Goal: Transaction & Acquisition: Subscribe to service/newsletter

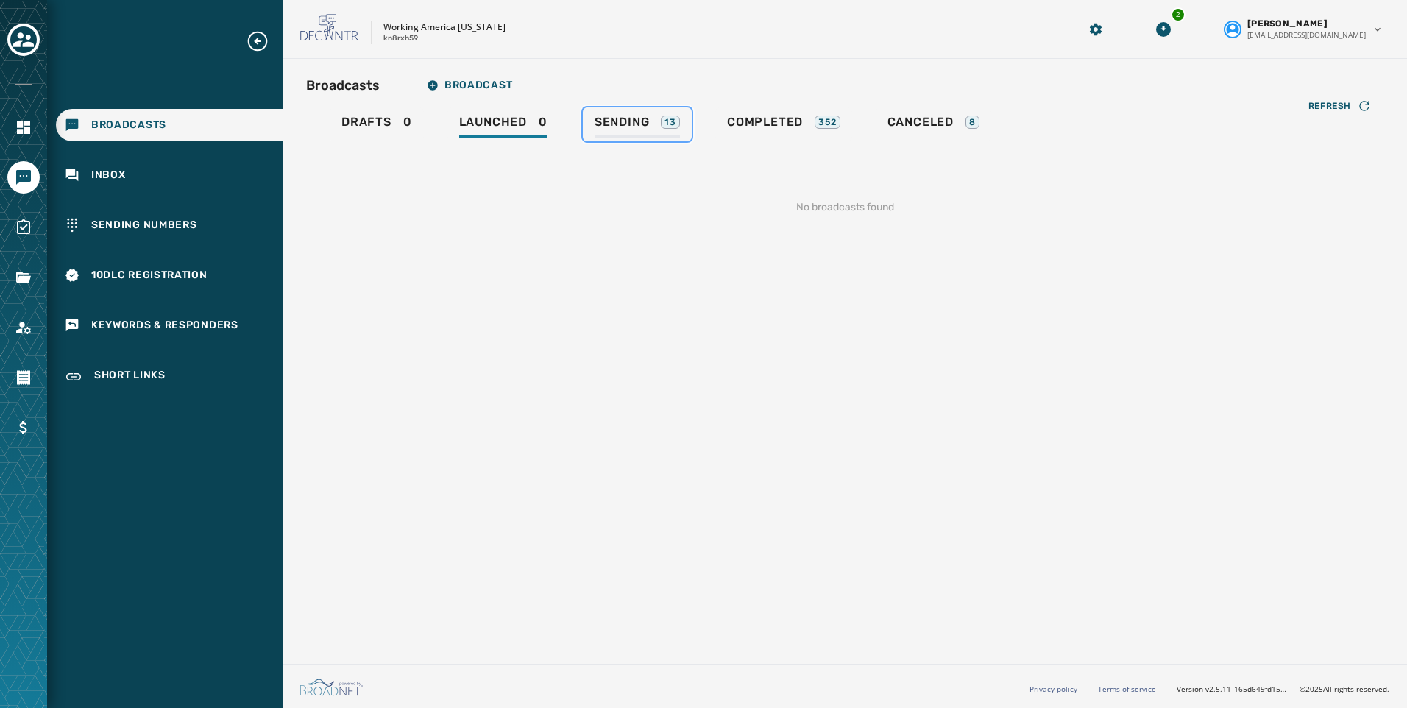
click at [614, 132] on div "Sending 13" at bounding box center [637, 127] width 85 height 24
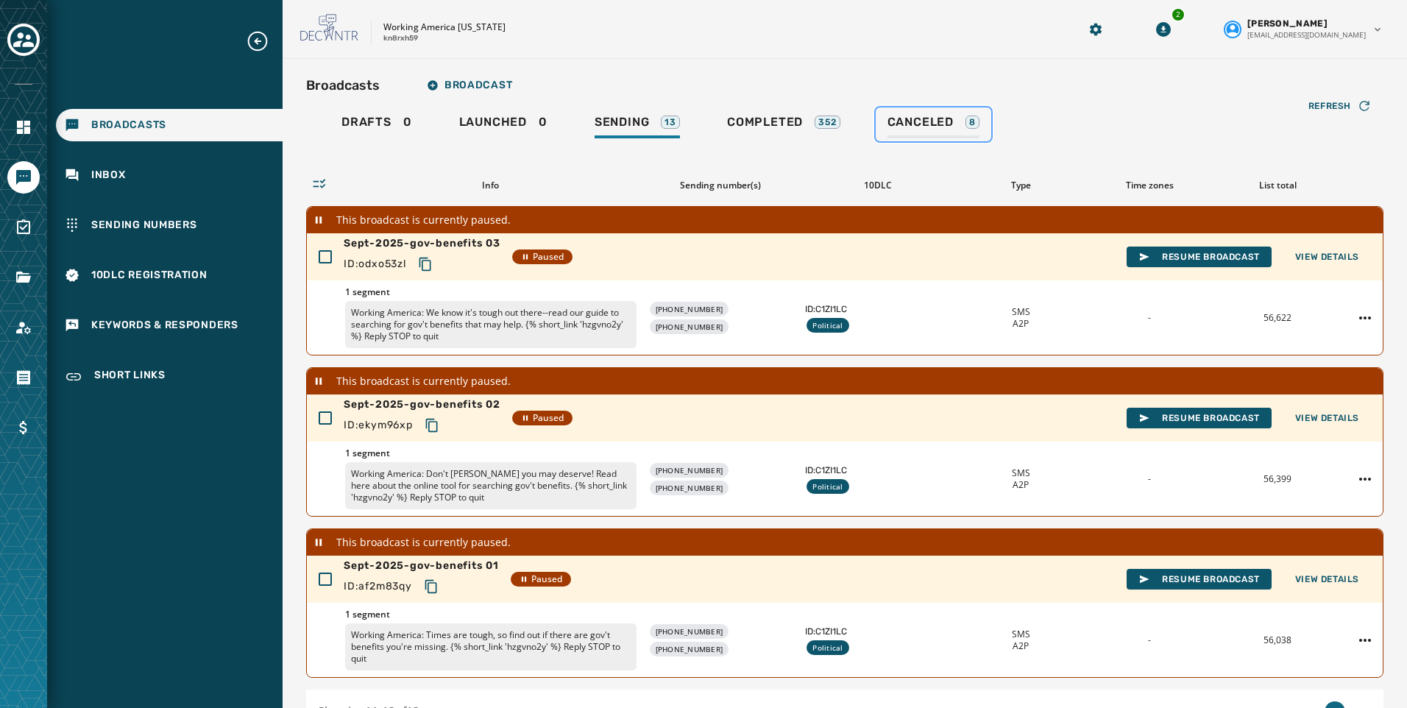
click at [918, 124] on span "Canceled" at bounding box center [920, 122] width 66 height 15
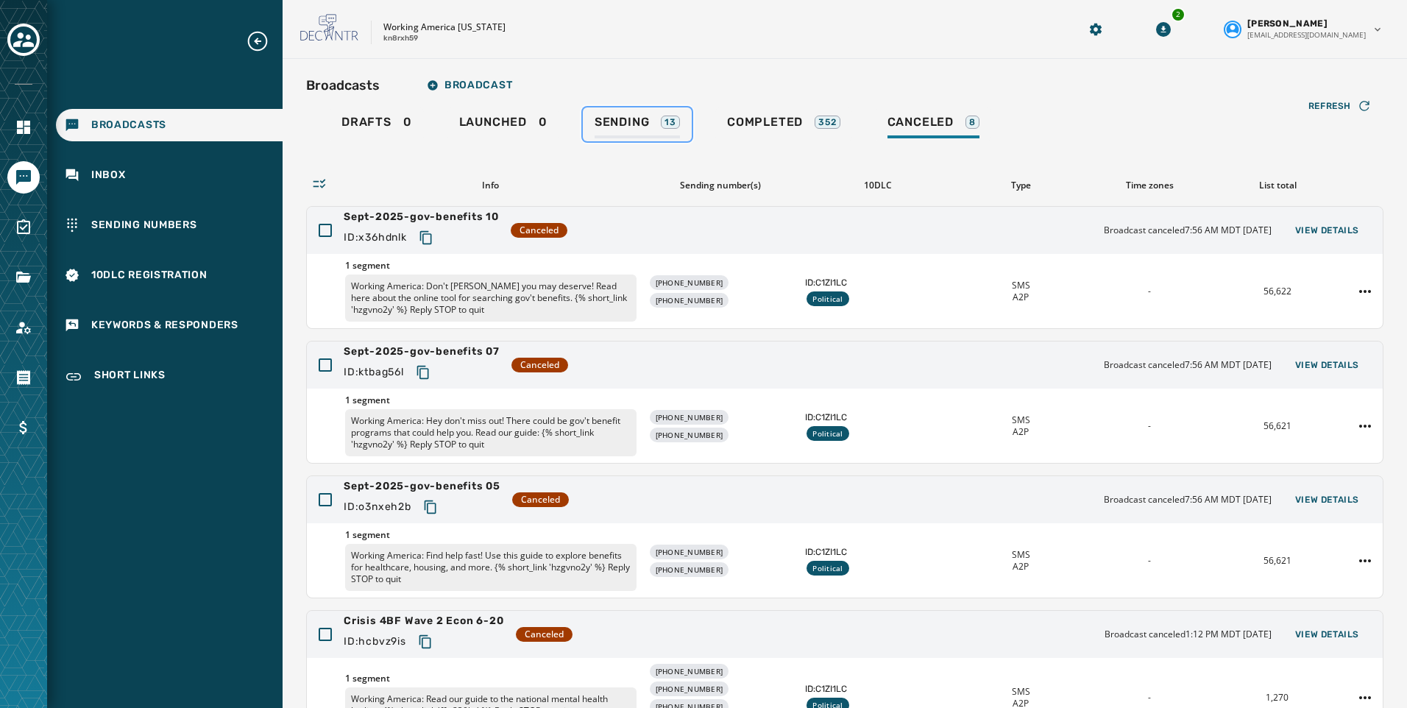
click at [631, 122] on span "Sending" at bounding box center [622, 122] width 55 height 15
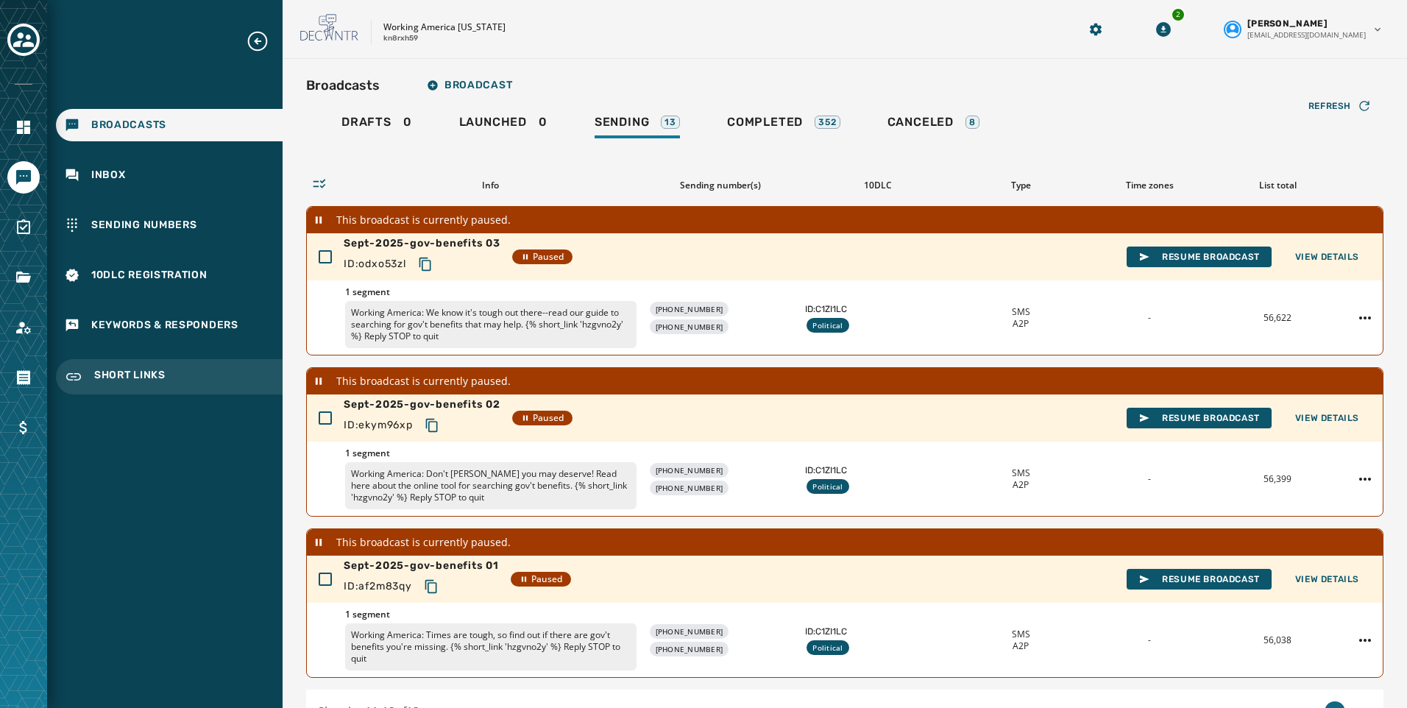
click at [121, 369] on span "Short Links" at bounding box center [129, 377] width 71 height 18
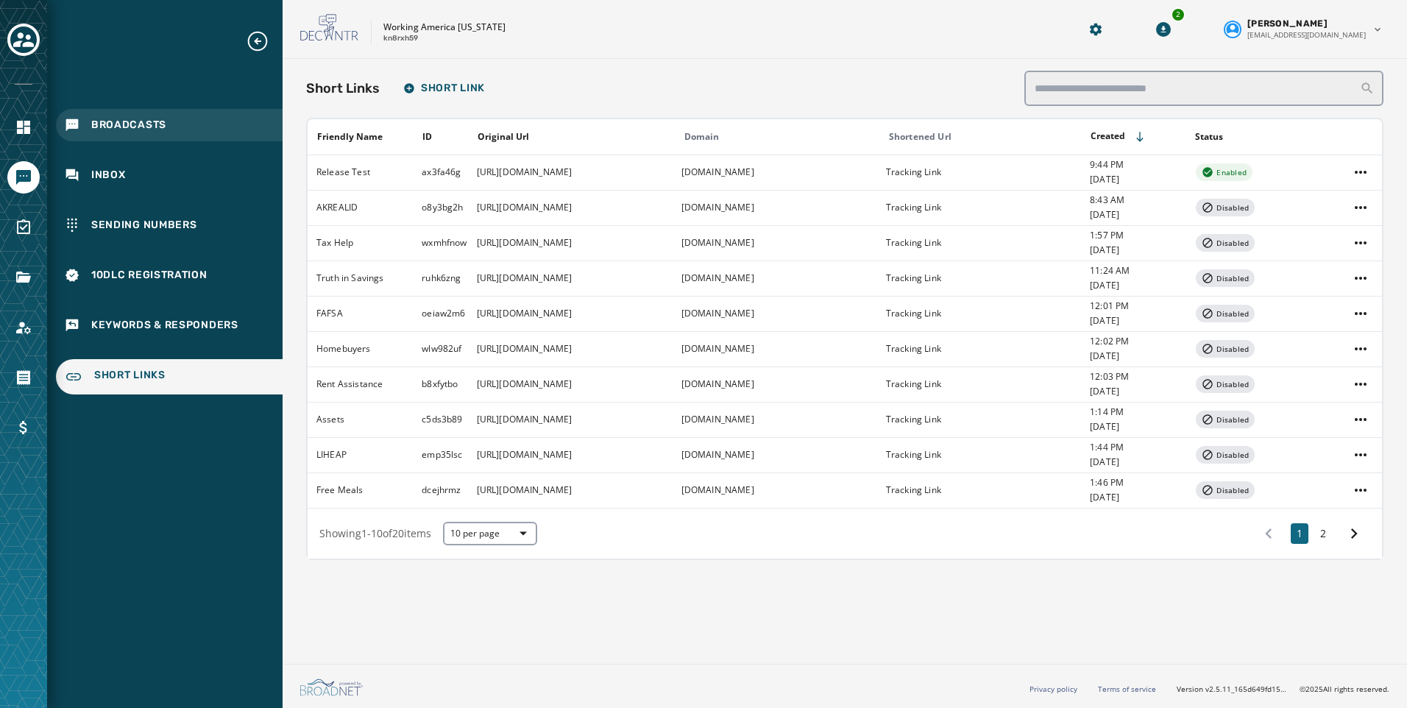
click at [143, 132] on div "Broadcasts" at bounding box center [169, 125] width 227 height 32
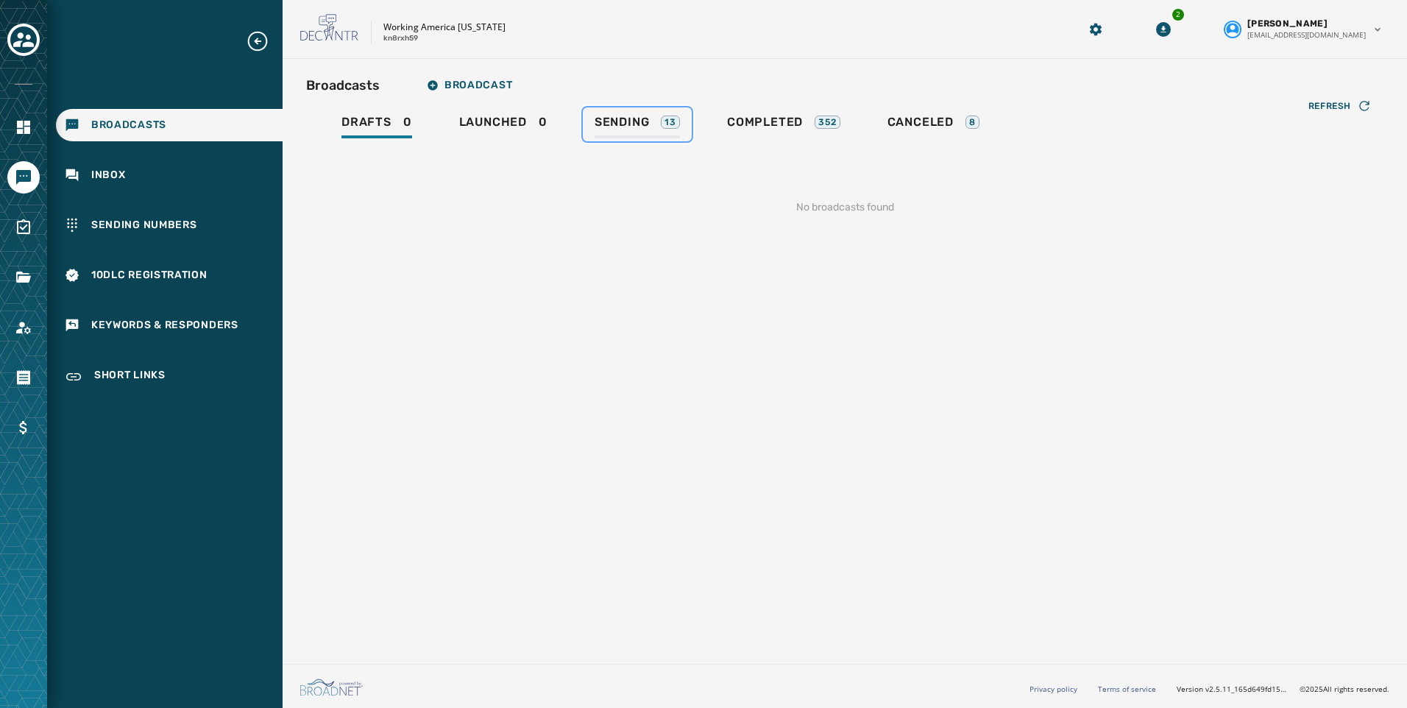
click at [656, 118] on div "Sending 13" at bounding box center [637, 127] width 85 height 24
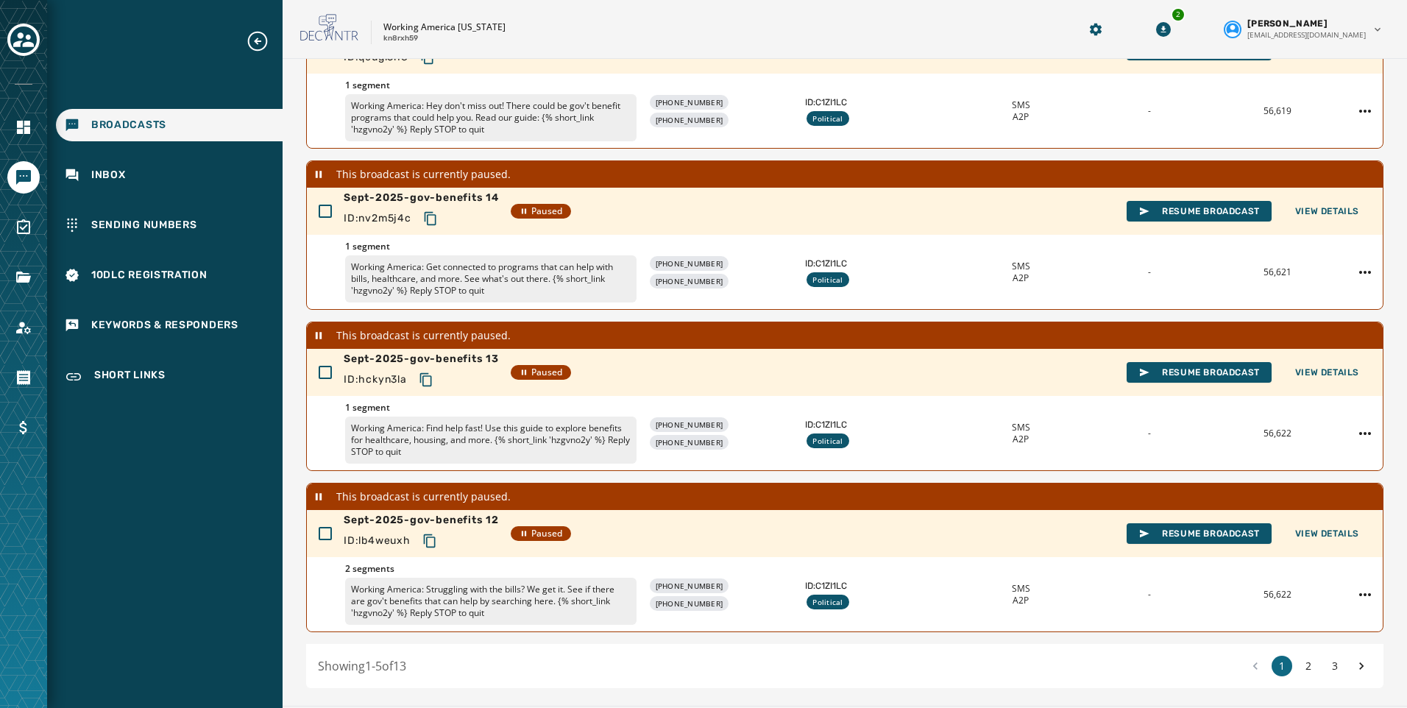
scroll to position [410, 0]
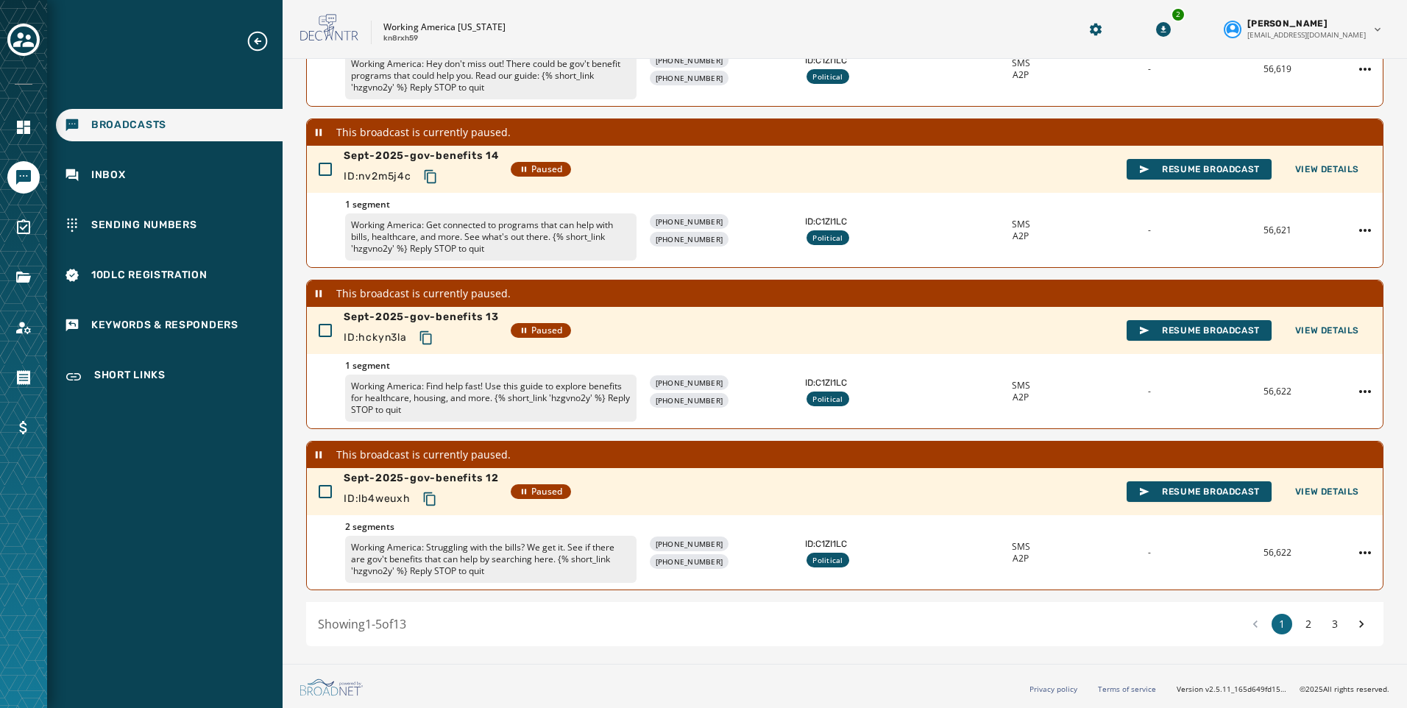
click at [1287, 628] on div "1 2 3" at bounding box center [1308, 624] width 127 height 21
drag, startPoint x: 1291, startPoint y: 628, endPoint x: 1300, endPoint y: 628, distance: 8.8
click at [1298, 628] on button "2" at bounding box center [1308, 624] width 21 height 21
click at [1347, 396] on html "Broadcasts Inbox Sending Numbers 10DLC Registration Keywords & Responders Short…" at bounding box center [703, 354] width 1407 height 708
click at [1330, 626] on html "Broadcasts Inbox Sending Numbers 10DLC Registration Keywords & Responders Short…" at bounding box center [703, 354] width 1407 height 708
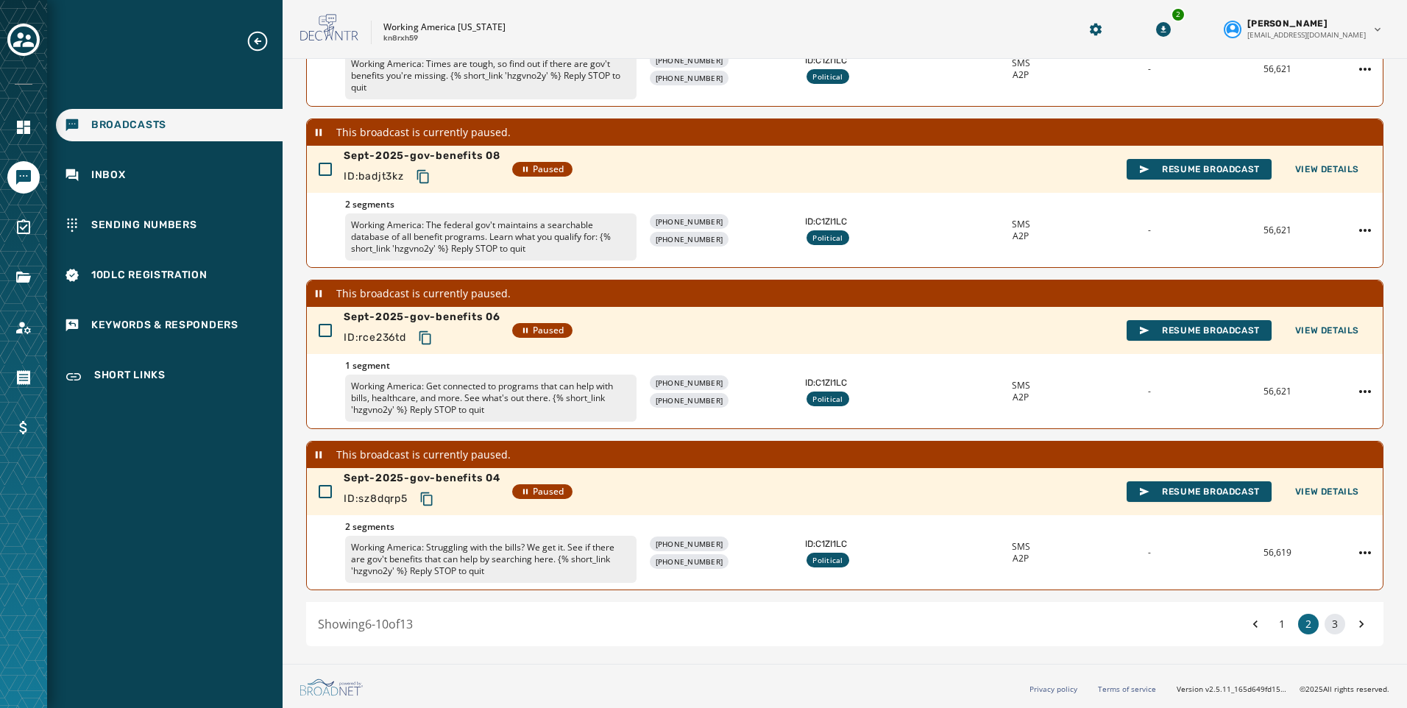
click at [1327, 626] on button "3" at bounding box center [1335, 624] width 21 height 21
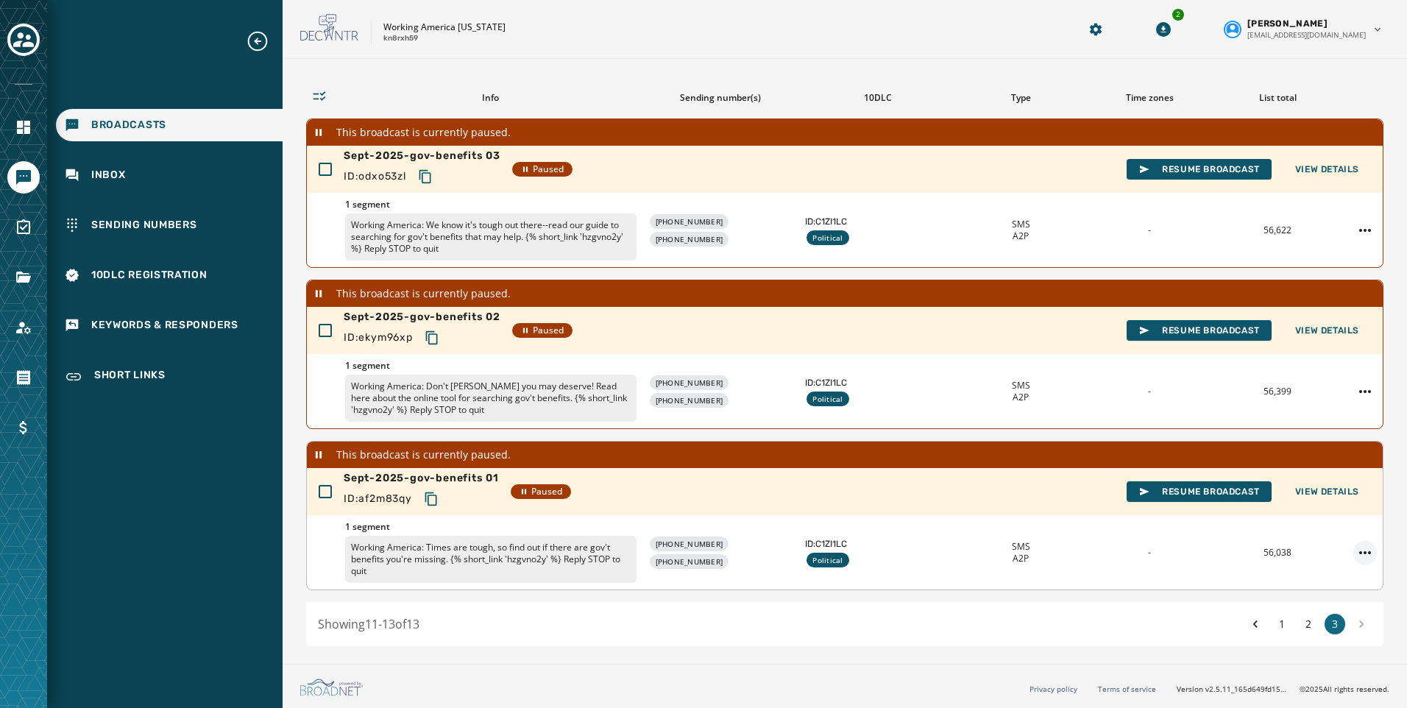
click at [1350, 553] on html "Broadcasts Inbox Sending Numbers 10DLC Registration Keywords & Responders Short…" at bounding box center [703, 354] width 1407 height 708
click at [1336, 578] on div "Duplicate Broadcast" at bounding box center [1313, 576] width 107 height 24
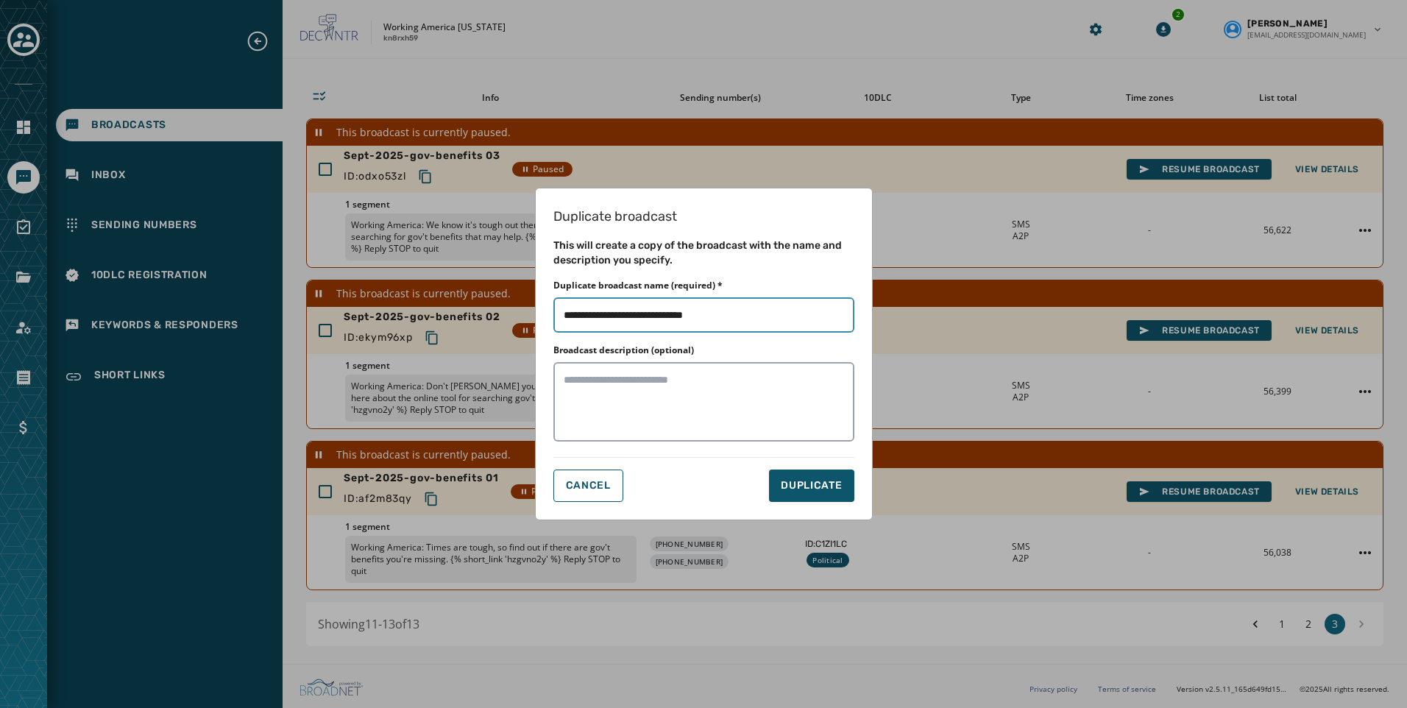
drag, startPoint x: 739, startPoint y: 325, endPoint x: 685, endPoint y: 322, distance: 53.8
click at [685, 322] on input "Duplicate broadcast name (required) *" at bounding box center [703, 314] width 301 height 35
type input "**********"
click at [815, 486] on span "DUPLICATE" at bounding box center [811, 485] width 61 height 15
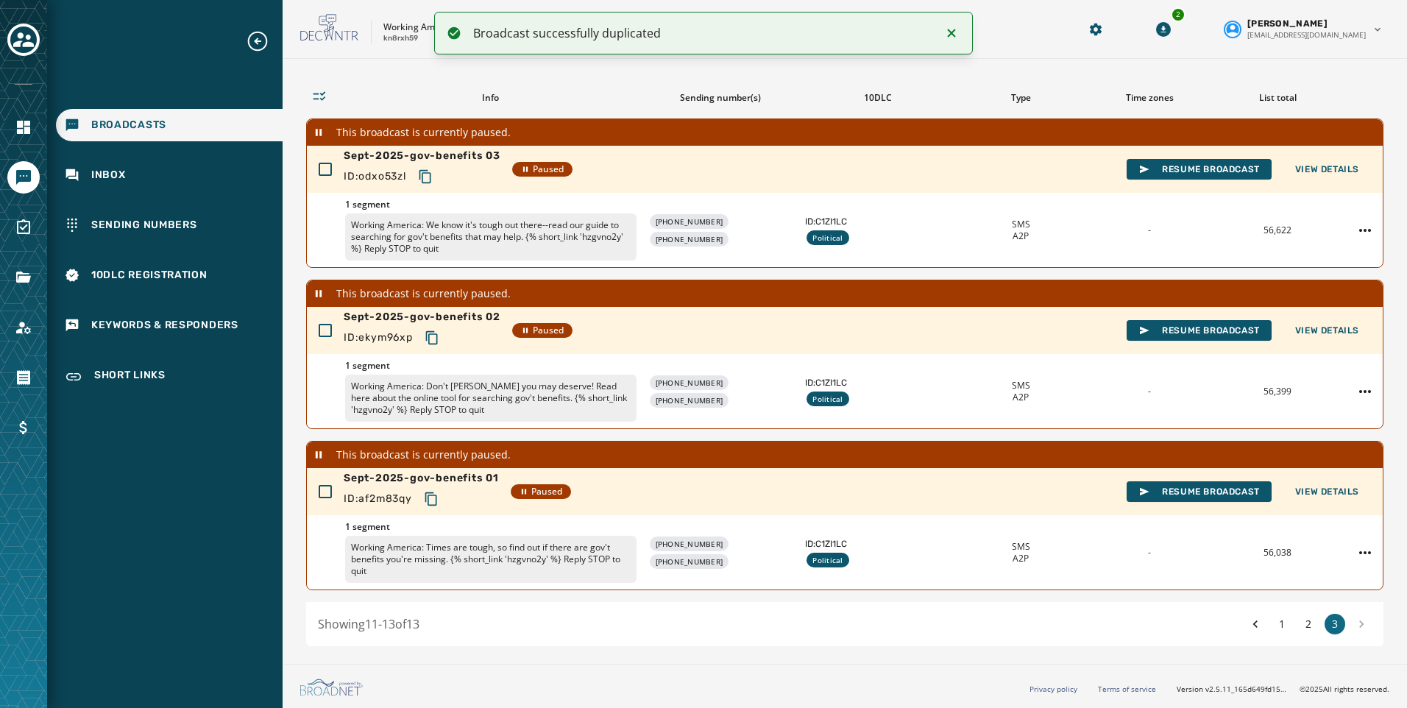
click at [952, 34] on icon "Notifications (F8)" at bounding box center [952, 33] width 8 height 8
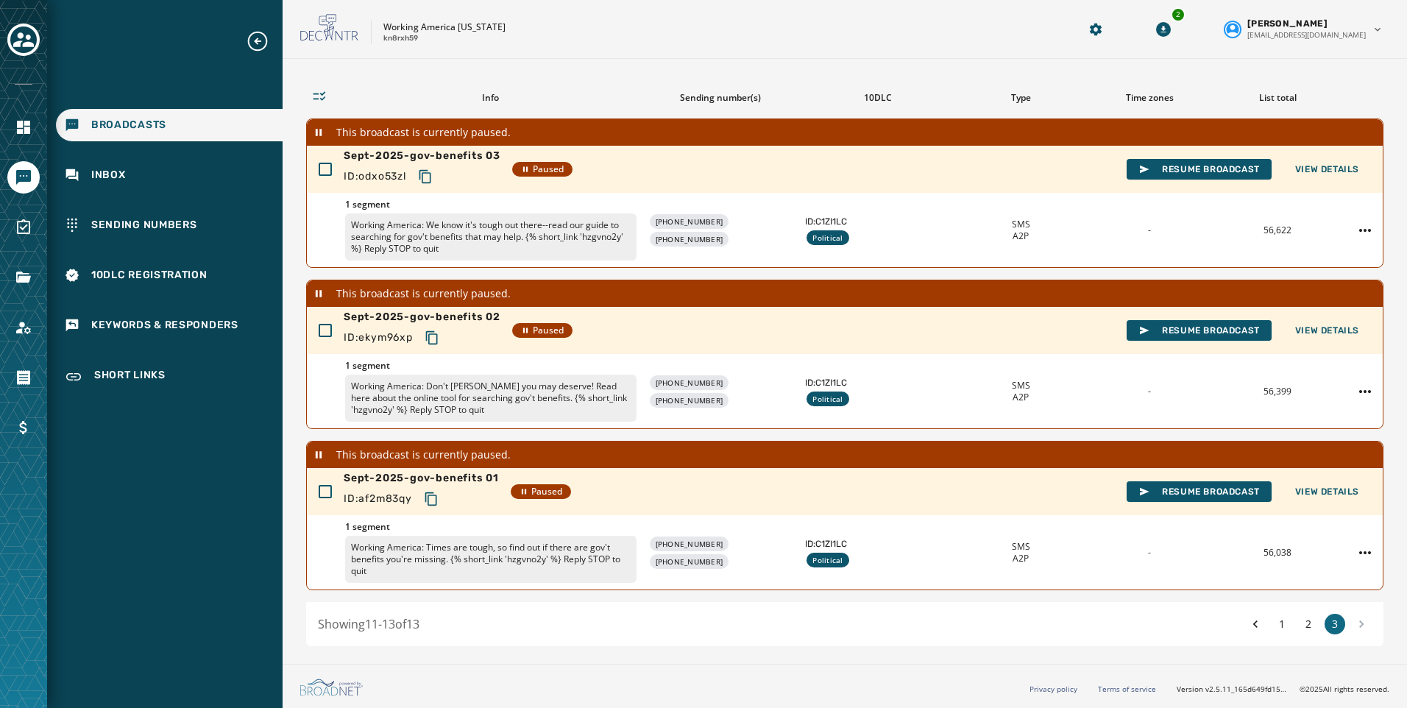
click at [130, 124] on span "Broadcasts" at bounding box center [128, 125] width 75 height 15
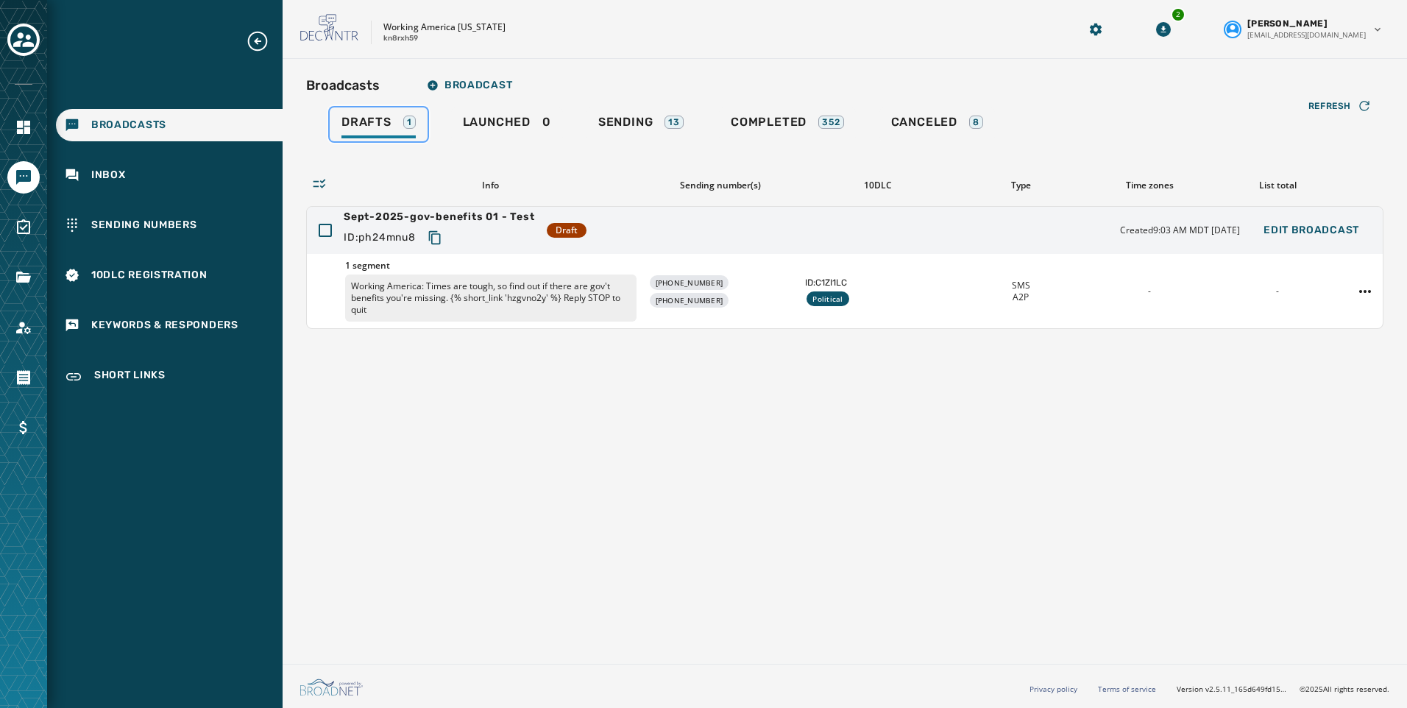
click at [379, 124] on span "Drafts" at bounding box center [366, 122] width 50 height 15
click at [1325, 227] on span "Edit Broadcast" at bounding box center [1312, 230] width 96 height 12
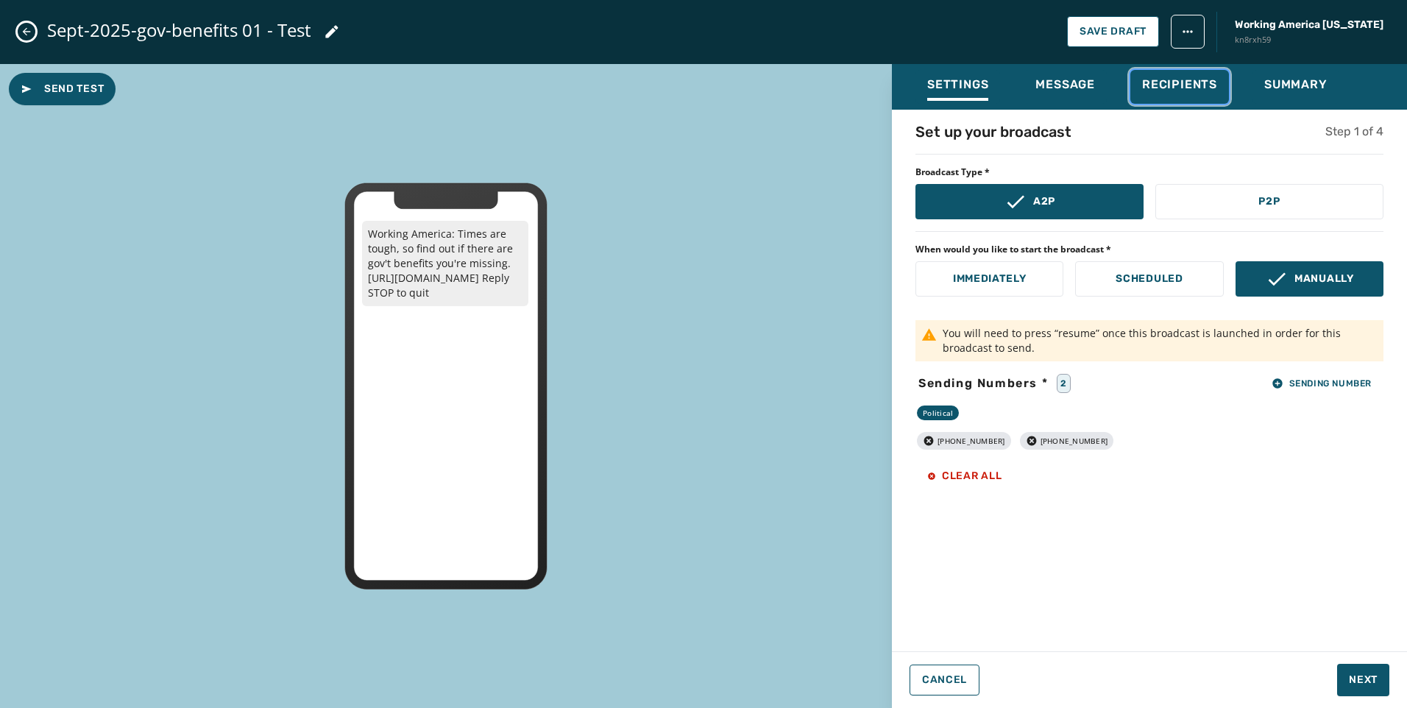
click at [1183, 93] on div "Recipients" at bounding box center [1179, 89] width 75 height 24
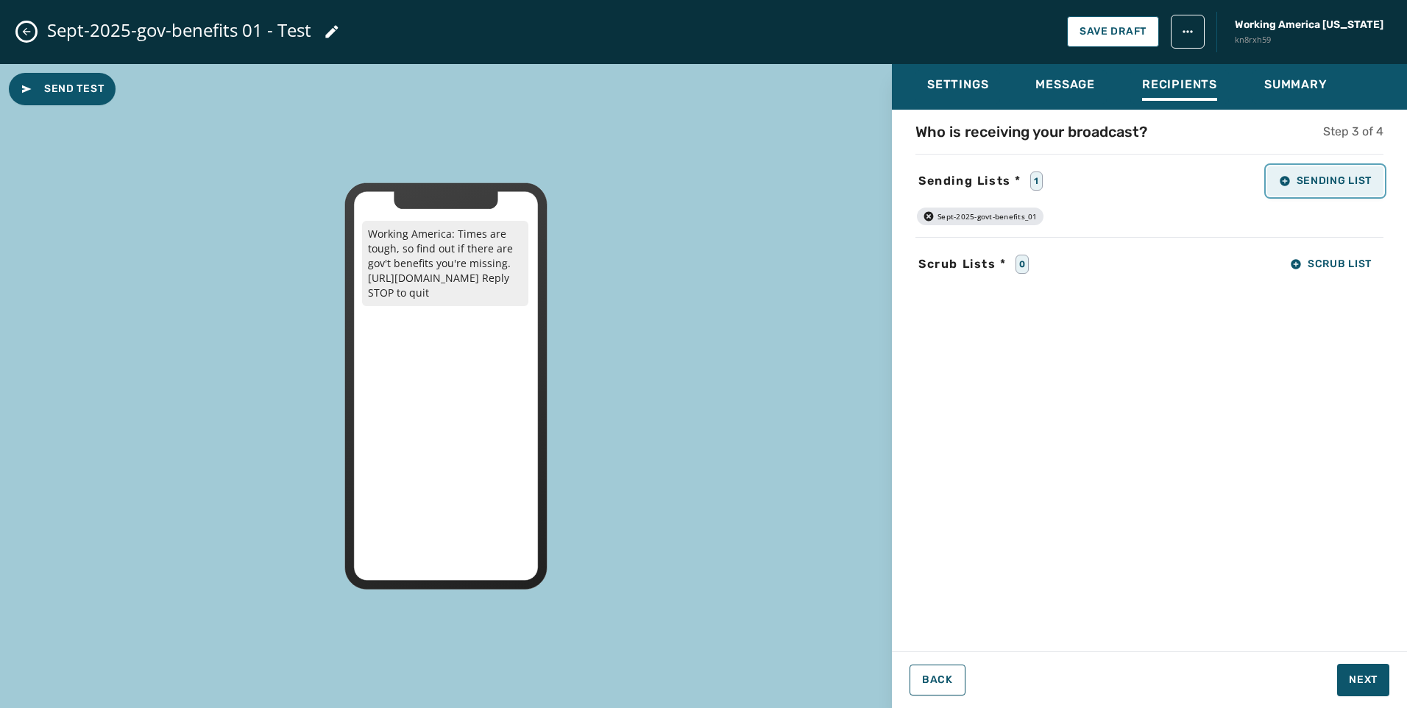
click at [1308, 190] on button "Sending List" at bounding box center [1325, 180] width 116 height 29
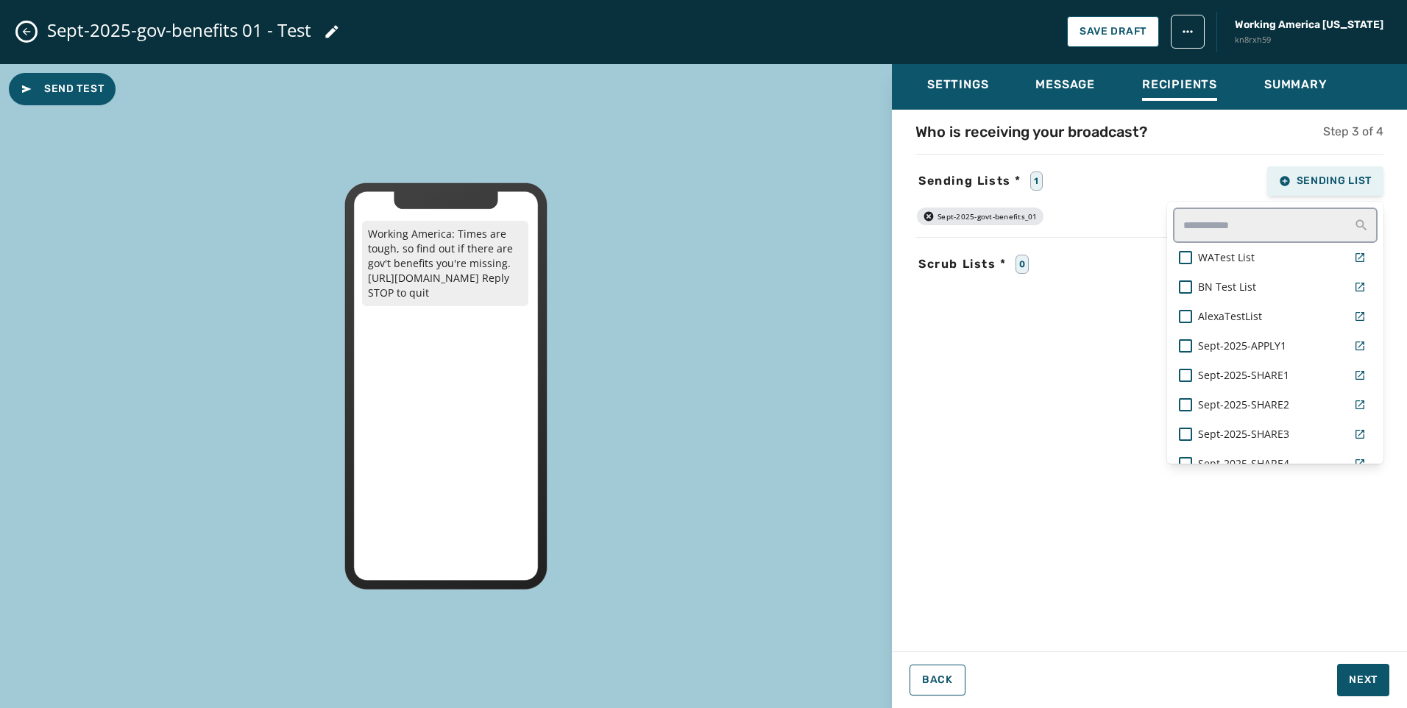
scroll to position [3016, 0]
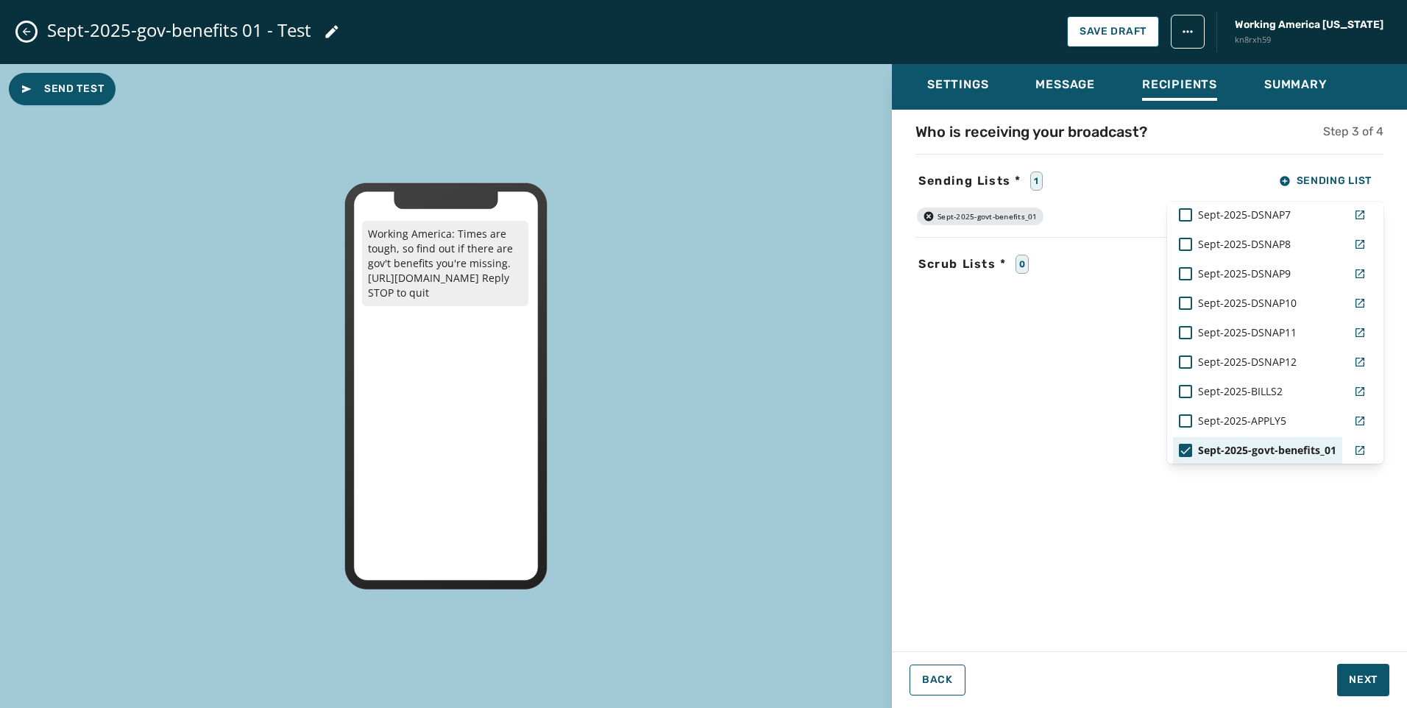
click at [1179, 450] on icon at bounding box center [1185, 450] width 13 height 13
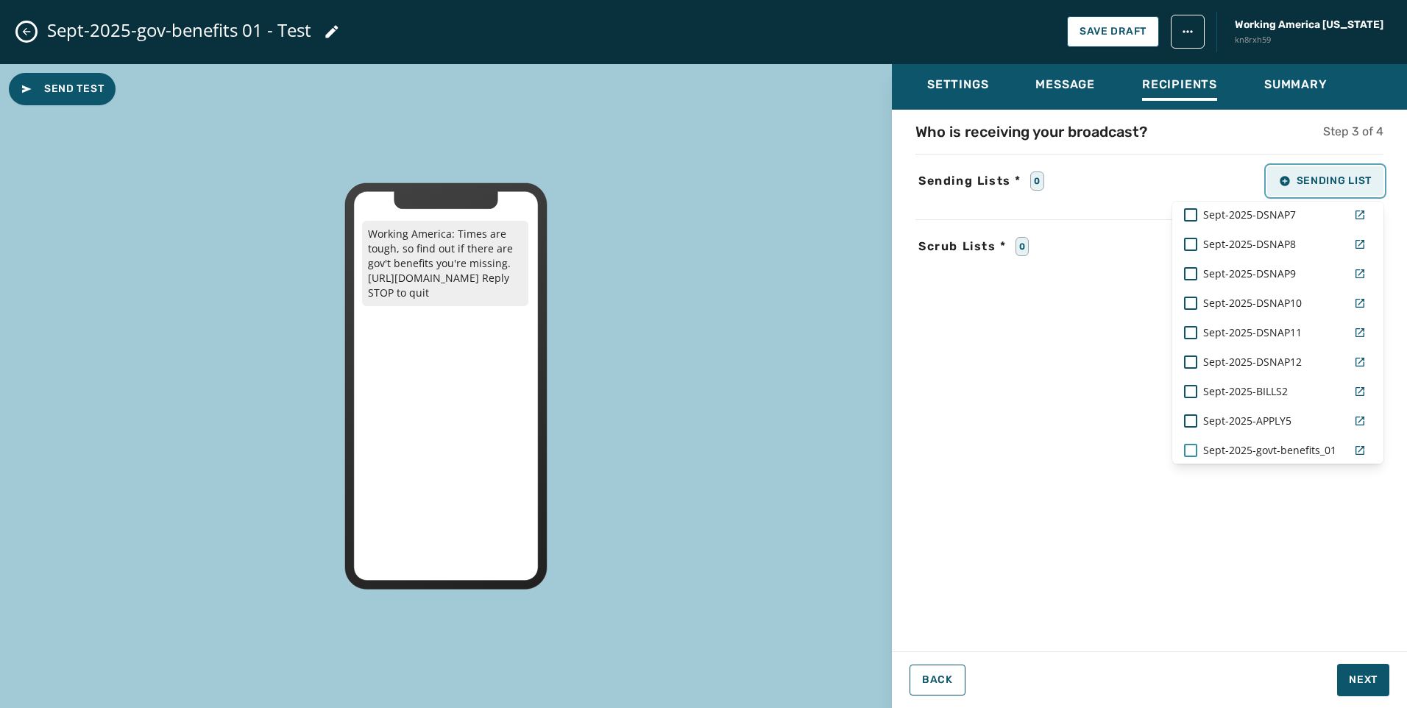
click at [1328, 184] on span "Sending List" at bounding box center [1325, 181] width 93 height 12
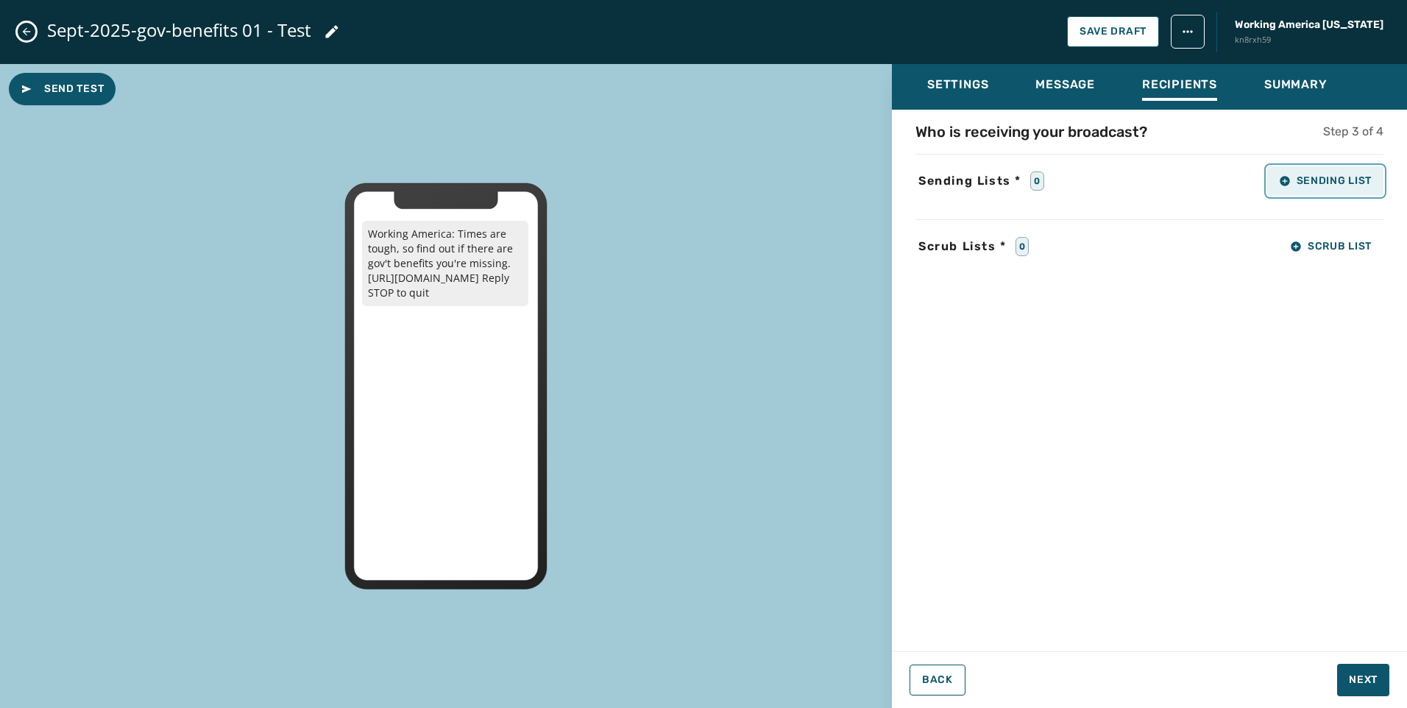
click at [1328, 184] on span "Sending List" at bounding box center [1325, 181] width 93 height 12
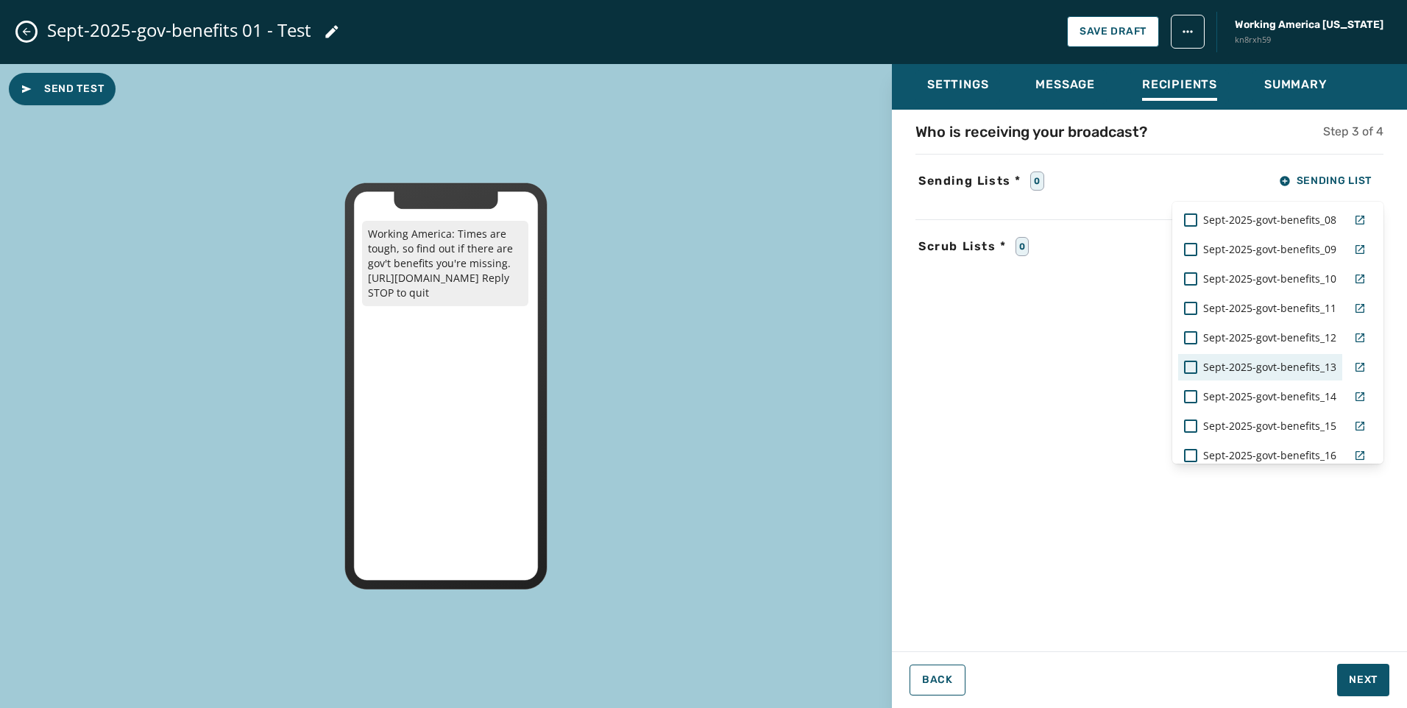
scroll to position [3501, 0]
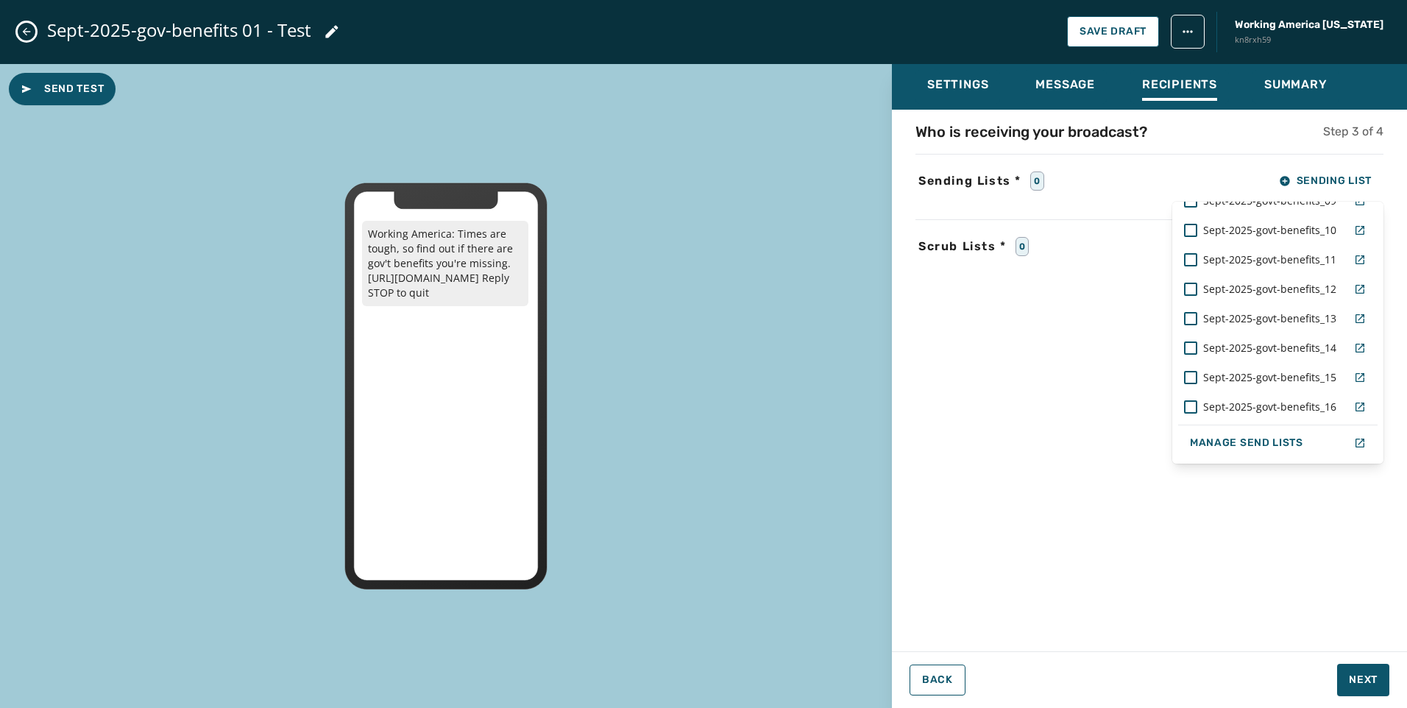
drag, startPoint x: 1385, startPoint y: 437, endPoint x: 1385, endPoint y: 407, distance: 30.2
click at [1385, 407] on div "Who is receiving your broadcast? Step 3 of 4 Sending Lists * 0 Sending List WAT…" at bounding box center [1149, 375] width 515 height 509
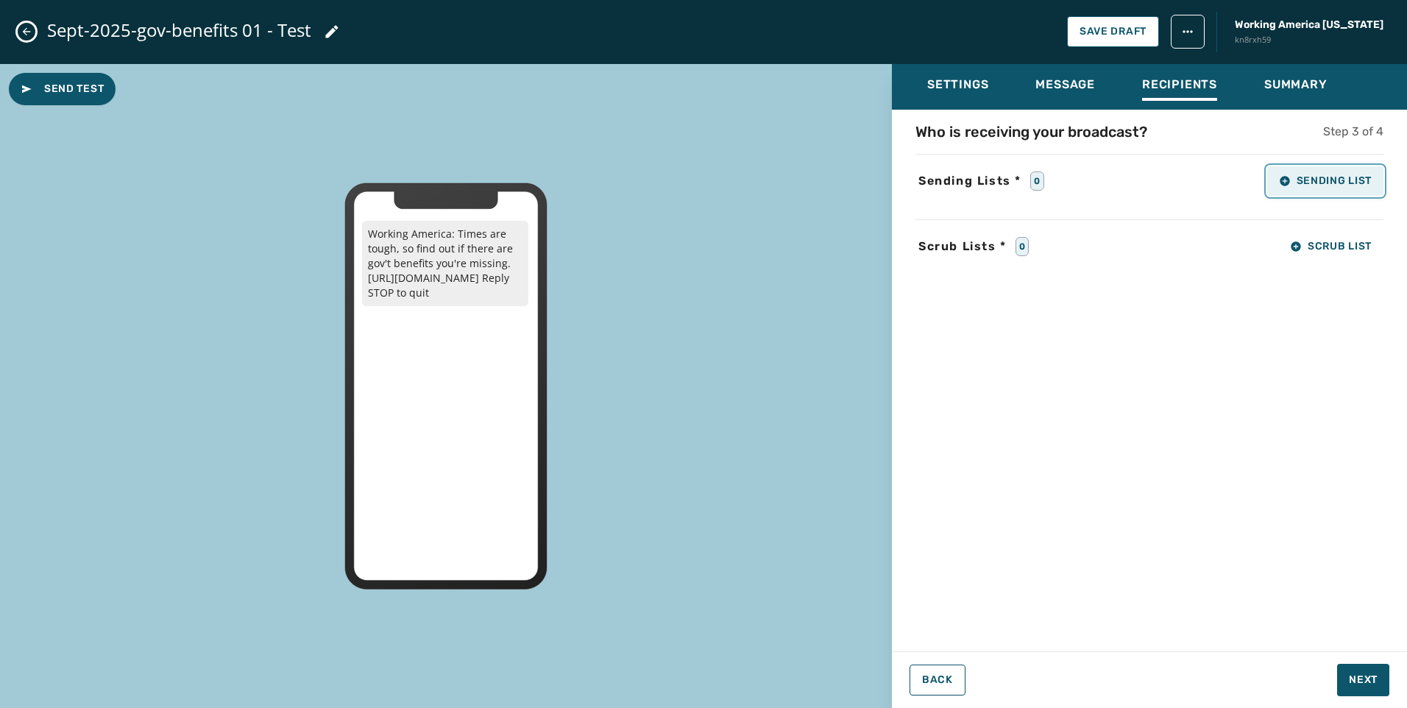
click at [1329, 172] on button "Sending List" at bounding box center [1325, 180] width 116 height 29
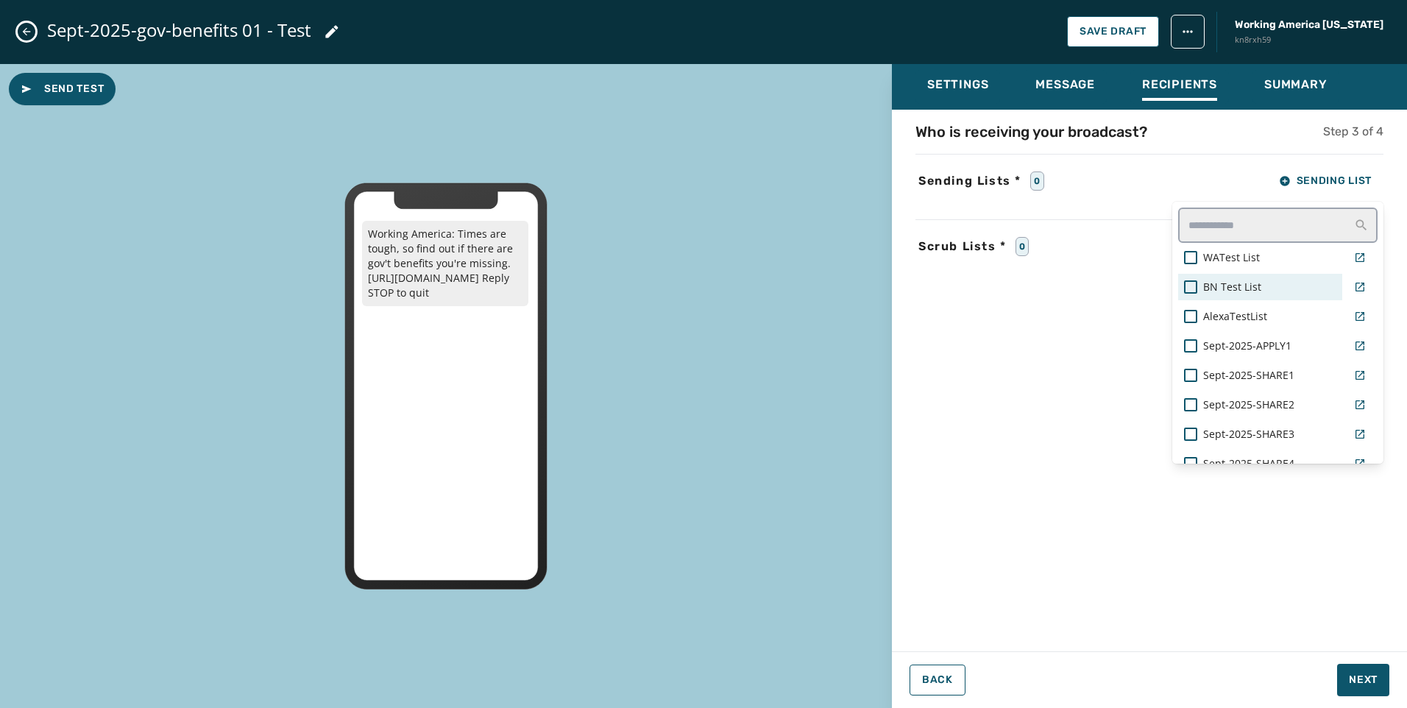
click at [1231, 290] on span "BN Test List" at bounding box center [1232, 287] width 58 height 15
click at [1112, 288] on div "Who is receiving your broadcast? Step 3 of 4 Sending Lists * 1 Sending List WAT…" at bounding box center [1149, 375] width 515 height 509
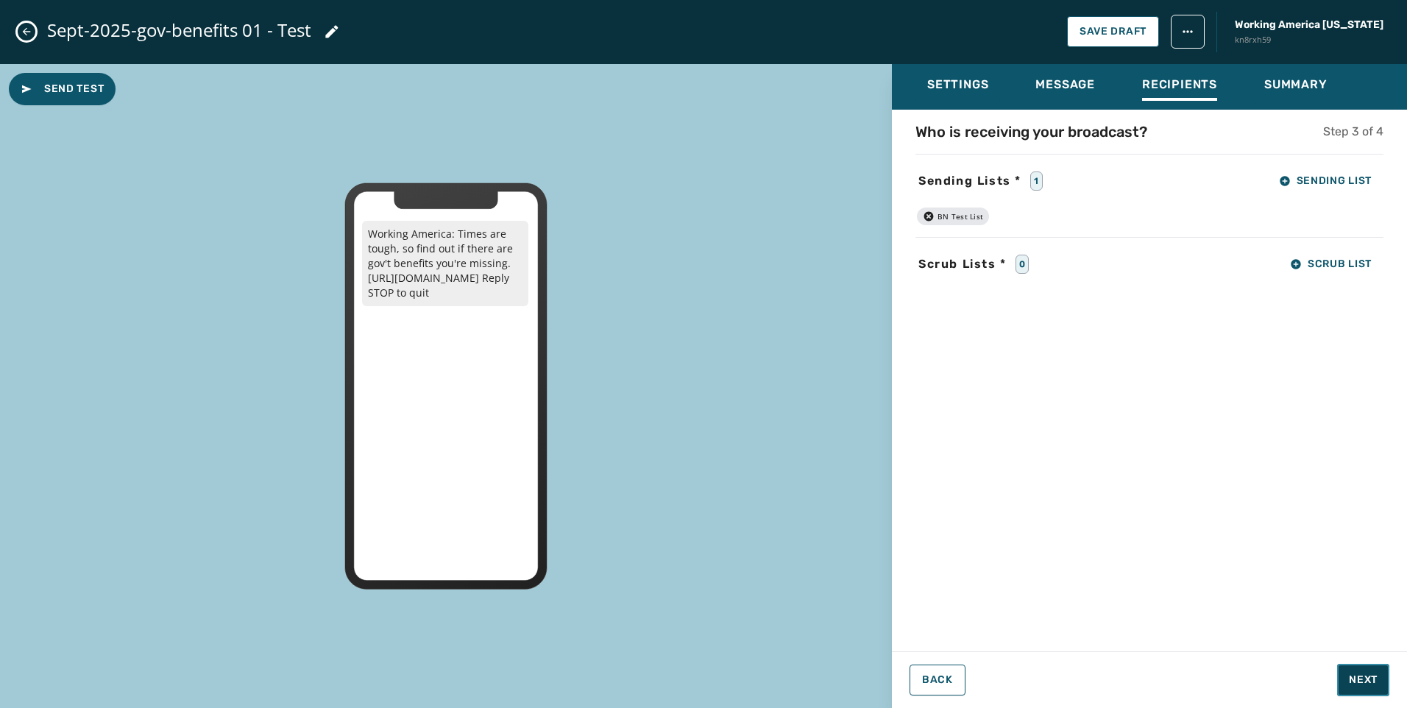
click at [1364, 670] on button "Next" at bounding box center [1363, 680] width 52 height 32
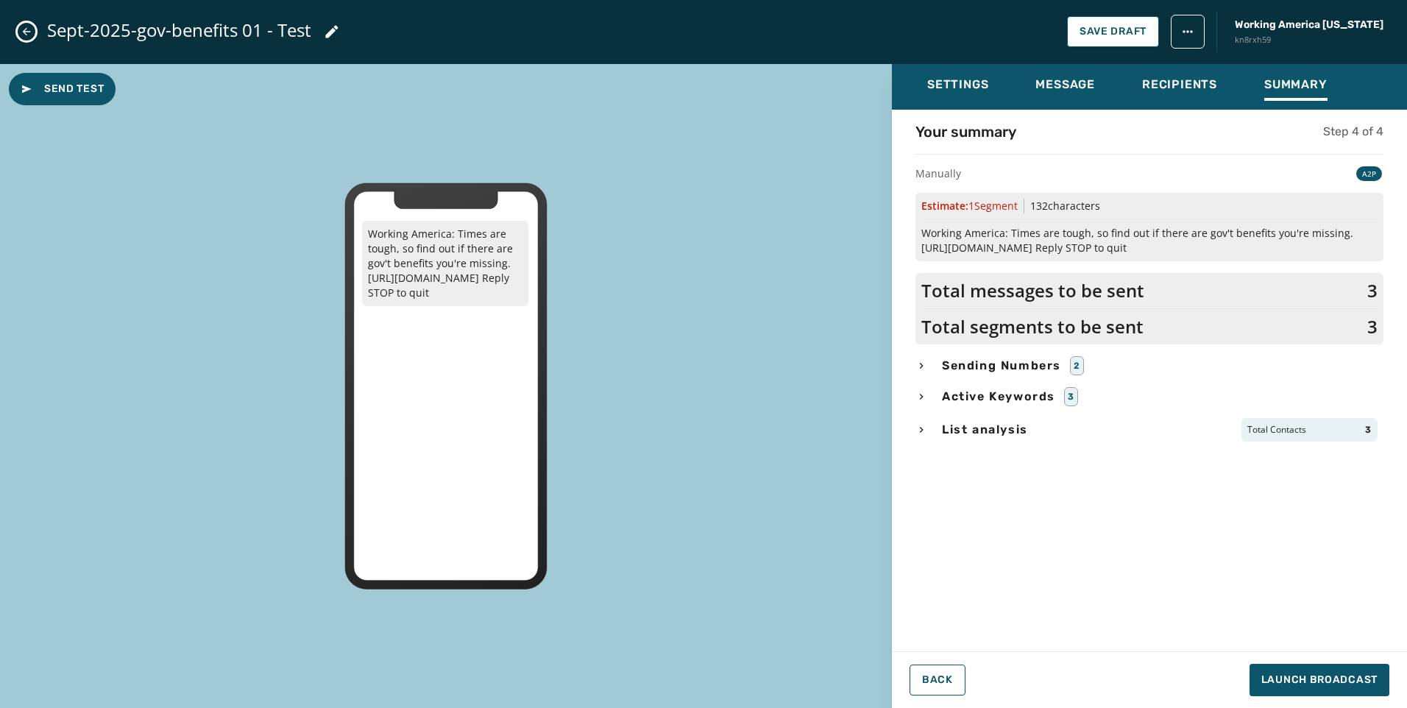
click at [925, 397] on icon "button" at bounding box center [921, 397] width 12 height 12
click at [925, 442] on div "Your summary Step 4 of 4 Manually A2P Estimate: 1 Segment 132 characters Workin…" at bounding box center [1149, 375] width 515 height 509
click at [925, 455] on icon "button" at bounding box center [921, 456] width 12 height 12
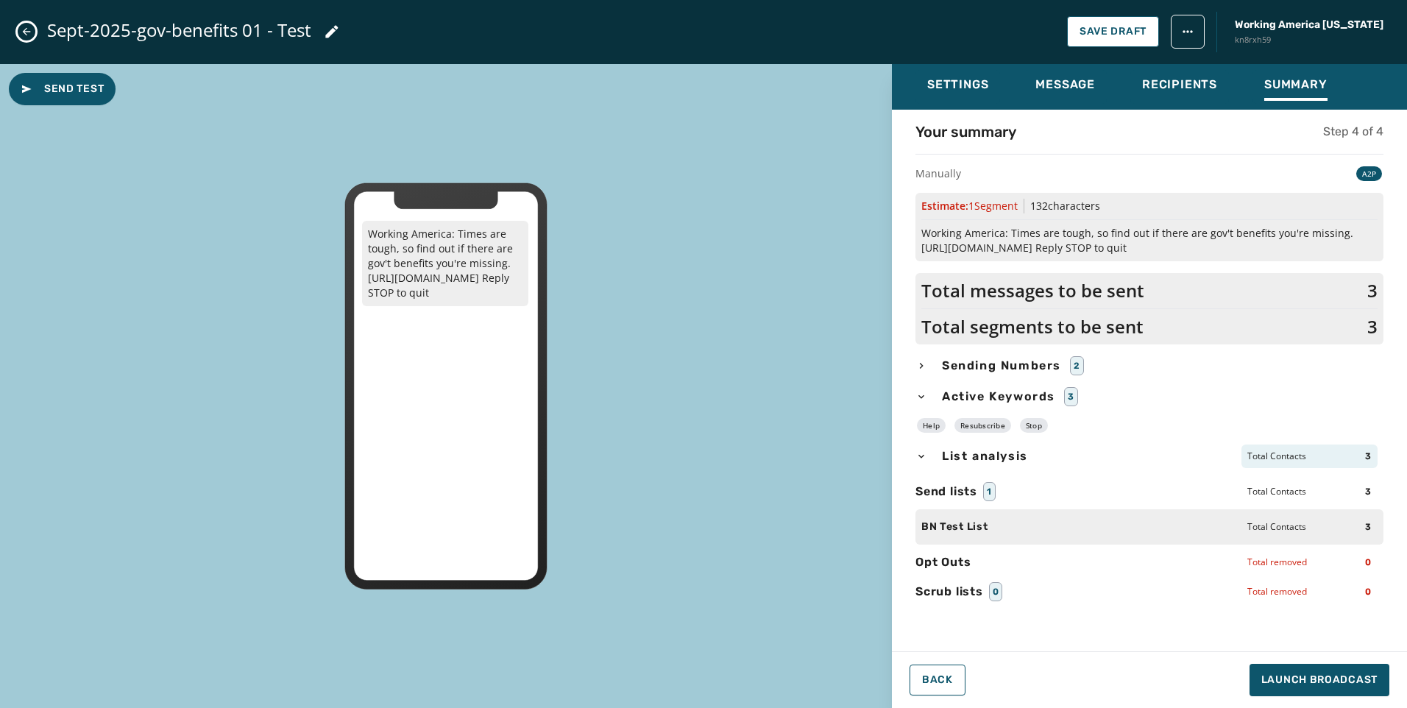
click at [932, 369] on div "Sending Numbers 2" at bounding box center [1149, 365] width 468 height 19
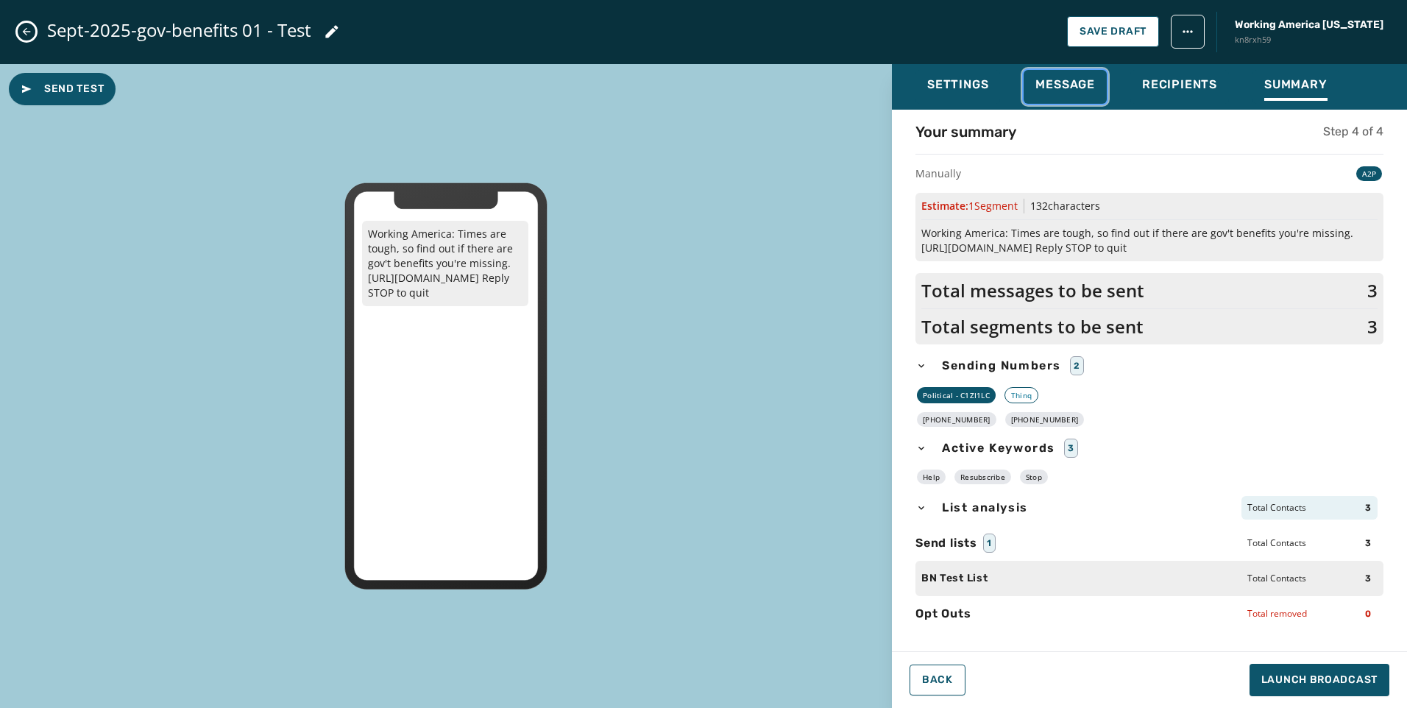
click at [1083, 90] on span "Message" at bounding box center [1065, 84] width 60 height 15
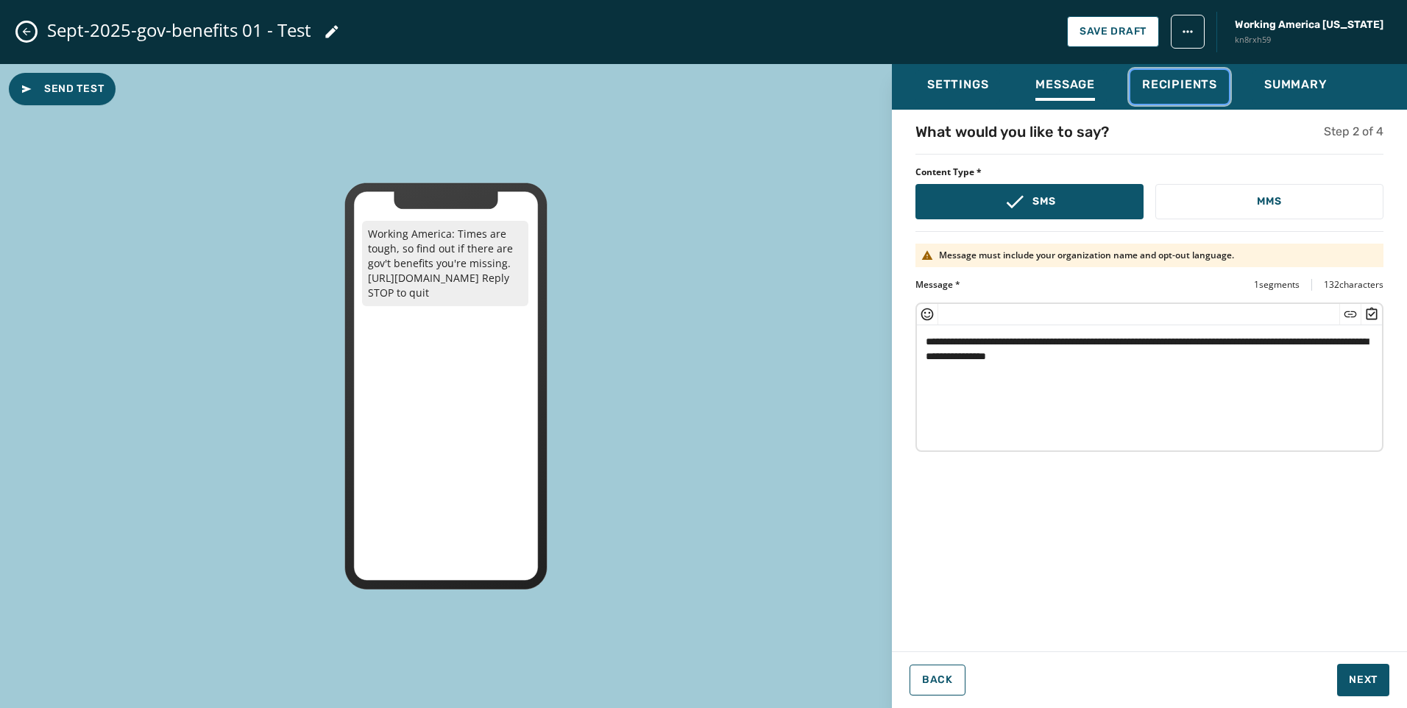
click at [1155, 83] on span "Recipients" at bounding box center [1179, 84] width 75 height 15
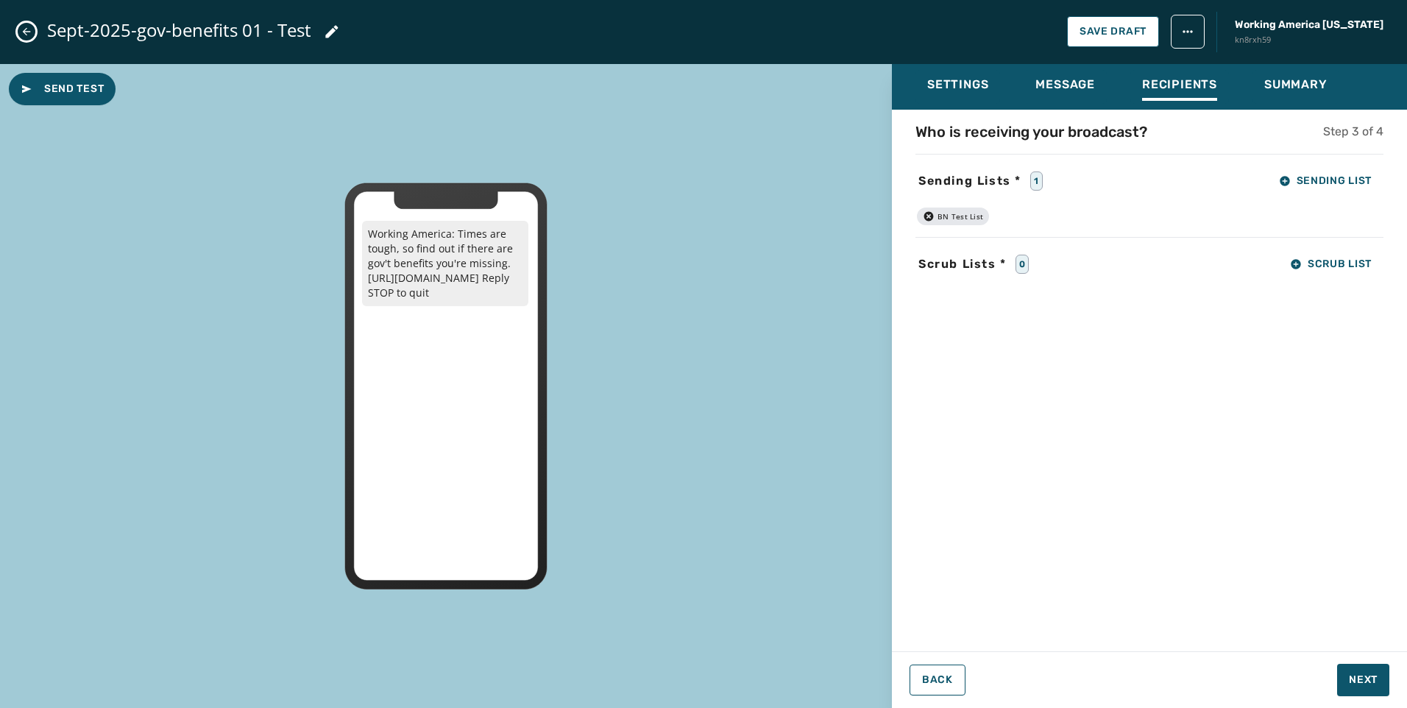
click at [930, 217] on icon "button" at bounding box center [929, 216] width 12 height 12
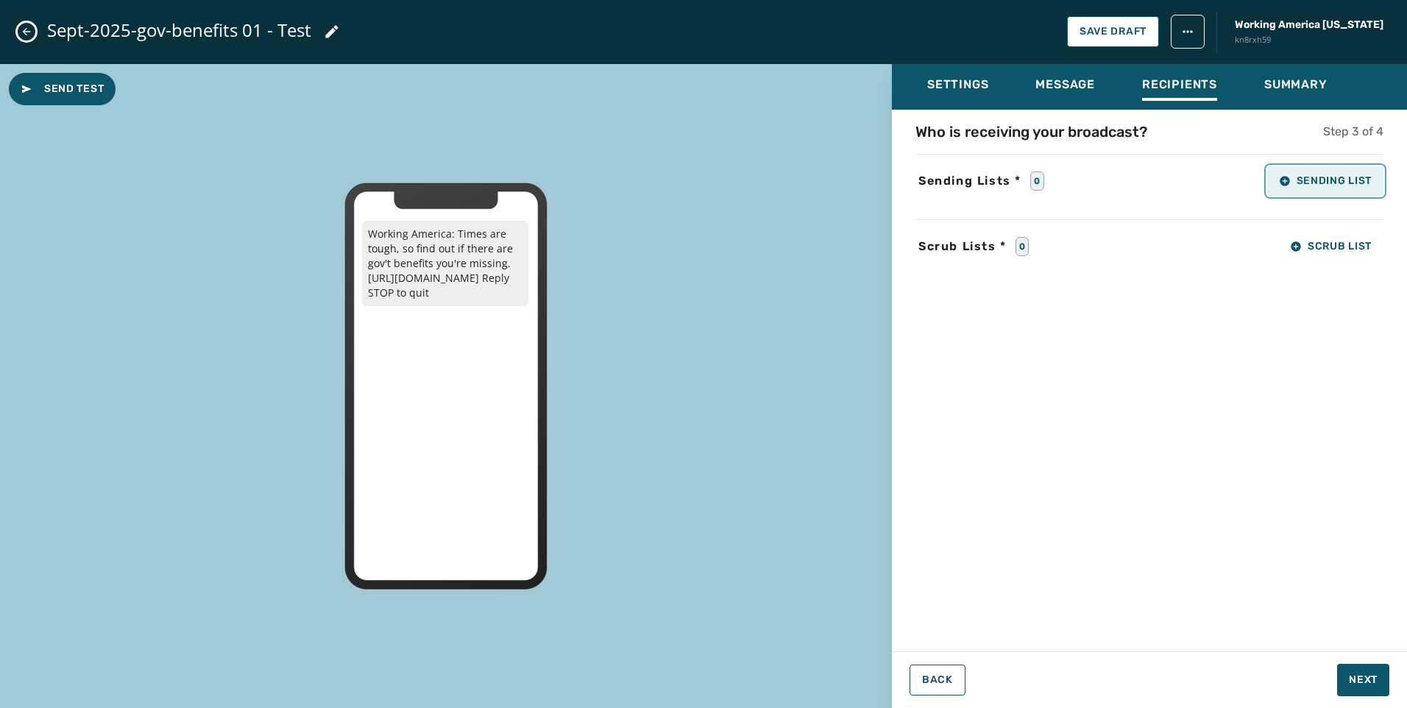
click at [1320, 183] on span "Sending List" at bounding box center [1325, 181] width 93 height 12
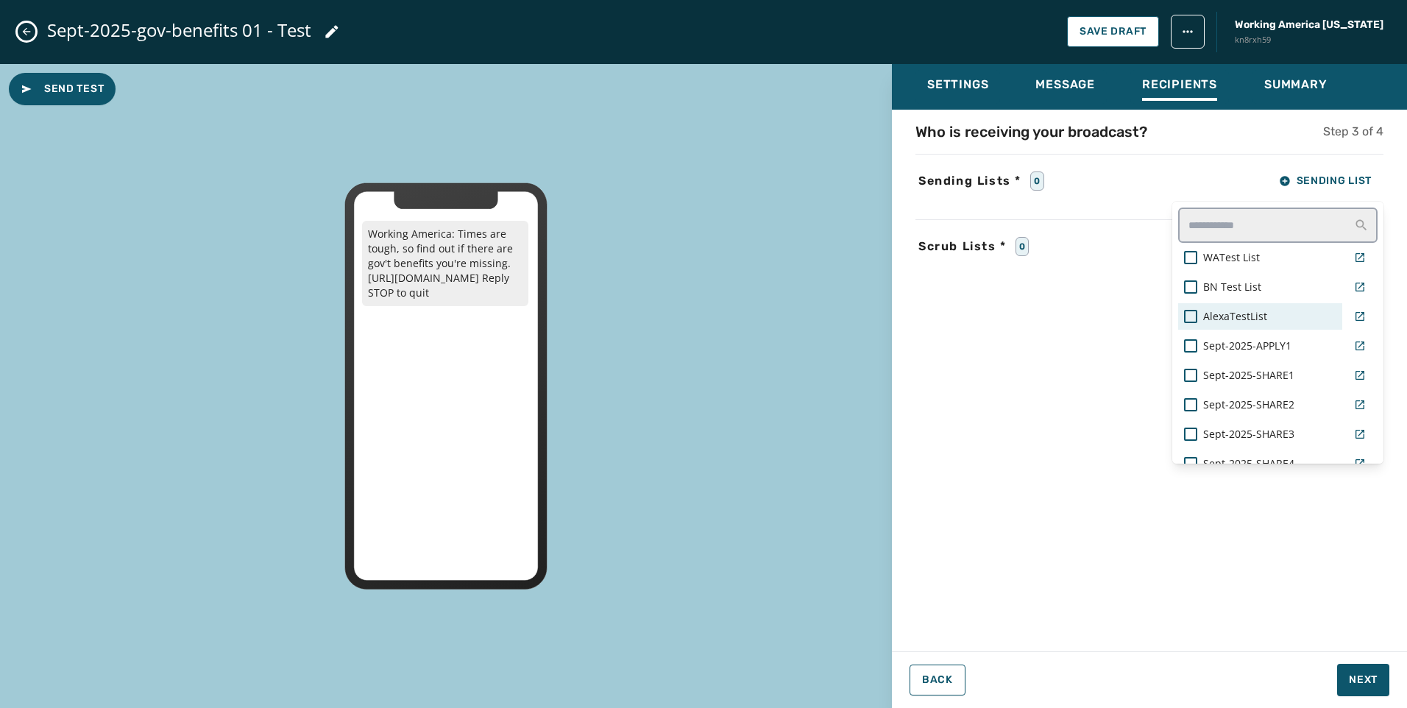
click at [1184, 323] on div "AlexaTestList" at bounding box center [1260, 316] width 152 height 15
click at [1060, 339] on div "Who is receiving your broadcast? Step 3 of 4 Sending Lists * 1 Sending List WAT…" at bounding box center [1149, 375] width 515 height 509
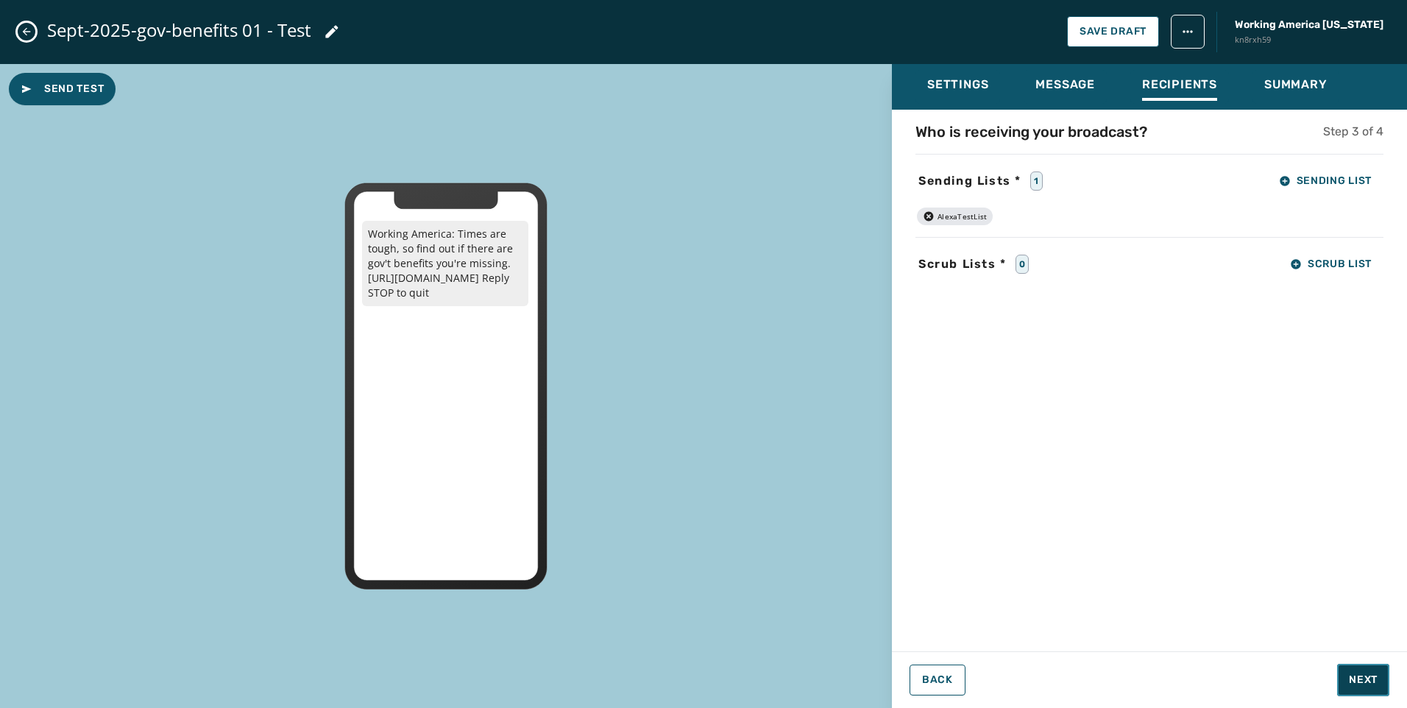
click at [1356, 673] on span "Next" at bounding box center [1363, 680] width 29 height 15
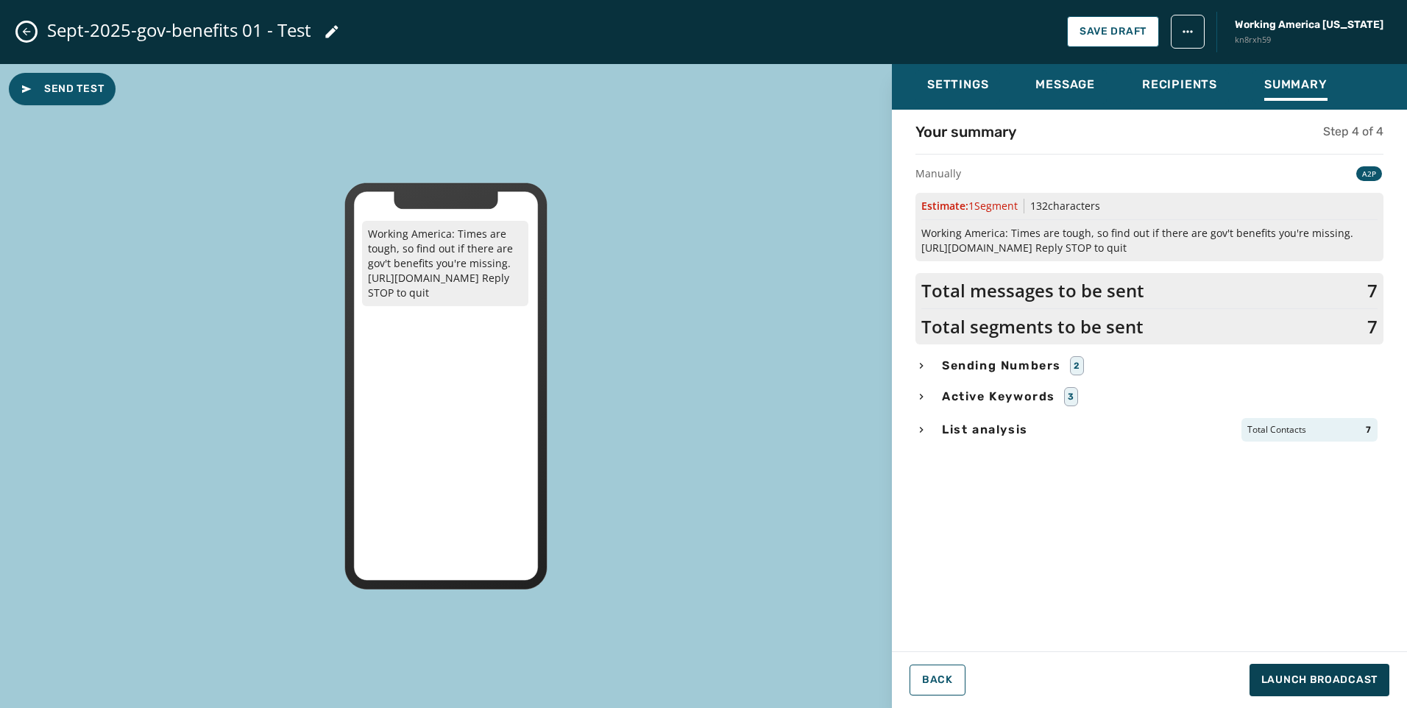
click at [927, 432] on div "List analysis Total Contacts 7" at bounding box center [1149, 430] width 468 height 24
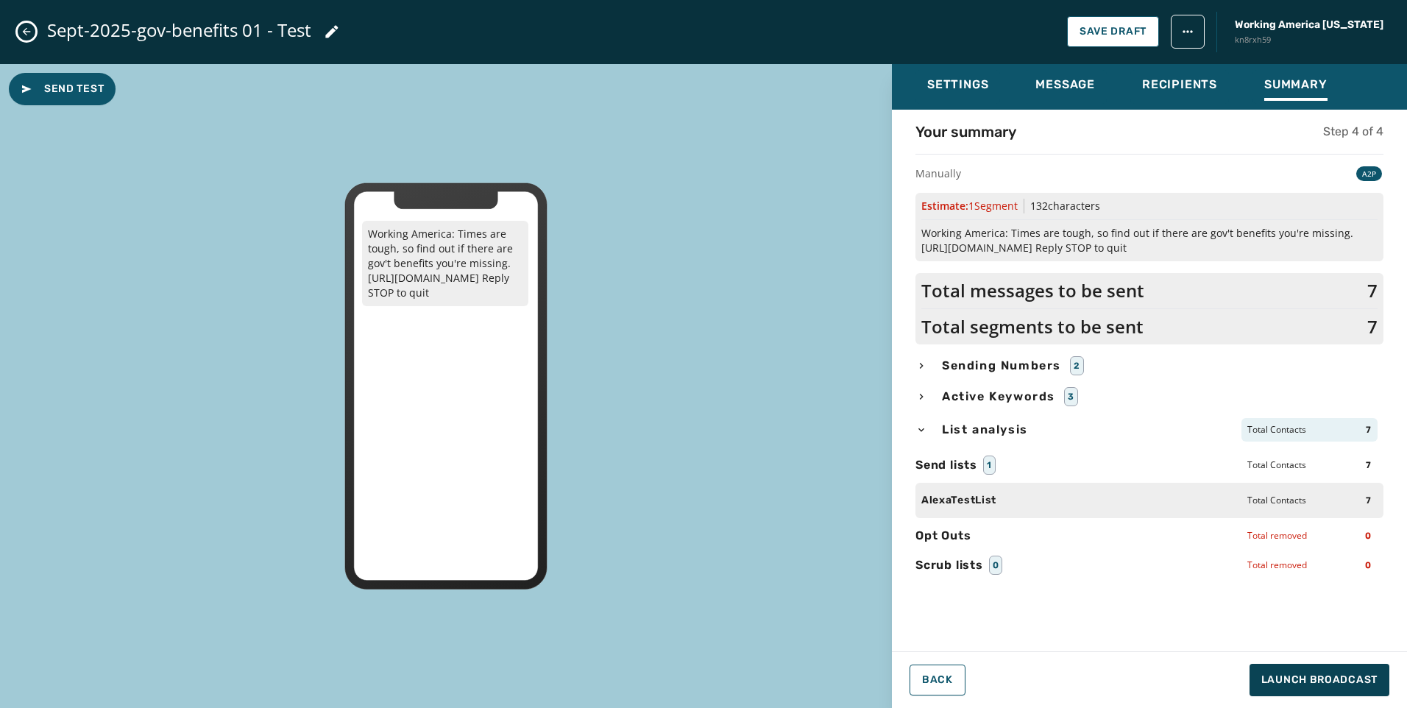
click at [932, 364] on div "Sending Numbers 2" at bounding box center [1149, 365] width 468 height 19
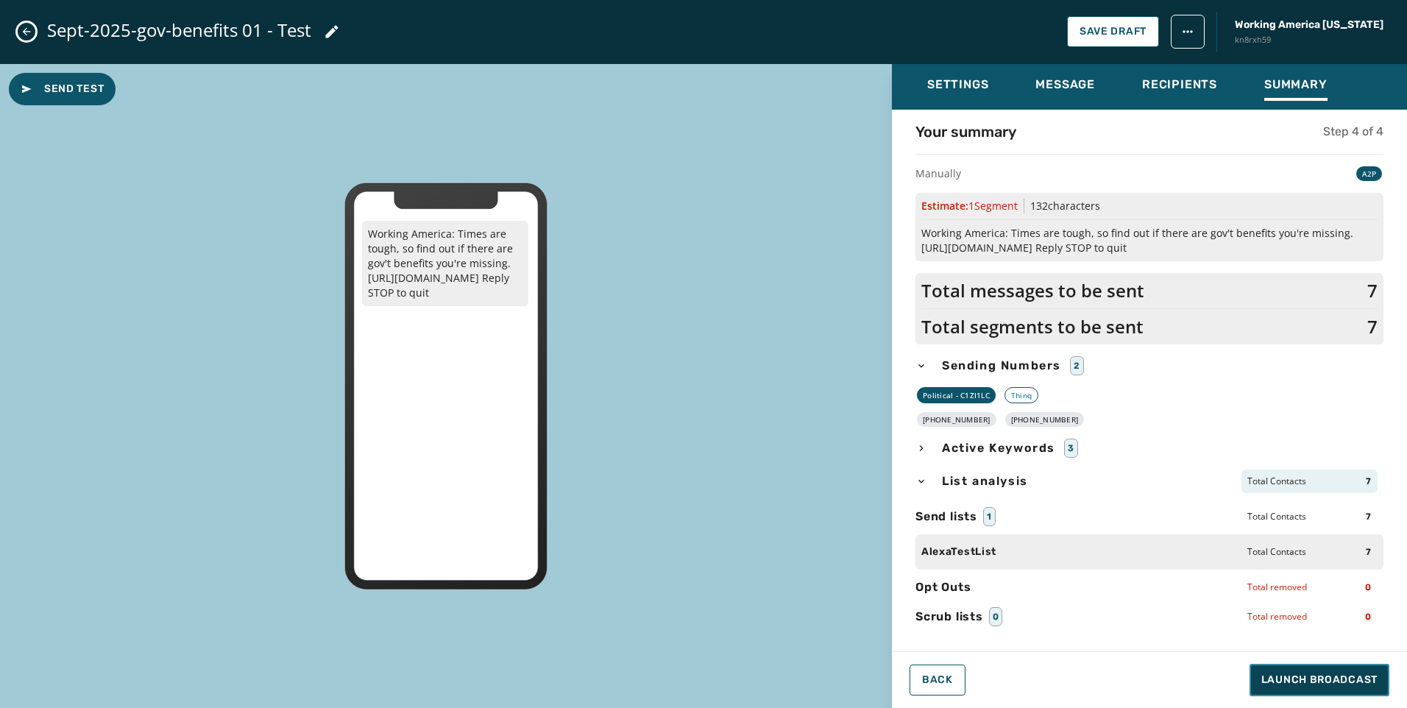
click at [1333, 681] on span "Launch Broadcast" at bounding box center [1319, 680] width 116 height 15
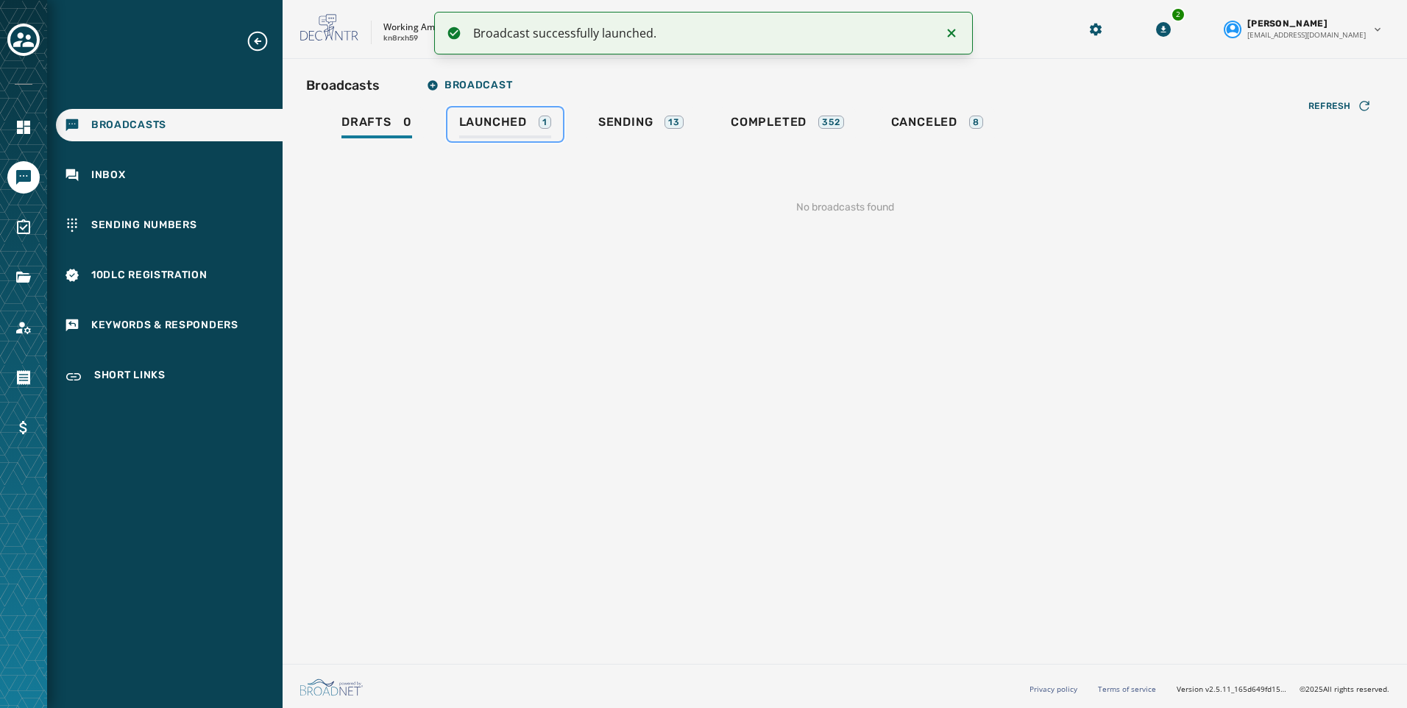
click at [482, 125] on span "Launched" at bounding box center [493, 122] width 68 height 15
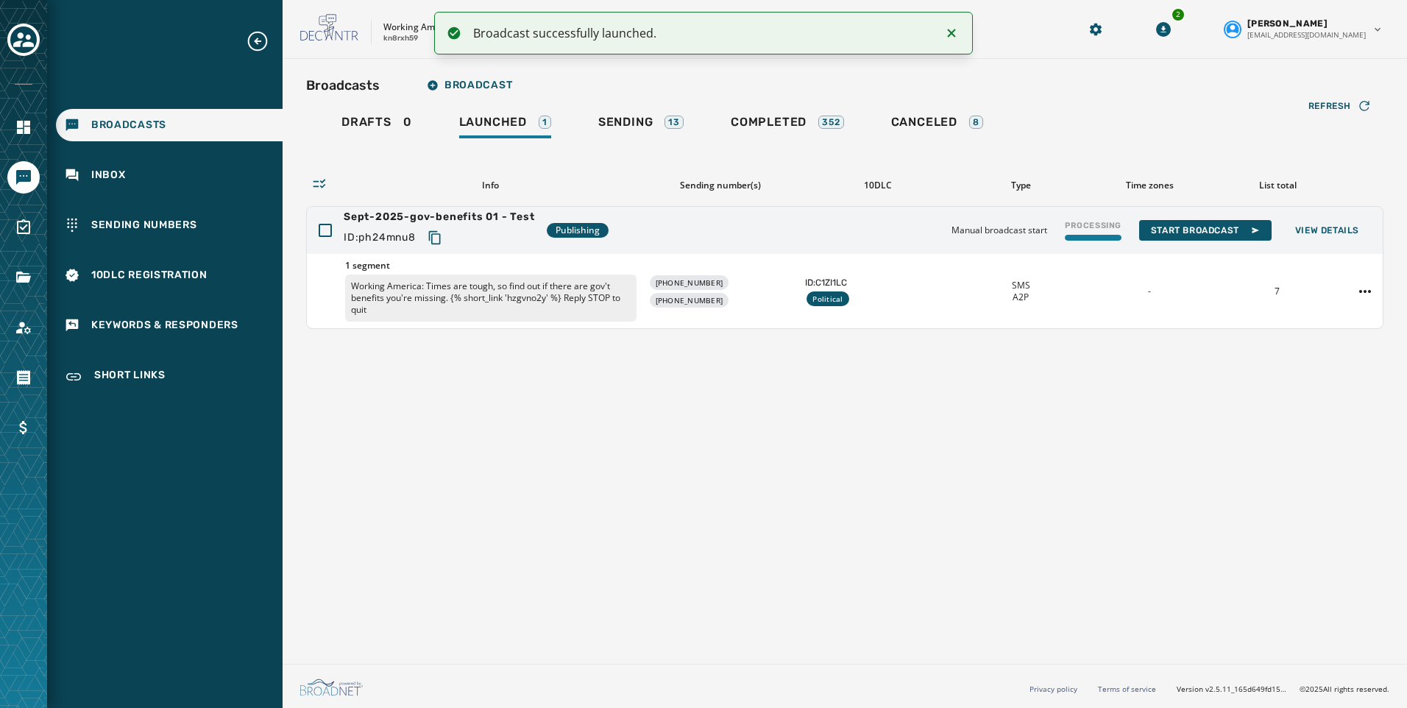
click at [954, 32] on icon "Notifications (F8)" at bounding box center [952, 33] width 18 height 18
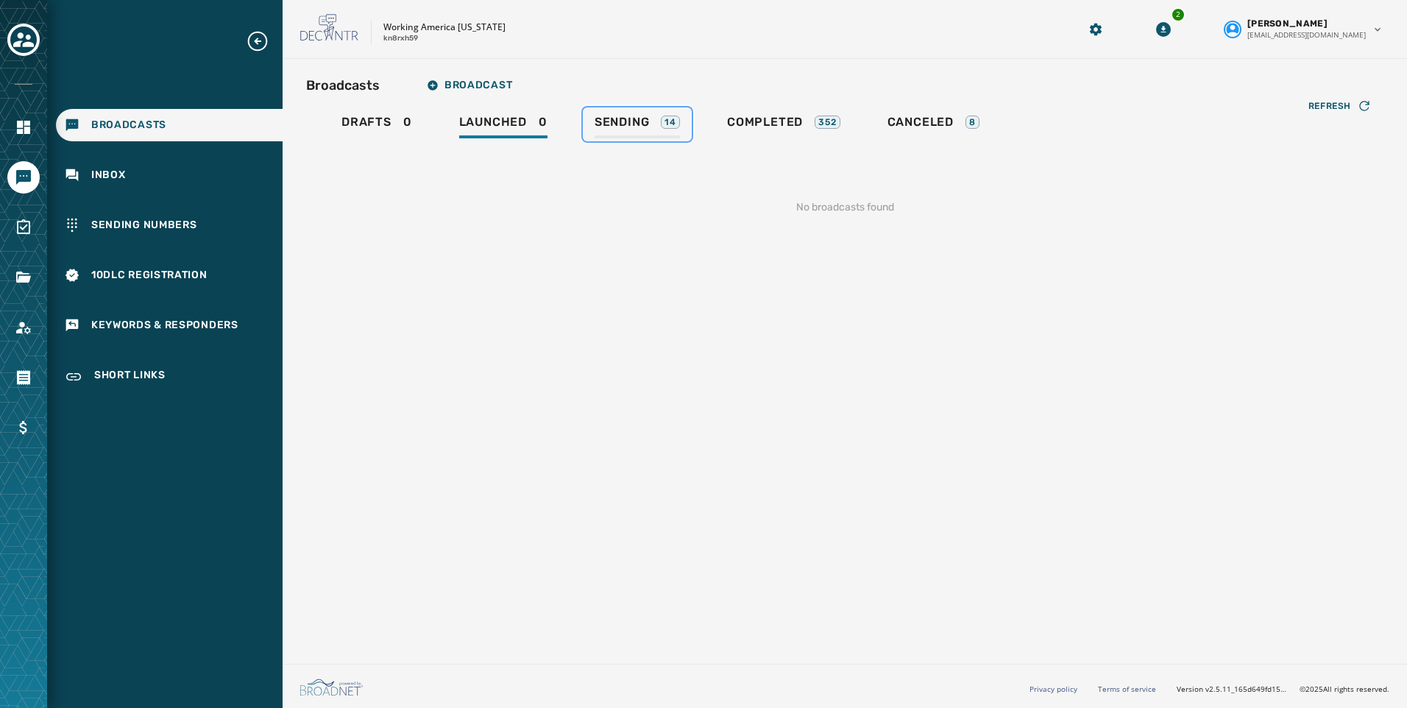
click at [627, 128] on span "Sending" at bounding box center [622, 122] width 55 height 15
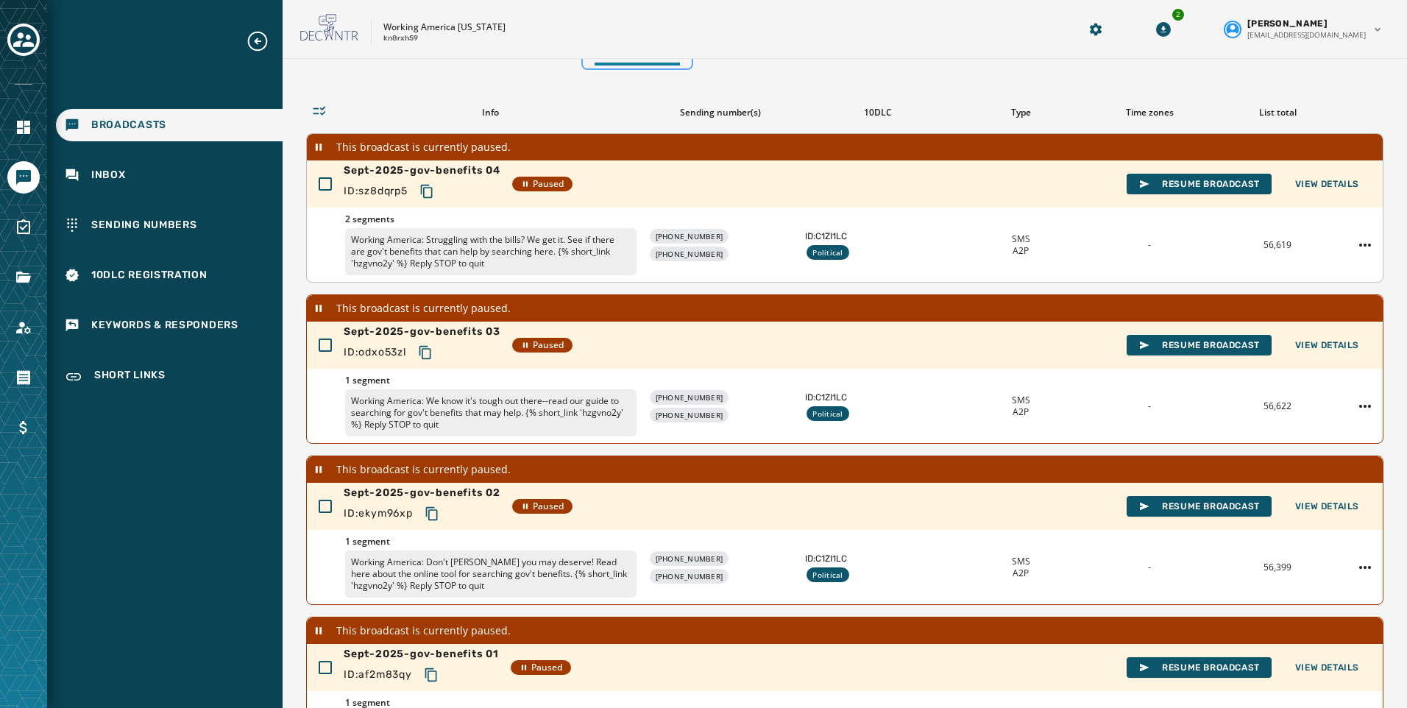
scroll to position [249, 0]
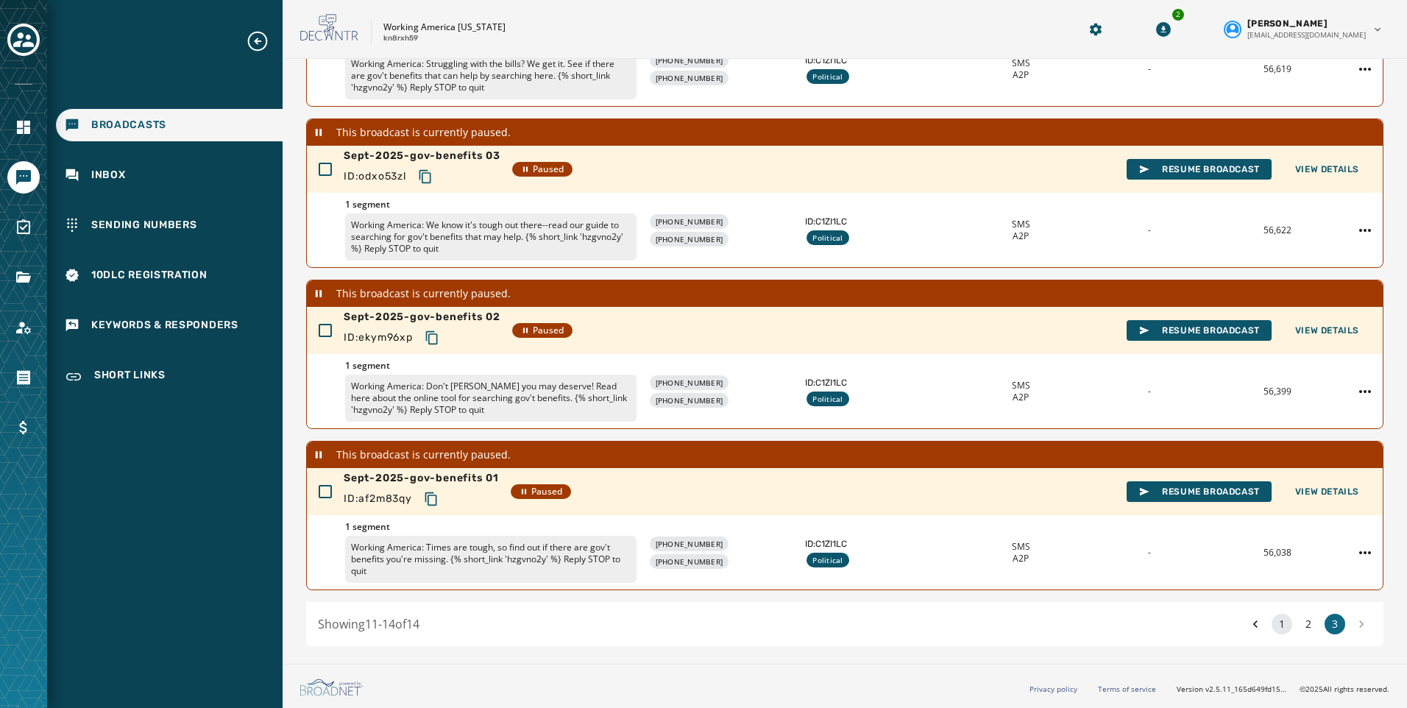
click at [1272, 627] on button "1" at bounding box center [1282, 624] width 21 height 21
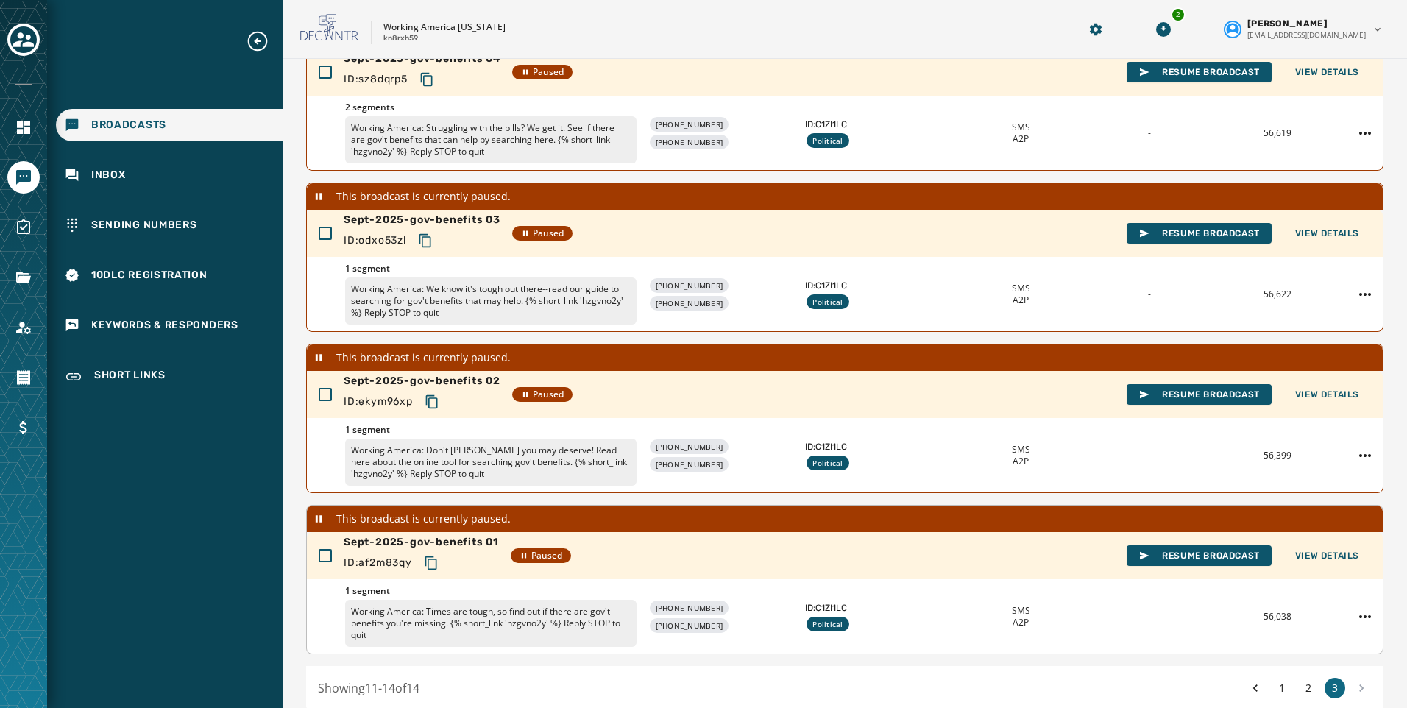
scroll to position [249, 0]
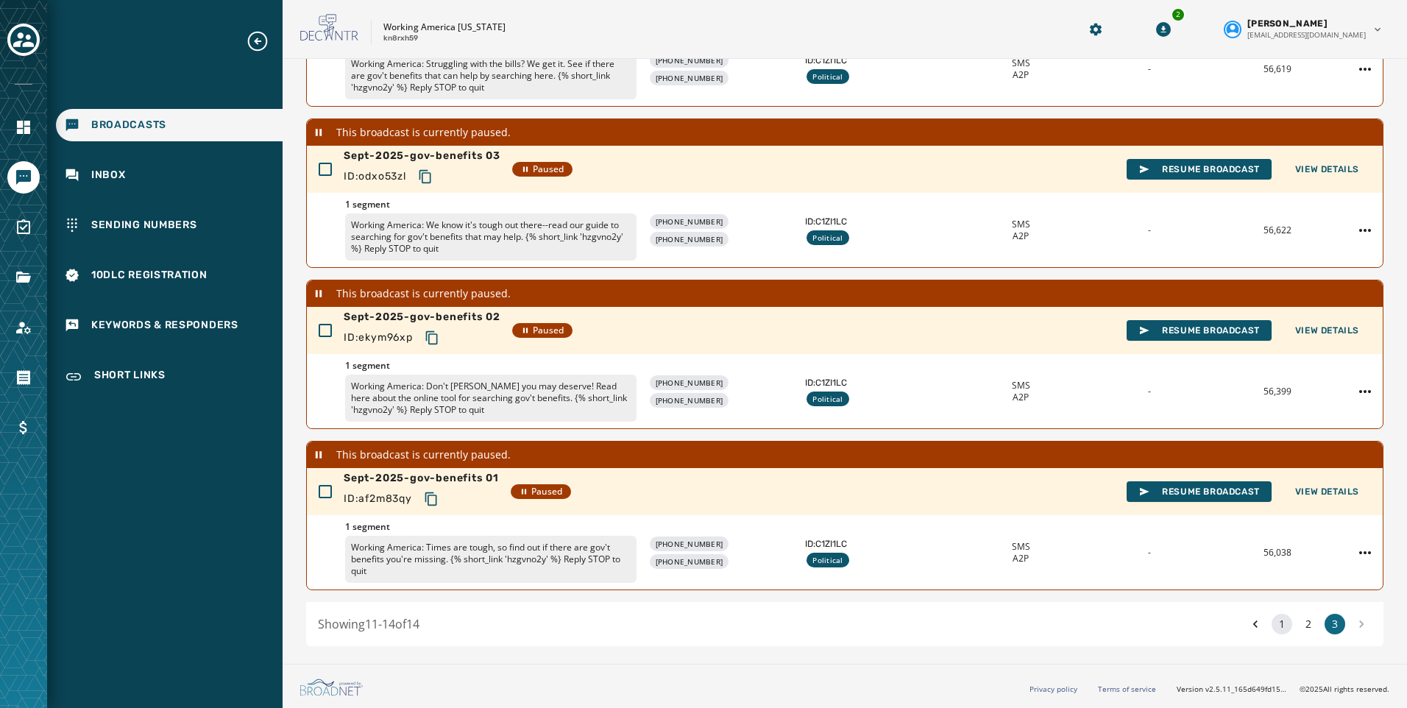
click at [1272, 629] on button "1" at bounding box center [1282, 624] width 21 height 21
click at [1272, 624] on button "1" at bounding box center [1282, 624] width 21 height 21
click at [1300, 620] on button "2" at bounding box center [1308, 624] width 21 height 21
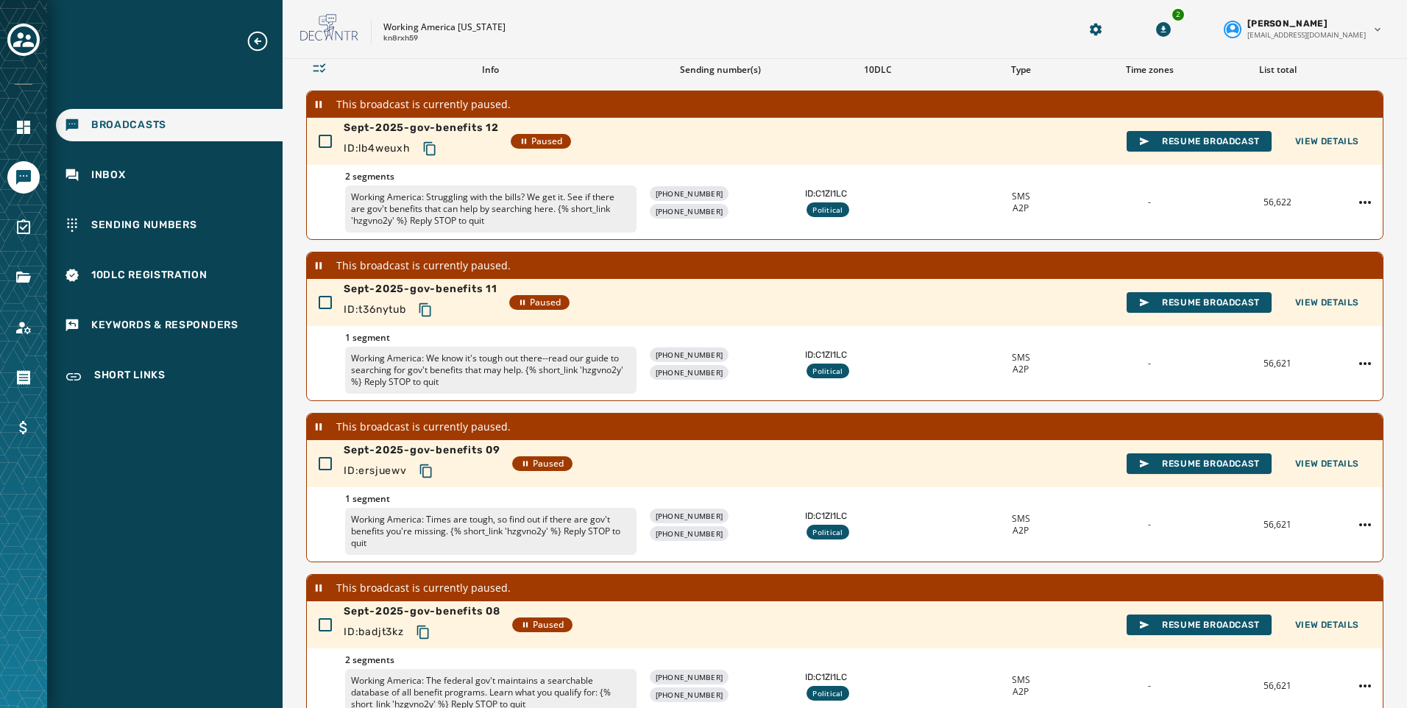
scroll to position [410, 0]
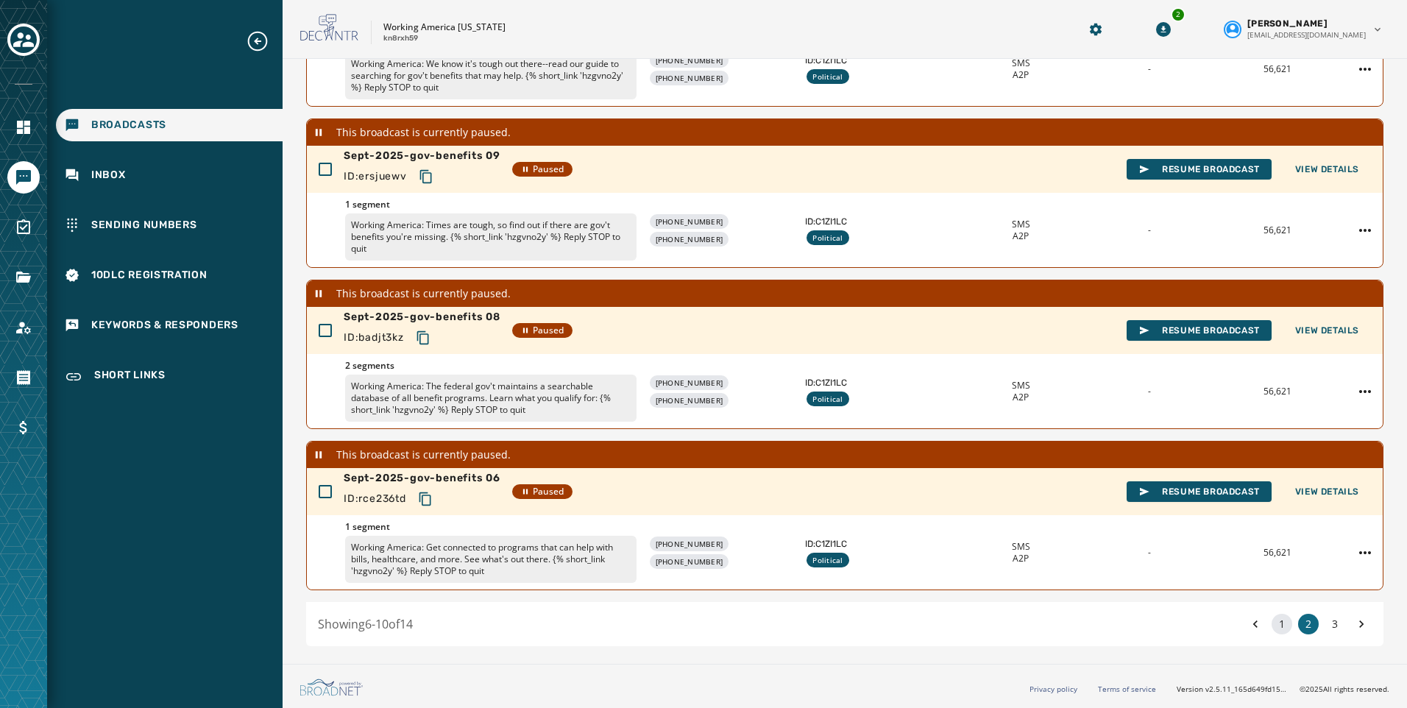
click at [1279, 620] on button "1" at bounding box center [1282, 624] width 21 height 21
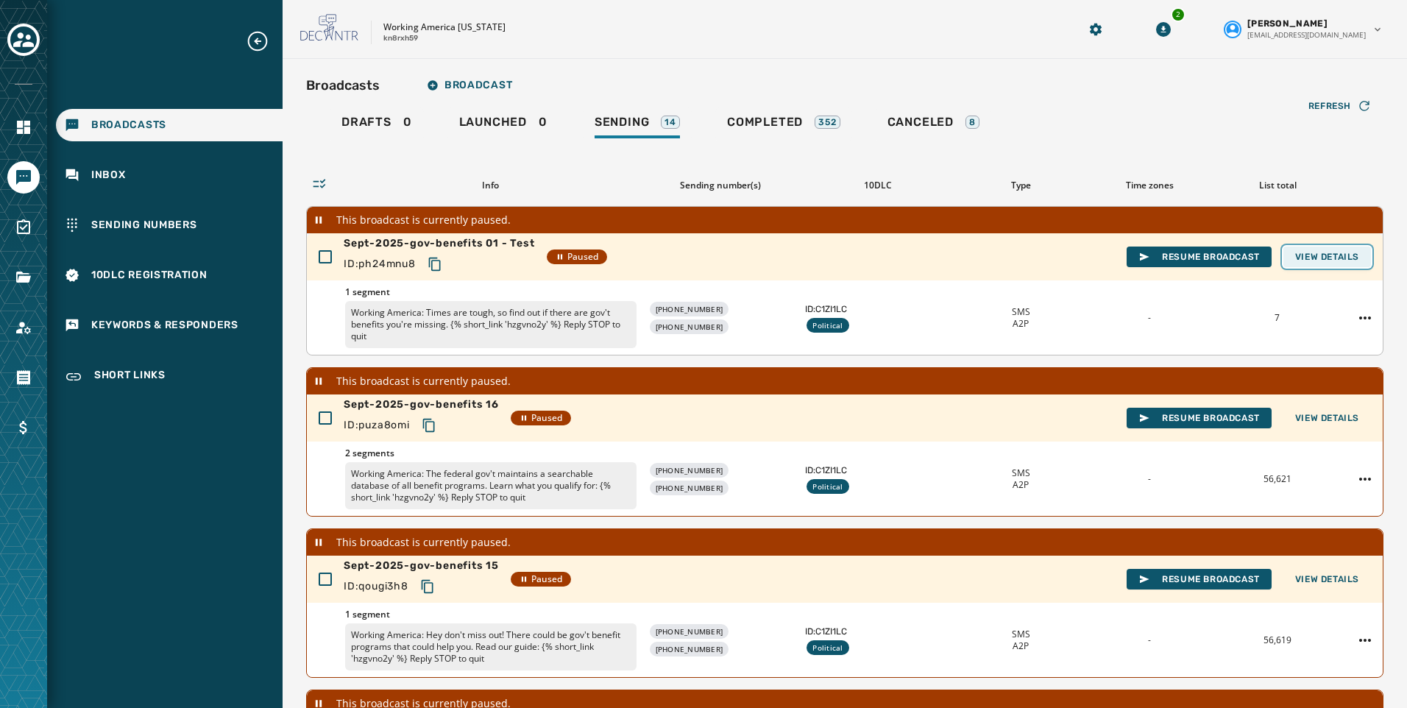
click at [1283, 251] on button "View Details" at bounding box center [1327, 257] width 88 height 21
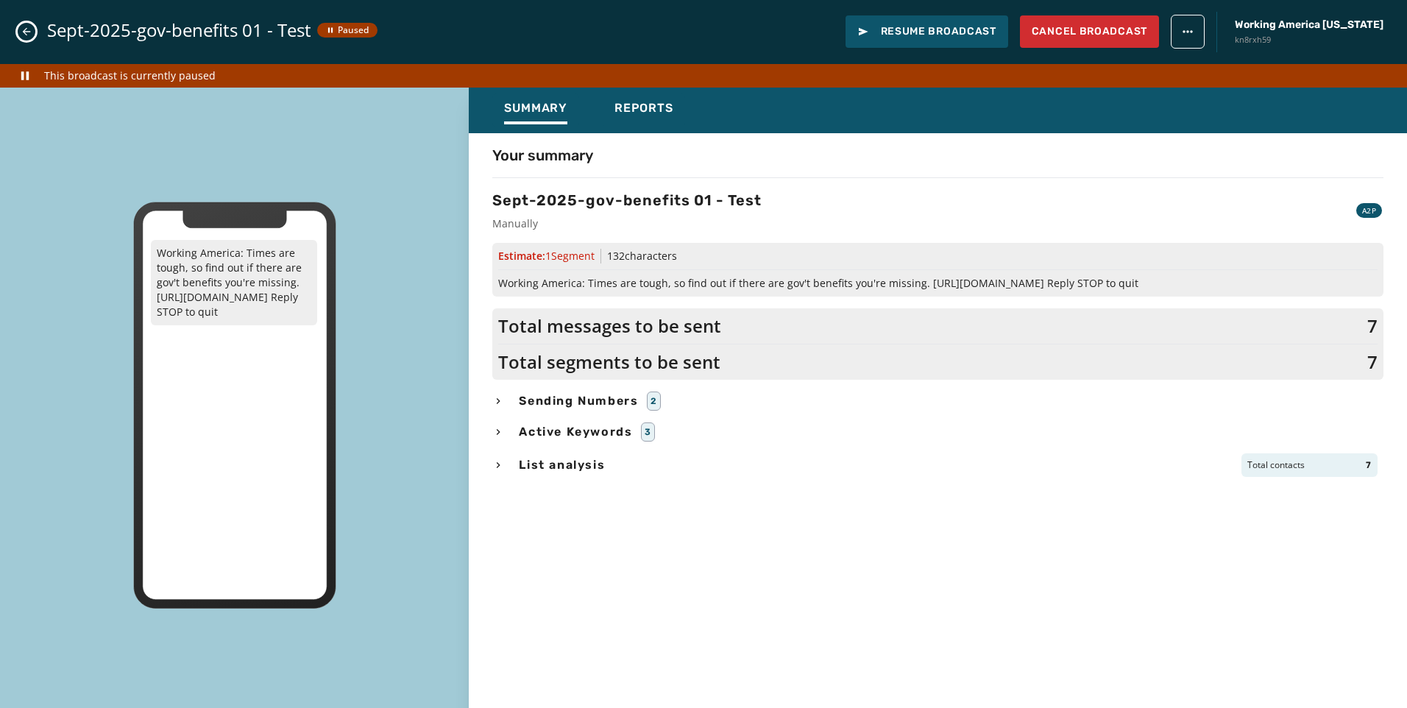
click at [509, 455] on div "List analysis Total contacts 7" at bounding box center [937, 465] width 891 height 24
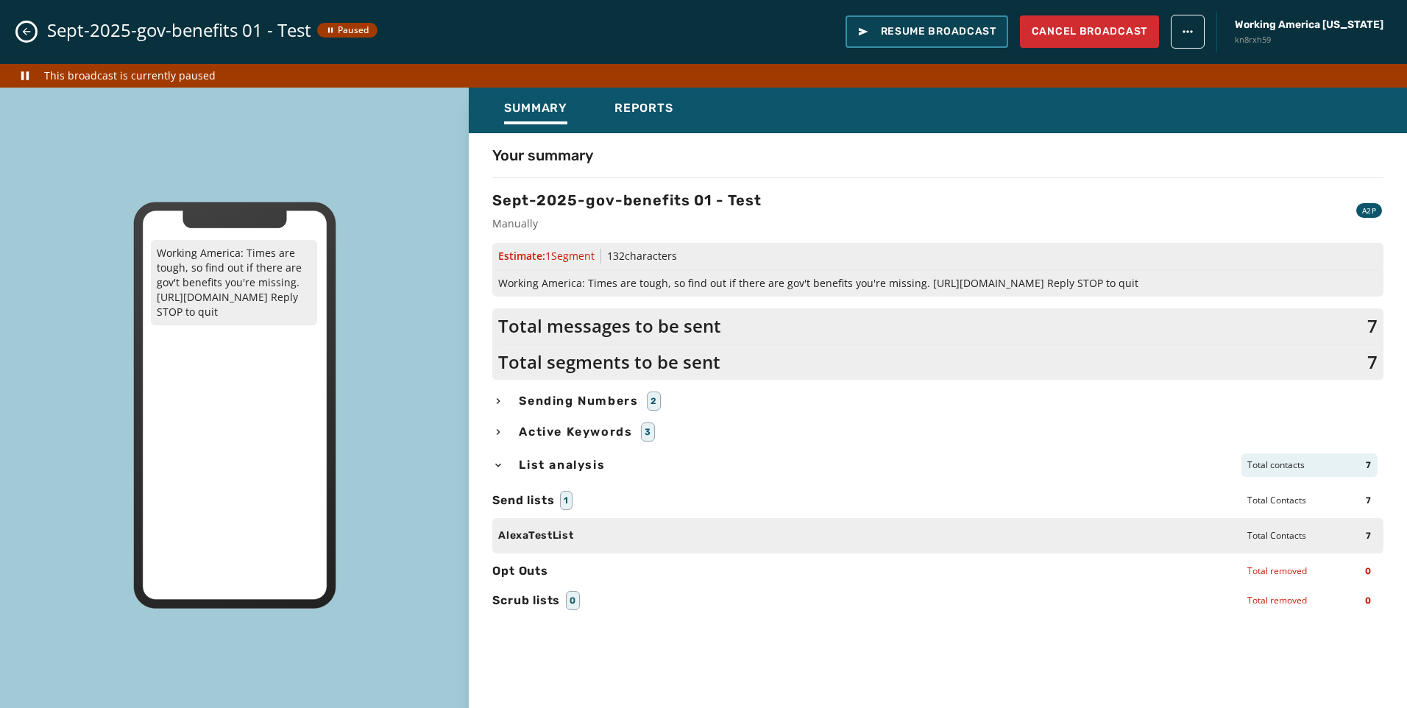
click at [996, 25] on span "Resume Broadcast" at bounding box center [926, 31] width 139 height 15
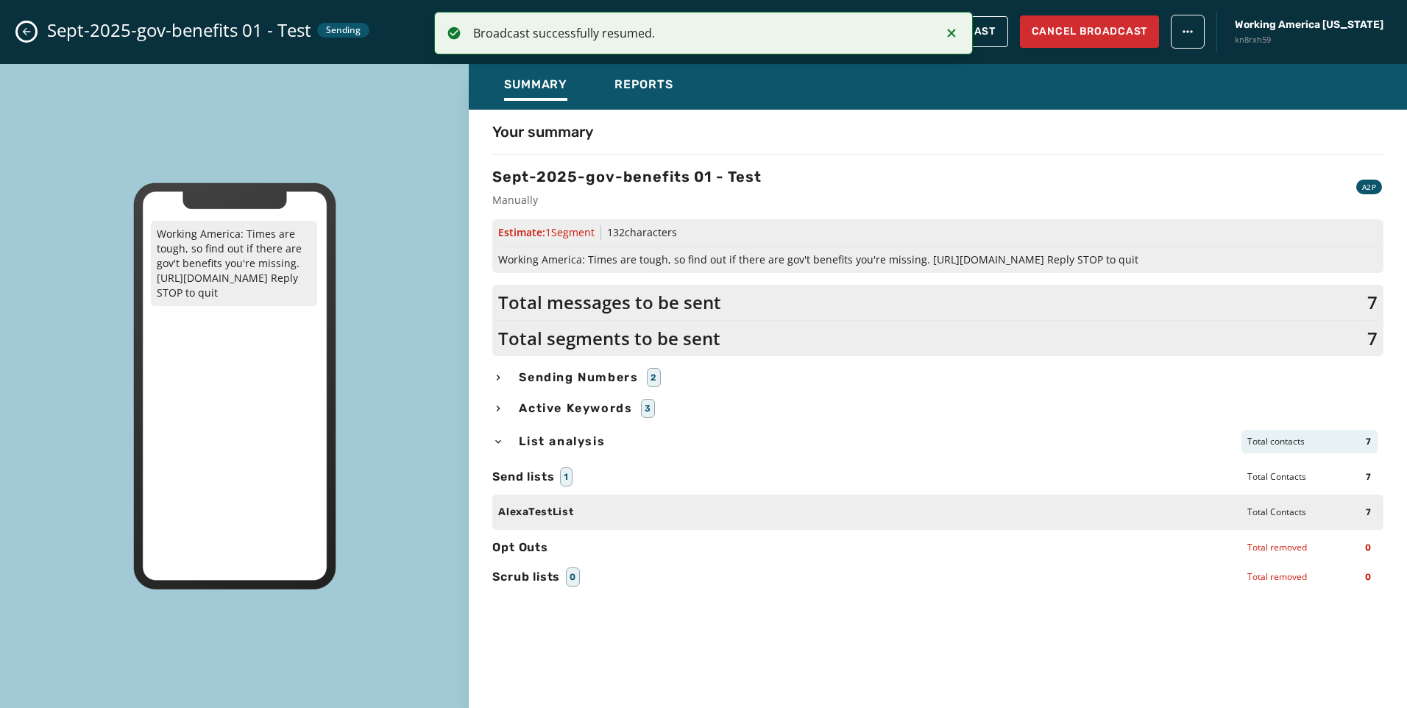
click at [29, 38] on button "Close admin drawer" at bounding box center [27, 32] width 18 height 18
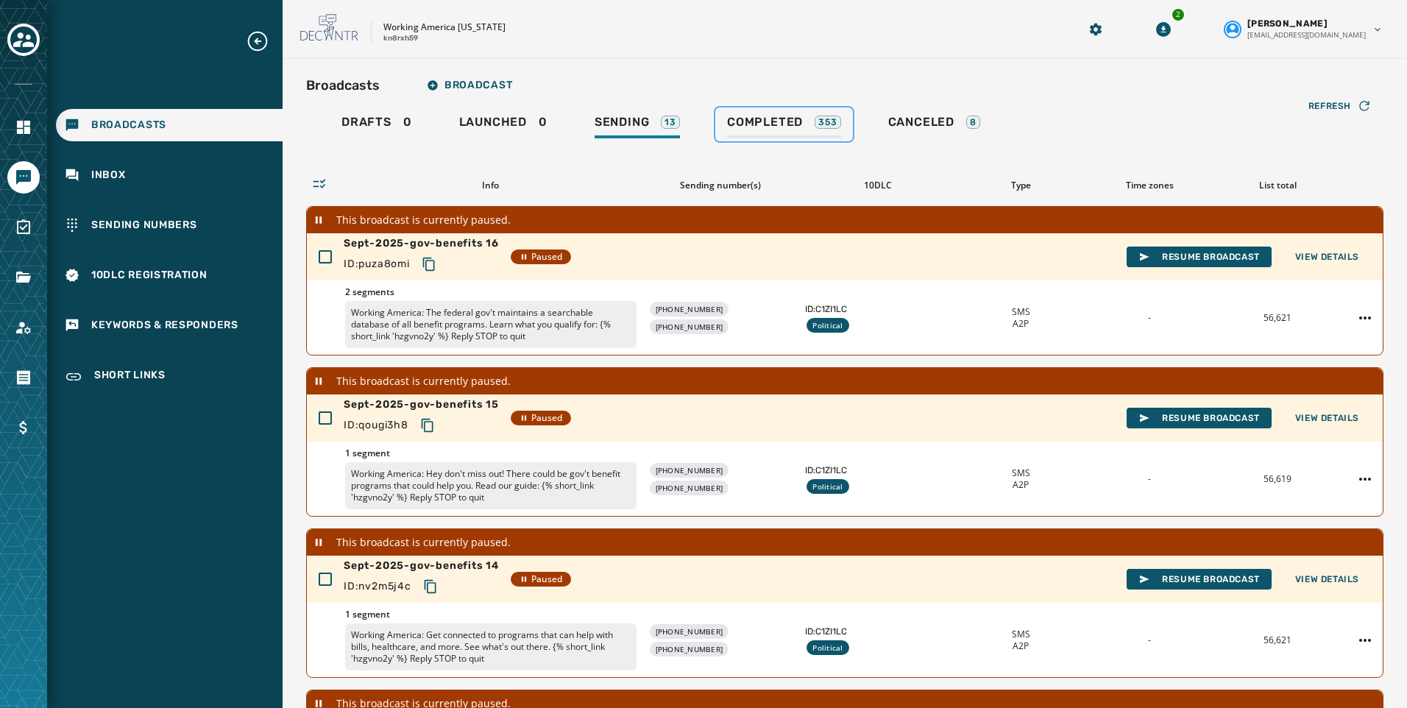
click at [826, 114] on link "Completed 353" at bounding box center [784, 124] width 138 height 34
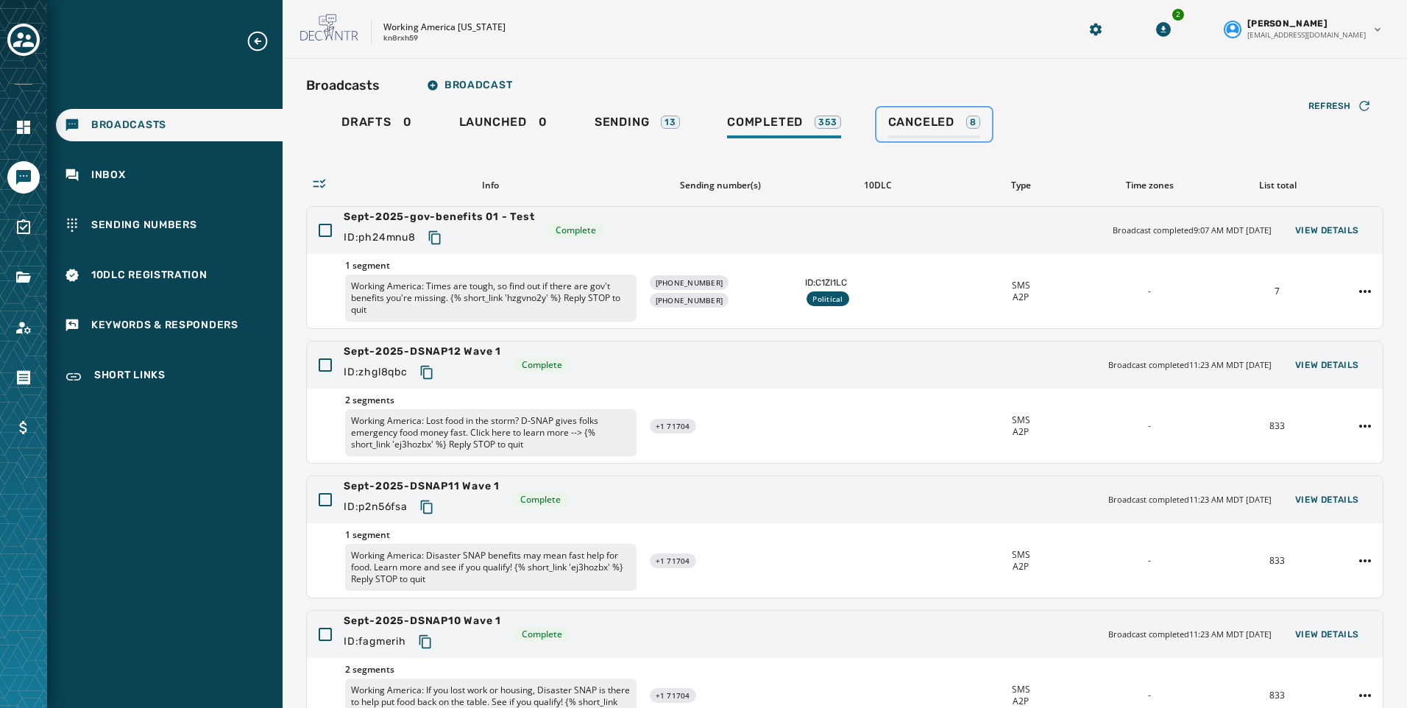
click at [905, 116] on span "Canceled" at bounding box center [921, 122] width 66 height 15
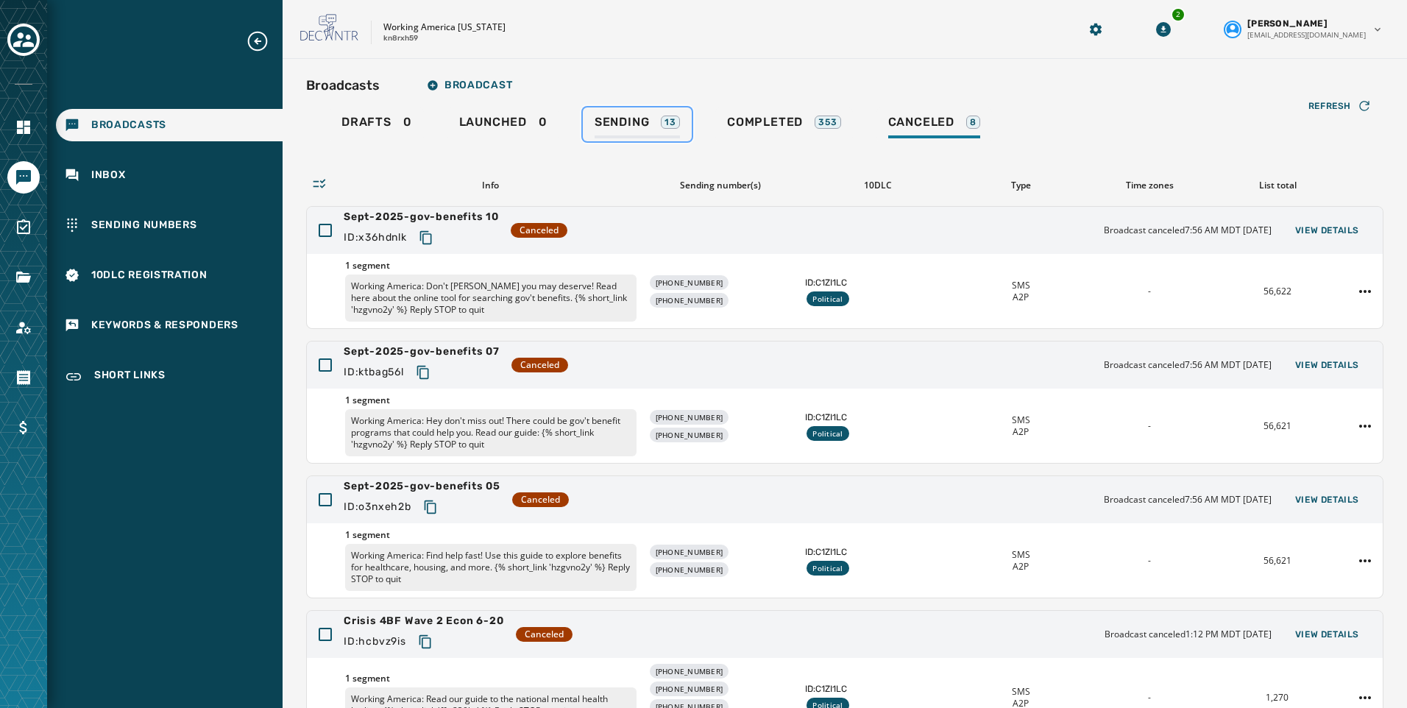
click at [656, 125] on div "Sending 13" at bounding box center [637, 127] width 85 height 24
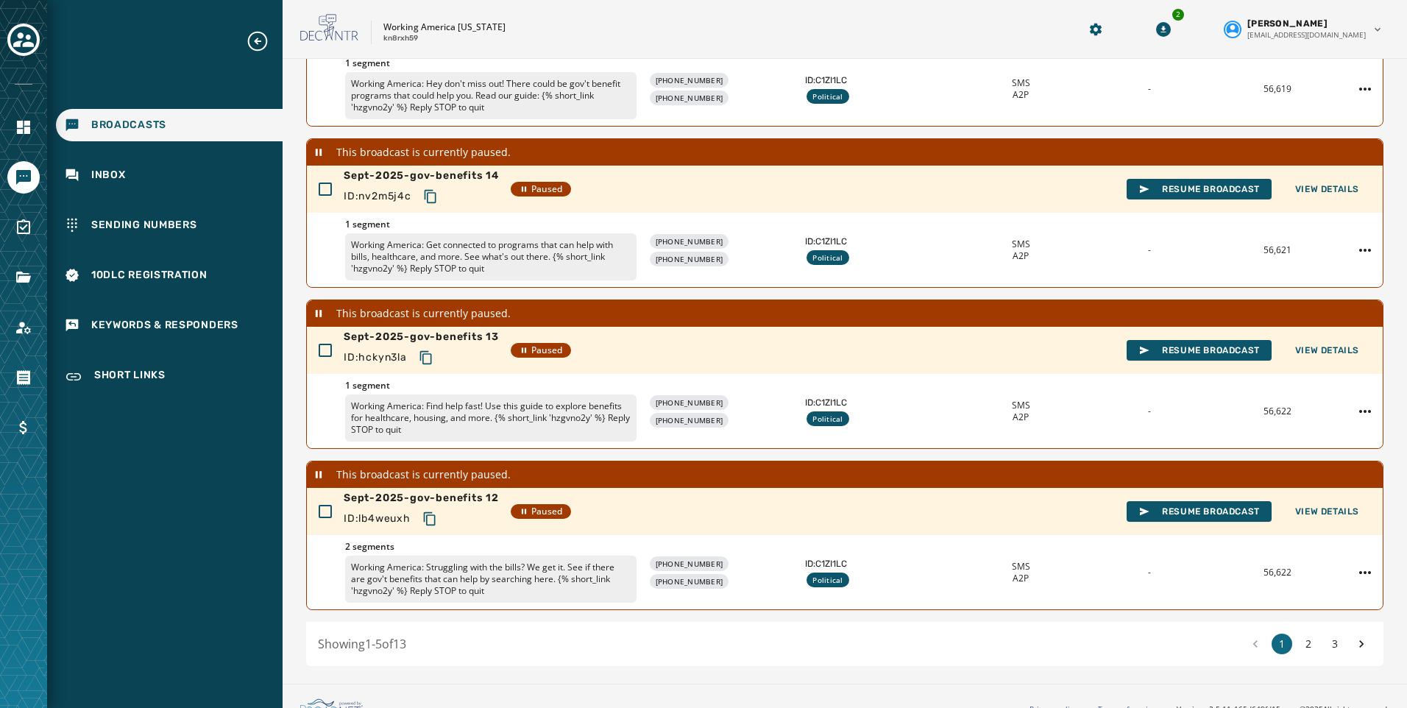
scroll to position [410, 0]
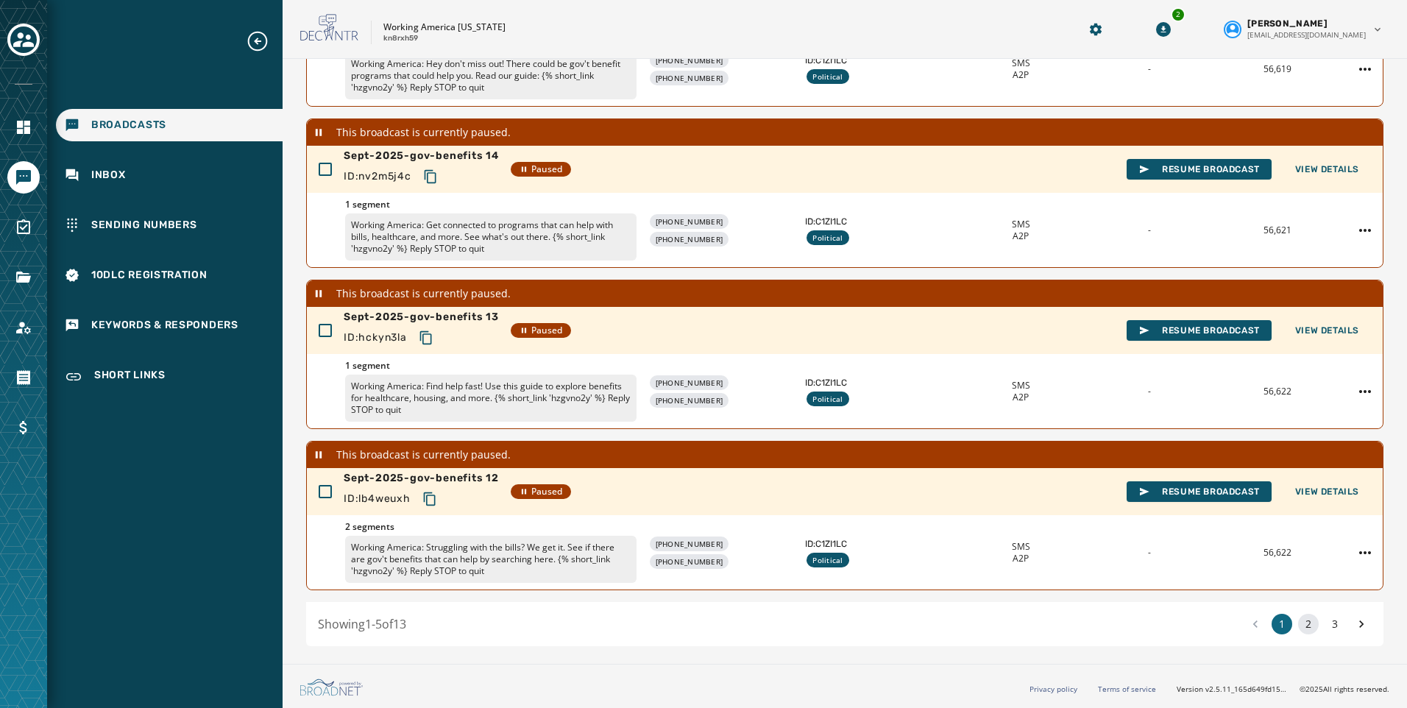
click at [1301, 626] on button "2" at bounding box center [1308, 624] width 21 height 21
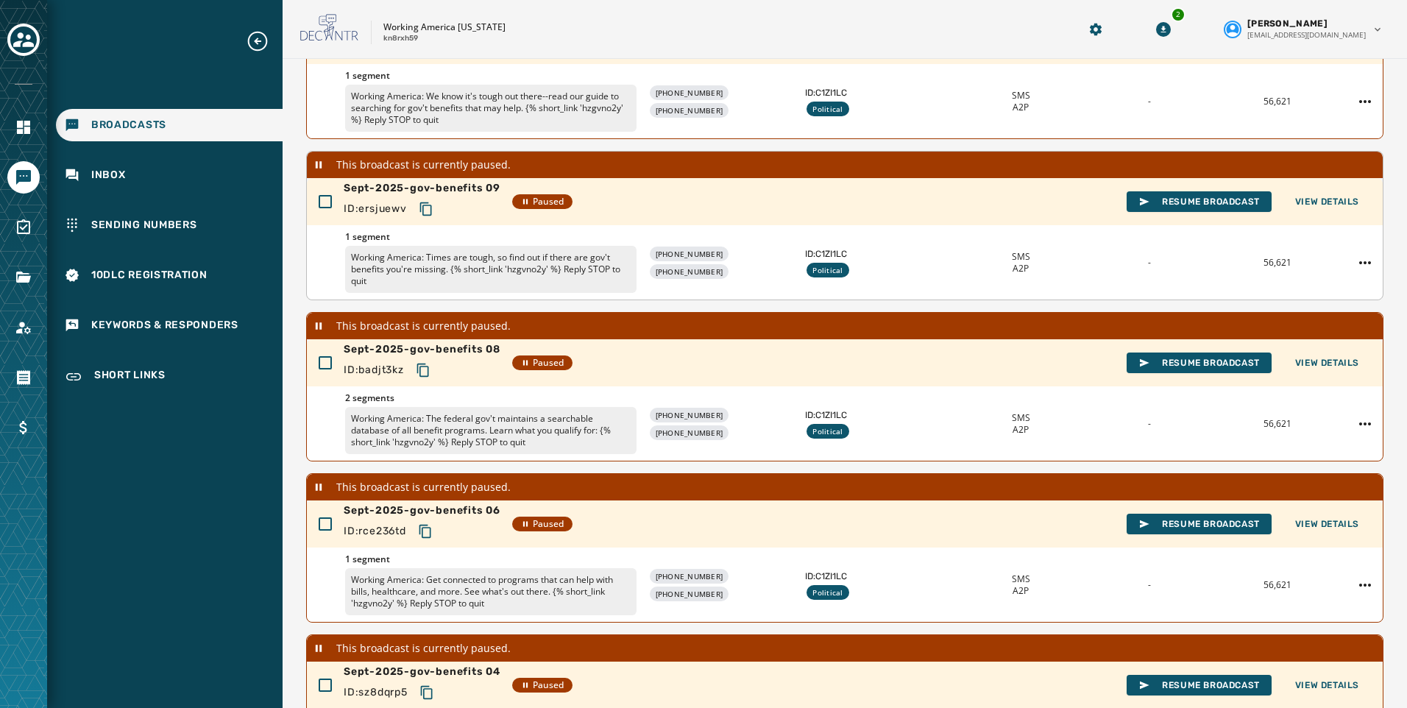
scroll to position [221, 0]
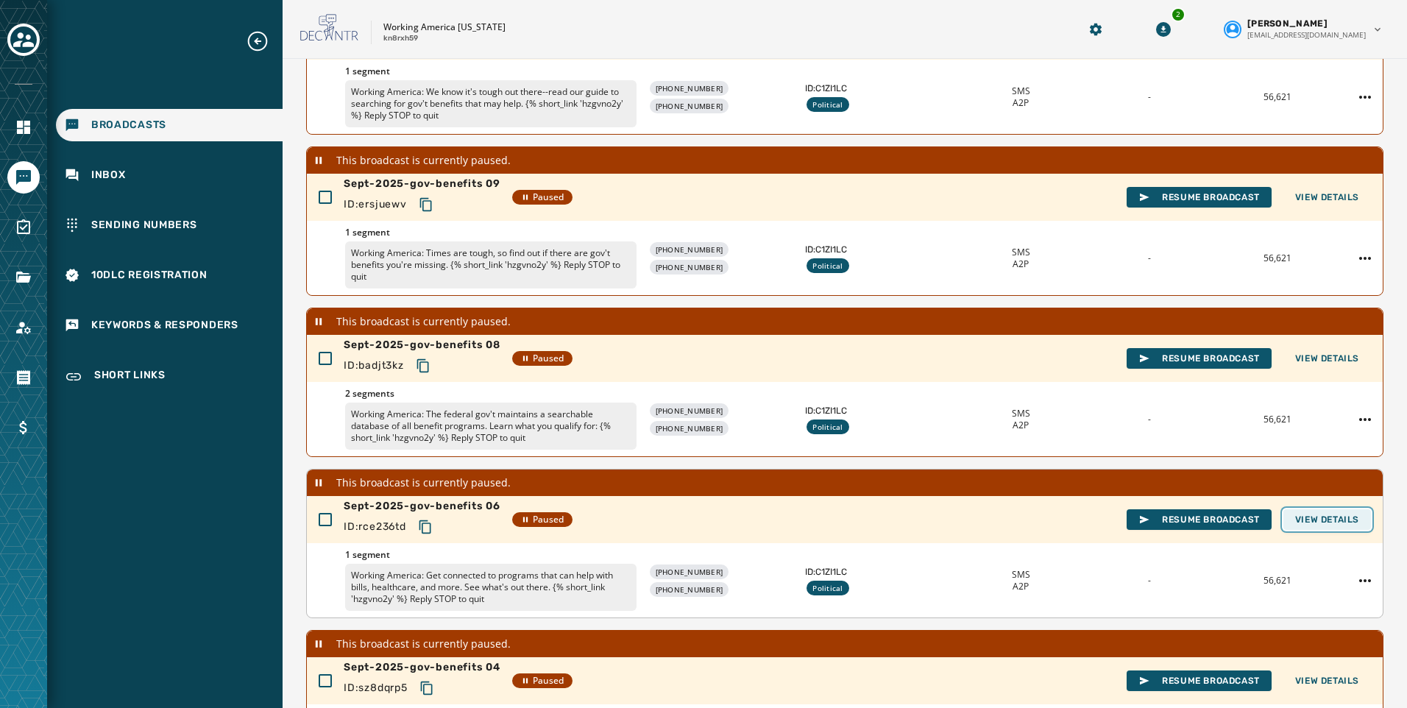
click at [1332, 514] on span "View Details" at bounding box center [1327, 520] width 64 height 12
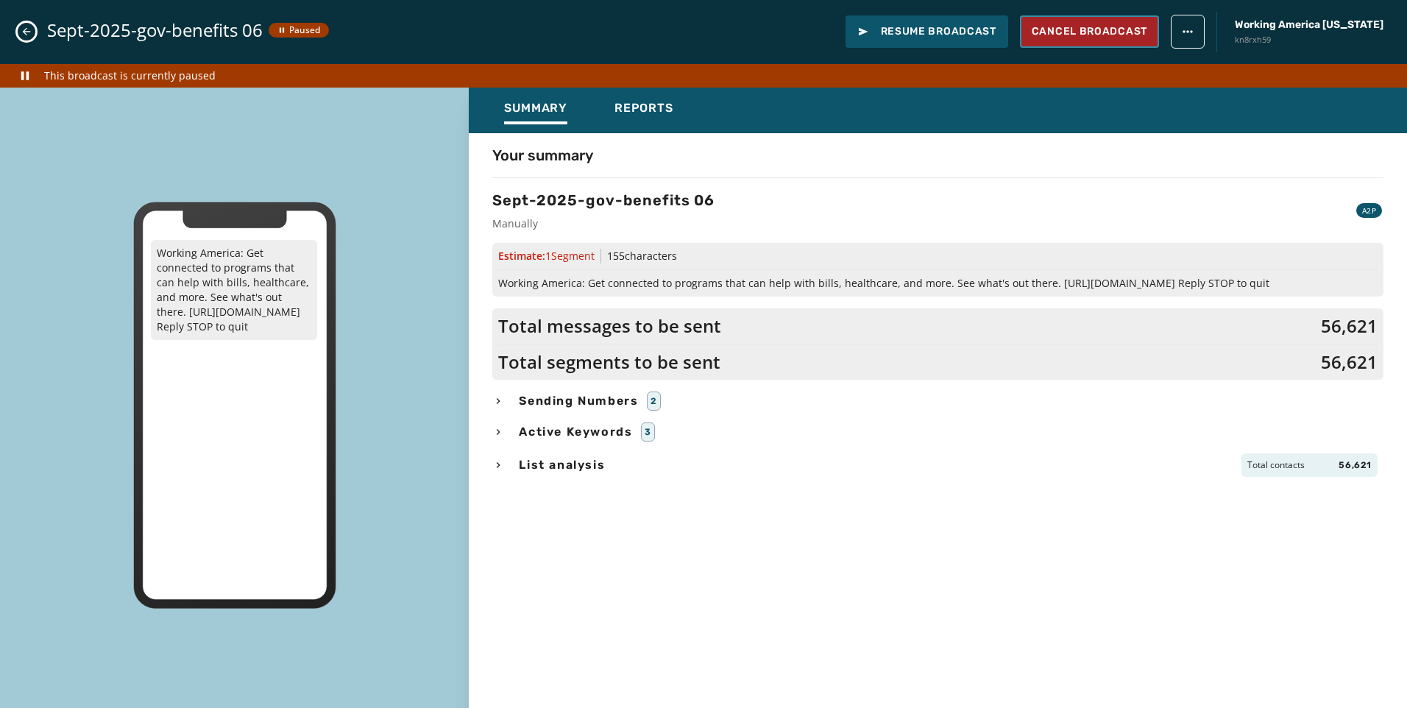
click at [1111, 32] on span "Cancel Broadcast" at bounding box center [1090, 31] width 116 height 15
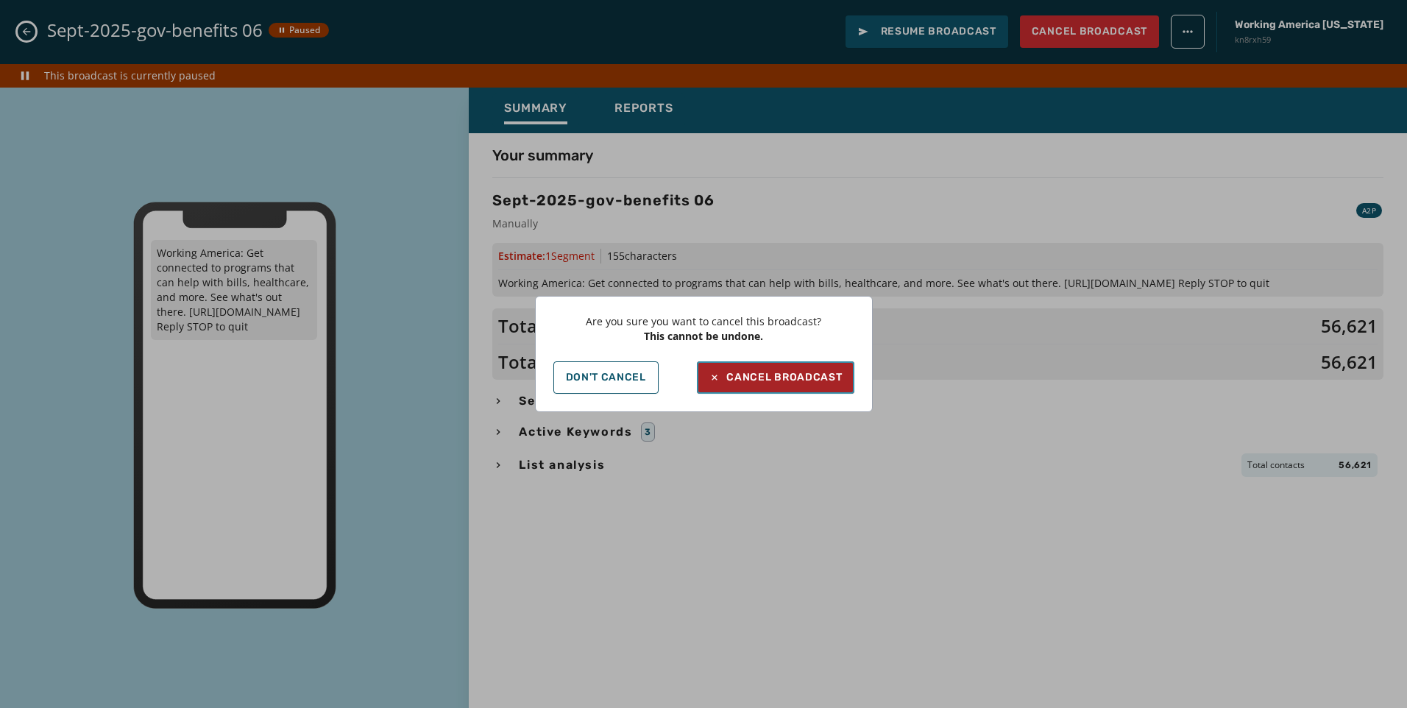
click at [789, 376] on div "Cancel Broadcast" at bounding box center [775, 377] width 133 height 15
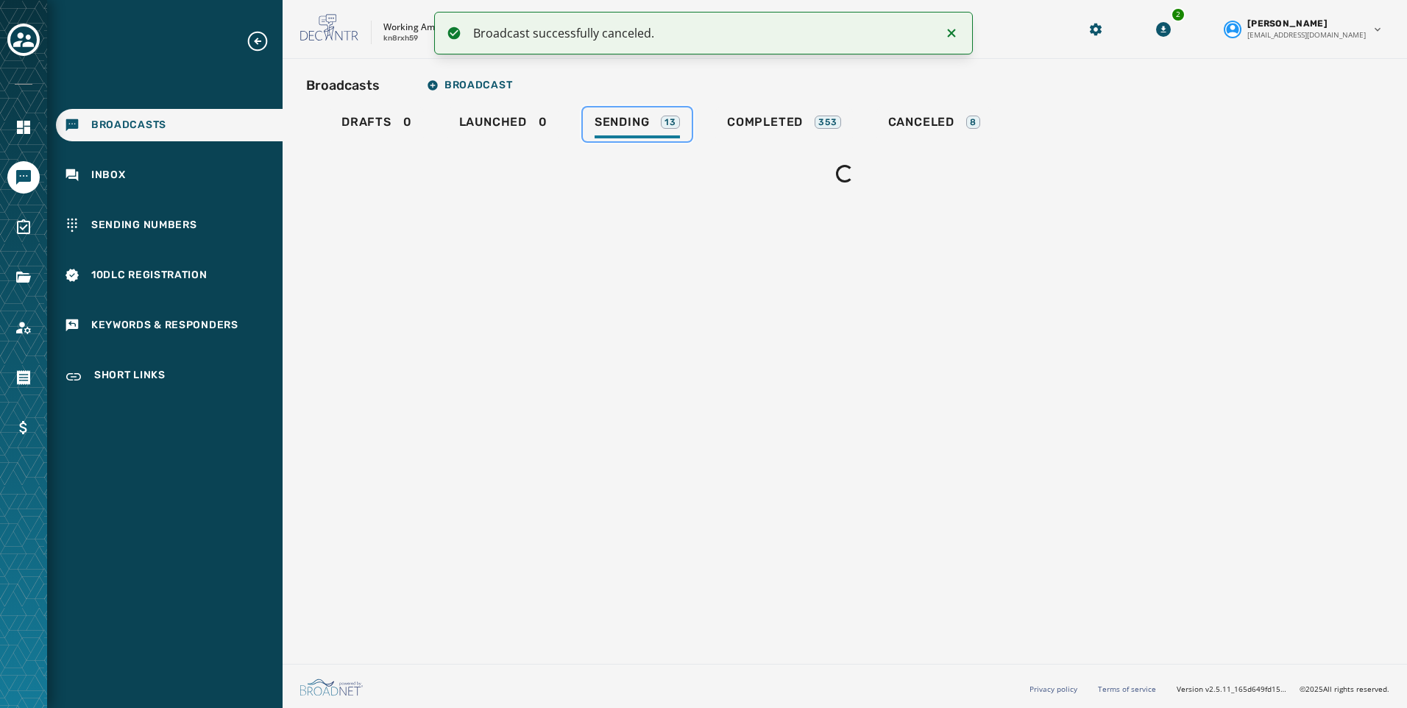
scroll to position [0, 0]
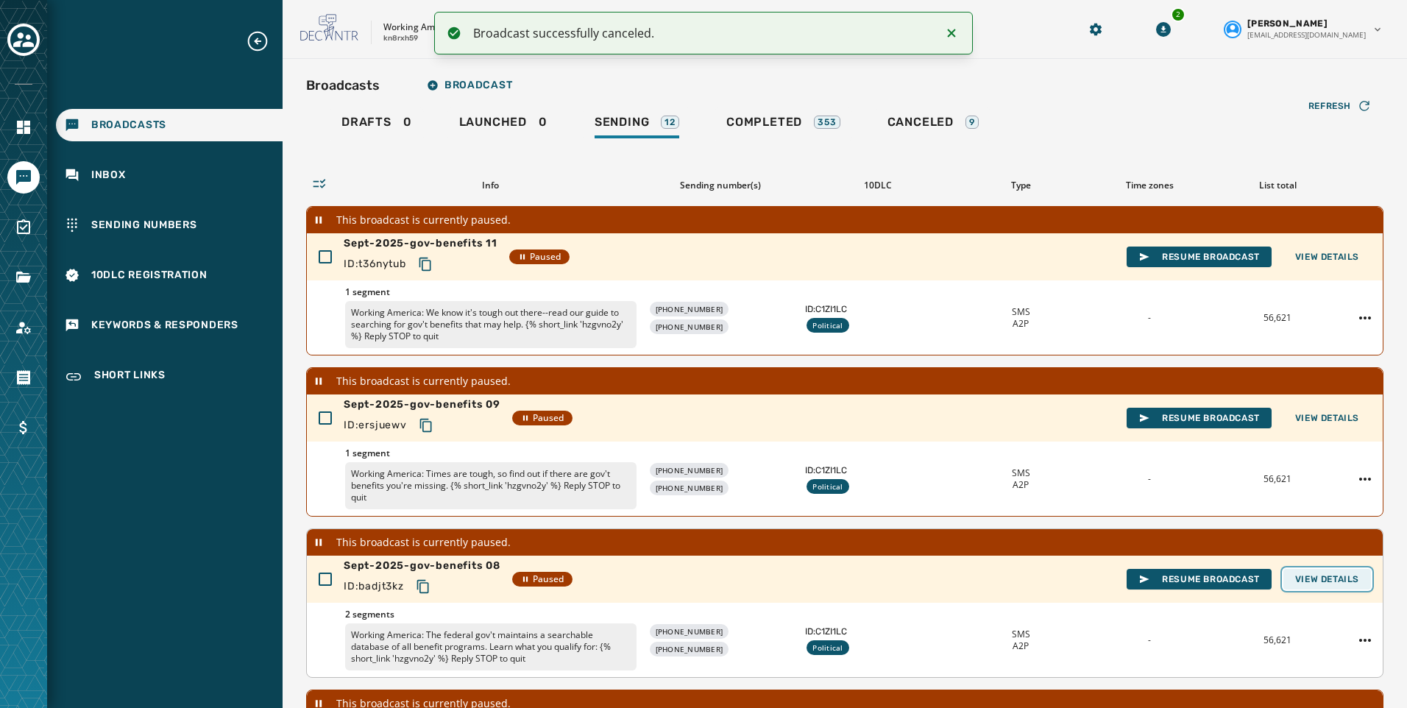
click at [1317, 576] on span "View Details" at bounding box center [1327, 579] width 64 height 12
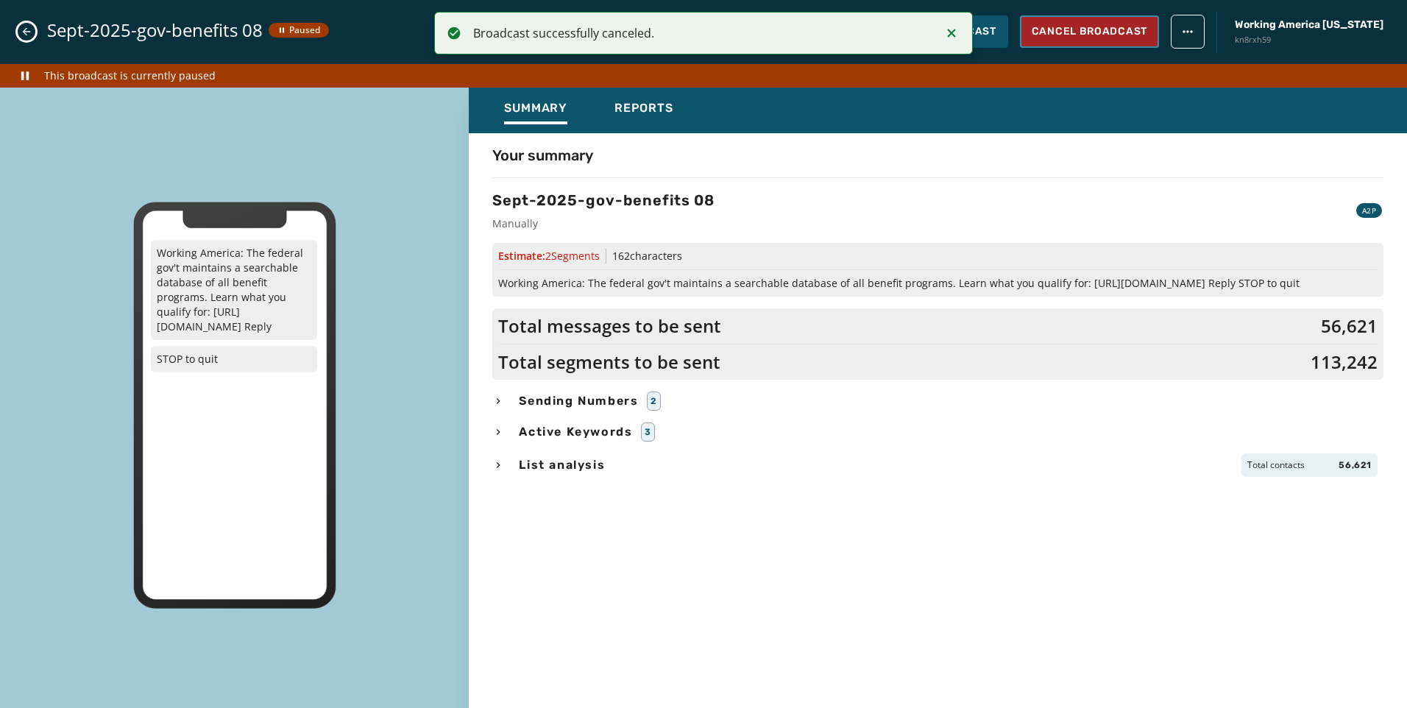
click at [1107, 40] on button "Cancel Broadcast" at bounding box center [1089, 31] width 139 height 32
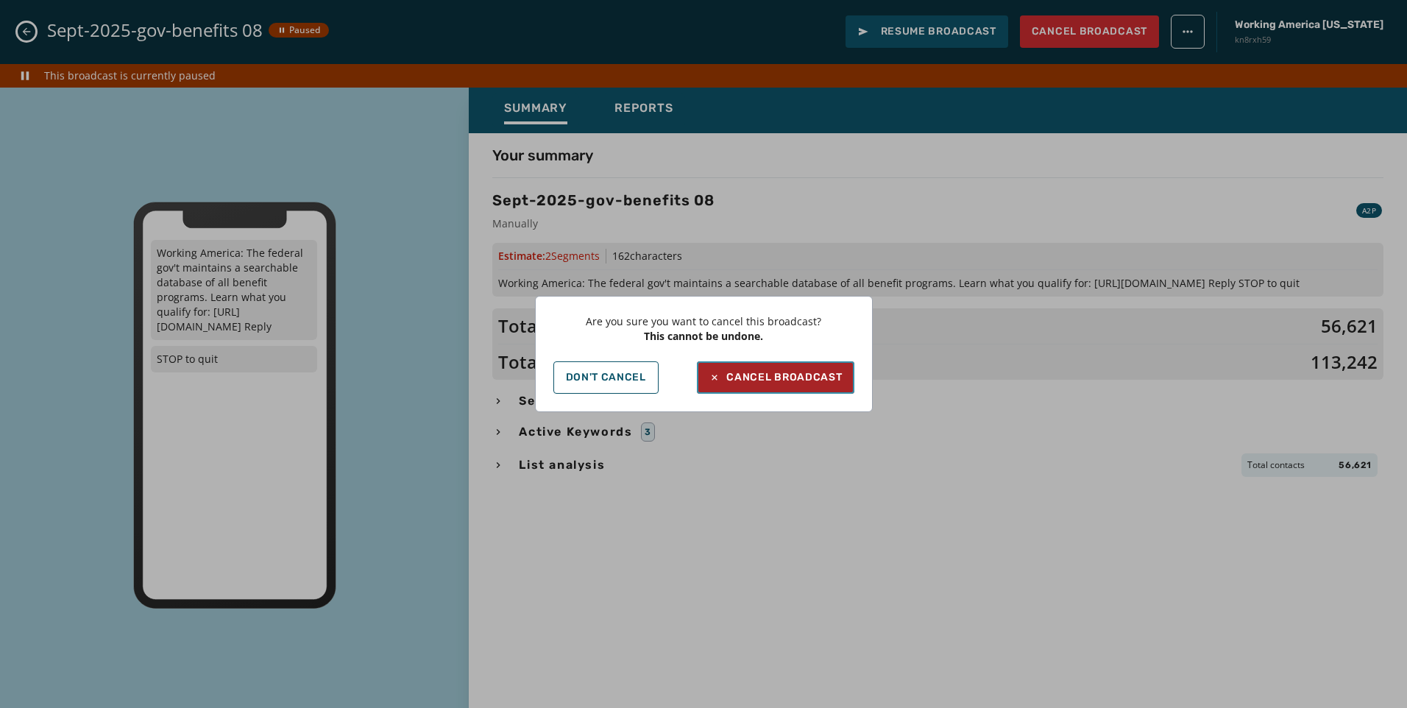
click at [826, 375] on div "Cancel Broadcast" at bounding box center [775, 377] width 133 height 15
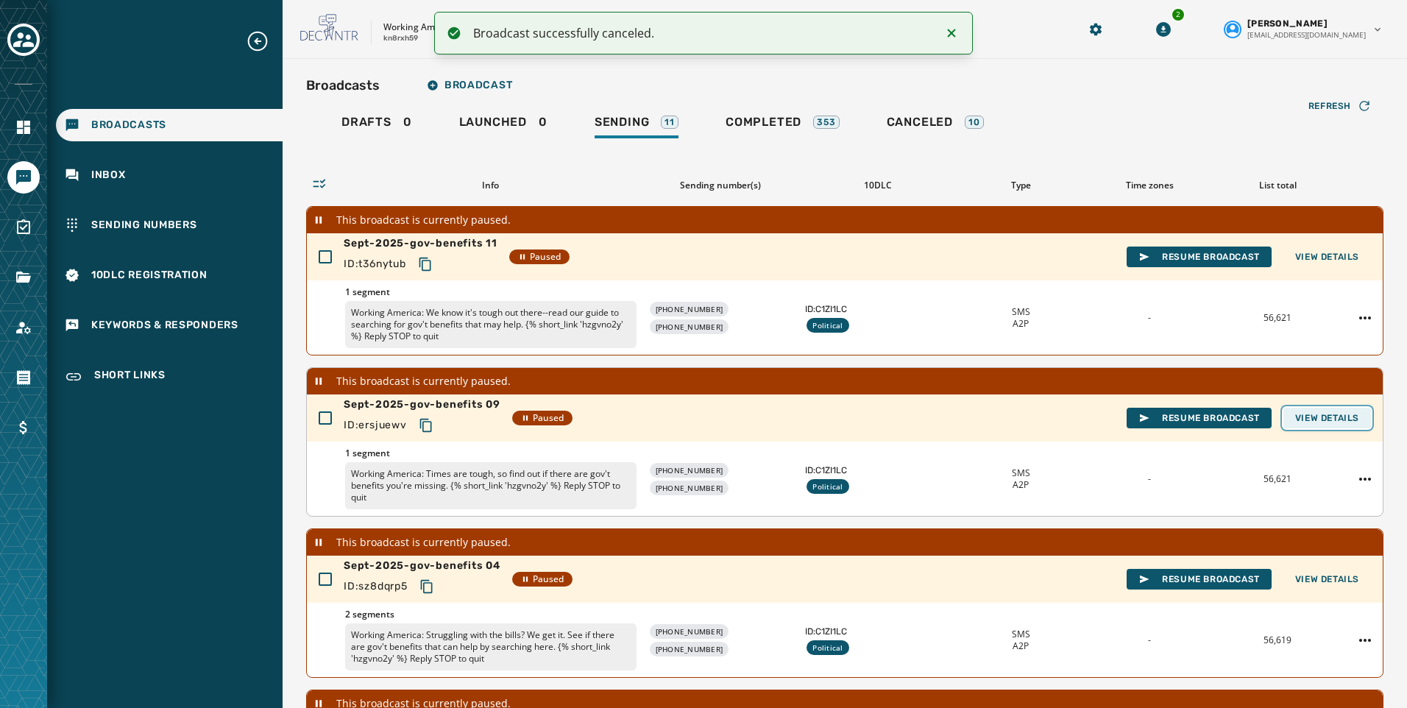
click at [1346, 411] on button "View Details" at bounding box center [1327, 418] width 88 height 21
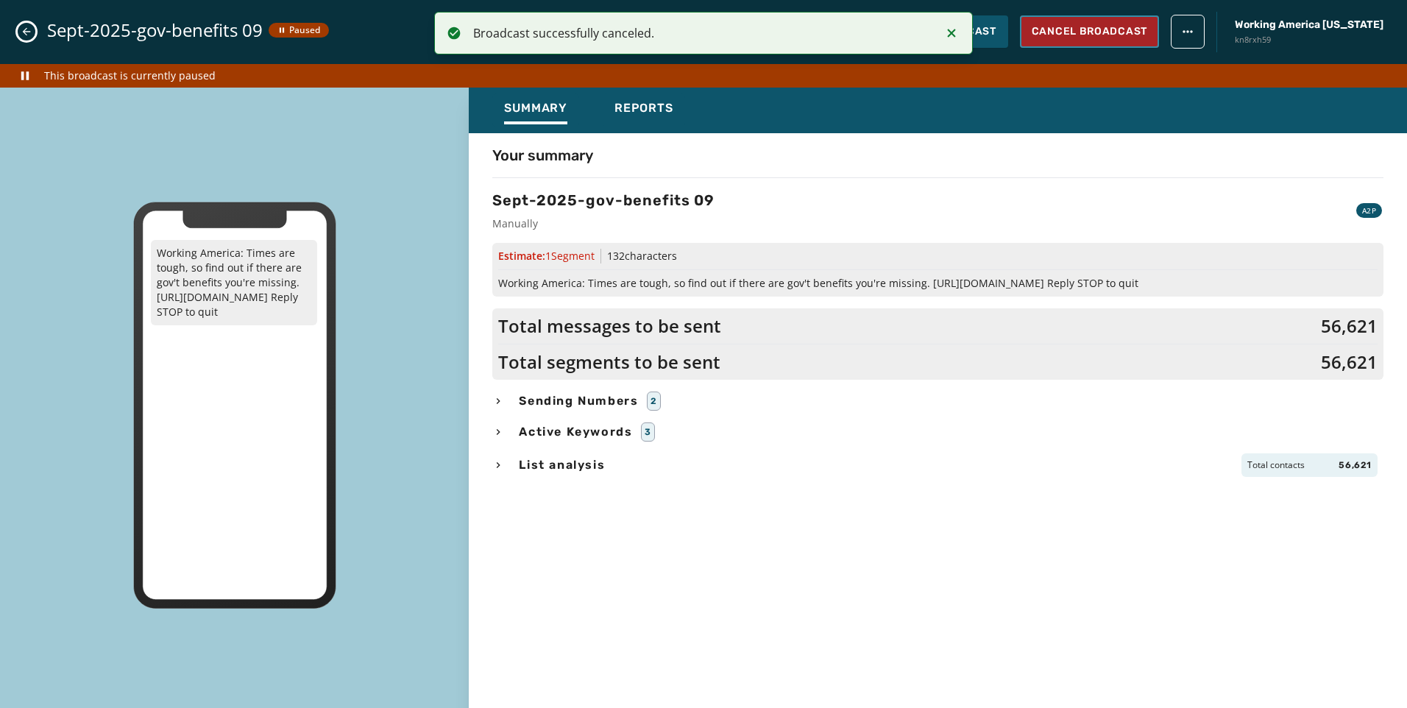
click at [1141, 32] on span "Cancel Broadcast" at bounding box center [1090, 31] width 116 height 15
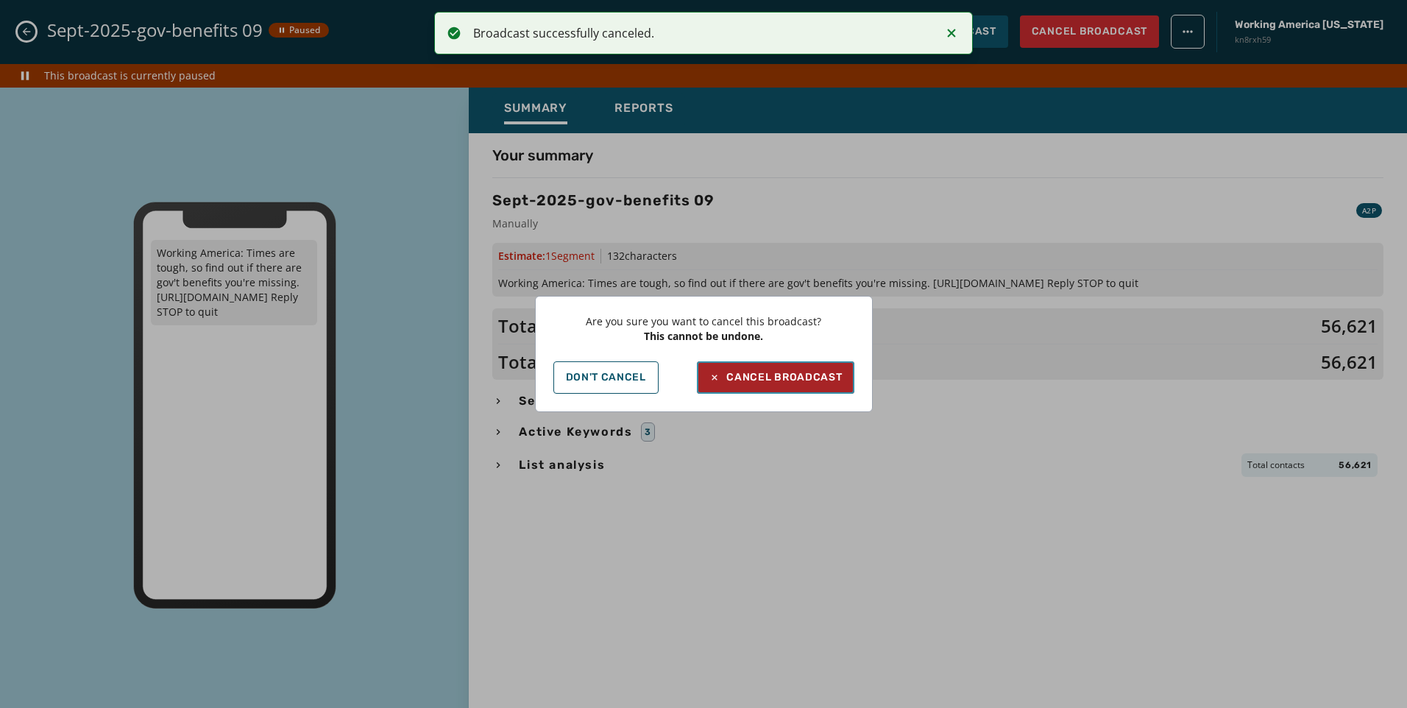
click at [756, 376] on div "Cancel Broadcast" at bounding box center [775, 377] width 133 height 15
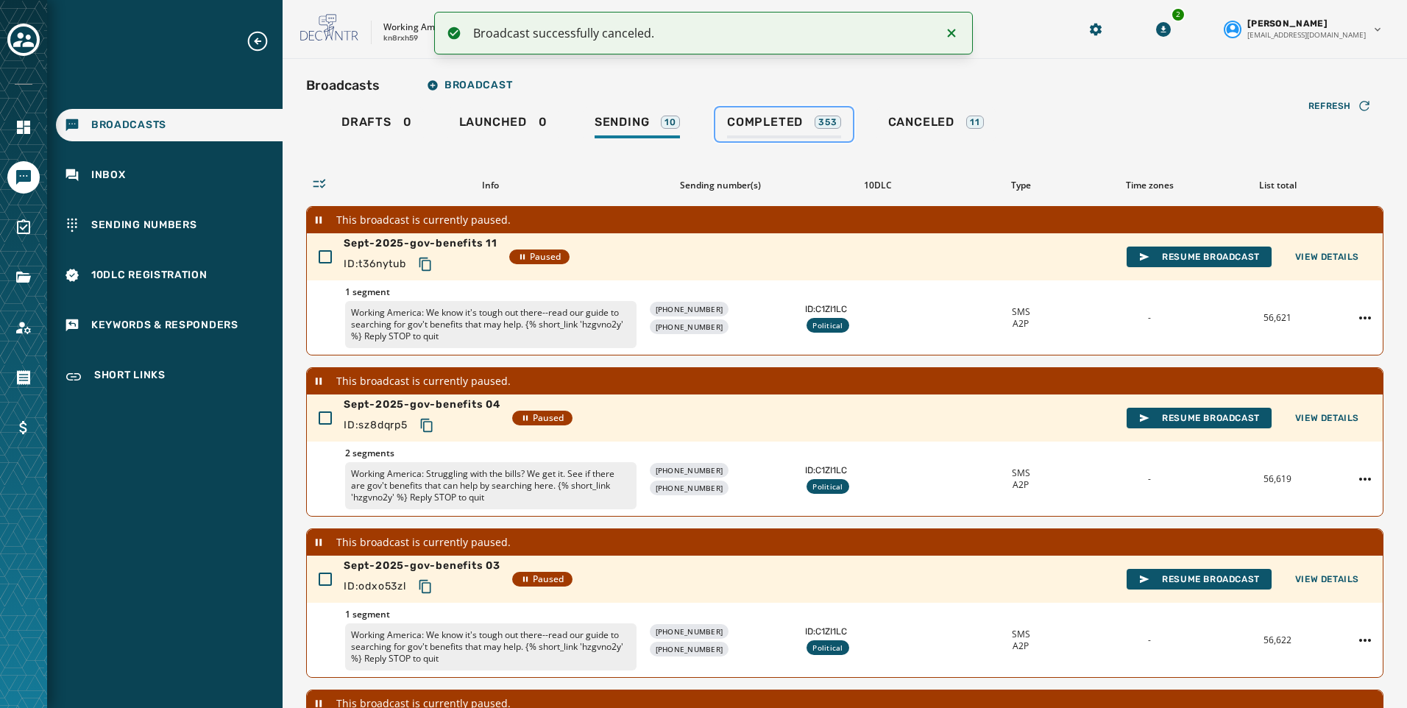
click at [763, 133] on div "Completed 353" at bounding box center [784, 127] width 114 height 24
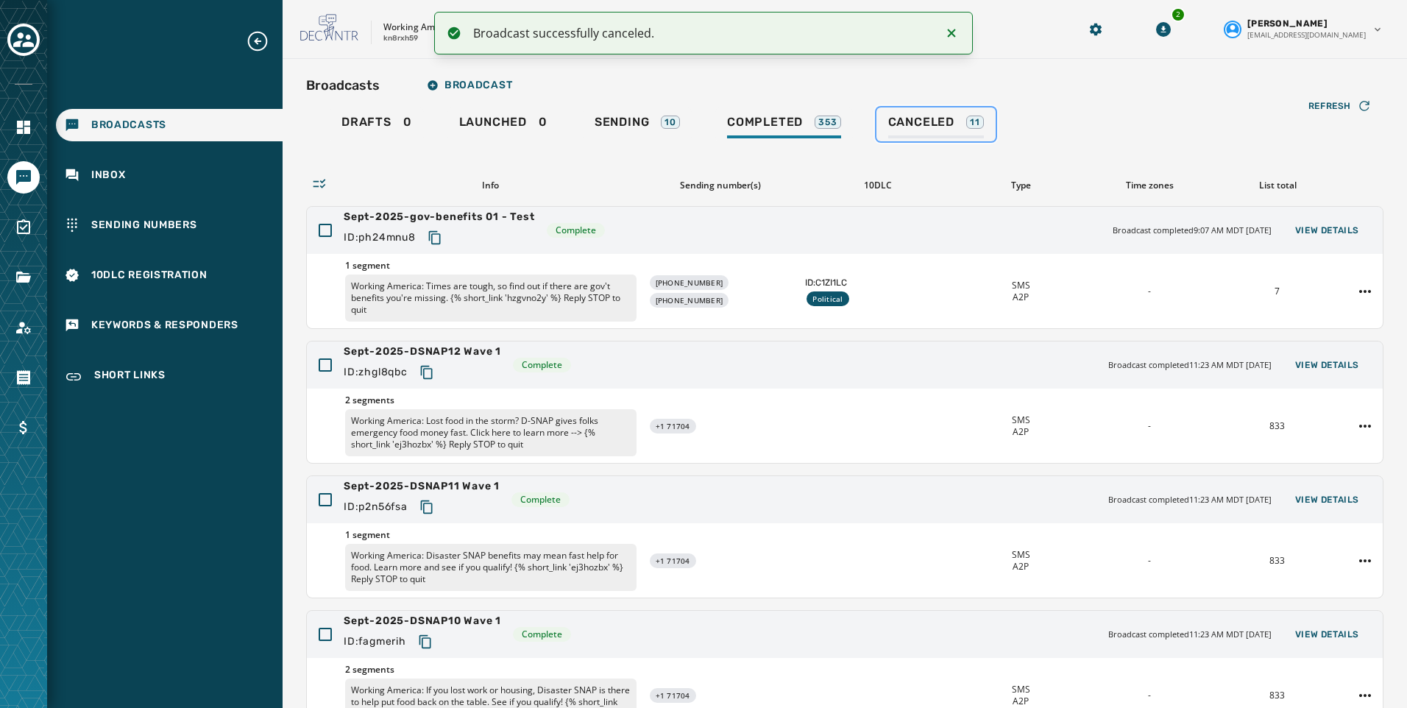
click at [958, 120] on div "Canceled 11" at bounding box center [936, 127] width 96 height 24
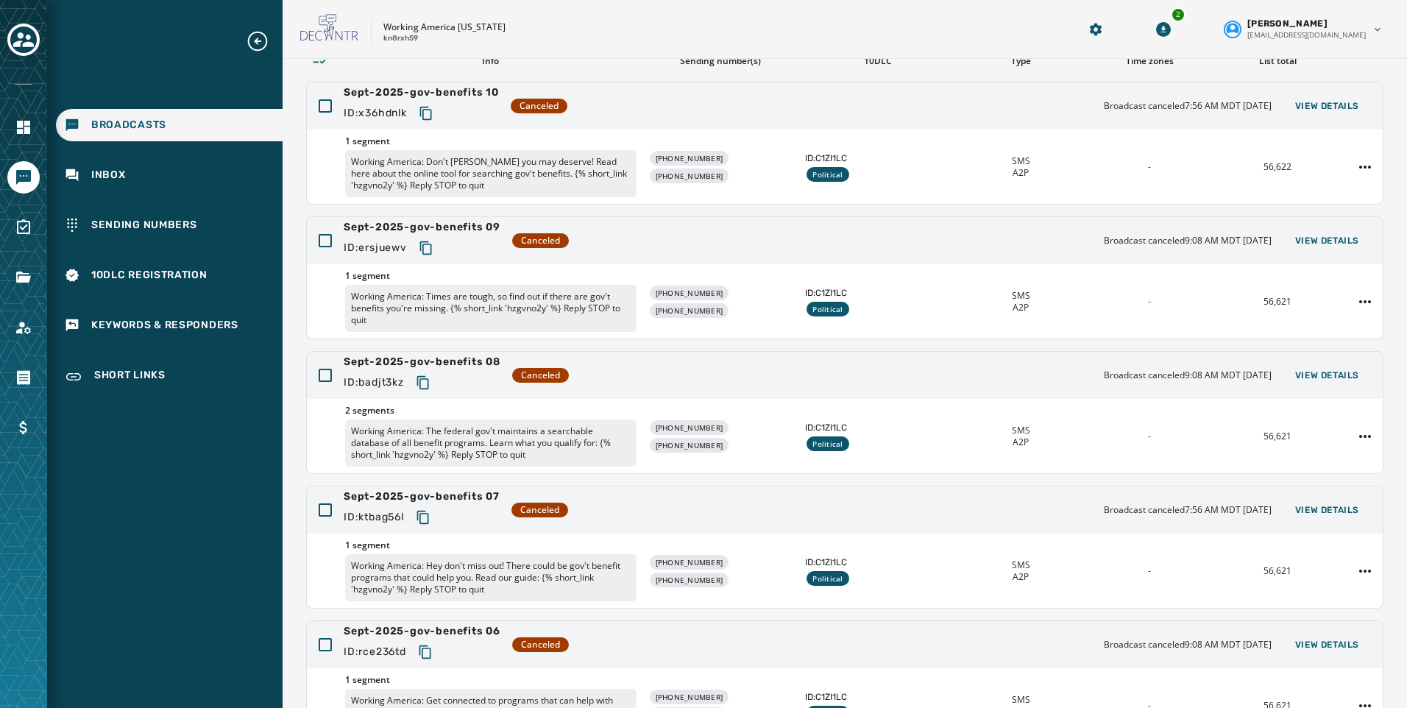
scroll to position [277, 0]
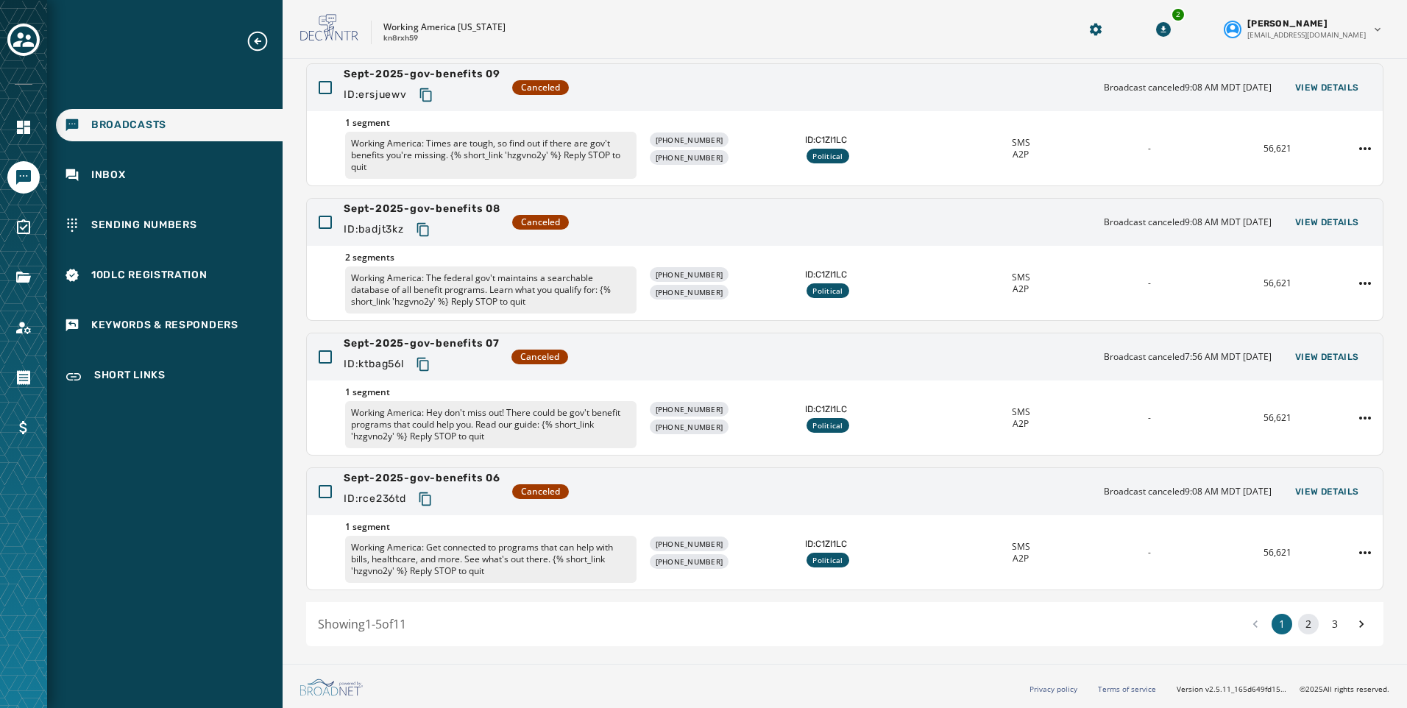
click at [1298, 628] on button "2" at bounding box center [1308, 624] width 21 height 21
click at [1298, 626] on button "2" at bounding box center [1308, 624] width 21 height 21
click at [1303, 620] on button "2" at bounding box center [1308, 624] width 21 height 21
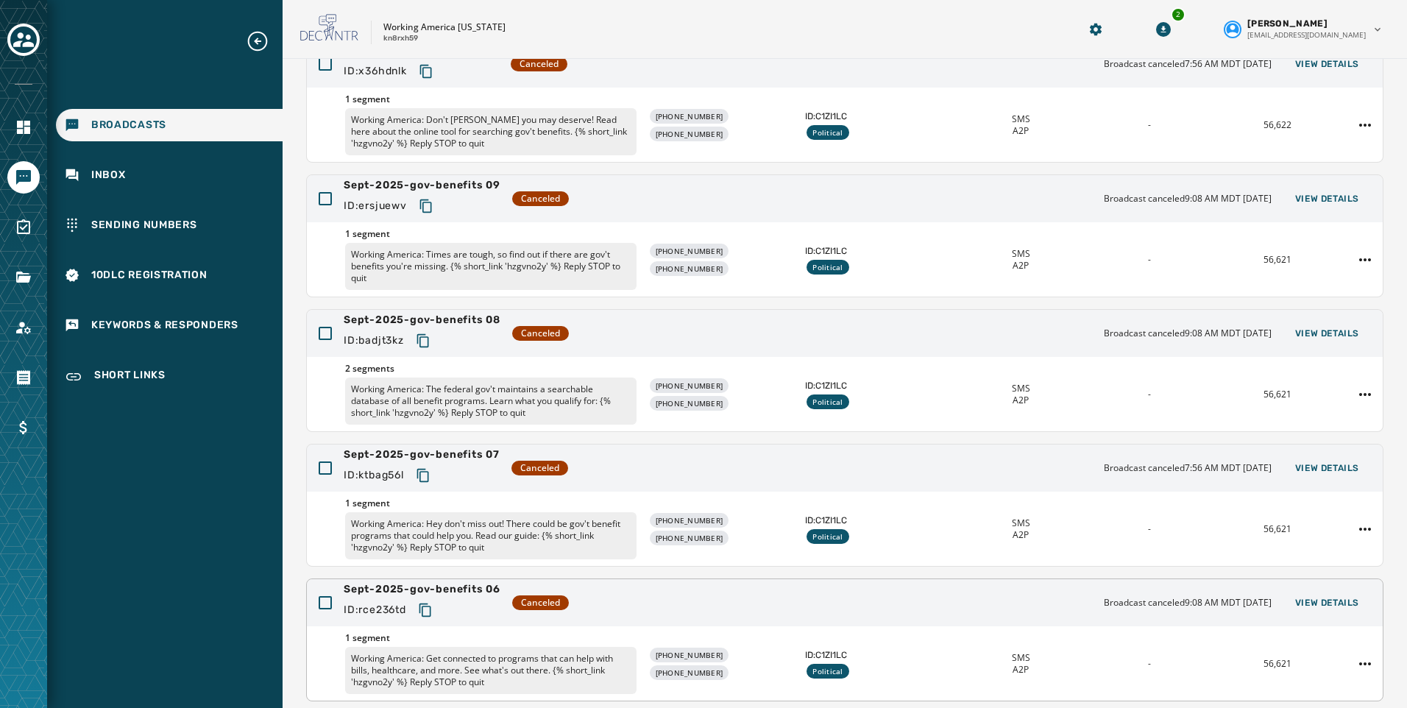
scroll to position [277, 0]
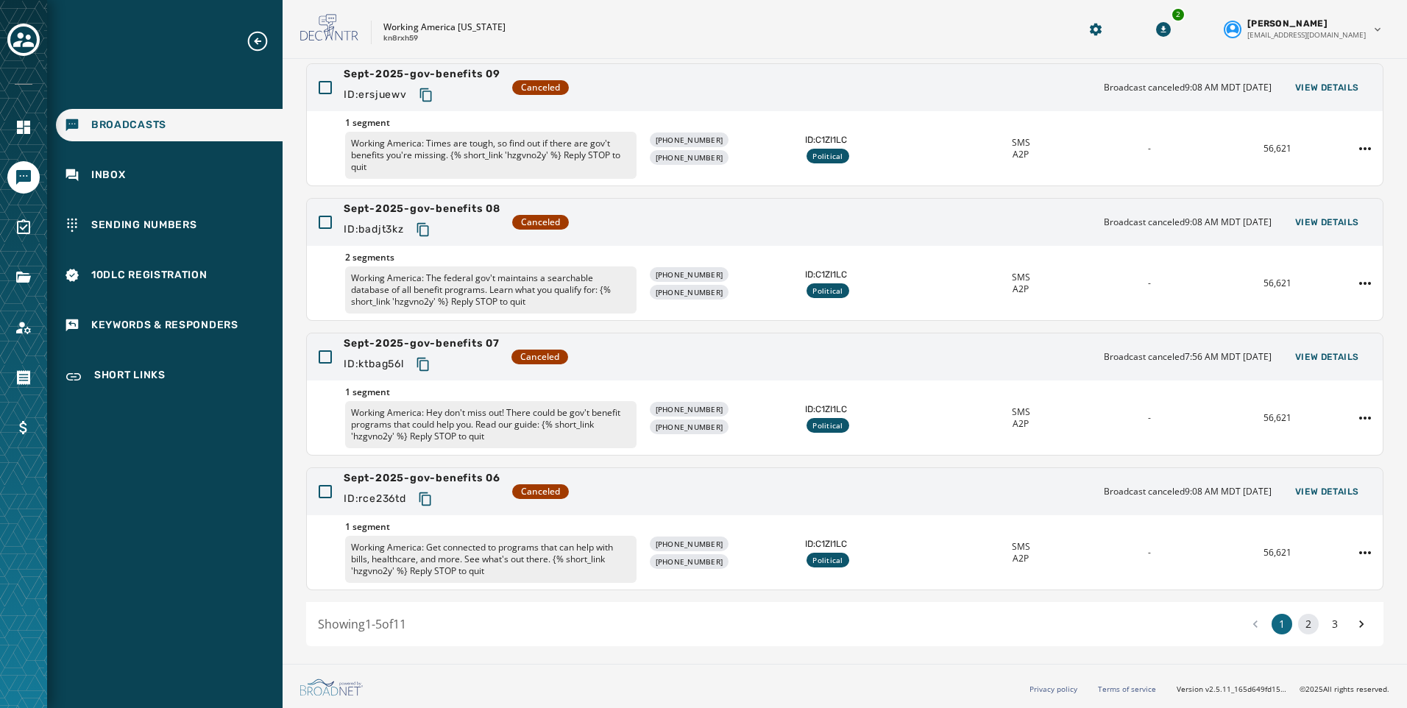
click at [1298, 617] on button "2" at bounding box center [1308, 624] width 21 height 21
click at [1330, 624] on button "3" at bounding box center [1335, 624] width 21 height 21
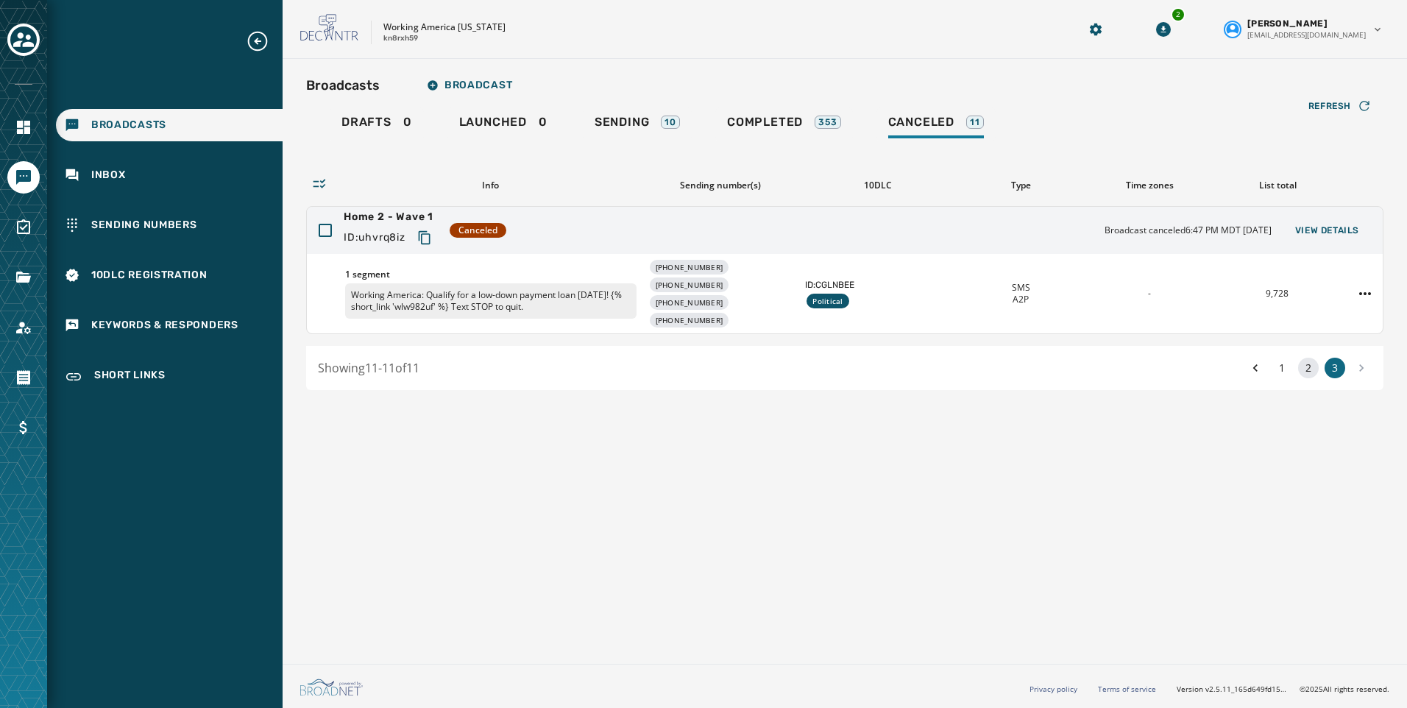
click at [1305, 364] on button "2" at bounding box center [1308, 368] width 21 height 21
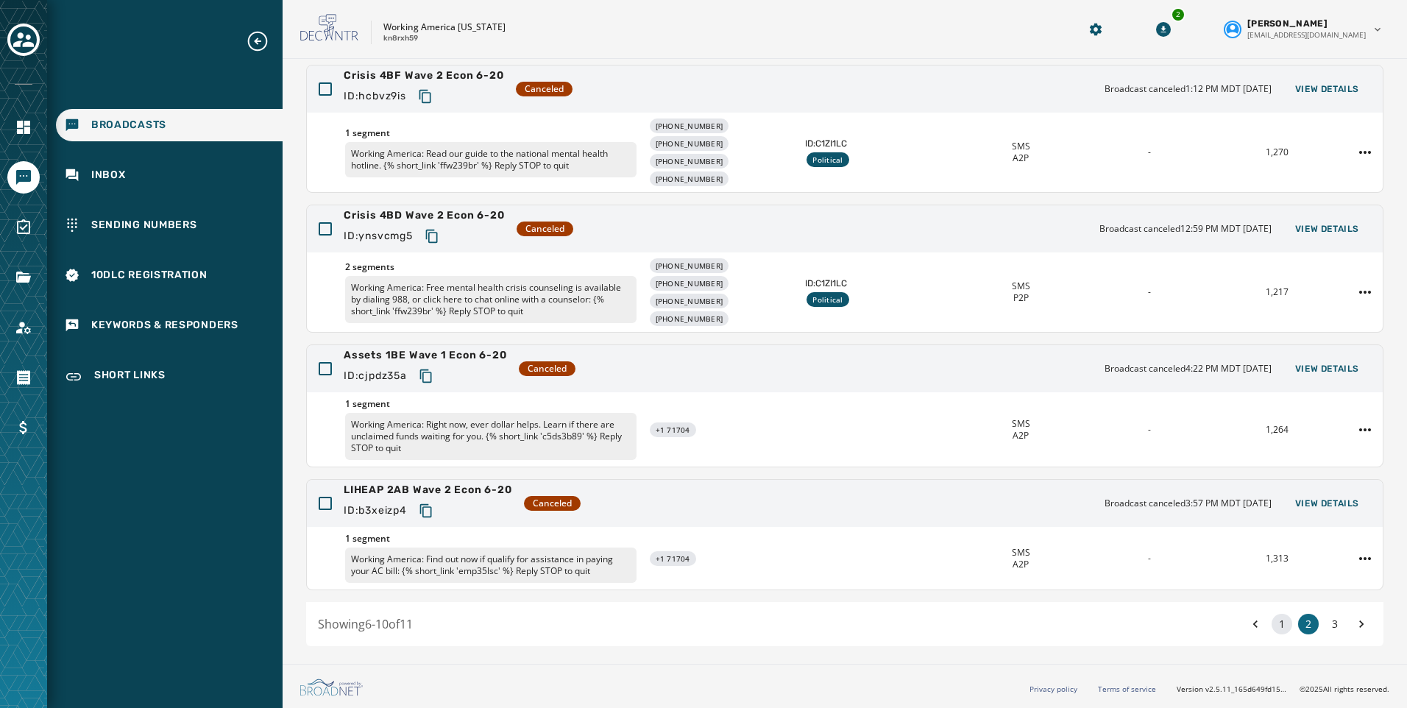
click at [1272, 626] on button "1" at bounding box center [1282, 624] width 21 height 21
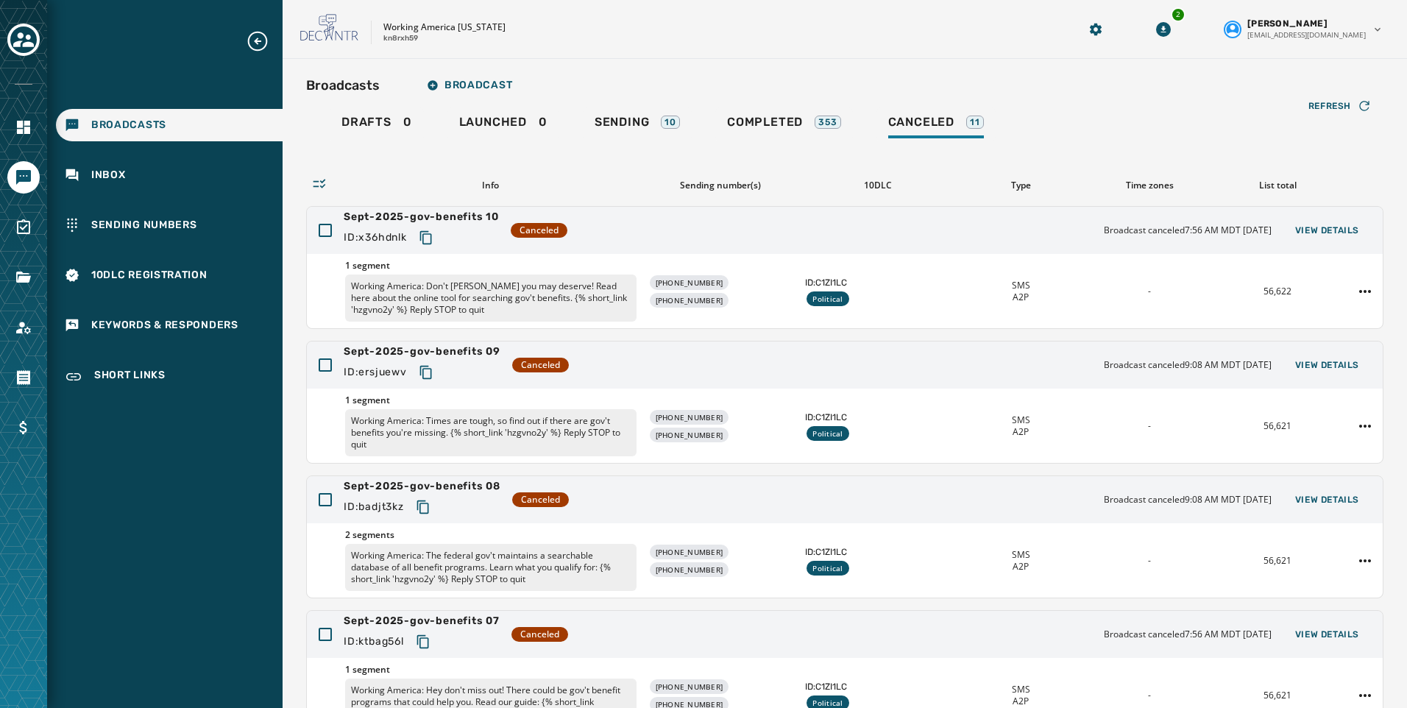
click at [581, 118] on div "Drafts 0 Launched 0 Sending 10 Completed 353 Canceled 11" at bounding box center [844, 124] width 1077 height 34
click at [626, 126] on span "Sending" at bounding box center [622, 122] width 55 height 15
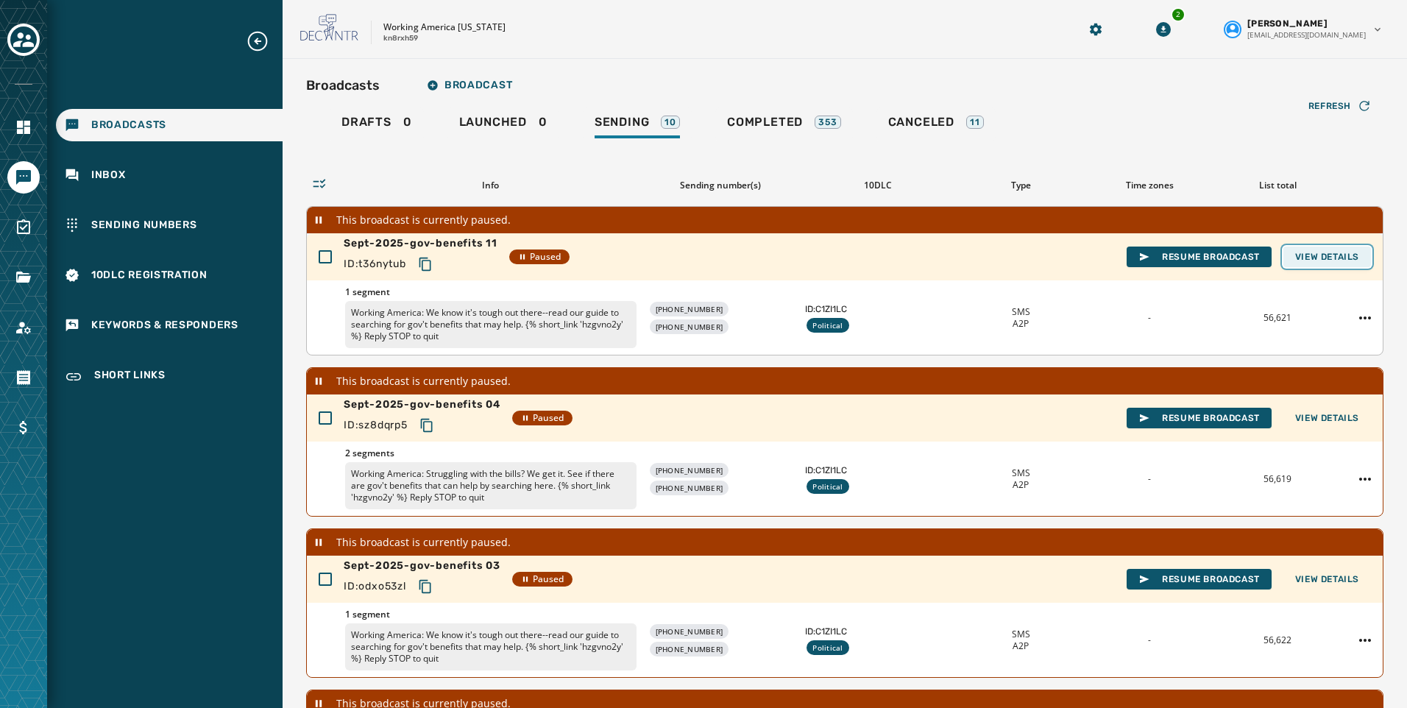
click at [1336, 256] on span "View Details" at bounding box center [1327, 257] width 64 height 12
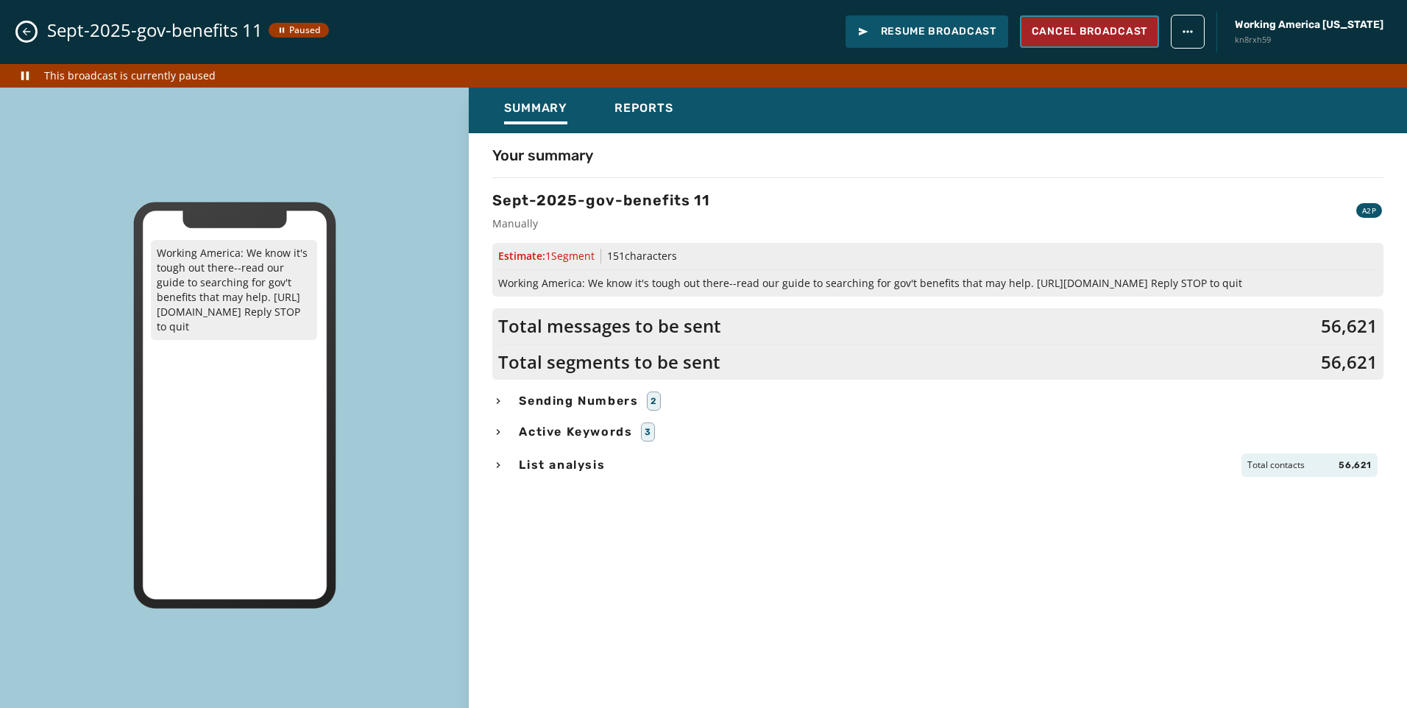
click at [1135, 25] on span "Cancel Broadcast" at bounding box center [1090, 31] width 116 height 15
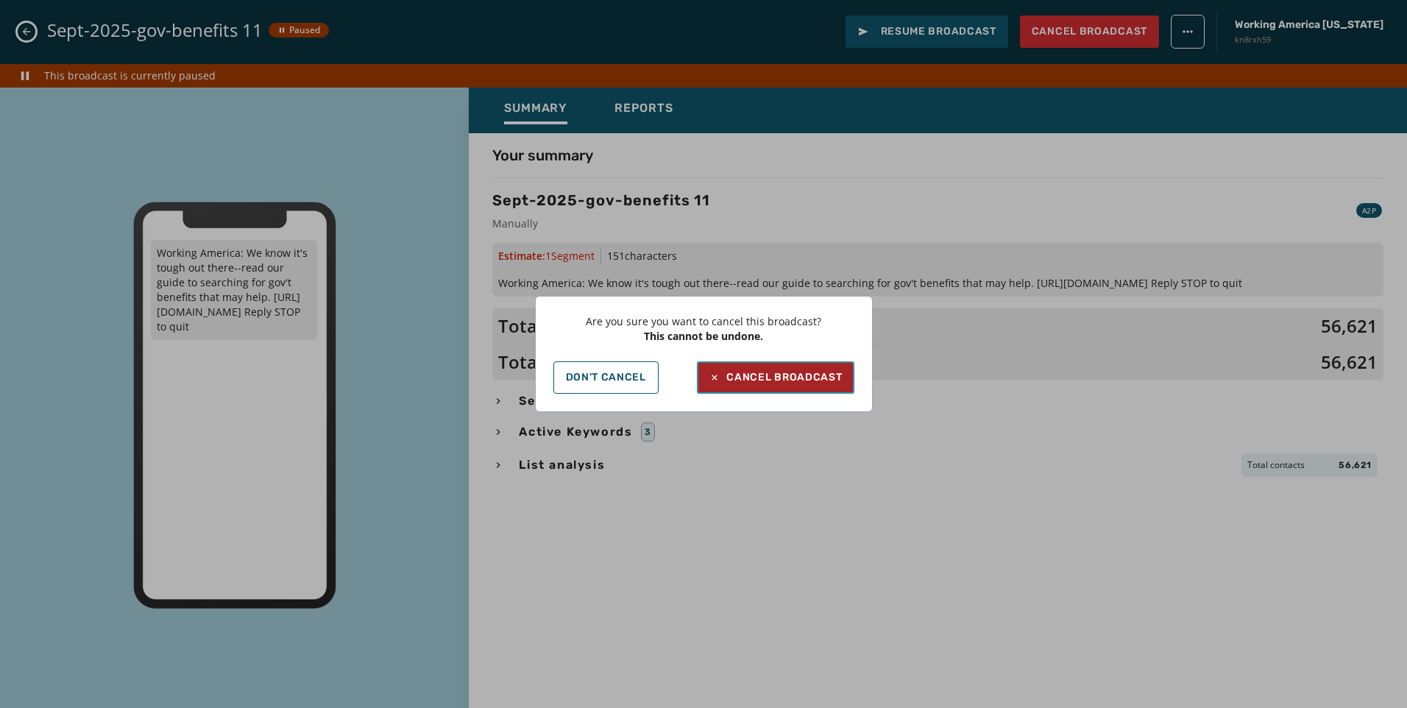
click at [773, 378] on div "Cancel Broadcast" at bounding box center [775, 377] width 133 height 15
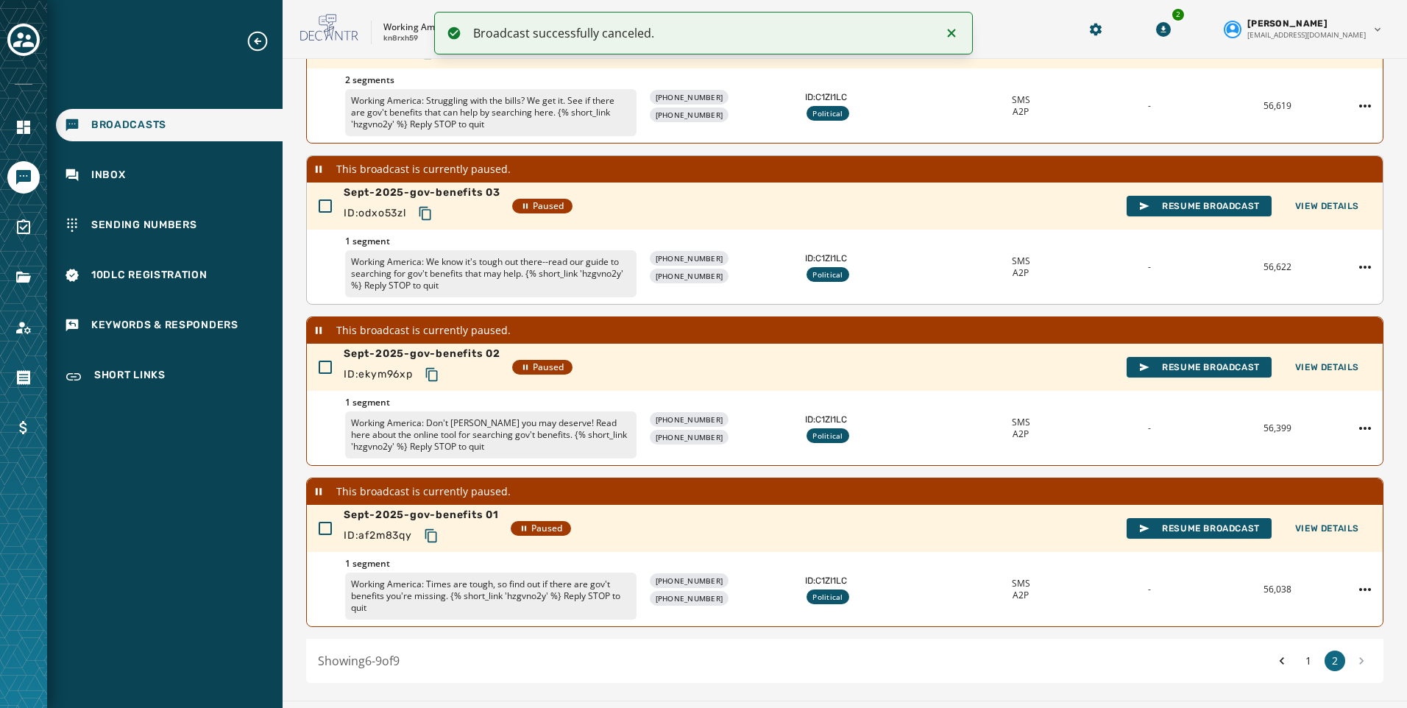
scroll to position [221, 0]
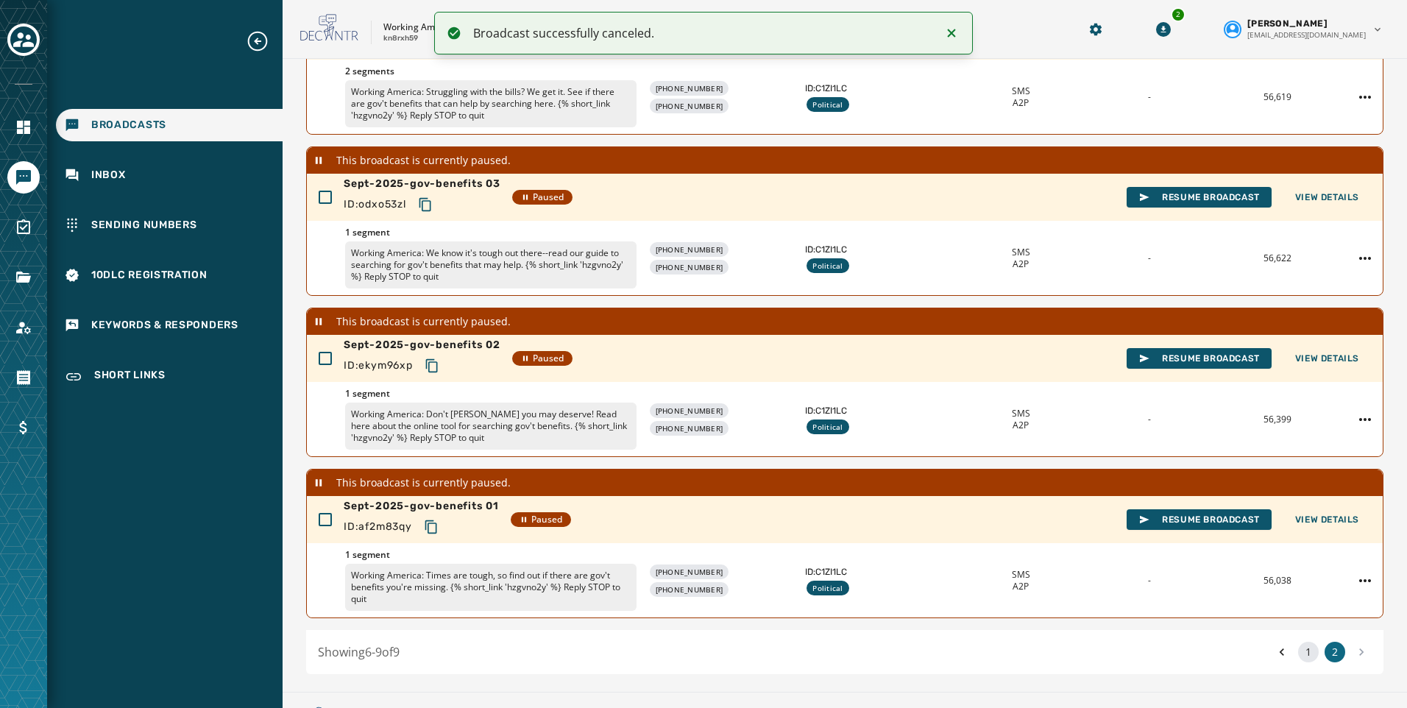
click at [1298, 650] on button "1" at bounding box center [1308, 652] width 21 height 21
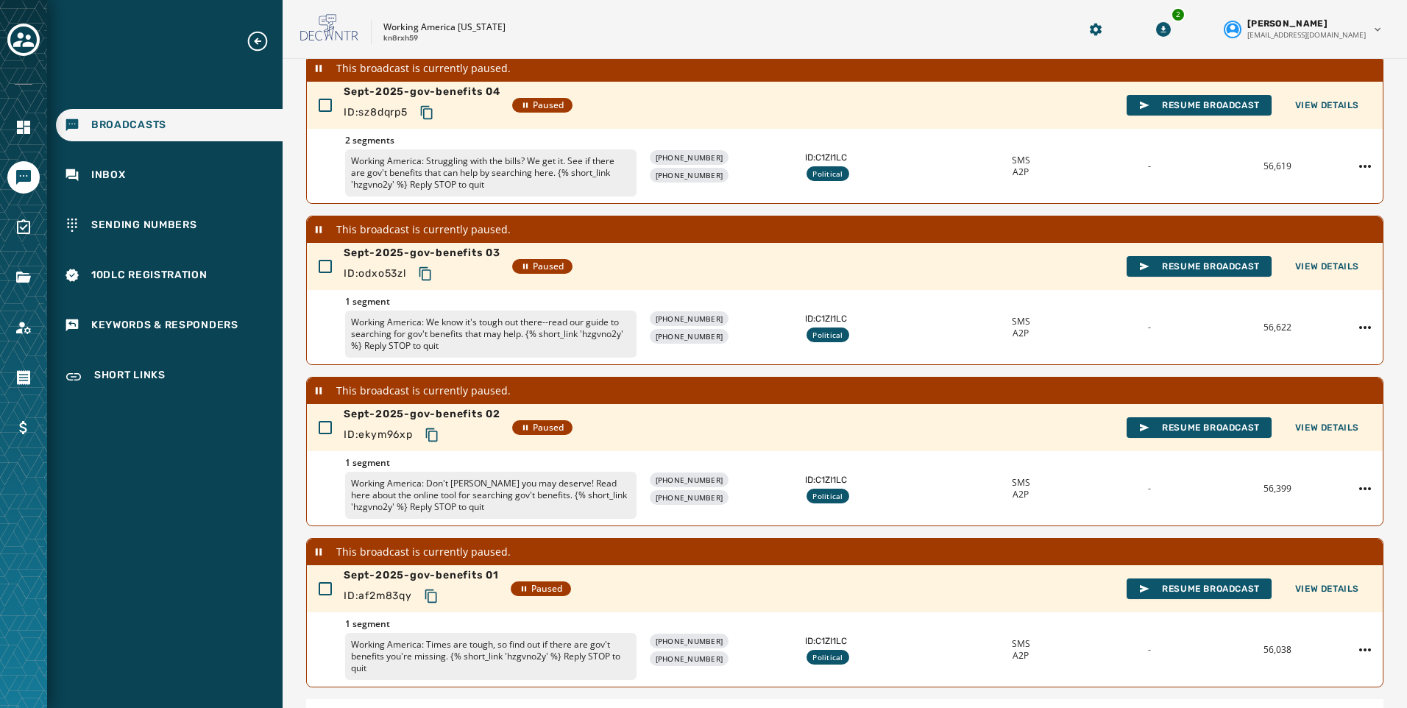
scroll to position [249, 0]
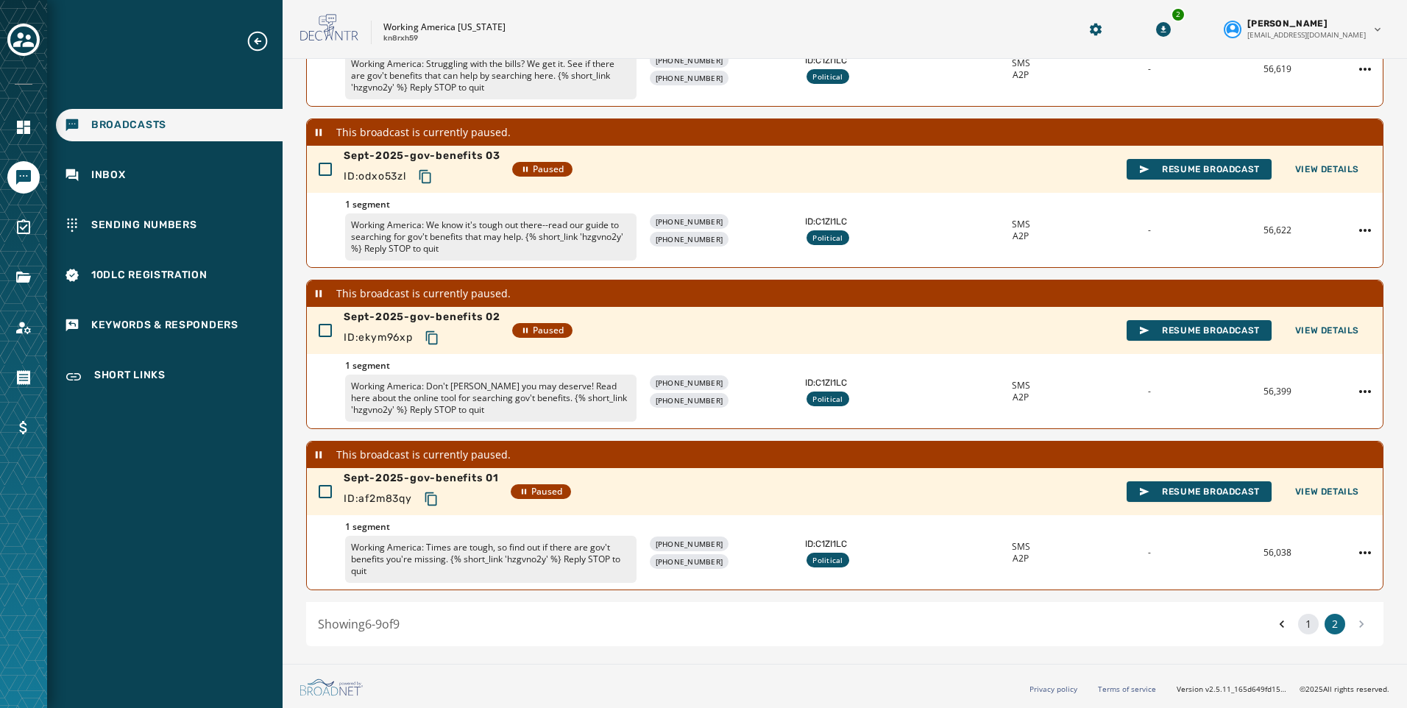
click at [1298, 617] on button "1" at bounding box center [1308, 624] width 21 height 21
click at [1302, 622] on button "1" at bounding box center [1308, 624] width 21 height 21
click at [1298, 622] on button "1" at bounding box center [1308, 624] width 21 height 21
click at [1276, 620] on icon at bounding box center [1282, 624] width 15 height 21
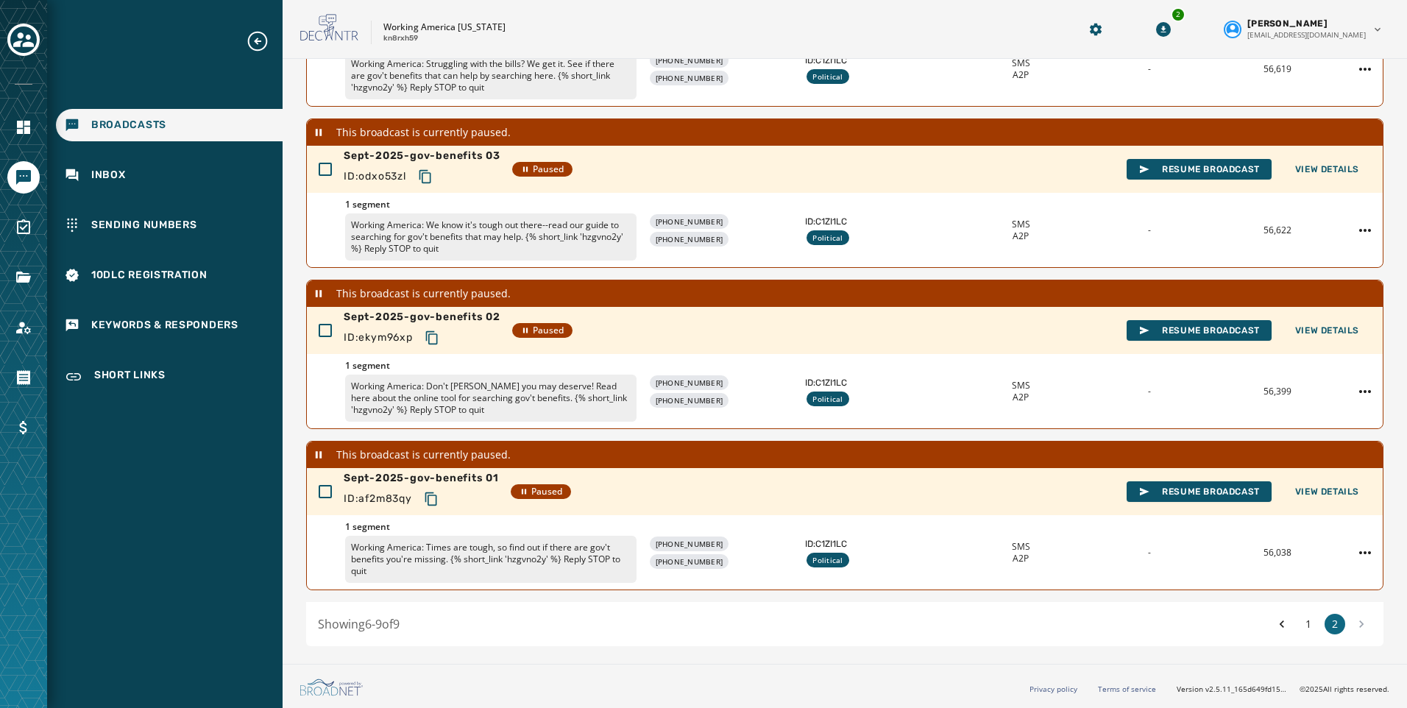
click at [1298, 637] on div "Showing 6 - 9 of 9 1 2" at bounding box center [844, 624] width 1077 height 44
click at [1298, 621] on button "1" at bounding box center [1308, 624] width 21 height 21
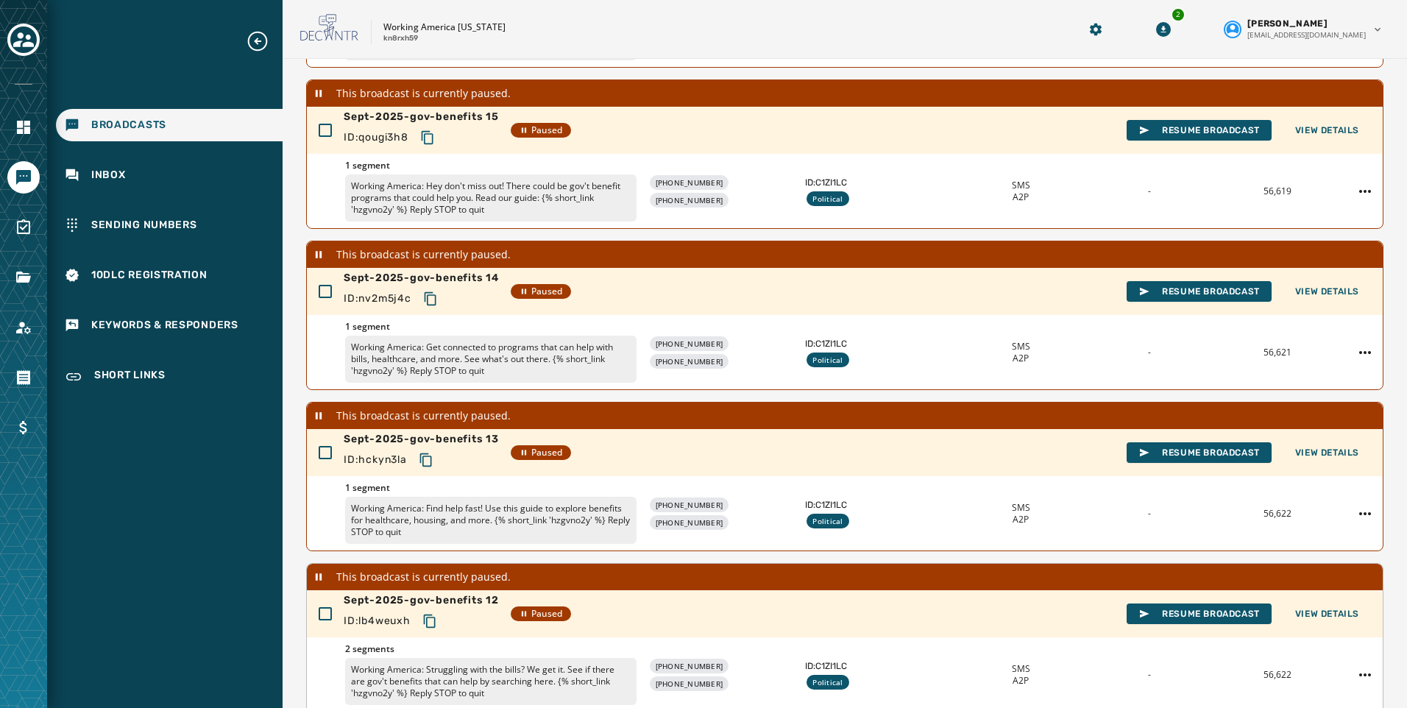
scroll to position [410, 0]
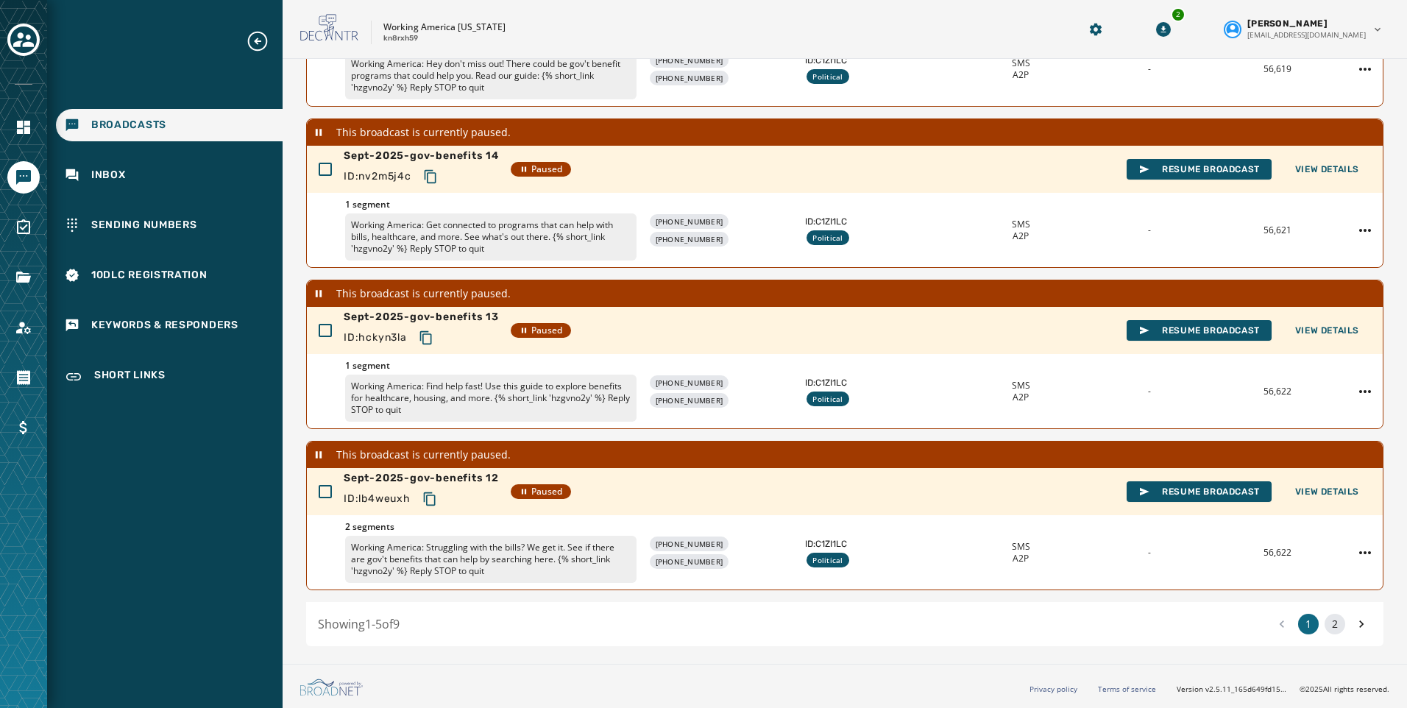
click at [1325, 623] on button "2" at bounding box center [1335, 624] width 21 height 21
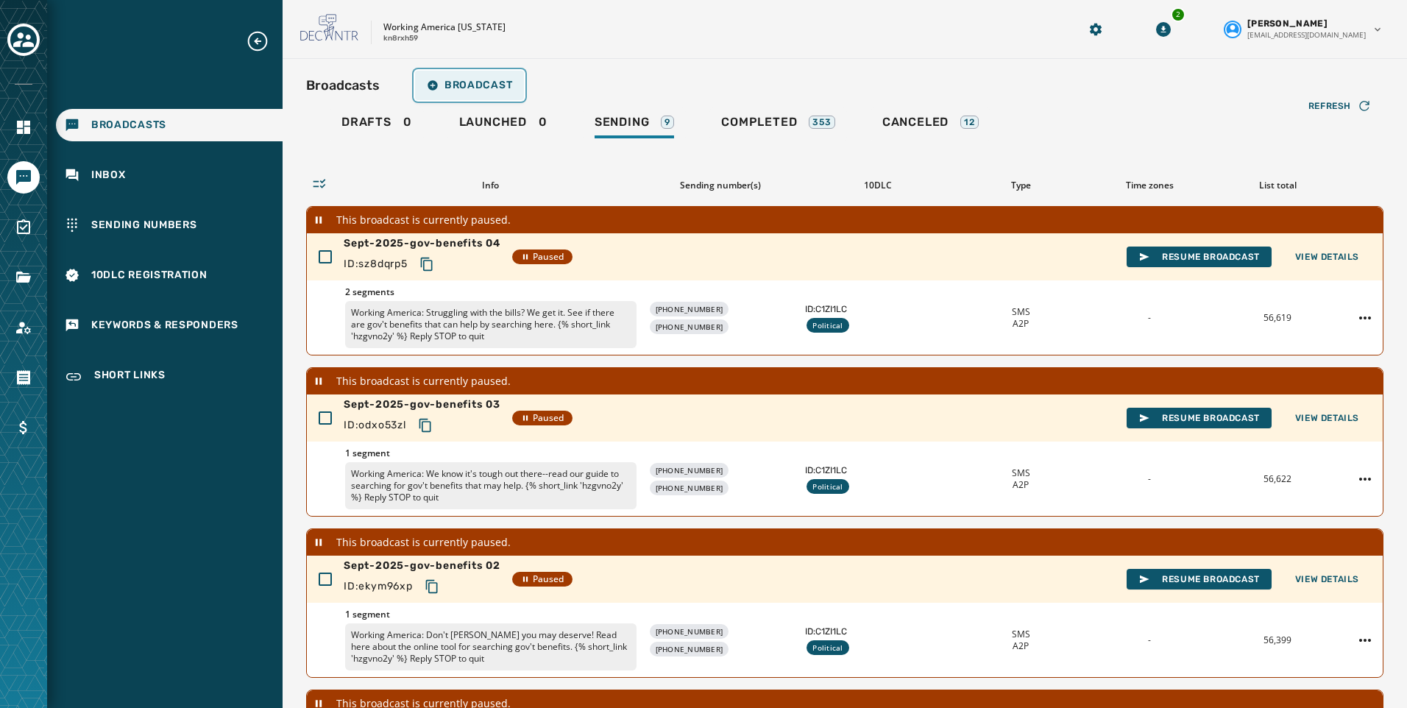
click at [486, 82] on span "Broadcast" at bounding box center [469, 85] width 85 height 12
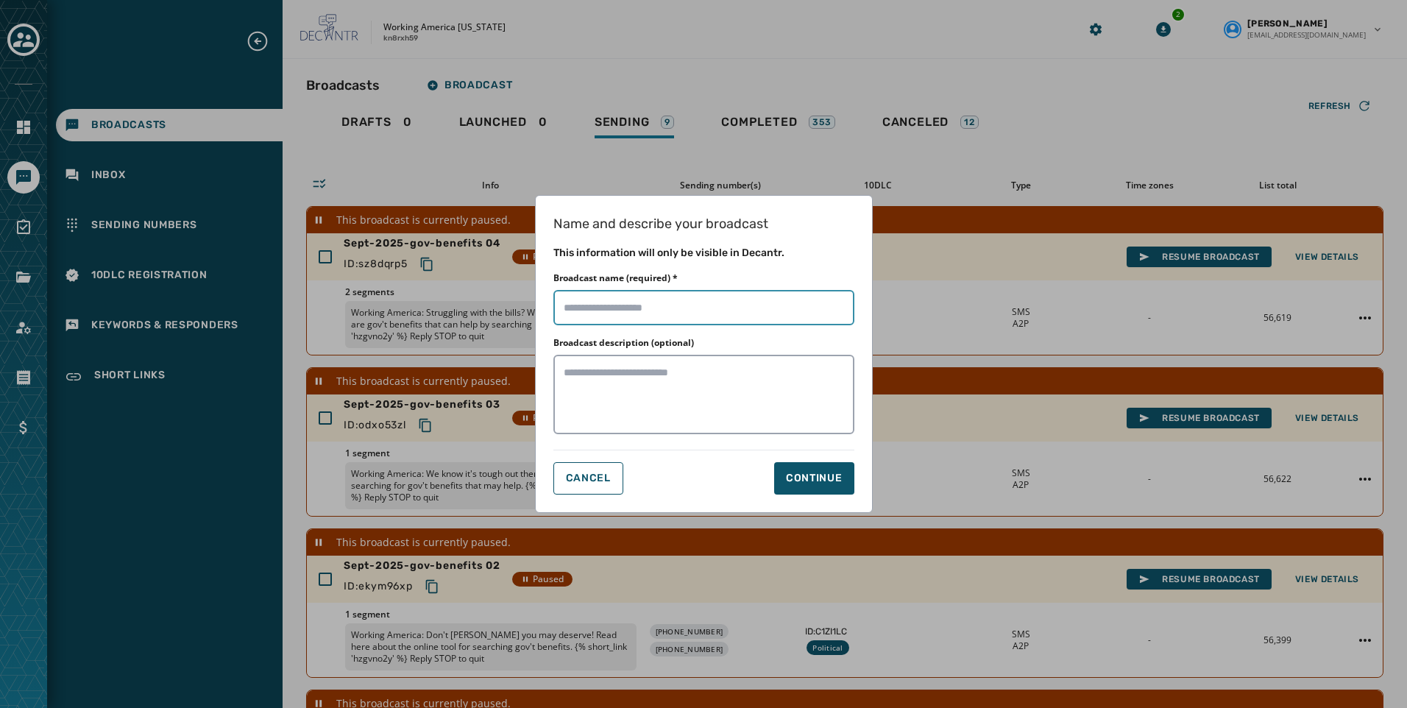
drag, startPoint x: 620, startPoint y: 307, endPoint x: 659, endPoint y: 319, distance: 40.7
click at [620, 307] on input "Broadcast name (required) *" at bounding box center [703, 307] width 301 height 35
paste input "**********"
type input "**********"
click at [830, 478] on div "Continue" at bounding box center [814, 478] width 57 height 15
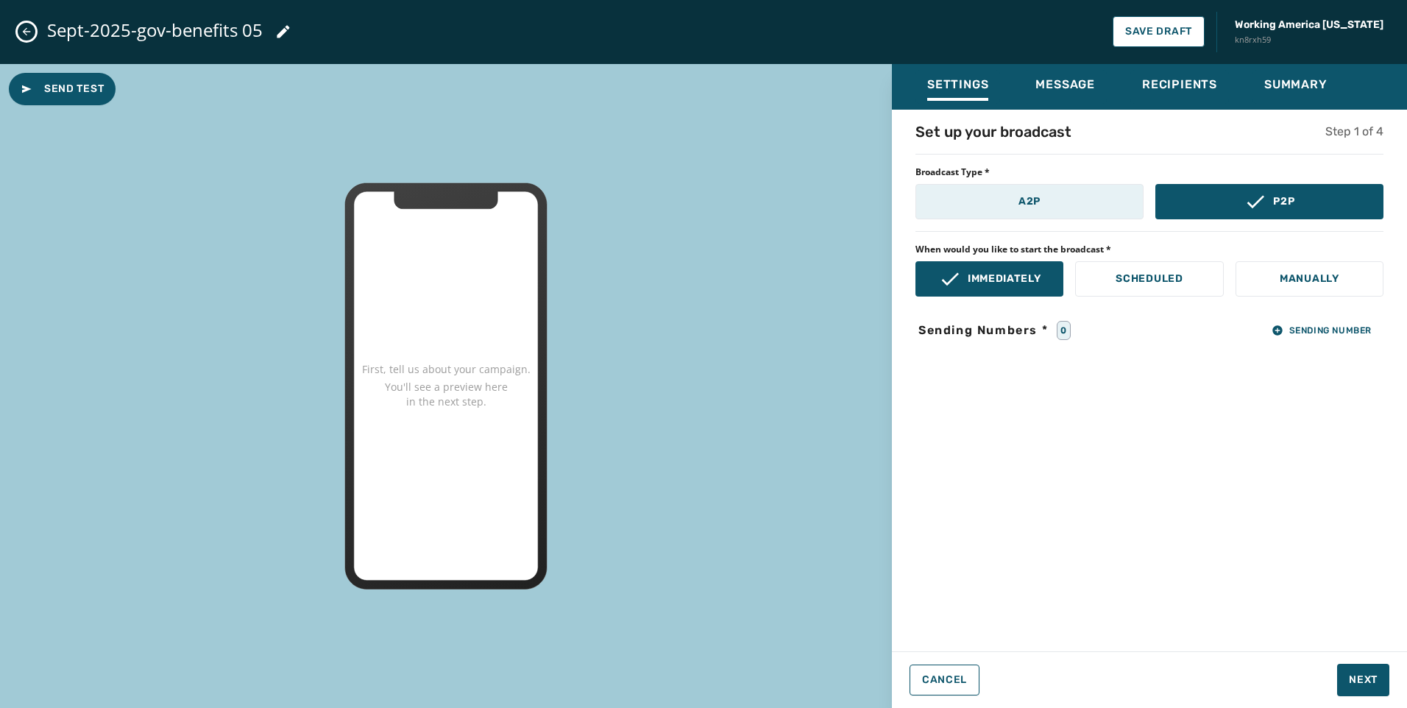
click at [1016, 214] on button "A2P" at bounding box center [1029, 201] width 228 height 35
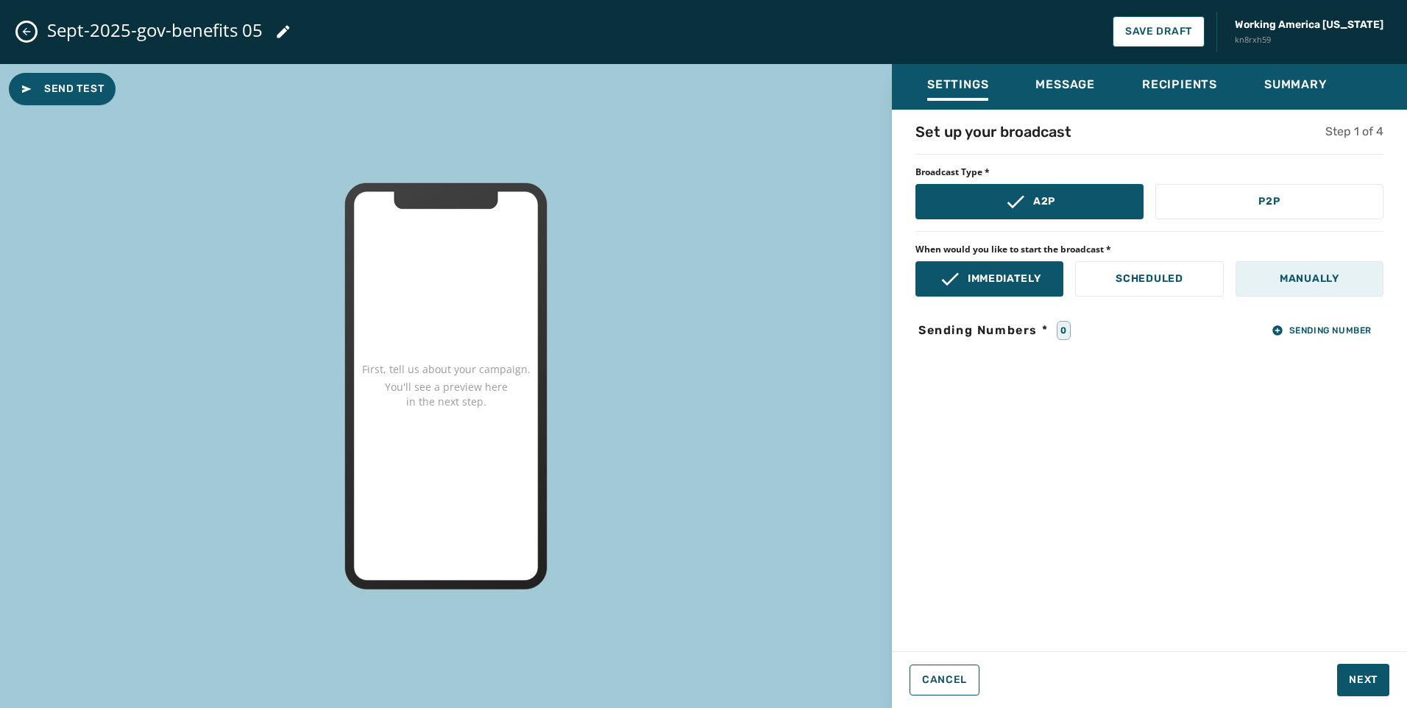
click at [1308, 279] on p "Manually" at bounding box center [1310, 279] width 60 height 15
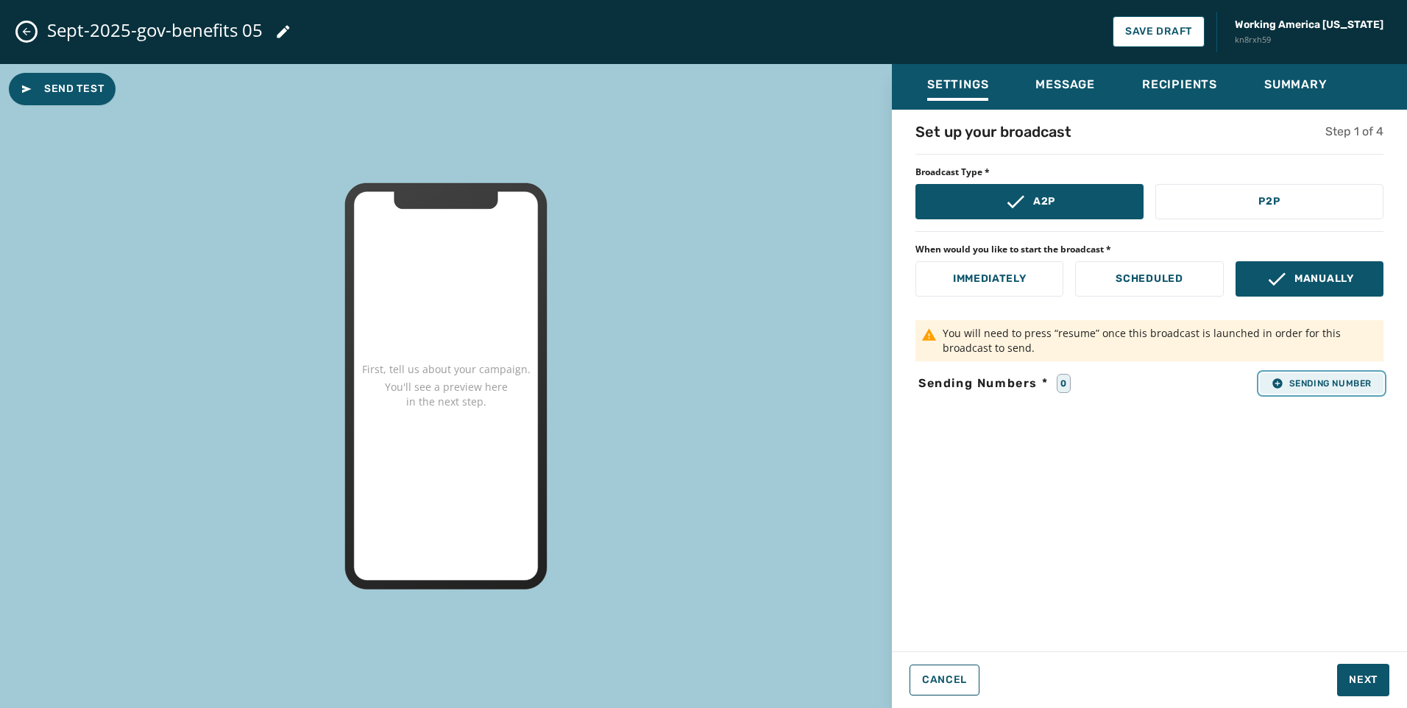
click at [1313, 375] on button "Sending Number" at bounding box center [1322, 383] width 124 height 21
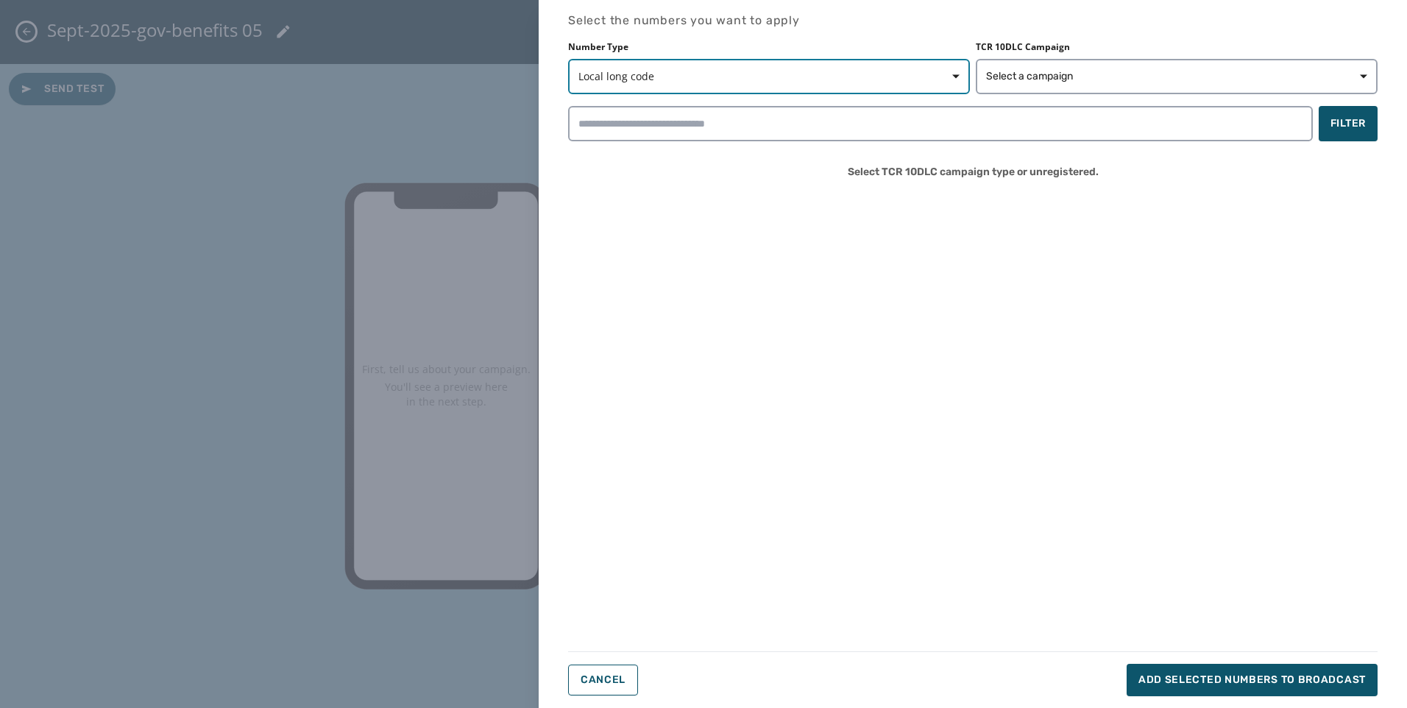
click at [740, 78] on span "Local long code" at bounding box center [768, 76] width 381 height 15
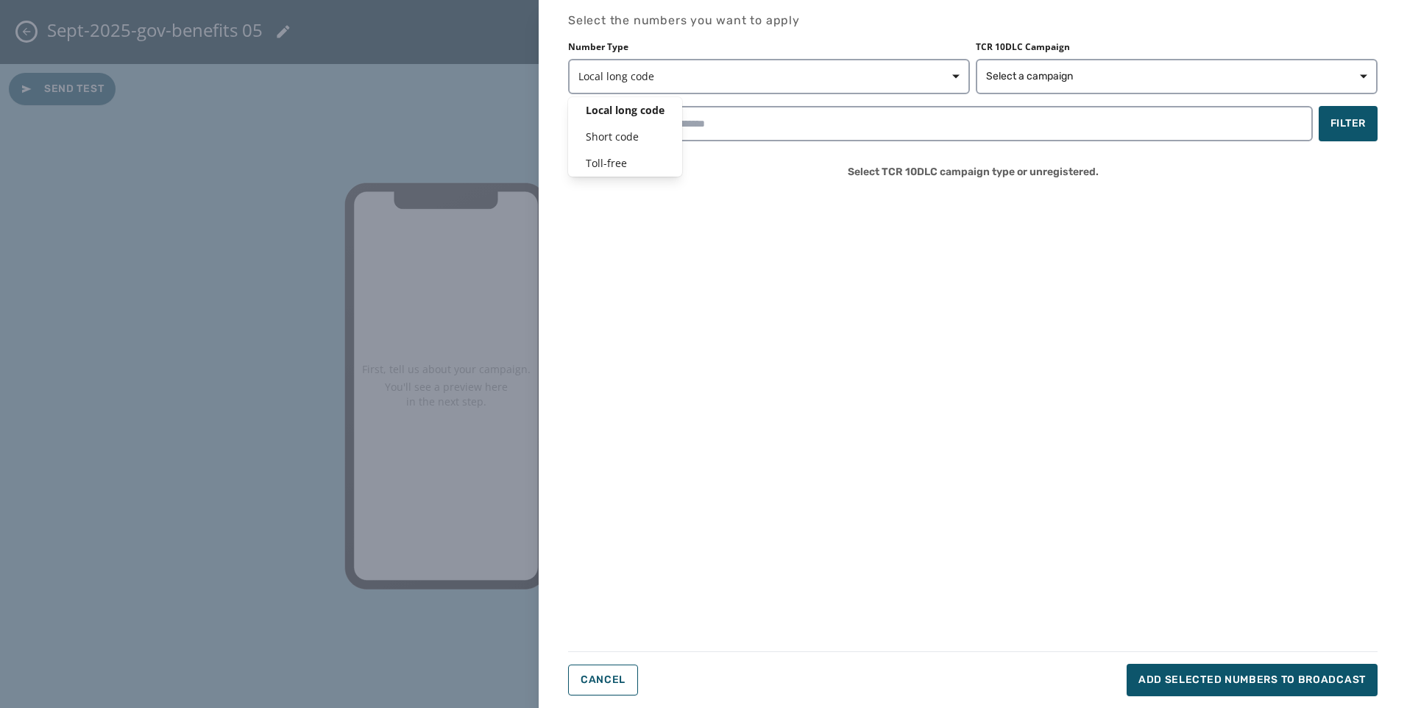
click at [1052, 80] on div "Number Type Local long code Local long code Short code Toll-free TCR 10DLC Camp…" at bounding box center [972, 67] width 809 height 53
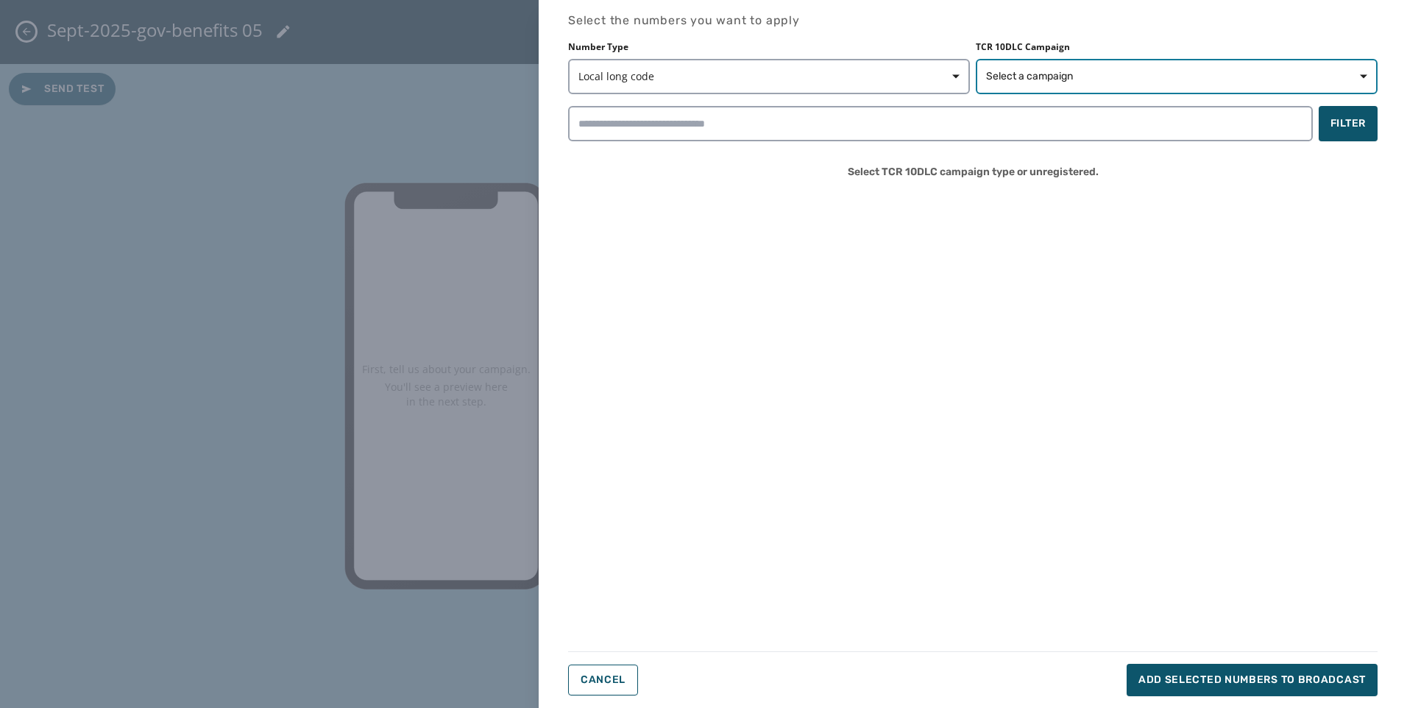
click at [1052, 80] on span "Select a campaign" at bounding box center [1029, 76] width 87 height 15
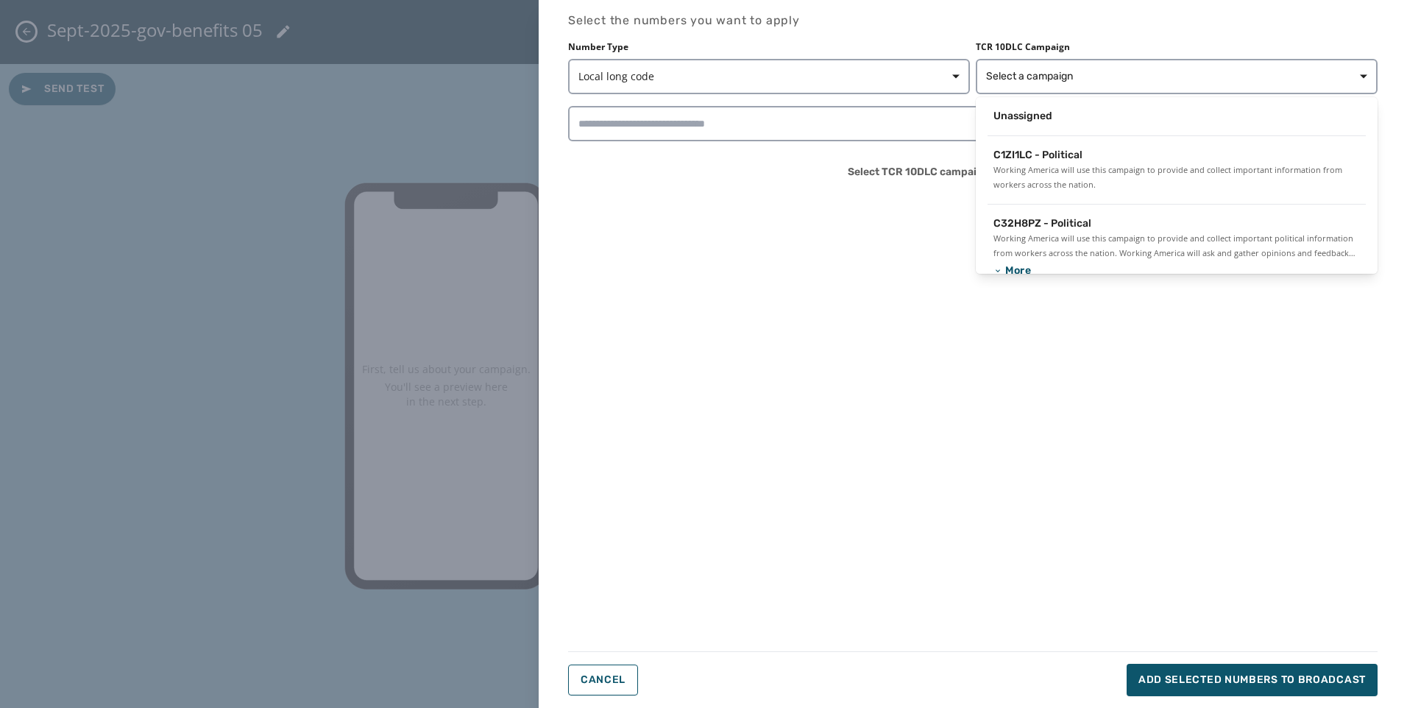
click at [1039, 116] on span "Unassigned" at bounding box center [1022, 116] width 59 height 15
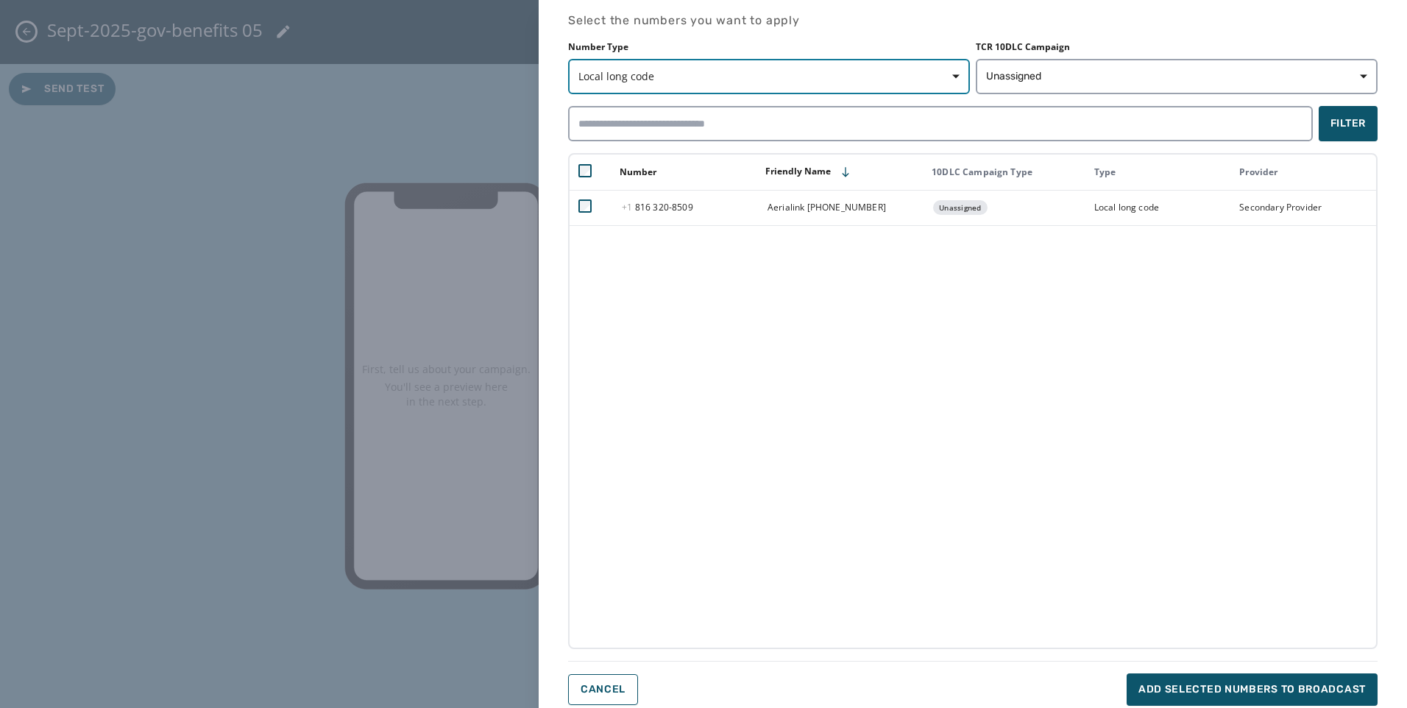
click at [756, 71] on span "Local long code" at bounding box center [768, 76] width 381 height 15
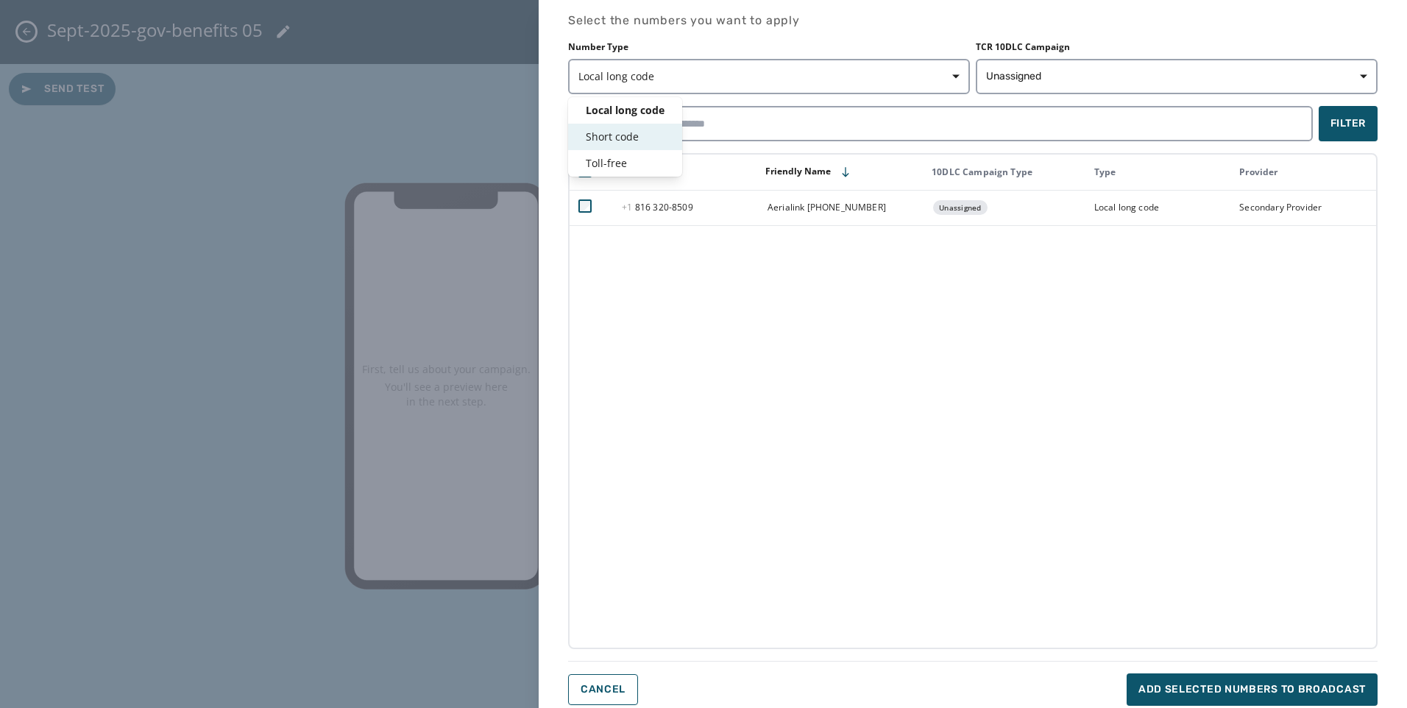
click at [643, 133] on span "Short code" at bounding box center [625, 137] width 79 height 15
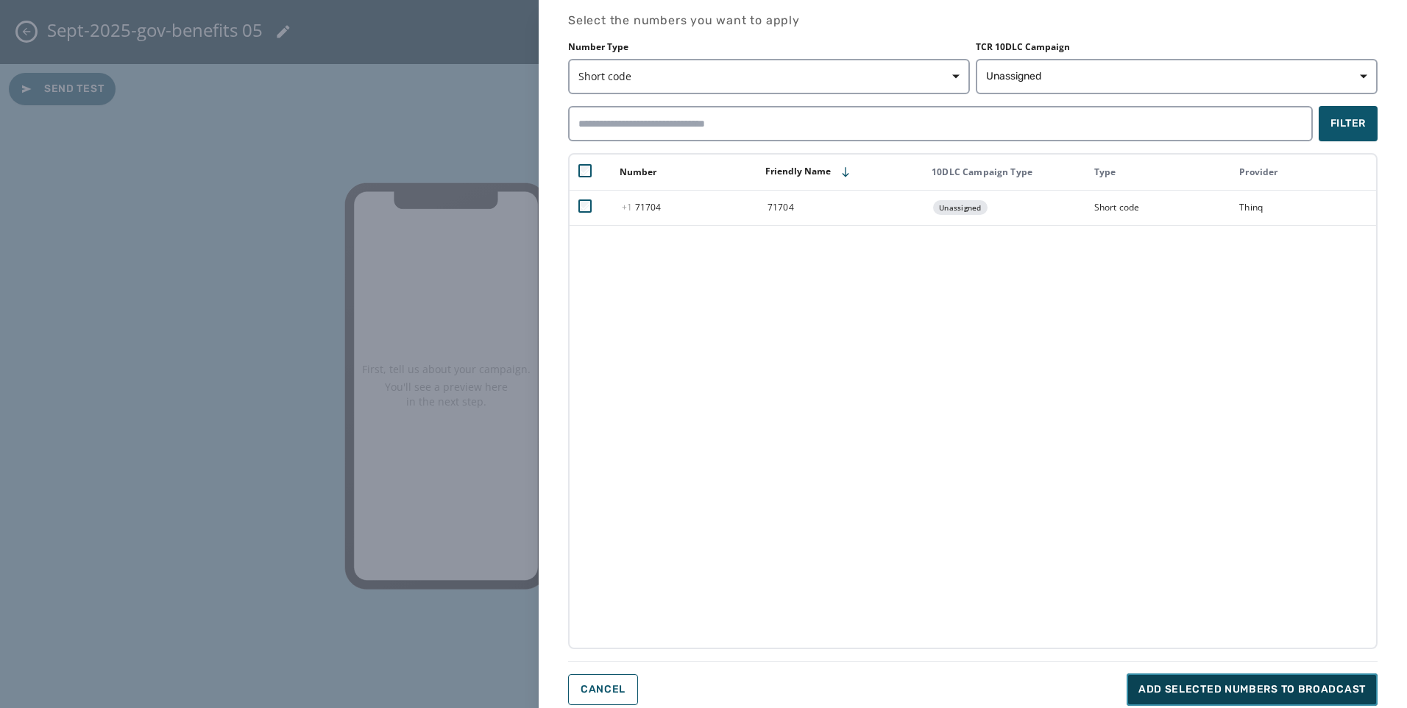
drag, startPoint x: 1197, startPoint y: 687, endPoint x: 1187, endPoint y: 681, distance: 11.9
click at [1198, 687] on span "Add selected numbers to broadcast" at bounding box center [1251, 689] width 227 height 15
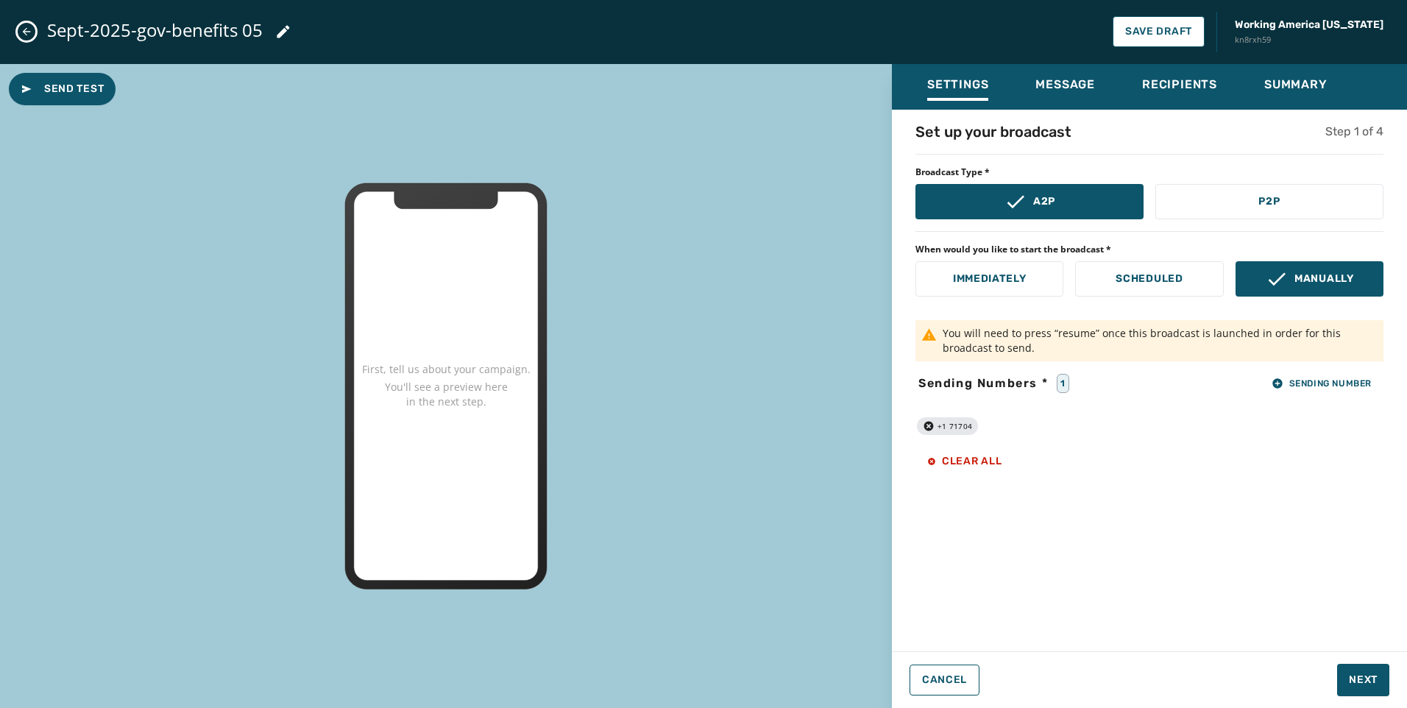
click at [1392, 677] on div "Cancel Next" at bounding box center [1149, 680] width 515 height 32
click at [1375, 676] on span "Next" at bounding box center [1363, 680] width 29 height 15
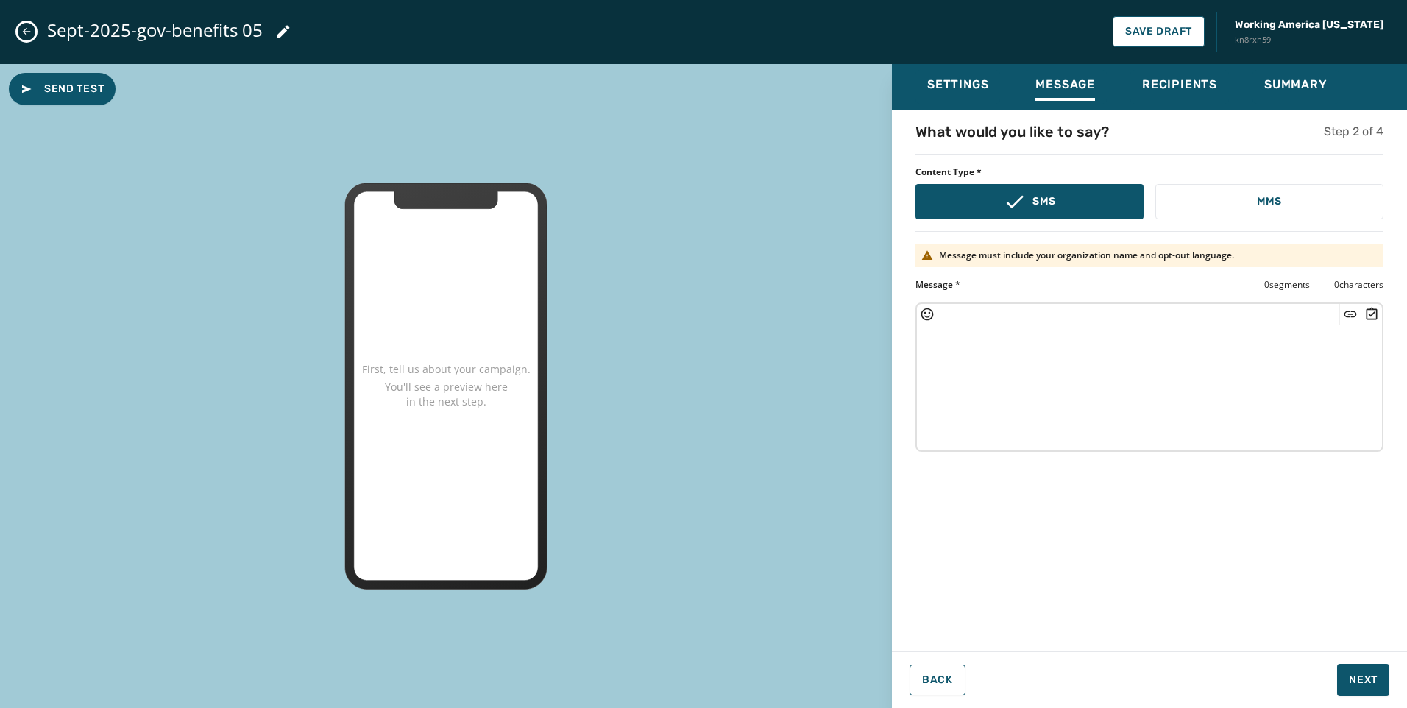
click at [982, 355] on textarea at bounding box center [1149, 385] width 465 height 121
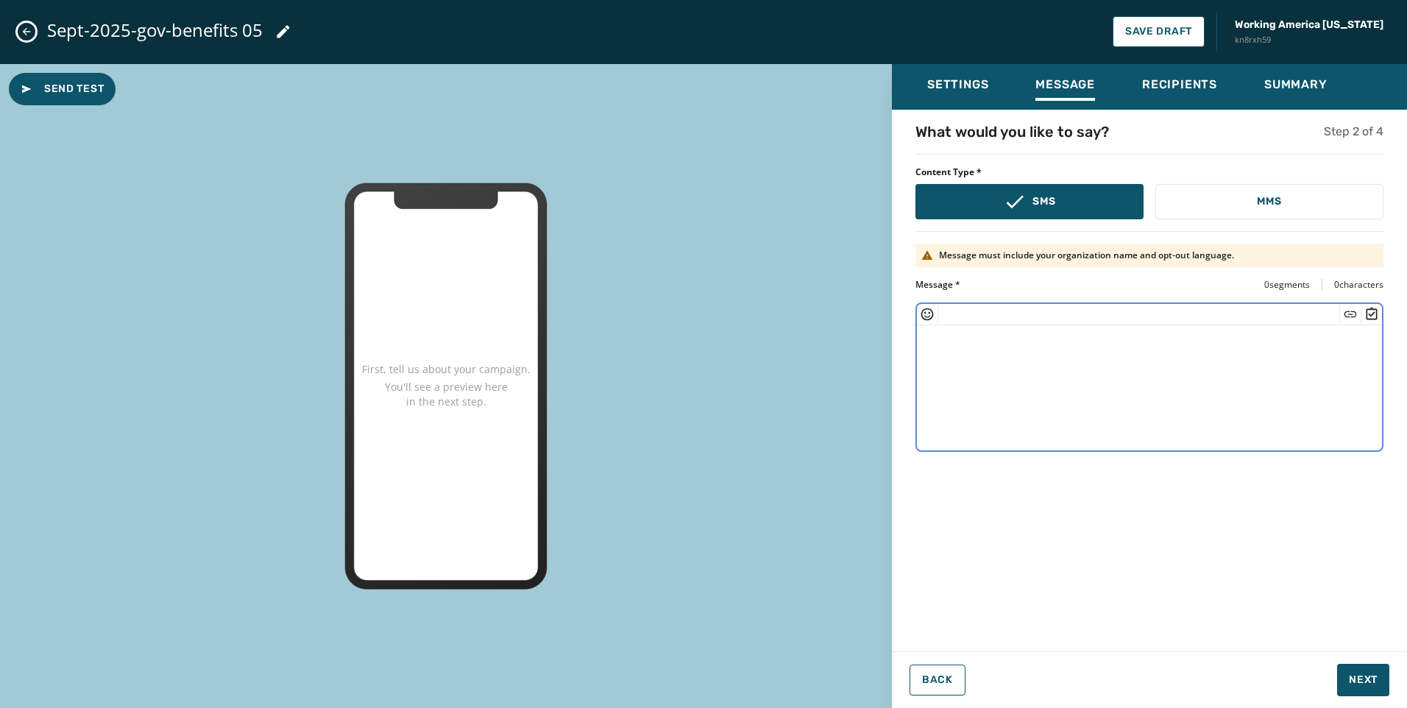
paste textarea "**********"
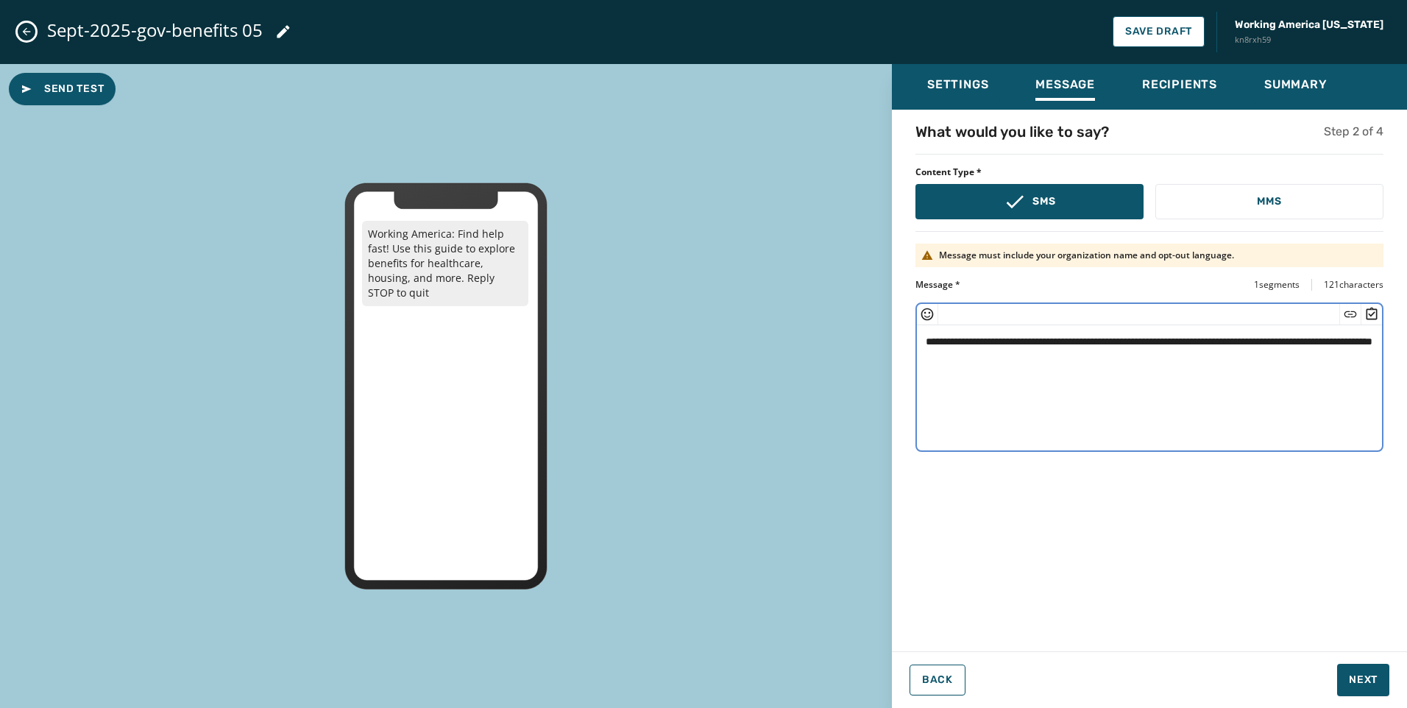
click at [974, 357] on textarea "**********" at bounding box center [1149, 385] width 465 height 121
click at [1370, 313] on icon "Insert Survey" at bounding box center [1371, 314] width 15 height 15
type textarea "**********"
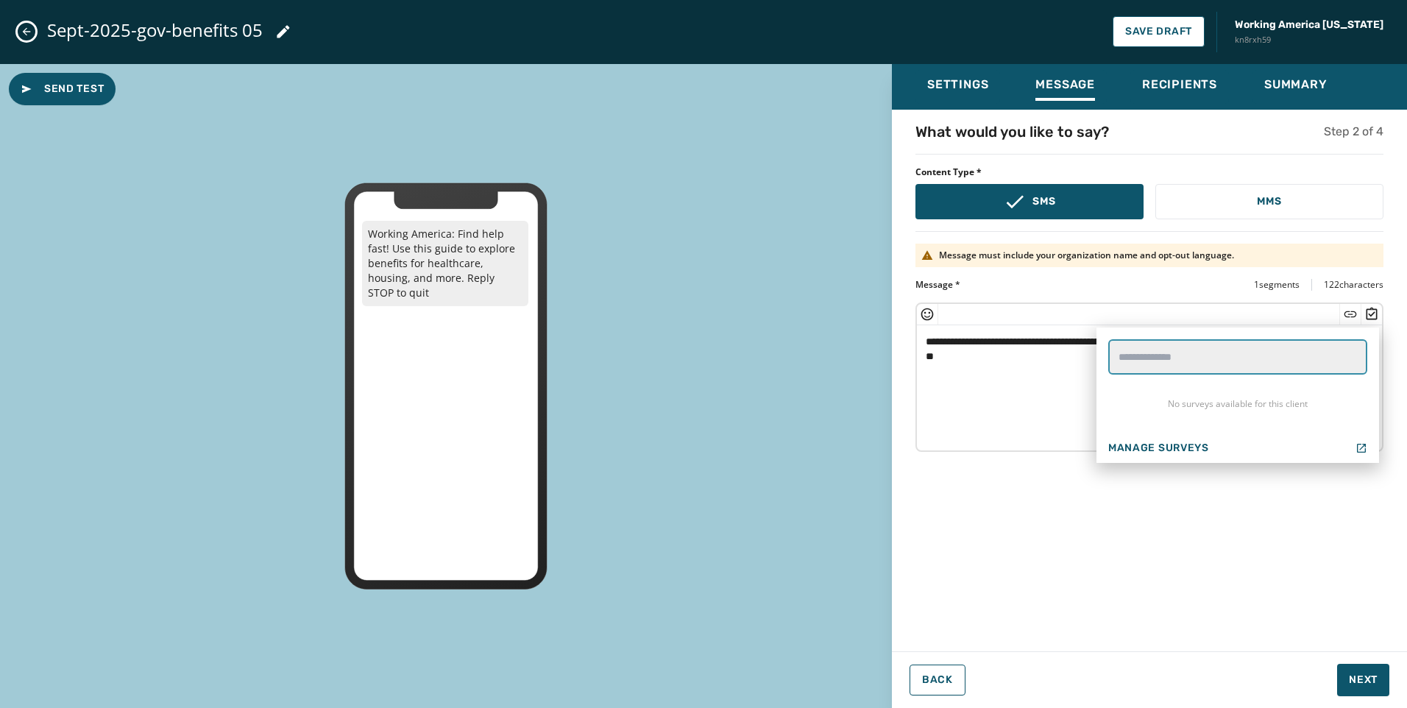
click at [1255, 358] on input "text" at bounding box center [1237, 356] width 259 height 35
type input "****"
drag, startPoint x: 1260, startPoint y: 353, endPoint x: 1041, endPoint y: 353, distance: 218.6
click at [1041, 353] on div "**********" at bounding box center [1149, 376] width 468 height 149
click at [1355, 315] on icon "Insert Short Link" at bounding box center [1350, 314] width 15 height 15
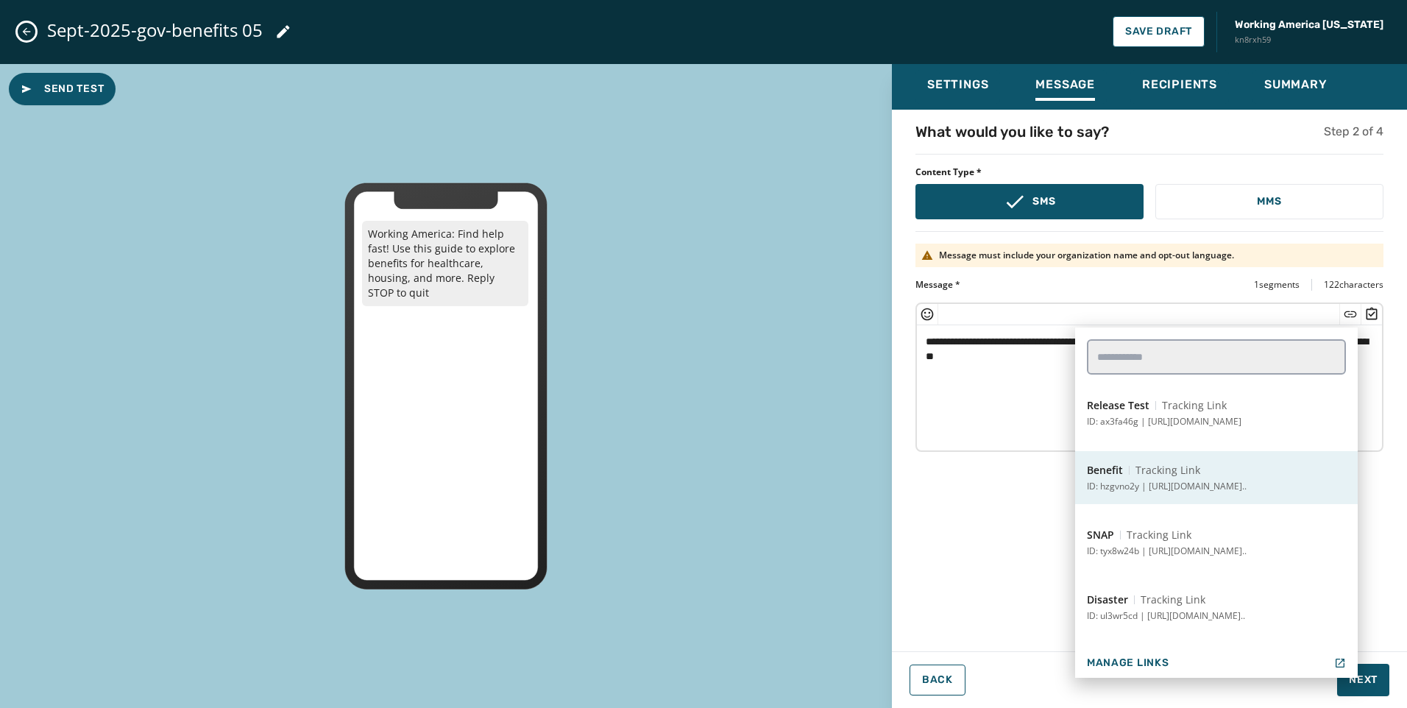
click at [1183, 474] on span "Tracking Link" at bounding box center [1167, 470] width 65 height 15
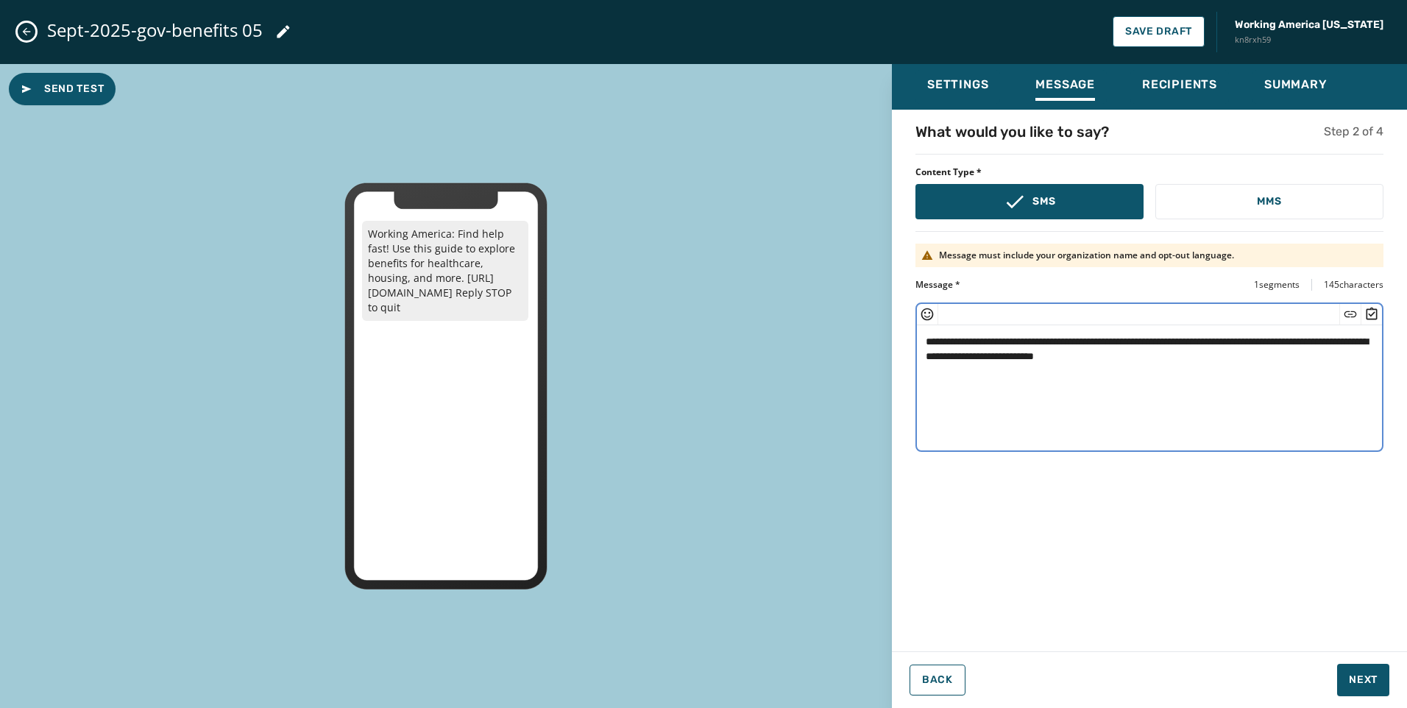
click at [1174, 396] on textarea "**********" at bounding box center [1149, 385] width 465 height 121
type textarea "**********"
click at [29, 80] on button "Send Test" at bounding box center [62, 89] width 107 height 32
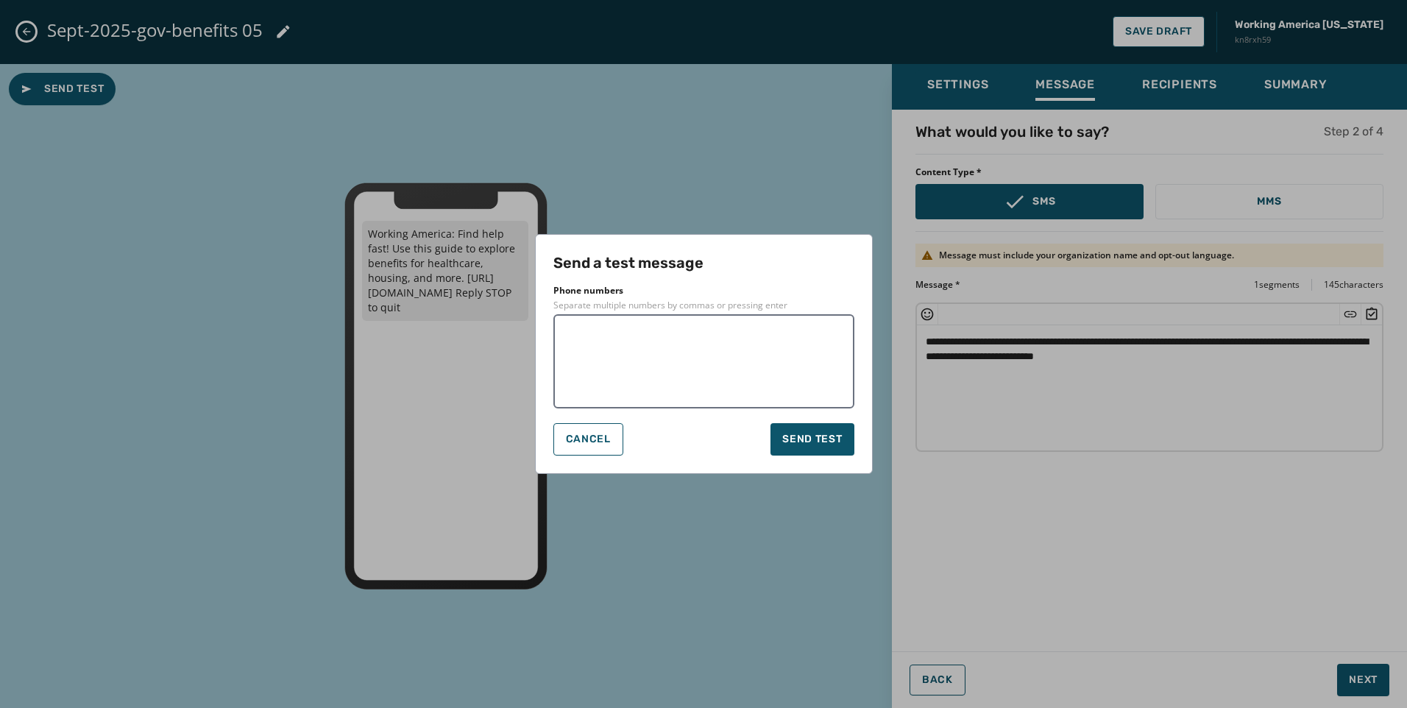
click at [676, 336] on textarea at bounding box center [704, 362] width 280 height 74
type textarea "**********"
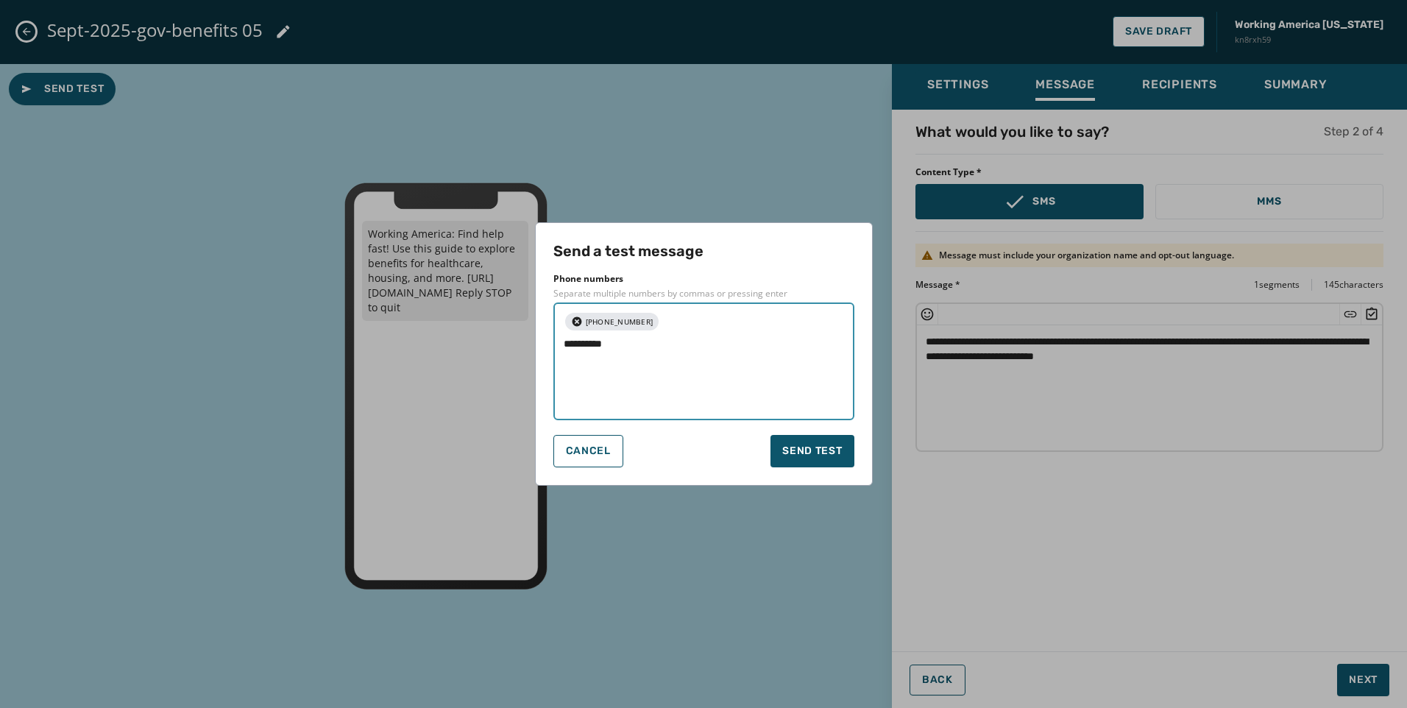
drag, startPoint x: 781, startPoint y: 353, endPoint x: 804, endPoint y: 364, distance: 25.3
click at [759, 354] on textarea "**********" at bounding box center [662, 373] width 196 height 74
drag, startPoint x: 719, startPoint y: 394, endPoint x: 712, endPoint y: 445, distance: 52.0
click at [718, 394] on textarea "**********" at bounding box center [662, 373] width 196 height 74
type textarea "**********"
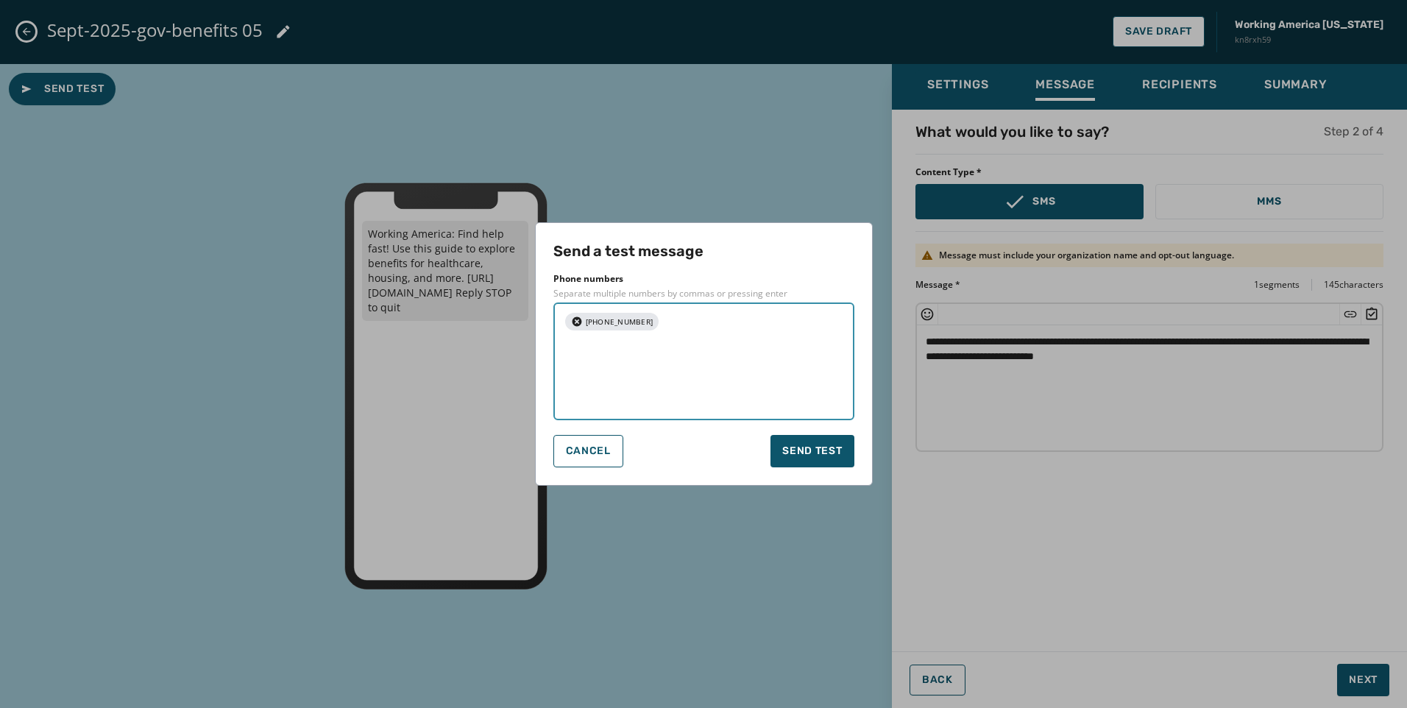
click at [709, 451] on div "Cancel Send test" at bounding box center [703, 451] width 301 height 32
click at [793, 449] on span "Send test" at bounding box center [812, 451] width 60 height 15
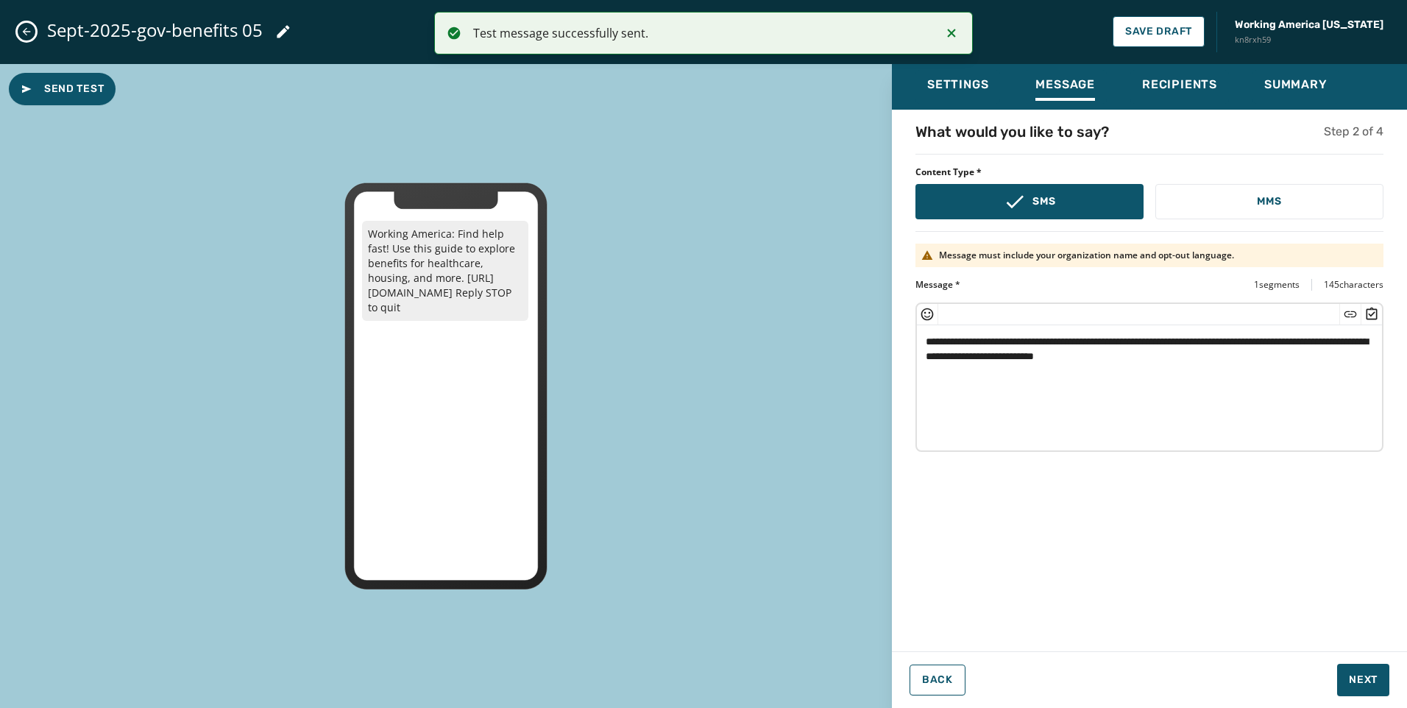
click at [115, 95] on div "Send Test Working America: Find help fast! Use this guide to explore benefits f…" at bounding box center [446, 386] width 892 height 645
click at [49, 80] on button "Send Test" at bounding box center [62, 89] width 107 height 32
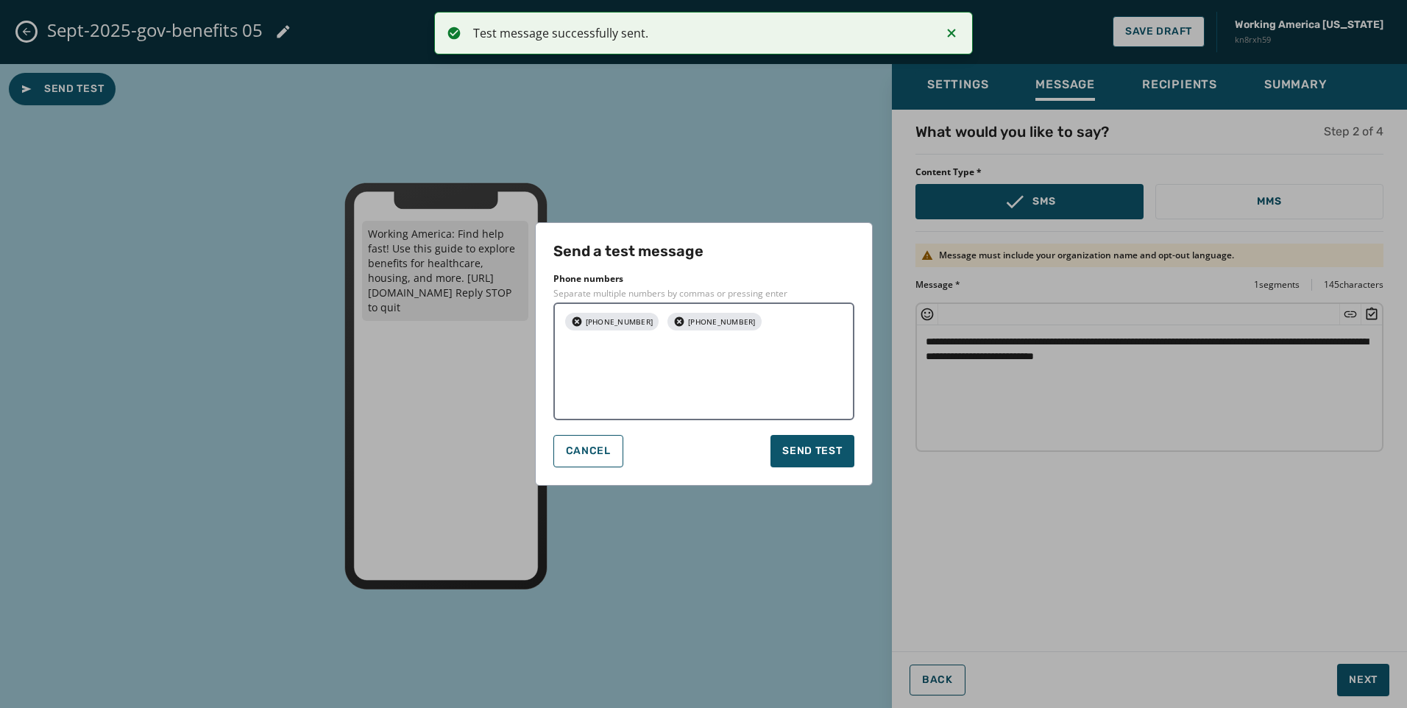
click at [751, 325] on div "[PHONE_NUMBER] [PHONE_NUMBER]" at bounding box center [703, 361] width 301 height 118
click at [746, 352] on textarea at bounding box center [704, 373] width 280 height 74
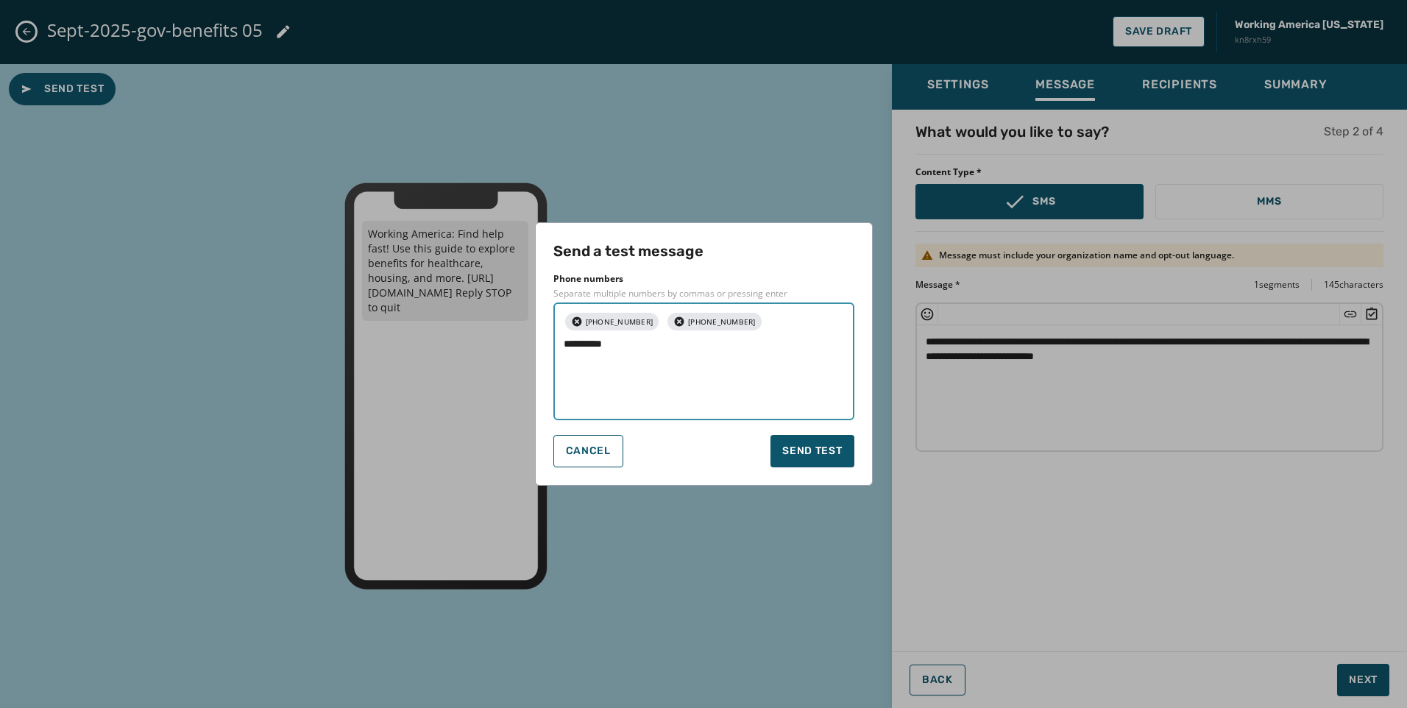
drag, startPoint x: 781, startPoint y: 366, endPoint x: 799, endPoint y: 412, distance: 49.9
click at [780, 366] on textarea "**********" at bounding box center [704, 373] width 280 height 74
type textarea "**********"
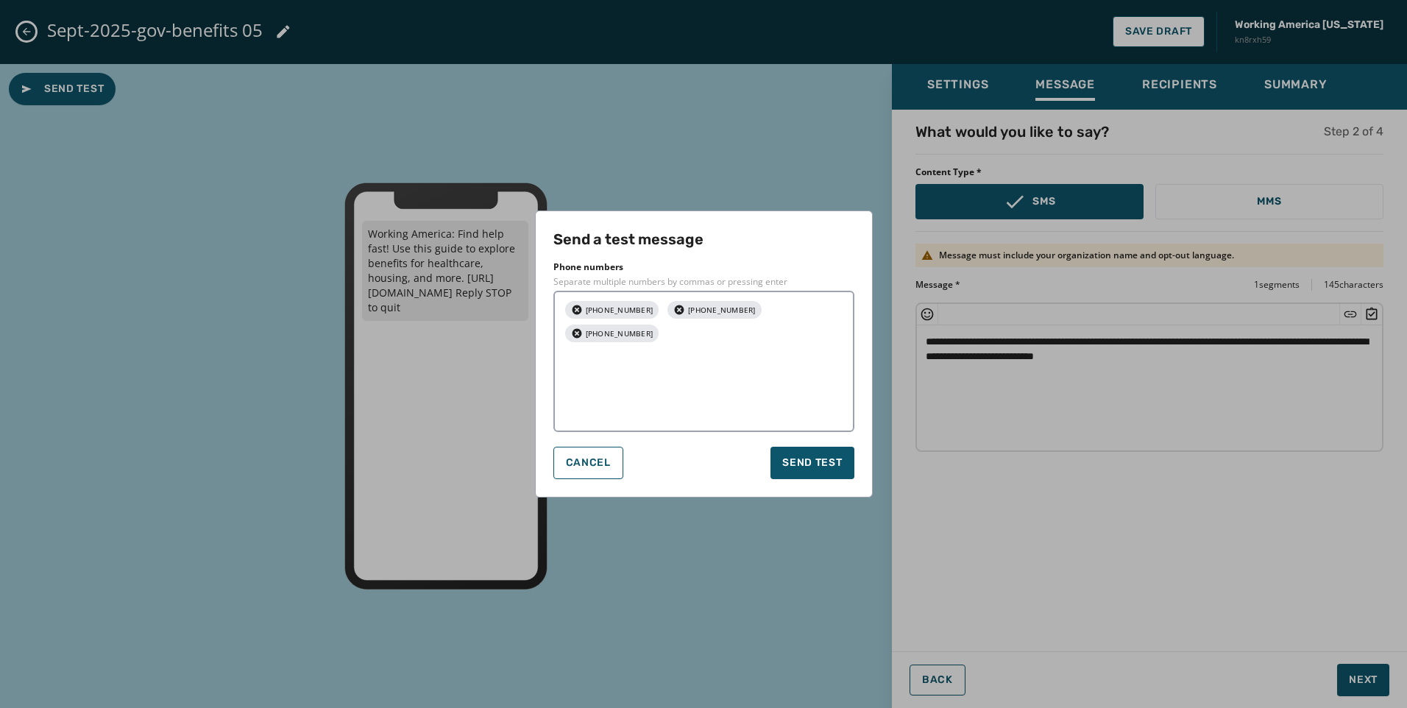
click at [705, 447] on div "Cancel Send test" at bounding box center [703, 463] width 301 height 32
click at [826, 456] on span "Send test" at bounding box center [812, 463] width 60 height 15
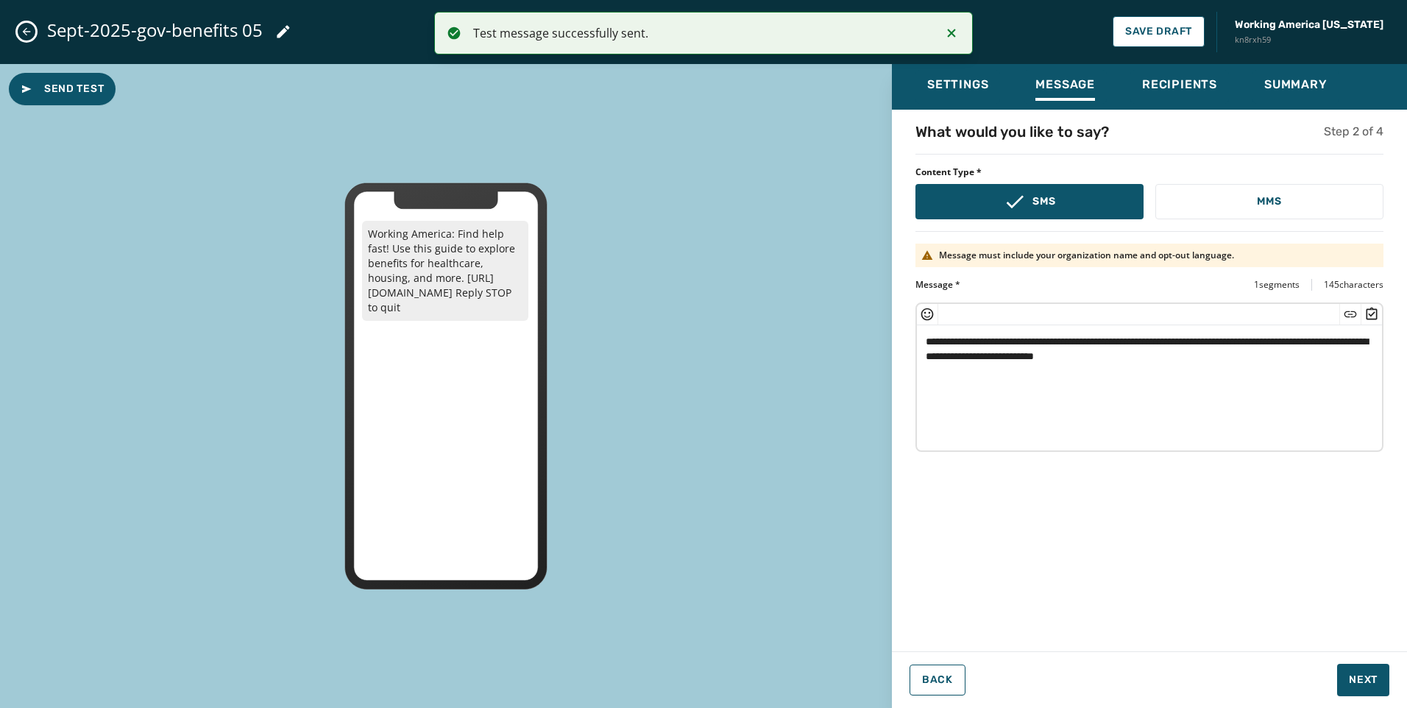
drag, startPoint x: 1183, startPoint y: 394, endPoint x: 1269, endPoint y: 479, distance: 120.7
click at [1183, 394] on textarea "**********" at bounding box center [1149, 385] width 465 height 121
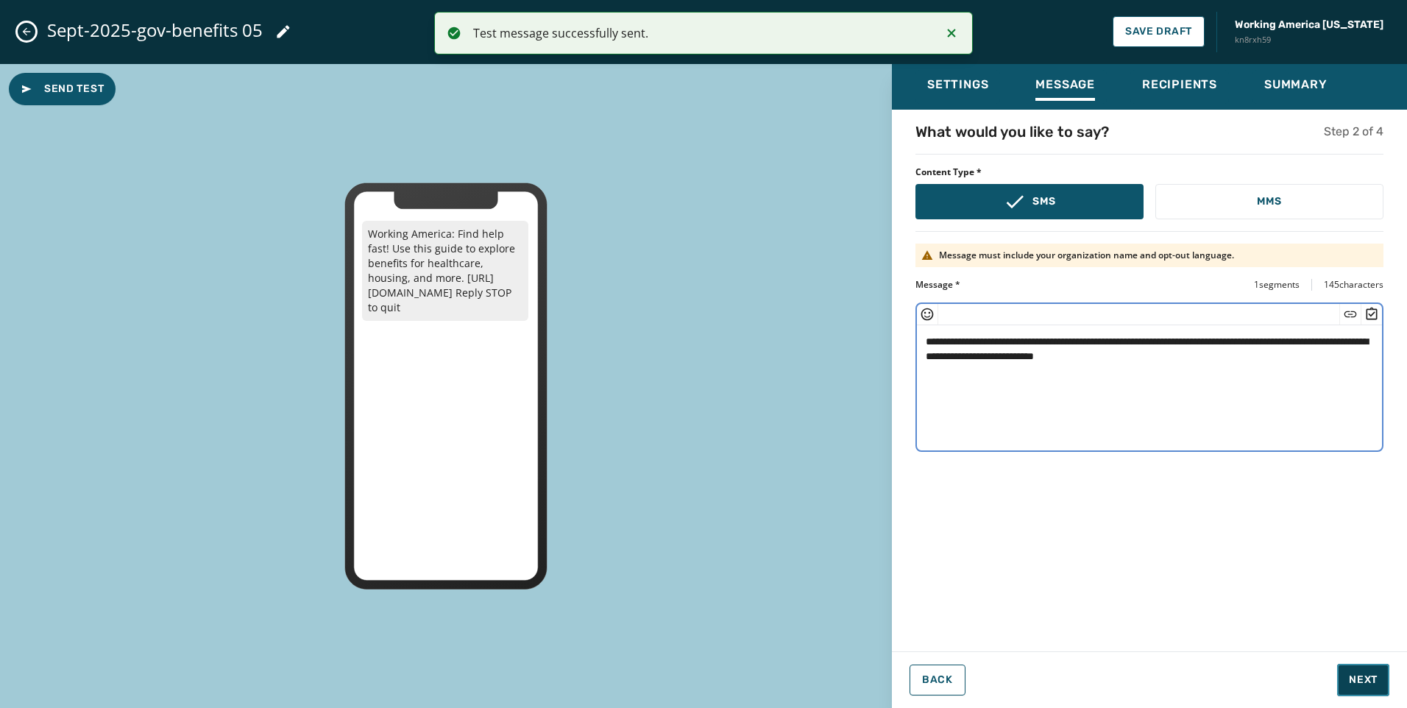
click at [1377, 681] on span "Next" at bounding box center [1363, 680] width 29 height 15
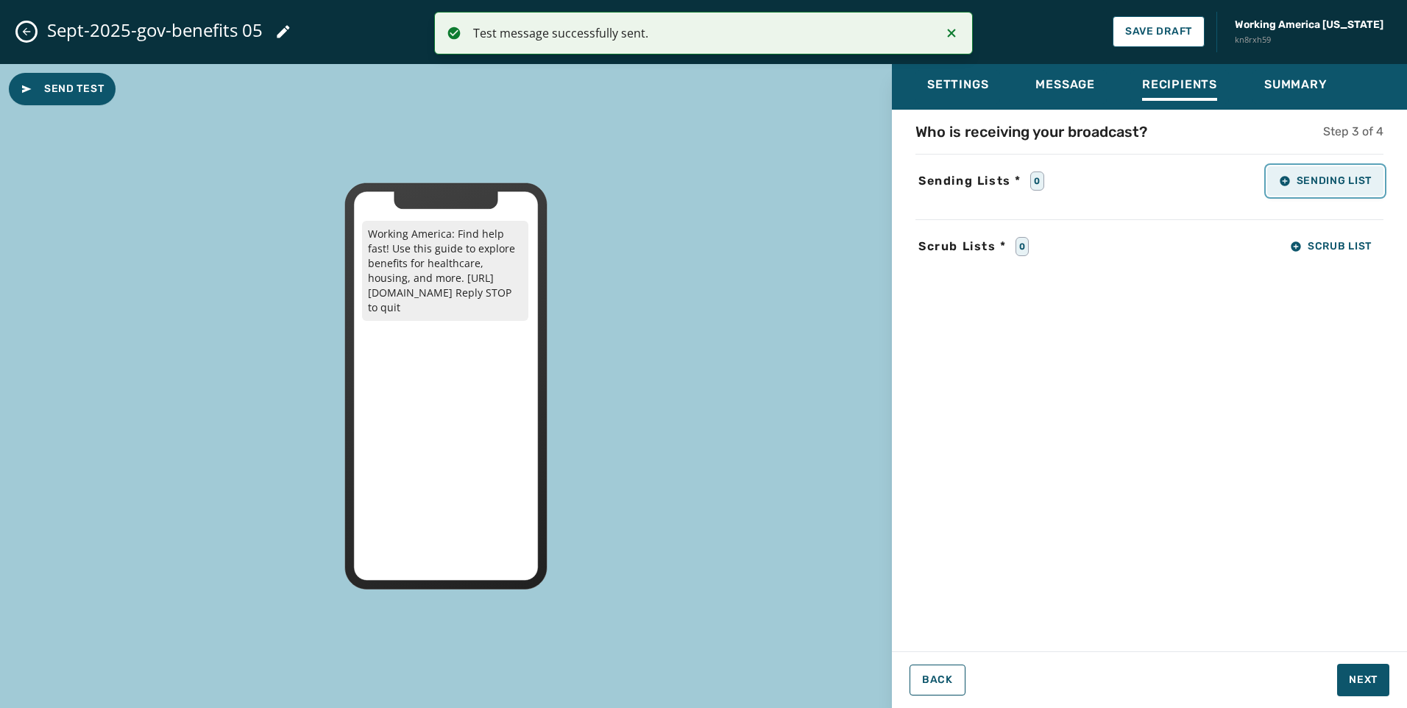
click at [1335, 183] on span "Sending List" at bounding box center [1325, 181] width 93 height 12
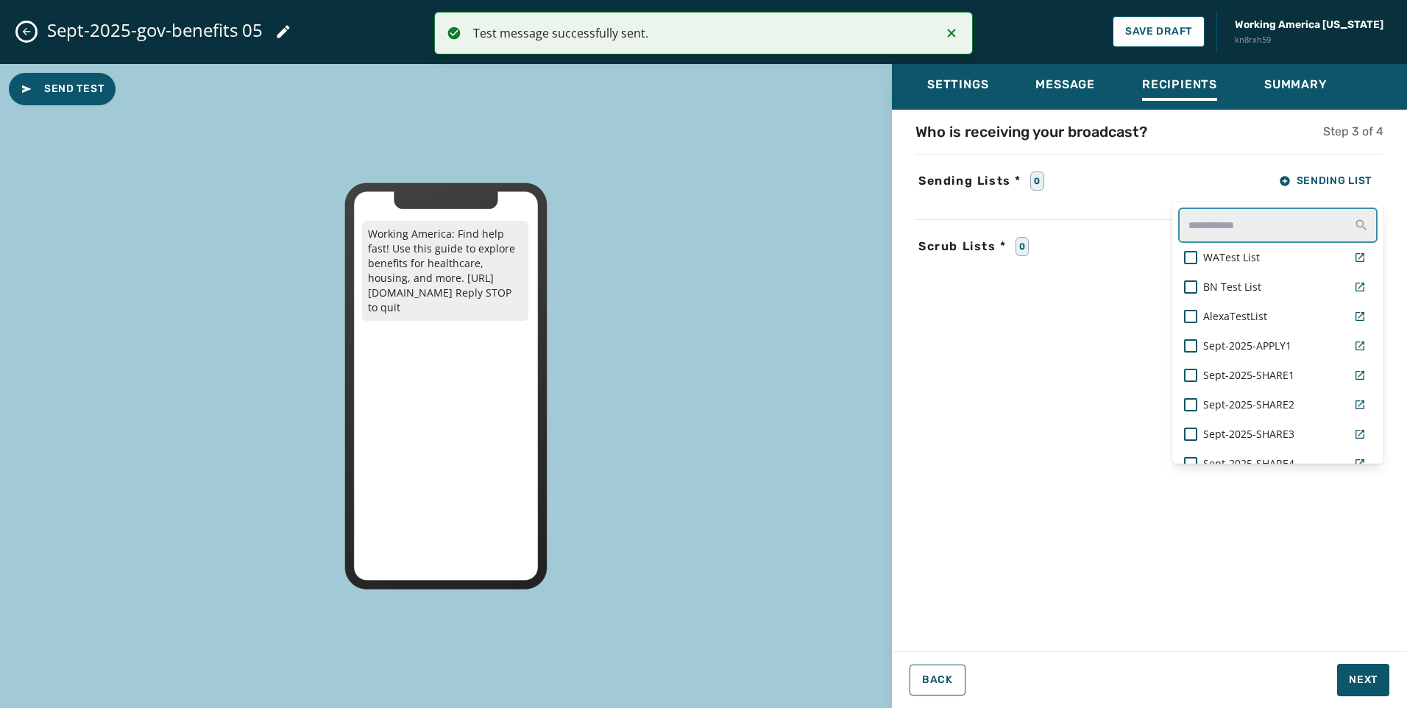
click at [1260, 213] on input "text" at bounding box center [1277, 225] width 199 height 35
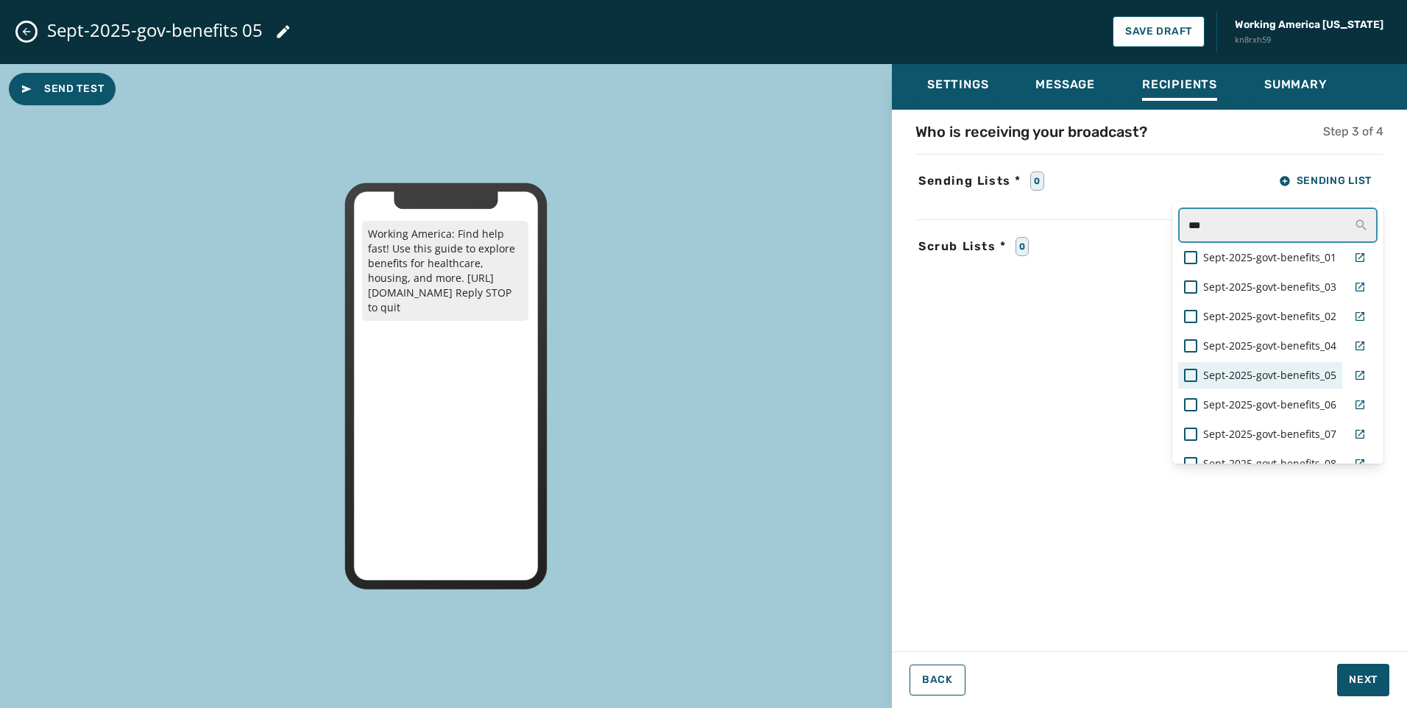
type input "***"
click at [1256, 375] on span "Sept-2025-govt-benefits_05" at bounding box center [1269, 375] width 133 height 15
click at [1003, 346] on div "Who is receiving your broadcast? Step 3 of 4 Sending Lists * 1 Sending List ***…" at bounding box center [1149, 375] width 515 height 509
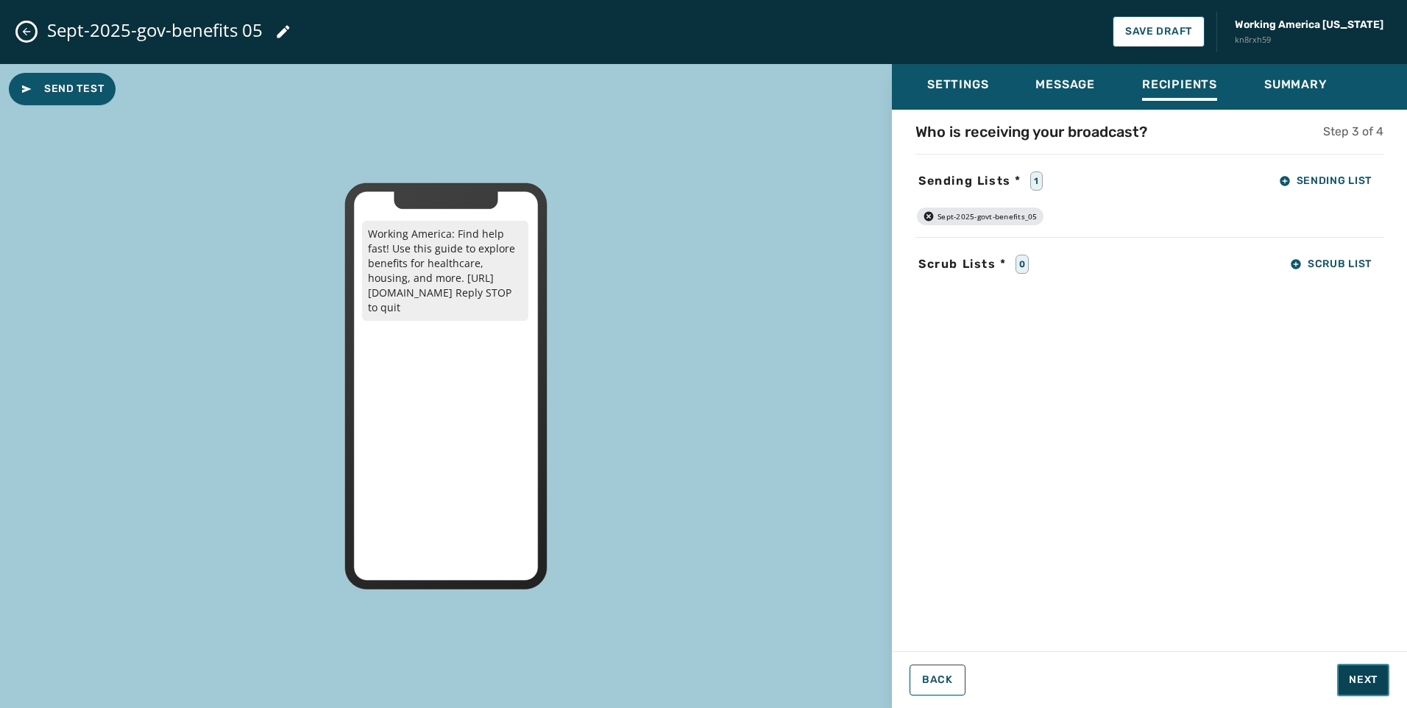
click at [1376, 673] on span "Next" at bounding box center [1363, 680] width 29 height 15
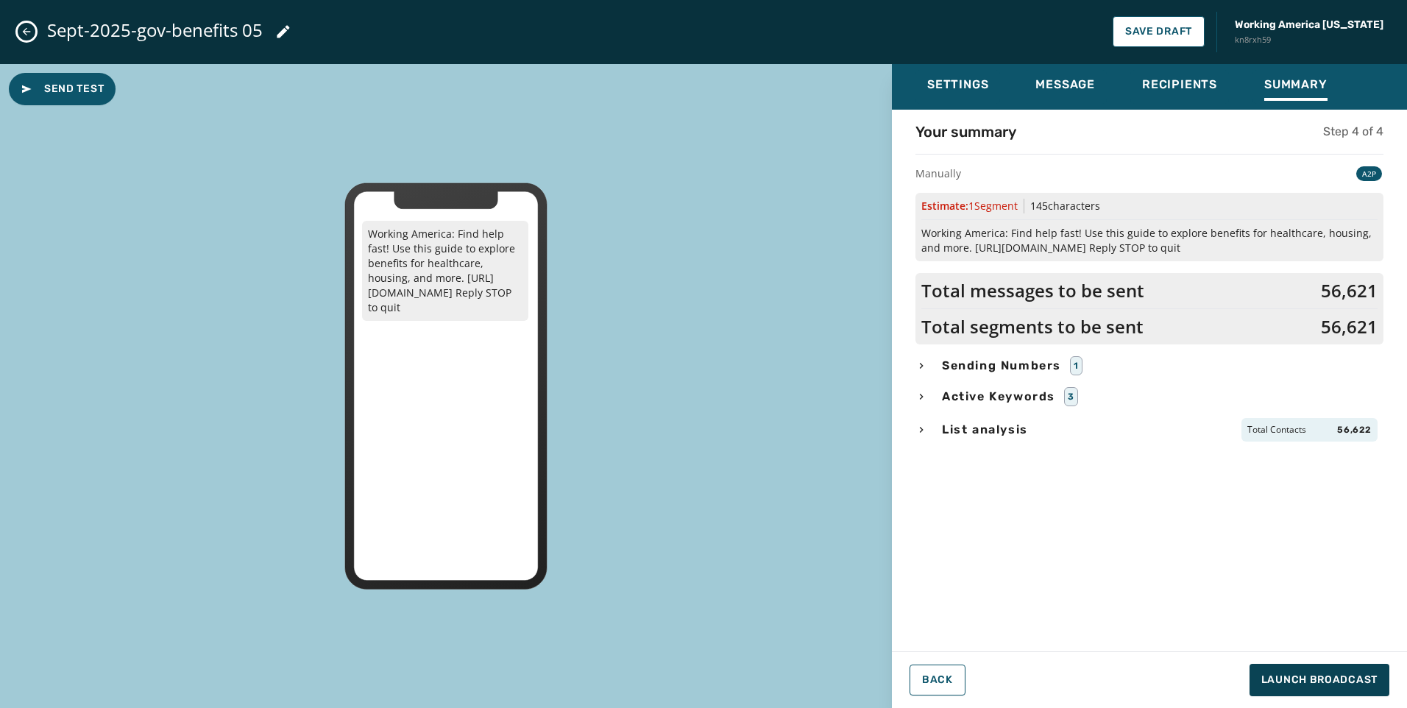
click at [904, 369] on div "Your summary Step 4 of 4 Manually A2P Estimate: 1 Segment 145 characters Workin…" at bounding box center [1149, 375] width 515 height 509
drag, startPoint x: 922, startPoint y: 369, endPoint x: 922, endPoint y: 391, distance: 22.1
click at [922, 371] on icon "button" at bounding box center [921, 366] width 12 height 12
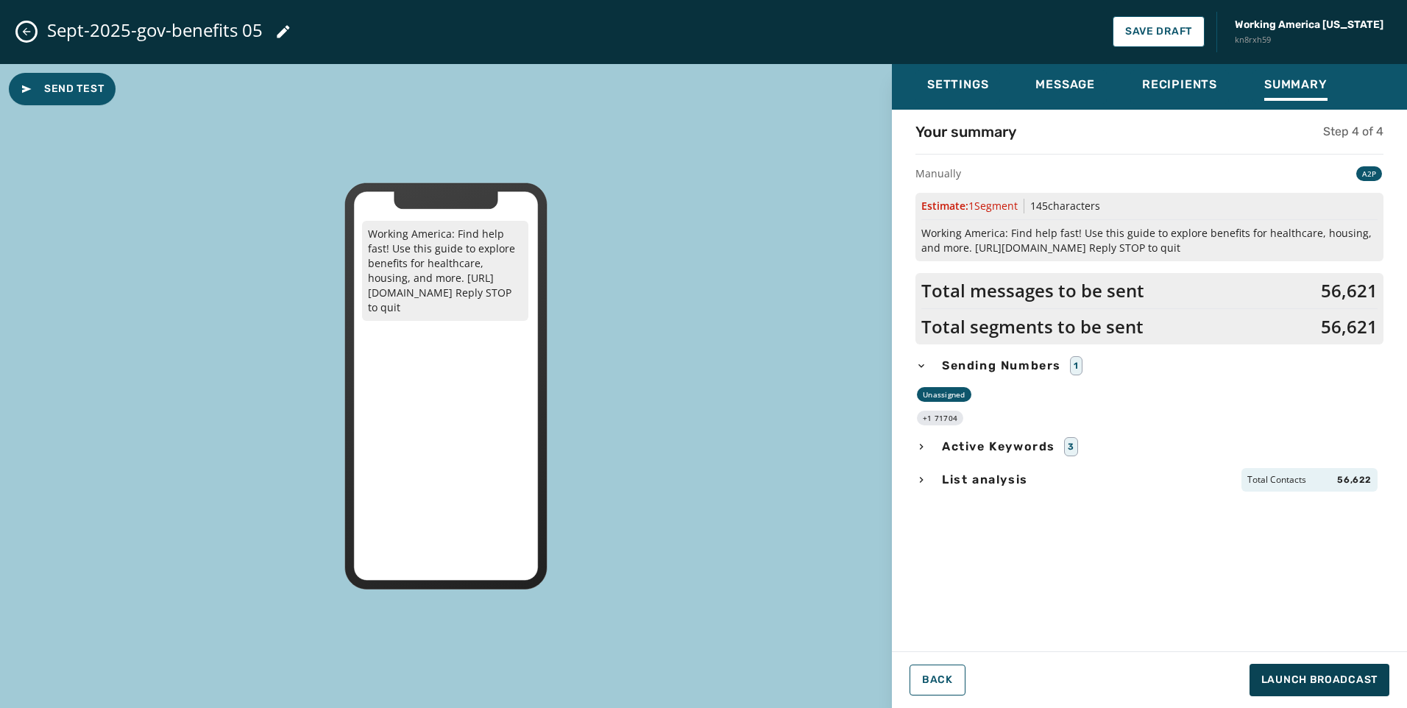
click at [924, 484] on icon "button" at bounding box center [921, 480] width 12 height 12
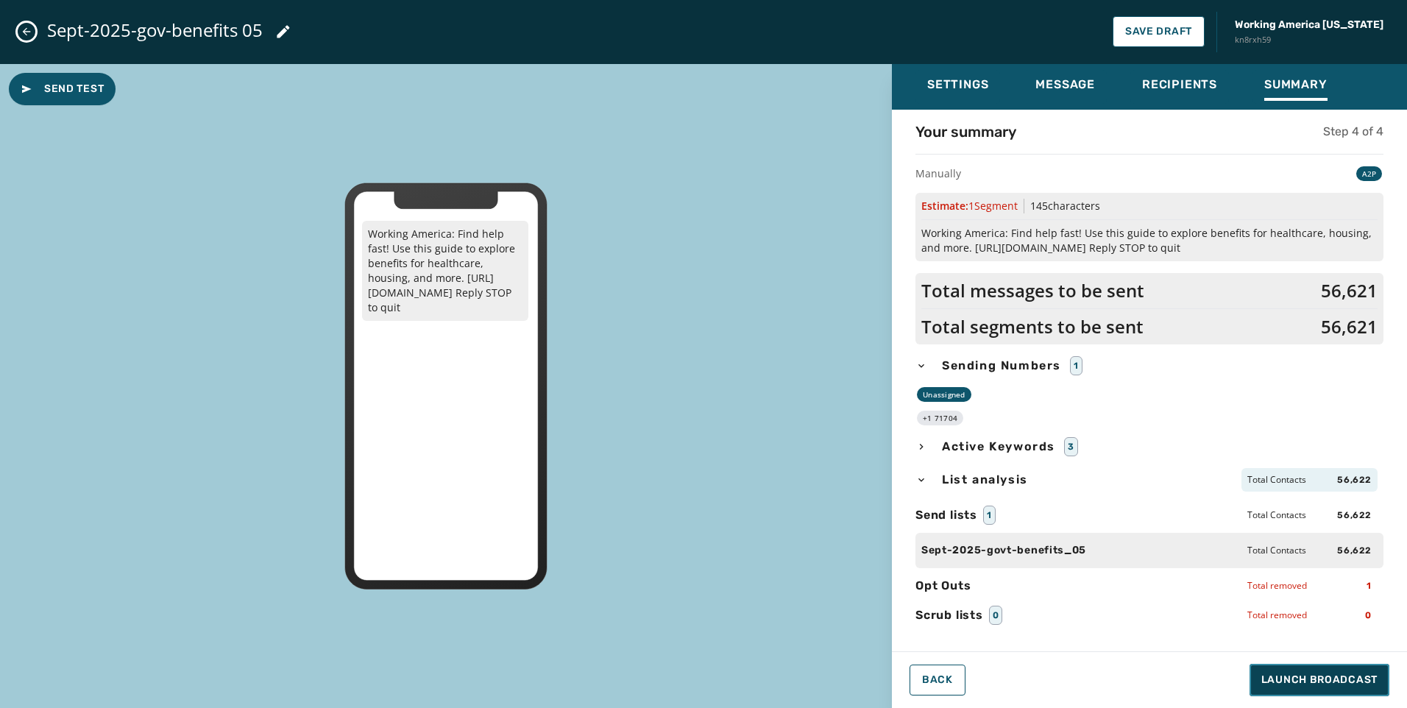
click at [1305, 682] on span "Launch Broadcast" at bounding box center [1319, 680] width 116 height 15
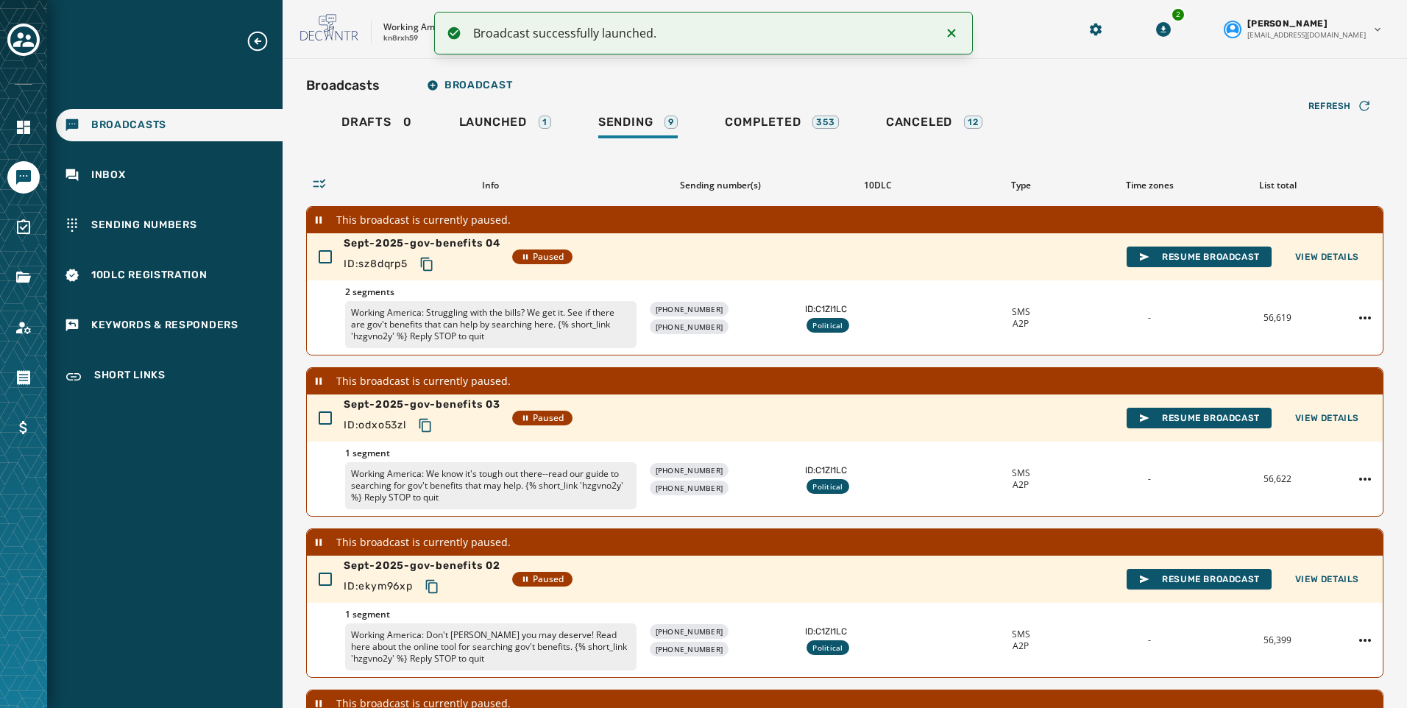
drag, startPoint x: 954, startPoint y: 29, endPoint x: 909, endPoint y: 29, distance: 44.9
click at [954, 29] on icon "Notifications (F8)" at bounding box center [952, 33] width 18 height 18
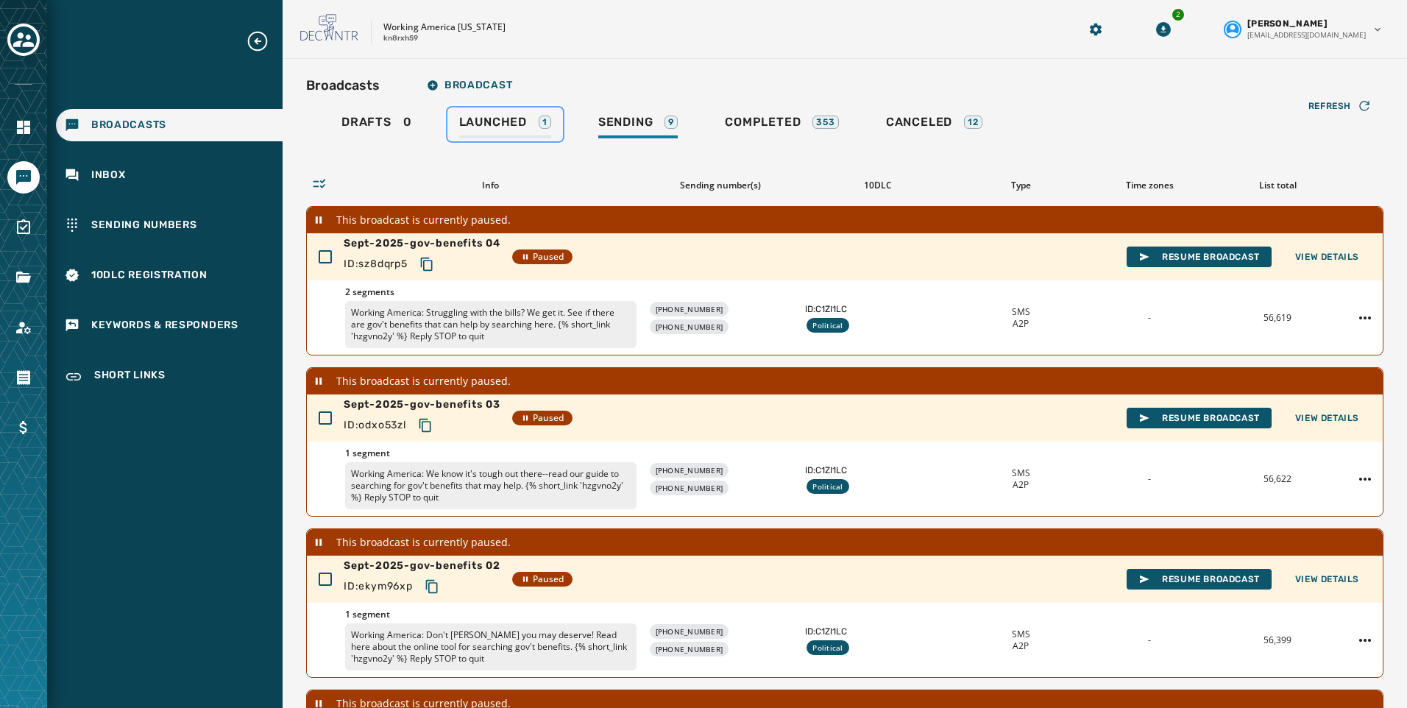
click at [512, 126] on span "Launched" at bounding box center [493, 122] width 68 height 15
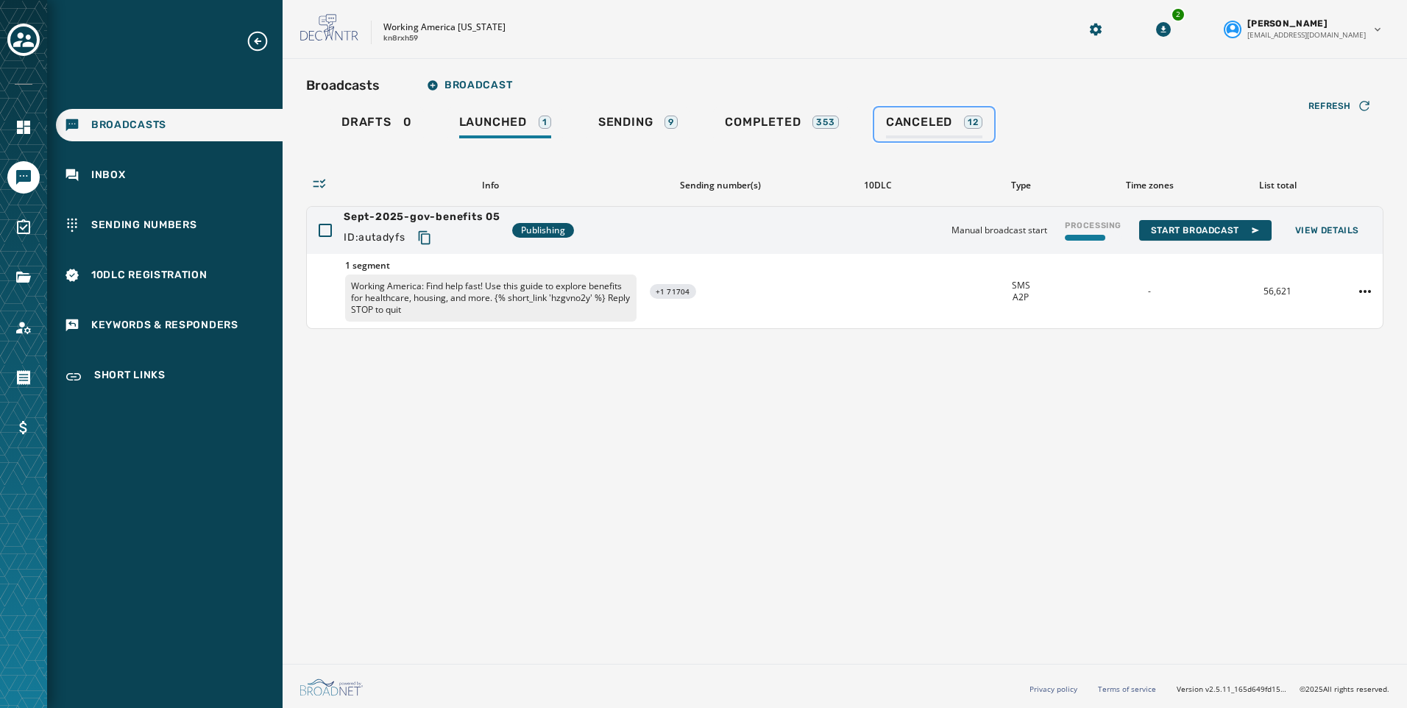
click at [929, 113] on link "Canceled 12" at bounding box center [934, 124] width 120 height 34
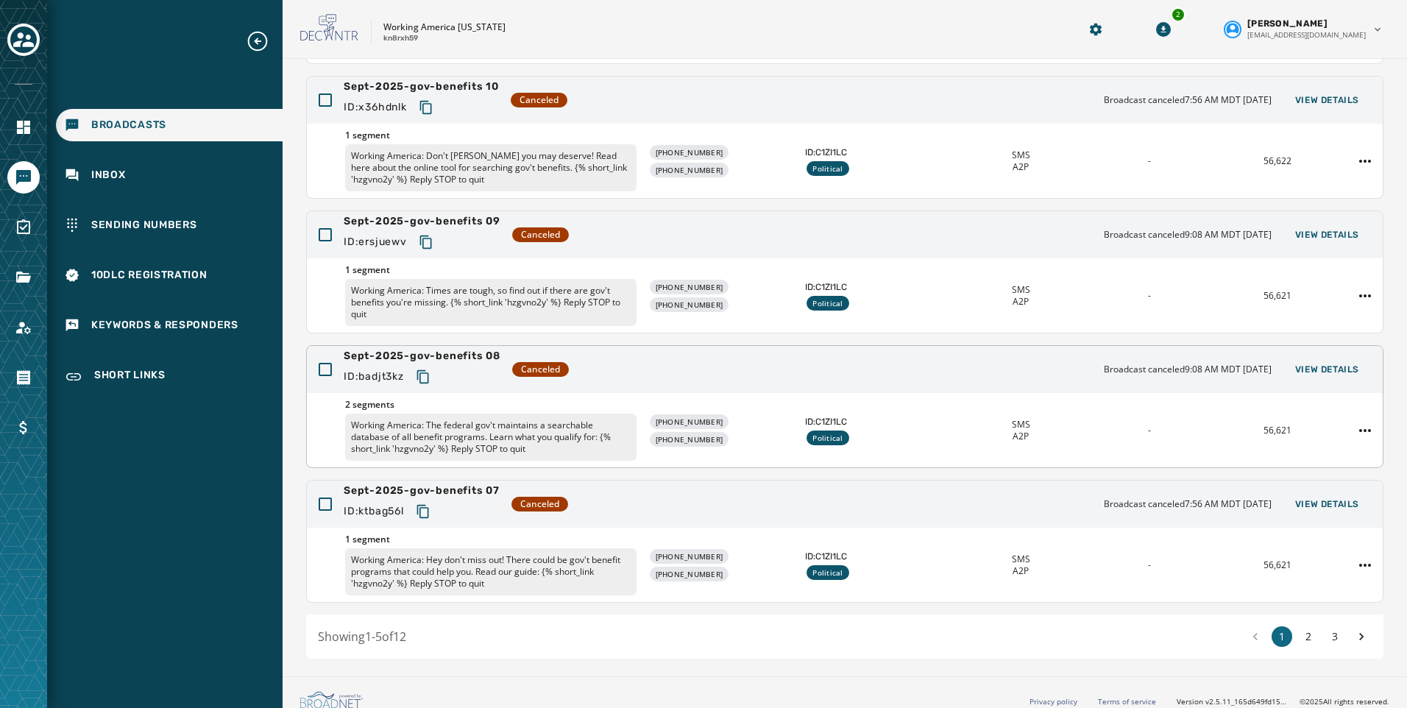
scroll to position [277, 0]
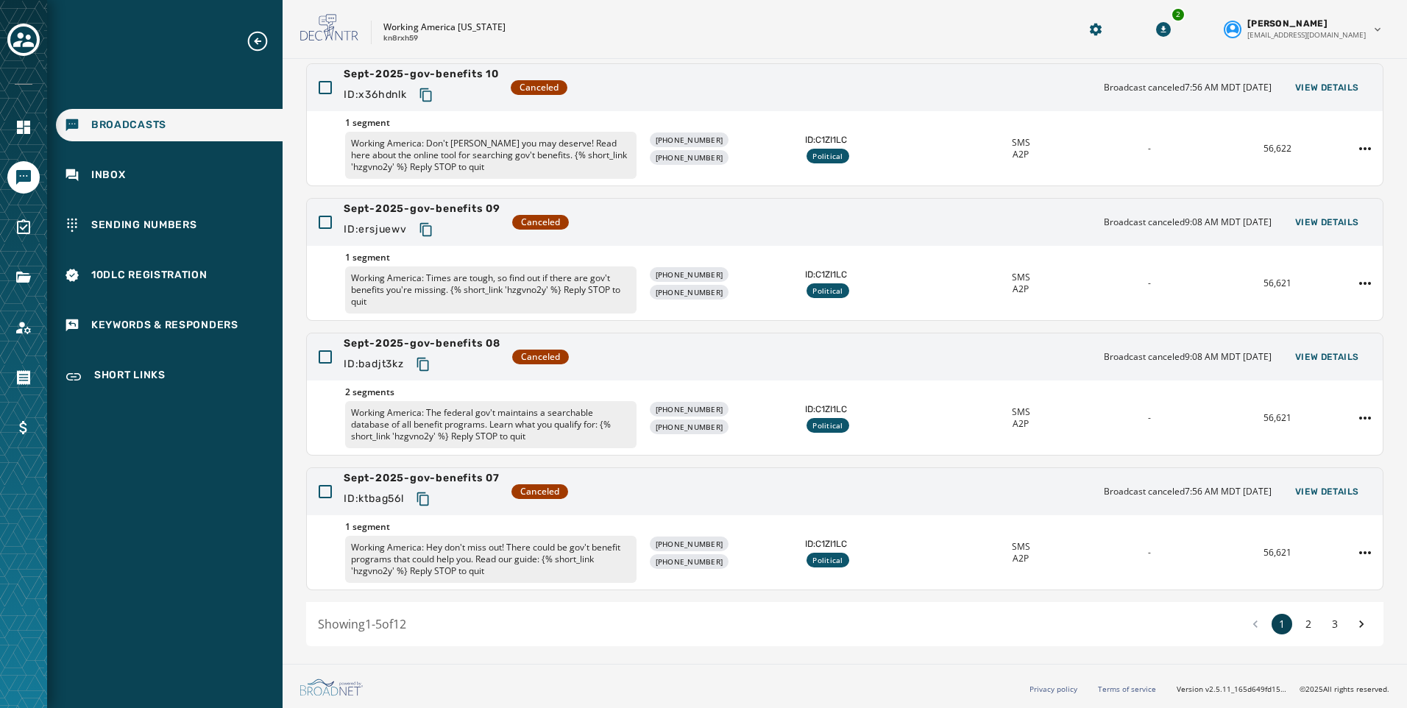
click at [1278, 627] on button "1" at bounding box center [1282, 624] width 21 height 21
click at [1300, 624] on button "2" at bounding box center [1308, 624] width 21 height 21
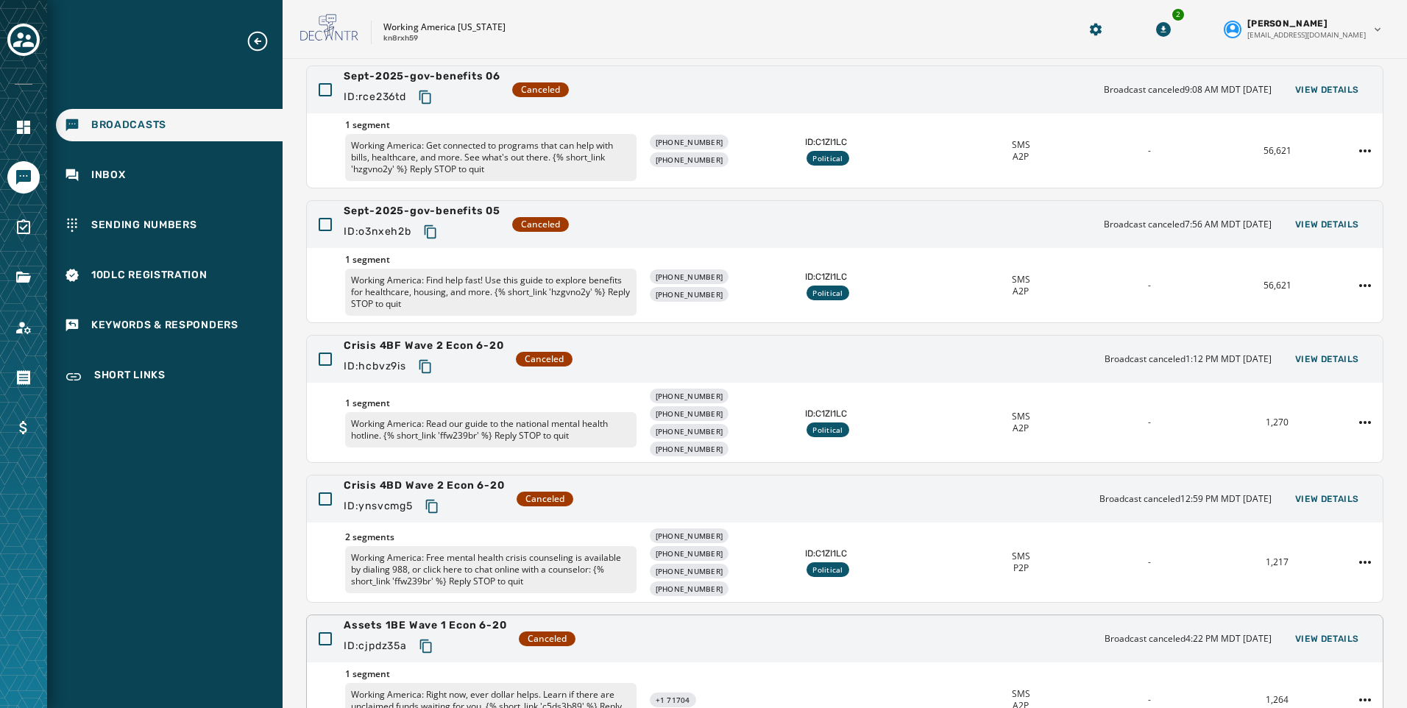
scroll to position [67, 0]
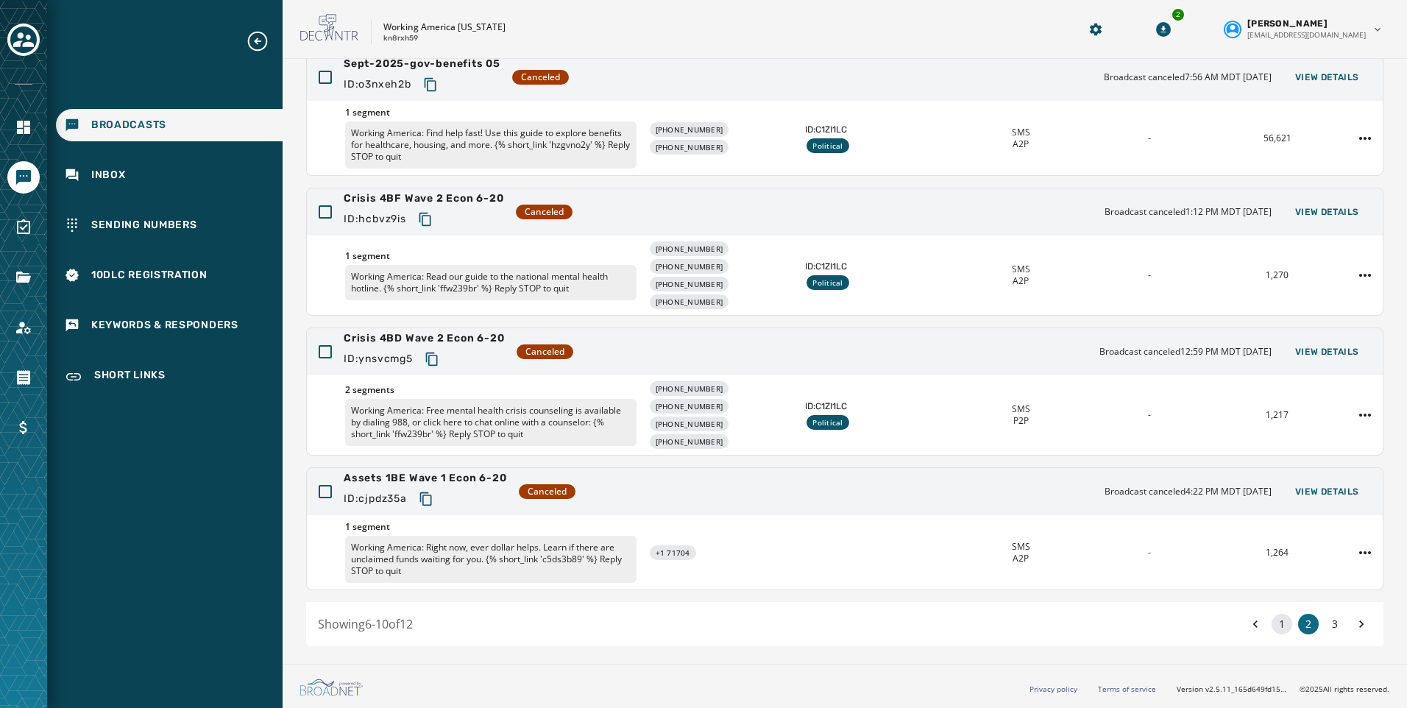
click at [1276, 629] on button "1" at bounding box center [1282, 624] width 21 height 21
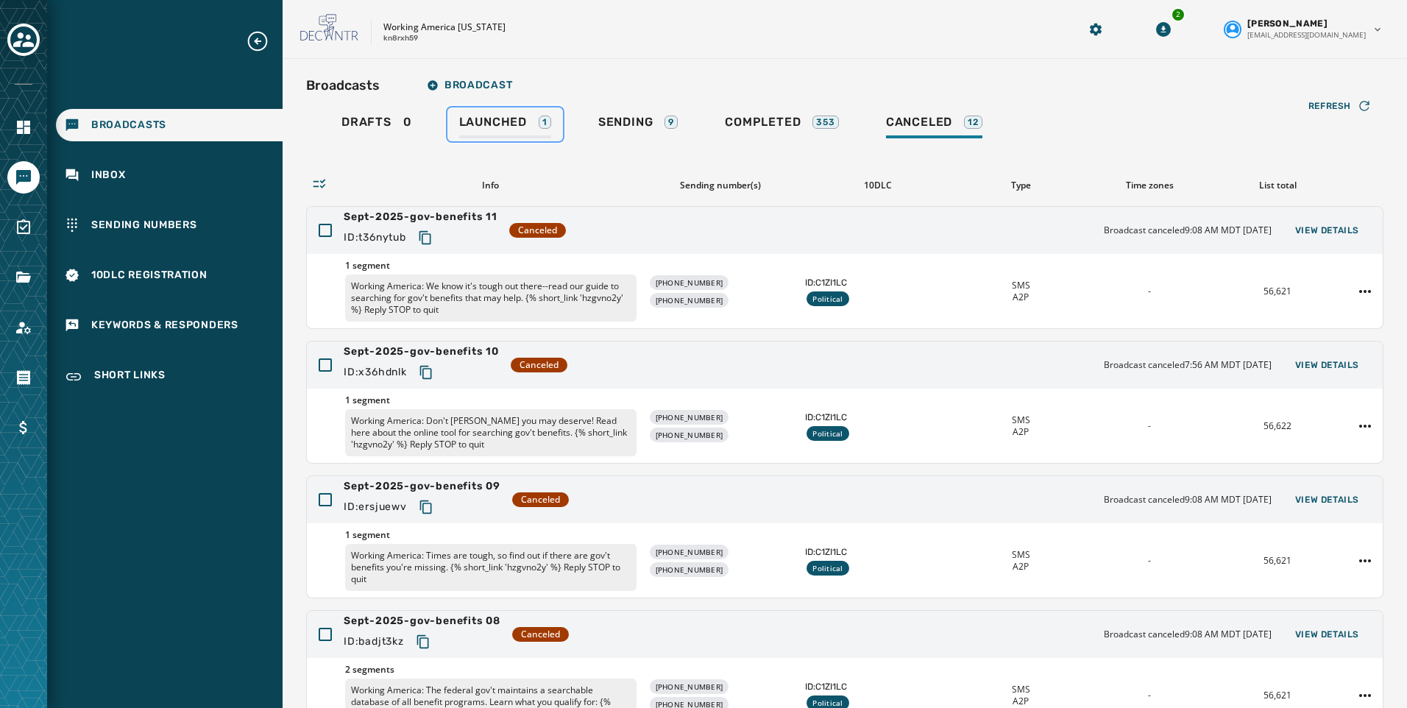
click at [487, 122] on span "Launched" at bounding box center [493, 122] width 68 height 15
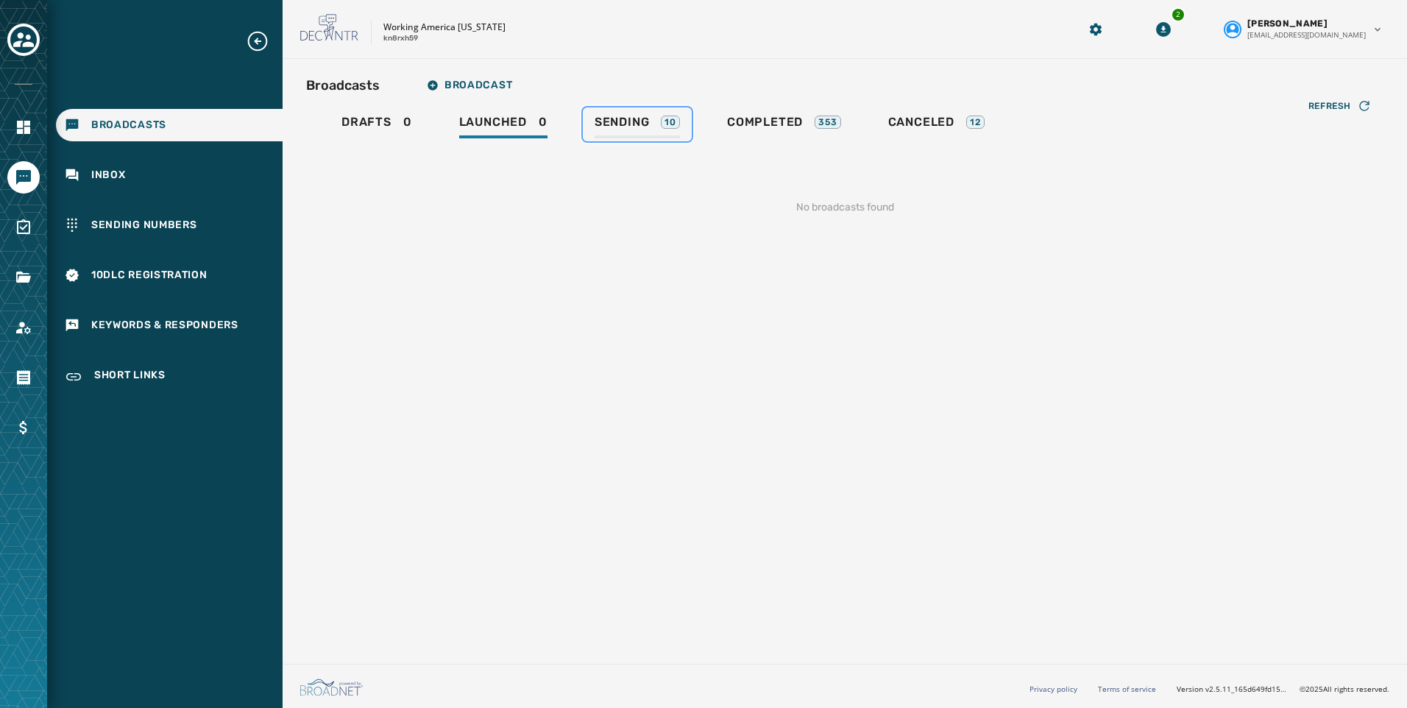
click at [628, 113] on link "Sending 10" at bounding box center [637, 124] width 109 height 34
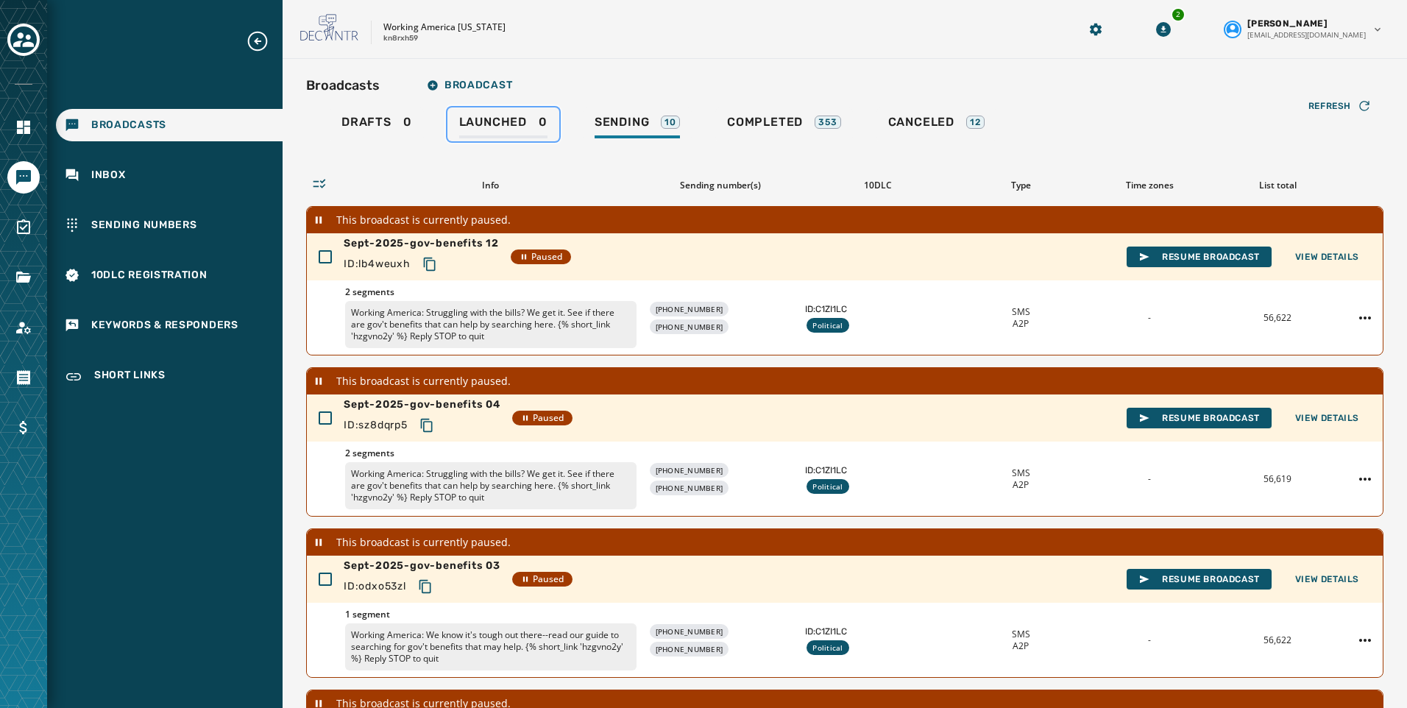
click at [509, 129] on span "Launched" at bounding box center [493, 122] width 68 height 15
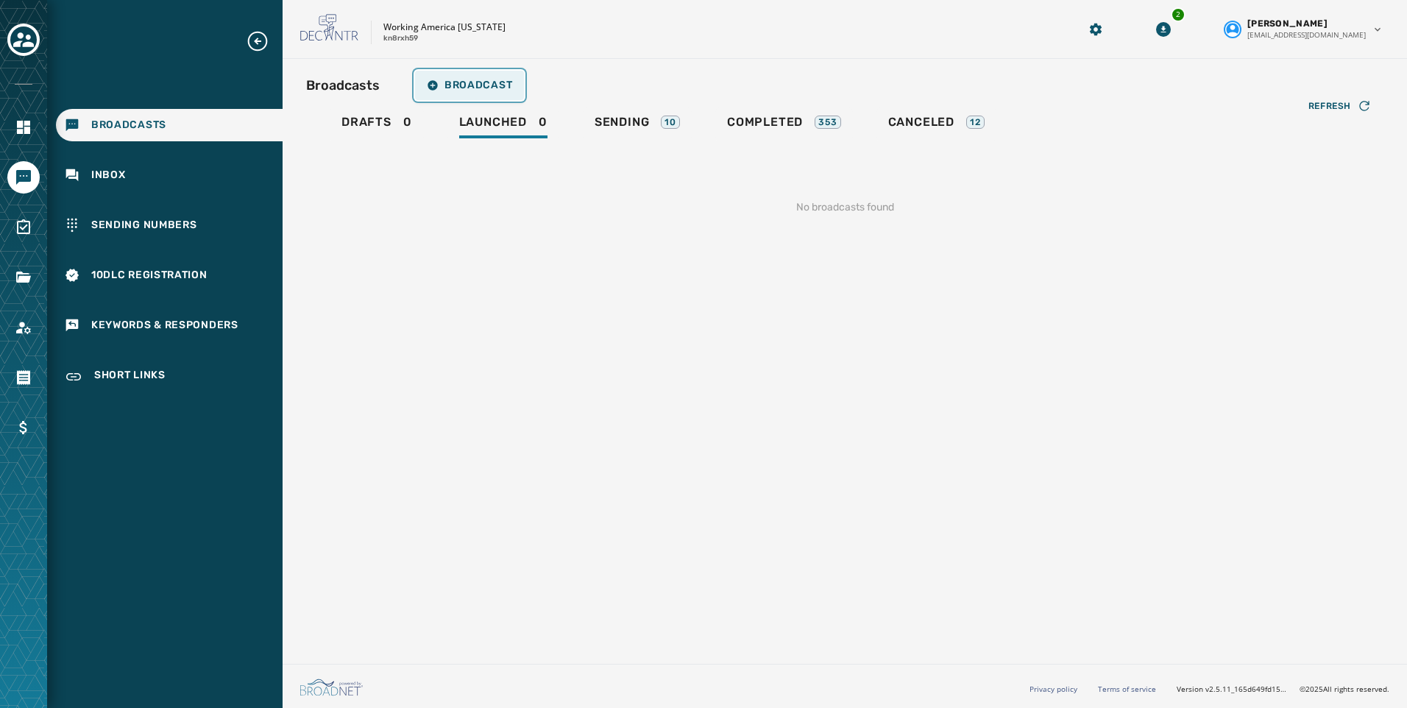
click at [450, 87] on span "Broadcast" at bounding box center [469, 85] width 85 height 12
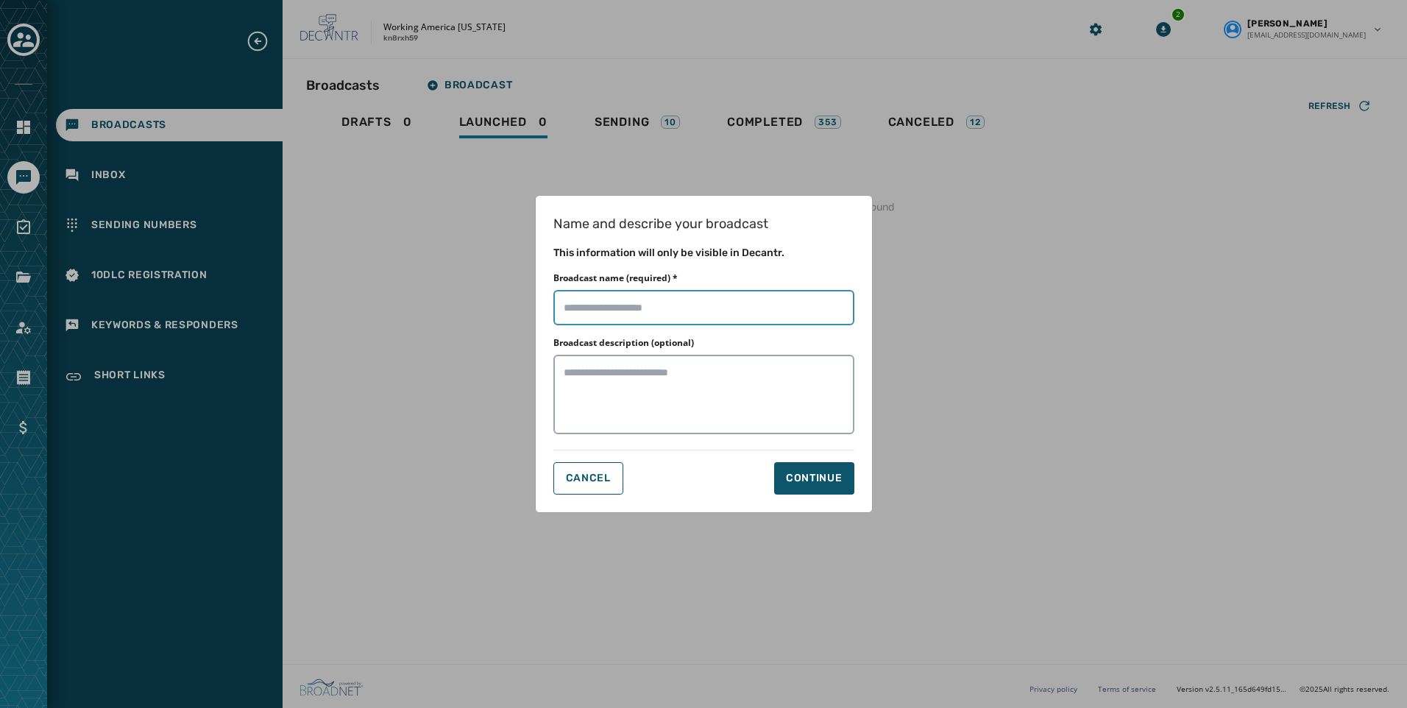
drag, startPoint x: 660, startPoint y: 300, endPoint x: 673, endPoint y: 300, distance: 13.3
click at [660, 300] on input "Broadcast name (required) *" at bounding box center [703, 307] width 301 height 35
paste input "**********"
type input "**********"
click at [839, 482] on div "Continue" at bounding box center [814, 478] width 57 height 15
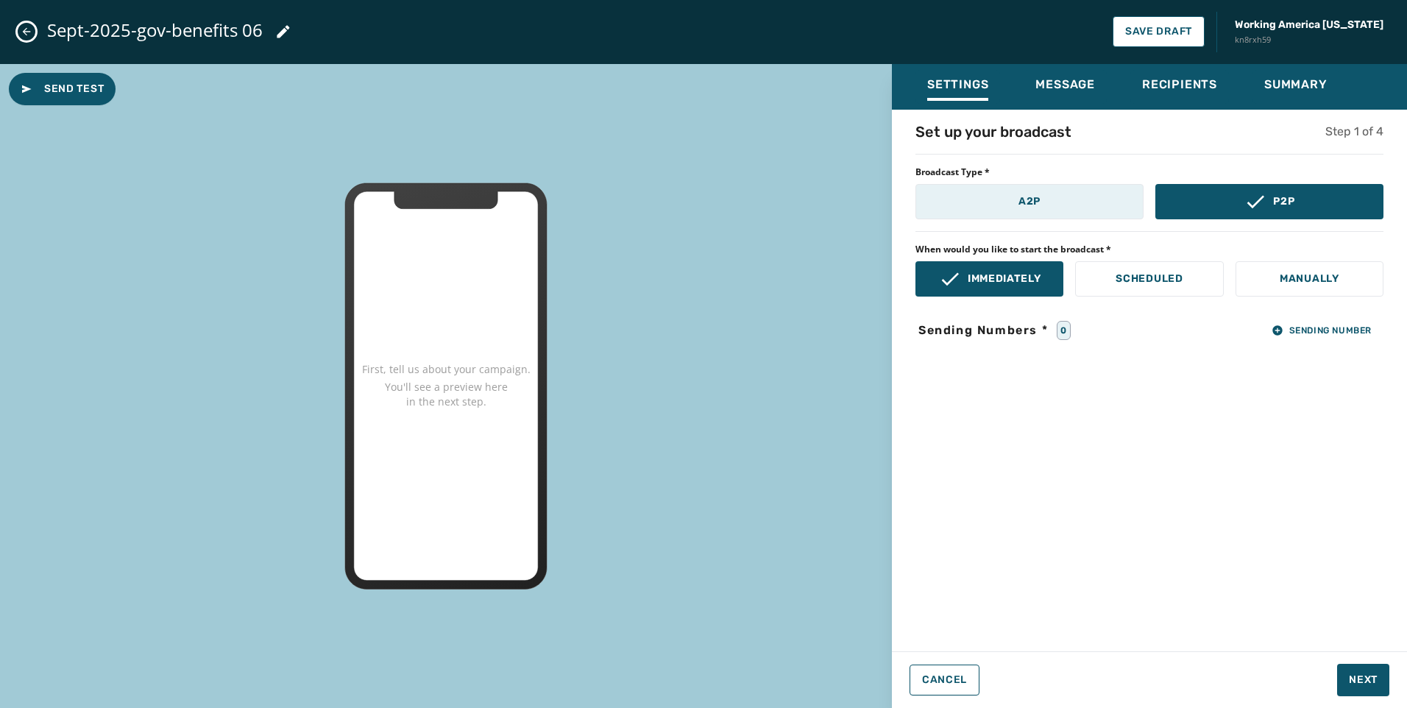
click at [1067, 208] on button "A2P" at bounding box center [1029, 201] width 228 height 35
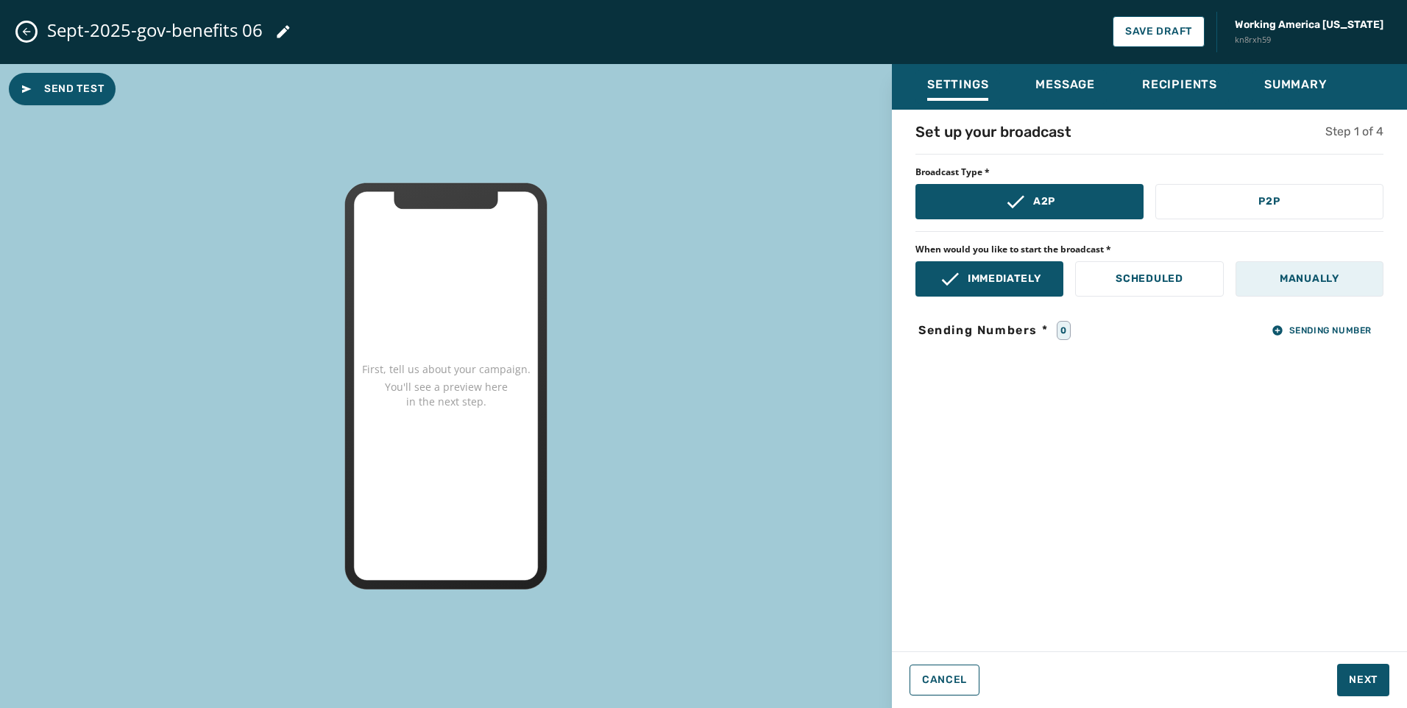
click at [1273, 277] on button "Manually" at bounding box center [1310, 278] width 148 height 35
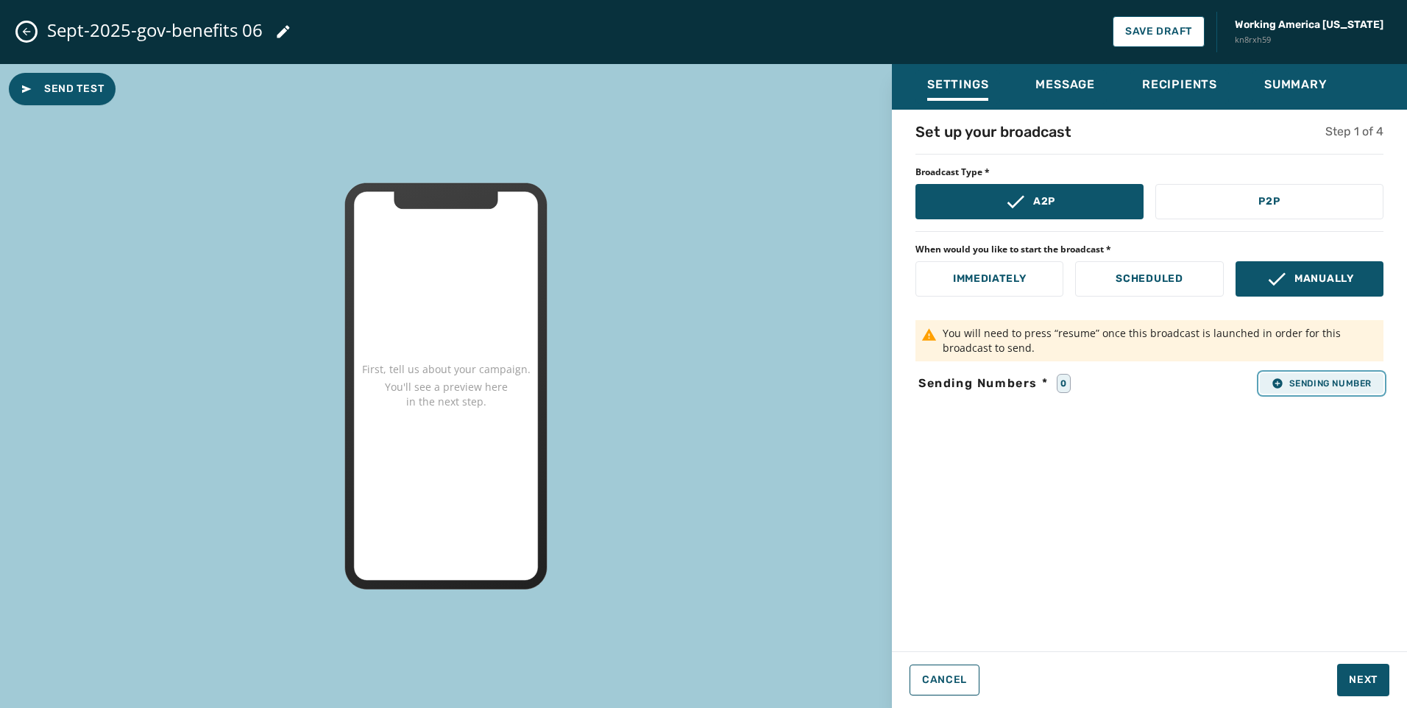
click at [1333, 375] on button "Sending Number" at bounding box center [1322, 383] width 124 height 21
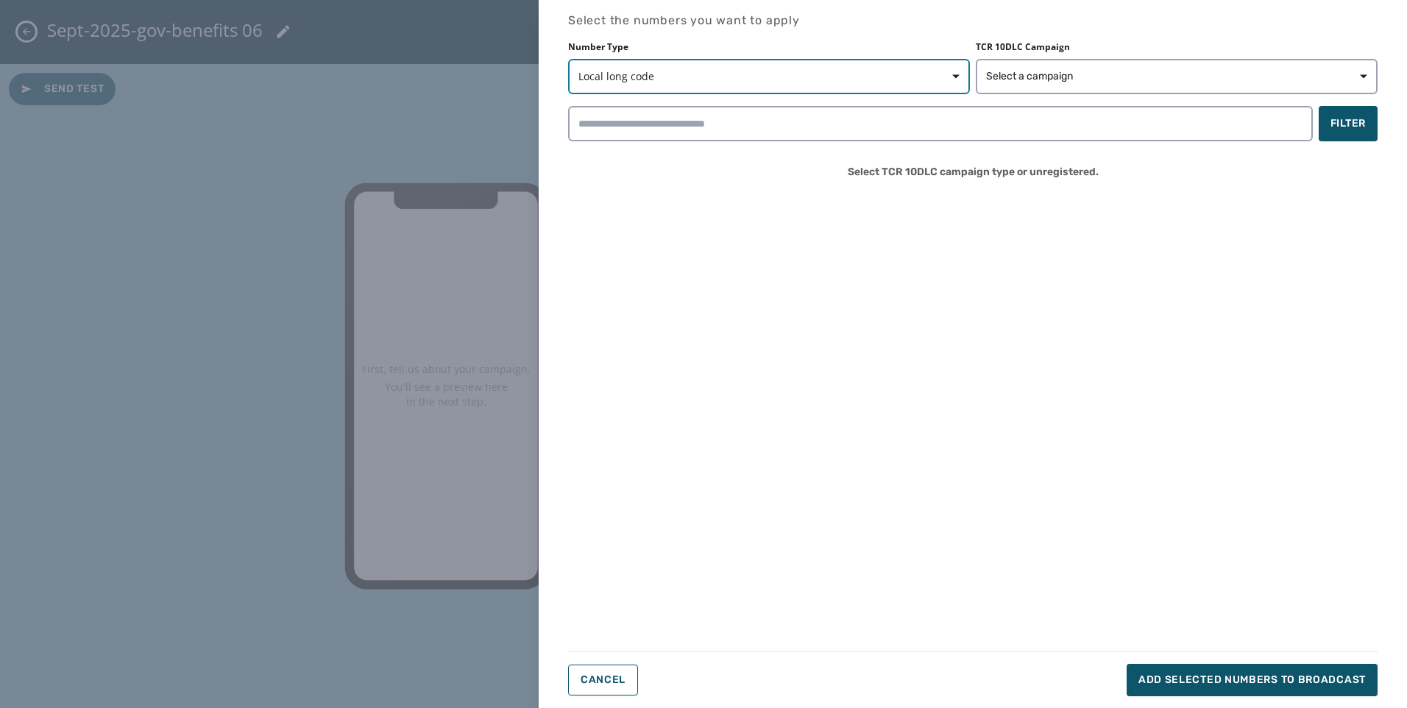
click at [757, 71] on span "Local long code" at bounding box center [768, 76] width 381 height 15
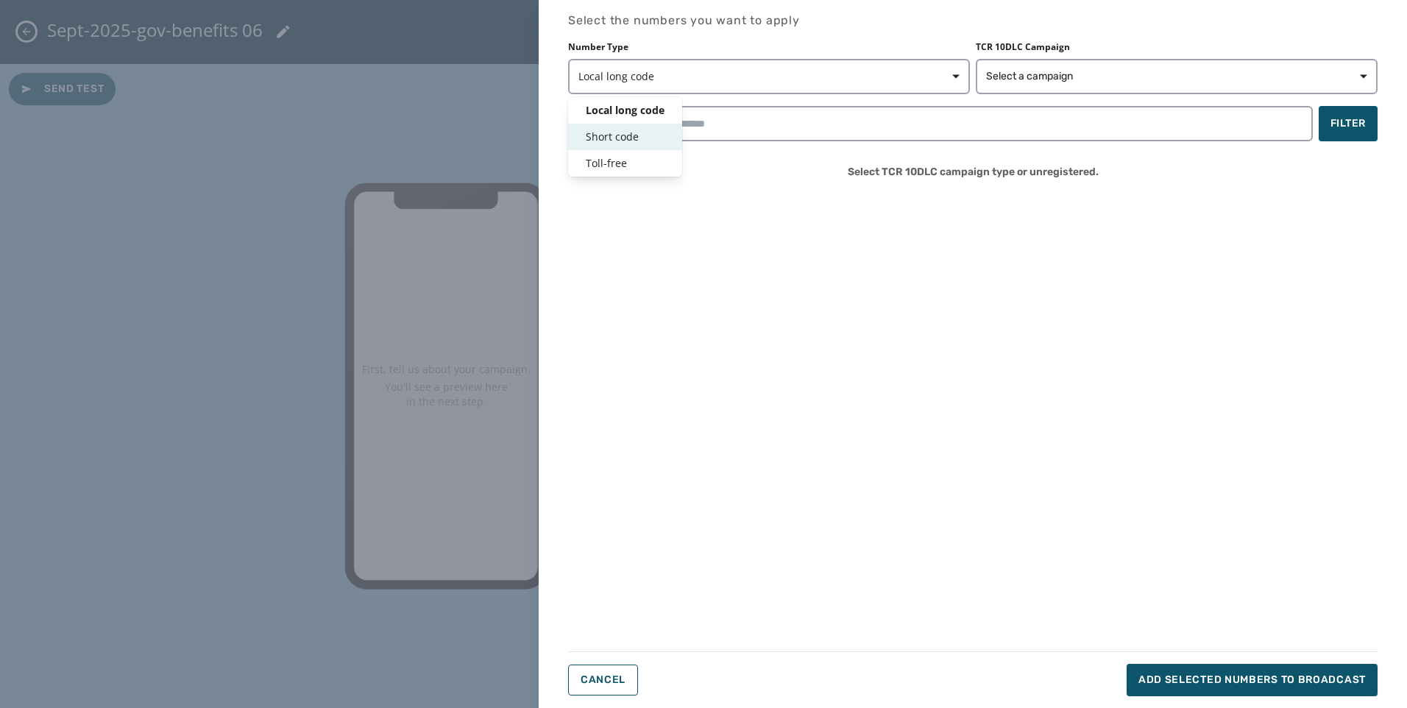
click at [591, 136] on span "Short code" at bounding box center [625, 137] width 79 height 15
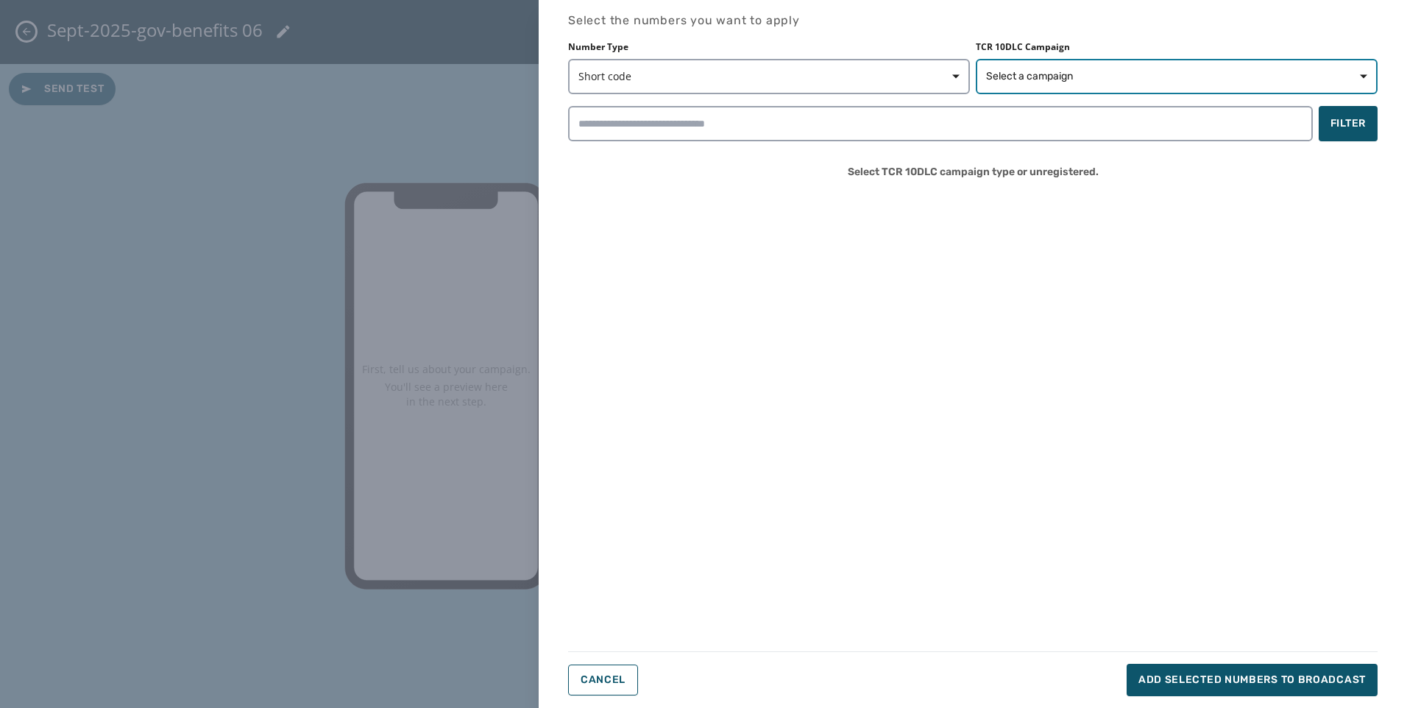
click at [982, 84] on button "Select a campaign" at bounding box center [1177, 76] width 402 height 35
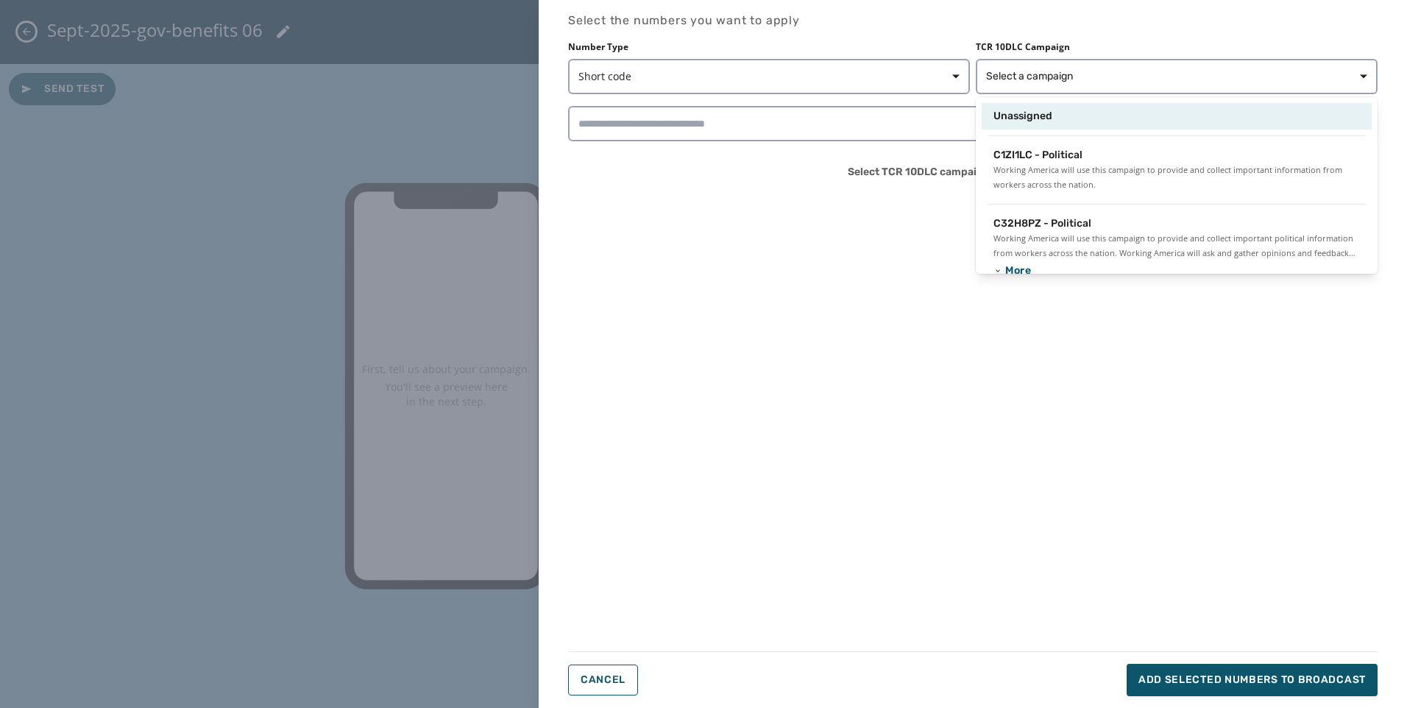
click at [991, 109] on div "Unassigned" at bounding box center [1177, 116] width 390 height 26
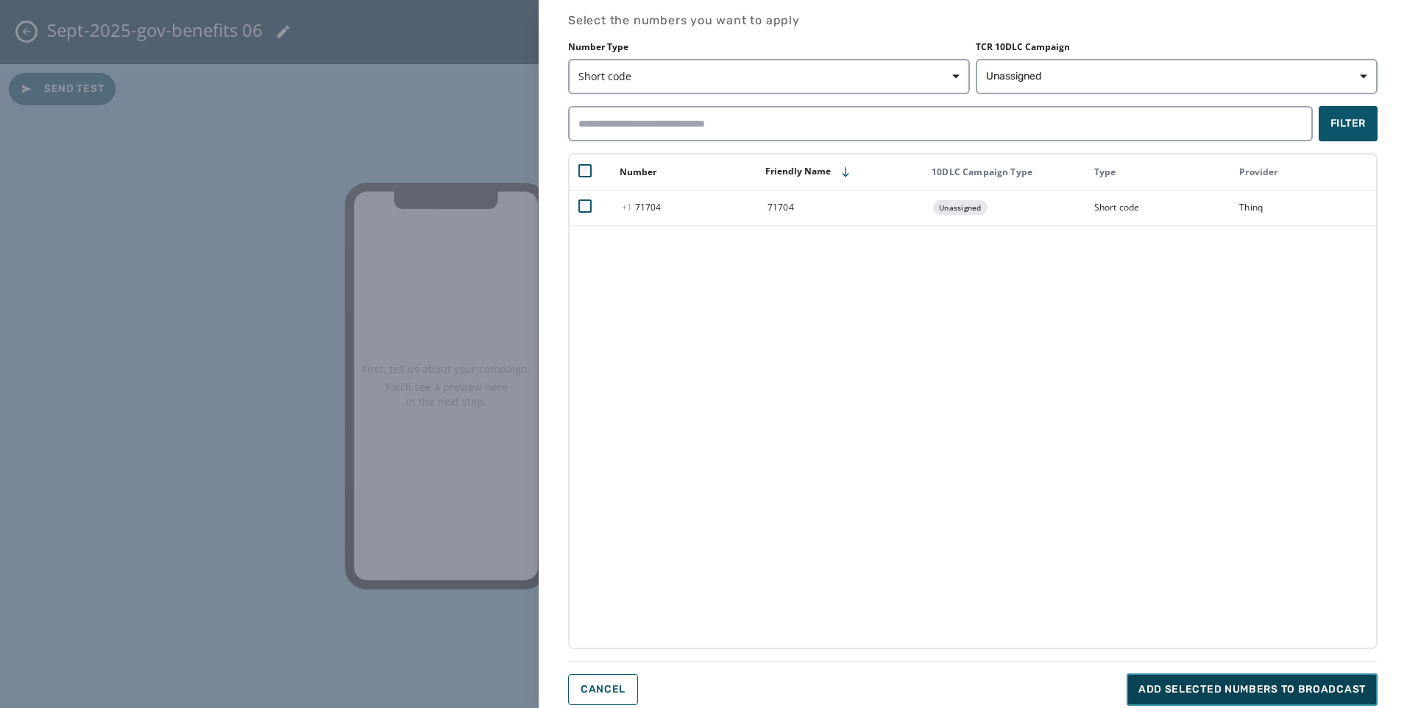
click at [1188, 689] on span "Add selected numbers to broadcast" at bounding box center [1251, 689] width 227 height 15
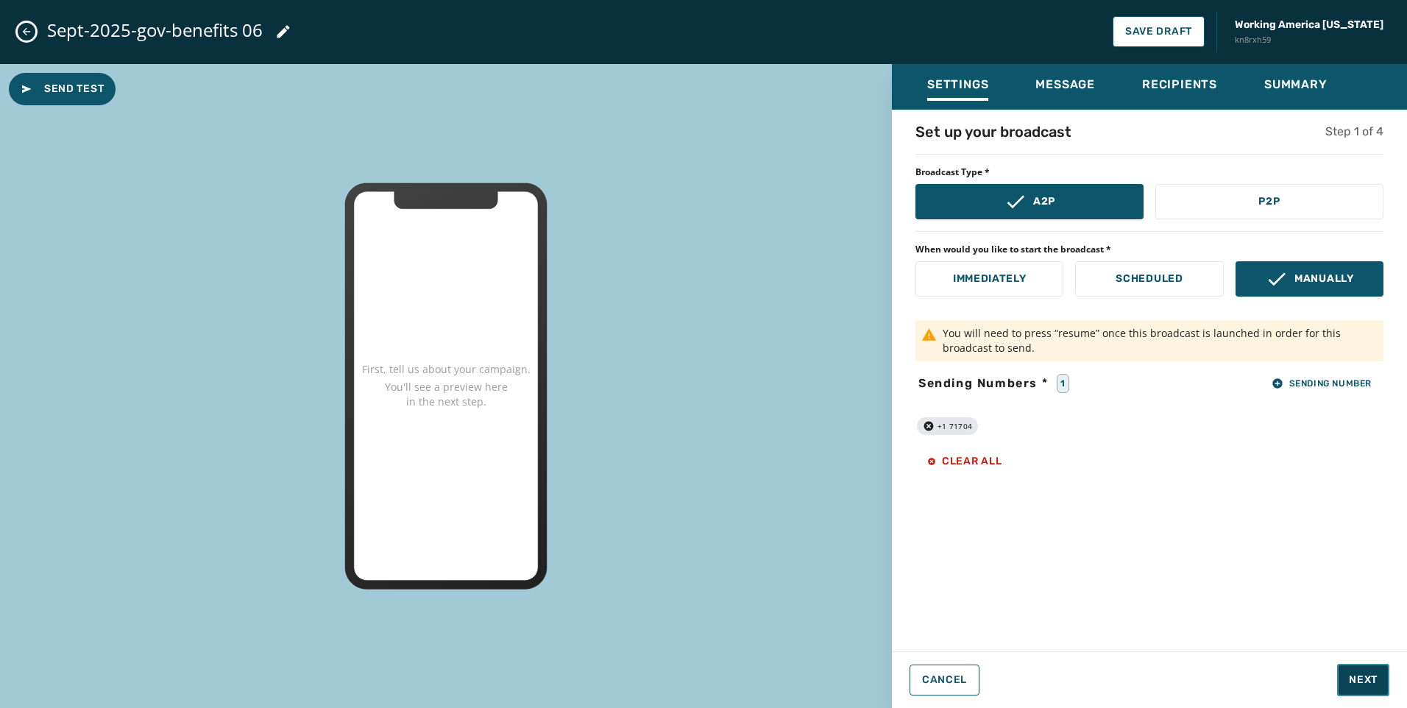
click at [1367, 676] on span "Next" at bounding box center [1363, 680] width 29 height 15
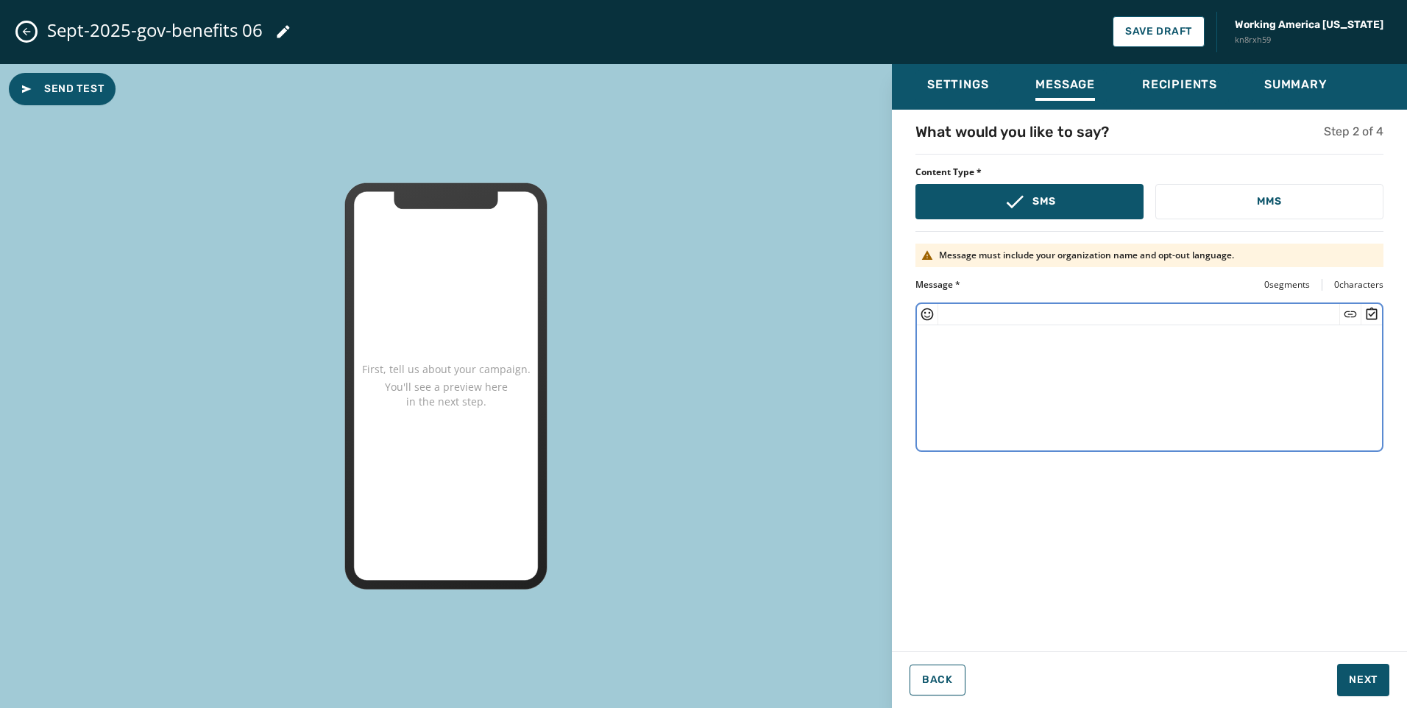
click at [996, 350] on textarea at bounding box center [1149, 385] width 465 height 121
paste textarea "**********"
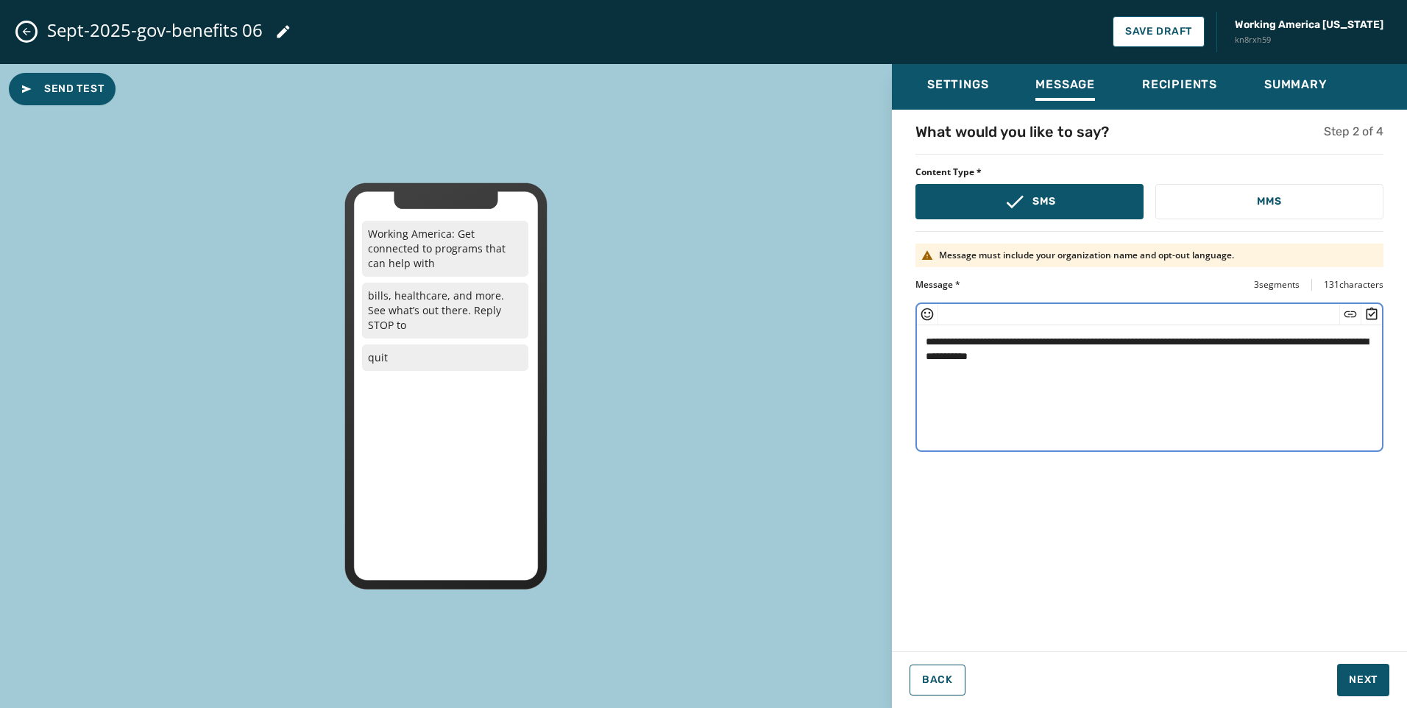
click at [1029, 354] on textarea "**********" at bounding box center [1149, 385] width 465 height 121
click at [1356, 309] on icon "Insert Short Link" at bounding box center [1350, 314] width 15 height 15
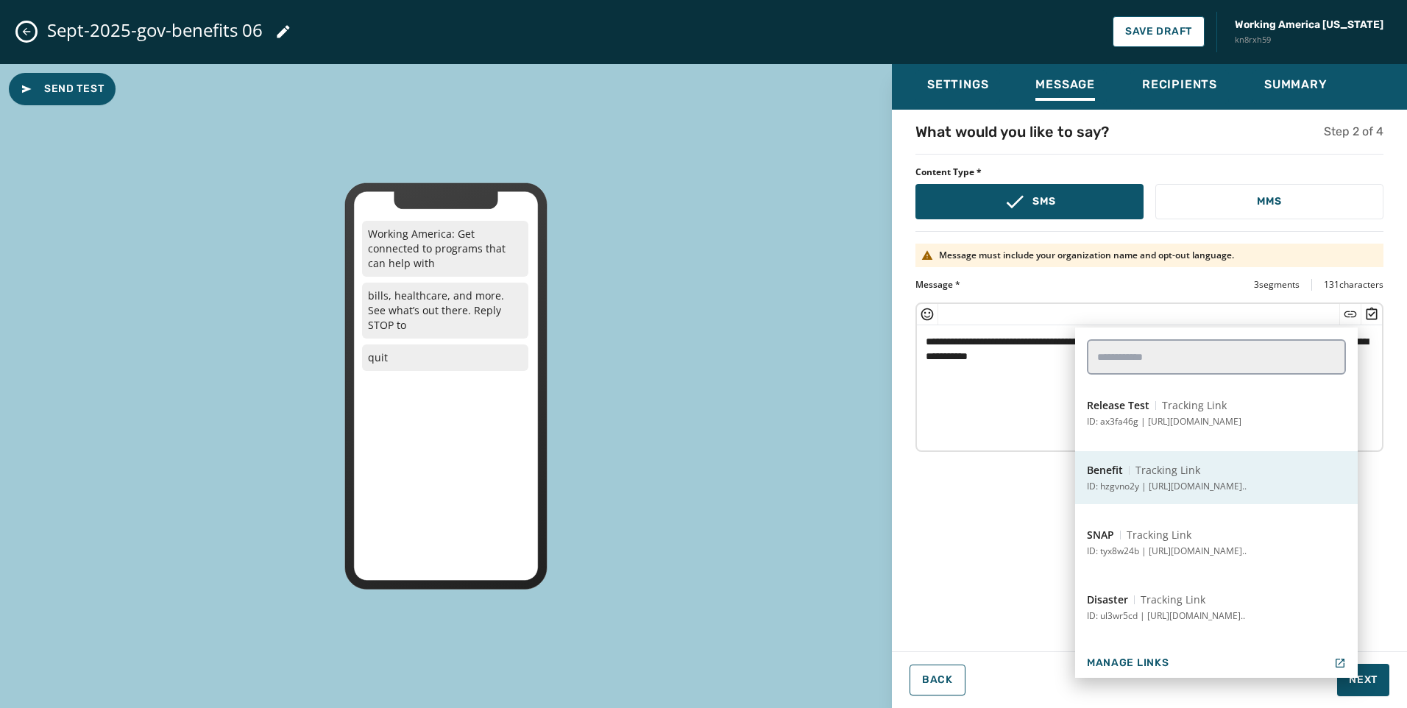
click at [1209, 483] on p "ID: hzgvno2y | [URL][DOMAIN_NAME].." at bounding box center [1167, 487] width 160 height 12
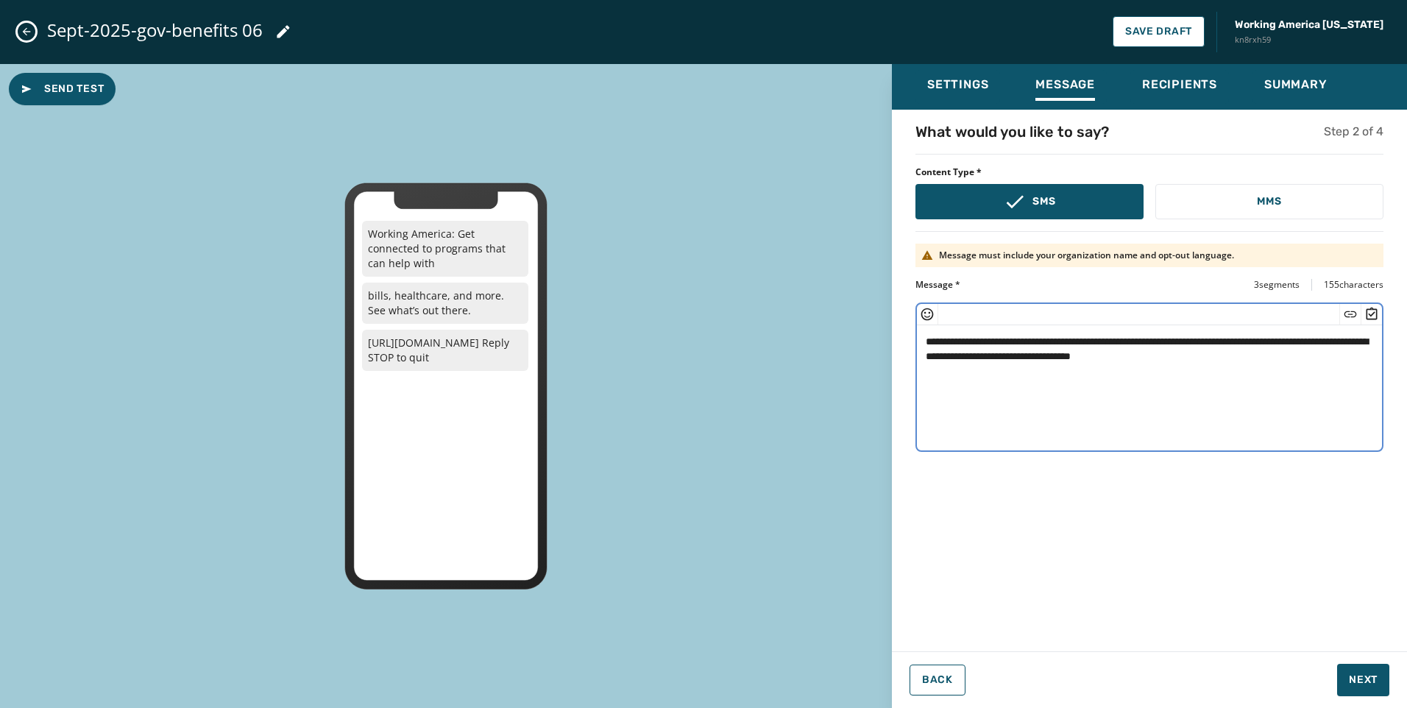
click at [1028, 400] on textarea "**********" at bounding box center [1149, 385] width 465 height 121
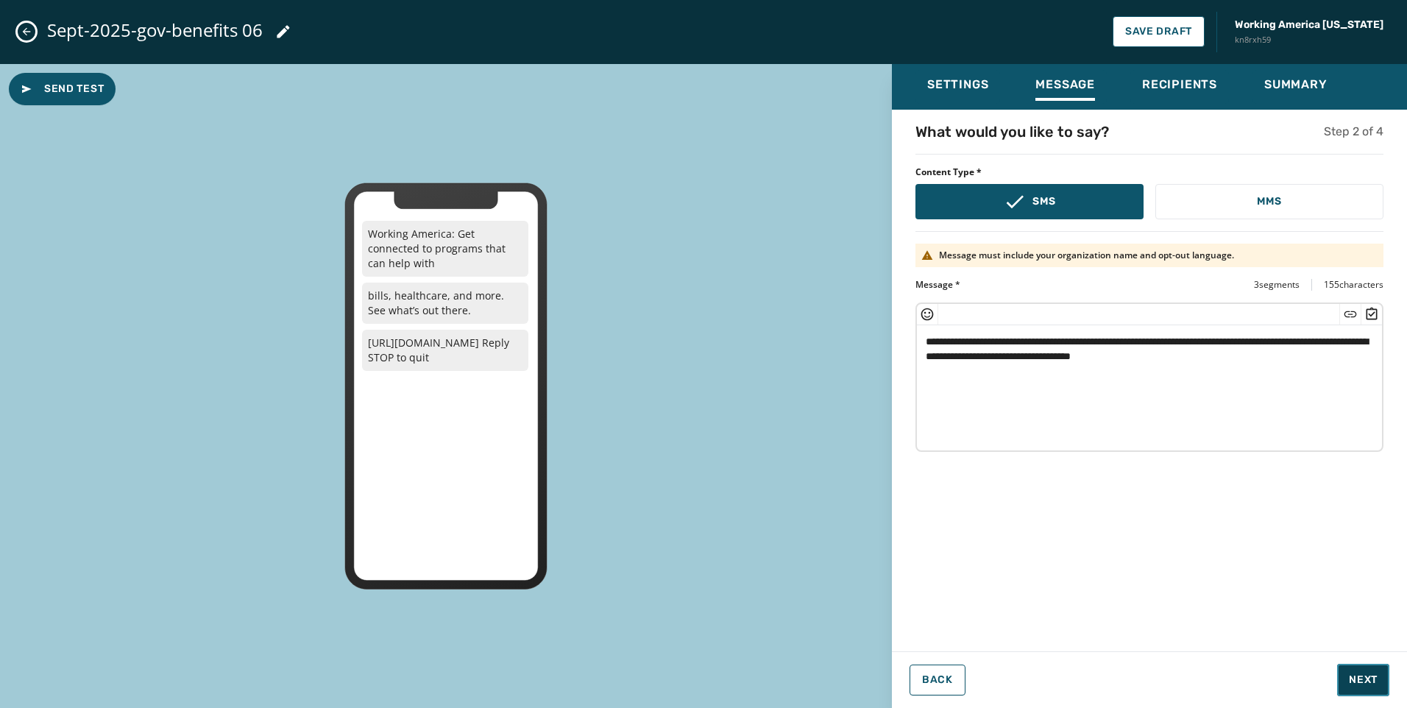
drag, startPoint x: 1364, startPoint y: 674, endPoint x: 1044, endPoint y: 436, distance: 398.7
click at [1118, 493] on div "**********" at bounding box center [1149, 380] width 515 height 633
click at [971, 352] on textarea "**********" at bounding box center [1149, 385] width 465 height 121
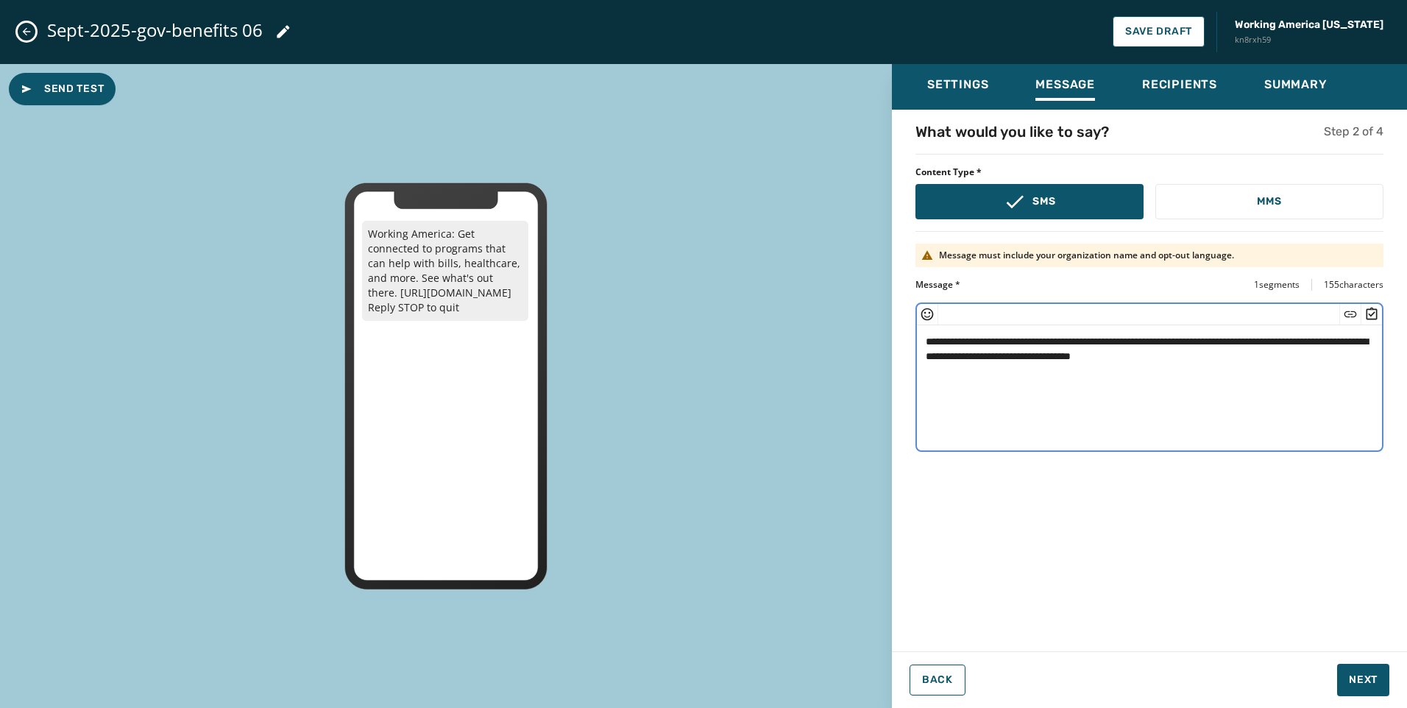
click at [1036, 401] on textarea "**********" at bounding box center [1149, 385] width 465 height 121
type textarea "**********"
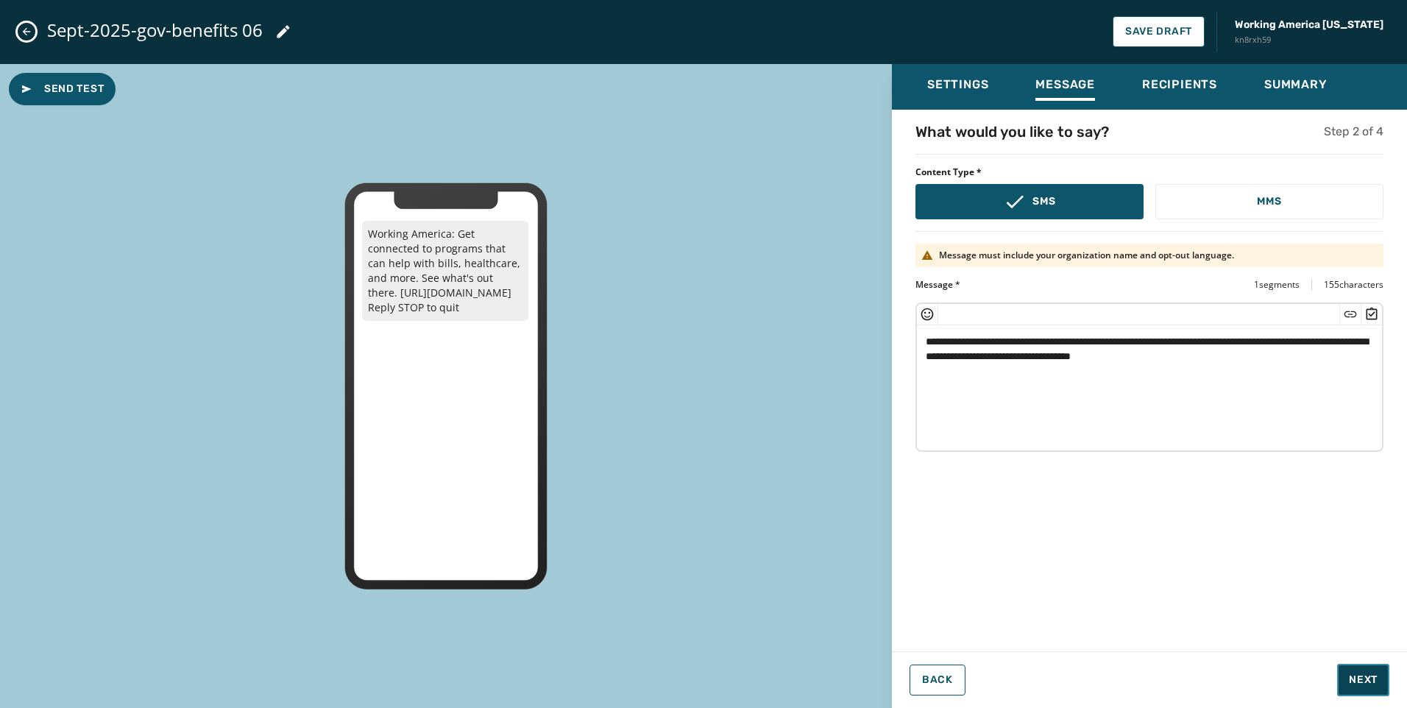
click at [1364, 676] on span "Next" at bounding box center [1363, 680] width 29 height 15
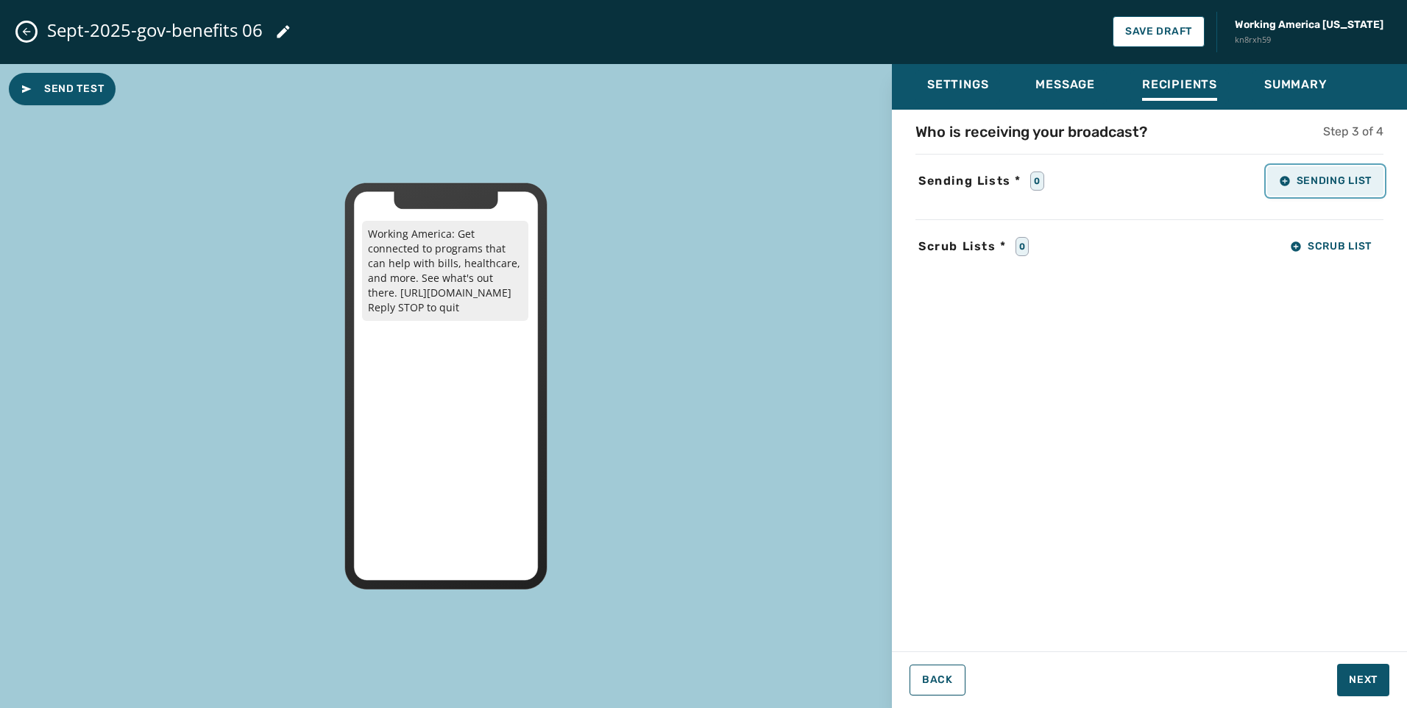
click at [1352, 175] on span "Sending List" at bounding box center [1325, 181] width 93 height 12
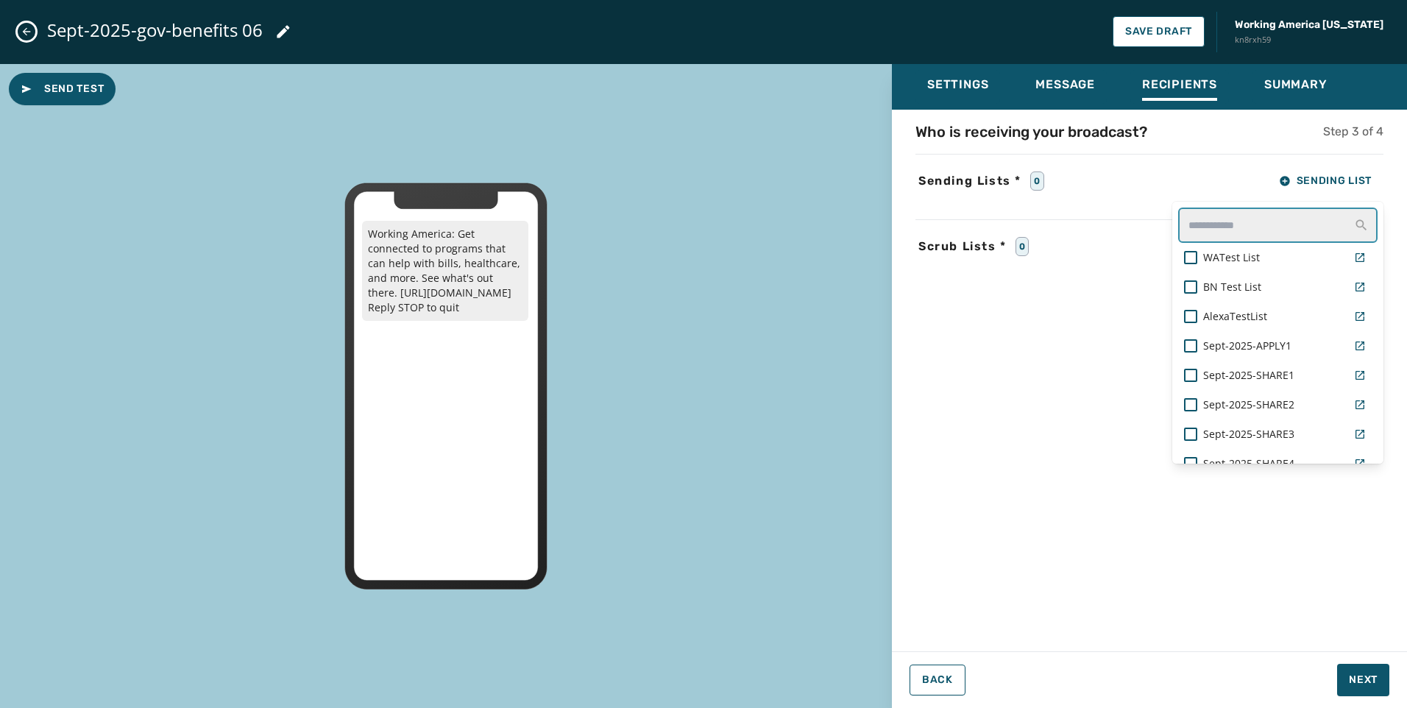
click at [1268, 224] on input "text" at bounding box center [1277, 225] width 199 height 35
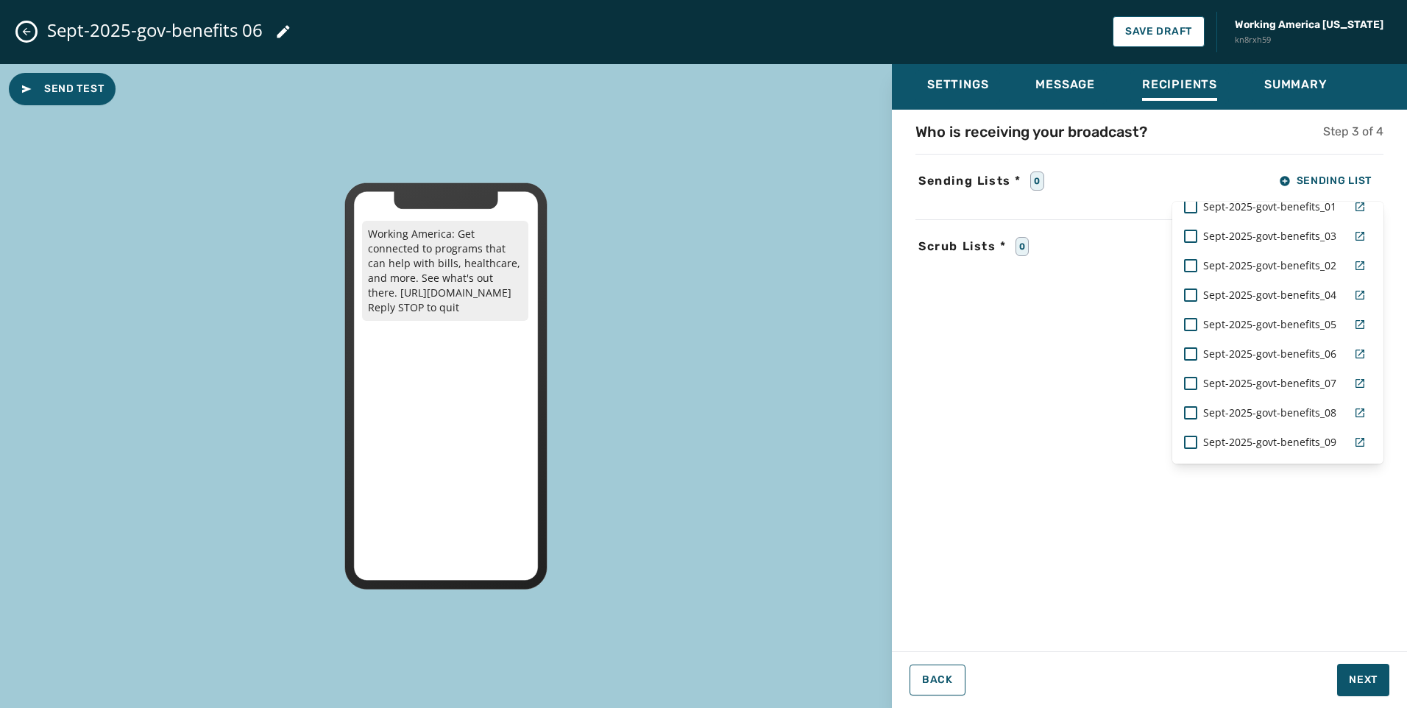
scroll to position [74, 0]
type input "****"
click at [1278, 334] on span "Sept-2025-govt-benefits_06" at bounding box center [1269, 331] width 133 height 15
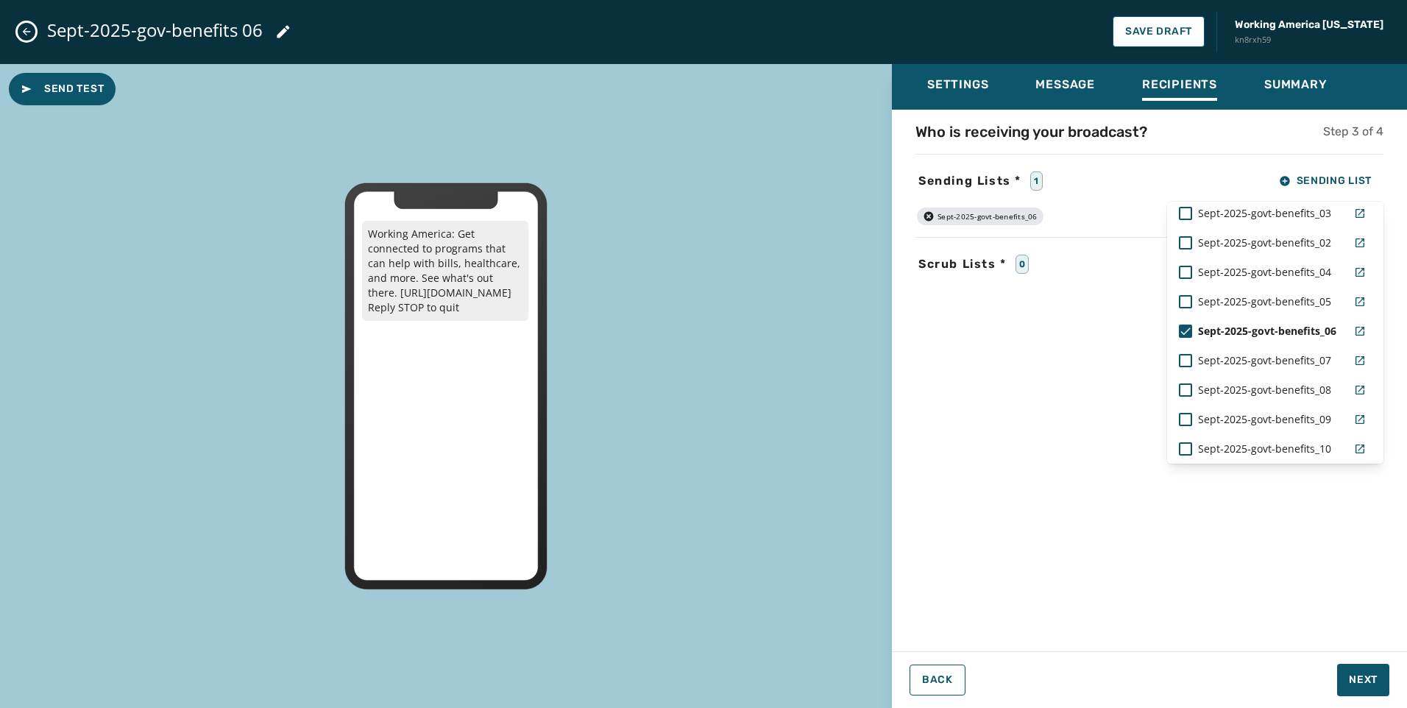
click at [1364, 690] on div "Settings Message Recipients Summary Who is receiving your broadcast? Step 3 of …" at bounding box center [1149, 380] width 515 height 633
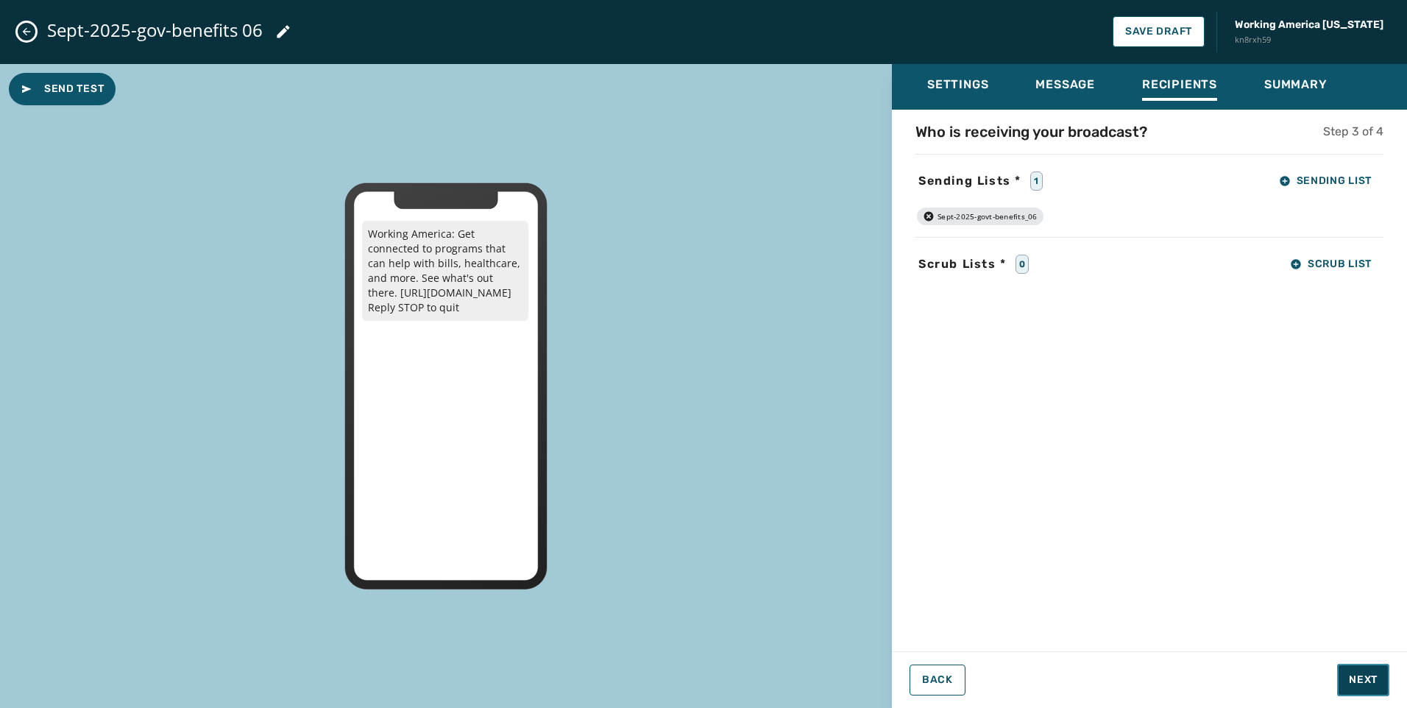
click at [1364, 679] on span "Next" at bounding box center [1363, 680] width 29 height 15
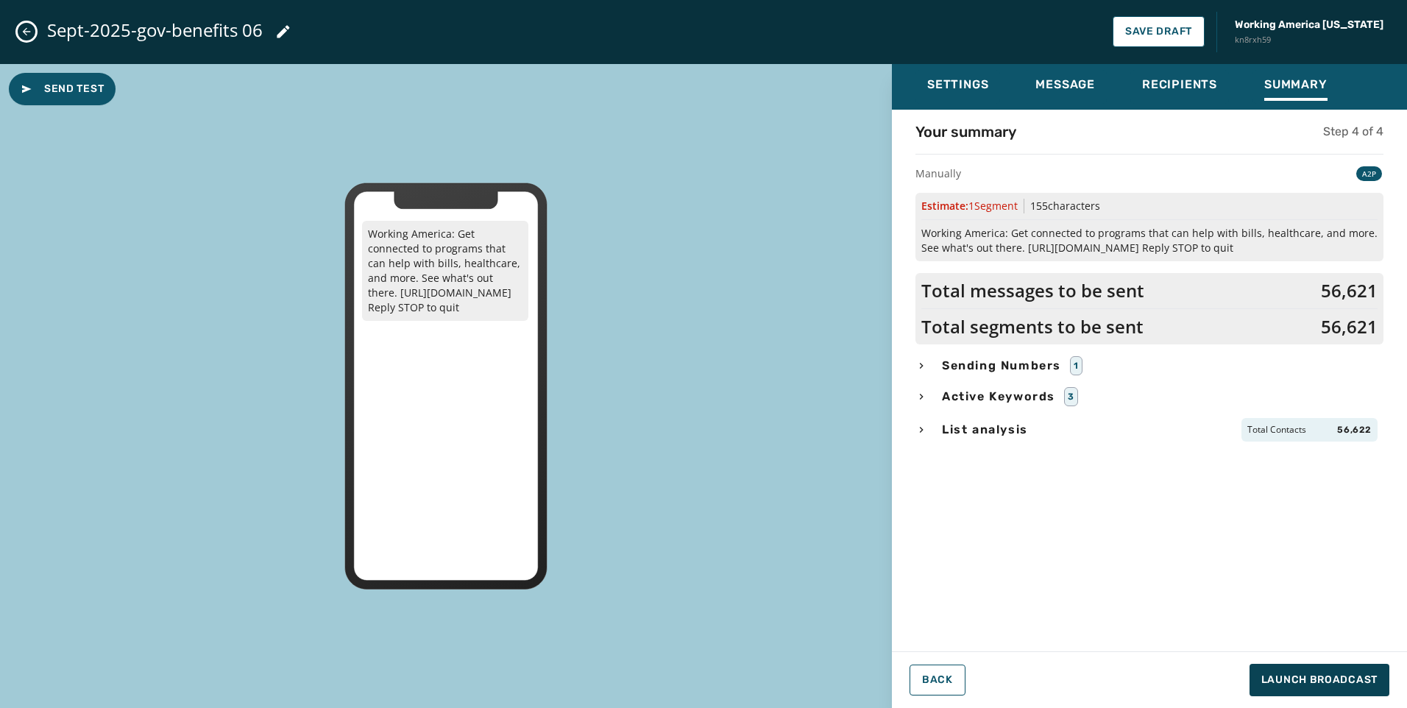
click at [932, 372] on div "Sending Numbers 1" at bounding box center [1149, 365] width 468 height 19
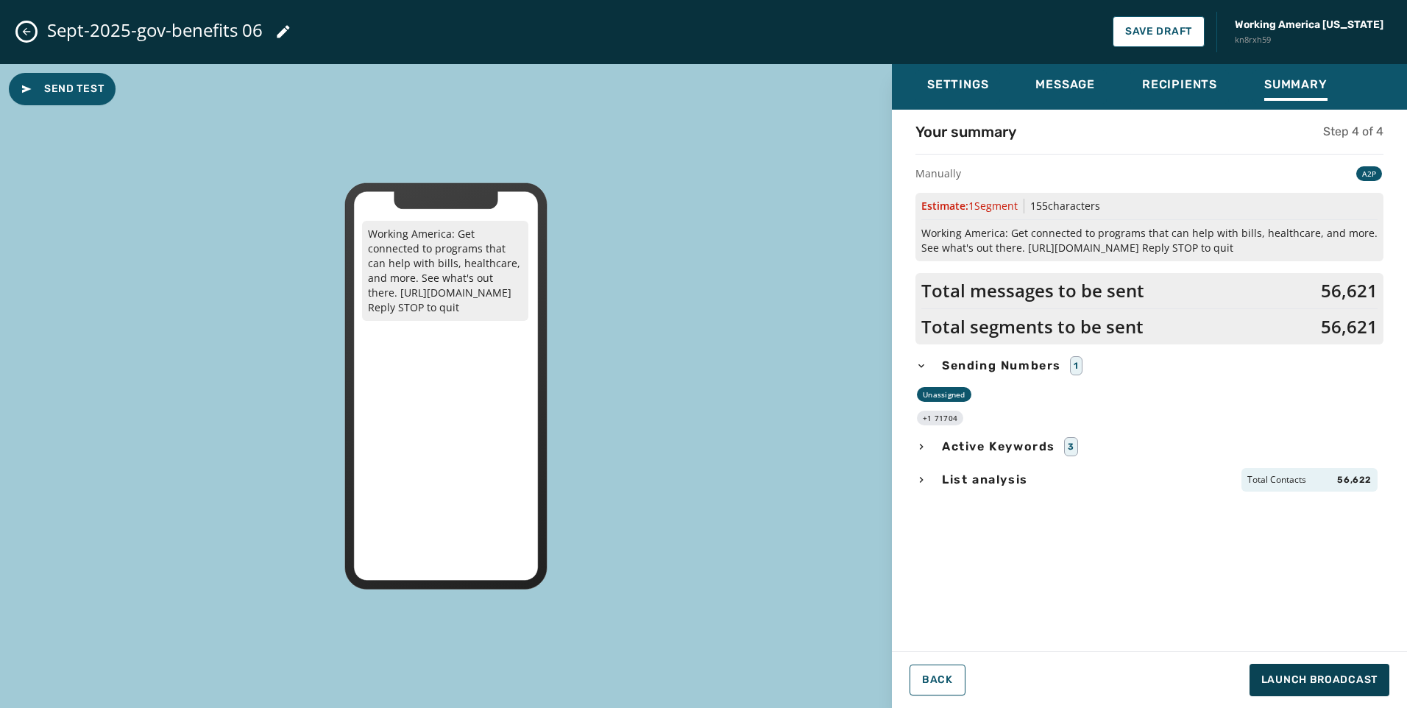
click at [938, 469] on div "List analysis Total Contacts 56,622" at bounding box center [1149, 480] width 468 height 24
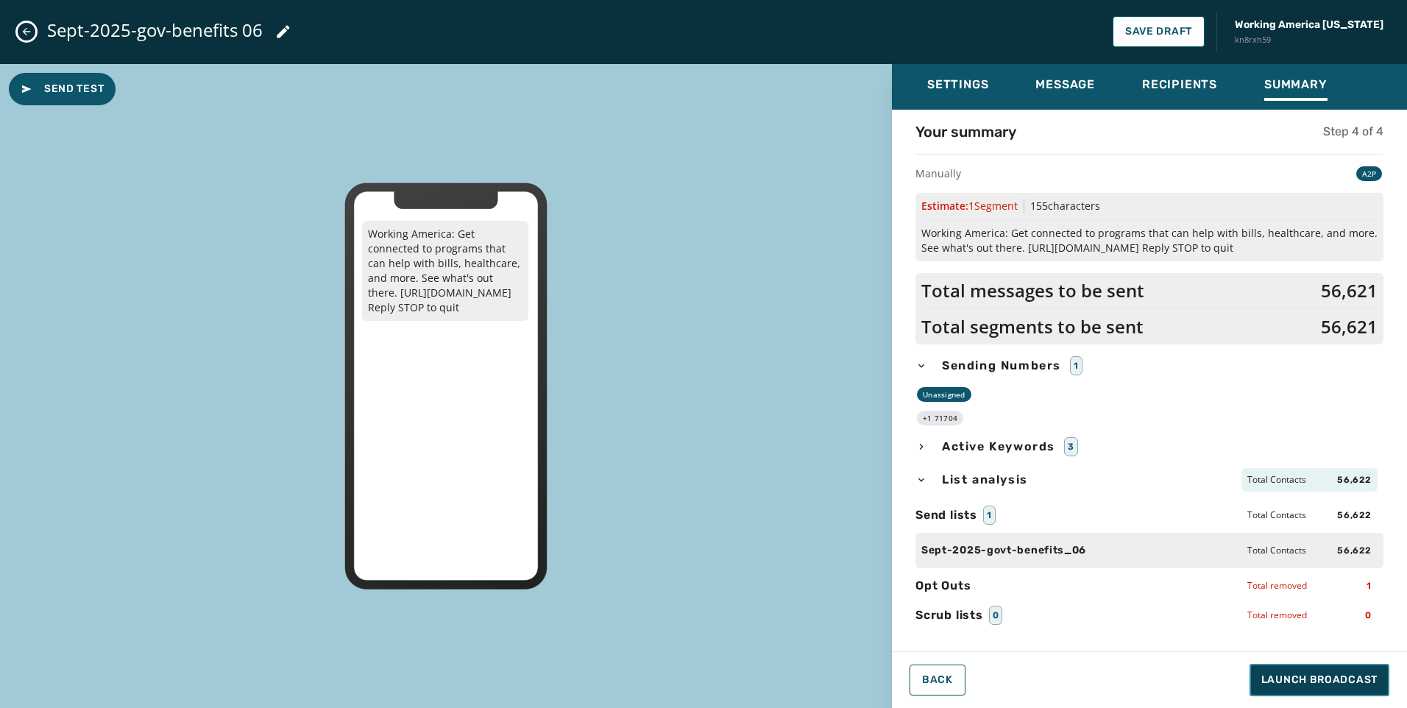
click at [1278, 667] on button "Launch Broadcast" at bounding box center [1320, 680] width 140 height 32
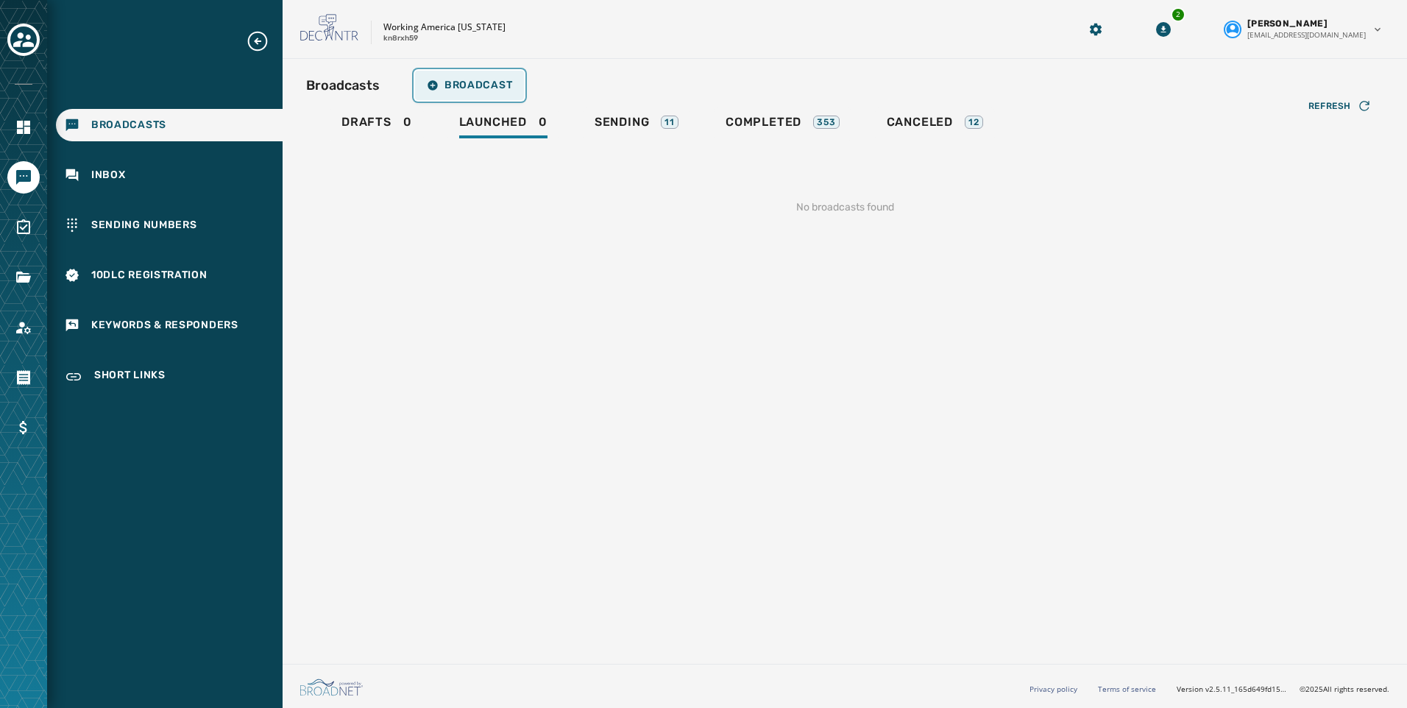
click at [459, 74] on button "Broadcast" at bounding box center [469, 85] width 109 height 29
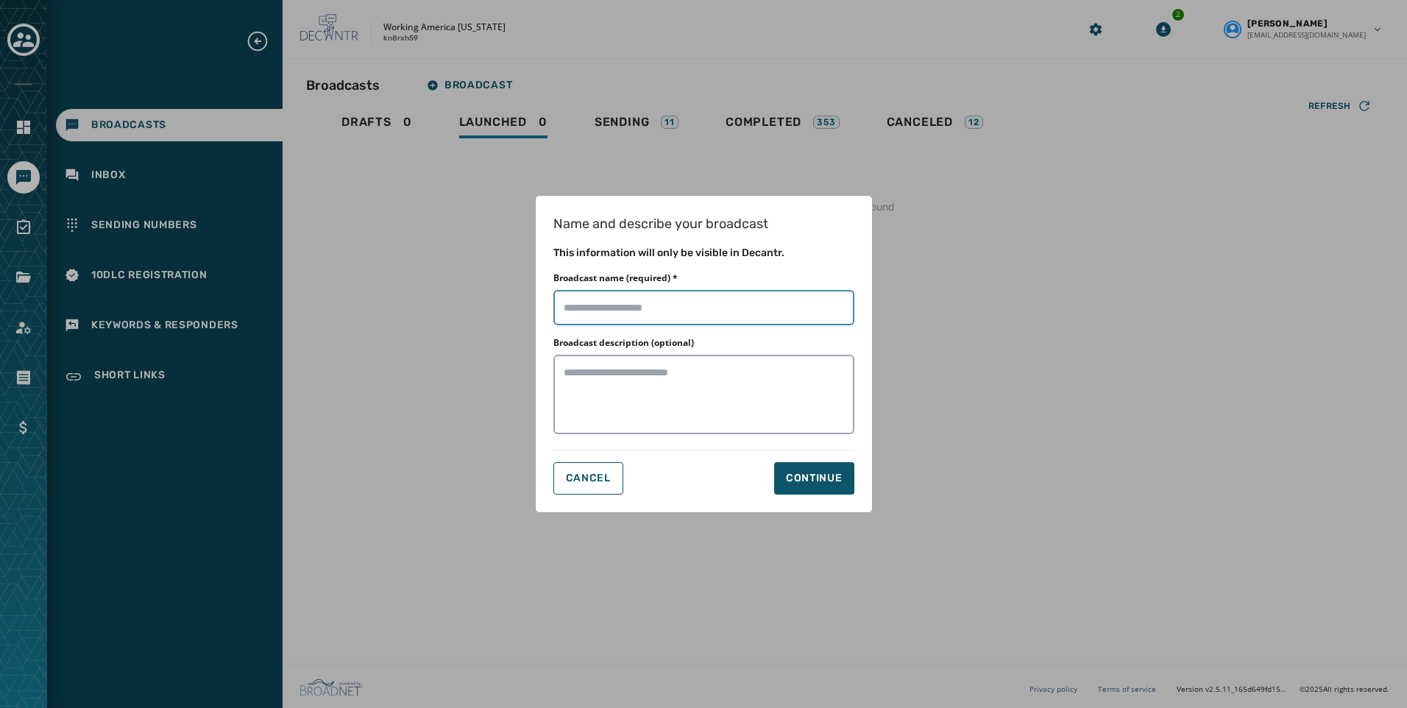
click at [629, 307] on input "Broadcast name (required) *" at bounding box center [703, 307] width 301 height 35
paste input "**********"
type input "**********"
click at [824, 478] on div "Continue" at bounding box center [814, 478] width 57 height 15
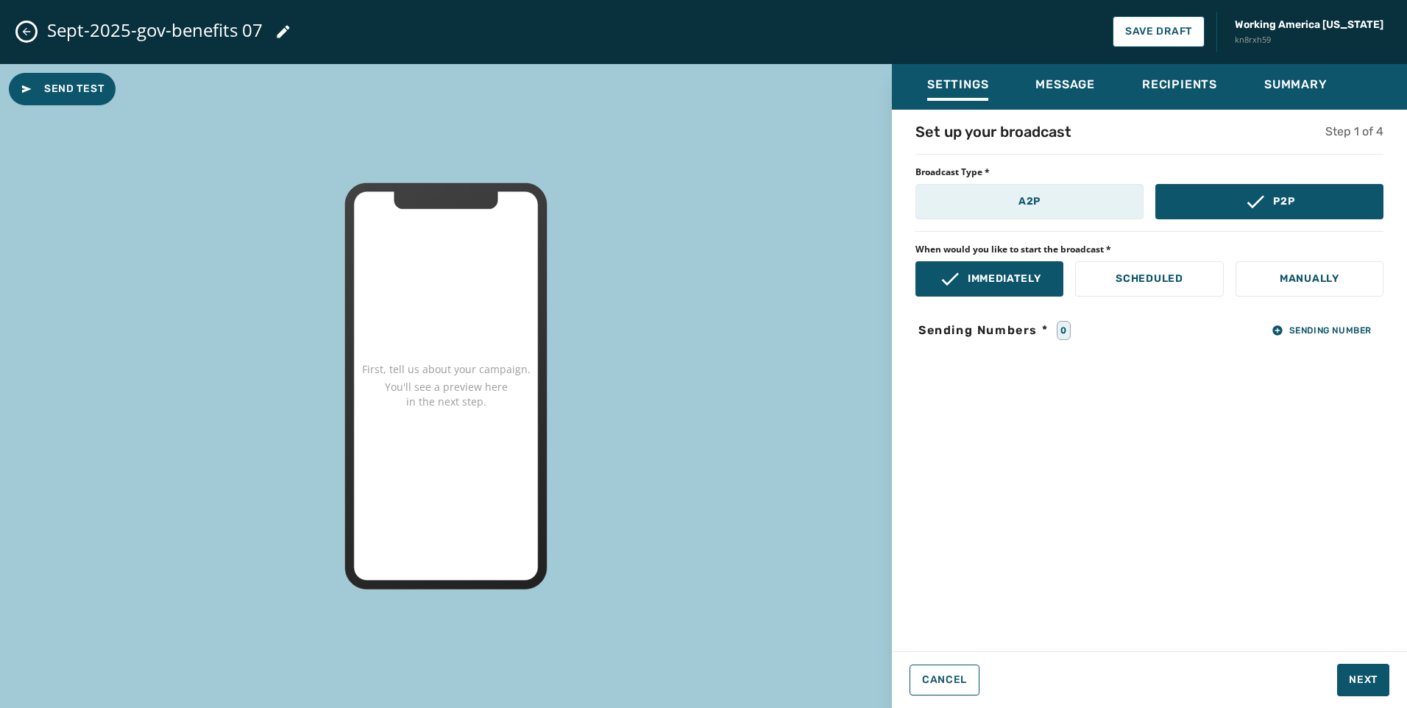
click at [1004, 210] on button "A2P" at bounding box center [1029, 201] width 228 height 35
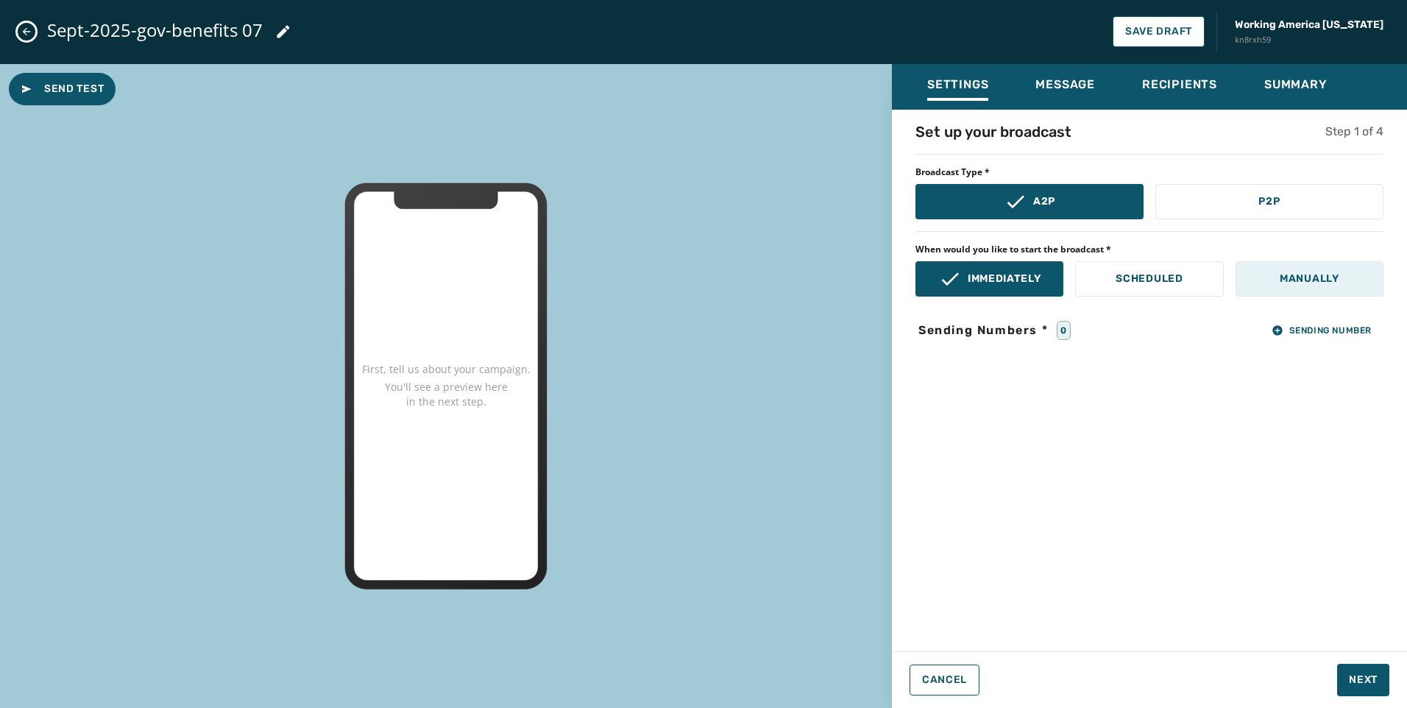
click at [1346, 287] on button "Manually" at bounding box center [1310, 278] width 148 height 35
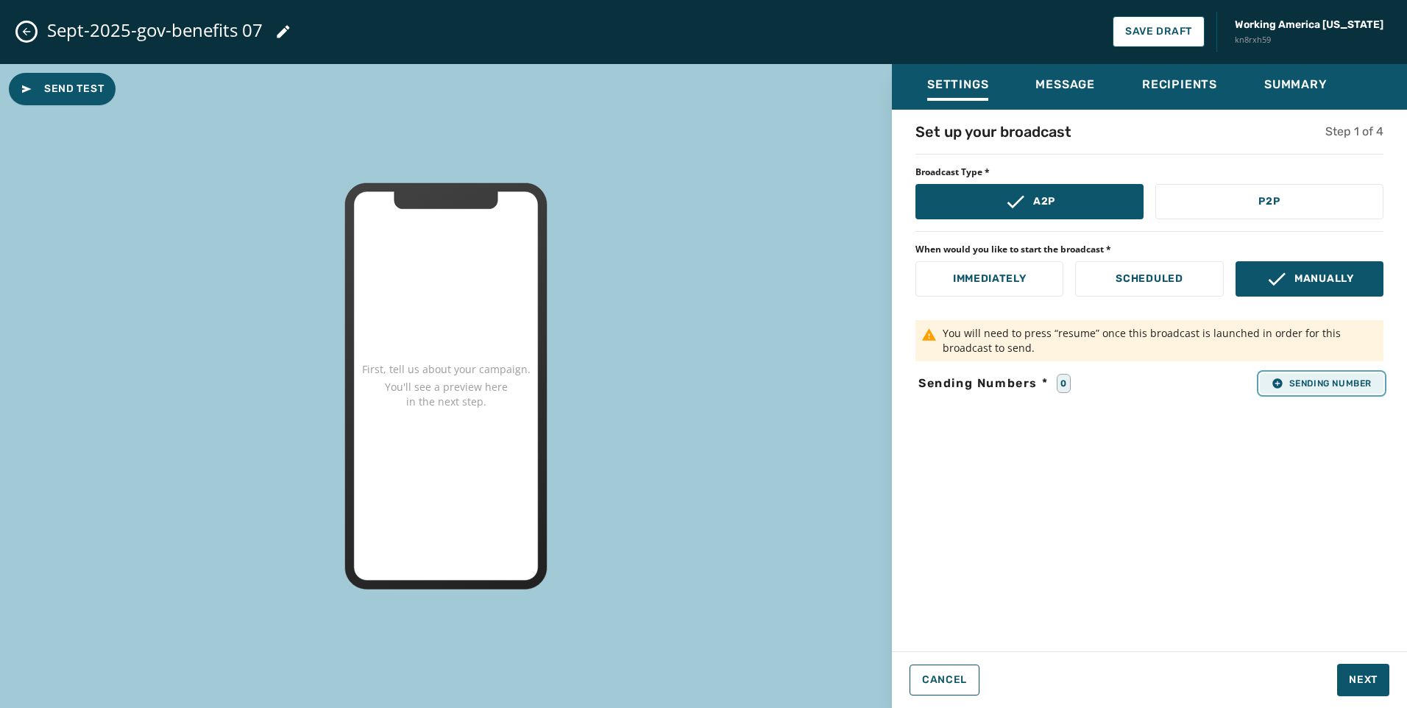
click at [1344, 380] on span "Sending Number" at bounding box center [1322, 384] width 100 height 12
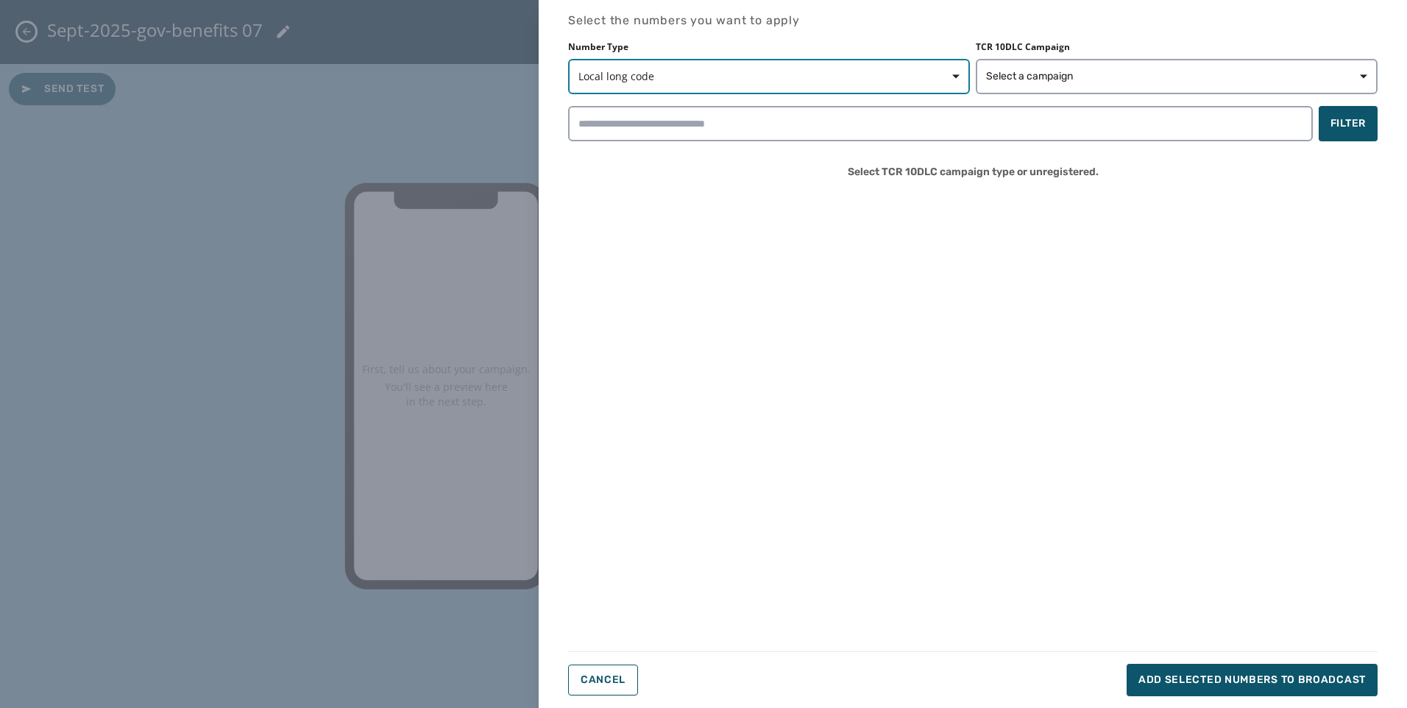
click at [677, 74] on span "Local long code" at bounding box center [768, 76] width 381 height 15
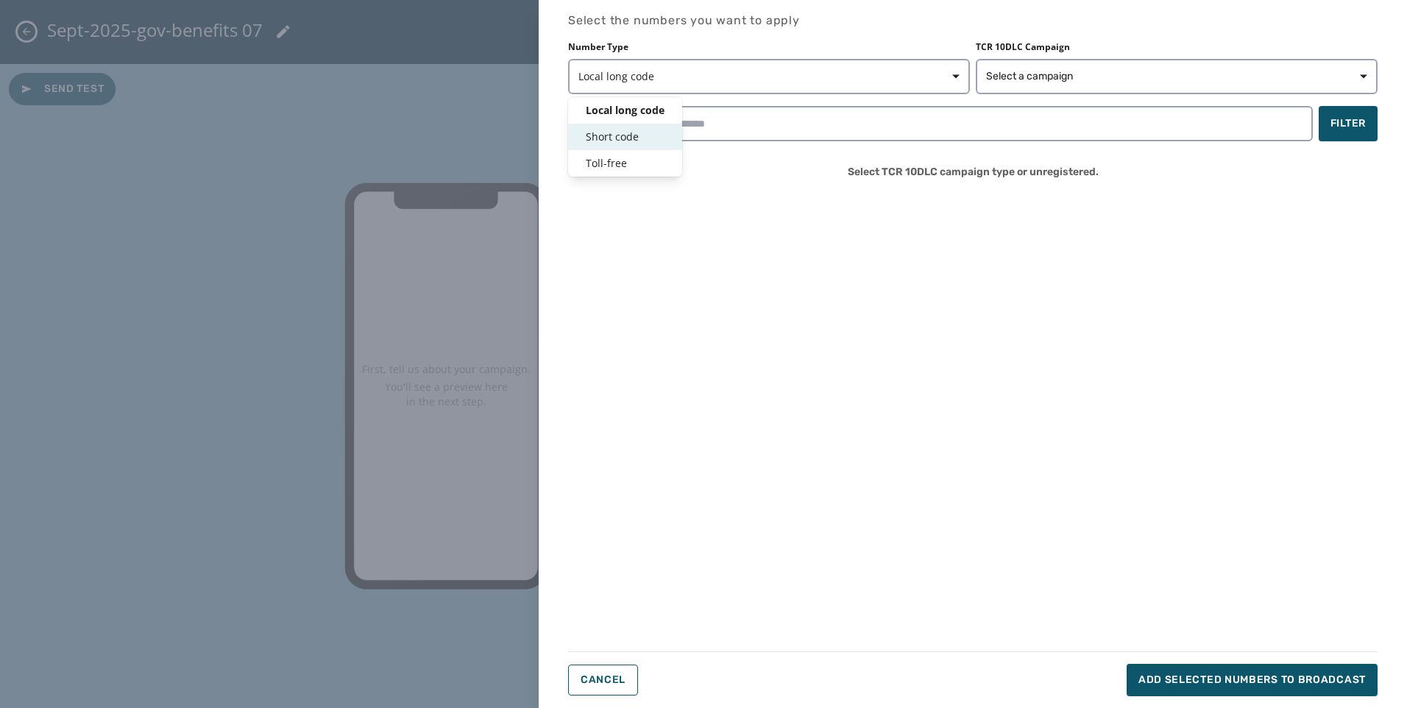
click at [631, 130] on span "Short code" at bounding box center [625, 137] width 79 height 15
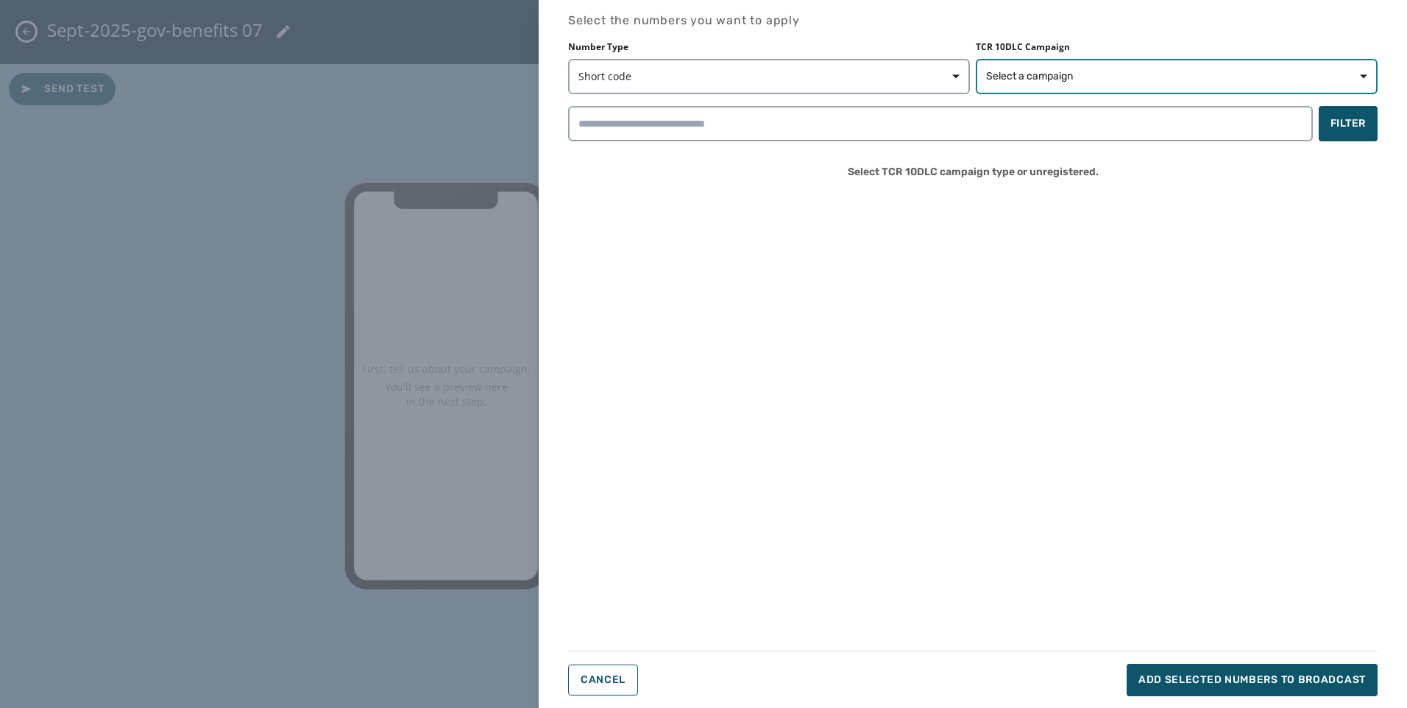
click at [1050, 76] on span "Select a campaign" at bounding box center [1029, 76] width 87 height 15
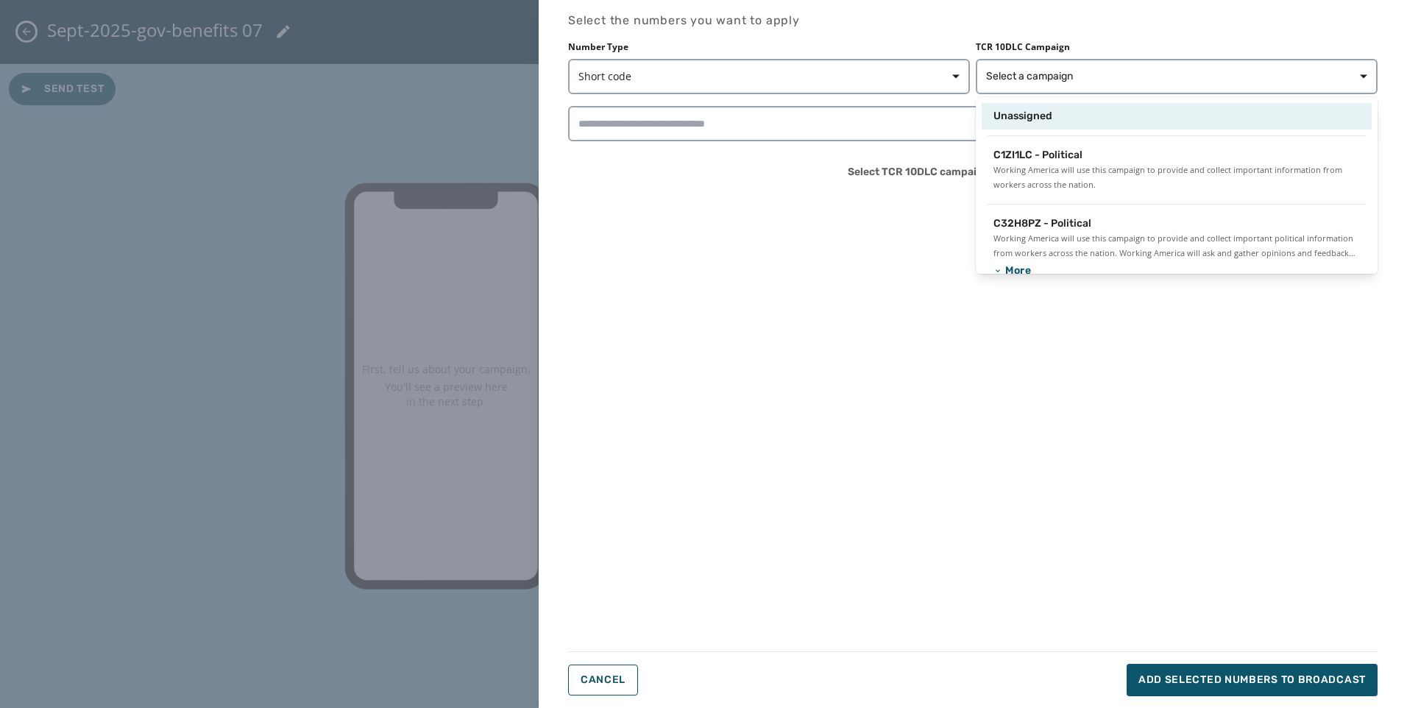
click at [1035, 116] on span "Unassigned" at bounding box center [1022, 116] width 59 height 15
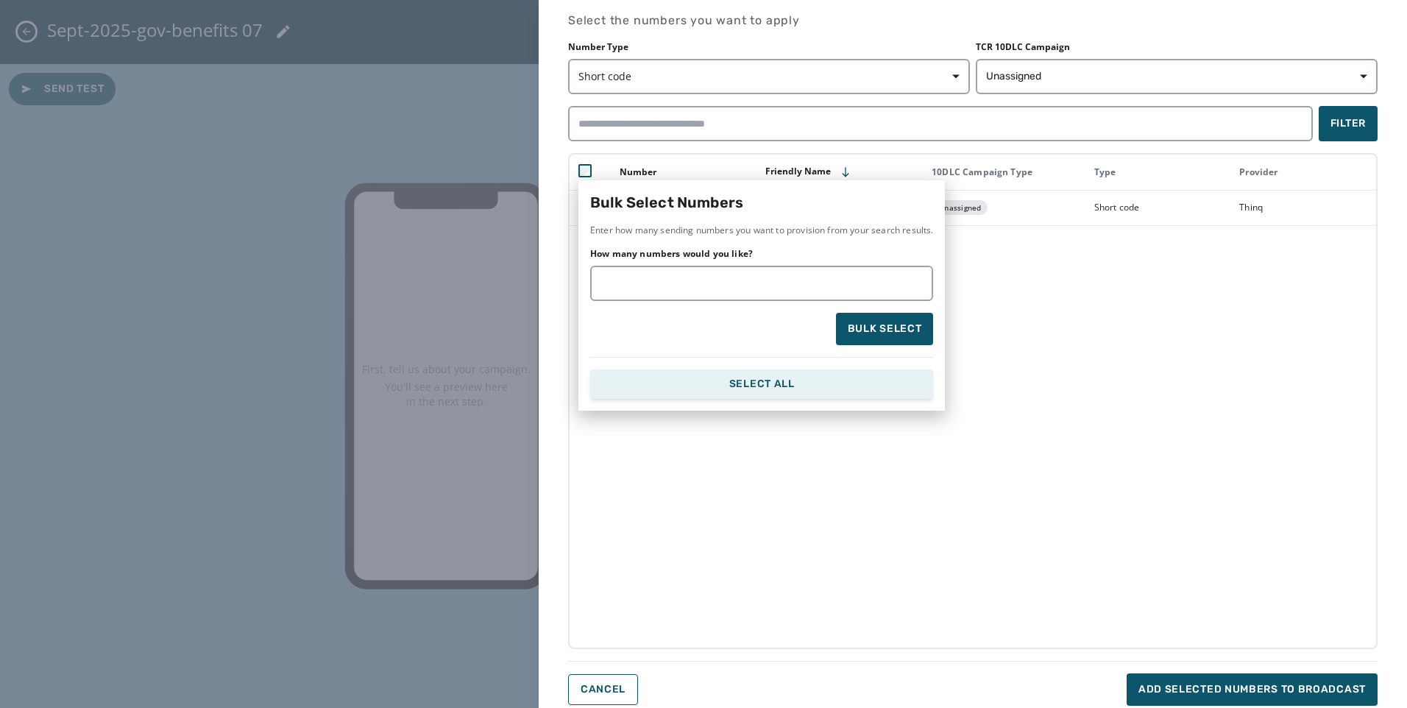
click at [739, 367] on form "Bulk Select Numbers Enter how many sending numbers you want to provision from y…" at bounding box center [761, 295] width 343 height 207
drag, startPoint x: 765, startPoint y: 376, endPoint x: 963, endPoint y: 456, distance: 212.6
click at [765, 377] on button "Select All" at bounding box center [761, 383] width 343 height 29
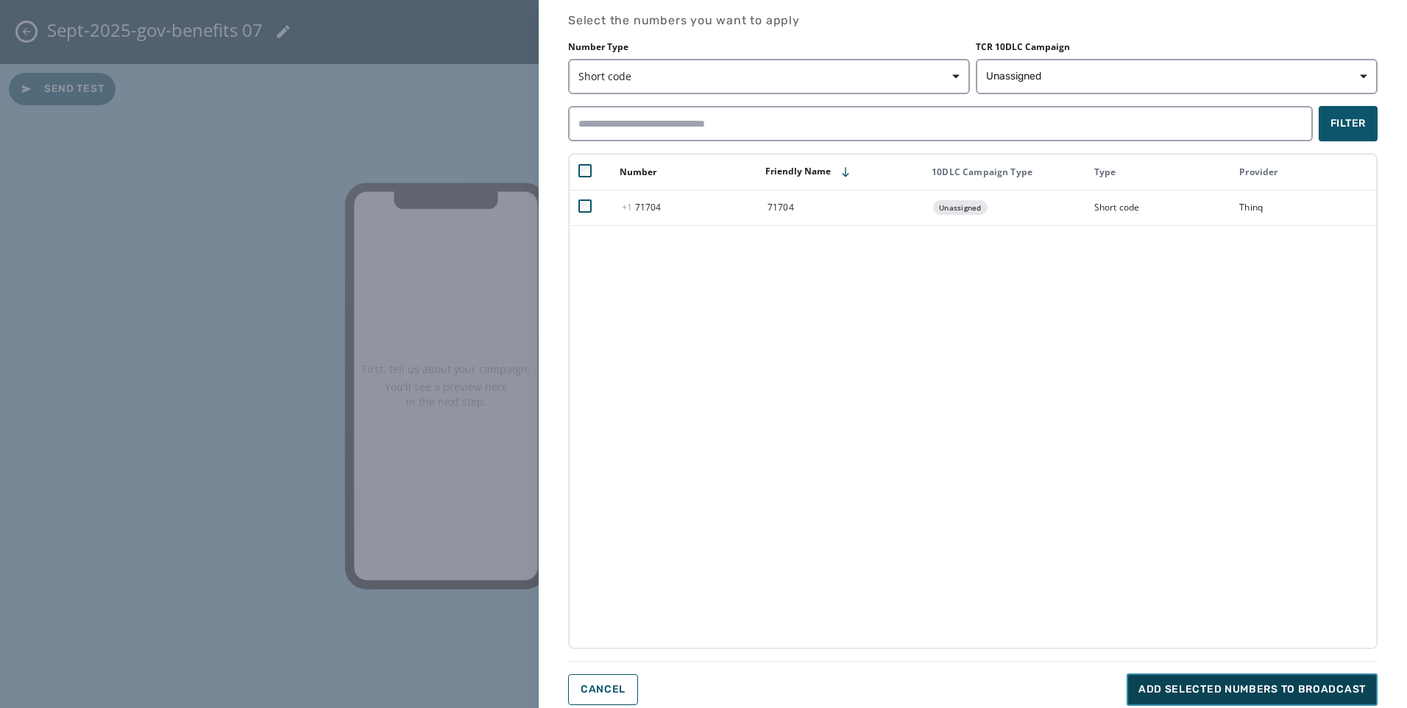
click at [1309, 678] on button "Add selected numbers to broadcast" at bounding box center [1252, 689] width 251 height 32
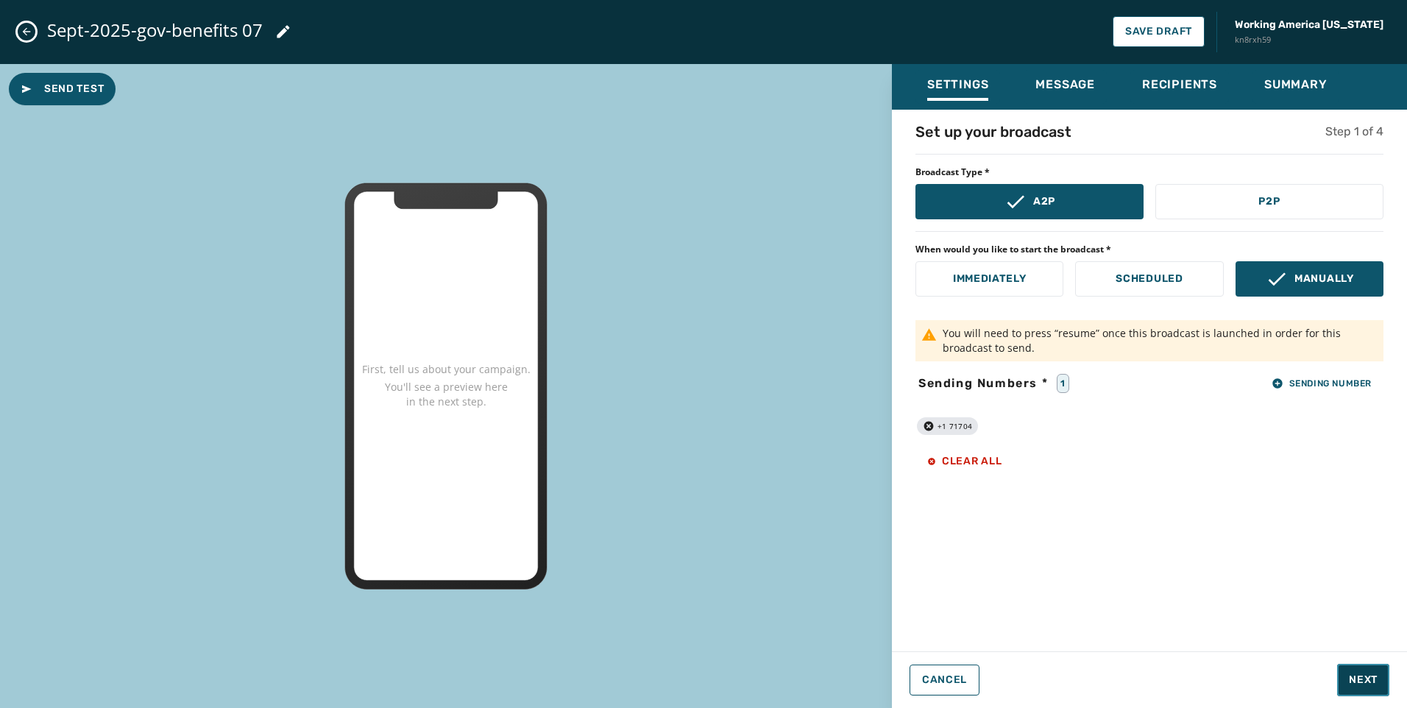
click at [1365, 673] on span "Next" at bounding box center [1363, 680] width 29 height 15
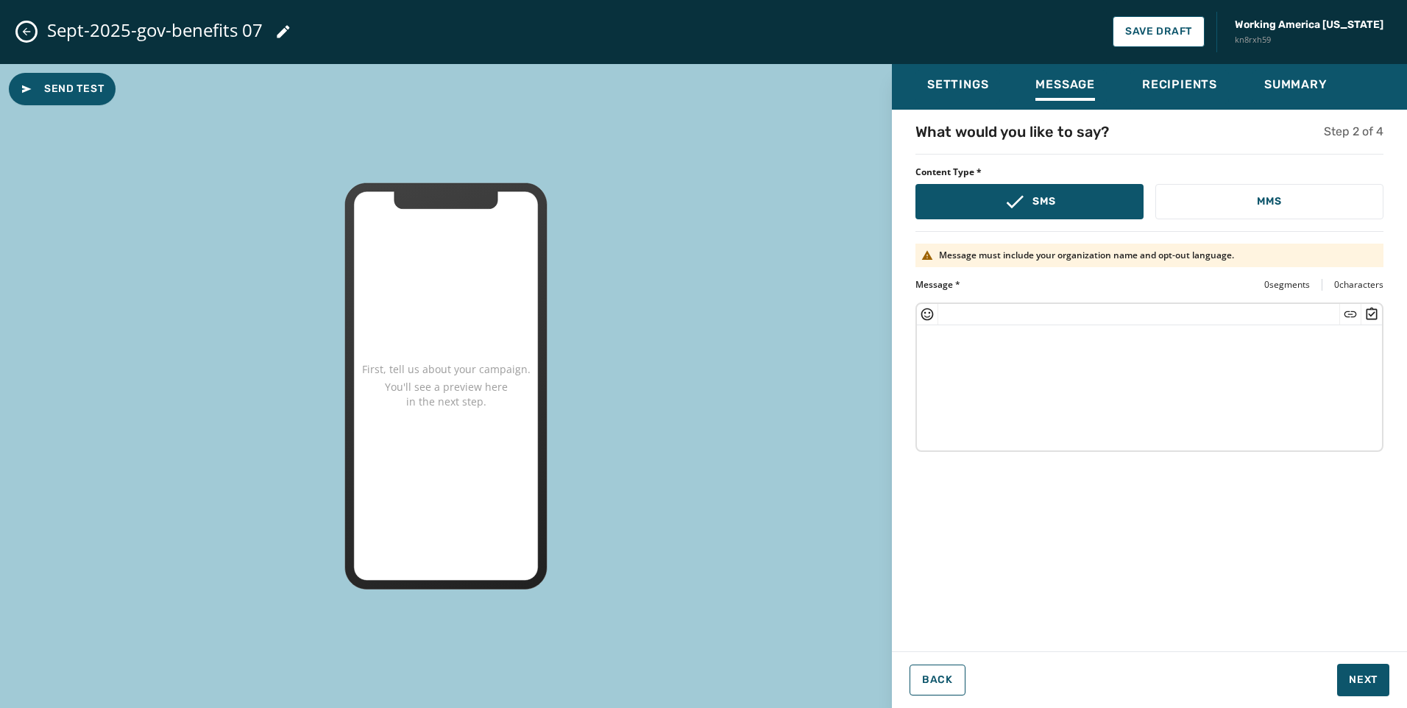
drag, startPoint x: 1091, startPoint y: 366, endPoint x: 1061, endPoint y: 361, distance: 30.6
click at [1091, 366] on textarea at bounding box center [1149, 385] width 465 height 121
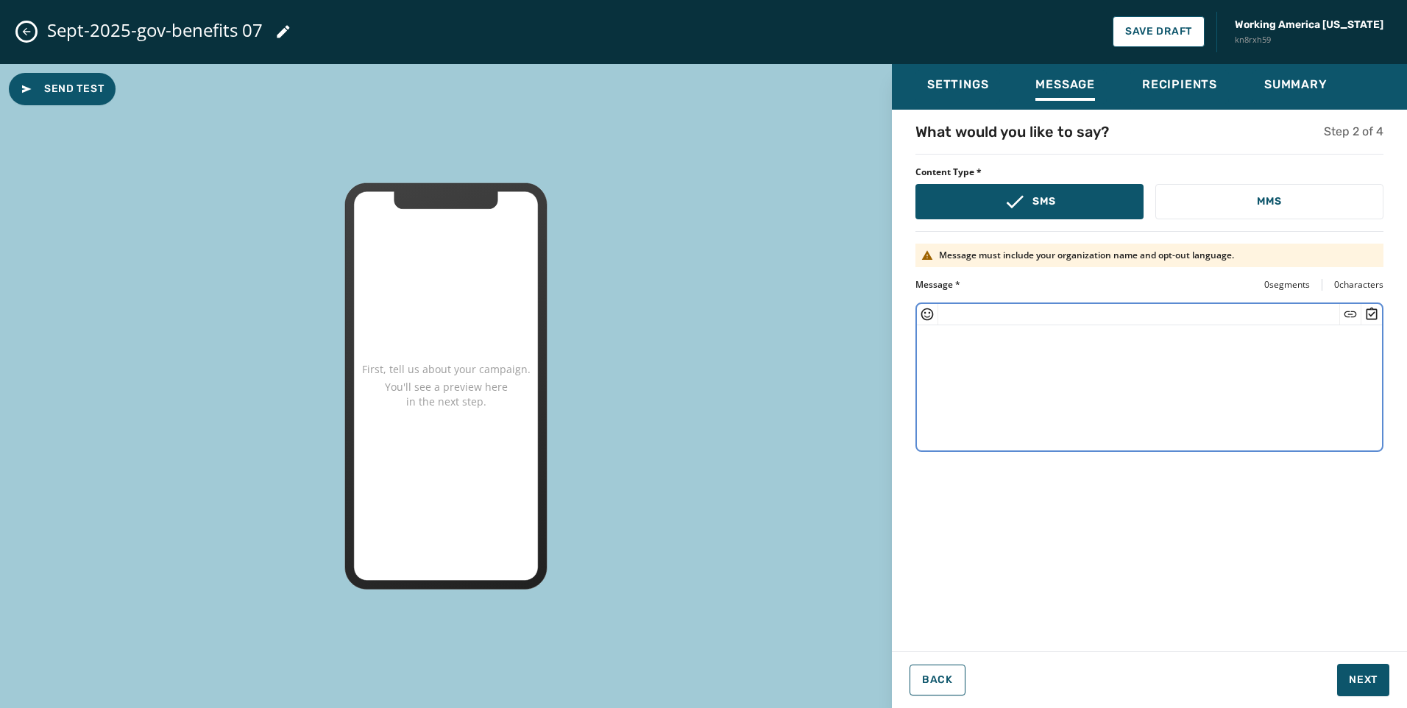
paste textarea "**********"
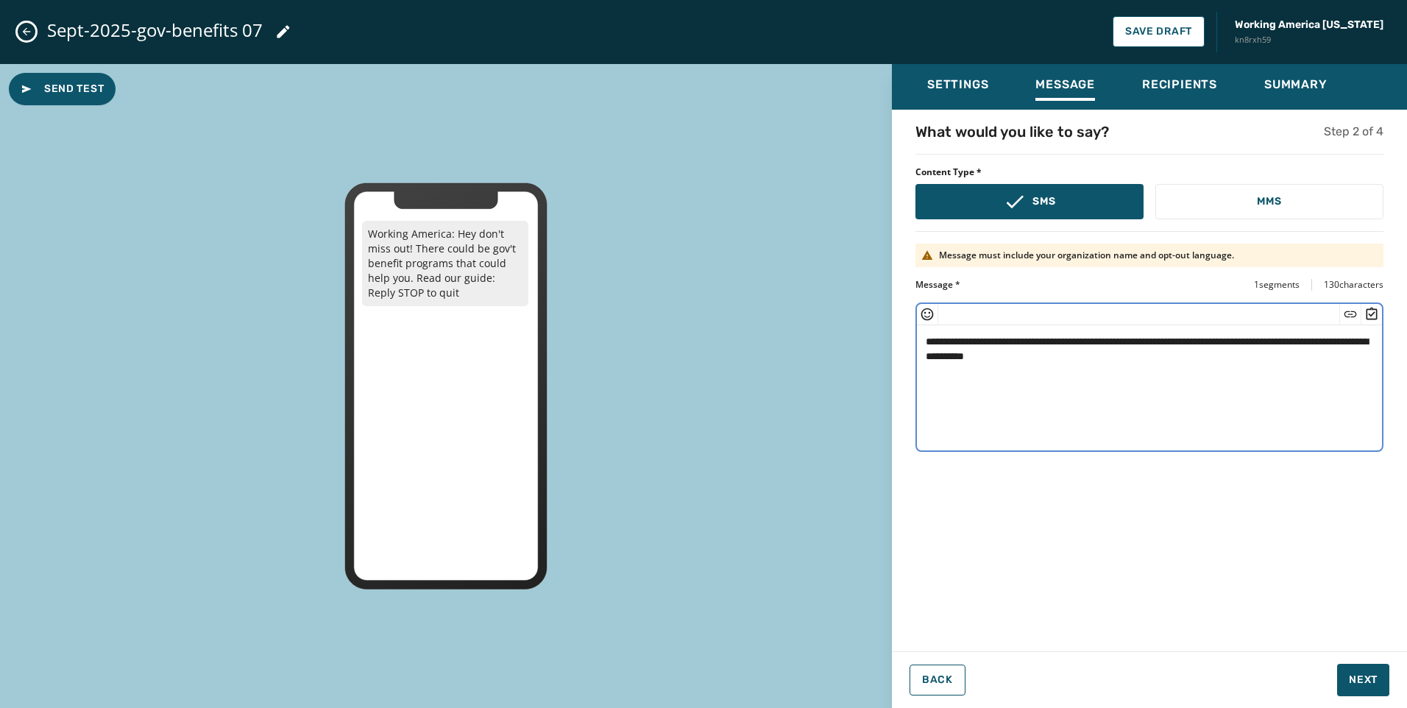
click at [1027, 355] on textarea "**********" at bounding box center [1149, 385] width 465 height 121
click at [1349, 312] on icon "Insert Short Link" at bounding box center [1350, 314] width 15 height 15
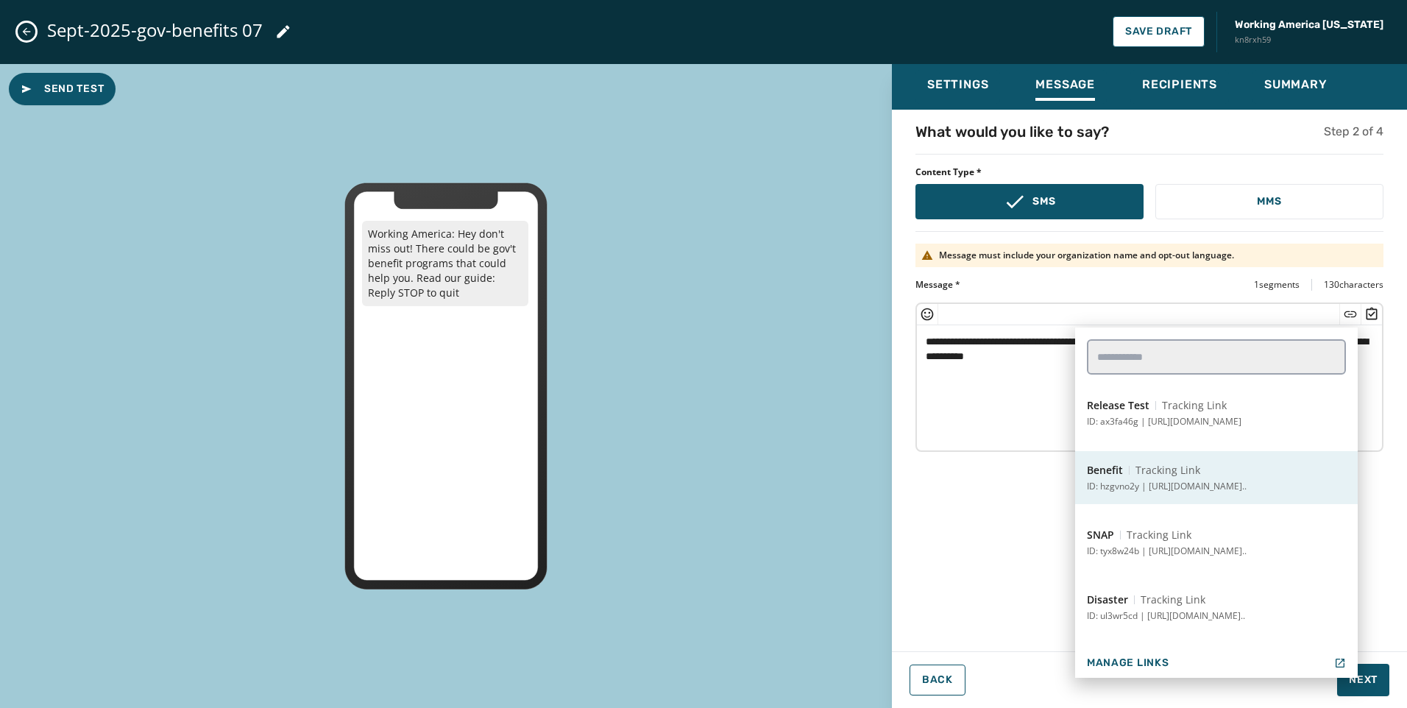
click at [1210, 481] on p "ID: hzgvno2y | [URL][DOMAIN_NAME].." at bounding box center [1167, 487] width 160 height 12
type textarea "**********"
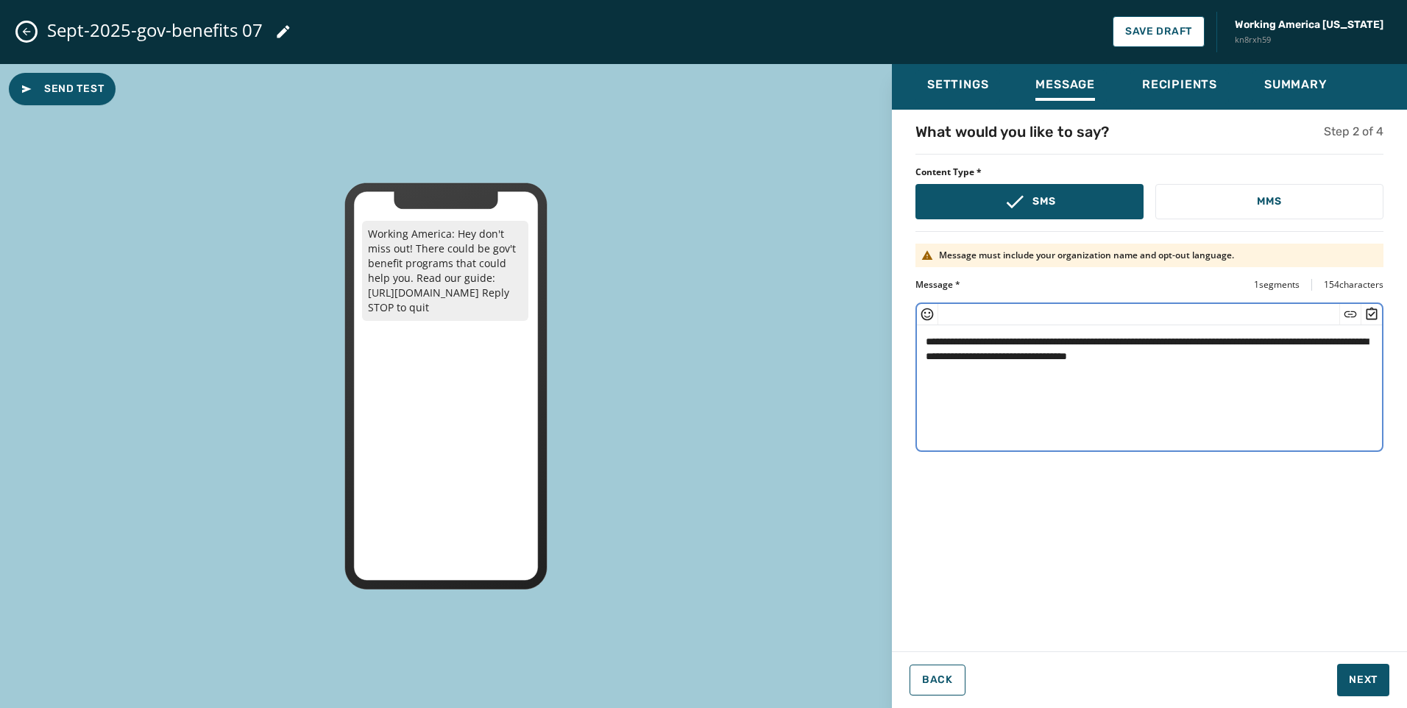
click at [1264, 362] on textarea "**********" at bounding box center [1149, 385] width 465 height 121
click at [1378, 677] on button "Next" at bounding box center [1363, 680] width 52 height 32
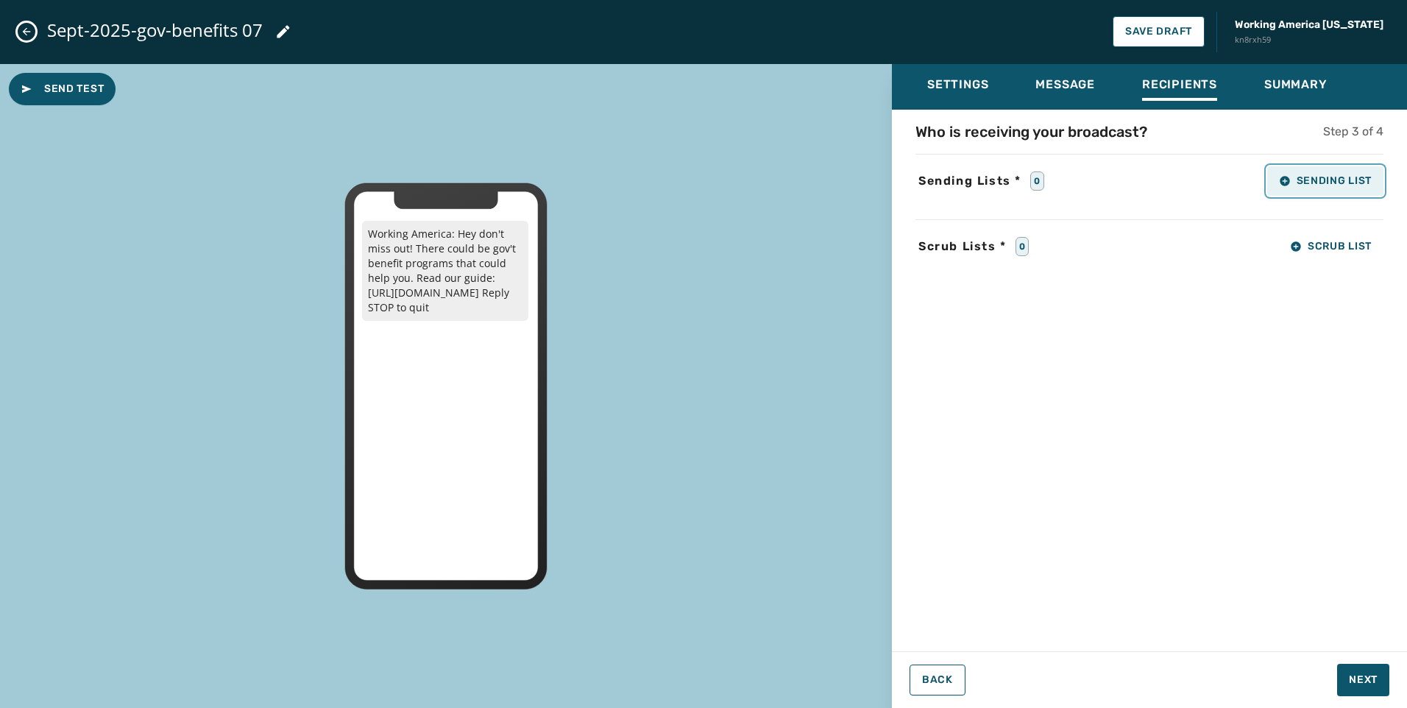
click at [1326, 171] on button "Sending List" at bounding box center [1325, 180] width 116 height 29
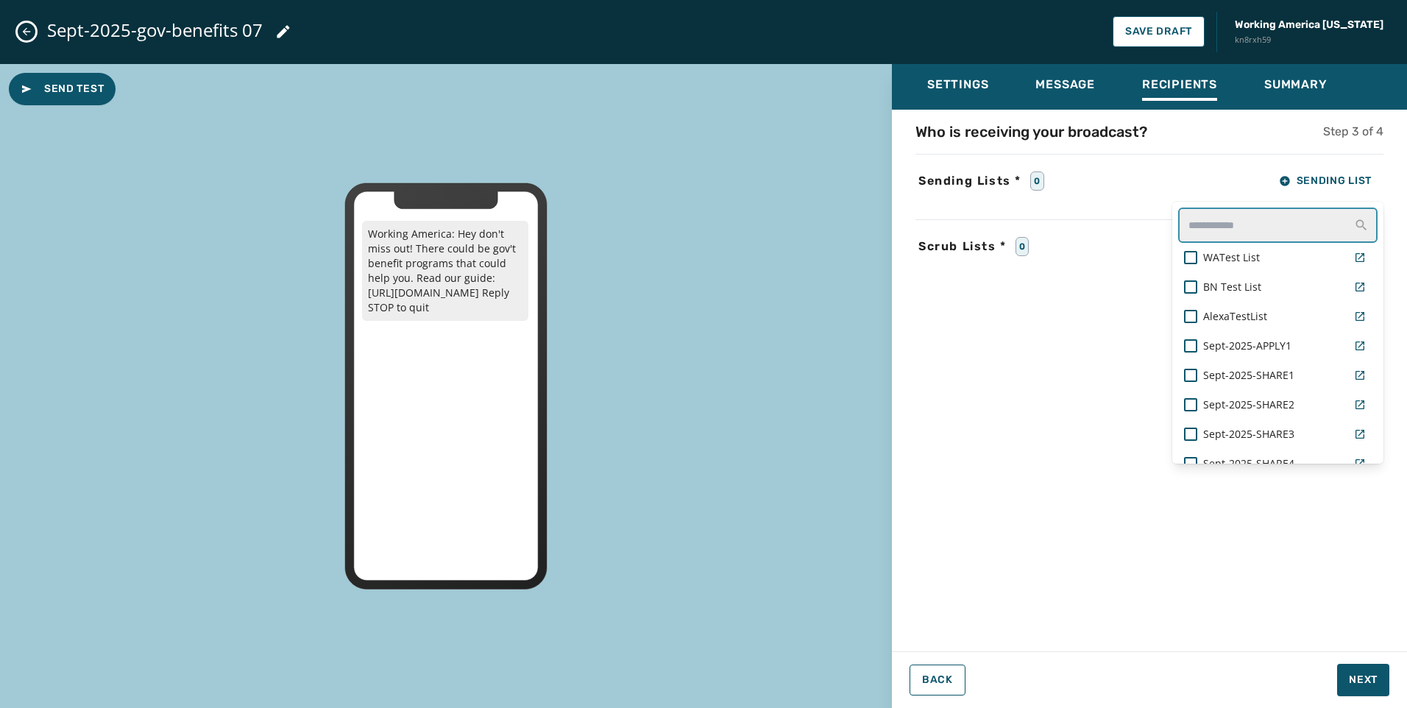
click at [1264, 209] on input "text" at bounding box center [1277, 225] width 199 height 35
type input "****"
click at [1292, 438] on span "Sept-2025-govt-benefits_07" at bounding box center [1269, 434] width 133 height 15
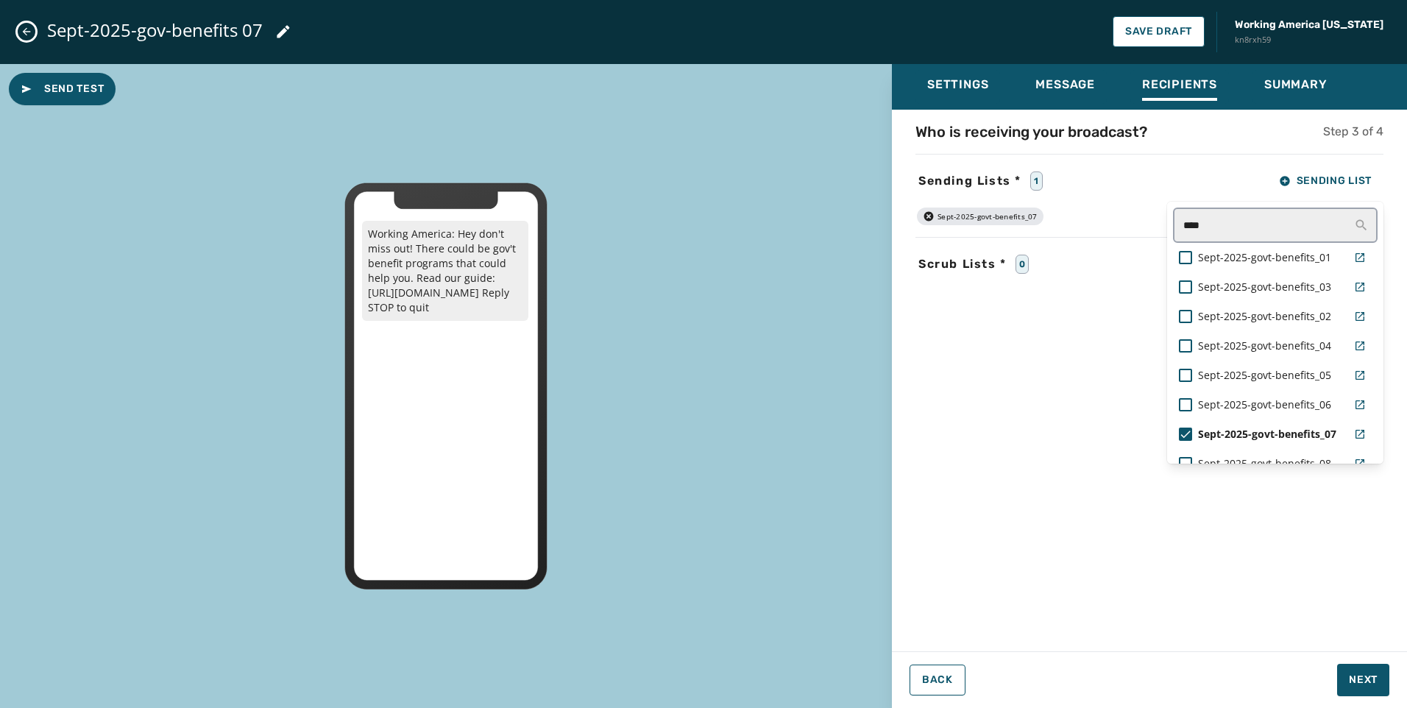
click at [1370, 668] on div "Settings Message Recipients Summary Who is receiving your broadcast? Step 3 of …" at bounding box center [1149, 380] width 515 height 633
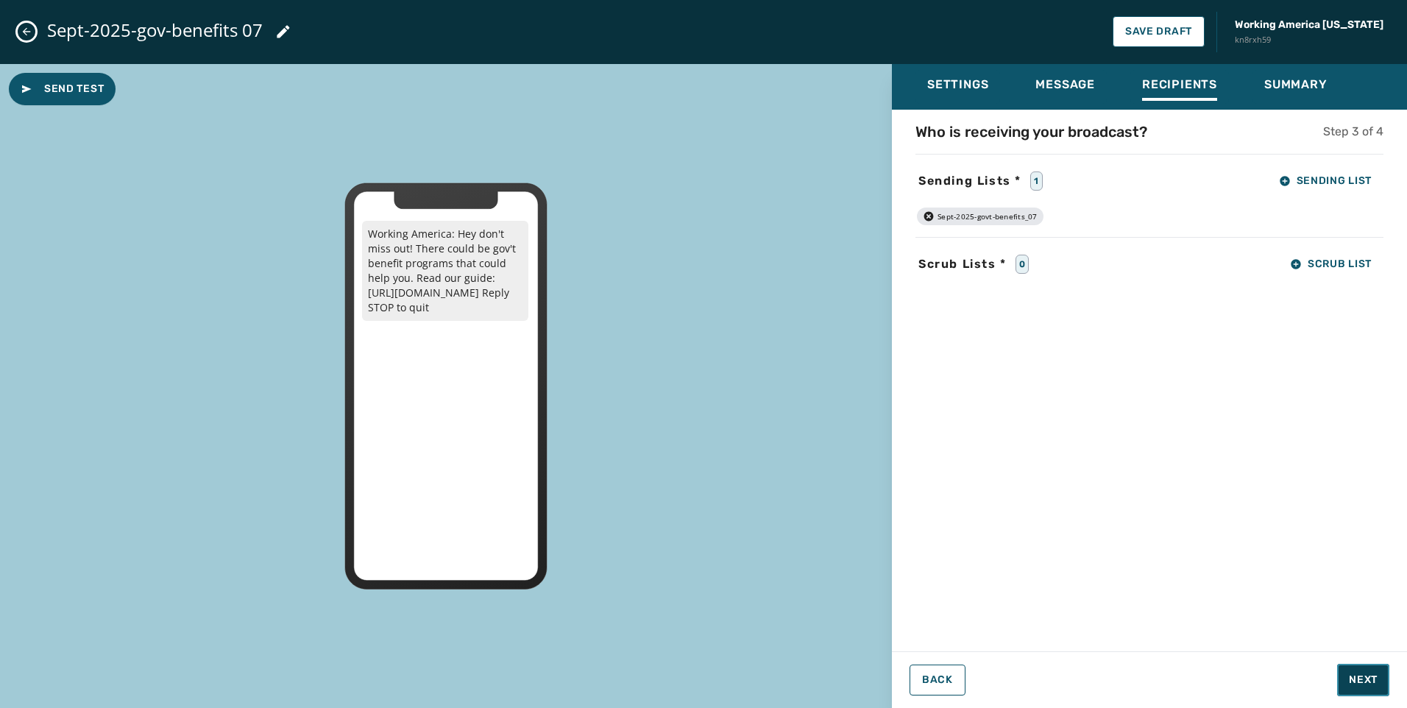
click at [1356, 678] on span "Next" at bounding box center [1363, 680] width 29 height 15
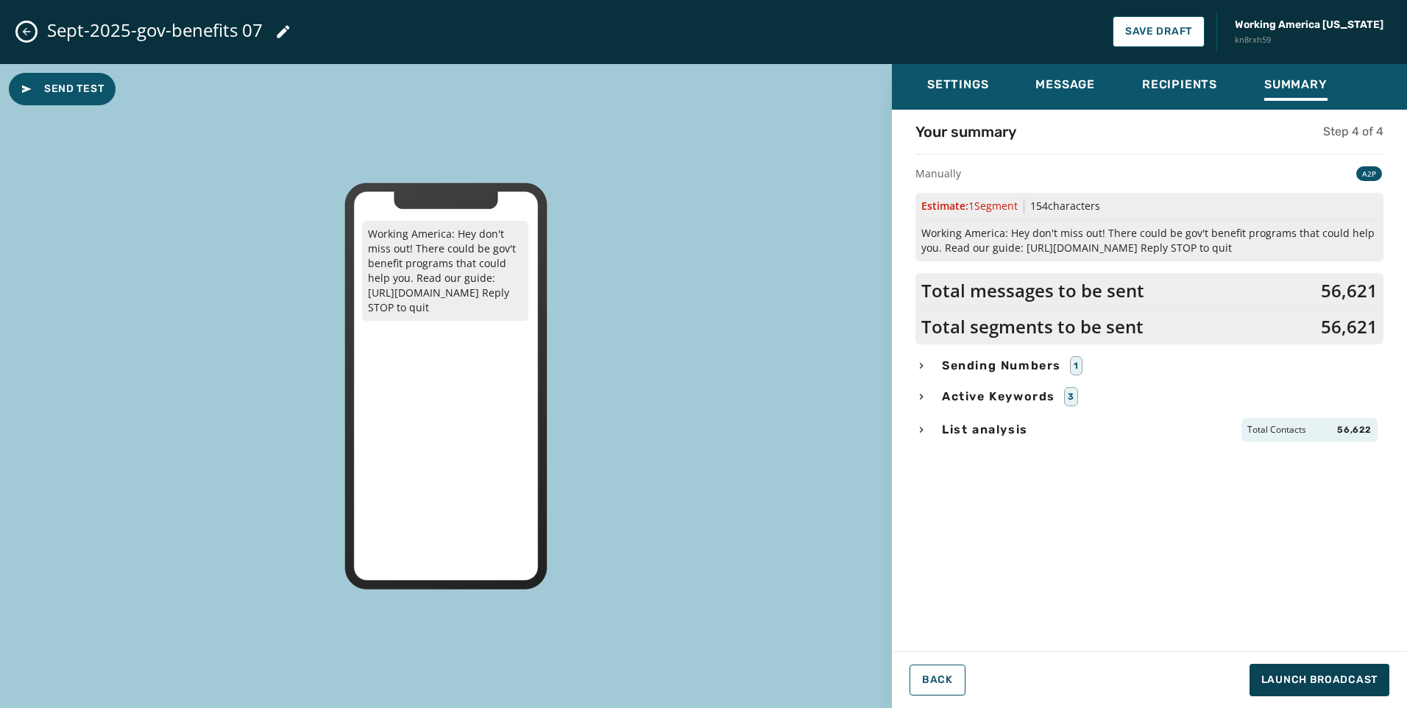
click at [929, 364] on div "Sending Numbers 1" at bounding box center [1149, 365] width 468 height 19
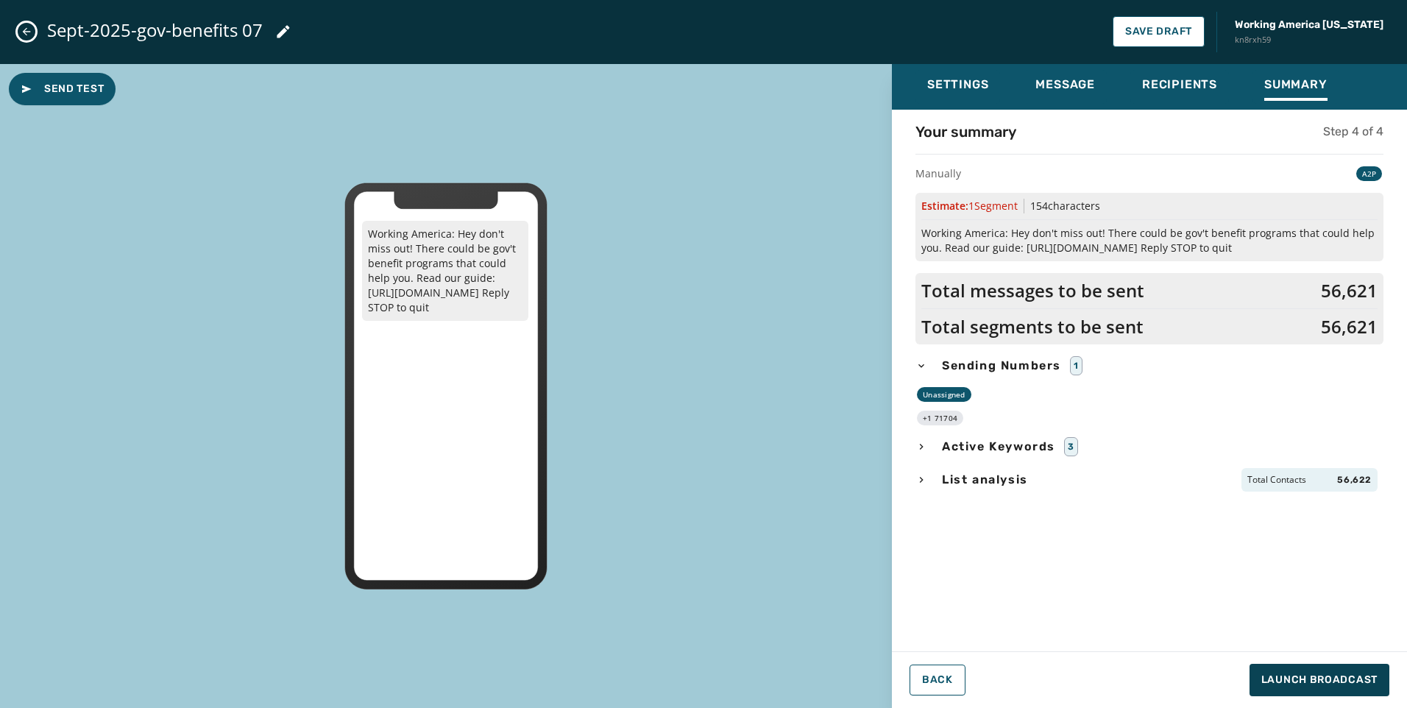
click at [949, 469] on div "List analysis Total Contacts 56,622" at bounding box center [1149, 480] width 468 height 24
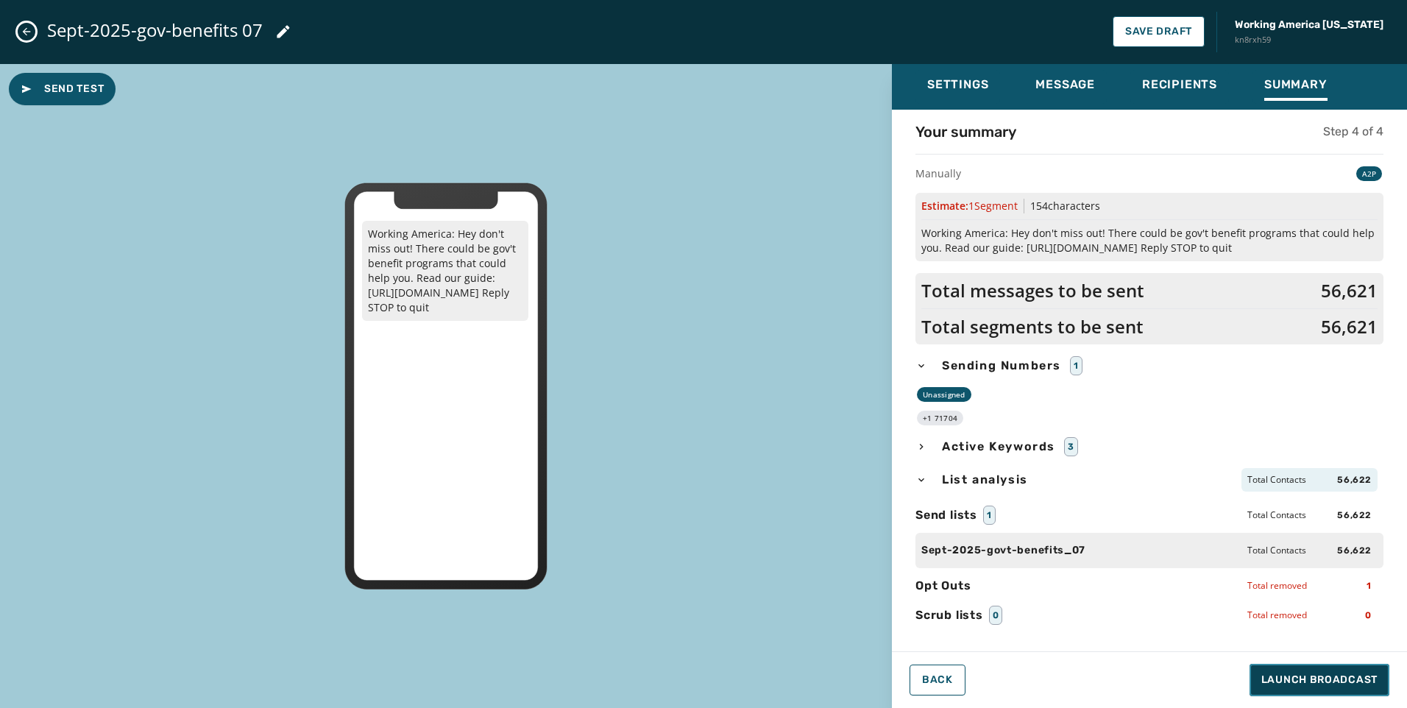
click at [1358, 678] on span "Launch Broadcast" at bounding box center [1319, 680] width 116 height 15
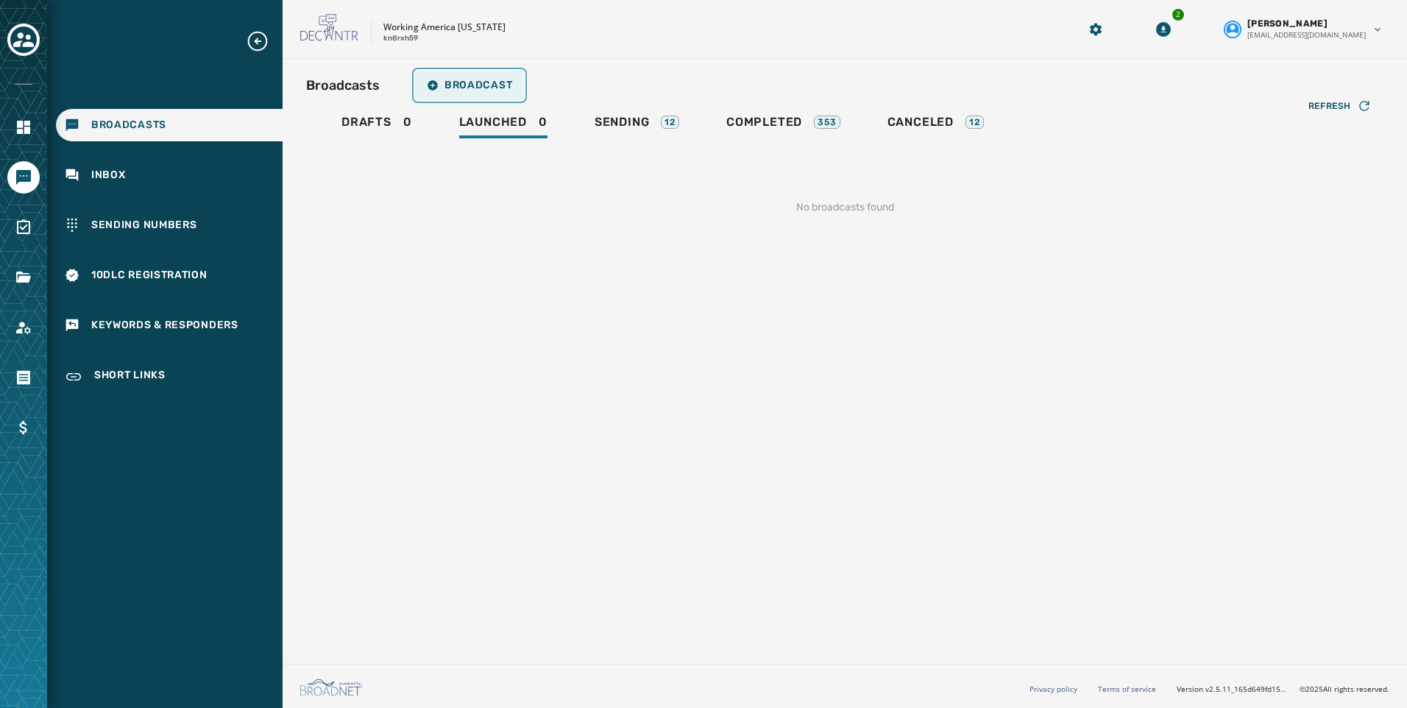
click at [475, 83] on span "Broadcast" at bounding box center [469, 85] width 85 height 12
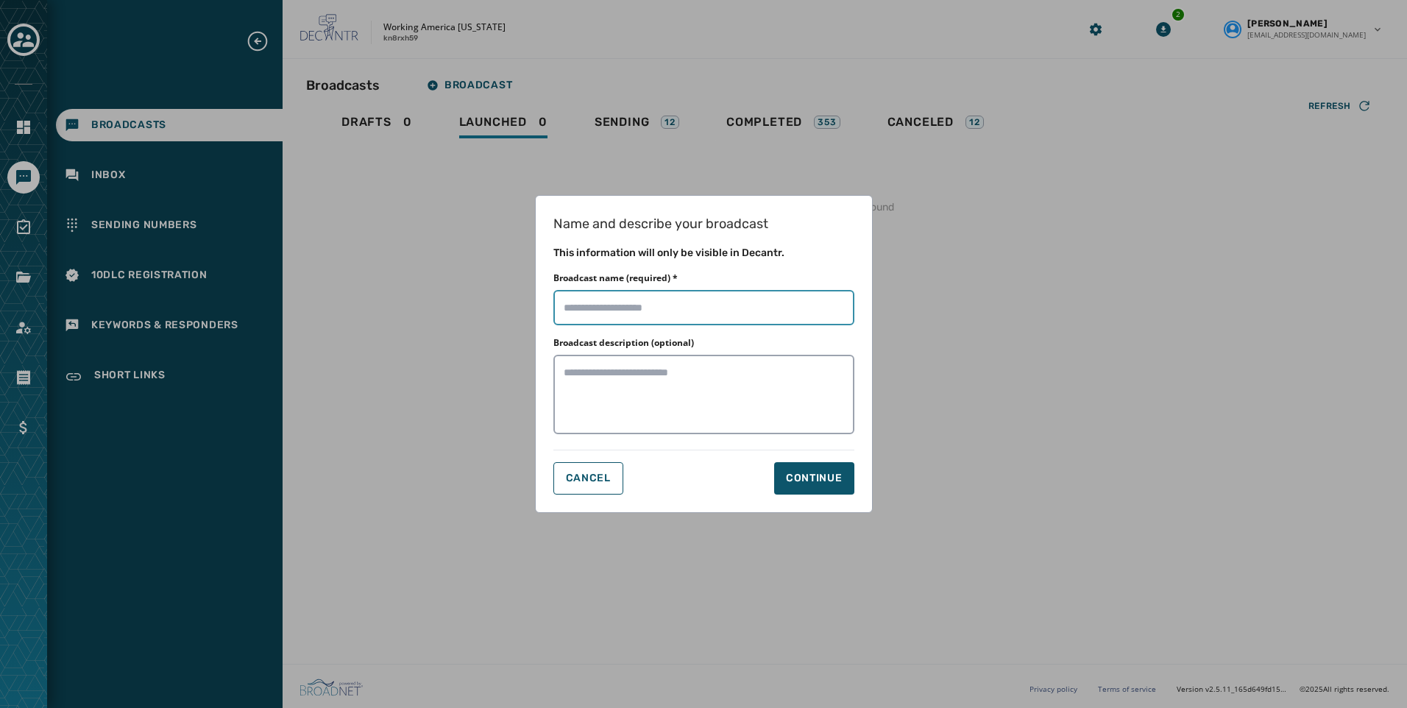
drag, startPoint x: 617, startPoint y: 309, endPoint x: 643, endPoint y: 319, distance: 27.5
click at [617, 309] on input "Broadcast name (required) *" at bounding box center [703, 307] width 301 height 35
paste input "**********"
type input "**********"
click at [812, 479] on div "Continue" at bounding box center [814, 478] width 57 height 15
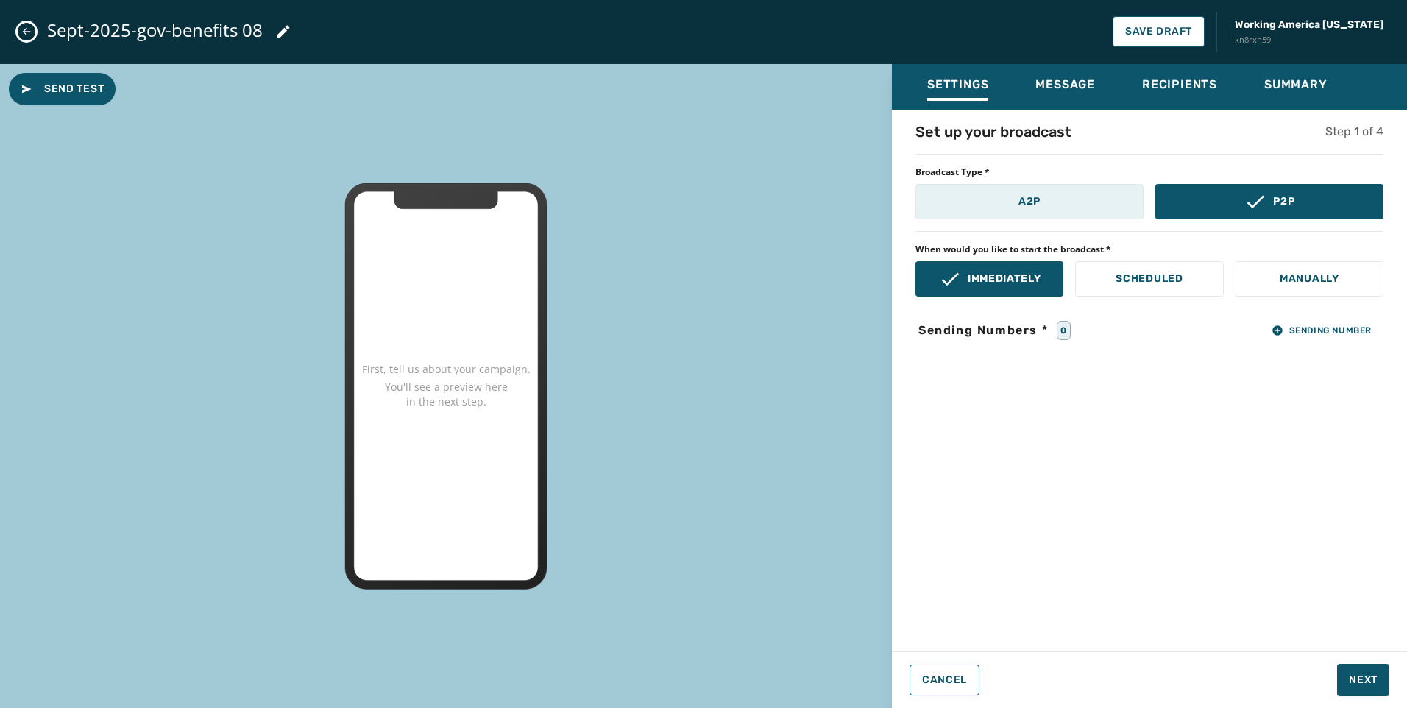
click at [1004, 200] on button "A2P" at bounding box center [1029, 201] width 228 height 35
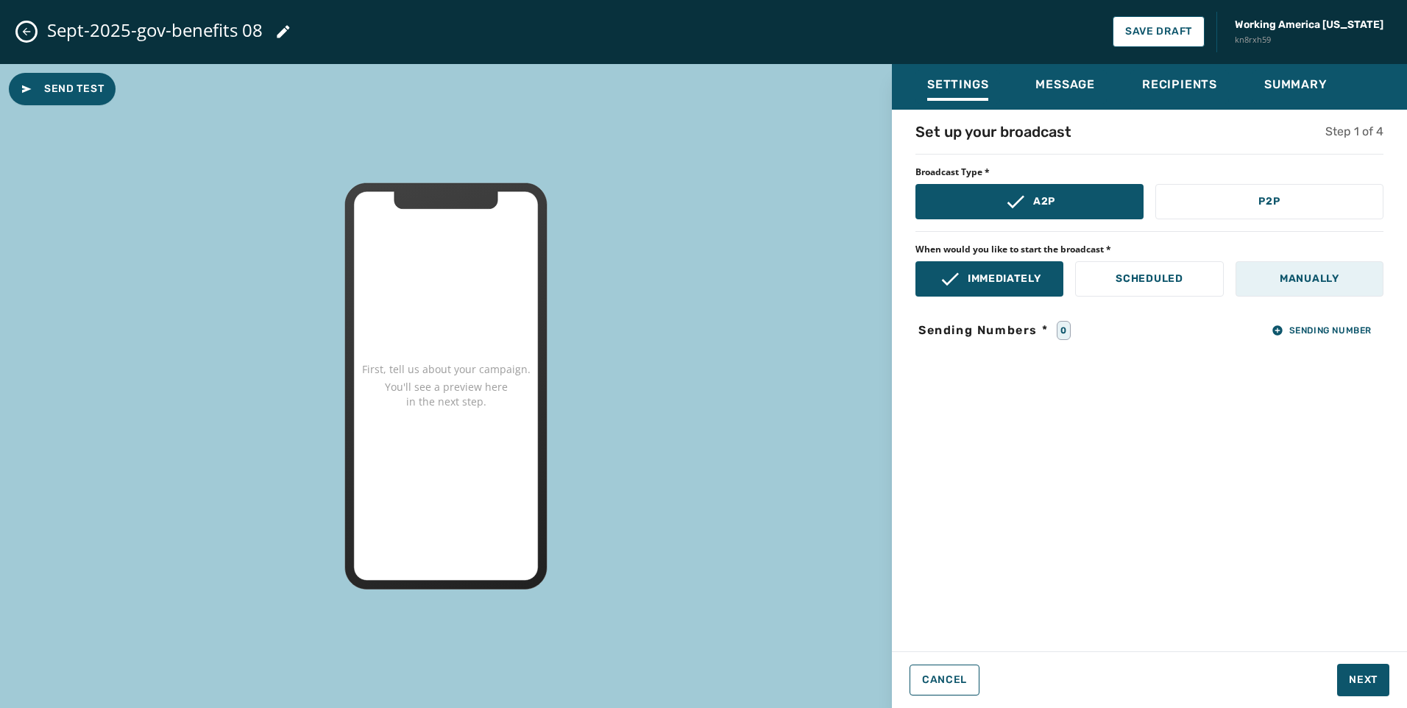
click at [1320, 269] on button "Manually" at bounding box center [1310, 278] width 148 height 35
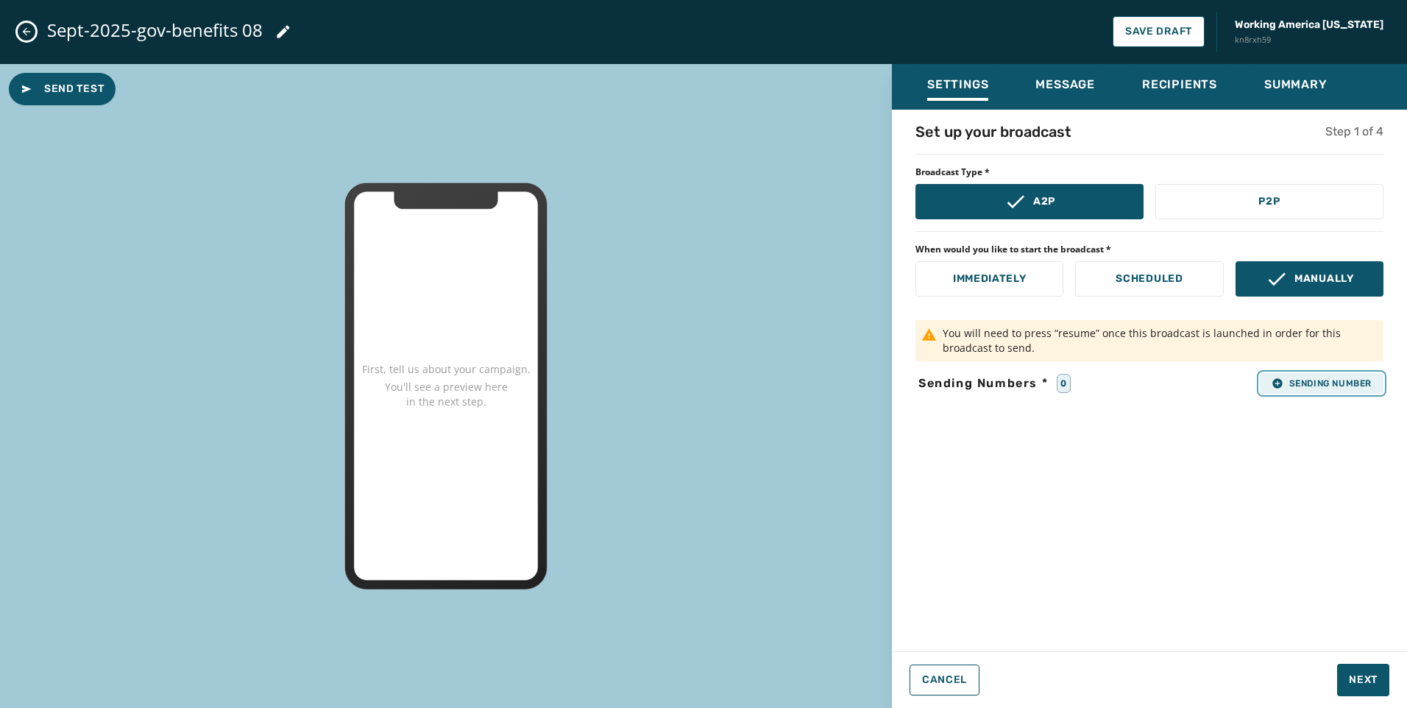
click at [1320, 376] on button "Sending Number" at bounding box center [1322, 383] width 124 height 21
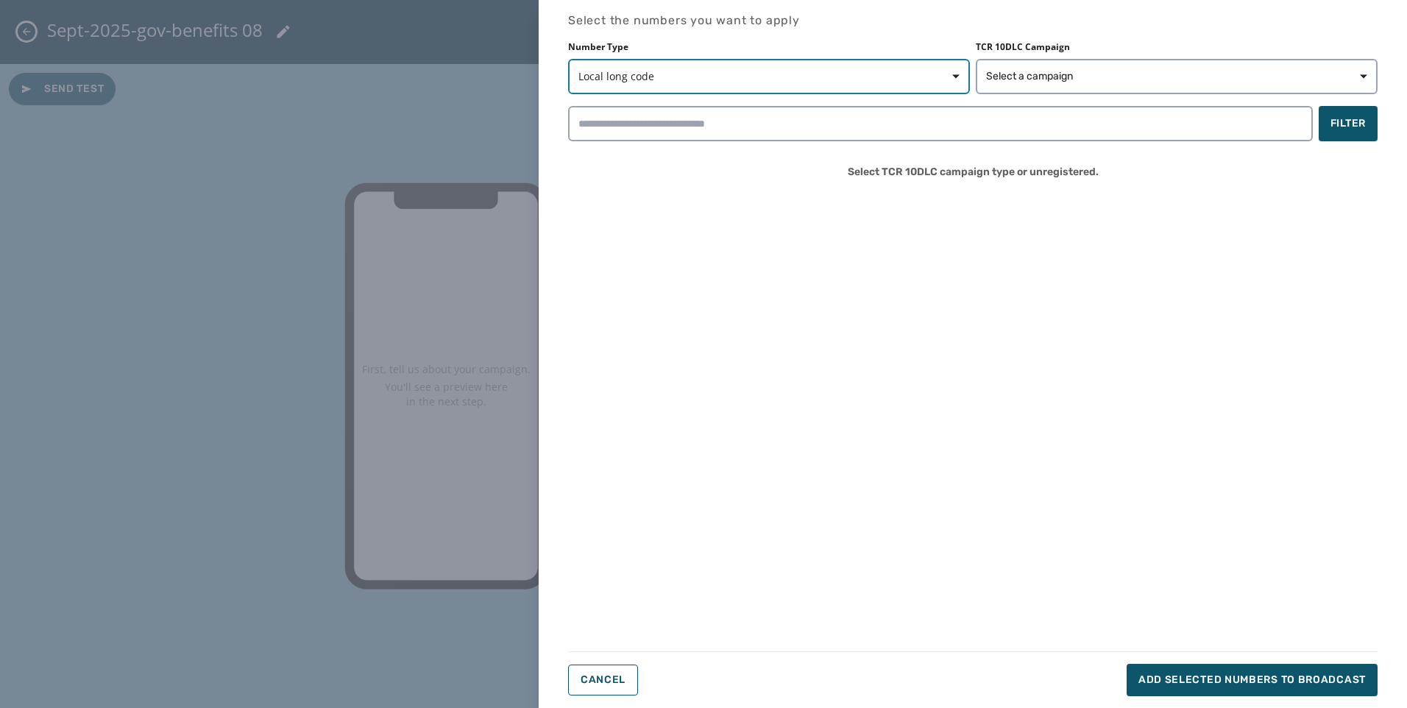
click at [740, 88] on button "Local long code" at bounding box center [769, 76] width 402 height 35
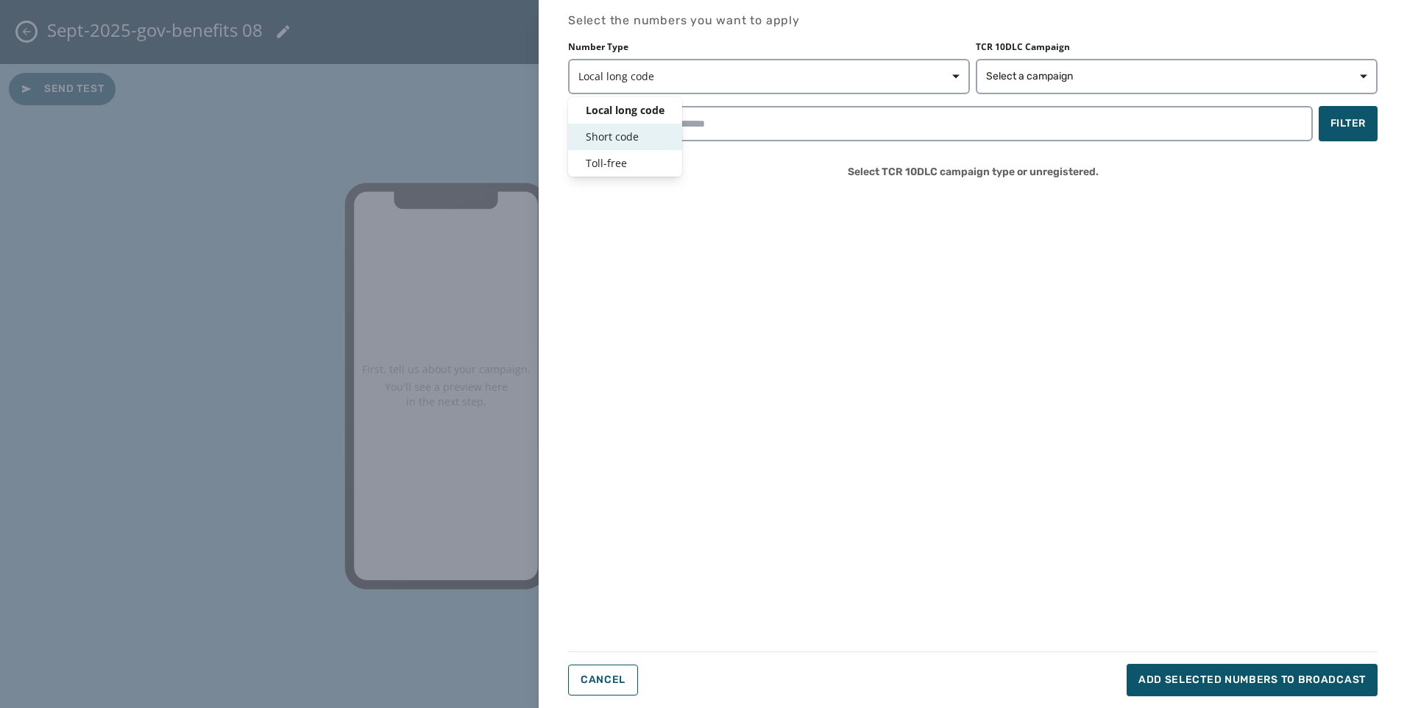
click at [614, 142] on span "Short code" at bounding box center [625, 137] width 79 height 15
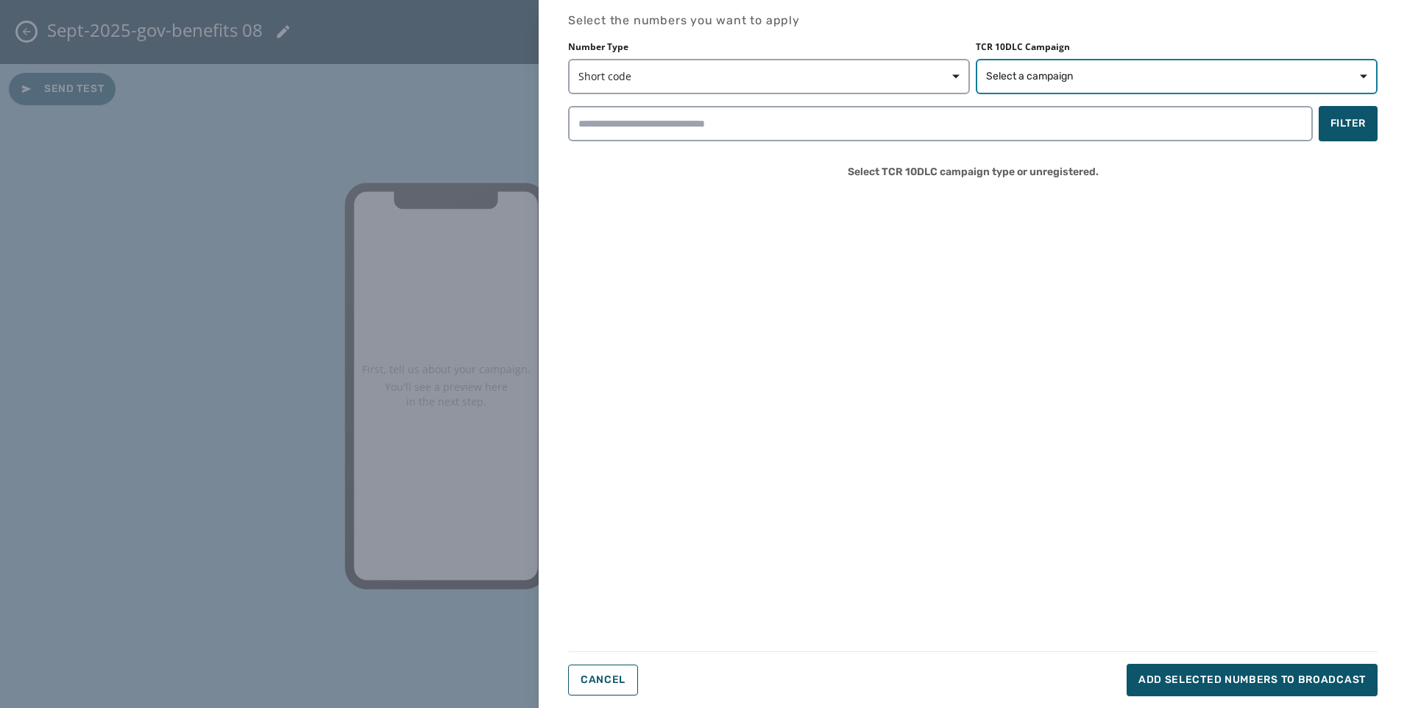
click at [1082, 78] on span "Select a campaign" at bounding box center [1176, 76] width 381 height 15
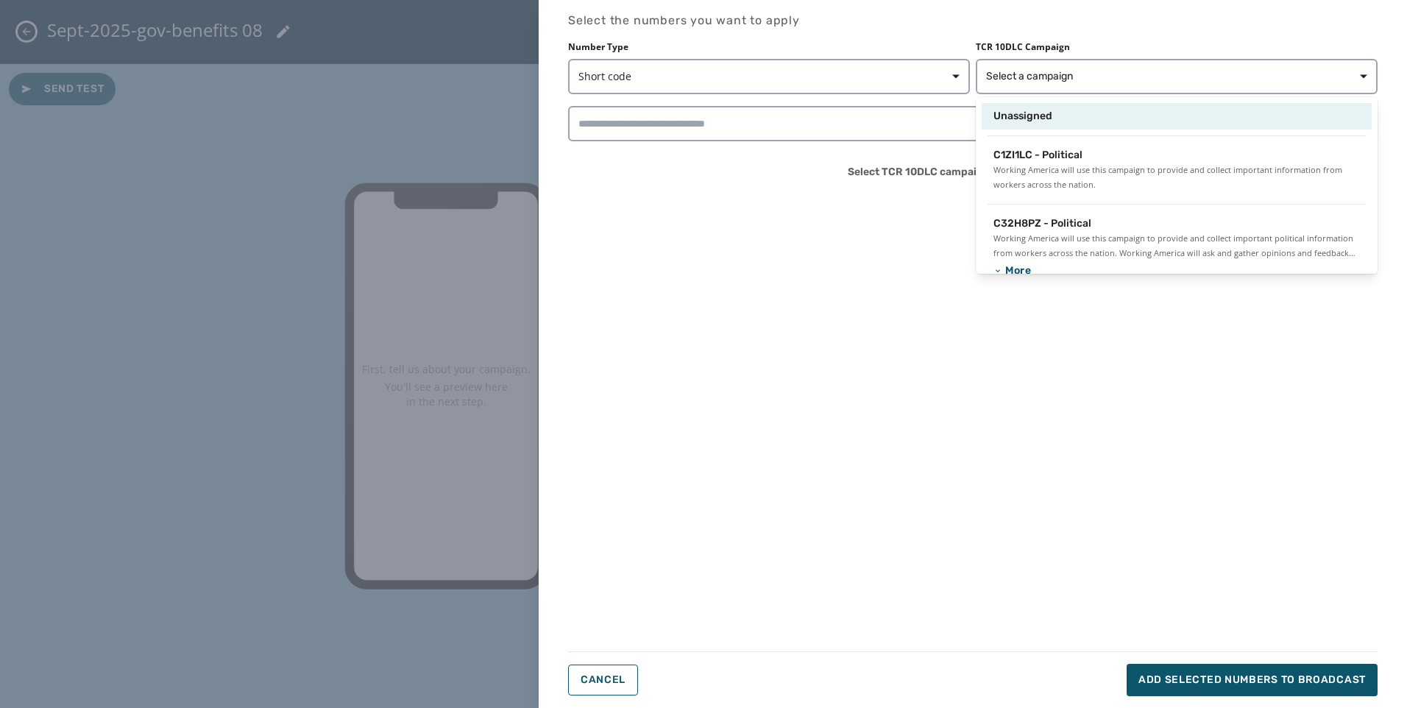
click at [1070, 113] on div "Unassigned" at bounding box center [1176, 116] width 366 height 15
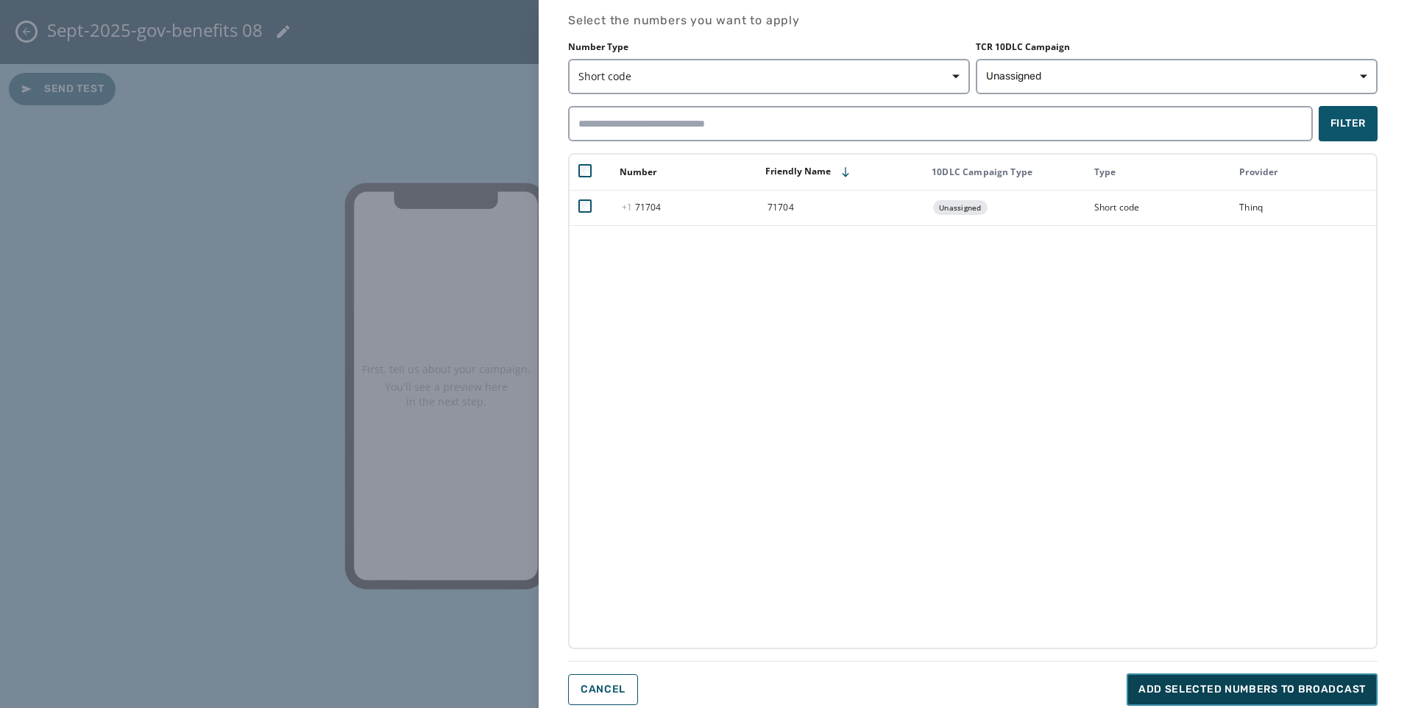
click at [1258, 687] on span "Add selected numbers to broadcast" at bounding box center [1251, 689] width 227 height 15
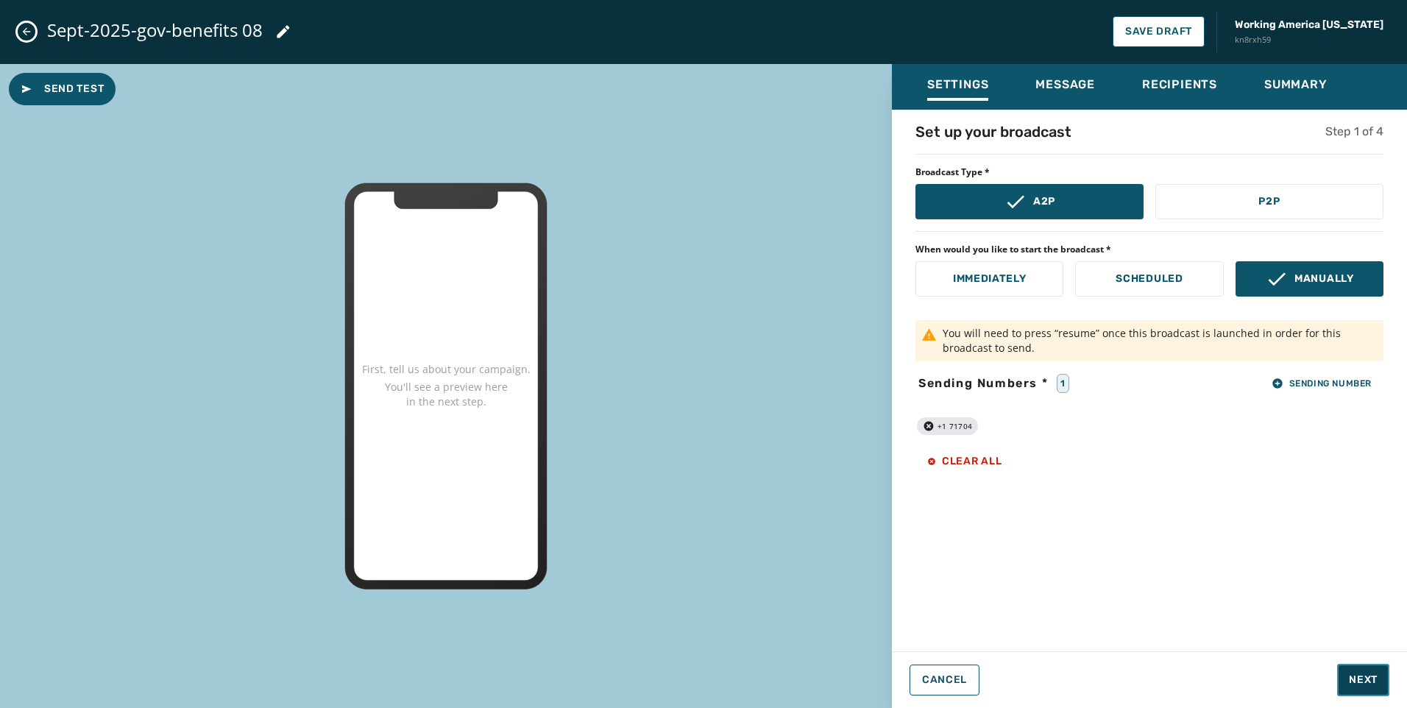
click at [1351, 673] on span "Next" at bounding box center [1363, 680] width 29 height 15
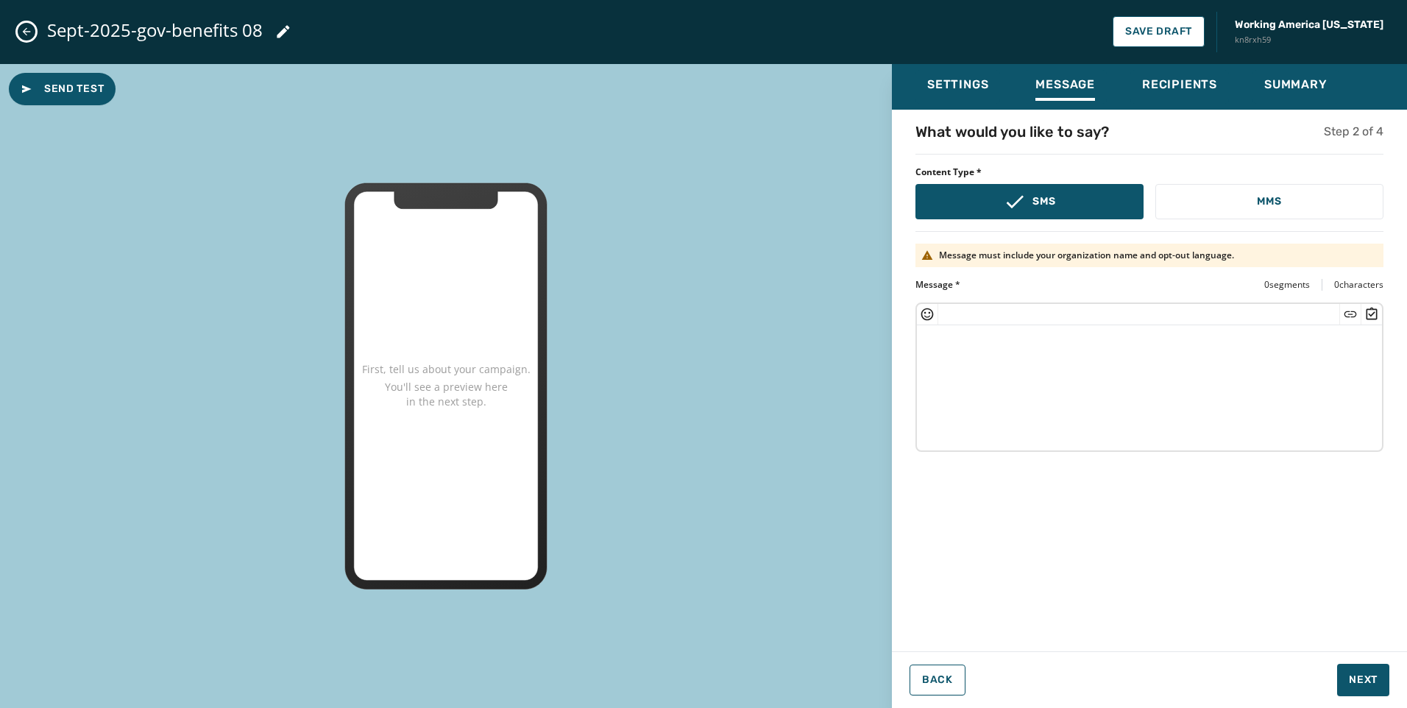
drag, startPoint x: 1060, startPoint y: 340, endPoint x: 1046, endPoint y: 340, distance: 14.0
click at [1060, 340] on textarea at bounding box center [1149, 385] width 465 height 121
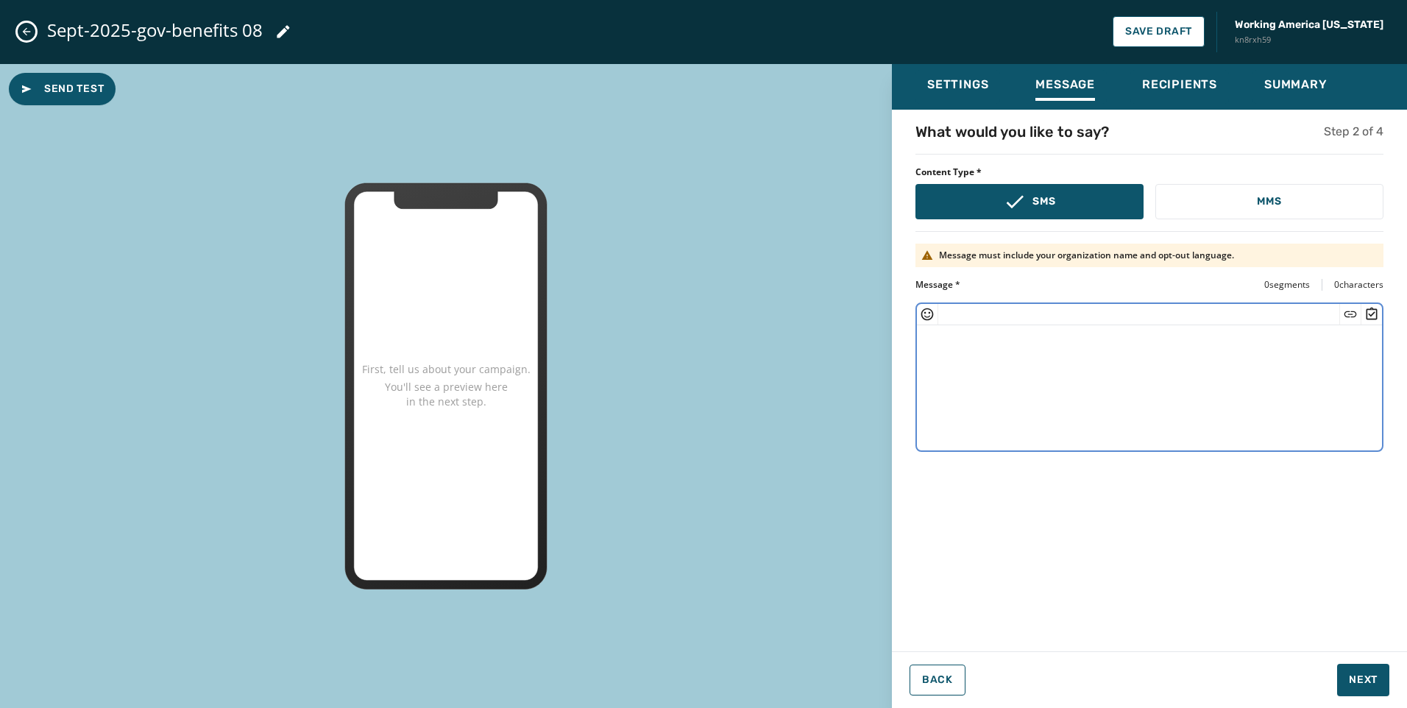
paste textarea "**********"
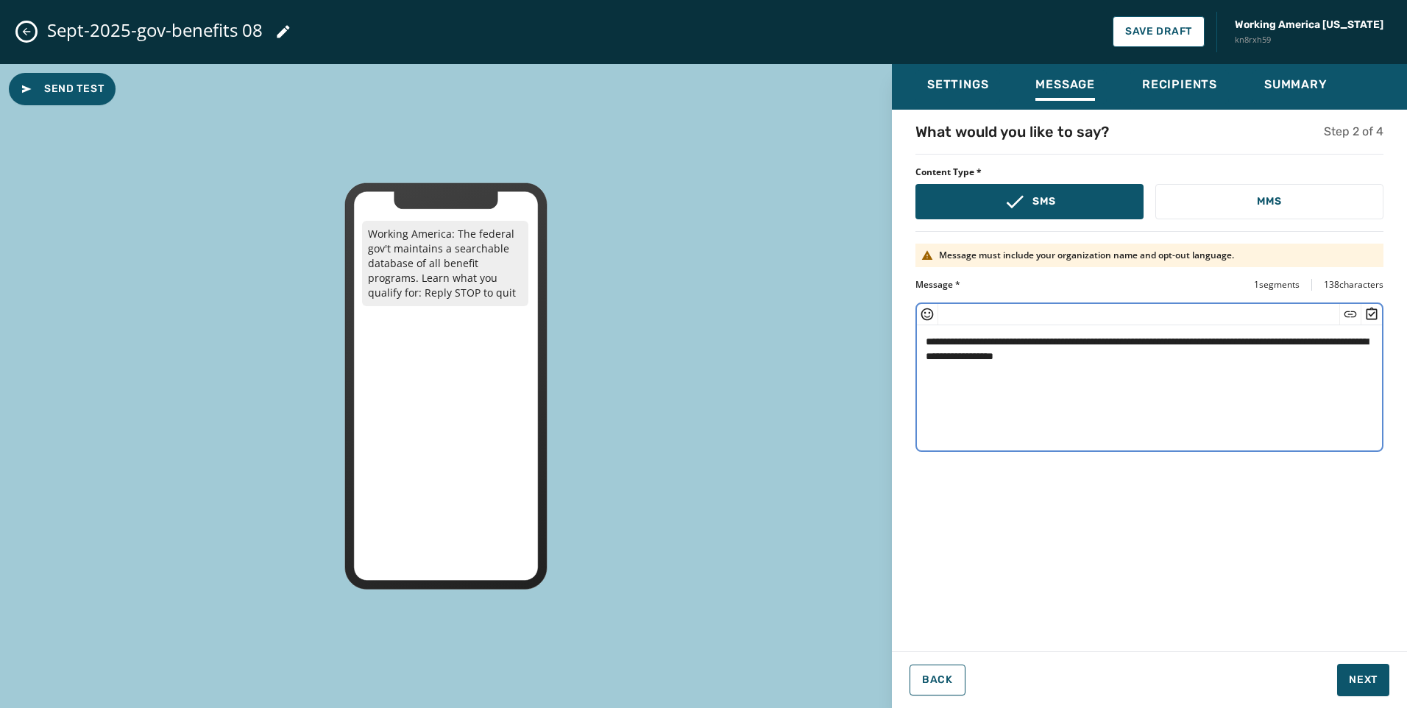
click at [1056, 360] on textarea "**********" at bounding box center [1149, 385] width 465 height 121
click at [1345, 317] on icon "Insert Short Link" at bounding box center [1350, 314] width 15 height 15
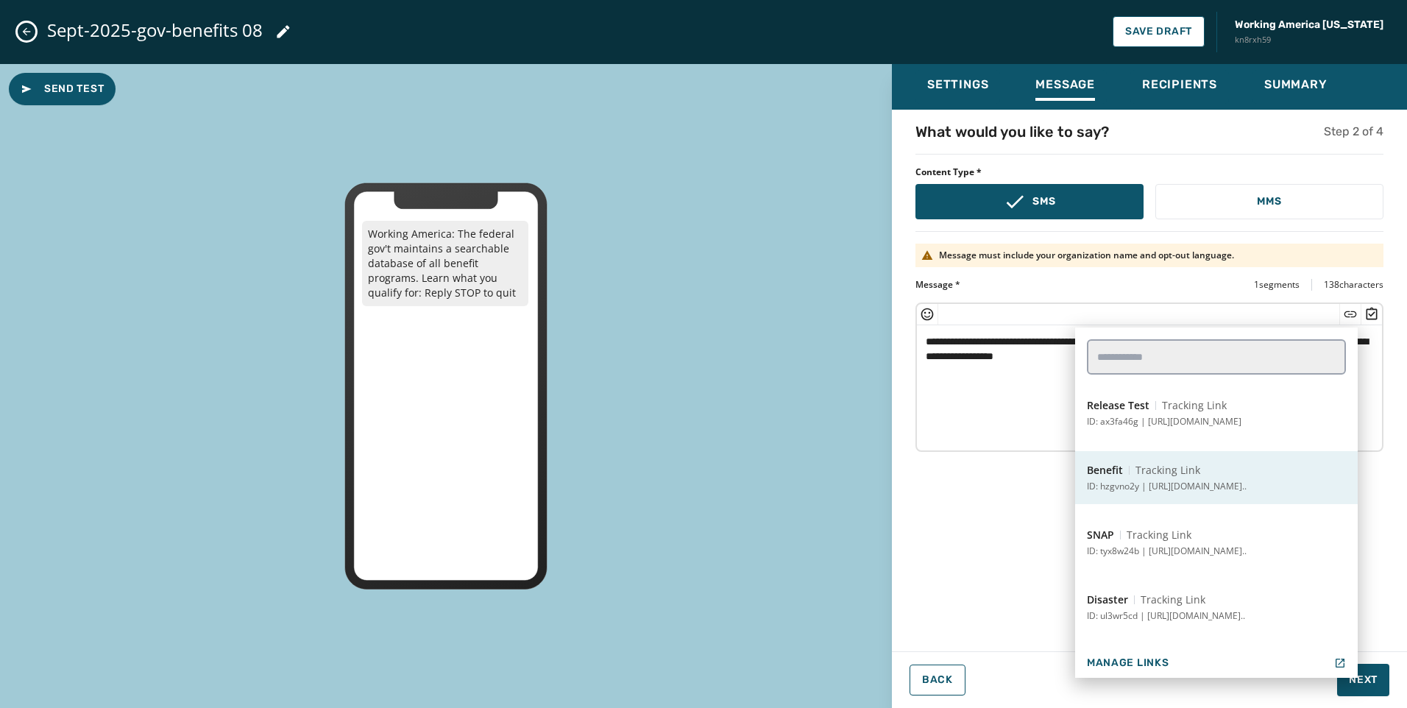
click at [1138, 475] on span "Tracking Link" at bounding box center [1167, 470] width 65 height 15
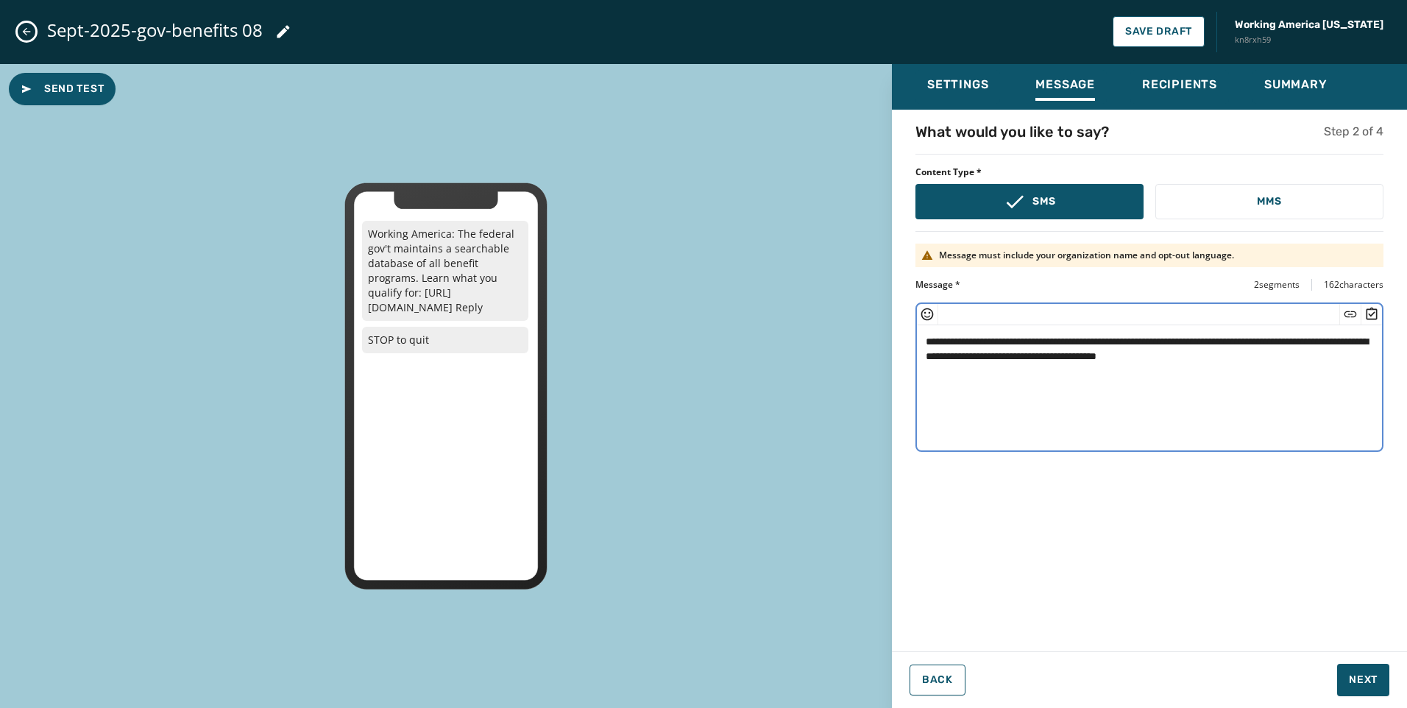
click at [1089, 339] on textarea "**********" at bounding box center [1149, 385] width 465 height 121
type textarea "**********"
click at [1208, 380] on textarea "**********" at bounding box center [1149, 385] width 465 height 121
click at [1334, 350] on textarea "**********" at bounding box center [1149, 385] width 465 height 121
click at [1371, 684] on span "Next" at bounding box center [1363, 680] width 29 height 15
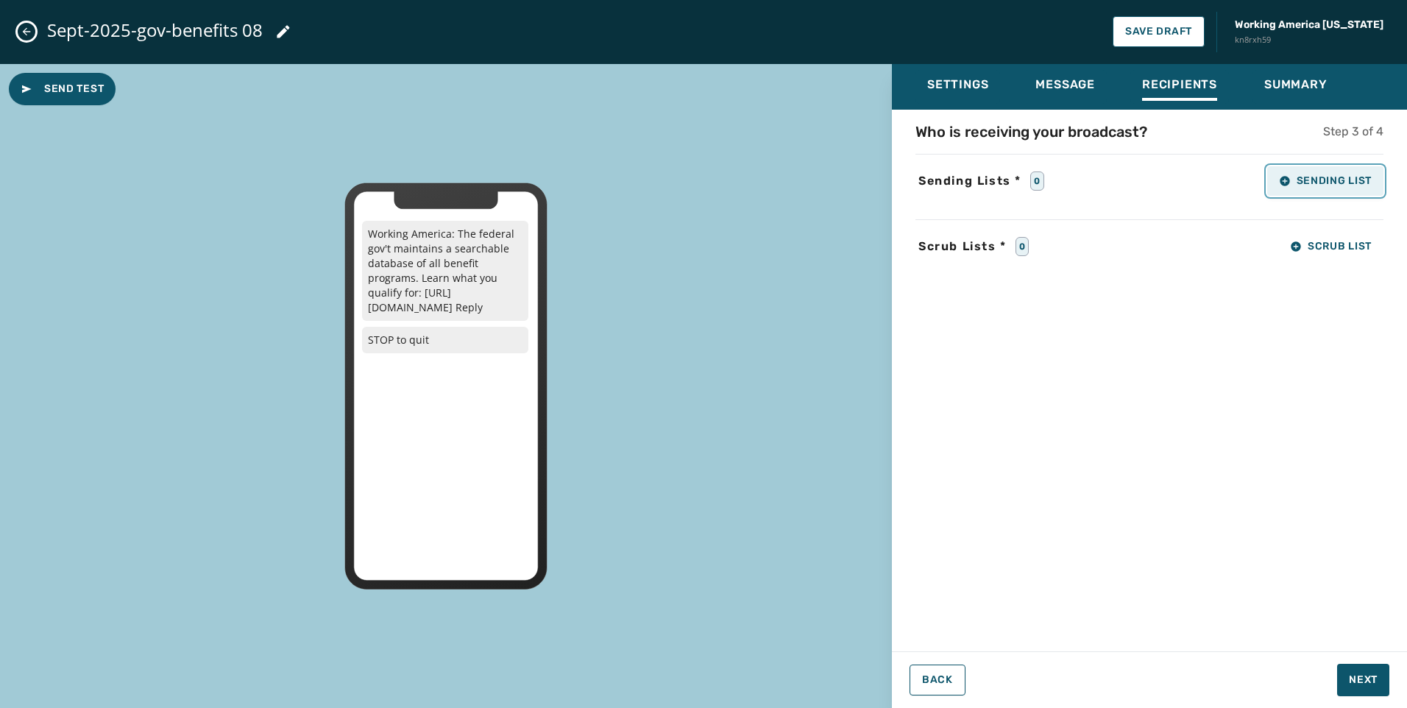
click at [1347, 185] on span "Sending List" at bounding box center [1325, 181] width 93 height 12
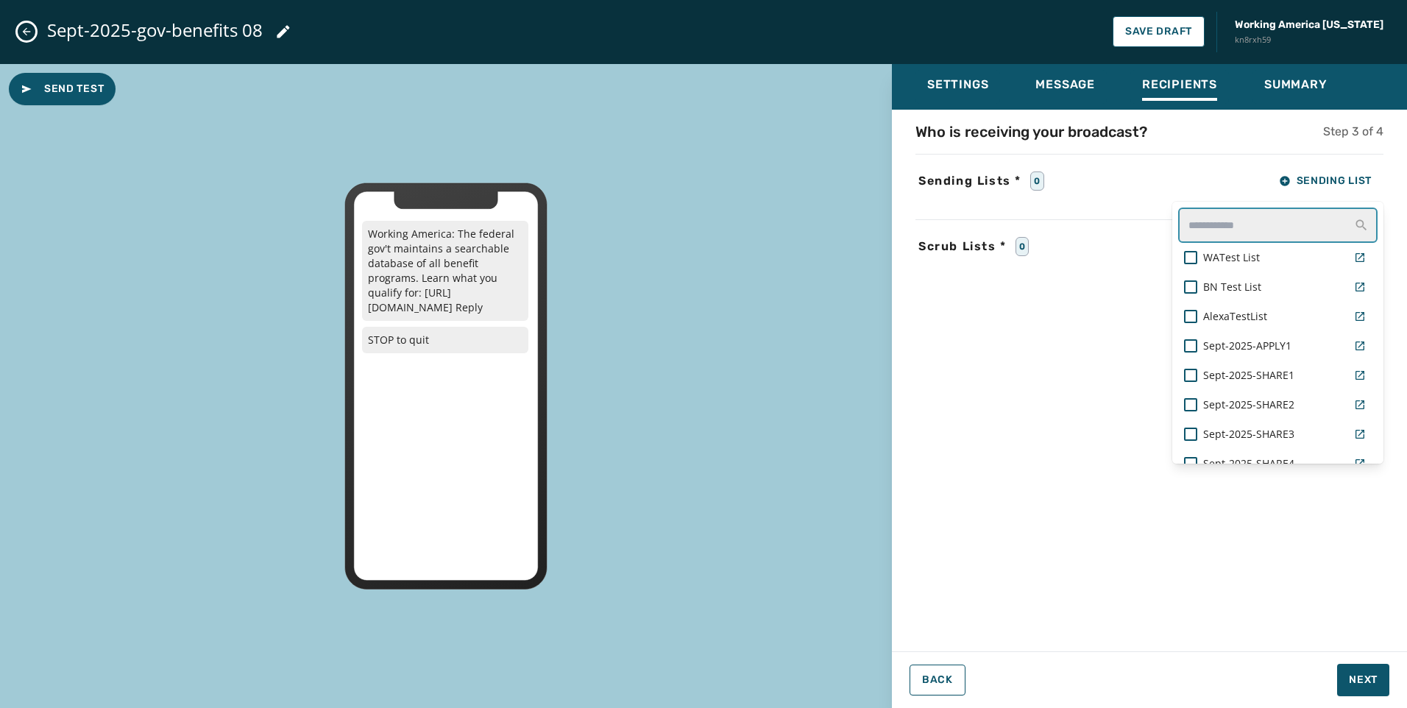
click at [1266, 237] on input "text" at bounding box center [1277, 225] width 199 height 35
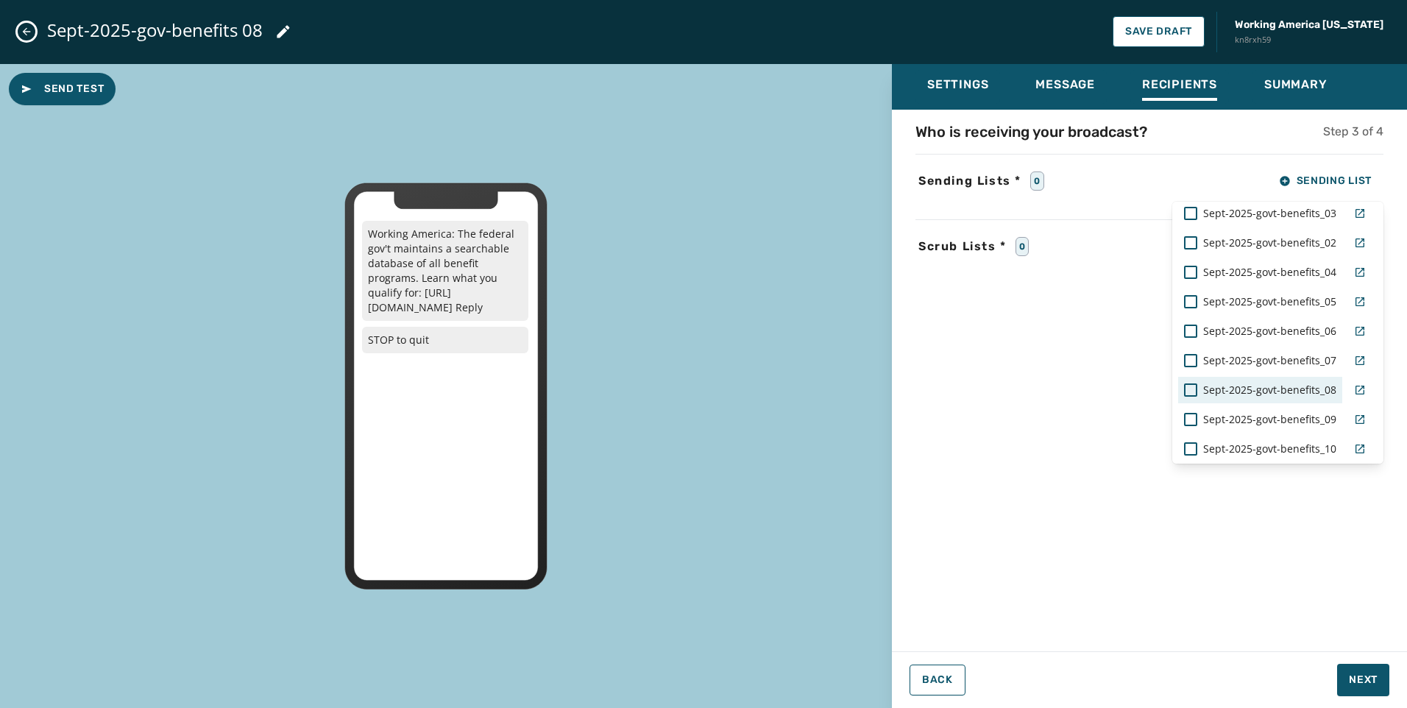
type input "****"
click at [1280, 385] on span "Sept-2025-govt-benefits_08" at bounding box center [1269, 390] width 133 height 15
click at [1344, 629] on div "Who is receiving your broadcast? Step 3 of 4 Sending Lists * 1 Sending List ***…" at bounding box center [1149, 375] width 515 height 509
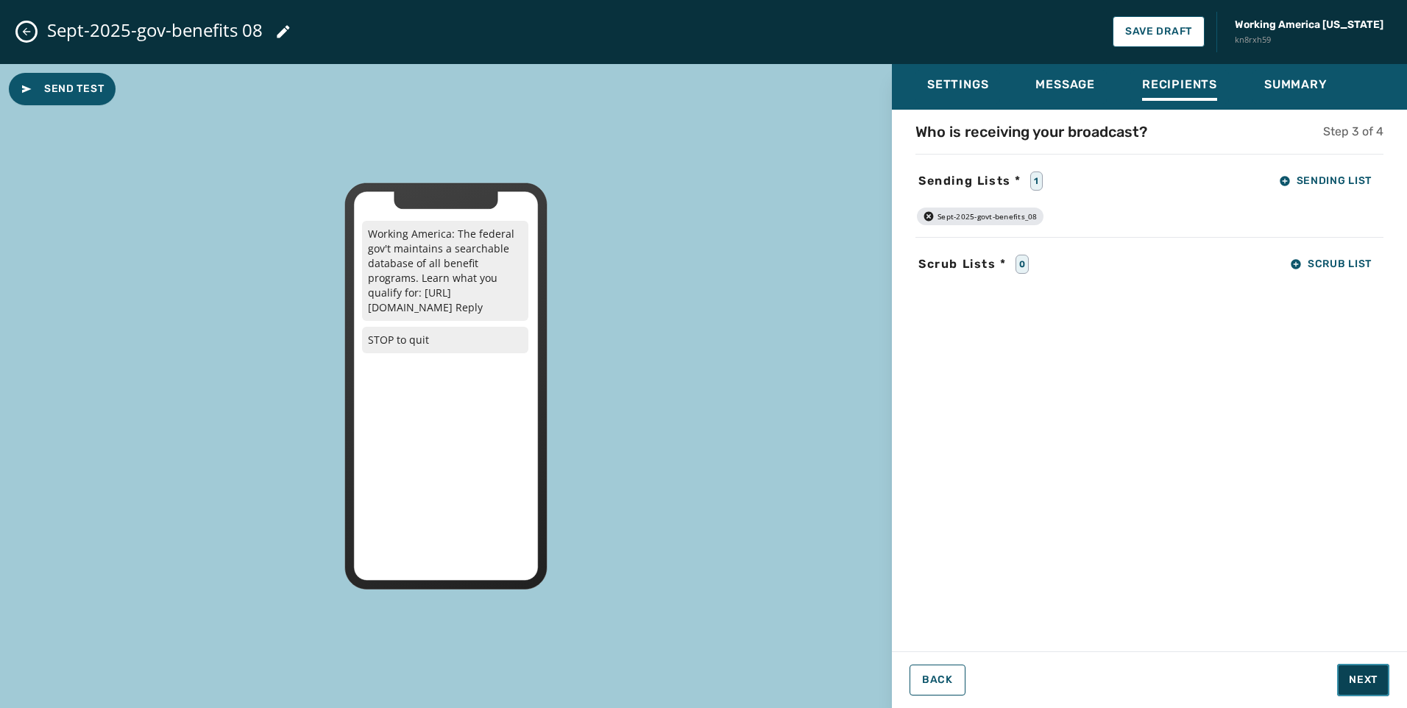
click at [1364, 673] on span "Next" at bounding box center [1363, 680] width 29 height 15
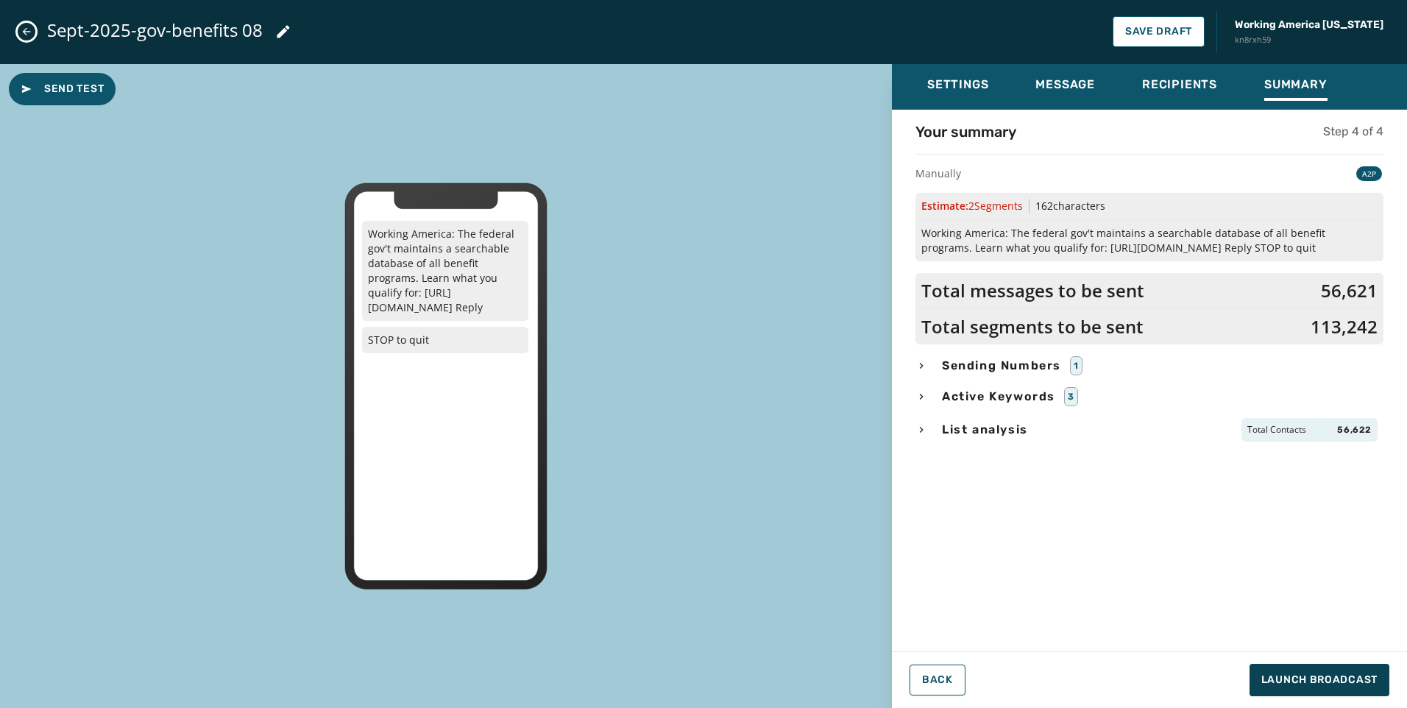
click at [933, 359] on div "Sending Numbers 1" at bounding box center [1149, 365] width 468 height 19
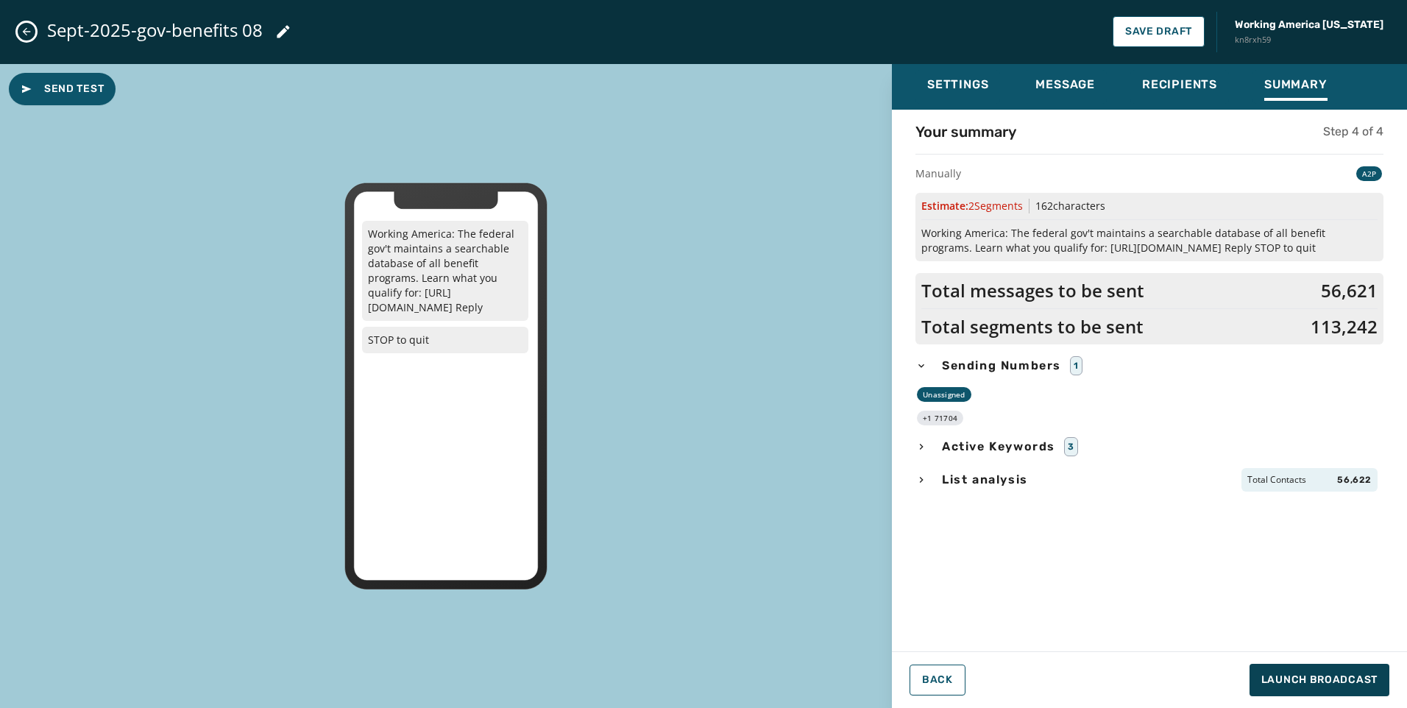
click at [924, 479] on icon "button" at bounding box center [921, 480] width 12 height 12
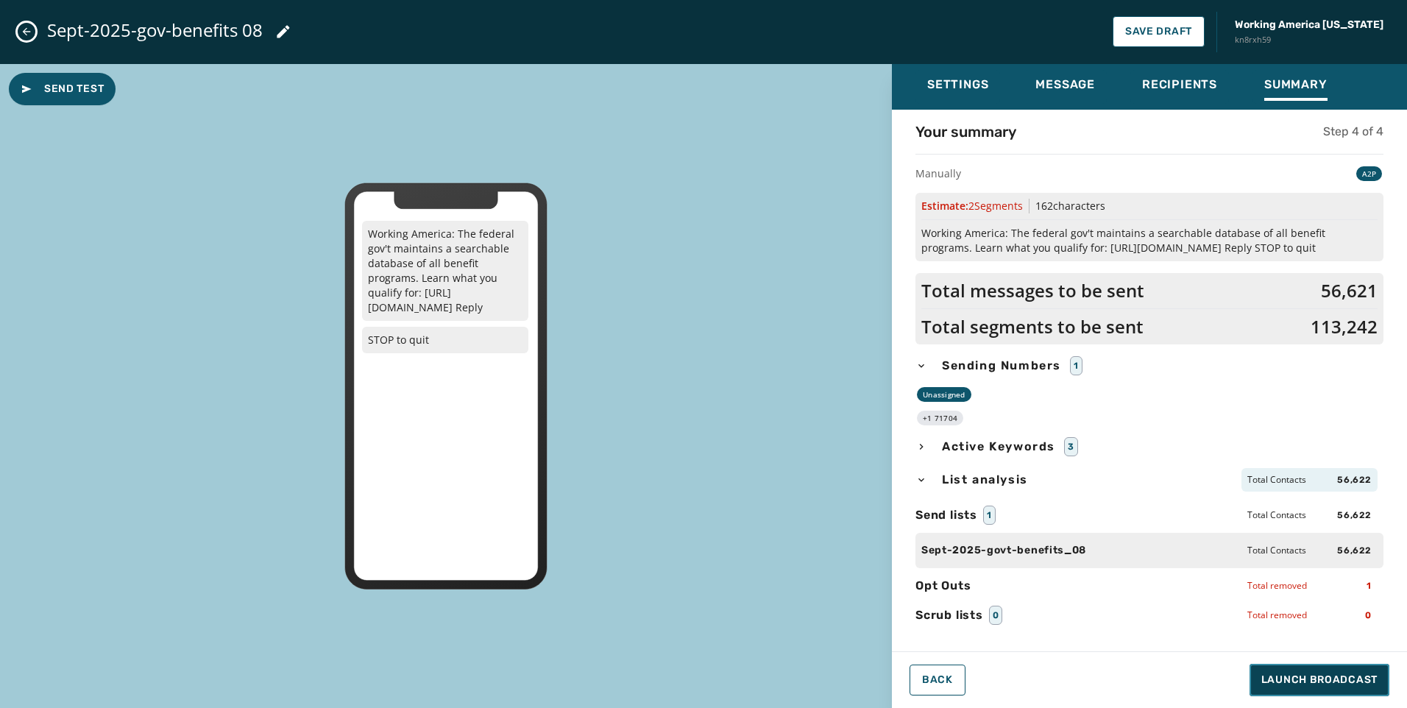
click at [1333, 678] on span "Launch Broadcast" at bounding box center [1319, 680] width 116 height 15
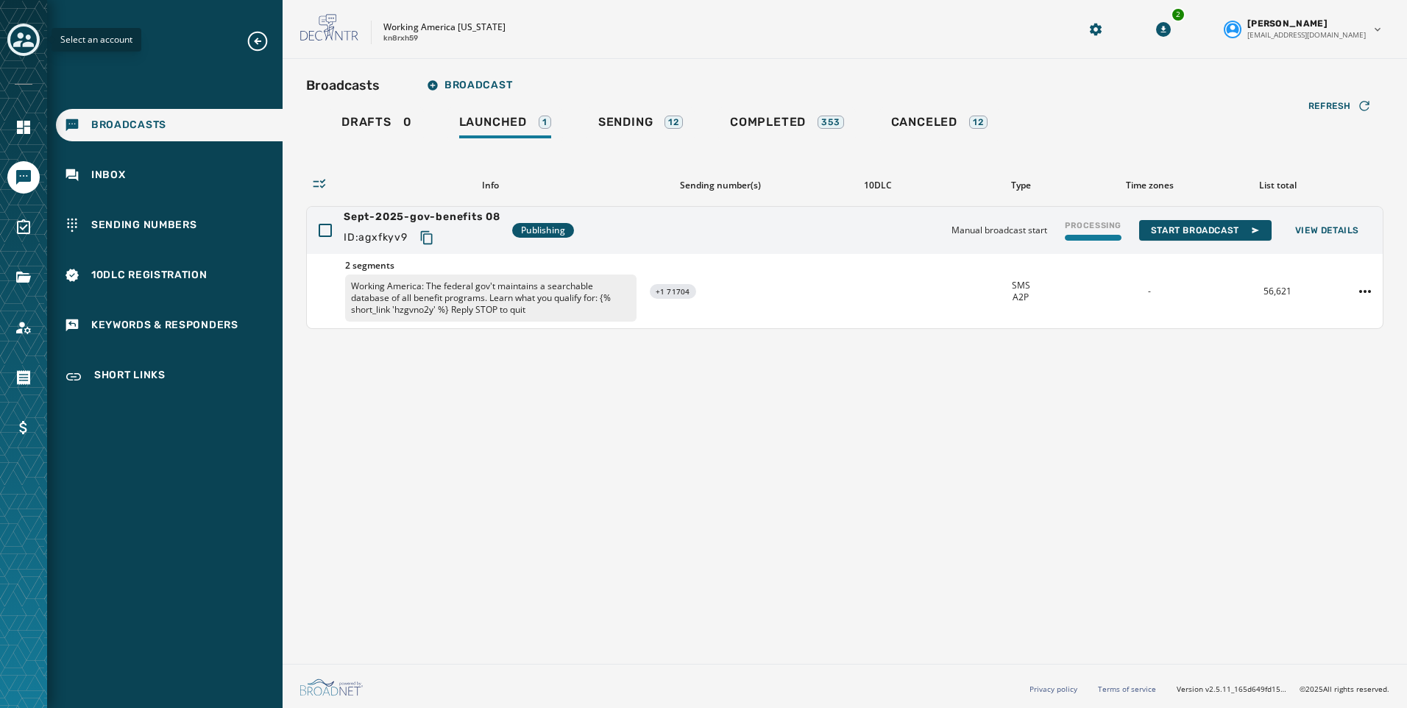
click at [15, 34] on icon "Toggle account select drawer" at bounding box center [23, 39] width 21 height 21
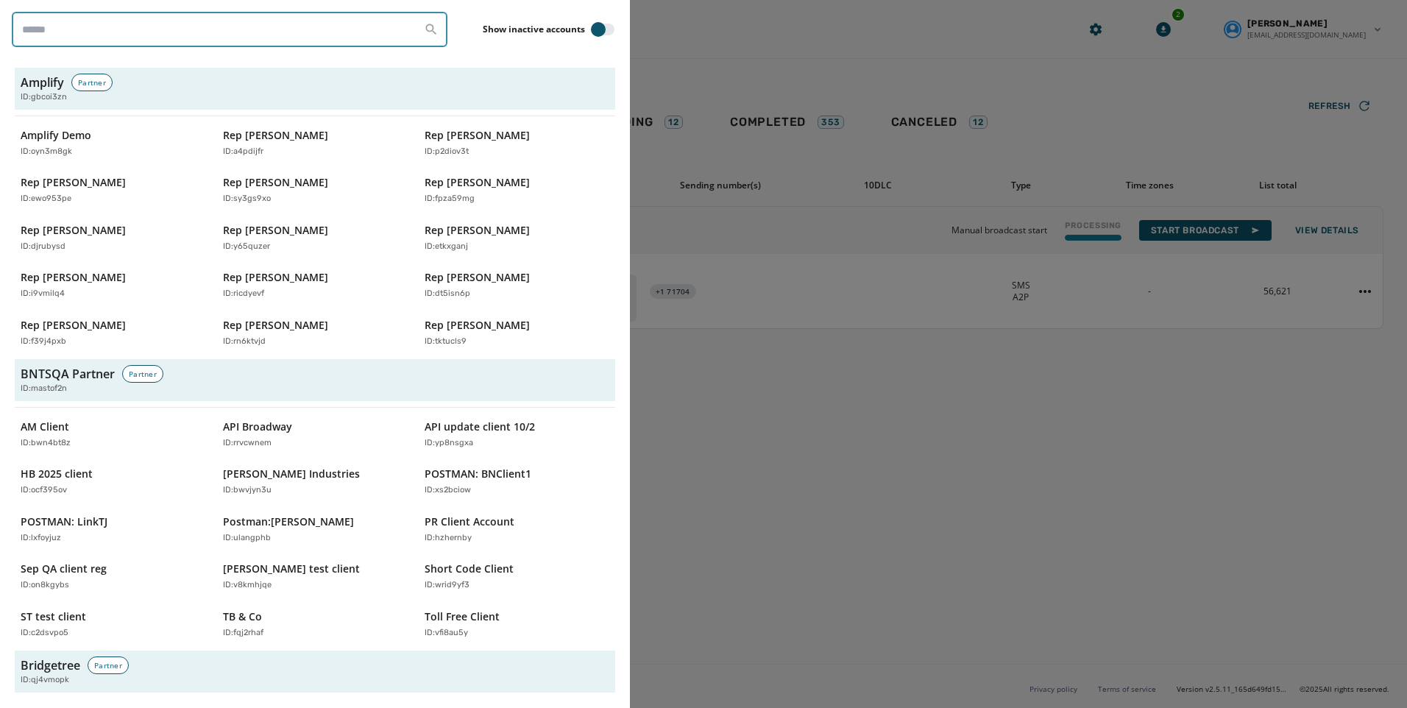
click at [122, 35] on input "search" at bounding box center [230, 29] width 436 height 35
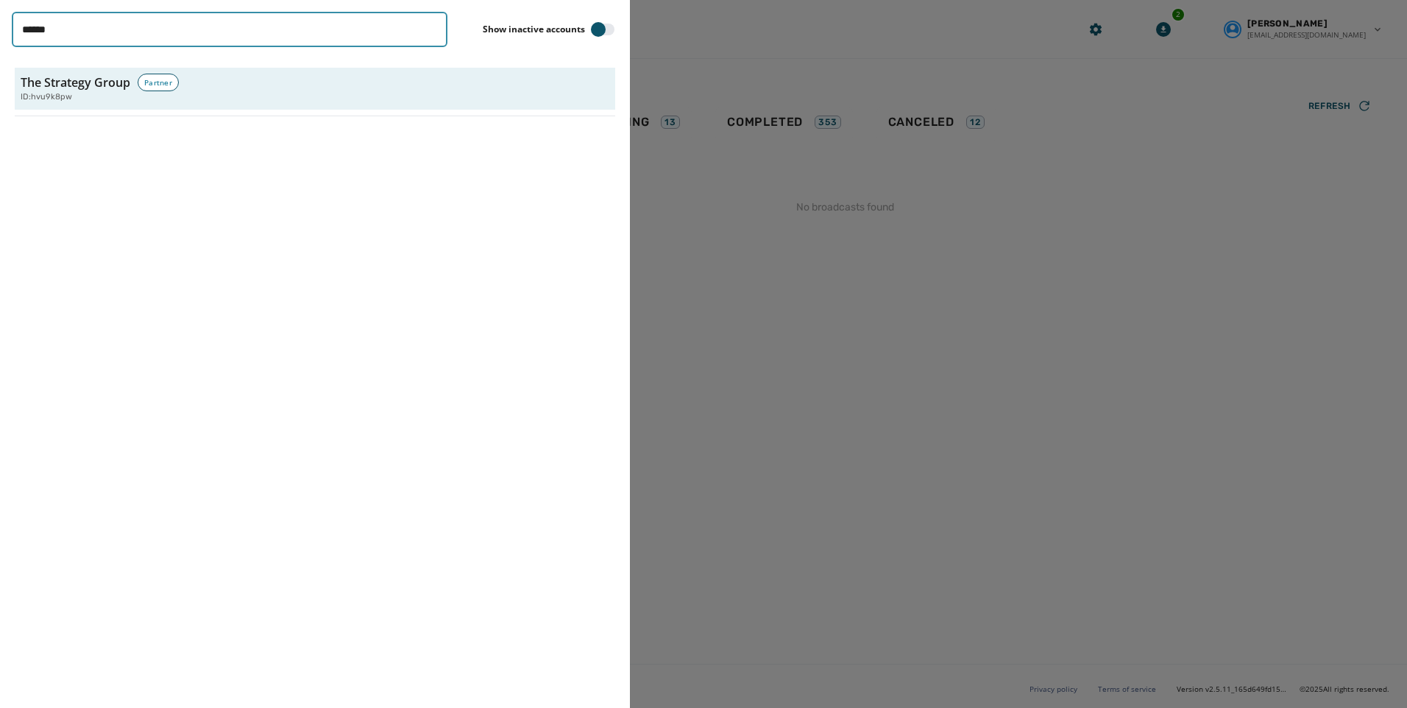
drag, startPoint x: 333, startPoint y: 32, endPoint x: -160, endPoint y: 38, distance: 492.4
click at [0, 38] on html "Broadcasts Inbox Sending Numbers 10DLC Registration Keywords & Responders Short…" at bounding box center [703, 354] width 1407 height 708
type input "***"
click at [56, 147] on p "ID: kzjgvkaw" at bounding box center [44, 152] width 46 height 13
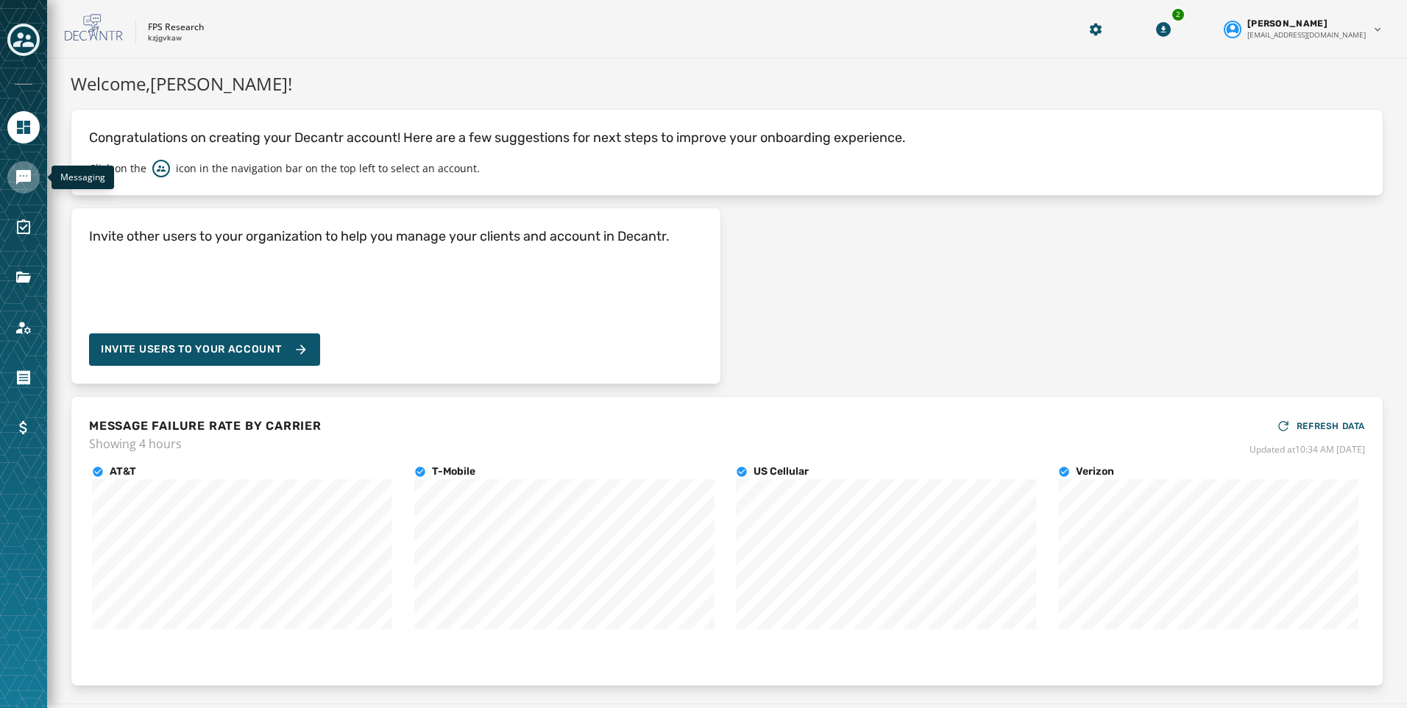
click at [23, 185] on icon "Navigate to Messaging" at bounding box center [24, 178] width 18 height 18
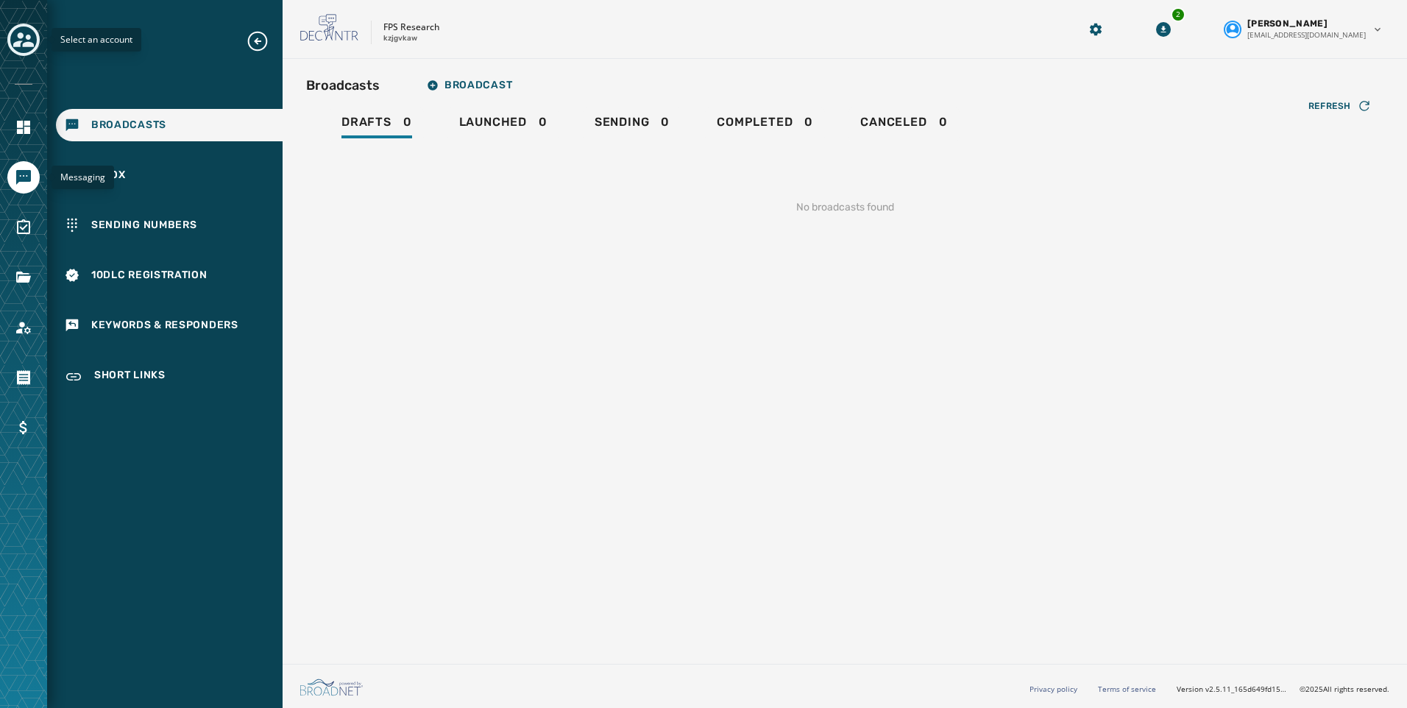
click at [28, 34] on icon "Toggle account select drawer" at bounding box center [23, 39] width 21 height 21
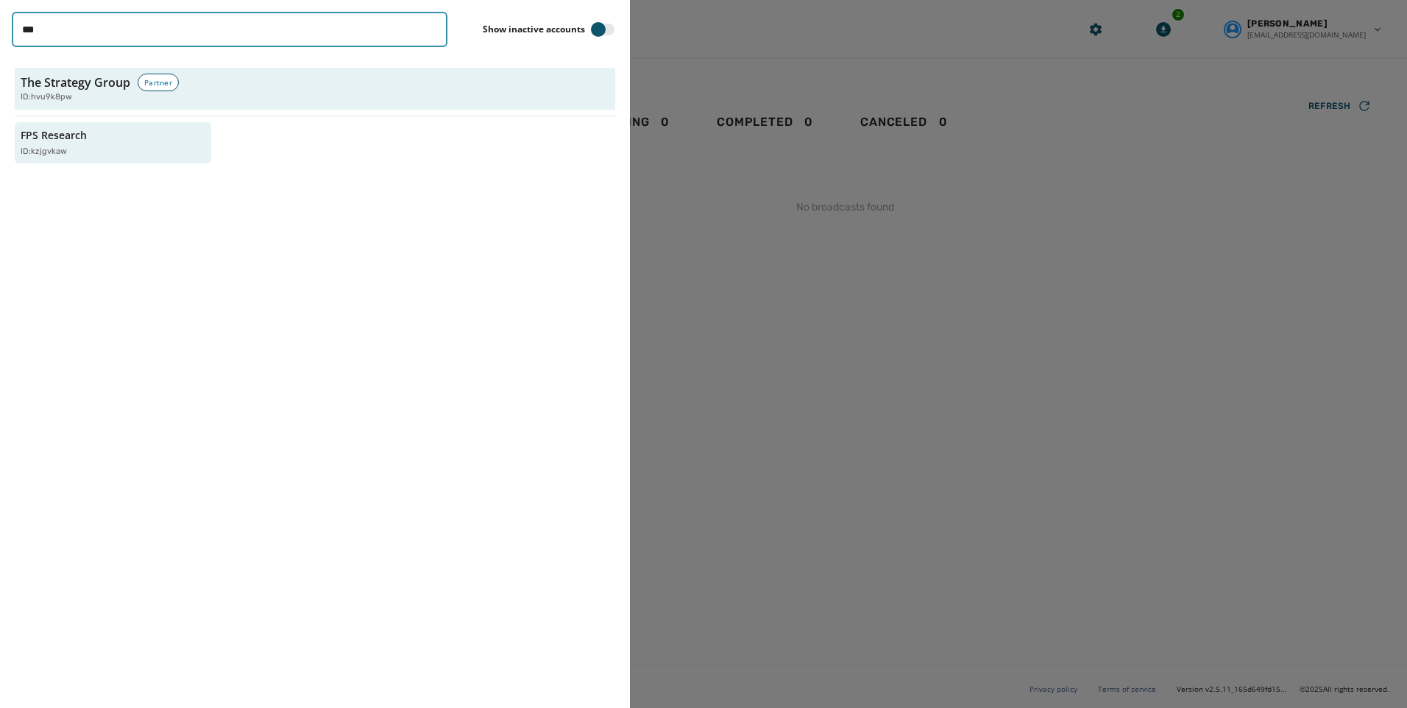
drag, startPoint x: 142, startPoint y: 32, endPoint x: -215, endPoint y: 28, distance: 356.9
click at [0, 28] on html "Broadcasts Inbox Sending Numbers 10DLC Registration Keywords & Responders Short…" at bounding box center [703, 354] width 1407 height 708
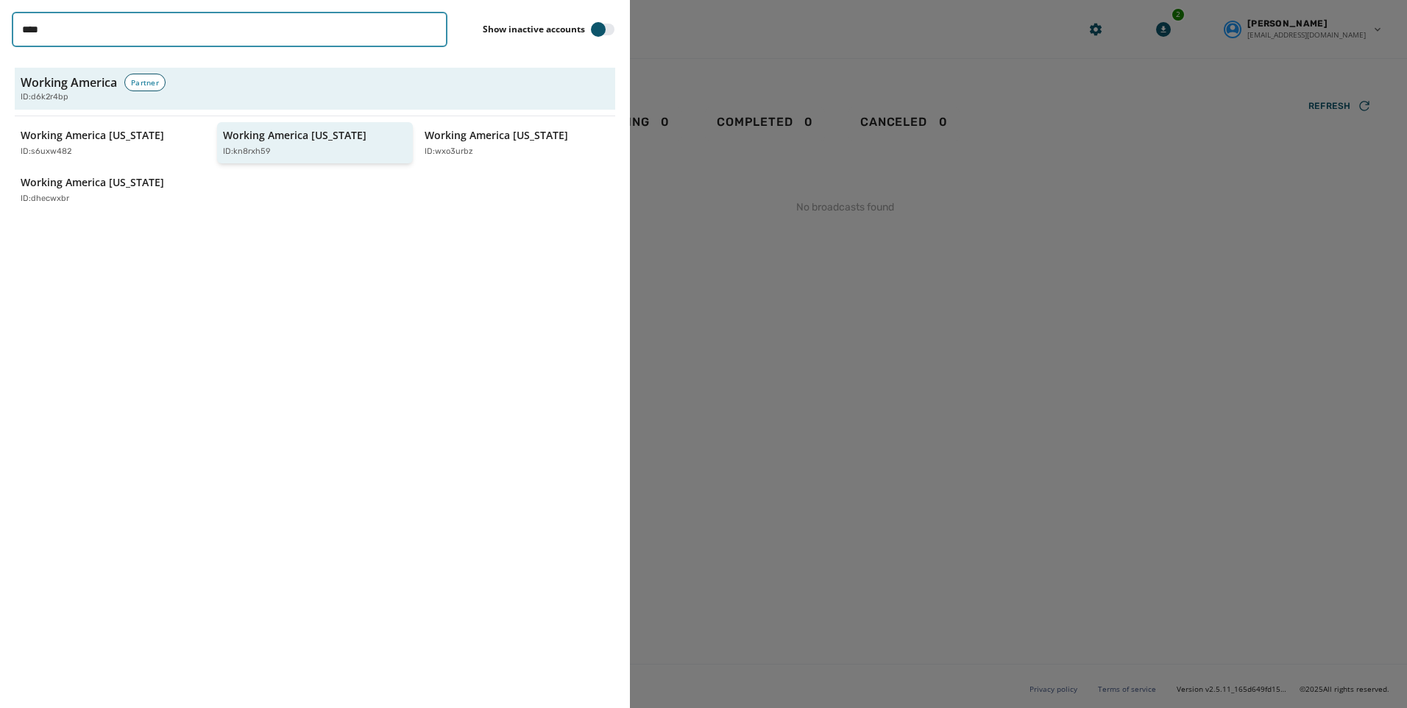
type input "****"
click at [331, 155] on div "ID: kn8rxh59" at bounding box center [308, 152] width 170 height 13
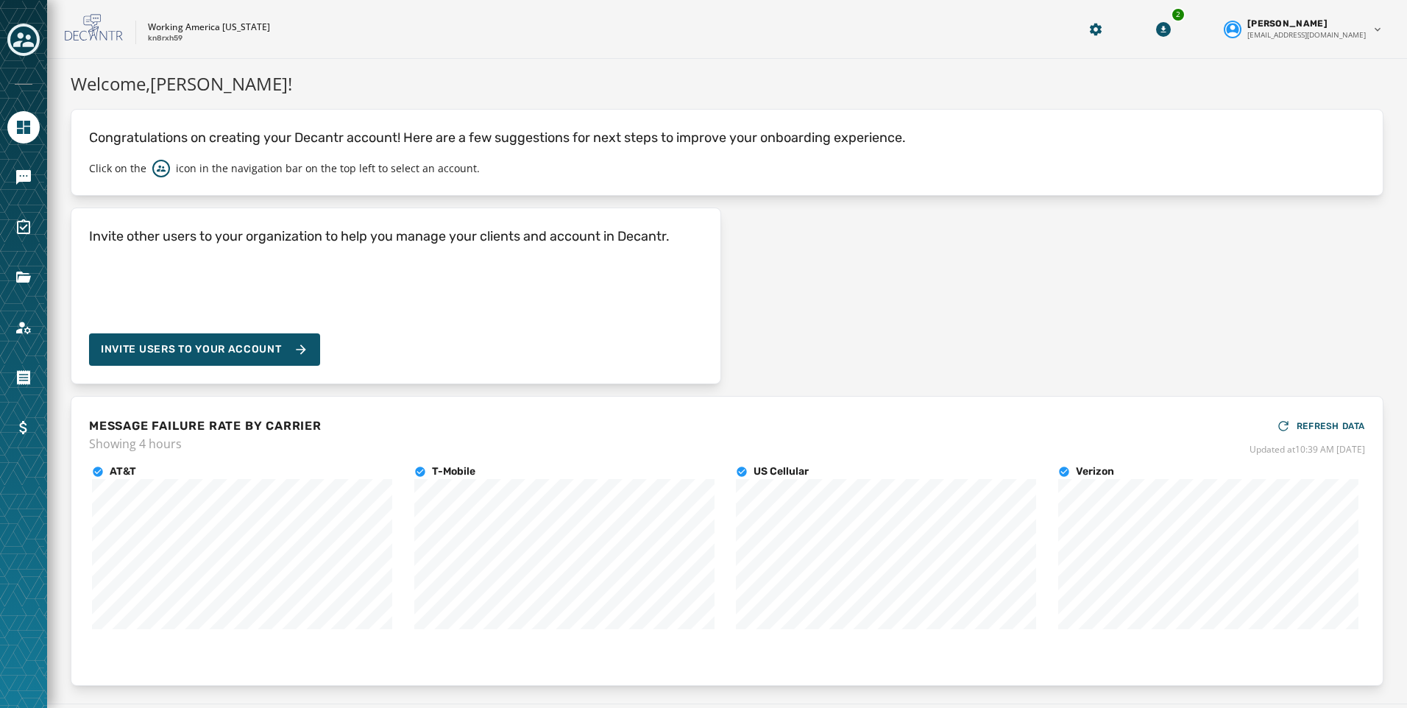
click at [43, 38] on div at bounding box center [23, 354] width 47 height 708
click at [19, 180] on icon "Navigate to Messaging" at bounding box center [23, 177] width 15 height 15
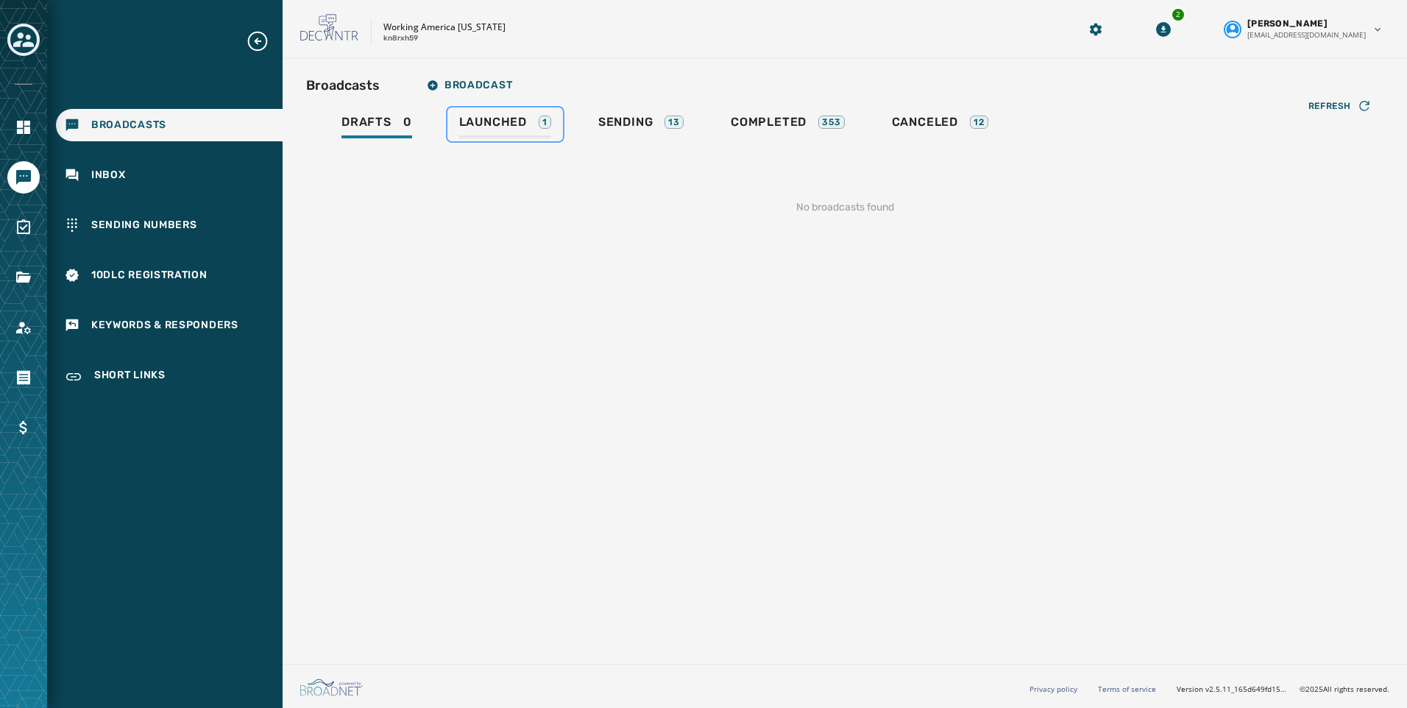
click at [508, 118] on span "Launched" at bounding box center [493, 122] width 68 height 15
click at [461, 75] on button "Broadcast" at bounding box center [469, 85] width 109 height 29
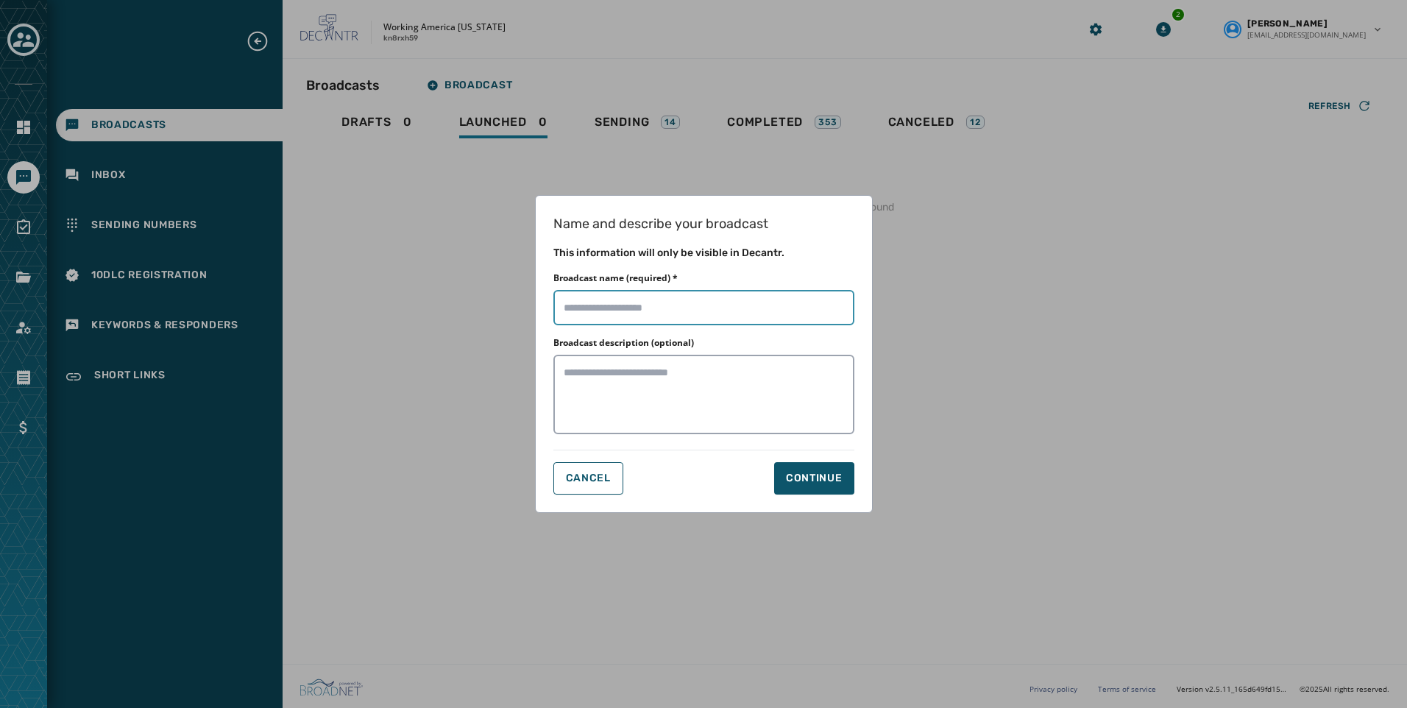
drag, startPoint x: 615, startPoint y: 305, endPoint x: 658, endPoint y: 318, distance: 44.7
click at [615, 304] on input "Broadcast name (required) *" at bounding box center [703, 307] width 301 height 35
paste input "**********"
type input "**********"
click at [830, 467] on button "Continue" at bounding box center [814, 478] width 80 height 32
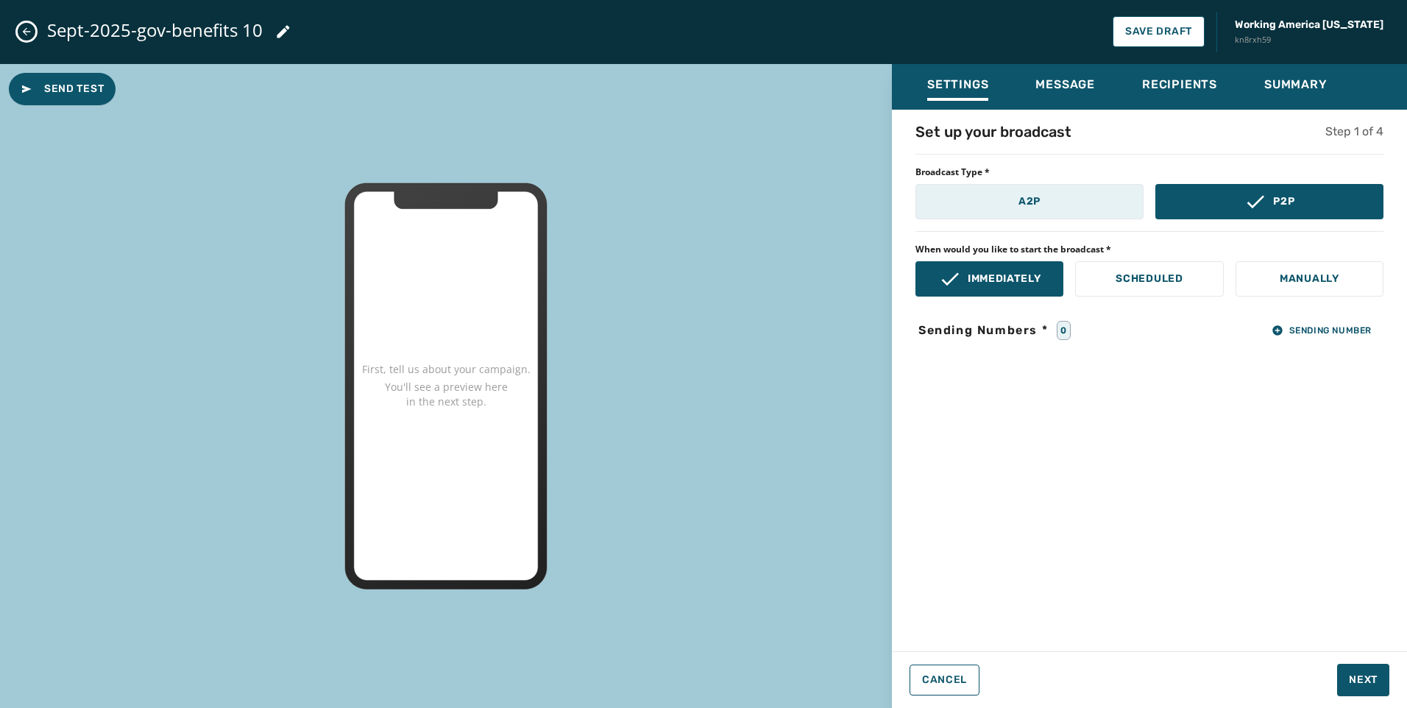
click at [978, 200] on button "A2P" at bounding box center [1029, 201] width 228 height 35
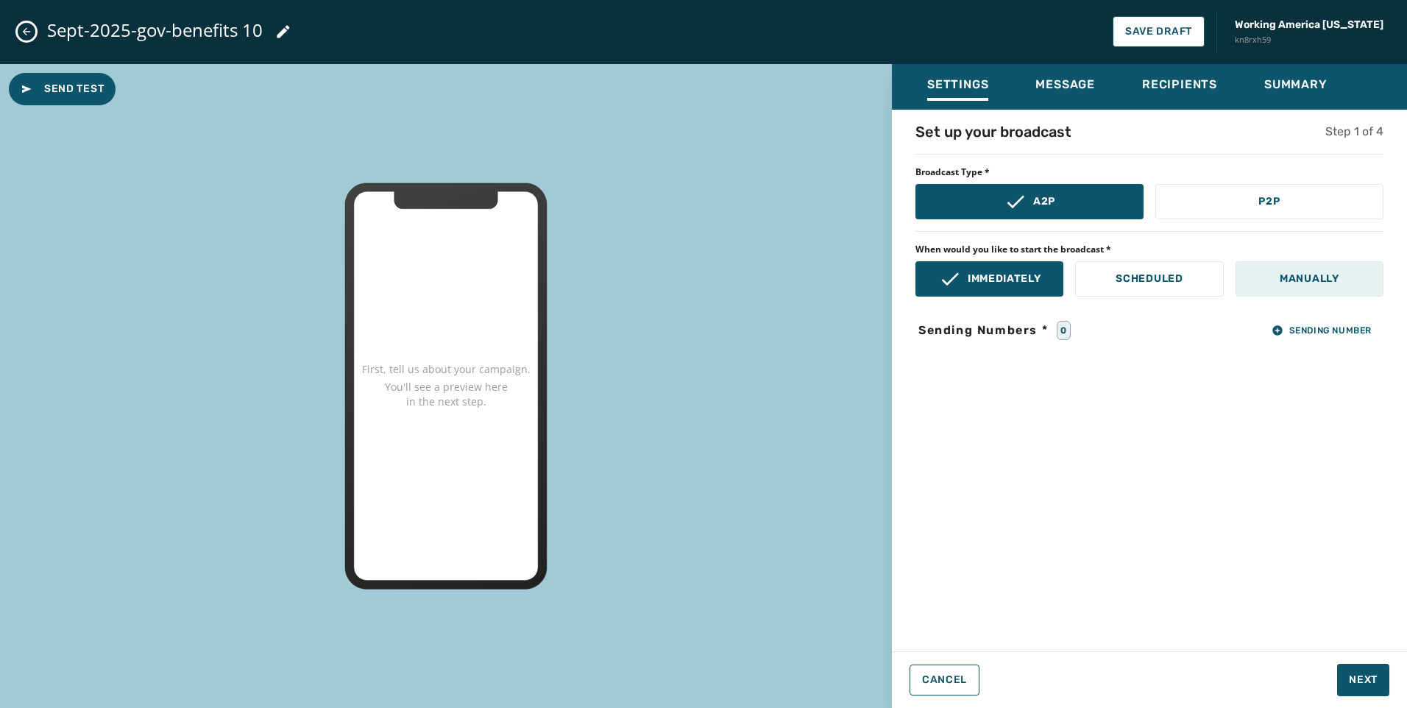
click at [1318, 289] on button "Manually" at bounding box center [1310, 278] width 148 height 35
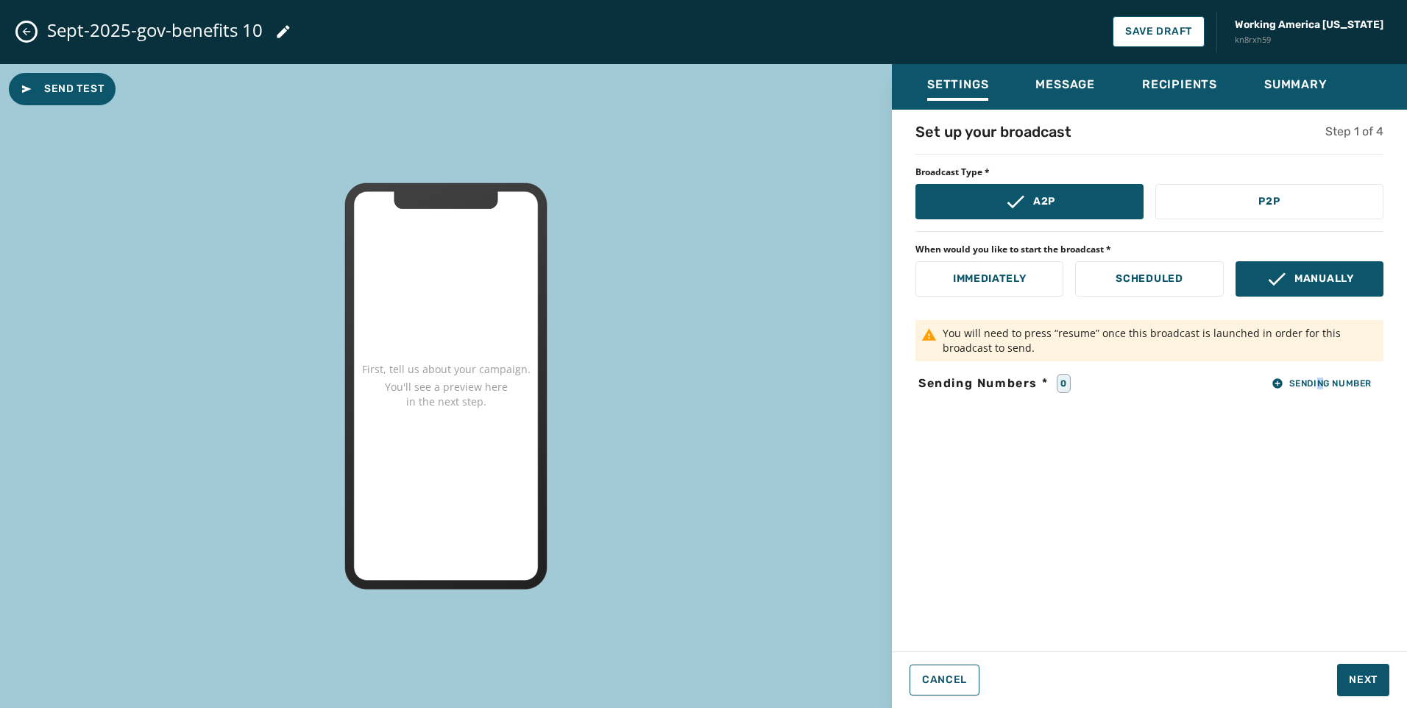
click at [1319, 401] on div "Set up your broadcast Step 1 of 4 Broadcast Type * A2P P2P When would you like …" at bounding box center [1149, 375] width 515 height 509
click at [1314, 393] on button "Sending Number" at bounding box center [1322, 383] width 124 height 21
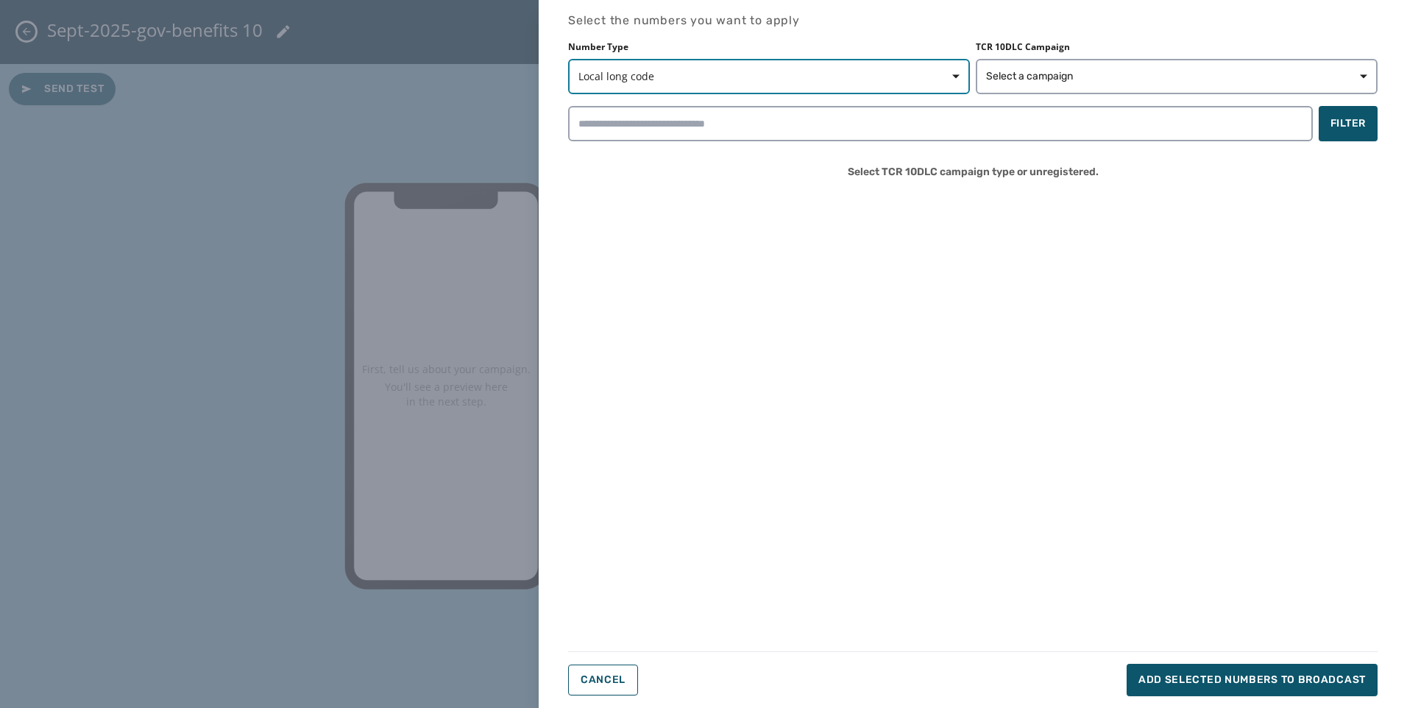
click at [670, 75] on span "Local long code" at bounding box center [768, 76] width 381 height 15
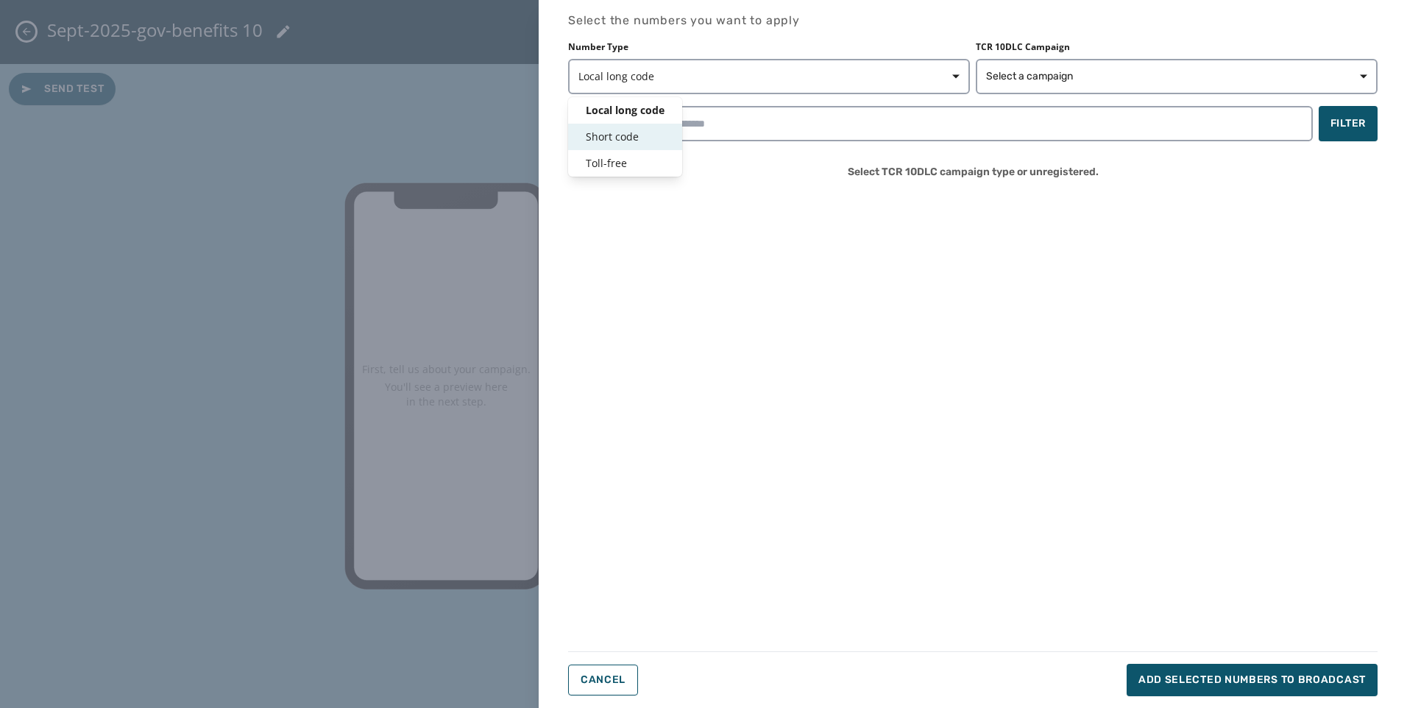
click at [634, 138] on span "Short code" at bounding box center [625, 137] width 79 height 15
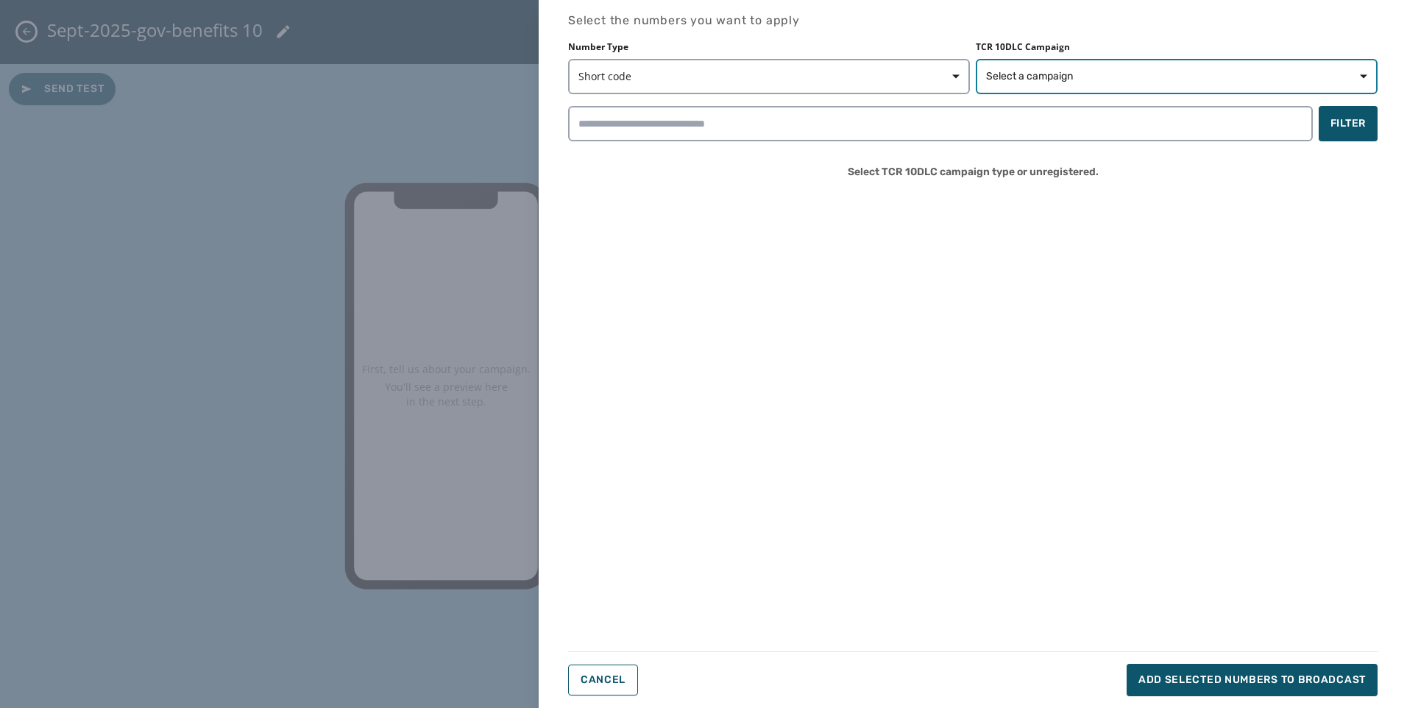
click at [1032, 93] on button "Select a campaign" at bounding box center [1177, 76] width 402 height 35
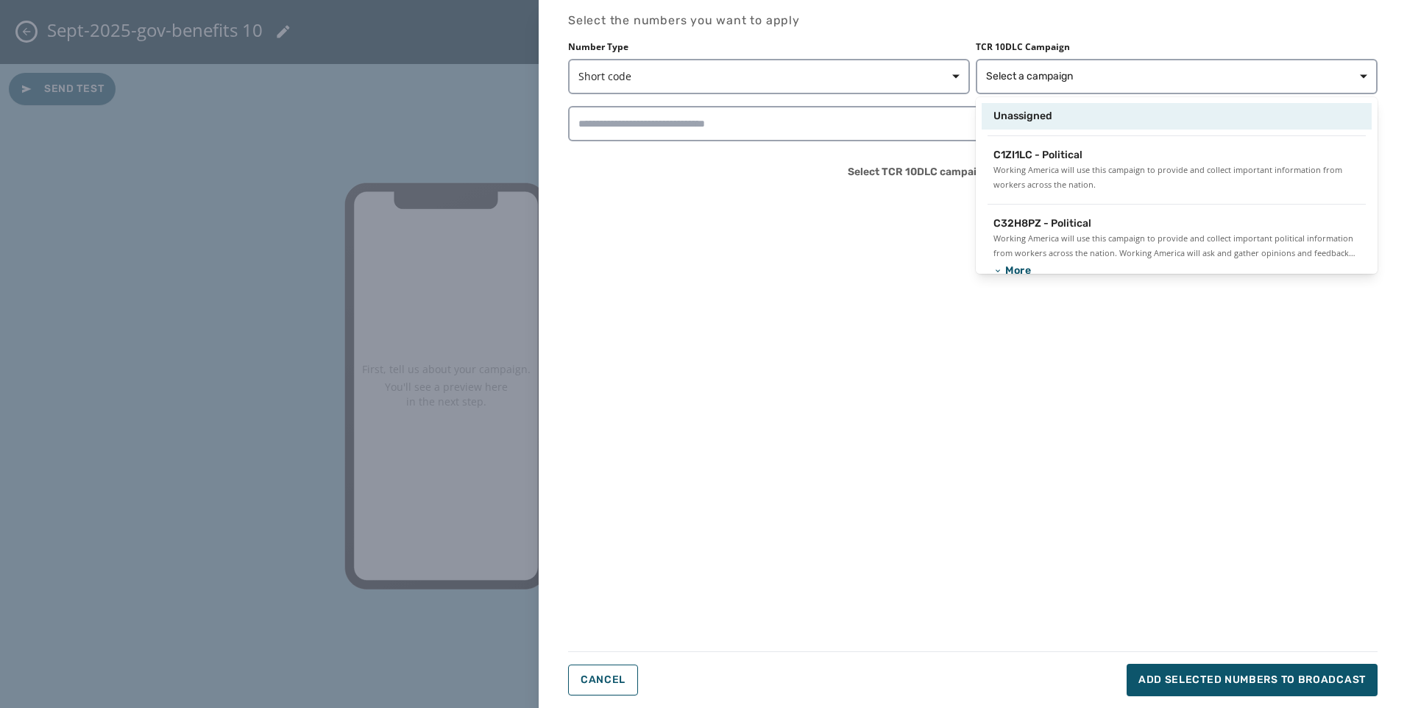
drag, startPoint x: 1021, startPoint y: 116, endPoint x: 1011, endPoint y: 121, distance: 11.9
click at [1021, 116] on span "Unassigned" at bounding box center [1022, 116] width 59 height 15
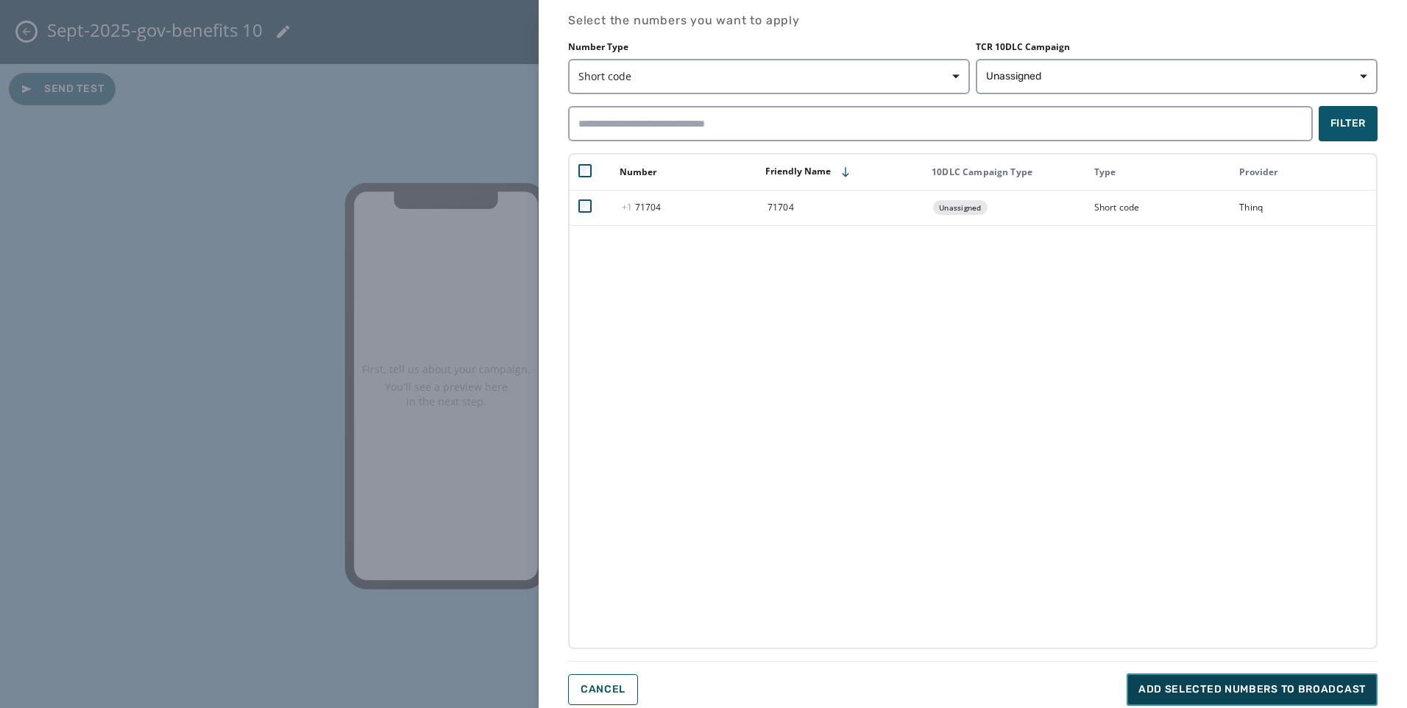
click at [1266, 693] on span "Add selected numbers to broadcast" at bounding box center [1251, 689] width 227 height 15
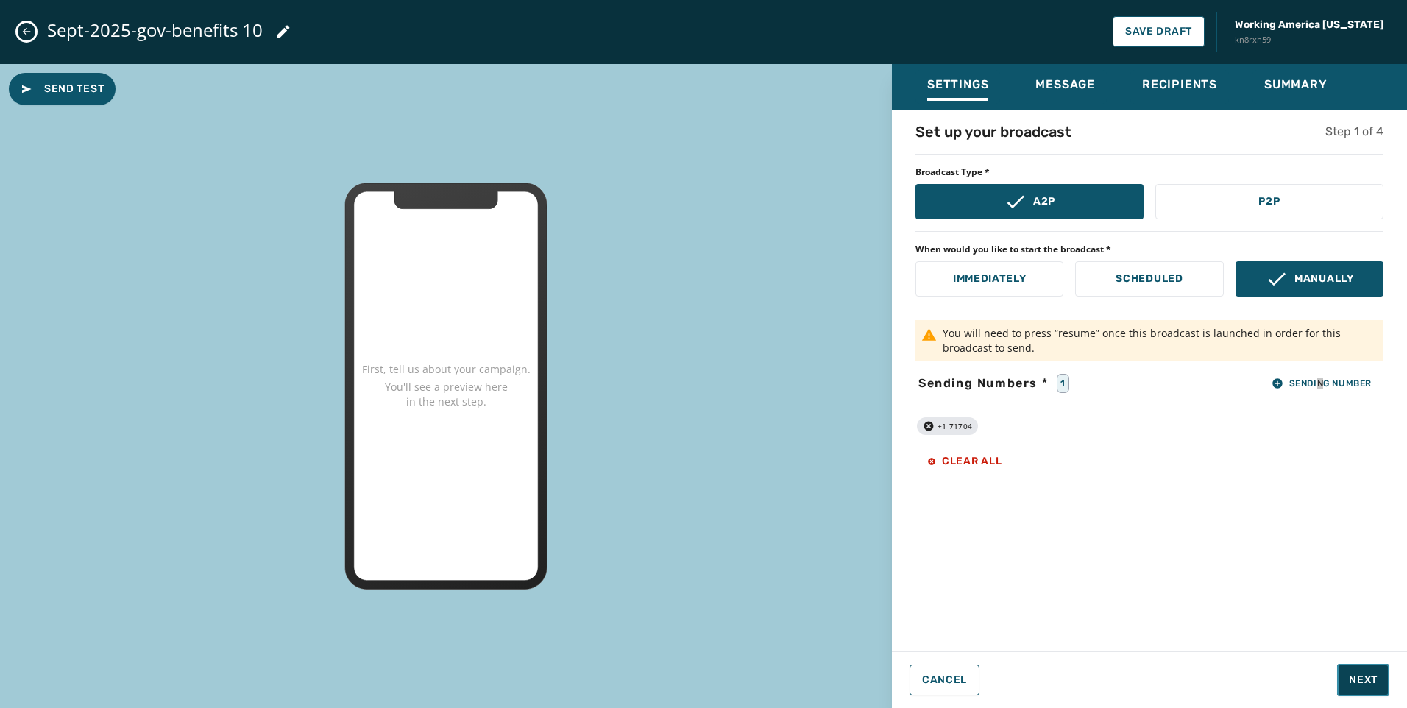
click at [1375, 674] on span "Next" at bounding box center [1363, 680] width 29 height 15
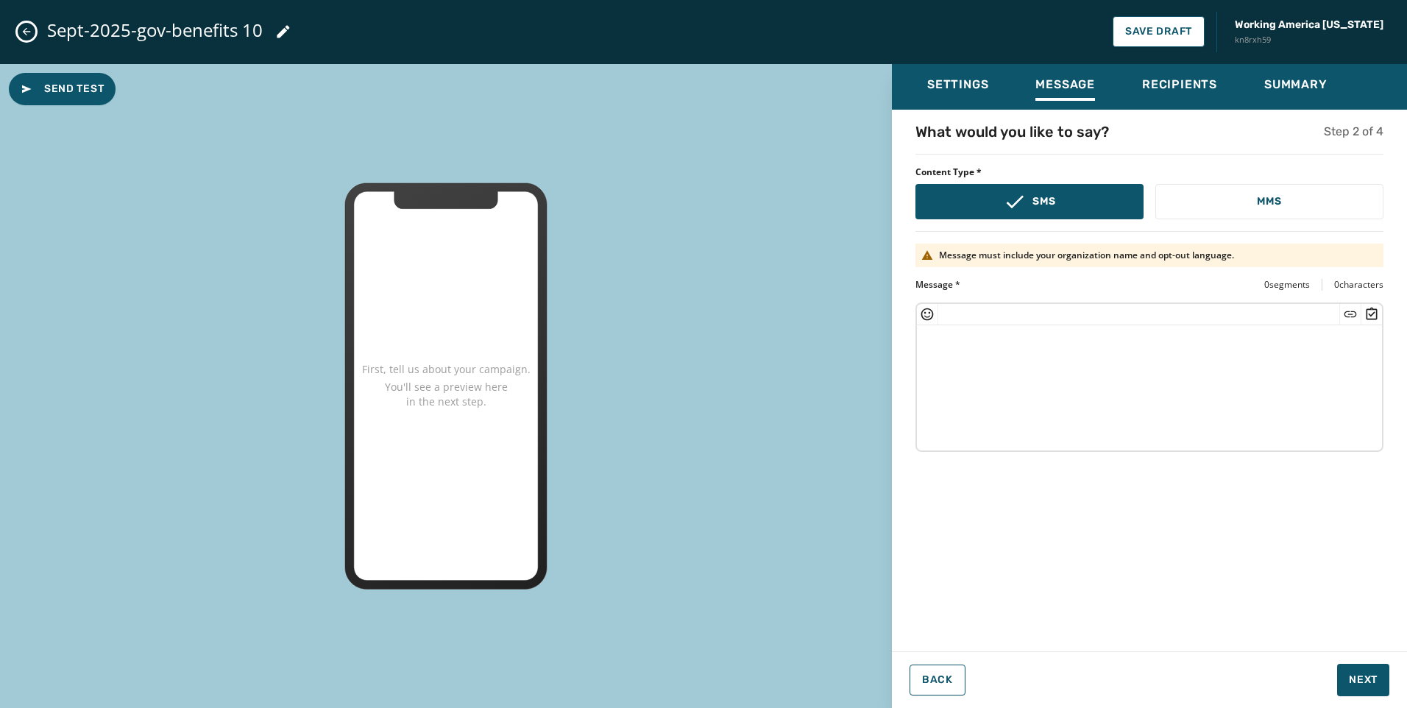
click at [1028, 376] on textarea at bounding box center [1149, 385] width 465 height 121
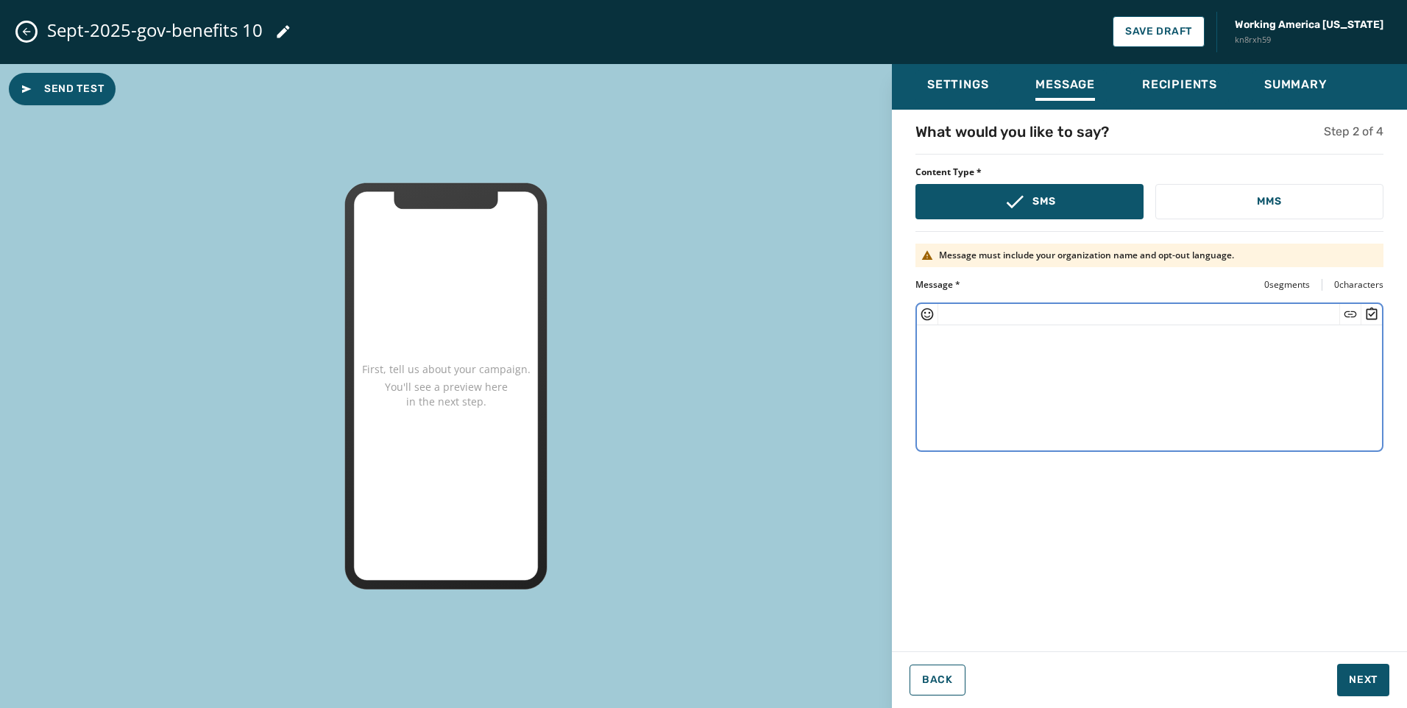
paste textarea "**********"
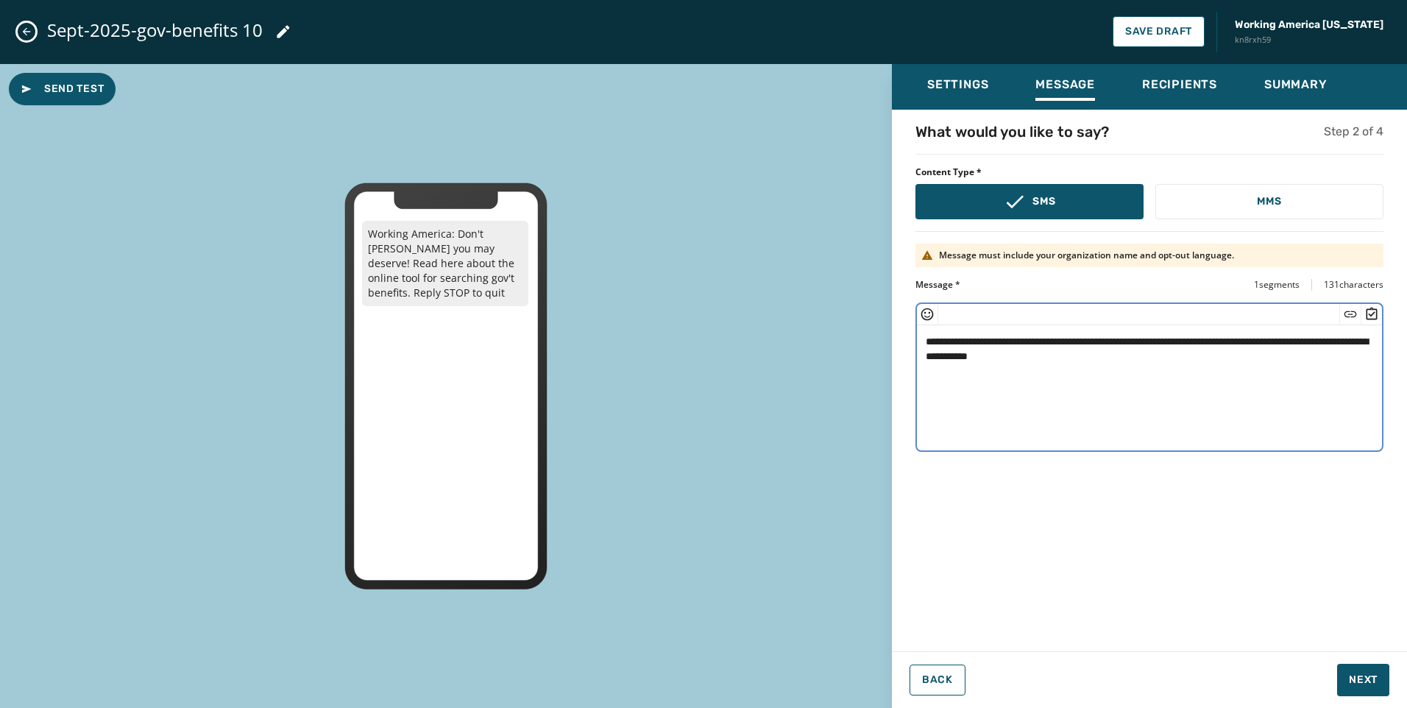
click at [1044, 358] on textarea "**********" at bounding box center [1149, 385] width 465 height 121
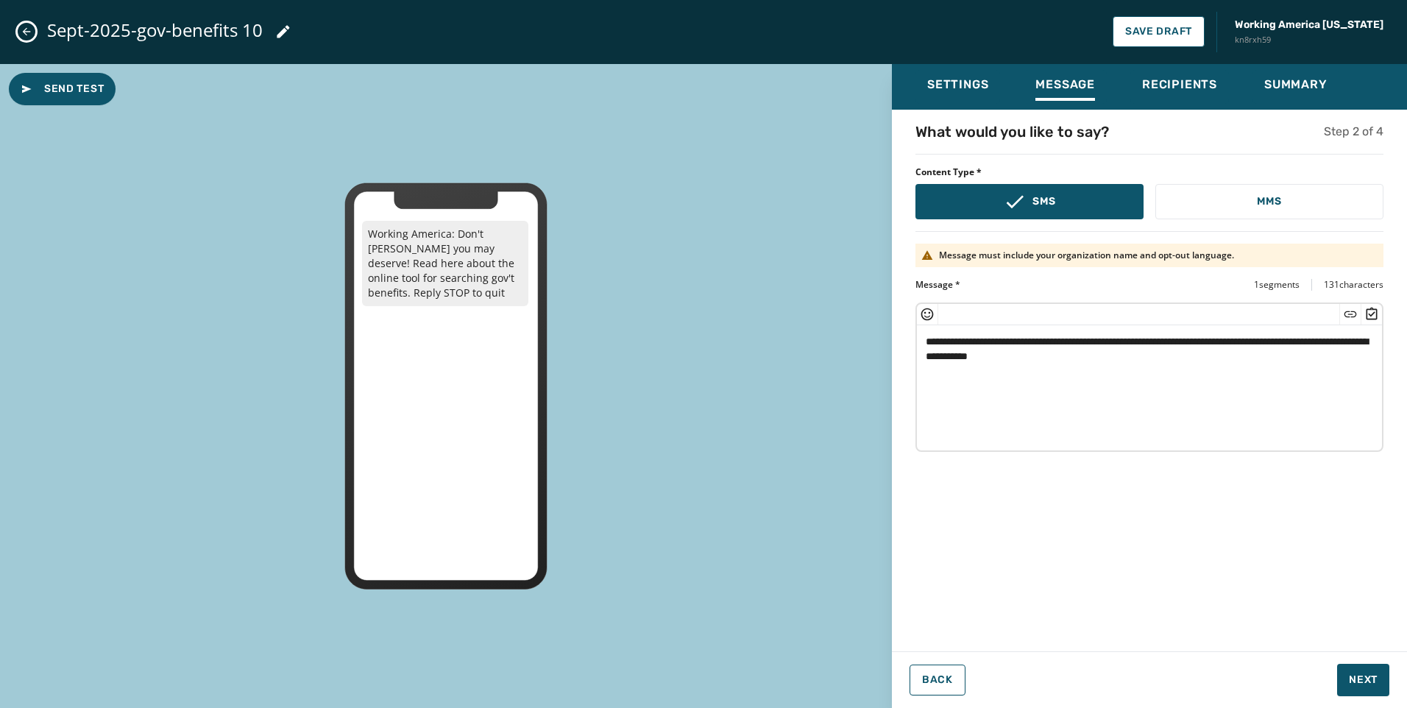
click at [1335, 309] on div at bounding box center [1149, 314] width 465 height 21
click at [1354, 310] on icon "Insert Short Link" at bounding box center [1350, 314] width 15 height 15
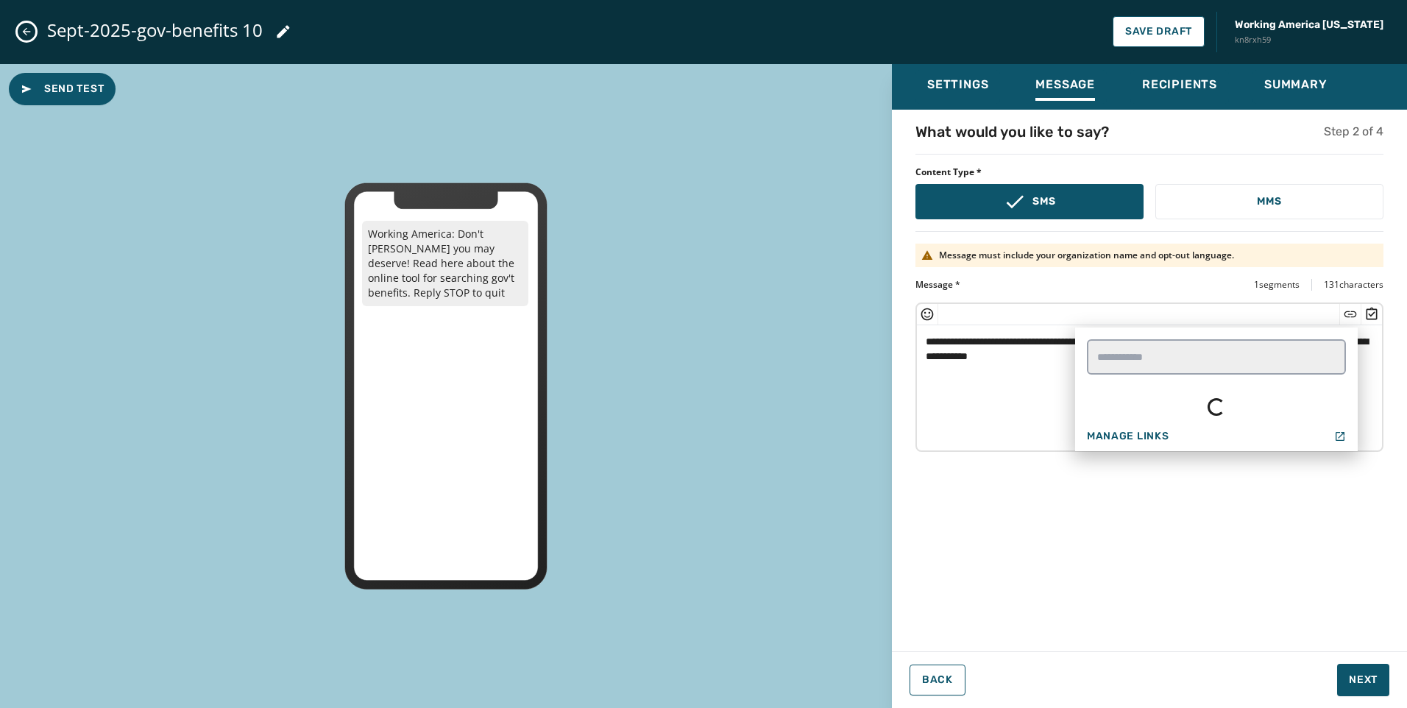
click at [1041, 353] on textarea "**********" at bounding box center [1149, 385] width 465 height 121
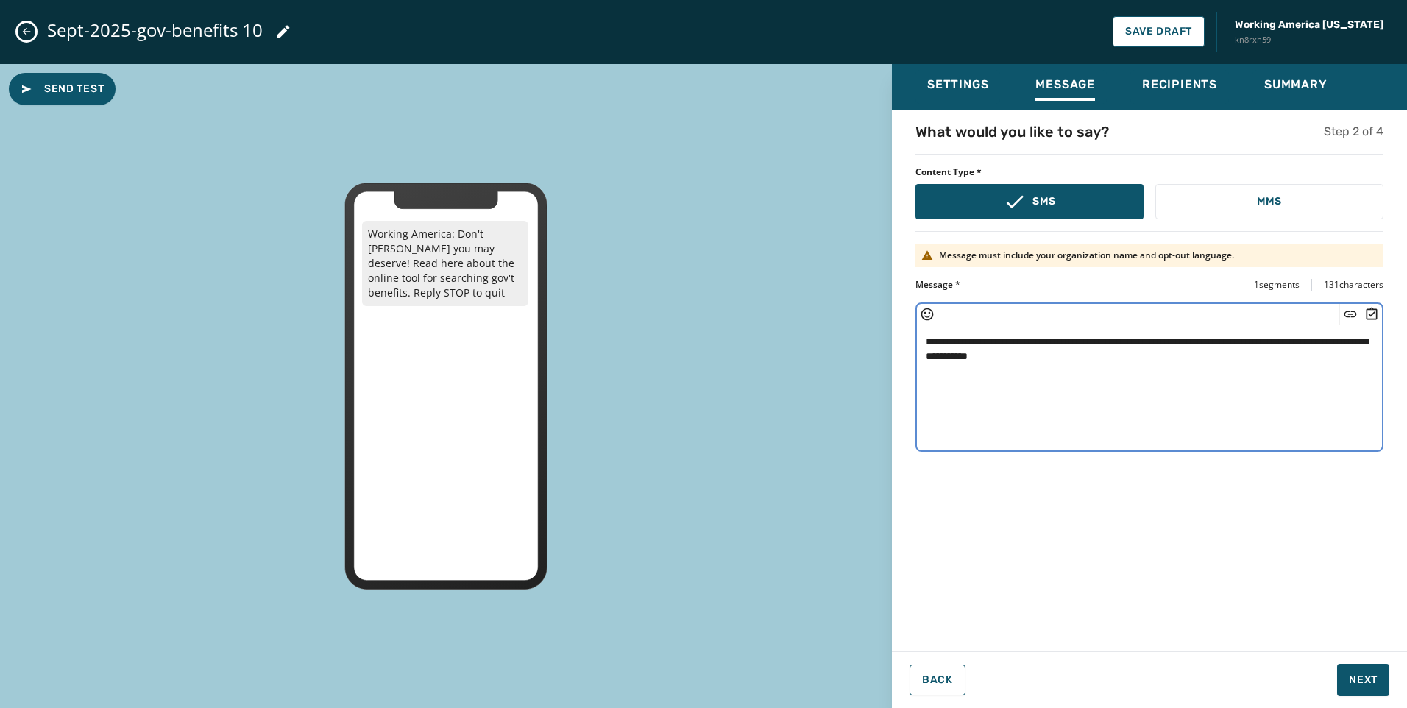
click at [1046, 355] on textarea "**********" at bounding box center [1149, 385] width 465 height 121
click at [1347, 317] on icon "Insert Short Link" at bounding box center [1350, 314] width 15 height 15
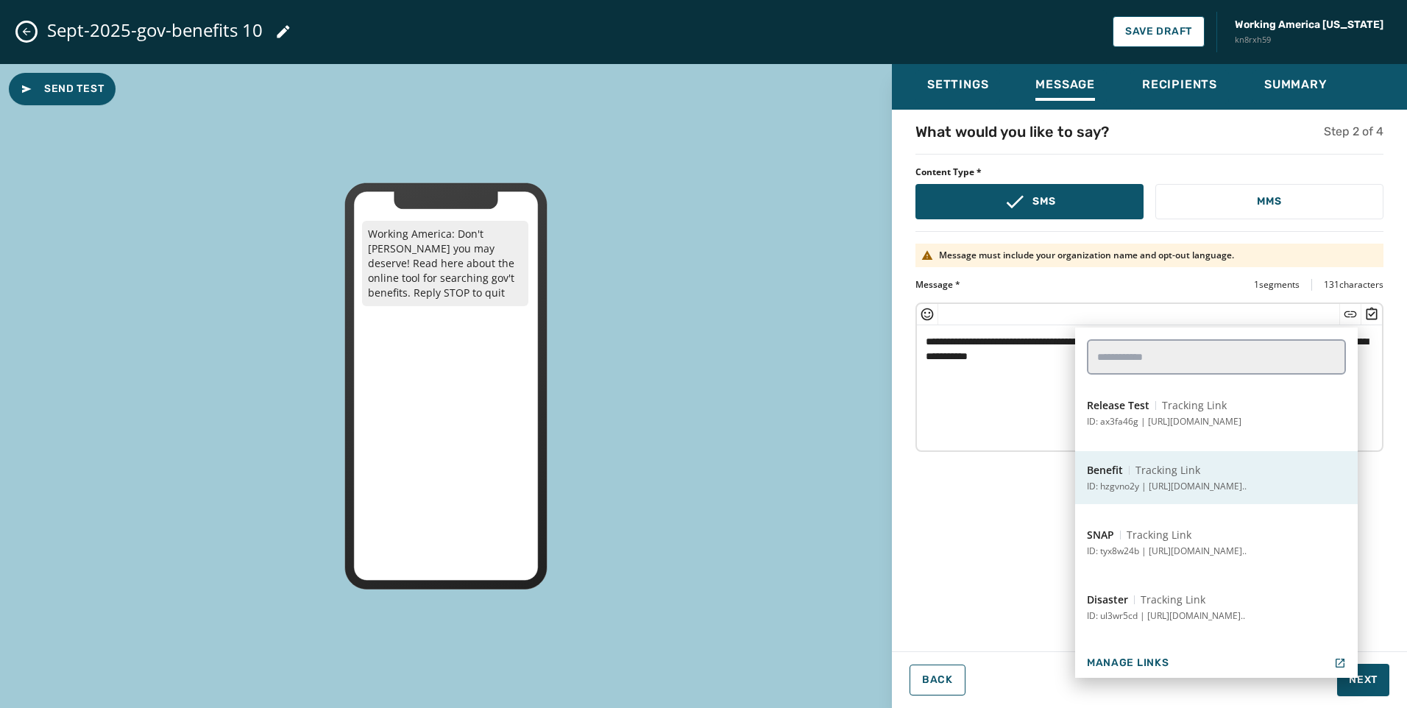
click at [1170, 458] on button "Benefit Tracking Link ID: hzgvno2y | [URL][DOMAIN_NAME].." at bounding box center [1216, 477] width 283 height 53
type textarea "**********"
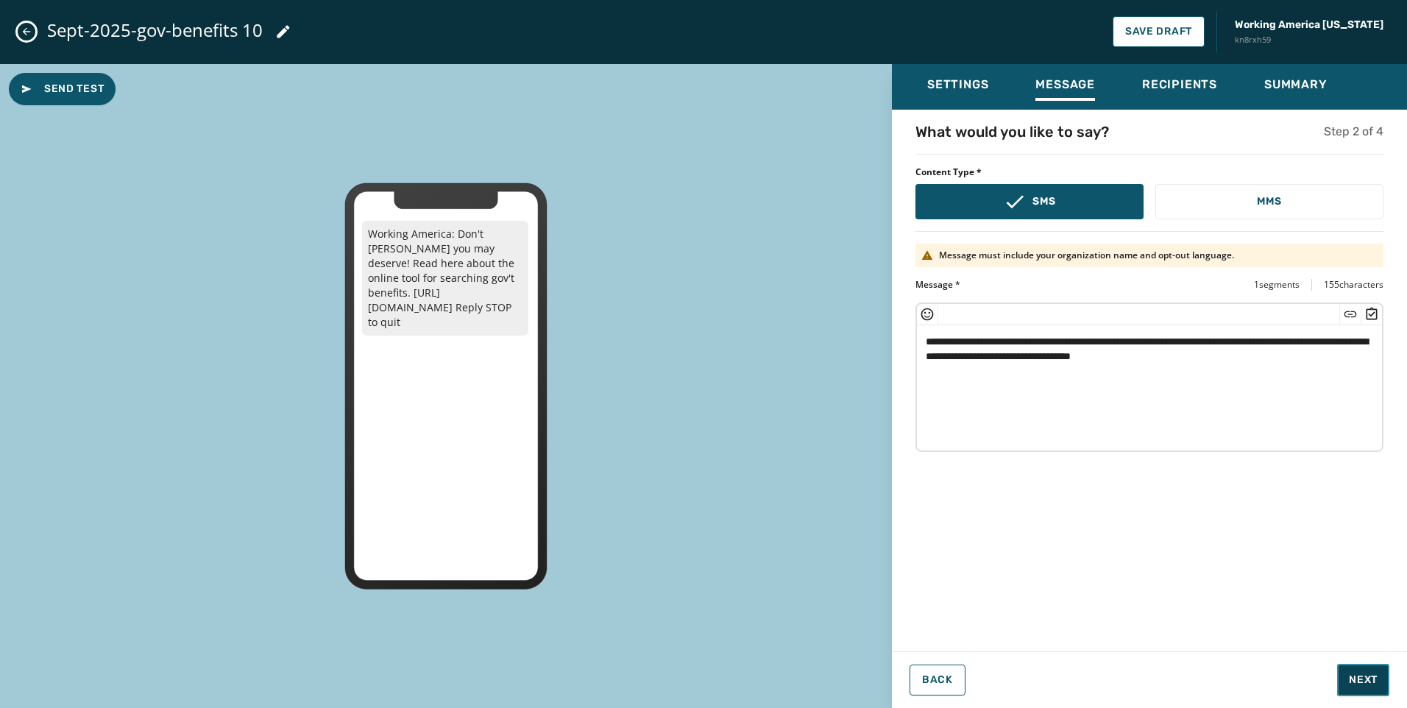
click at [1364, 687] on span "Next" at bounding box center [1363, 680] width 29 height 15
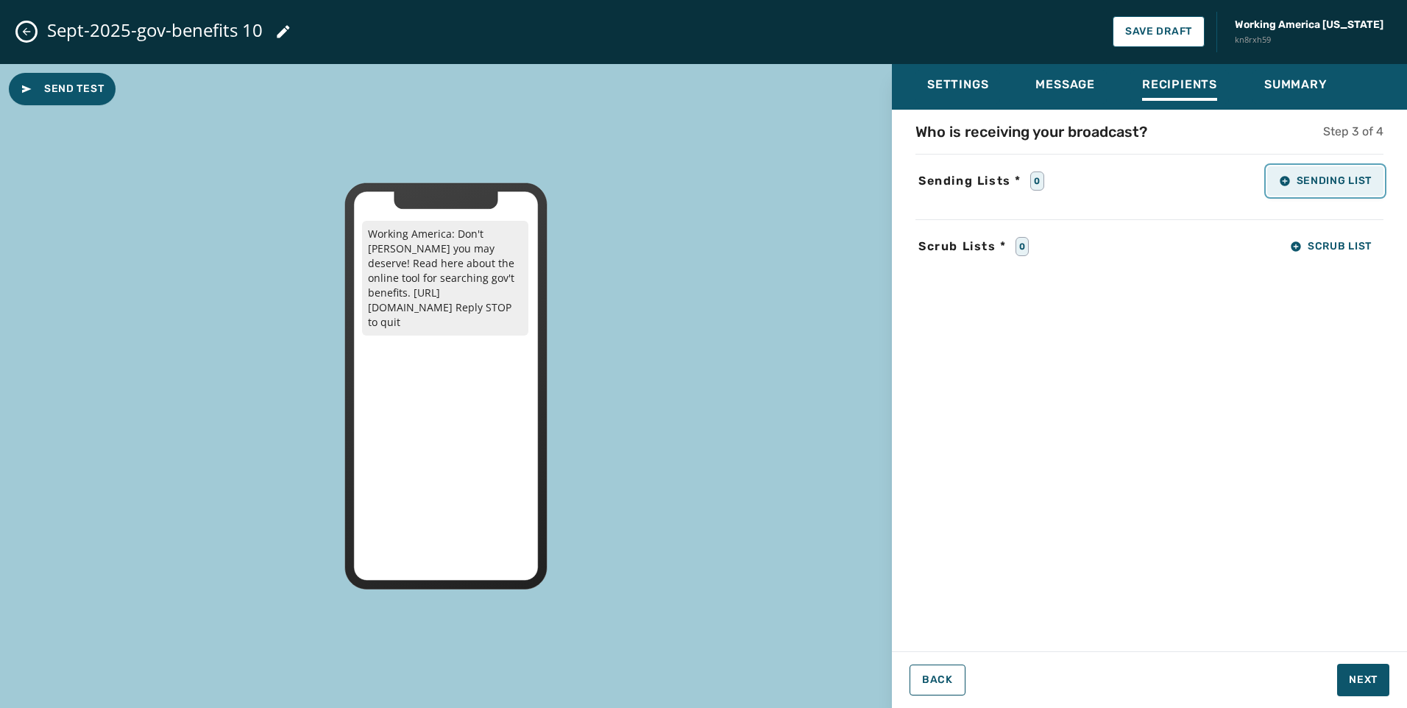
click at [1308, 183] on span "Sending List" at bounding box center [1325, 181] width 93 height 12
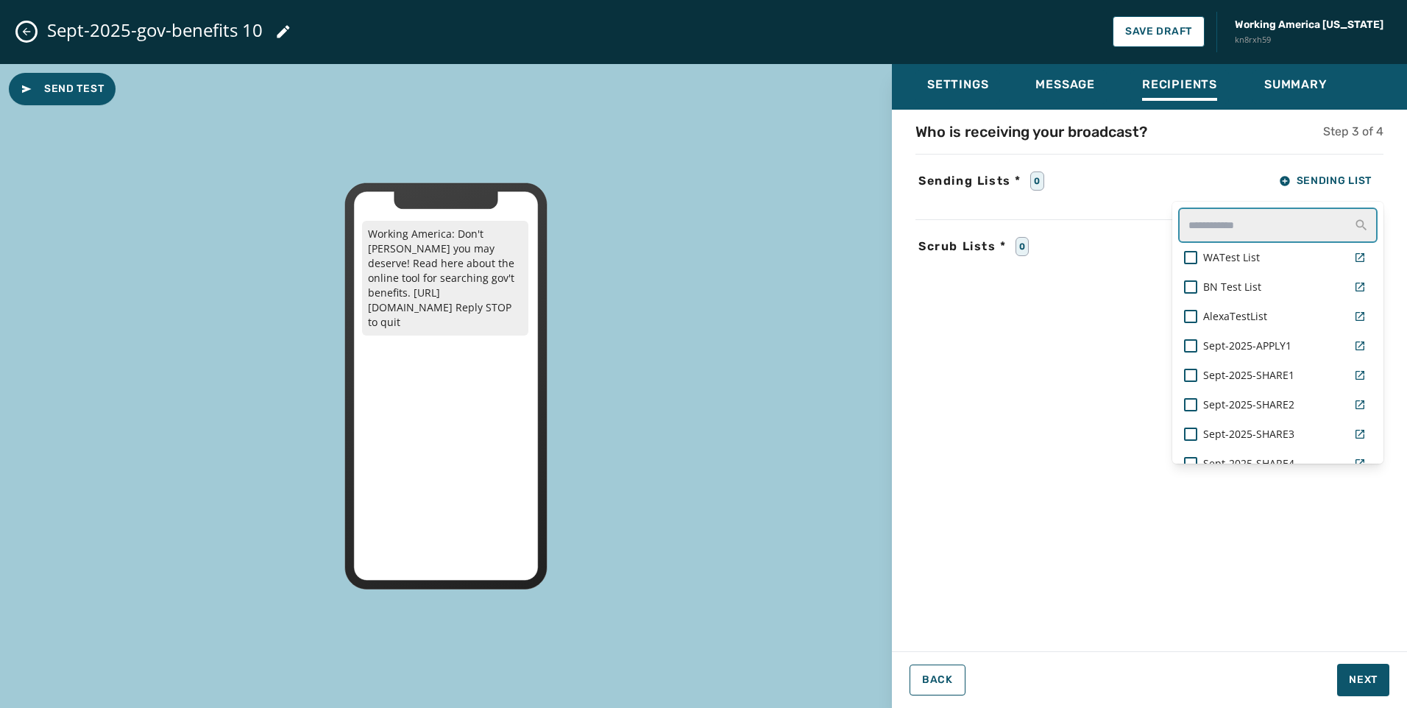
click at [1258, 221] on input "text" at bounding box center [1277, 225] width 199 height 35
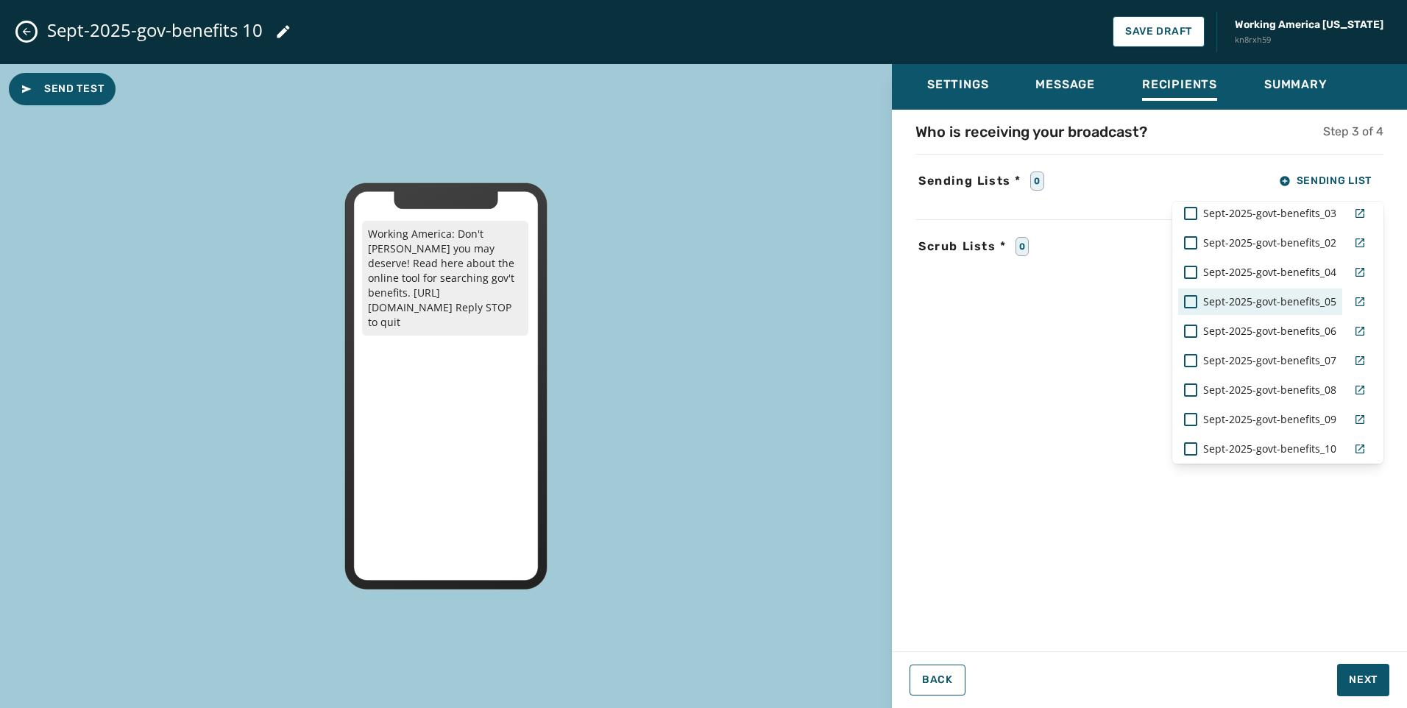
scroll to position [147, 0]
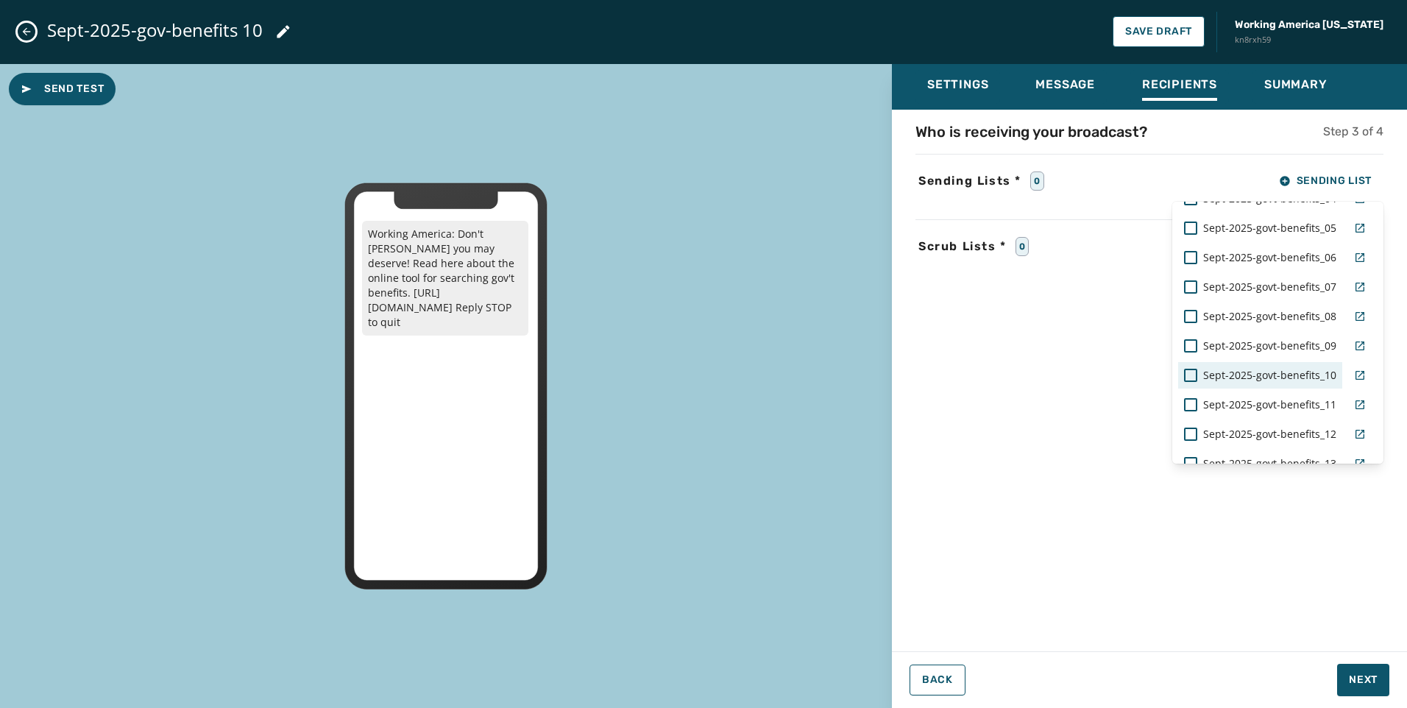
type input "****"
click at [1250, 376] on span "Sept-2025-govt-benefits_10" at bounding box center [1269, 375] width 133 height 15
click at [1111, 377] on div "Who is receiving your broadcast? Step 3 of 4 Sending Lists * 1 Sending List ***…" at bounding box center [1149, 375] width 515 height 509
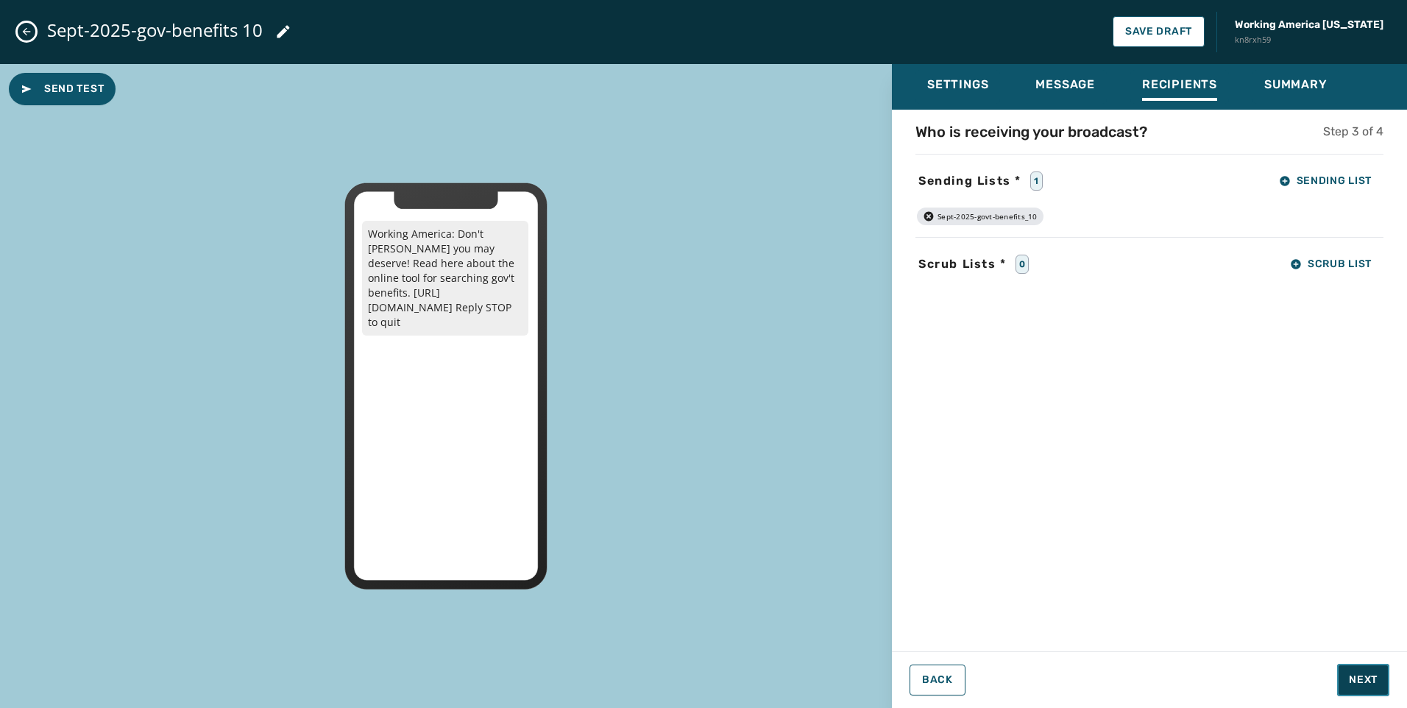
click at [1381, 681] on button "Next" at bounding box center [1363, 680] width 52 height 32
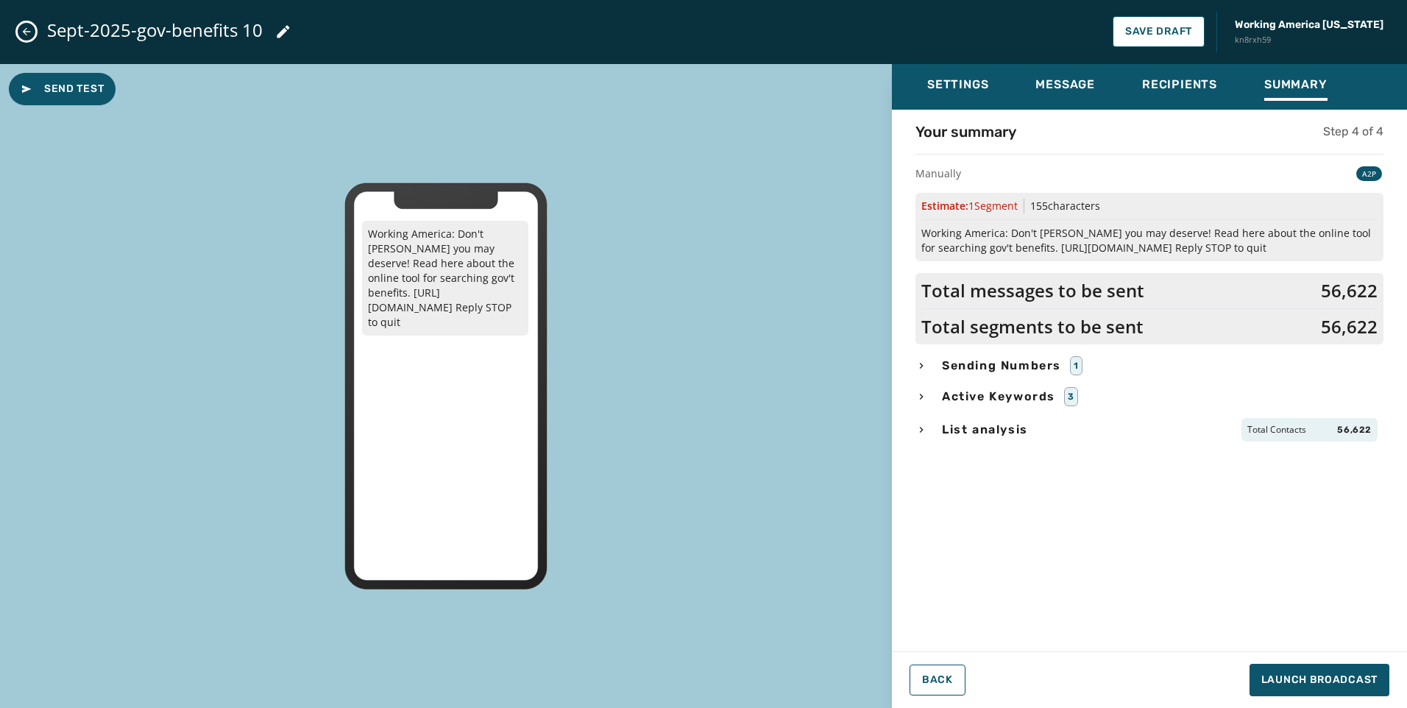
click at [929, 365] on div "Sending Numbers 1" at bounding box center [1149, 365] width 468 height 19
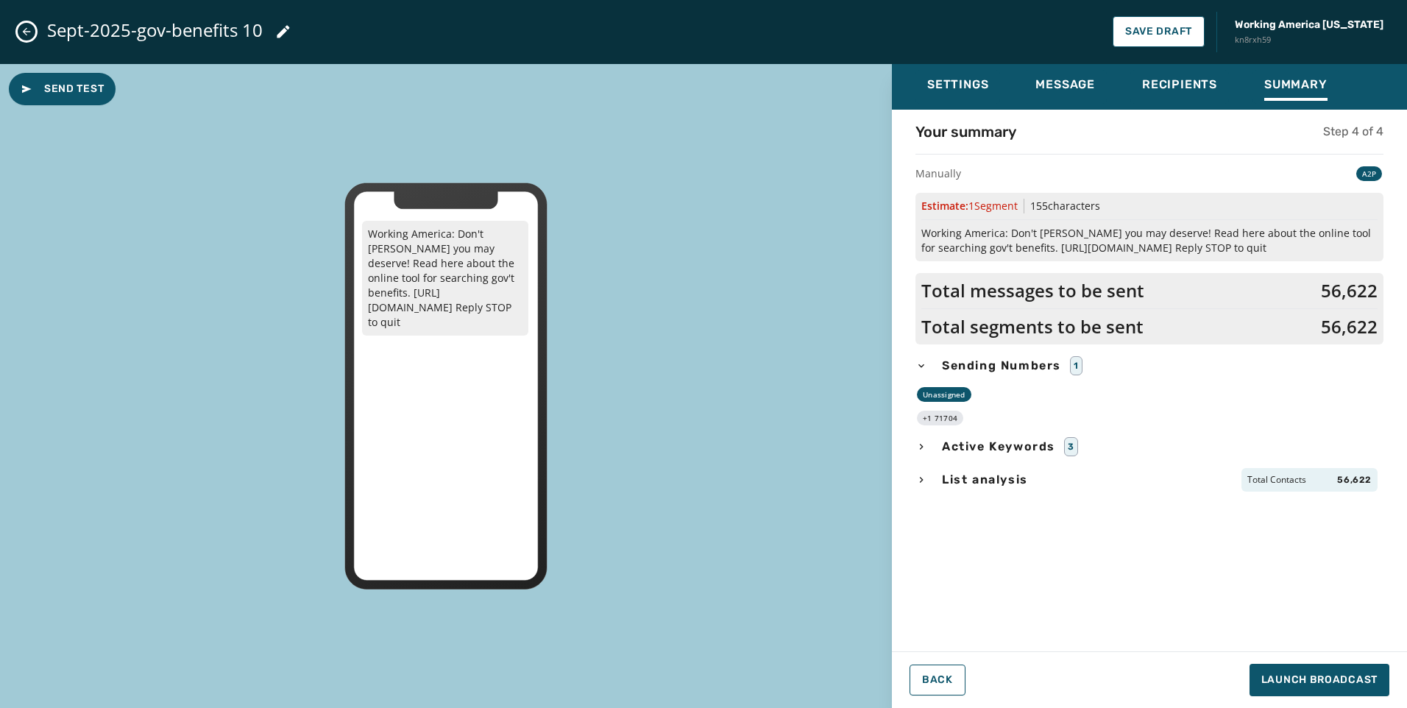
click at [928, 475] on div "List analysis Total Contacts 56,622" at bounding box center [1149, 480] width 468 height 24
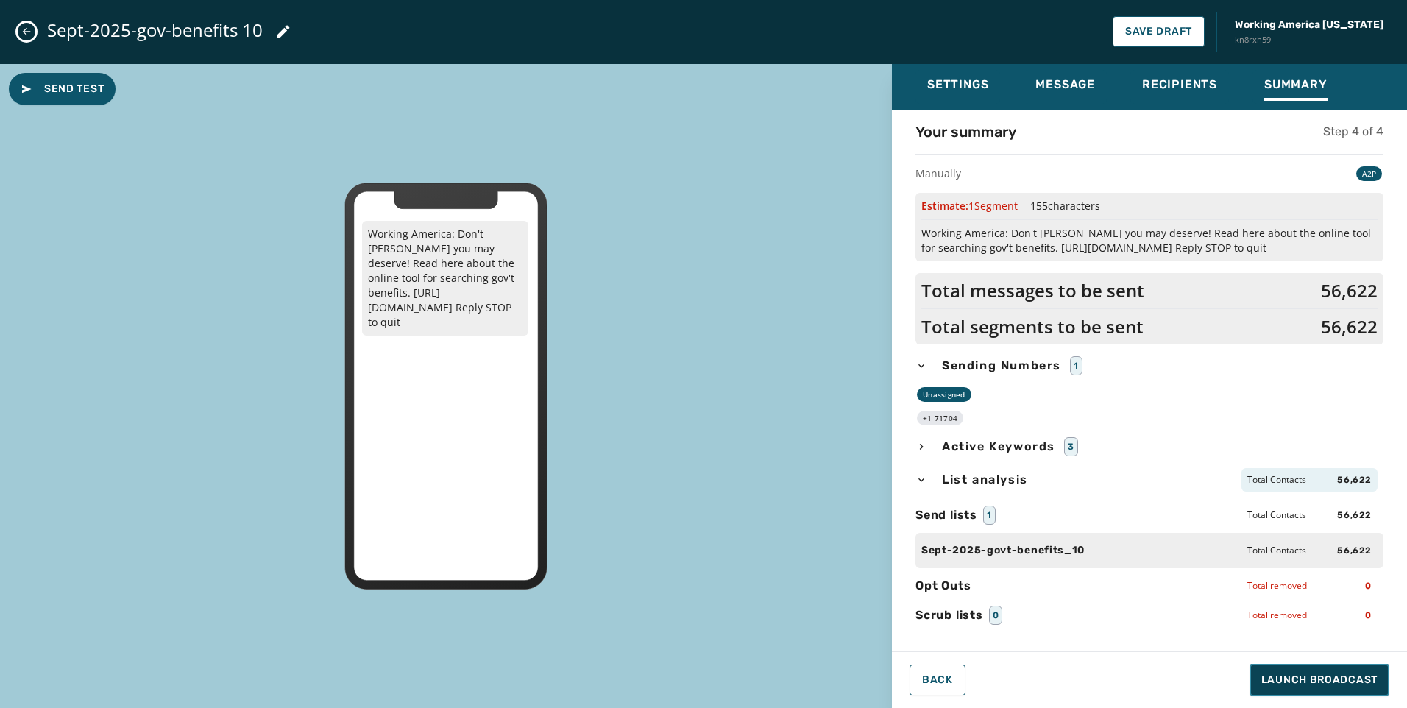
click at [1319, 681] on span "Launch Broadcast" at bounding box center [1319, 680] width 116 height 15
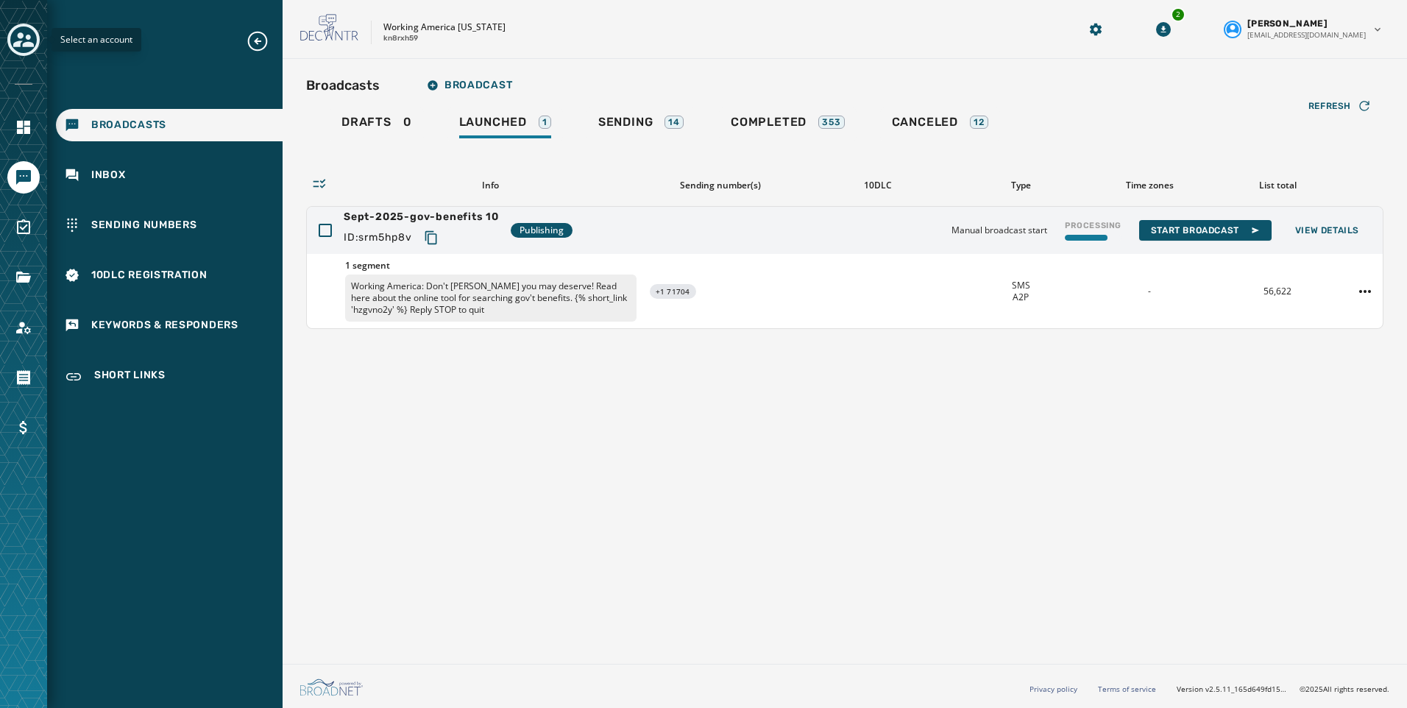
click at [24, 46] on icon "Toggle account select drawer" at bounding box center [23, 39] width 21 height 15
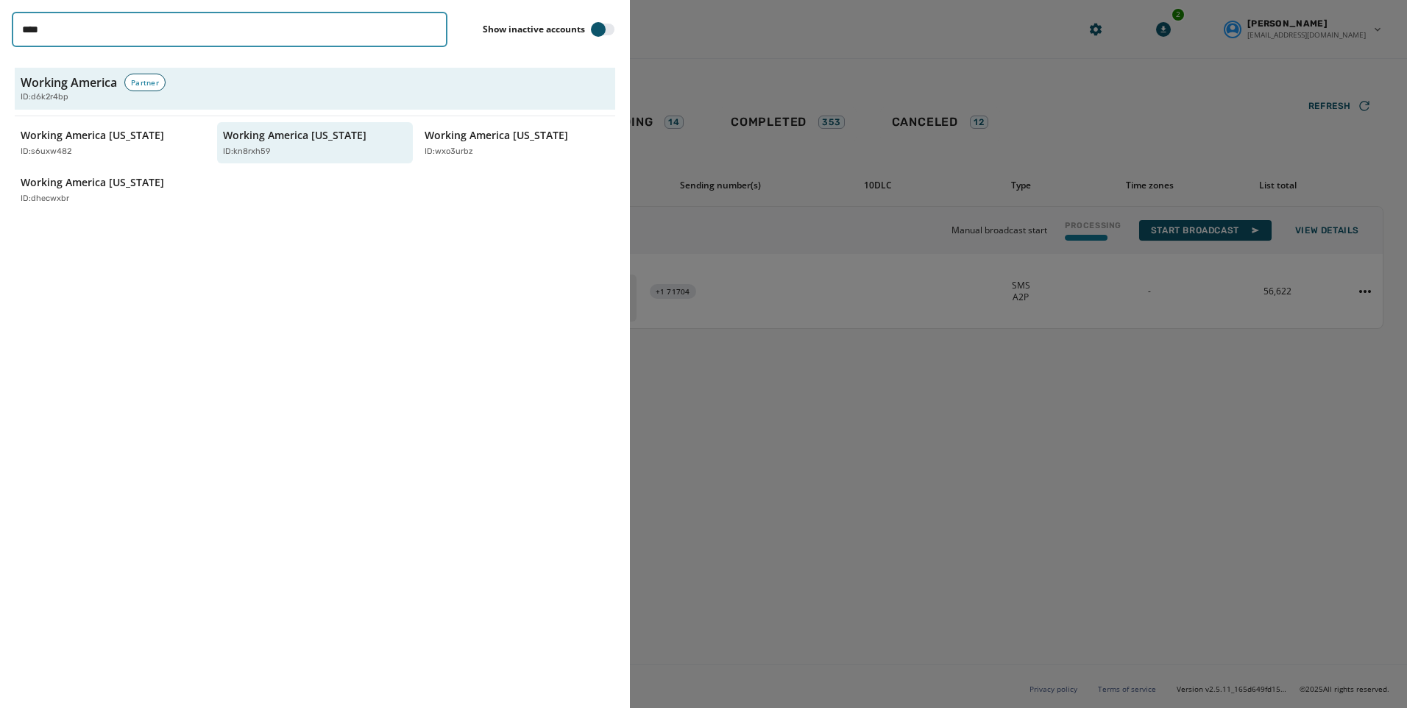
drag, startPoint x: 131, startPoint y: 42, endPoint x: -45, endPoint y: 42, distance: 175.9
click at [0, 42] on html "Broadcasts Inbox Sending Numbers 10DLC Registration Keywords & Responders Short…" at bounding box center [703, 354] width 1407 height 708
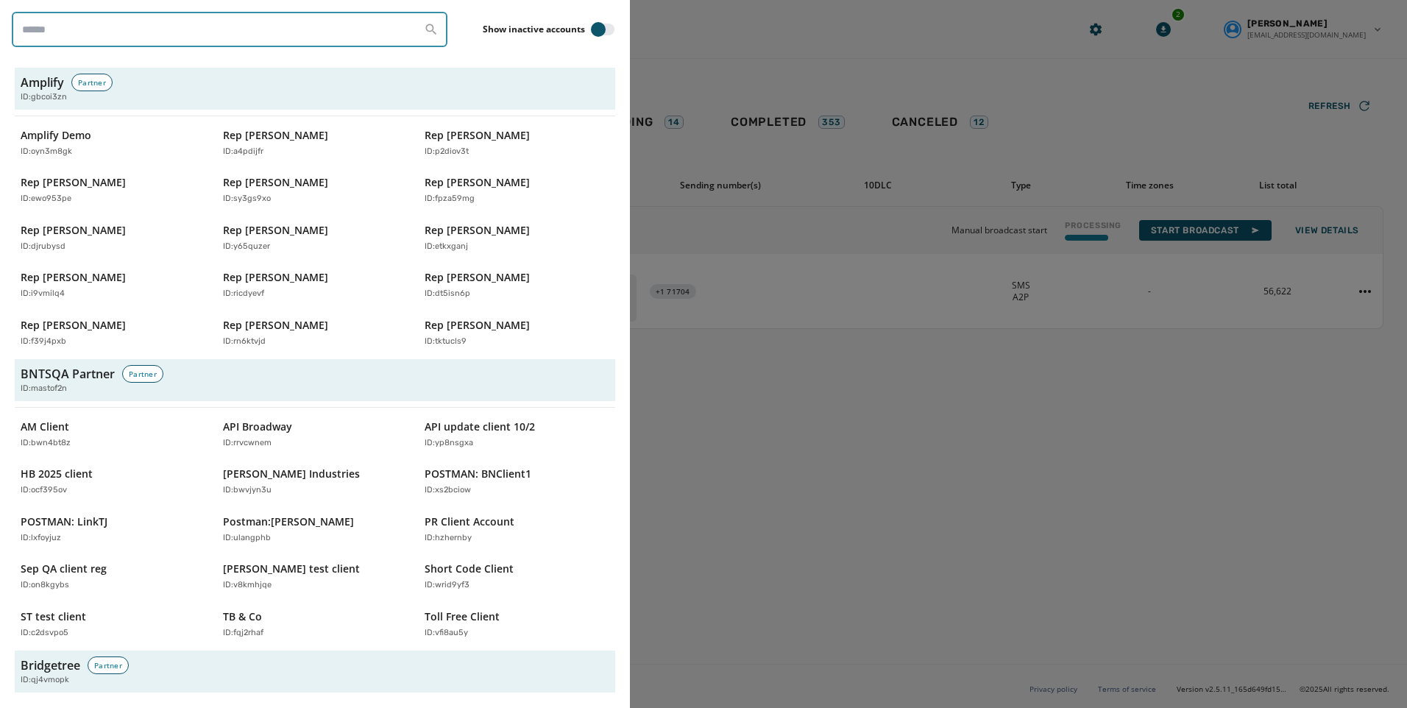
drag, startPoint x: 286, startPoint y: 133, endPoint x: 113, endPoint y: 20, distance: 206.1
click at [113, 20] on input "search" at bounding box center [230, 29] width 436 height 35
click at [113, 22] on input "search" at bounding box center [230, 29] width 436 height 35
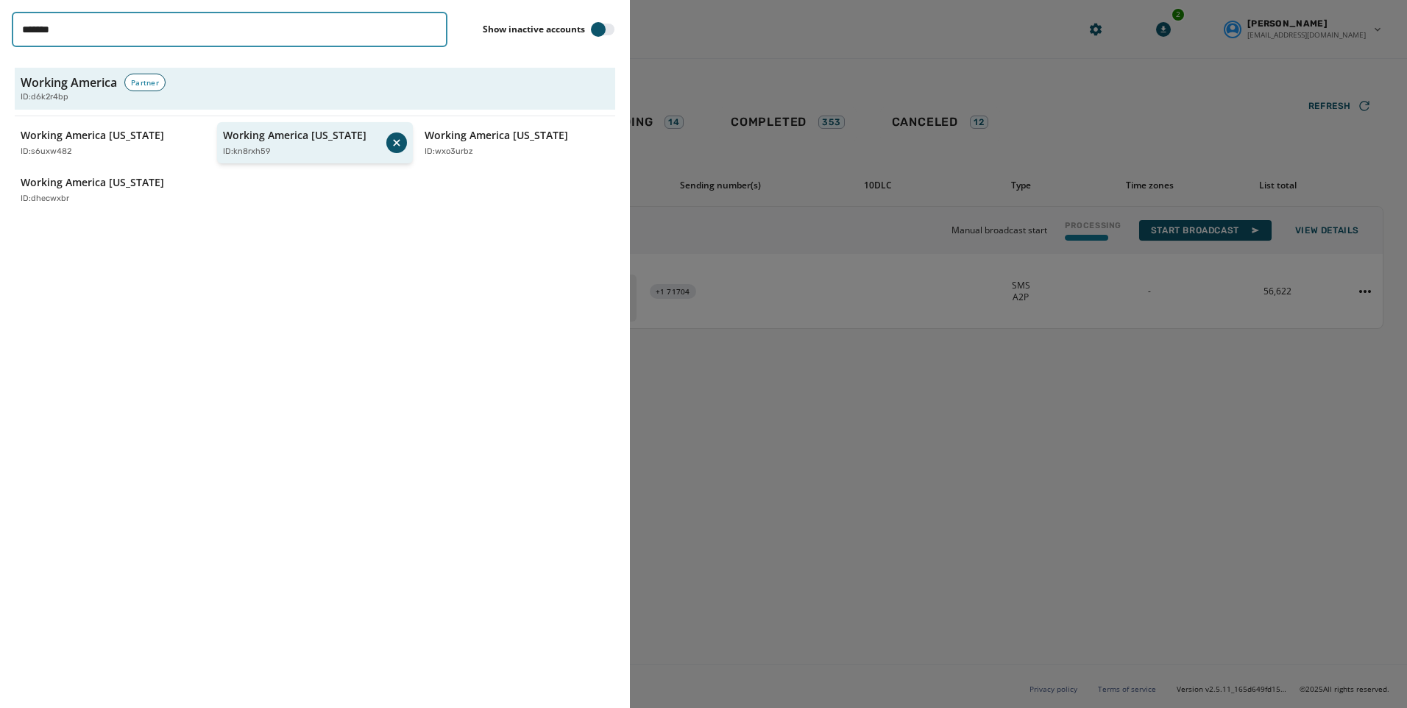
type input "*******"
click at [321, 144] on div "Working America [US_STATE] ID: kn8rxh59" at bounding box center [305, 143] width 164 height 30
click at [767, 373] on div at bounding box center [703, 354] width 1407 height 708
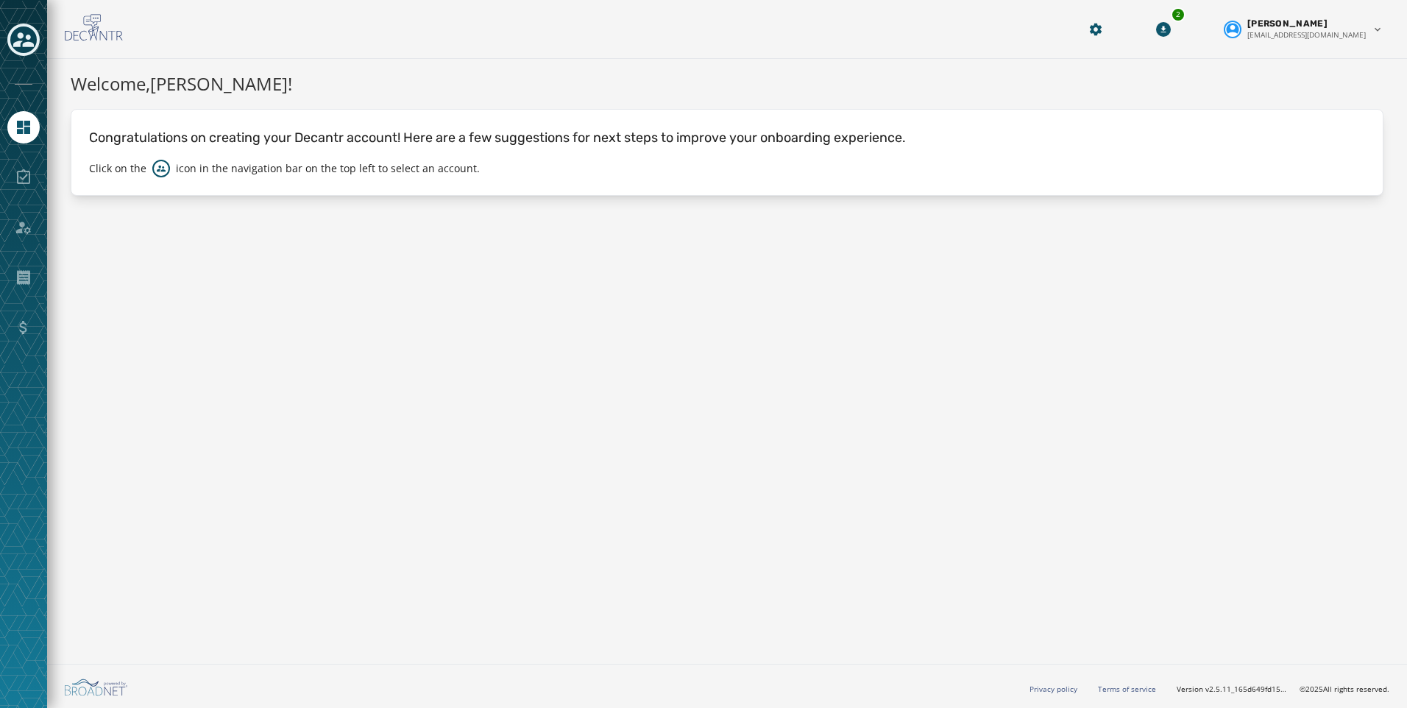
drag, startPoint x: 41, startPoint y: 24, endPoint x: 25, endPoint y: 36, distance: 20.5
click at [38, 25] on div at bounding box center [23, 354] width 47 height 708
click at [25, 36] on icon "Toggle account select drawer" at bounding box center [23, 39] width 21 height 21
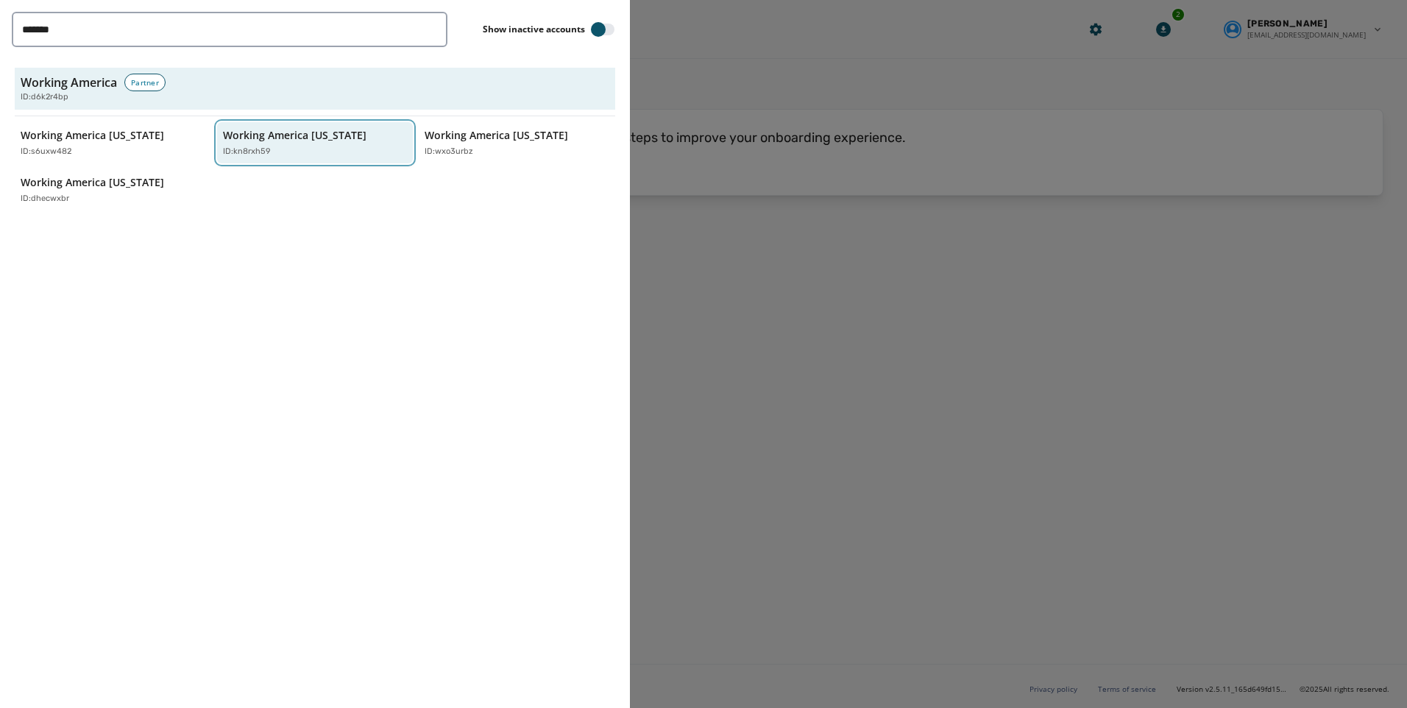
click at [217, 143] on button "Working America [US_STATE] ID: kn8rxh59" at bounding box center [315, 143] width 196 height 42
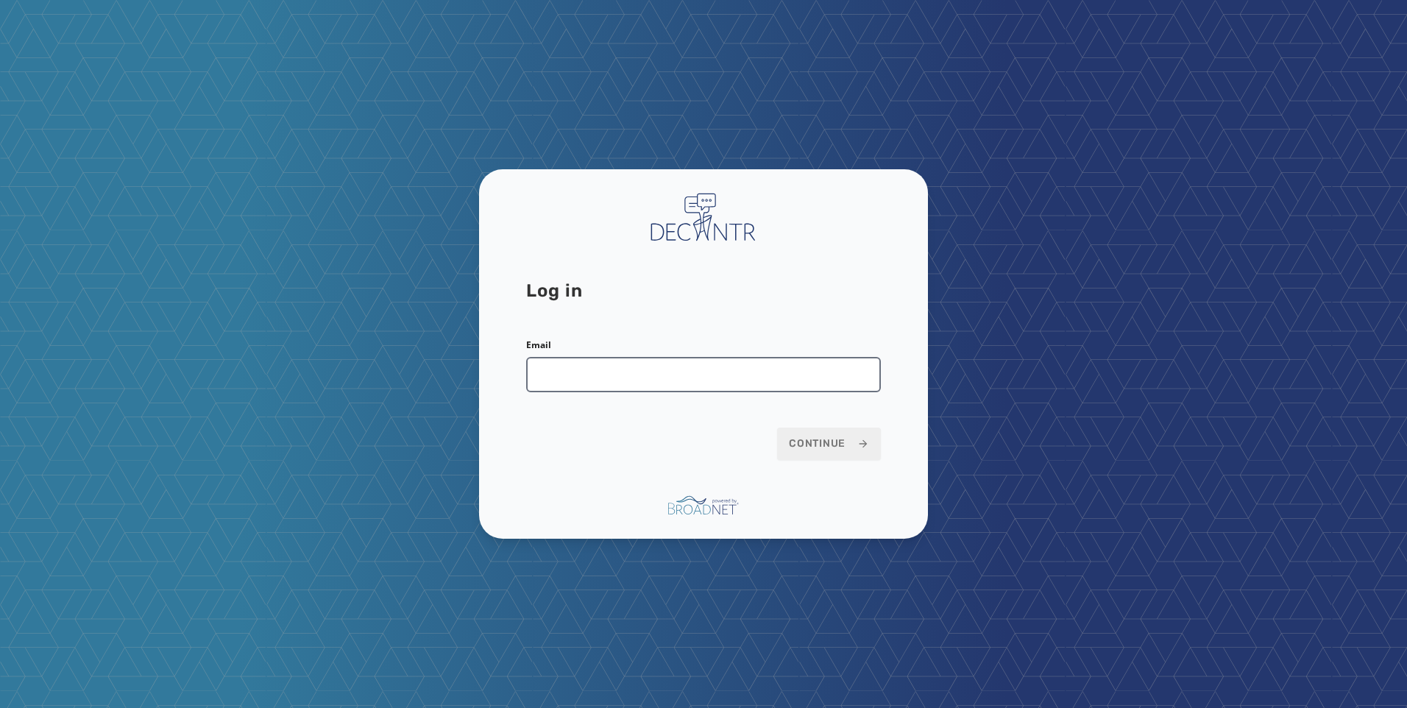
click at [704, 365] on input "Email" at bounding box center [703, 374] width 355 height 35
type input "**********"
click at [829, 448] on span "Continue" at bounding box center [829, 443] width 80 height 15
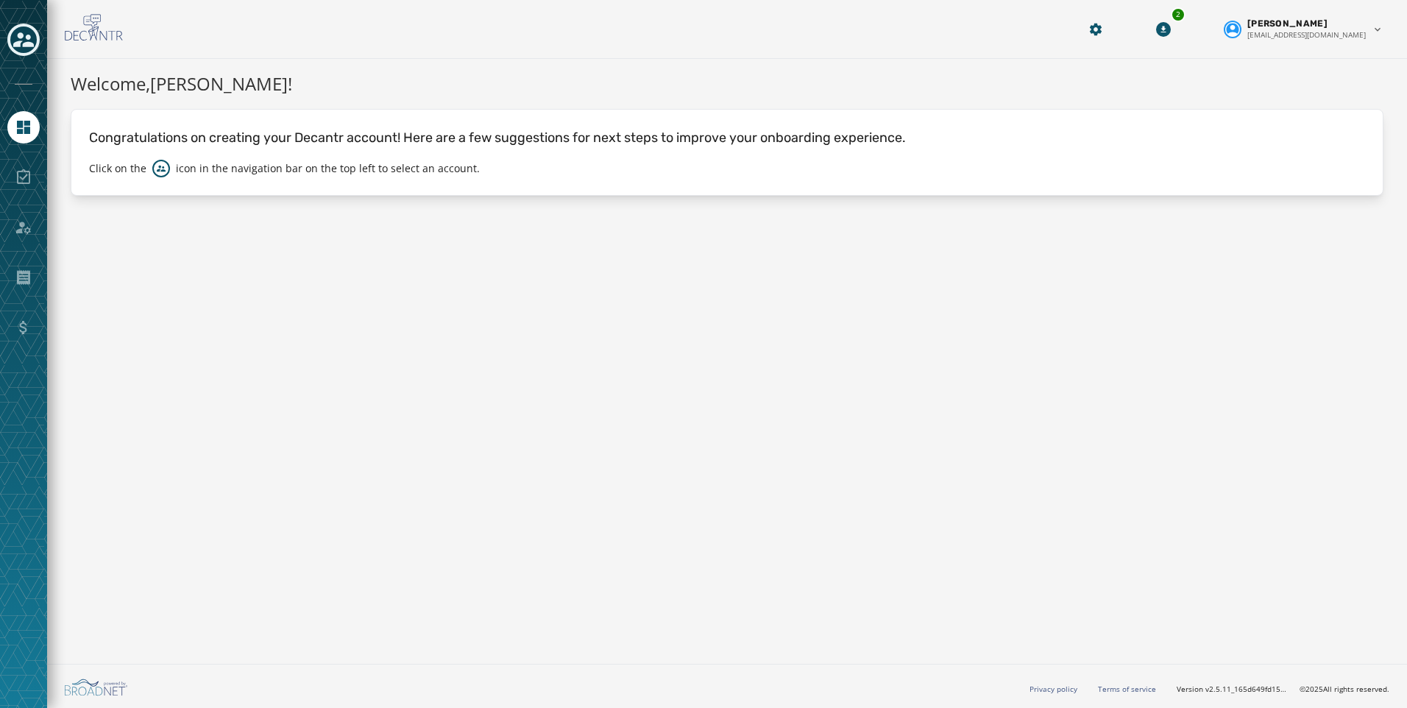
click at [17, 45] on icon "Toggle account select drawer" at bounding box center [23, 39] width 21 height 15
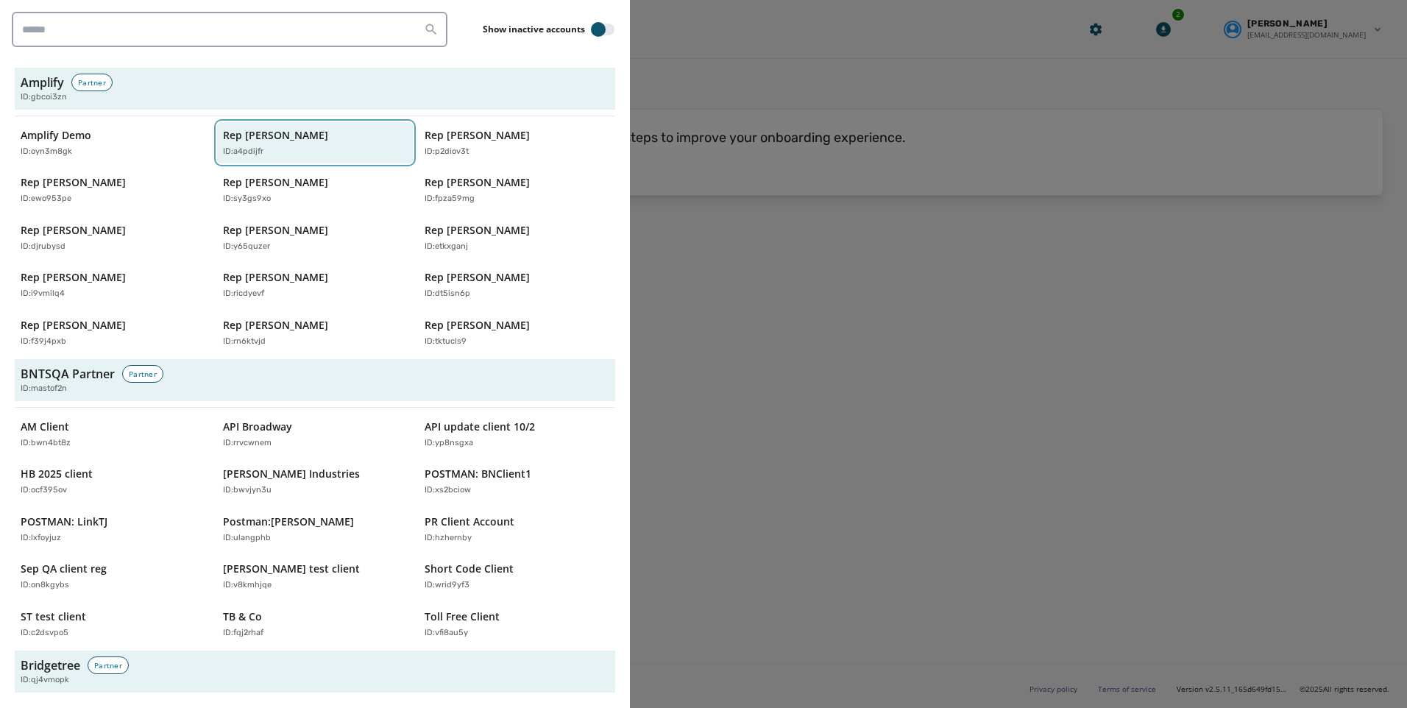
click at [269, 136] on p "Rep [PERSON_NAME]" at bounding box center [275, 135] width 105 height 15
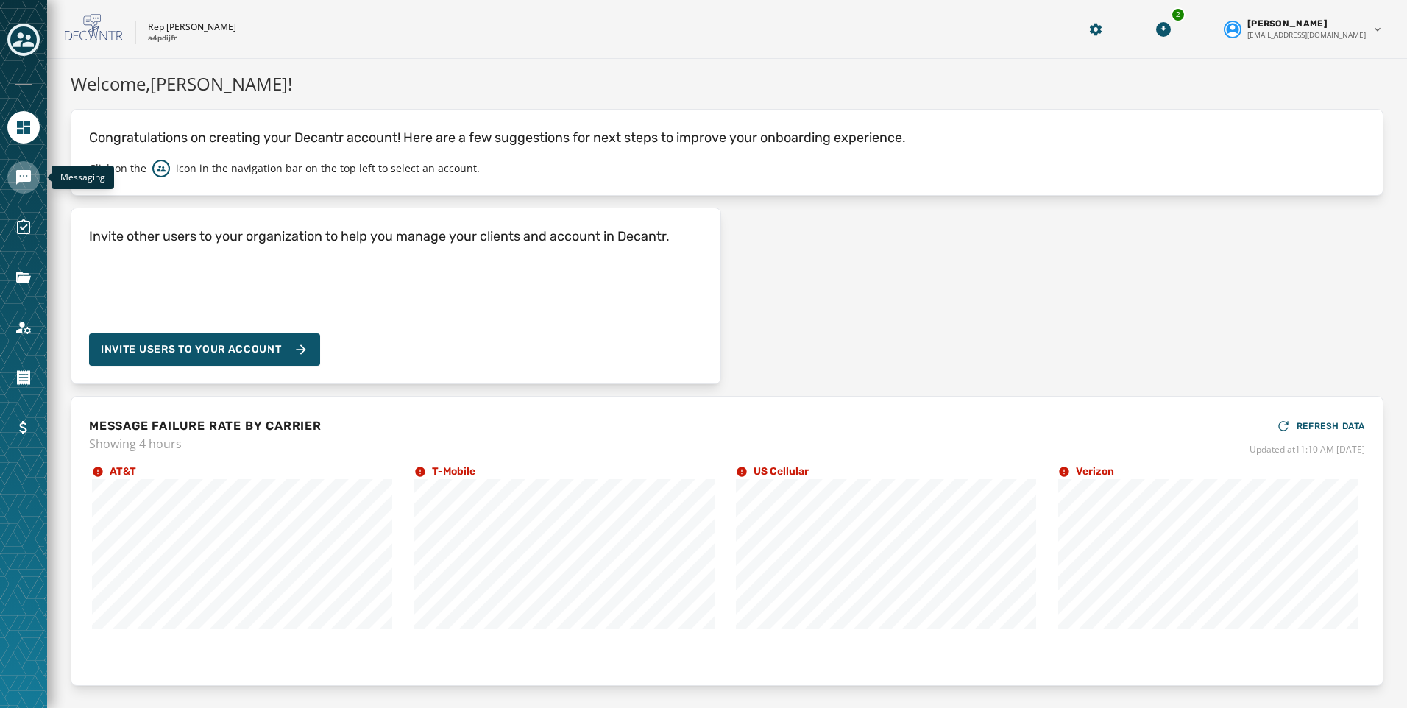
click at [26, 177] on icon "Navigate to Messaging" at bounding box center [23, 177] width 15 height 15
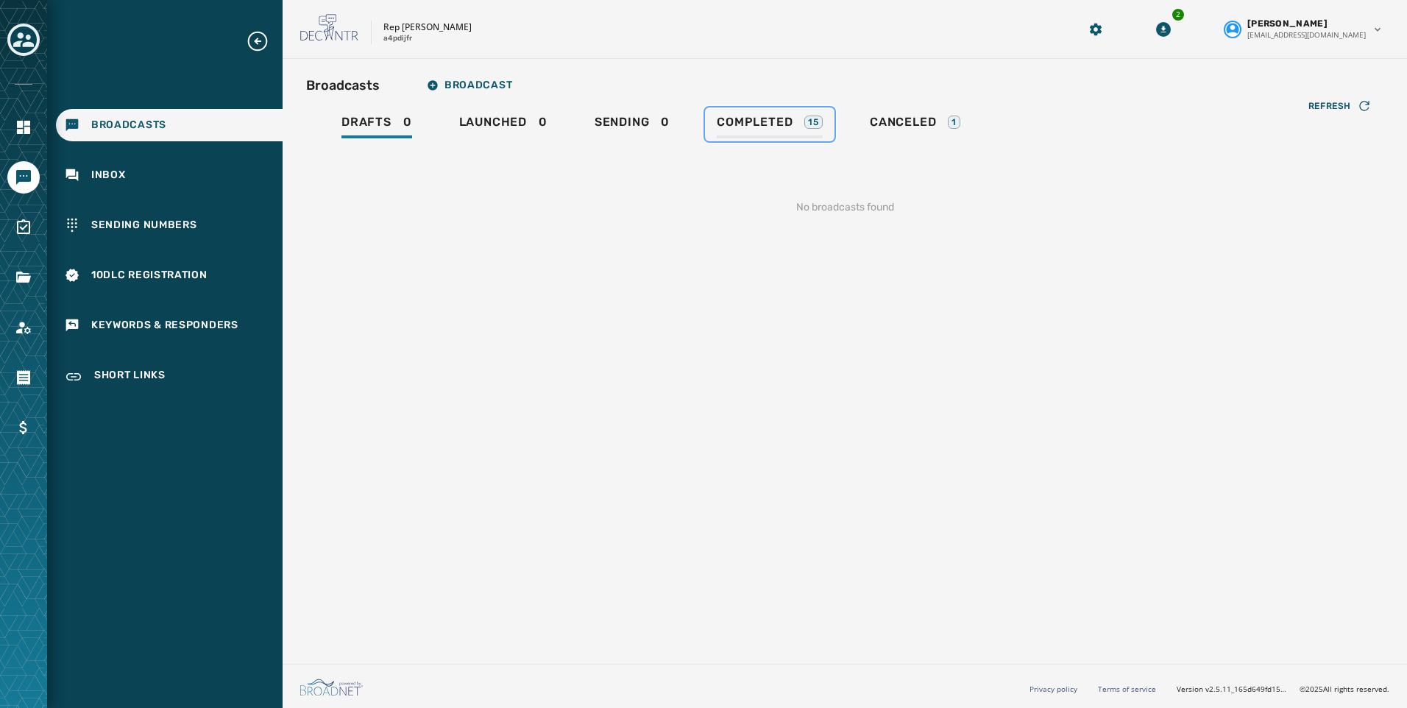
click at [761, 122] on span "Completed" at bounding box center [755, 122] width 76 height 15
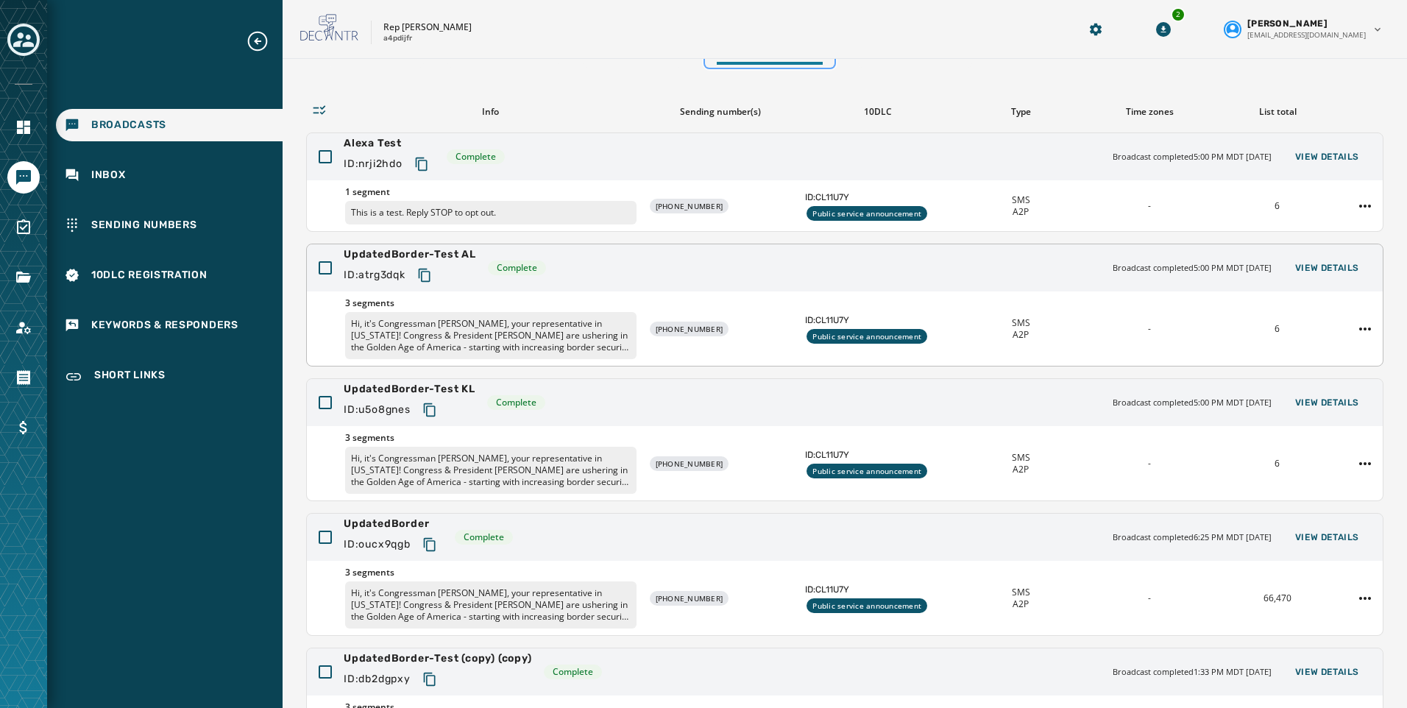
scroll to position [147, 0]
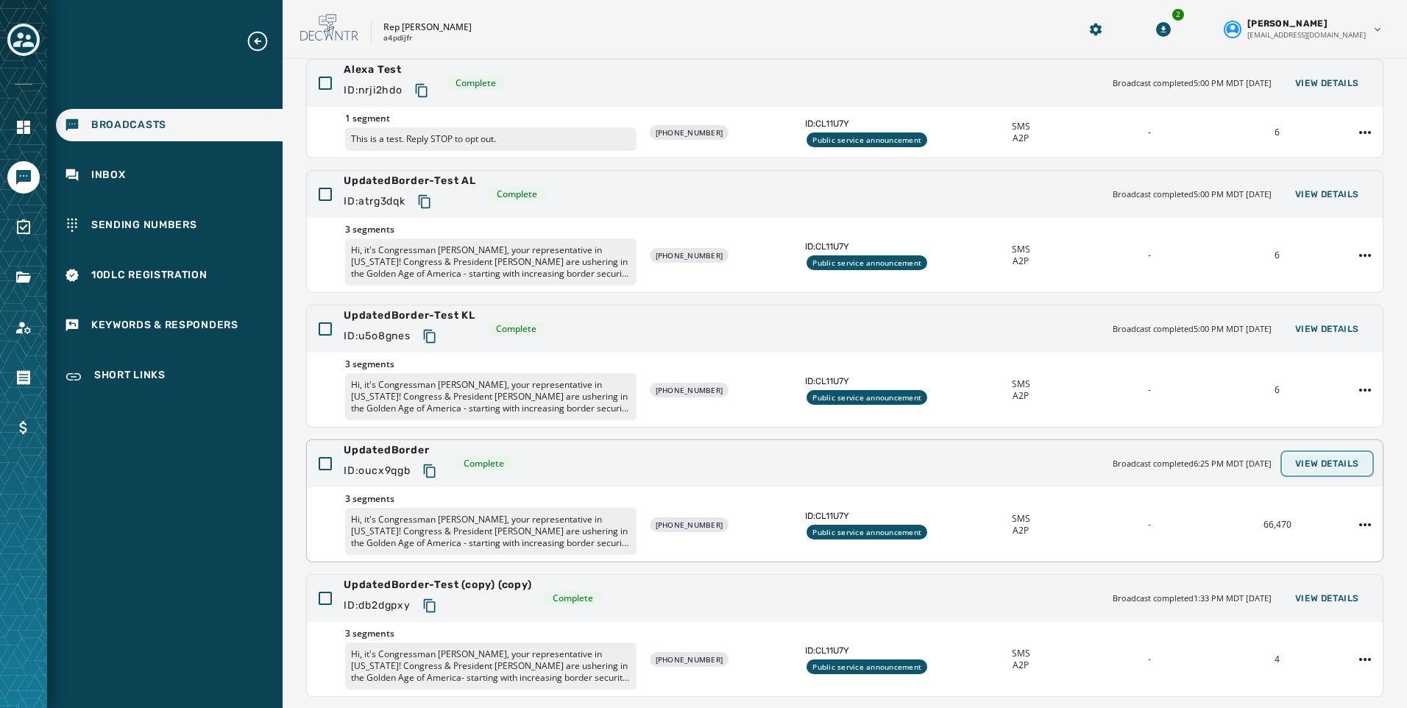
click at [1329, 467] on span "View Details" at bounding box center [1327, 464] width 64 height 12
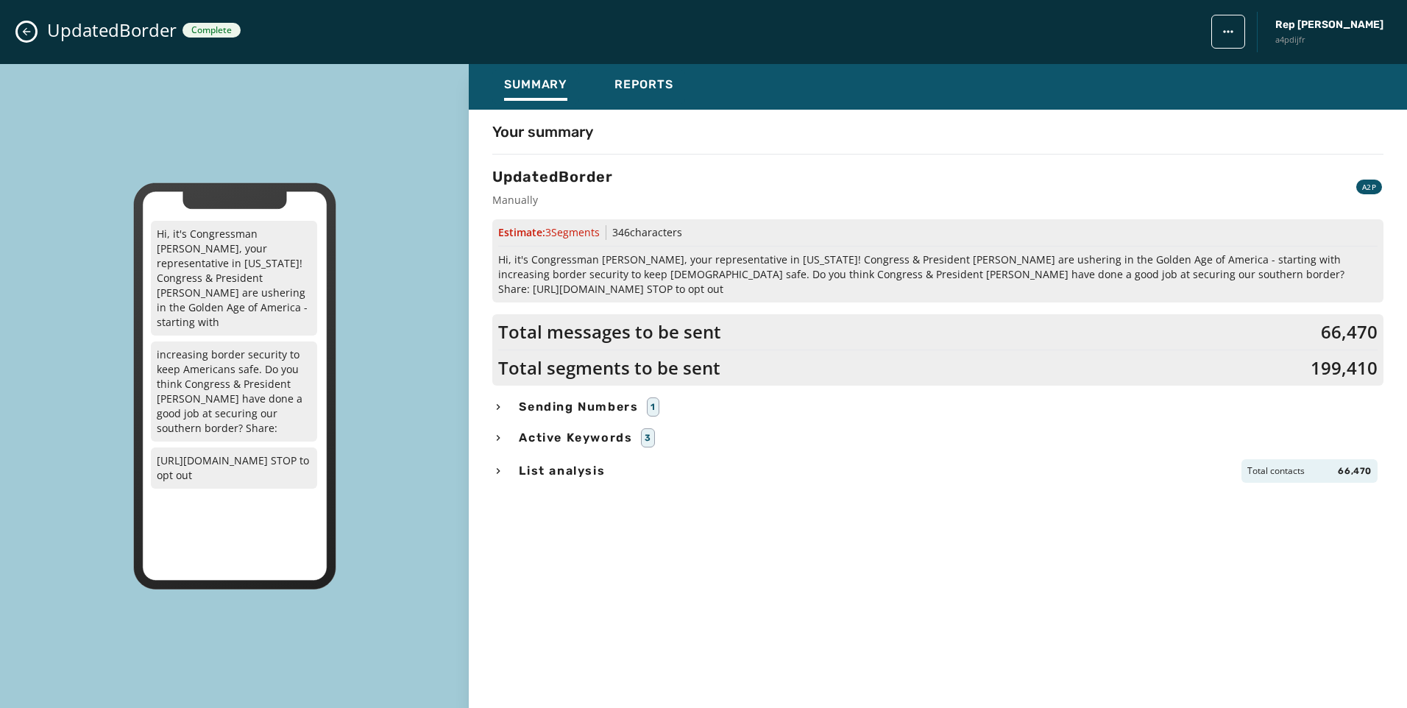
click at [24, 30] on icon "Close admin drawer" at bounding box center [27, 32] width 8 height 8
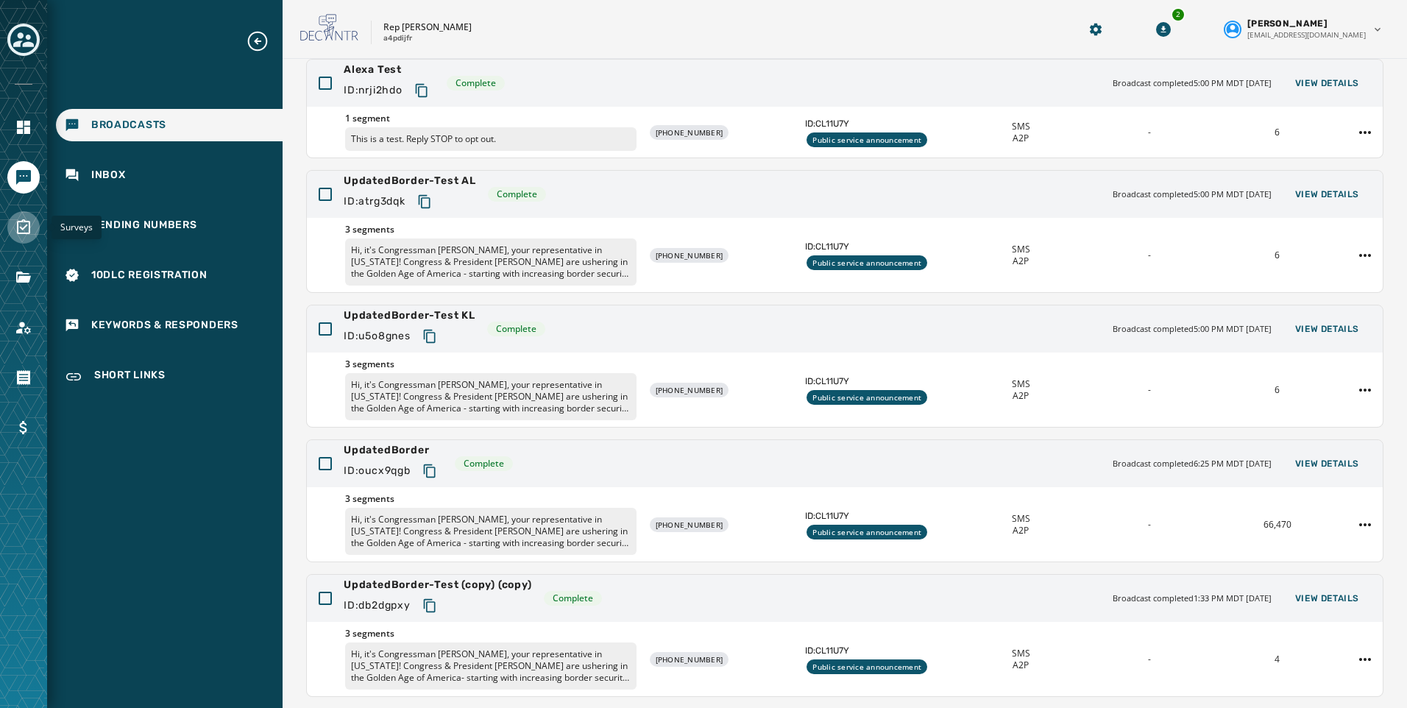
click at [15, 220] on icon "Navigate to Surveys" at bounding box center [24, 228] width 18 height 18
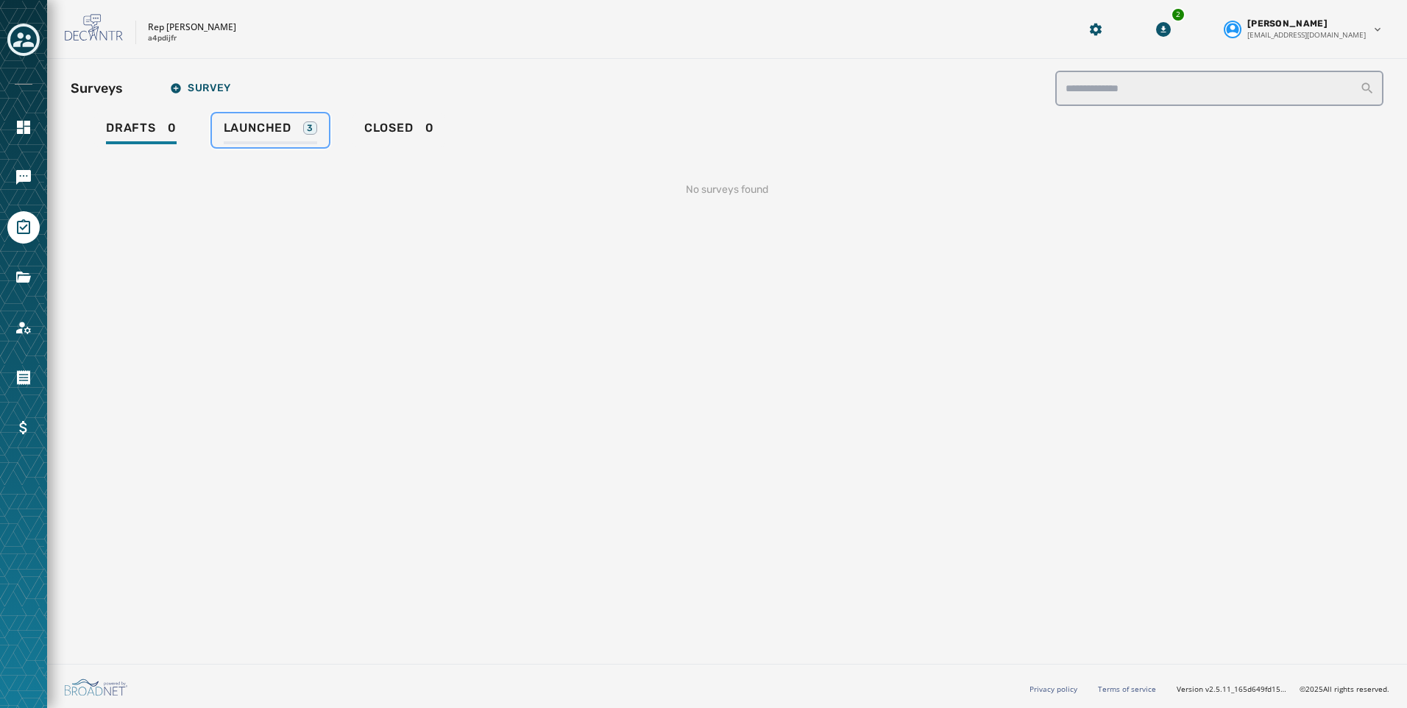
click at [280, 130] on span "Launched" at bounding box center [258, 128] width 68 height 15
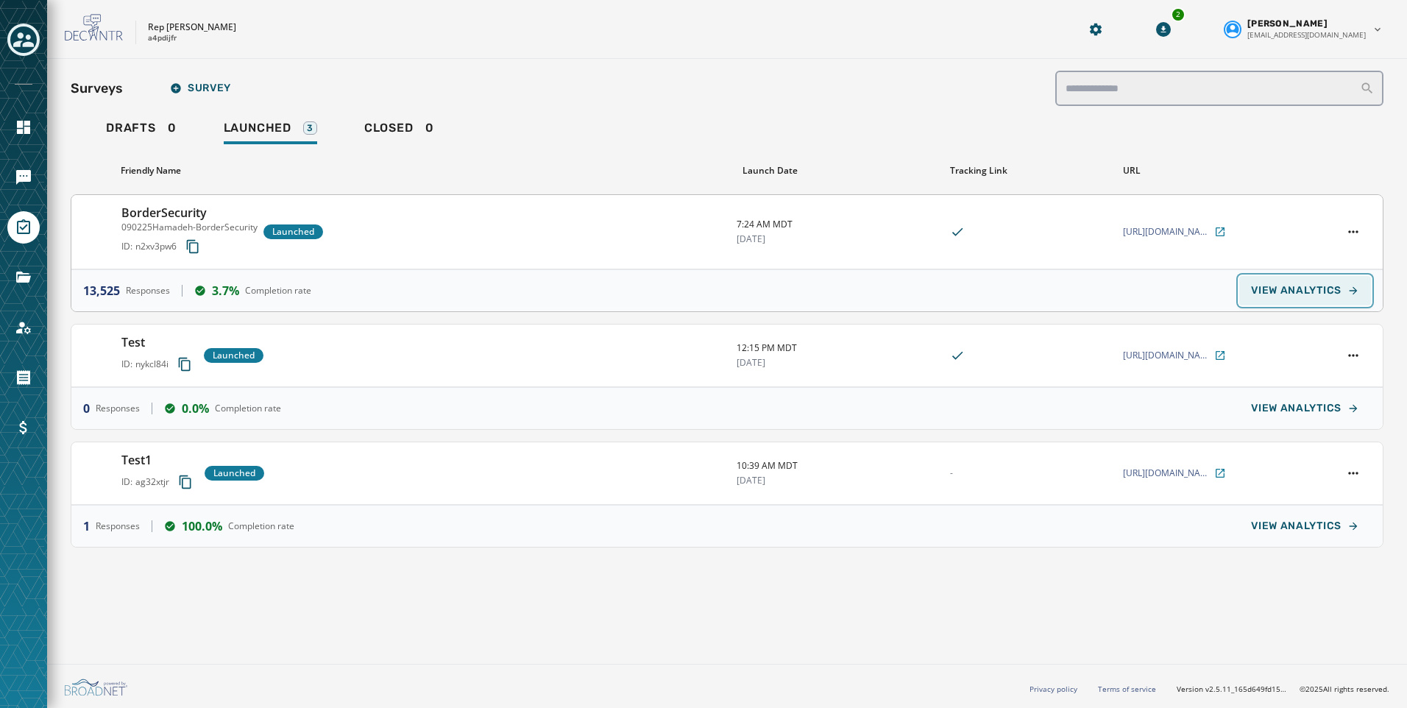
click at [1300, 287] on span "VIEW ANALYTICS" at bounding box center [1296, 291] width 91 height 12
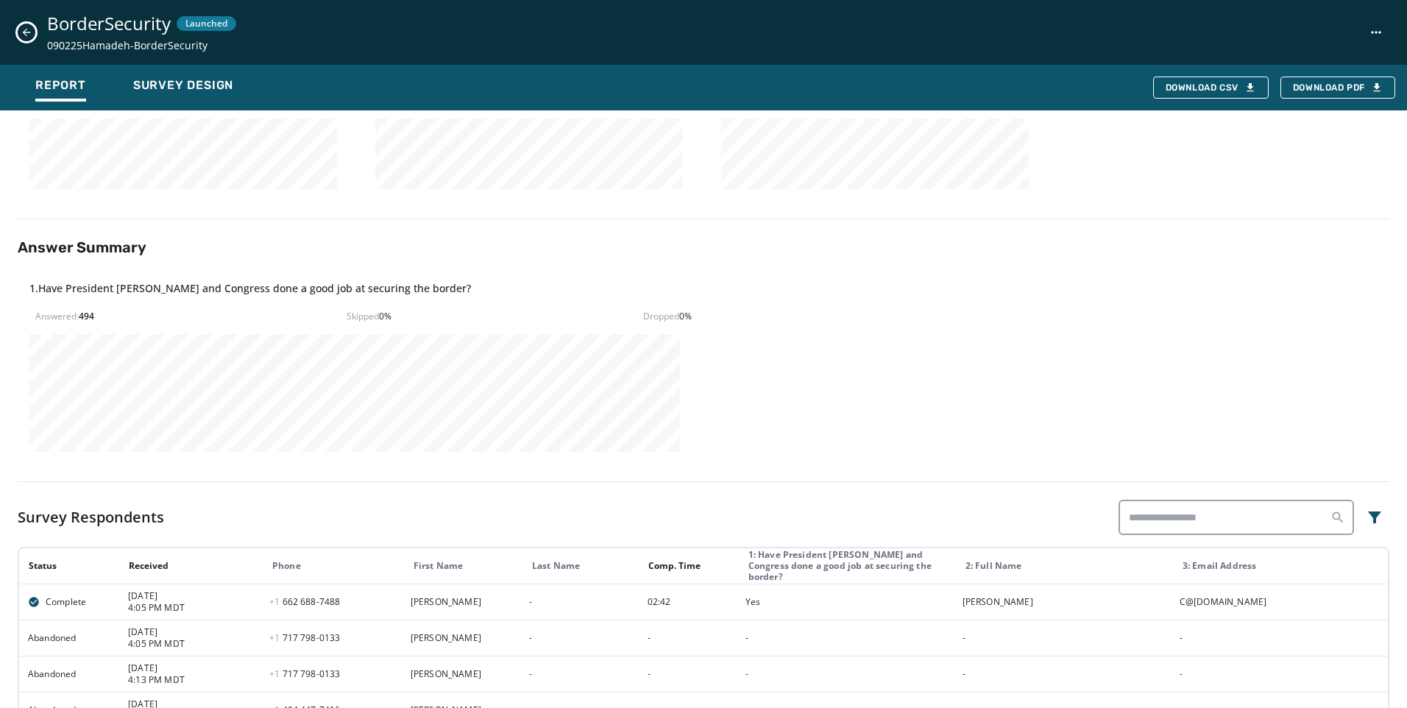
scroll to position [368, 0]
drag, startPoint x: 118, startPoint y: 315, endPoint x: 65, endPoint y: 315, distance: 53.0
click at [65, 315] on div "Answered: 494 Skipped 0 % Dropped 0 %" at bounding box center [363, 315] width 656 height 12
click at [411, 327] on div "1 . Have President Trump and Congress done a good job at securing the border? A…" at bounding box center [358, 365] width 680 height 194
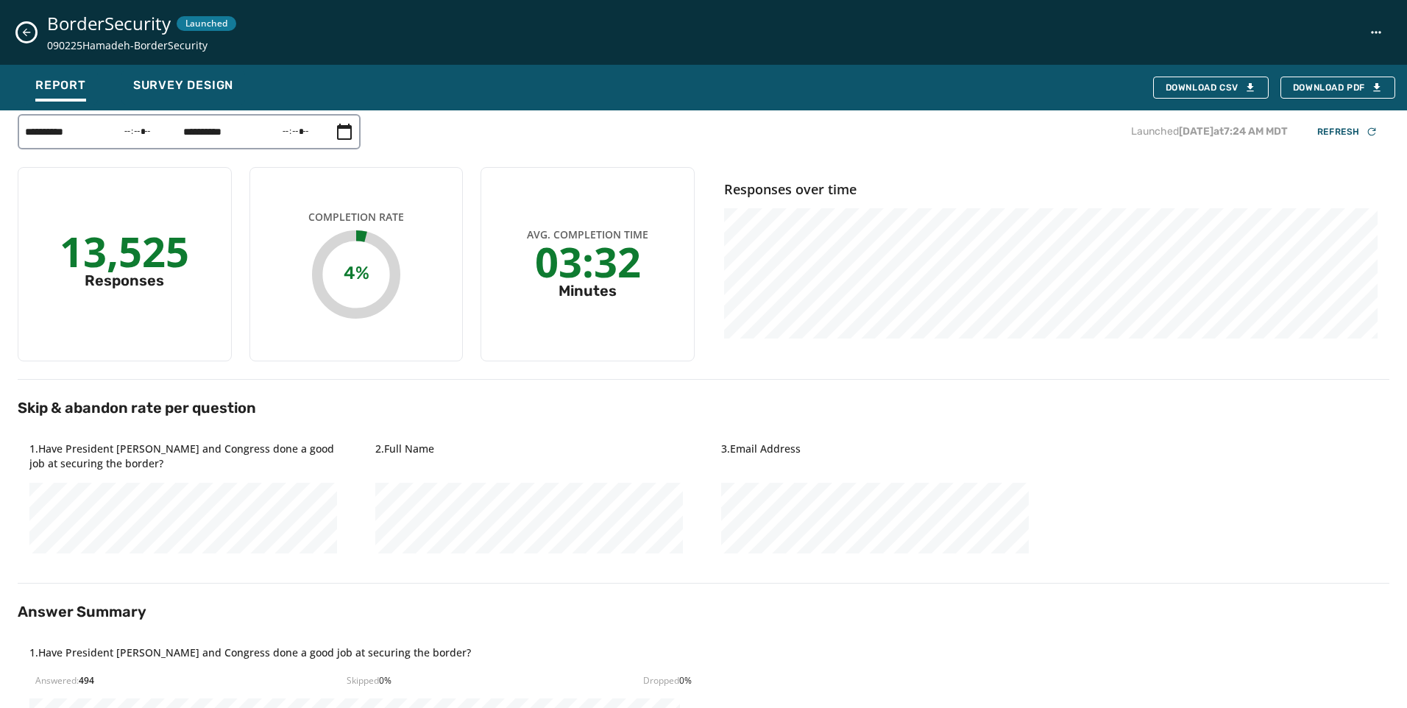
scroll to position [0, 0]
click at [23, 31] on icon "Close survey details drawer" at bounding box center [27, 32] width 12 height 12
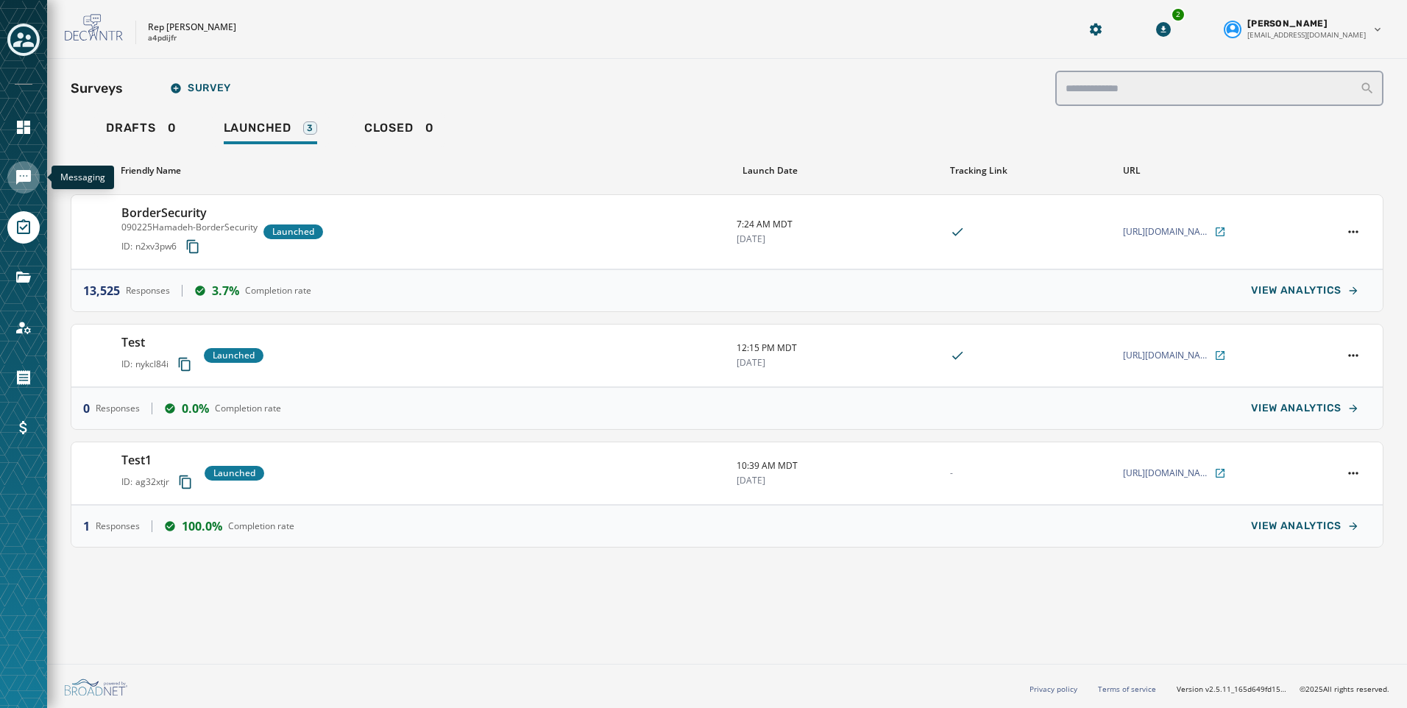
click at [24, 175] on icon "Navigate to Messaging" at bounding box center [24, 178] width 18 height 18
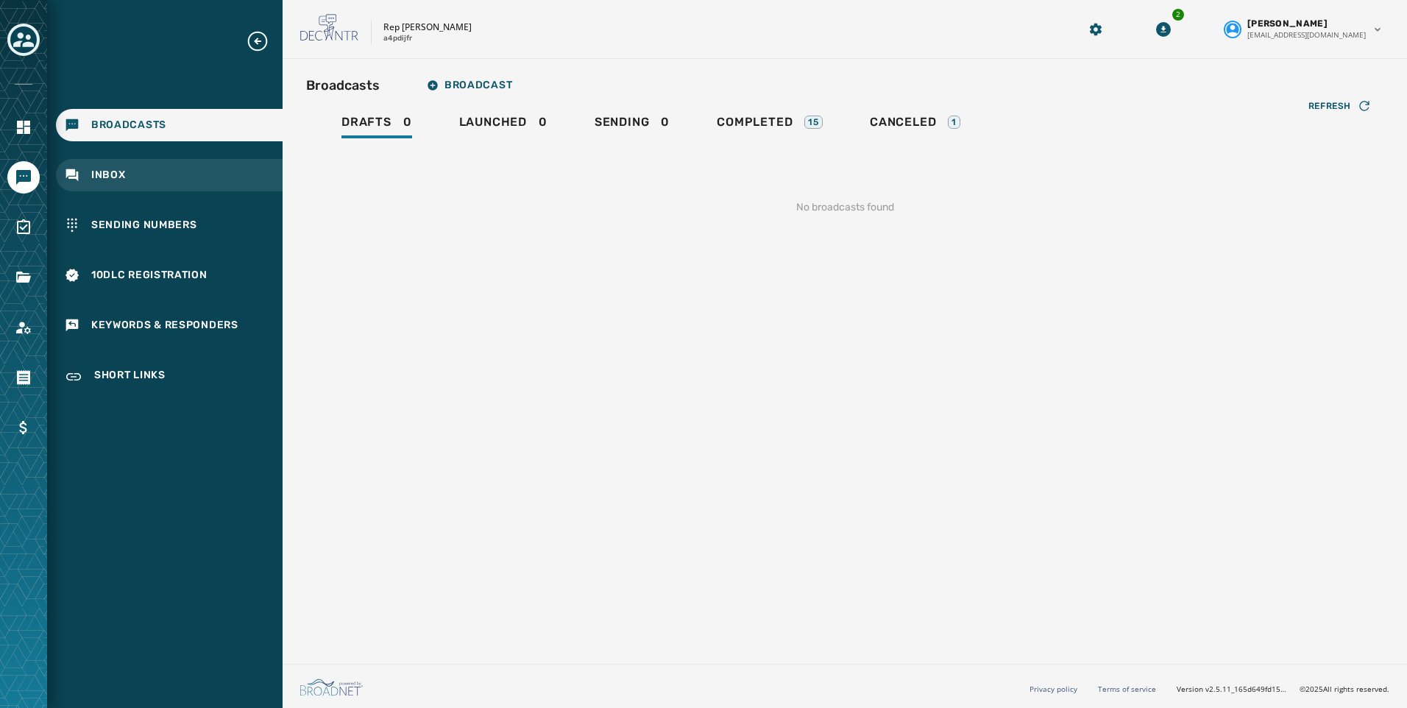
click at [131, 180] on div "Inbox" at bounding box center [169, 175] width 227 height 32
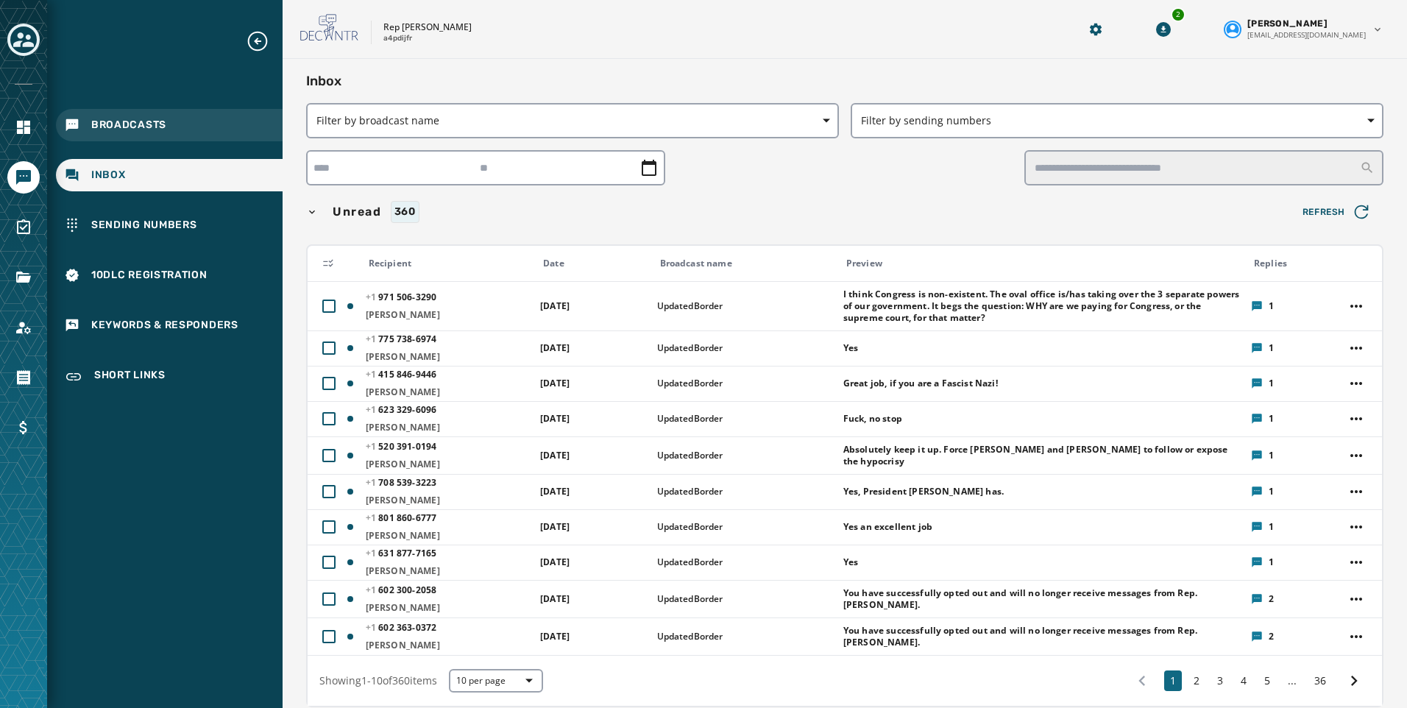
click at [124, 118] on span "Broadcasts" at bounding box center [128, 125] width 75 height 15
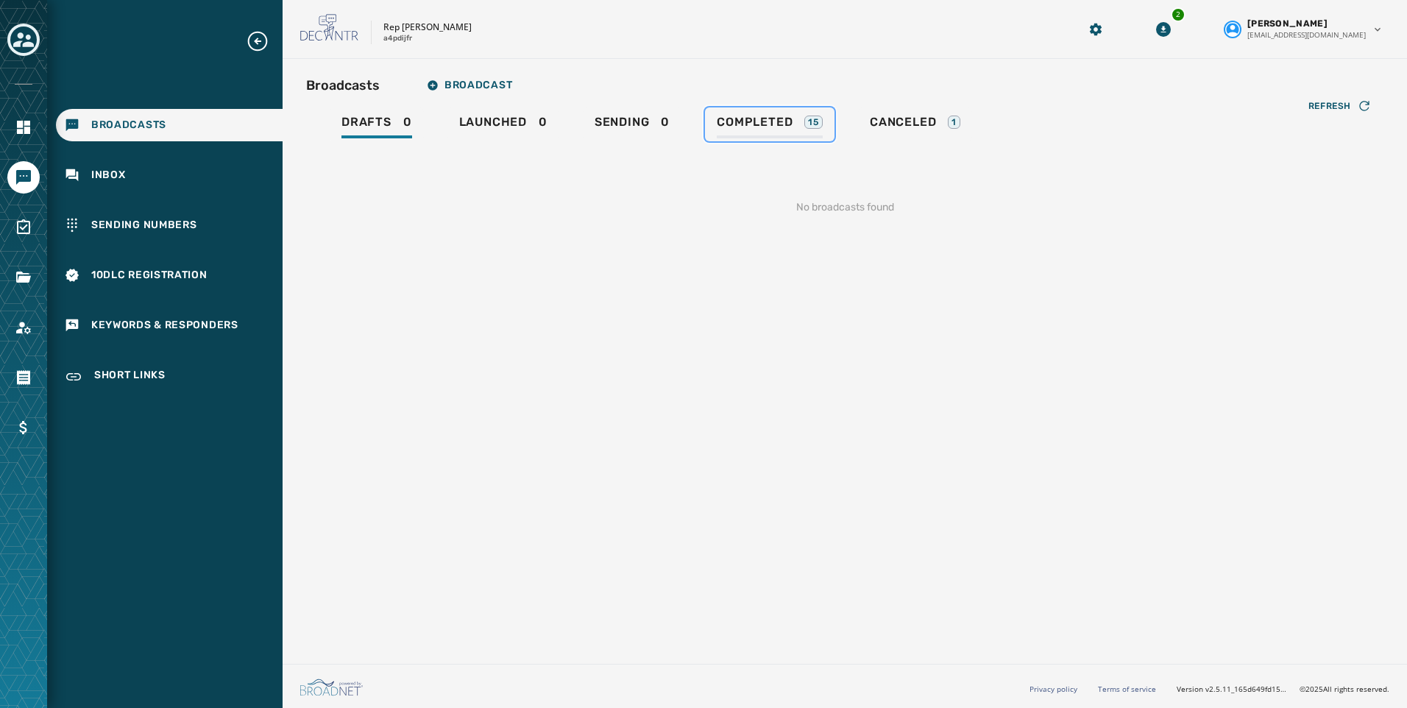
drag, startPoint x: 740, startPoint y: 124, endPoint x: 770, endPoint y: 124, distance: 30.9
click at [740, 125] on span "Completed" at bounding box center [755, 122] width 76 height 15
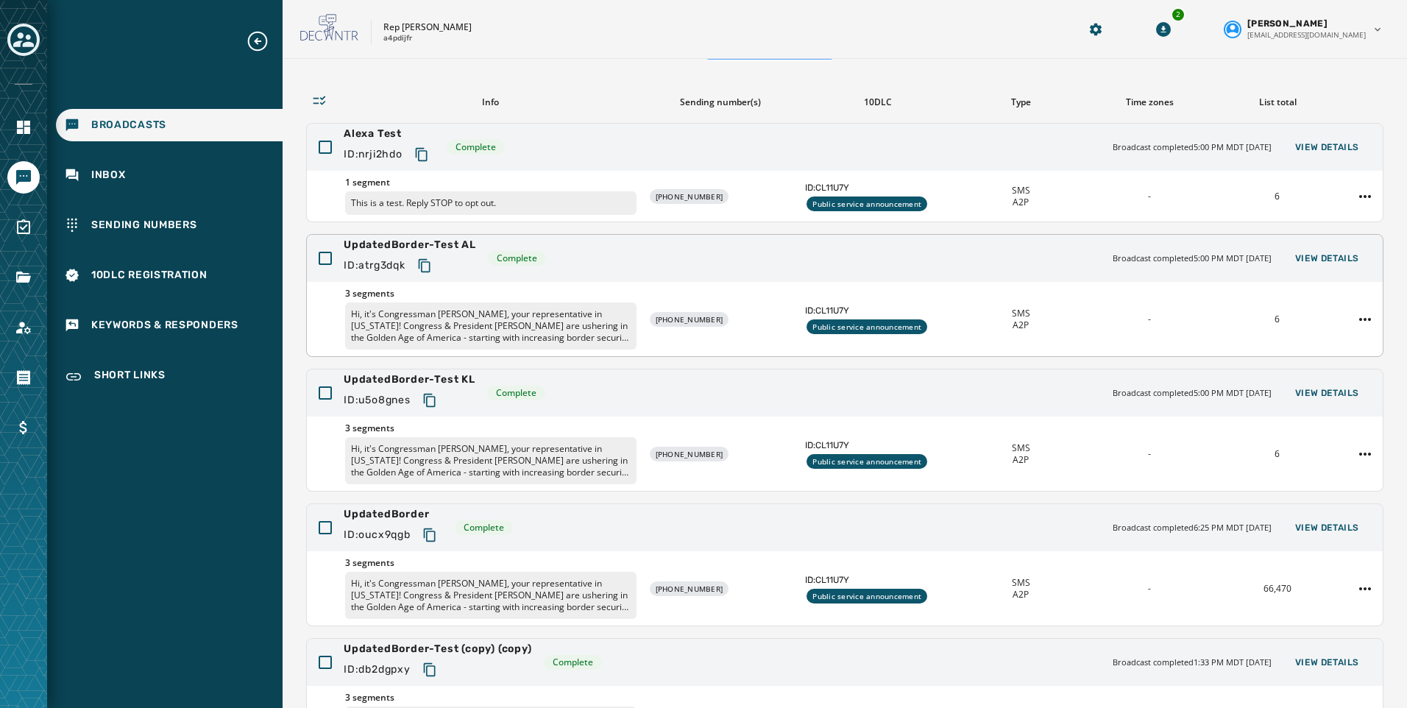
scroll to position [254, 0]
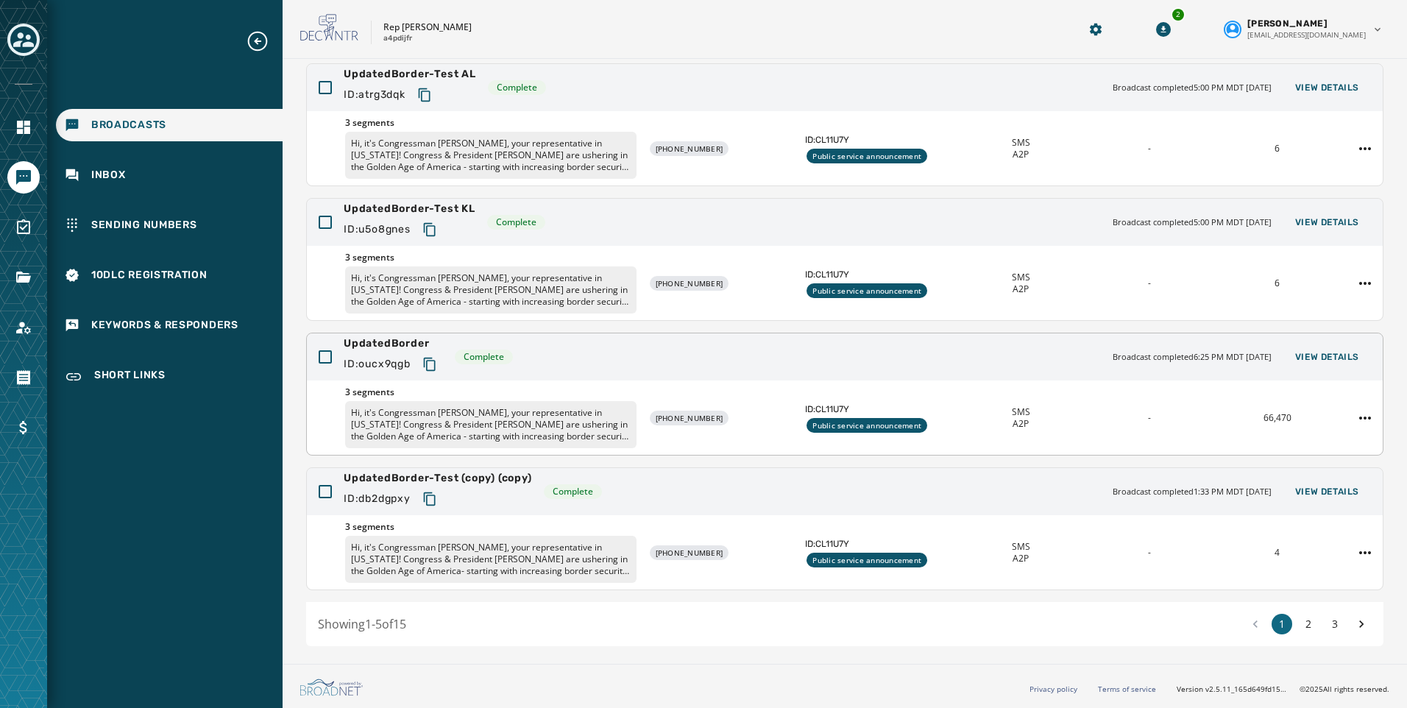
click at [1336, 343] on div "UpdatedBorder ID: oucx9qgb Complete Broadcast completed 6:25 PM MDT September 1…" at bounding box center [845, 356] width 1076 height 47
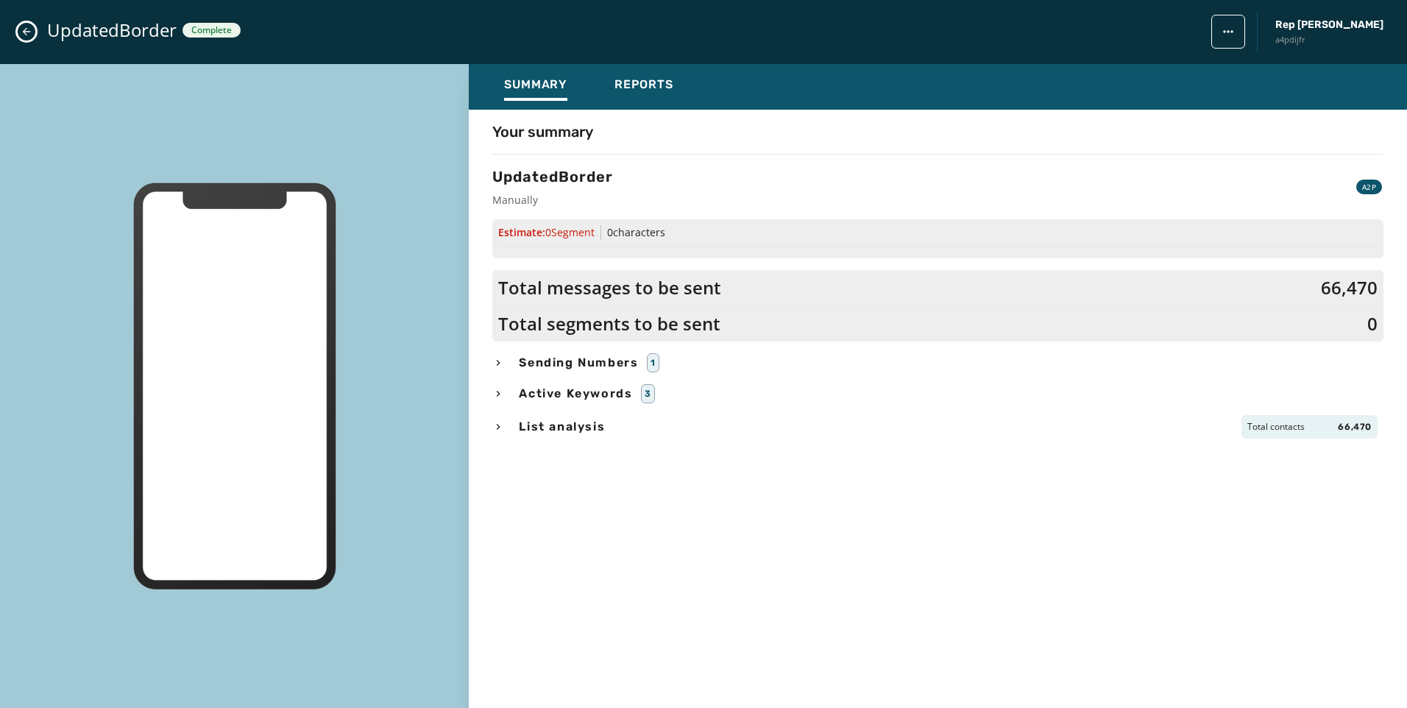
click at [1347, 363] on div "Summary Reports Your summary UpdatedBorder Manually A2P Estimate: 0 Segment 0 c…" at bounding box center [703, 386] width 1407 height 645
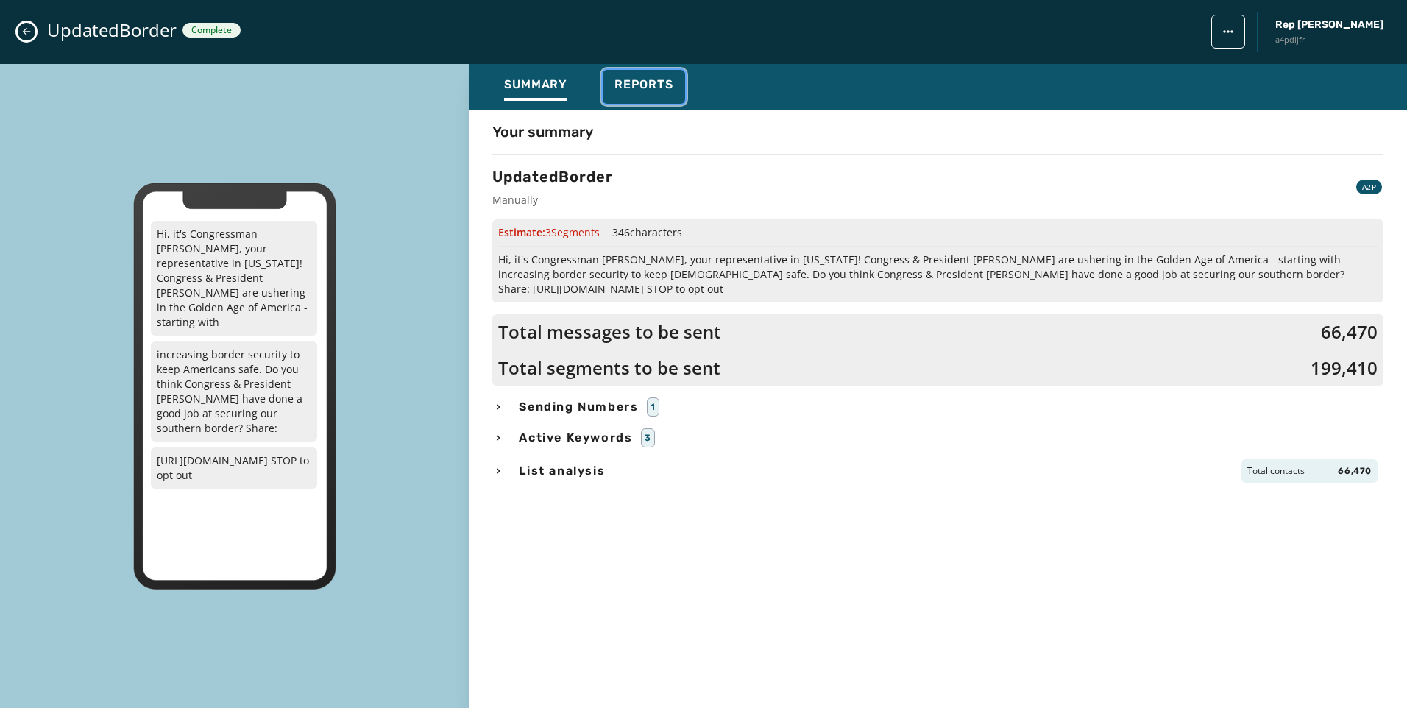
click at [660, 92] on div "Reports" at bounding box center [643, 89] width 59 height 24
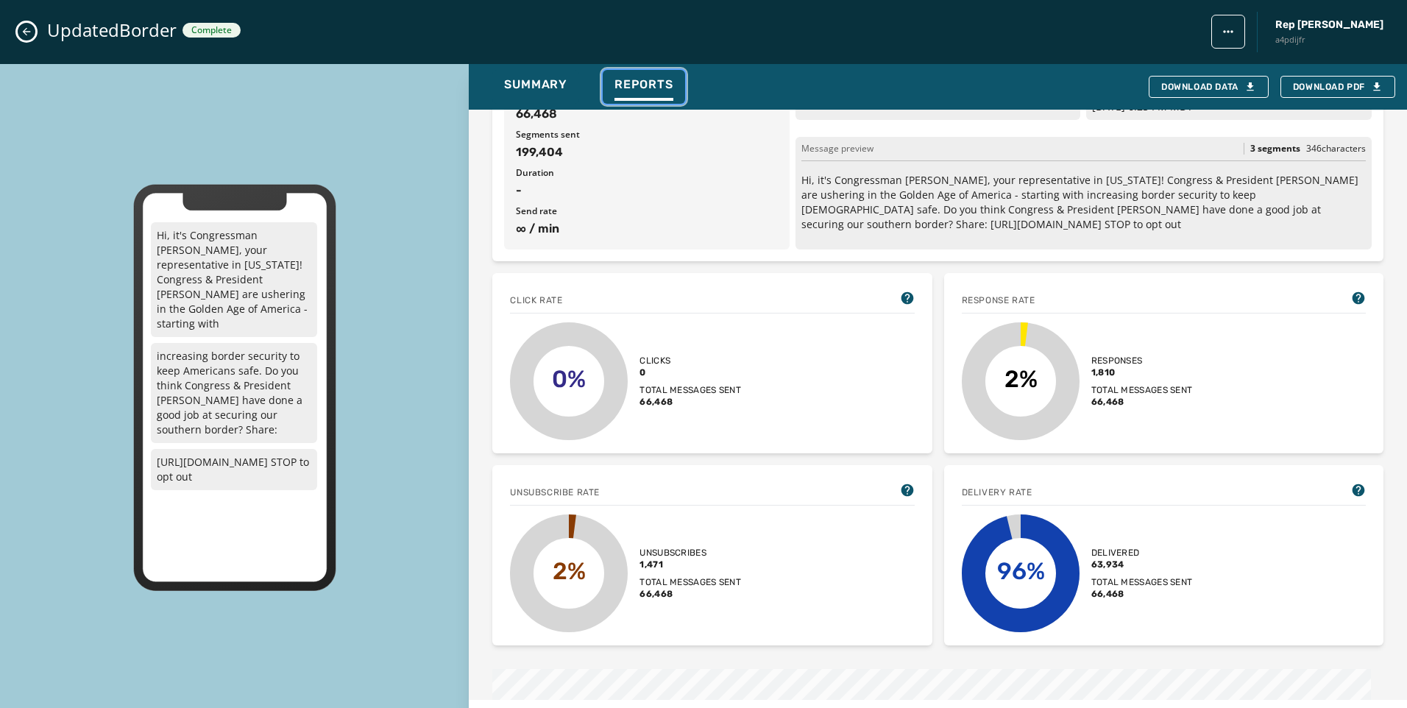
scroll to position [147, 0]
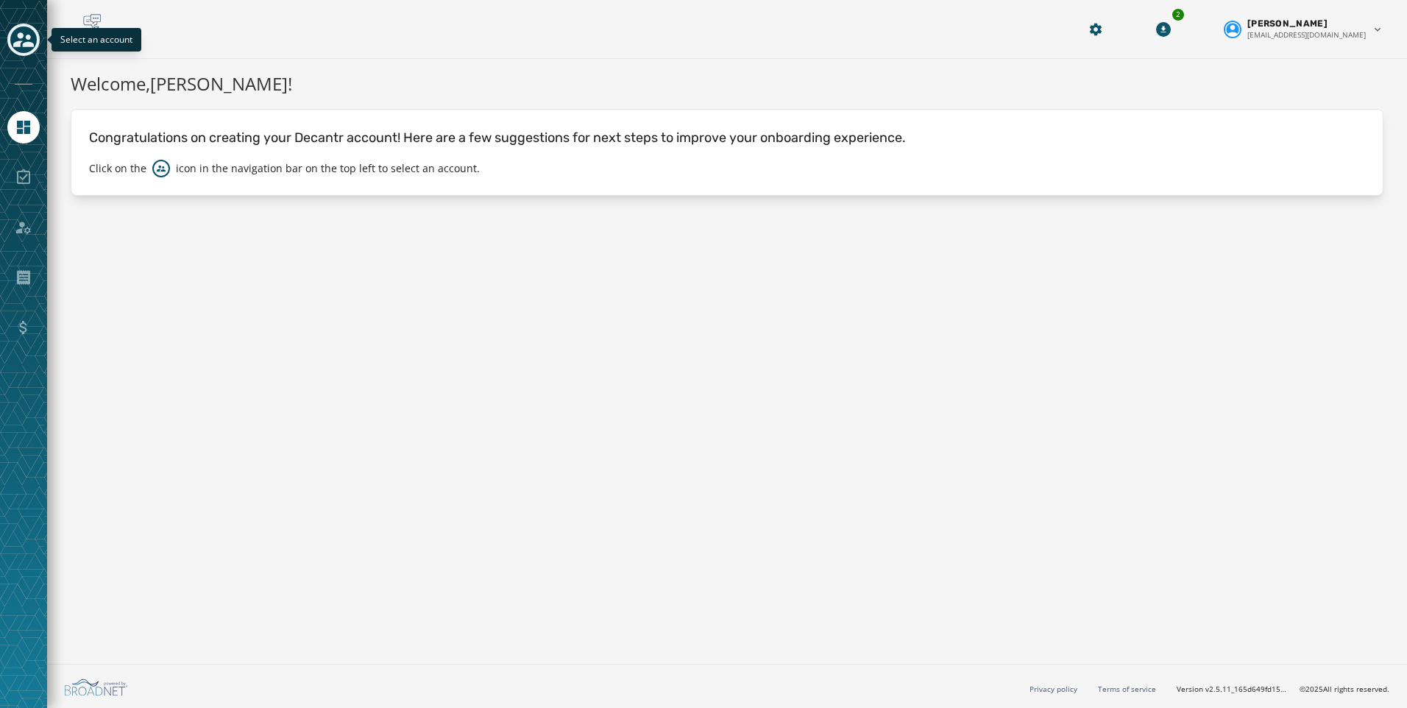
click at [22, 45] on icon "Toggle account select drawer" at bounding box center [23, 39] width 21 height 21
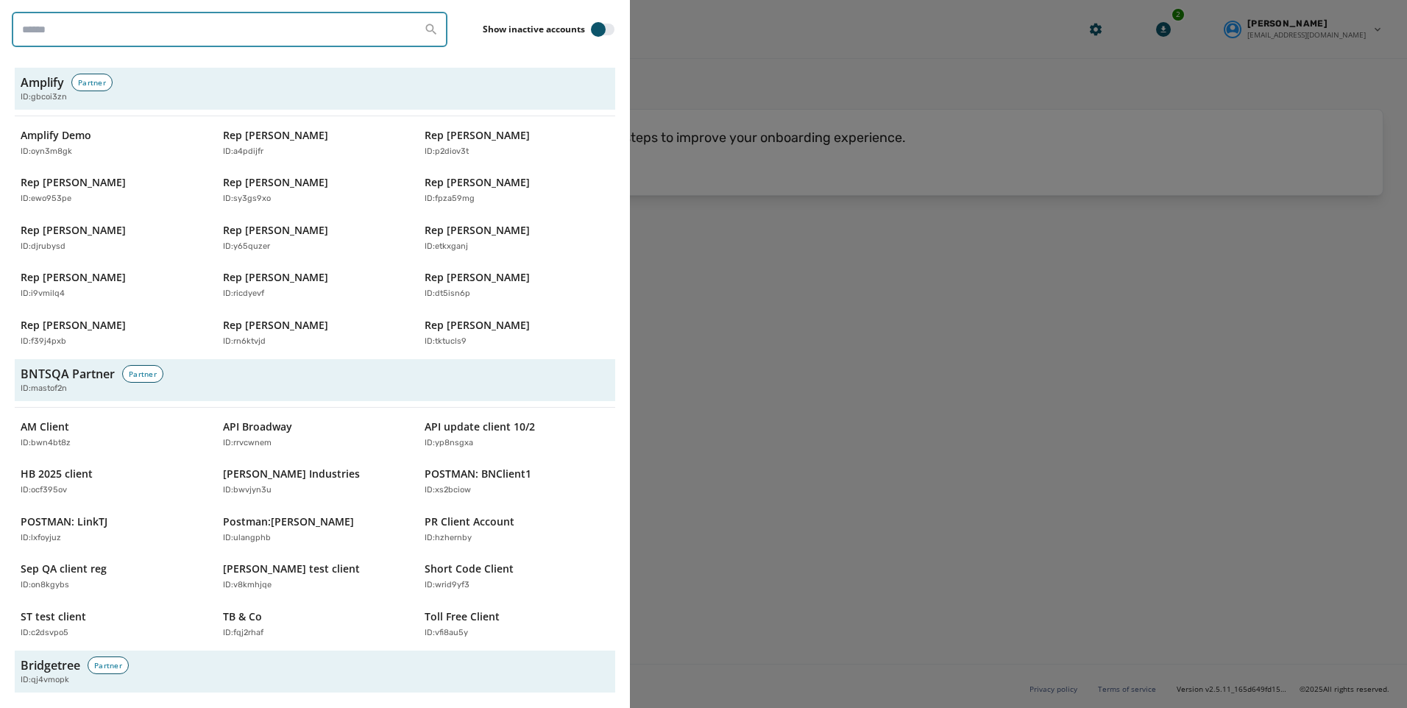
click at [127, 30] on input "search" at bounding box center [230, 29] width 436 height 35
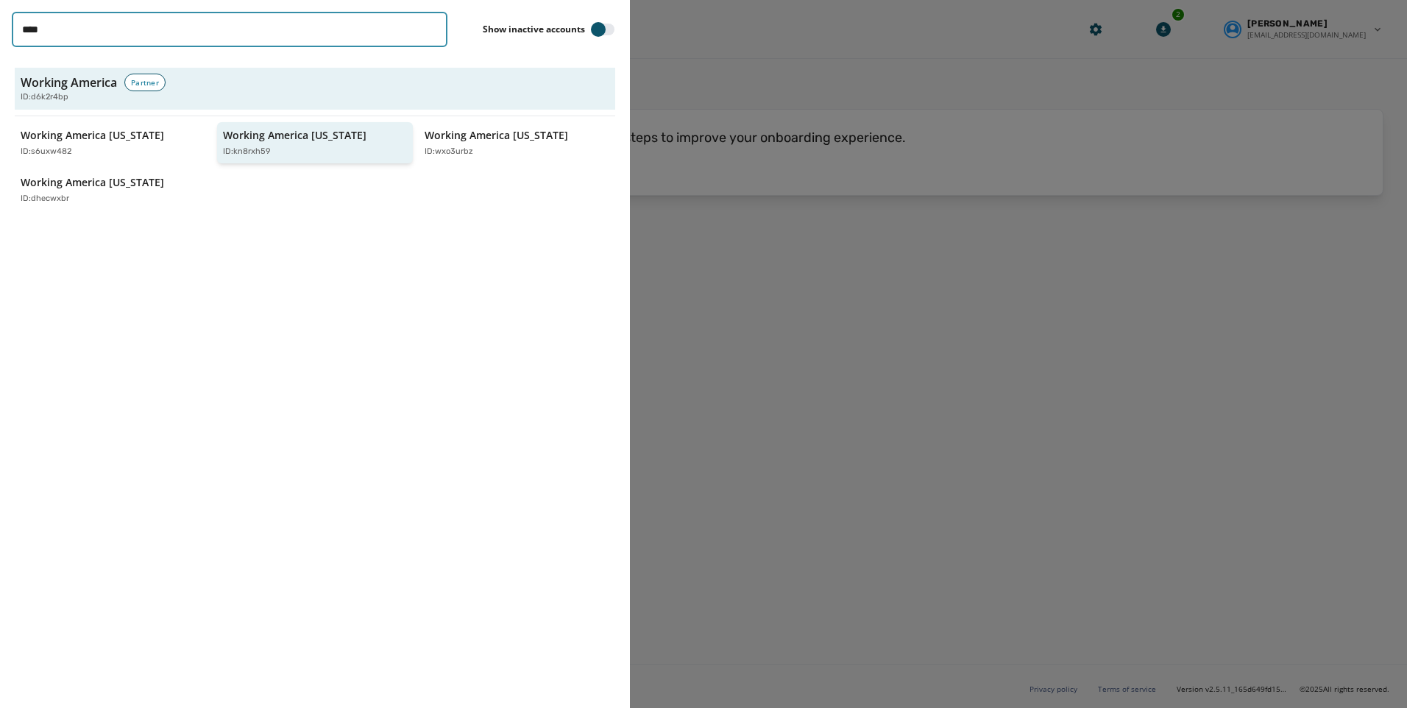
type input "****"
click at [305, 162] on button "Working America [US_STATE] ID: kn8rxh59" at bounding box center [315, 143] width 196 height 42
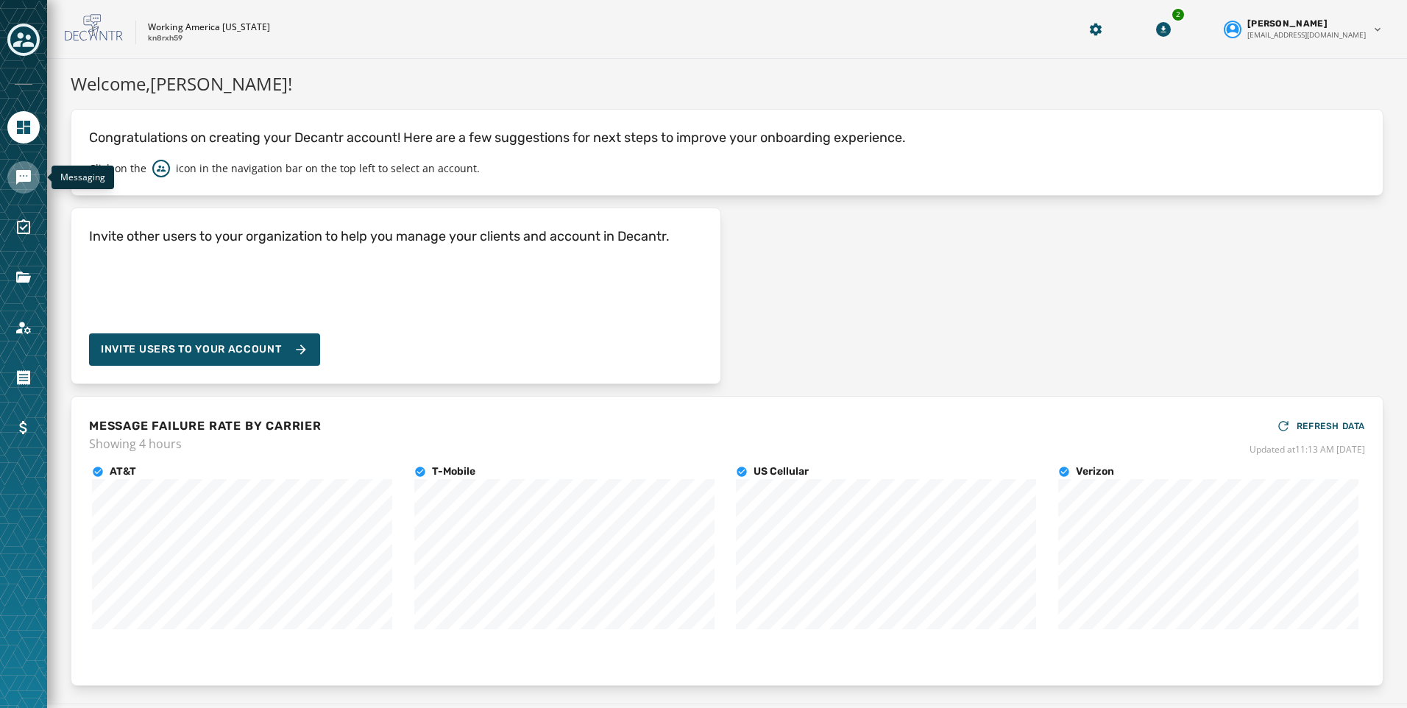
click at [22, 180] on icon "Navigate to Messaging" at bounding box center [23, 177] width 15 height 15
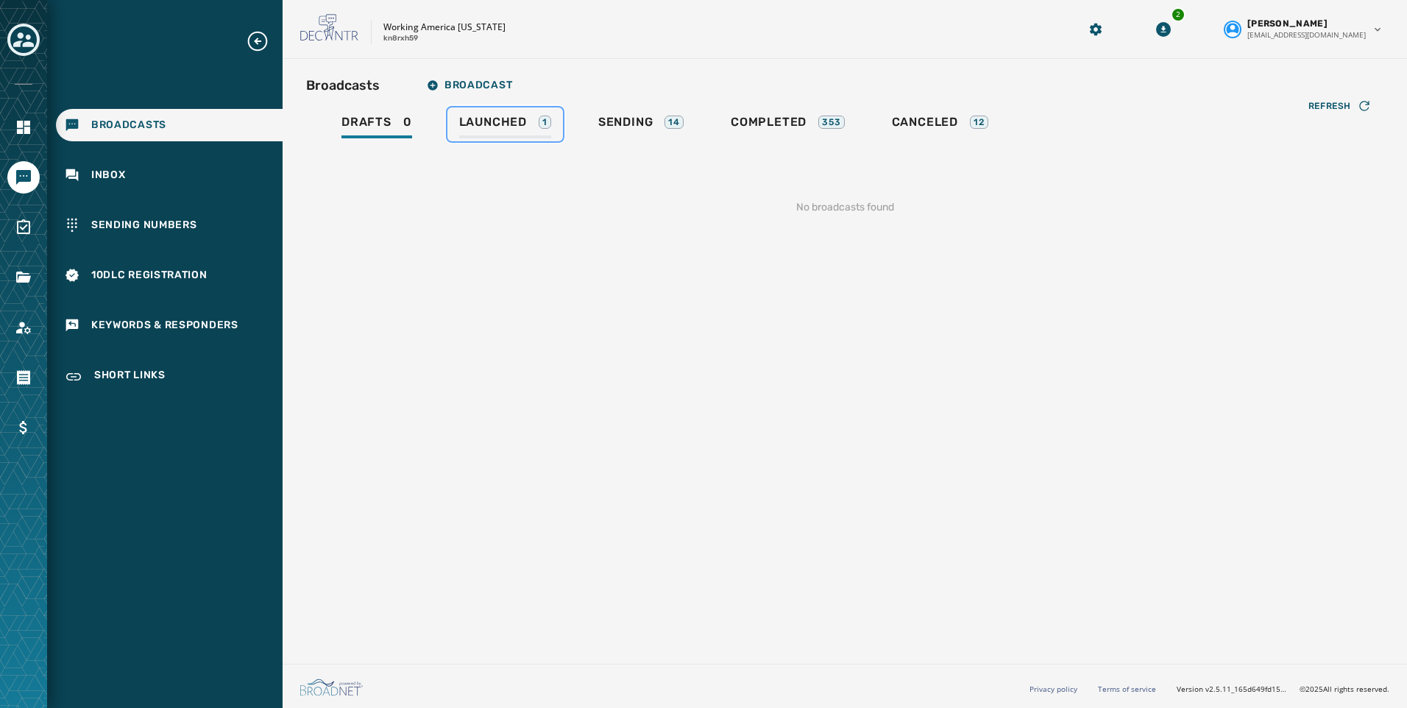
click at [515, 131] on div "Launched 1" at bounding box center [505, 127] width 92 height 24
click at [478, 89] on span "Broadcast" at bounding box center [469, 85] width 85 height 12
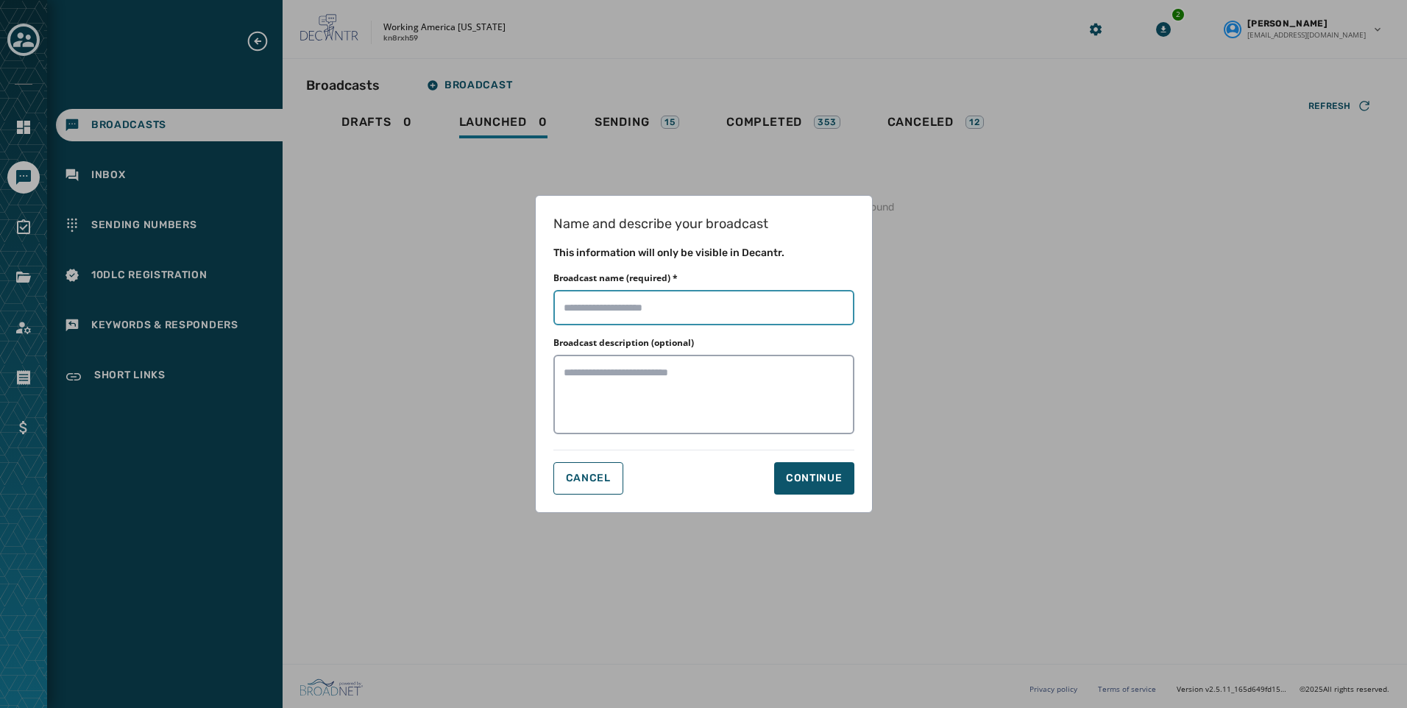
click at [632, 305] on input "Broadcast name (required) *" at bounding box center [703, 307] width 301 height 35
paste input "**********"
type input "**********"
click at [840, 483] on div "Continue" at bounding box center [814, 478] width 57 height 15
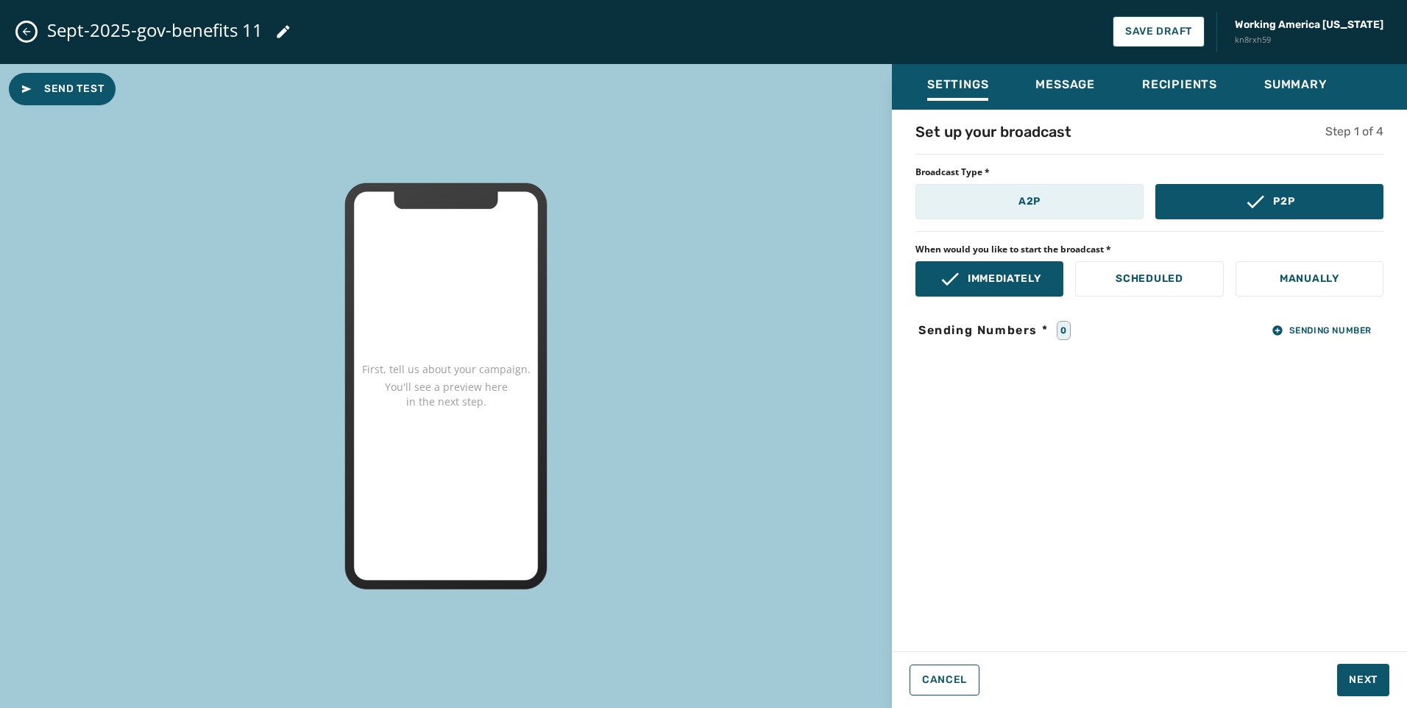
click at [1030, 207] on p "A2P" at bounding box center [1029, 201] width 22 height 15
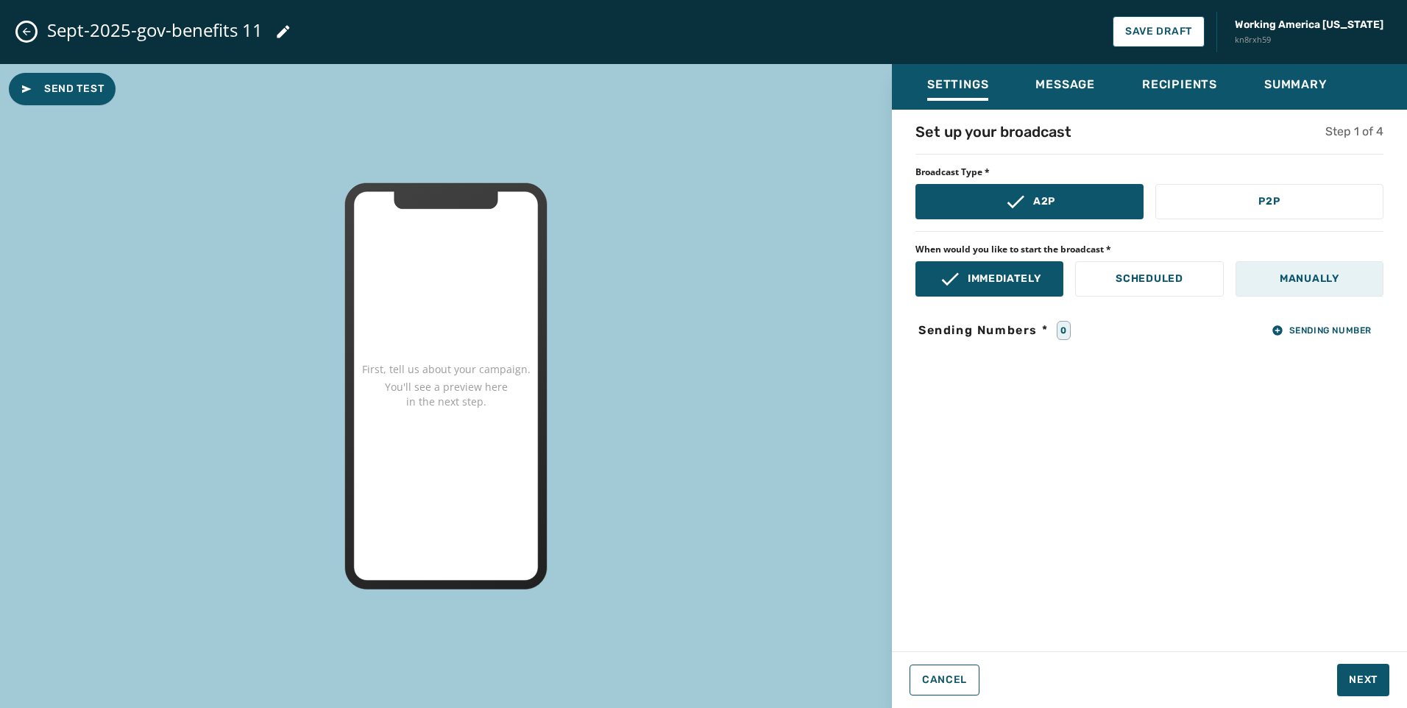
click at [1321, 282] on p "Manually" at bounding box center [1310, 279] width 60 height 15
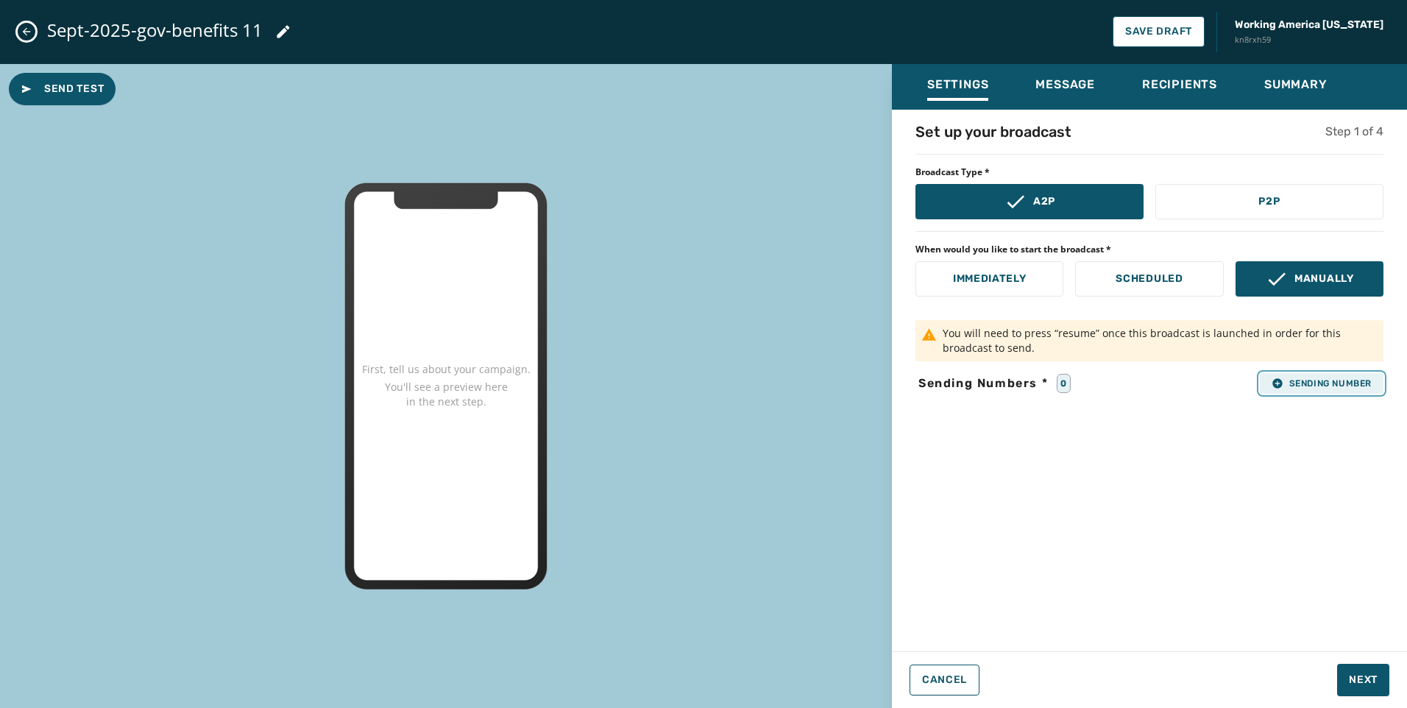
click at [1338, 383] on span "Sending Number" at bounding box center [1322, 384] width 100 height 12
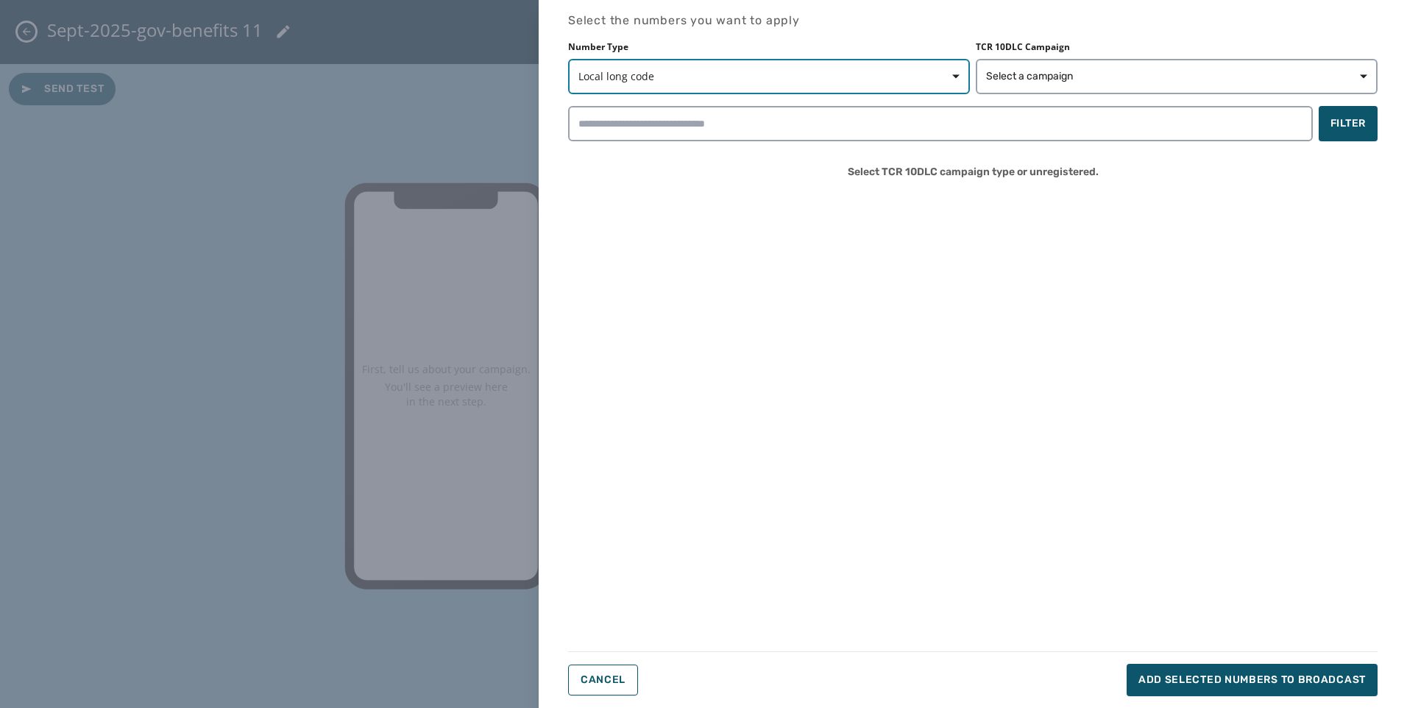
click at [772, 84] on button "Local long code" at bounding box center [769, 76] width 402 height 35
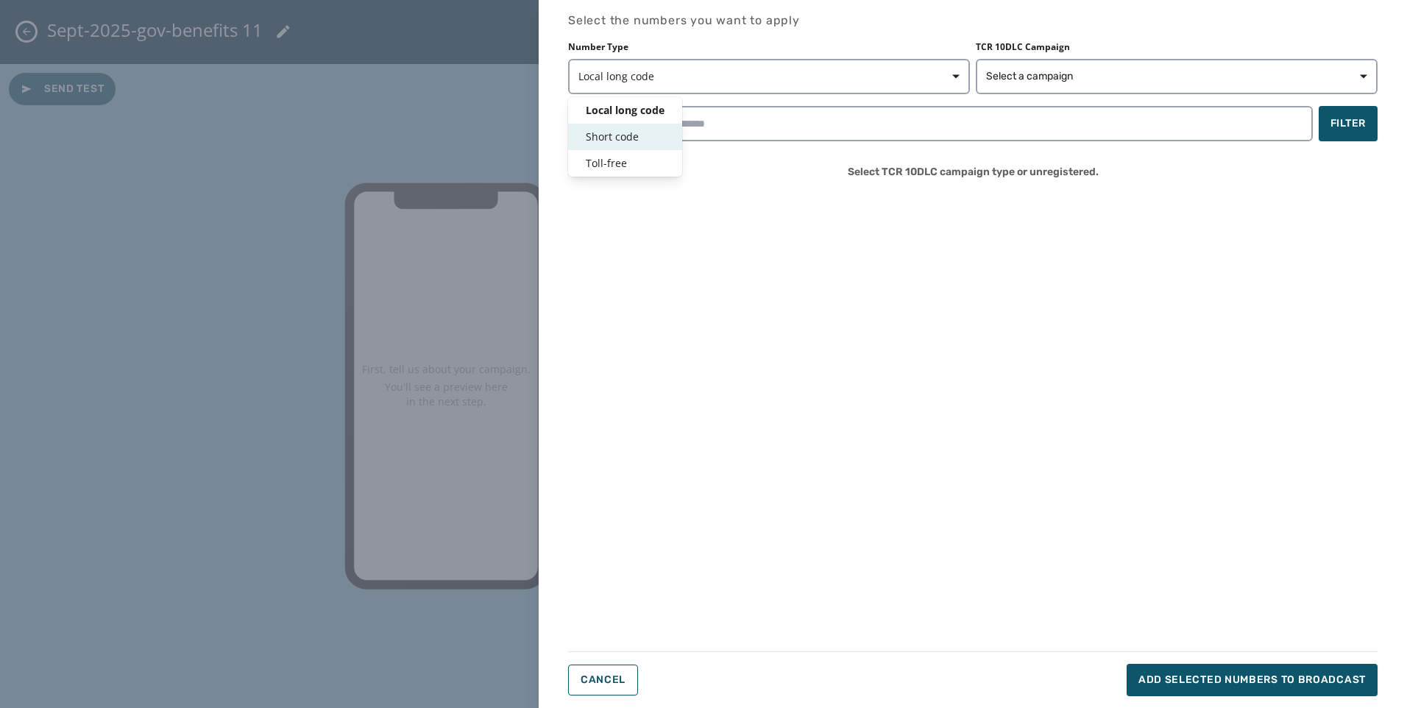
click at [739, 137] on div "Number Type Local long code Local long code Short code Toll-free TCR 10DLC Camp…" at bounding box center [972, 116] width 809 height 150
click at [615, 147] on div "Number Type Local long code TCR 10DLC Campaign Select a campaign Filter Select …" at bounding box center [972, 116] width 809 height 150
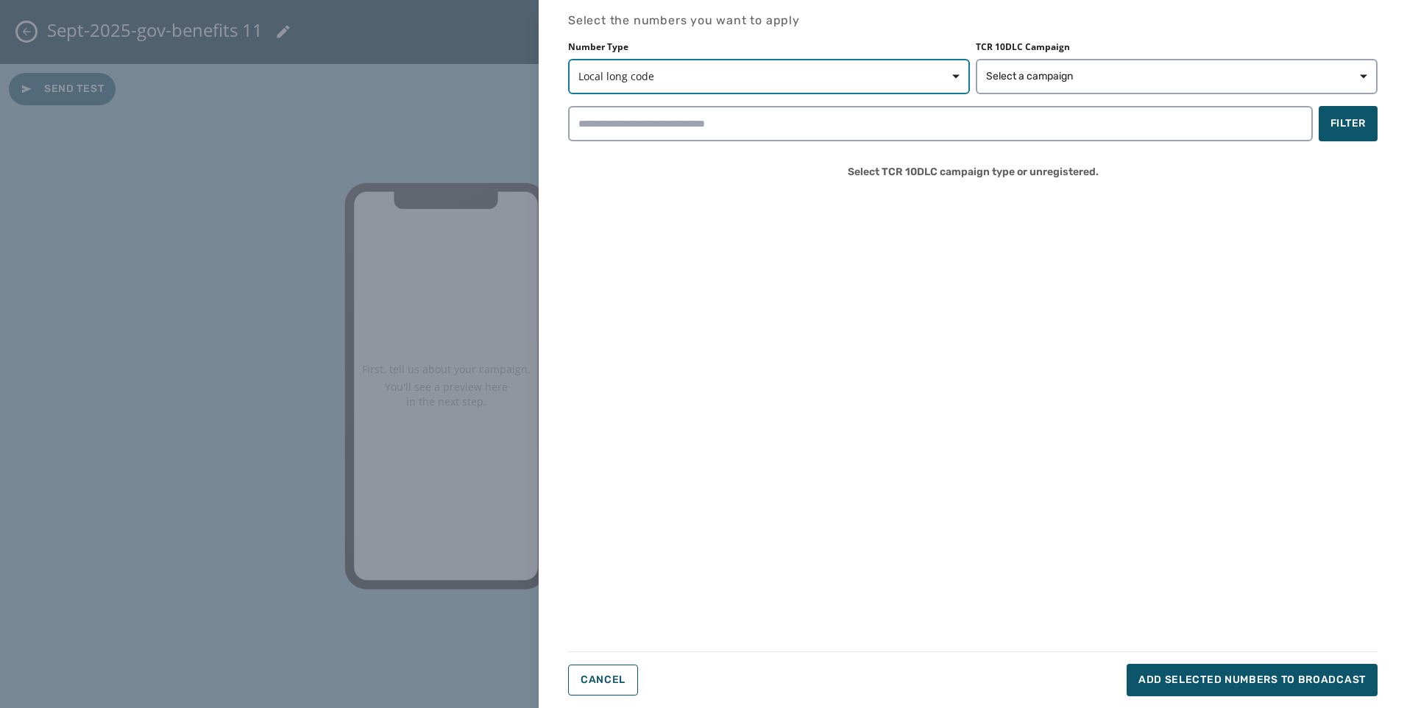
click at [611, 90] on button "Local long code" at bounding box center [769, 76] width 402 height 35
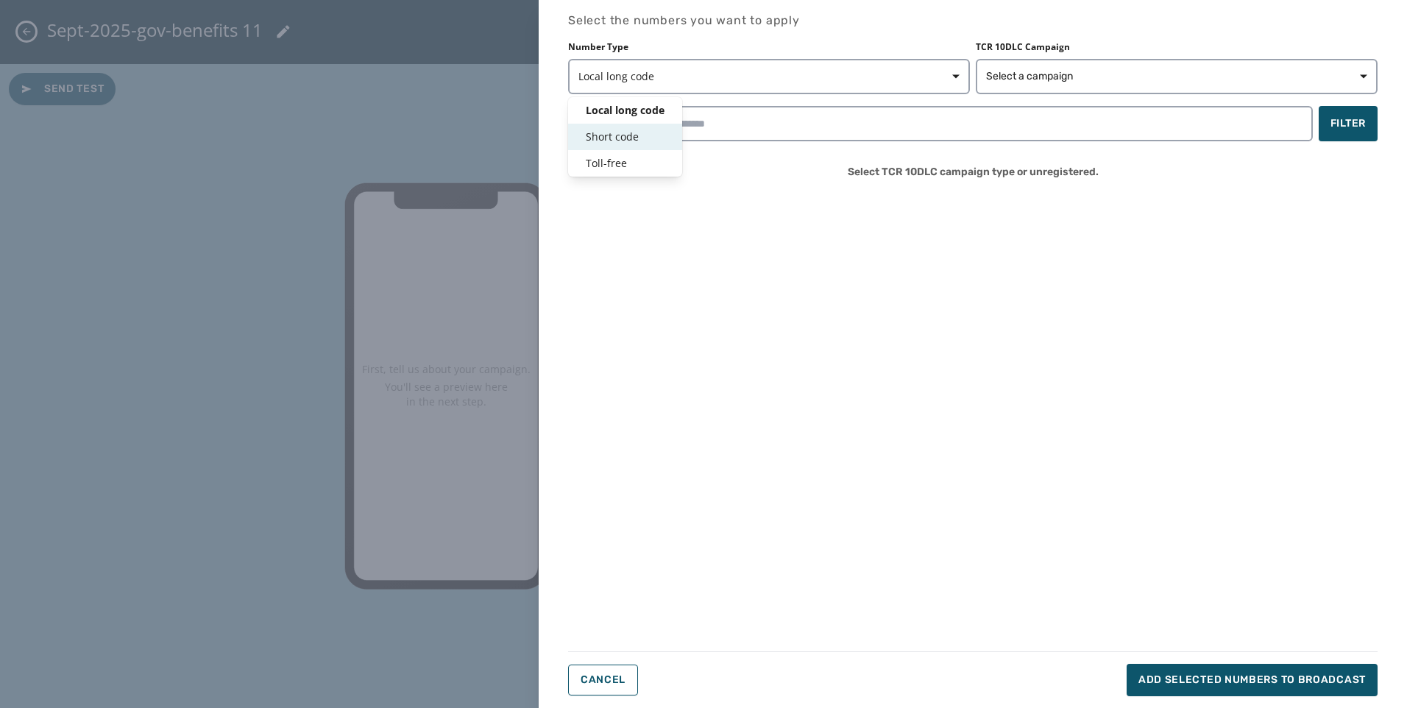
drag, startPoint x: 605, startPoint y: 132, endPoint x: 833, endPoint y: 101, distance: 230.2
click at [605, 132] on span "Short code" at bounding box center [625, 137] width 79 height 15
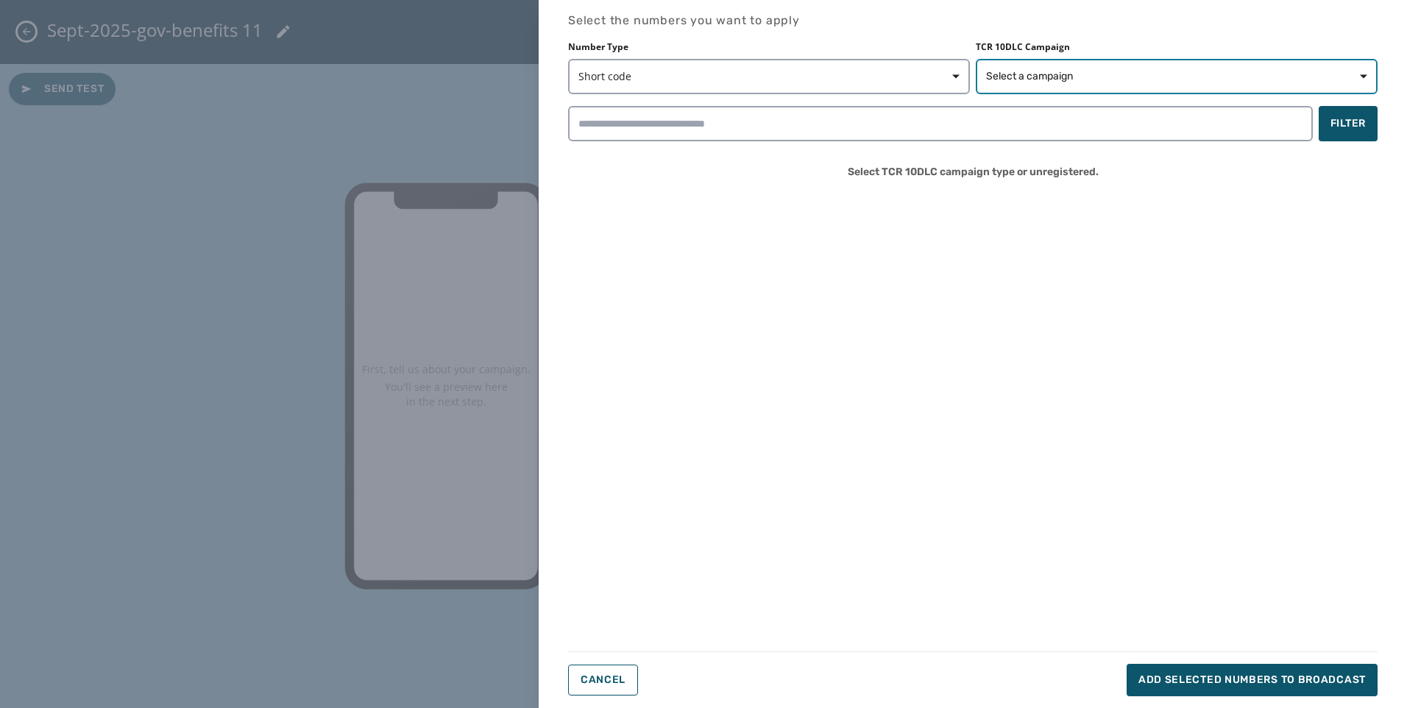
click at [1003, 75] on span "Select a campaign" at bounding box center [1029, 76] width 87 height 15
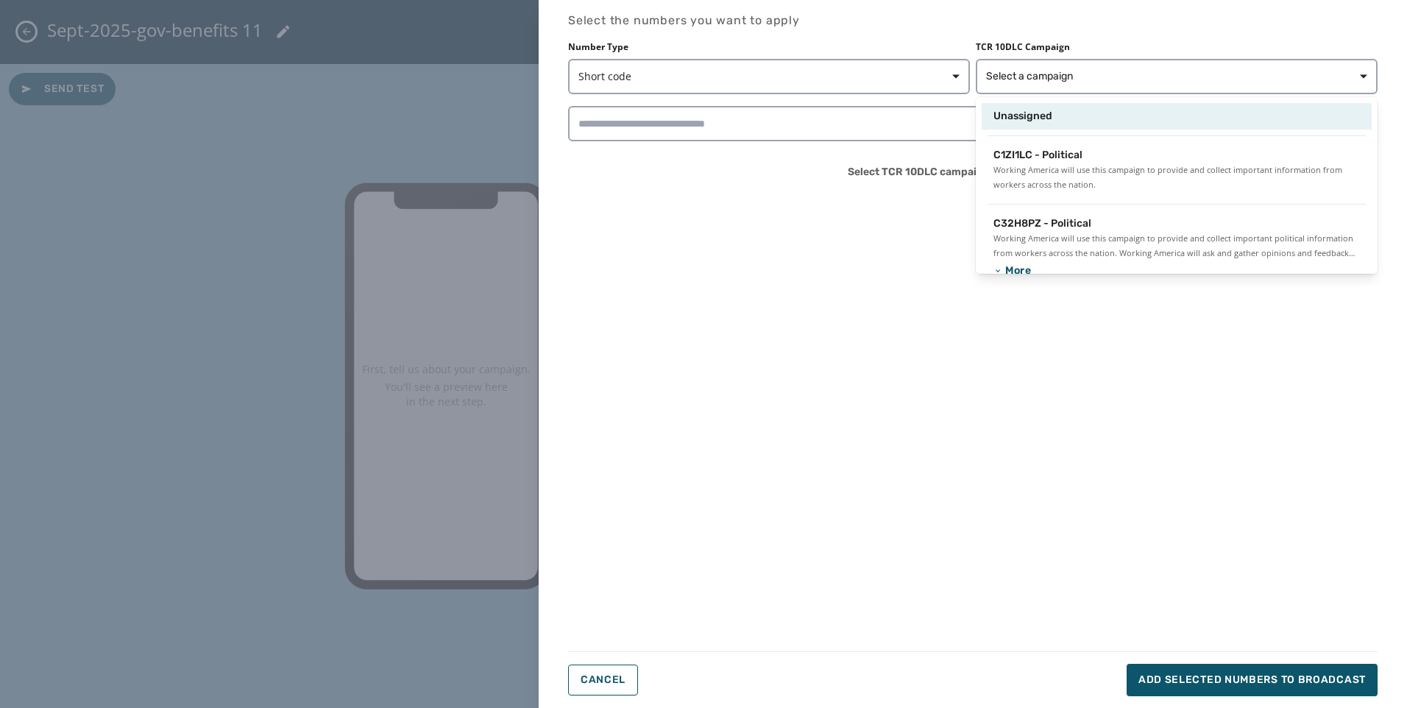
click at [1010, 118] on span "Unassigned" at bounding box center [1022, 116] width 59 height 15
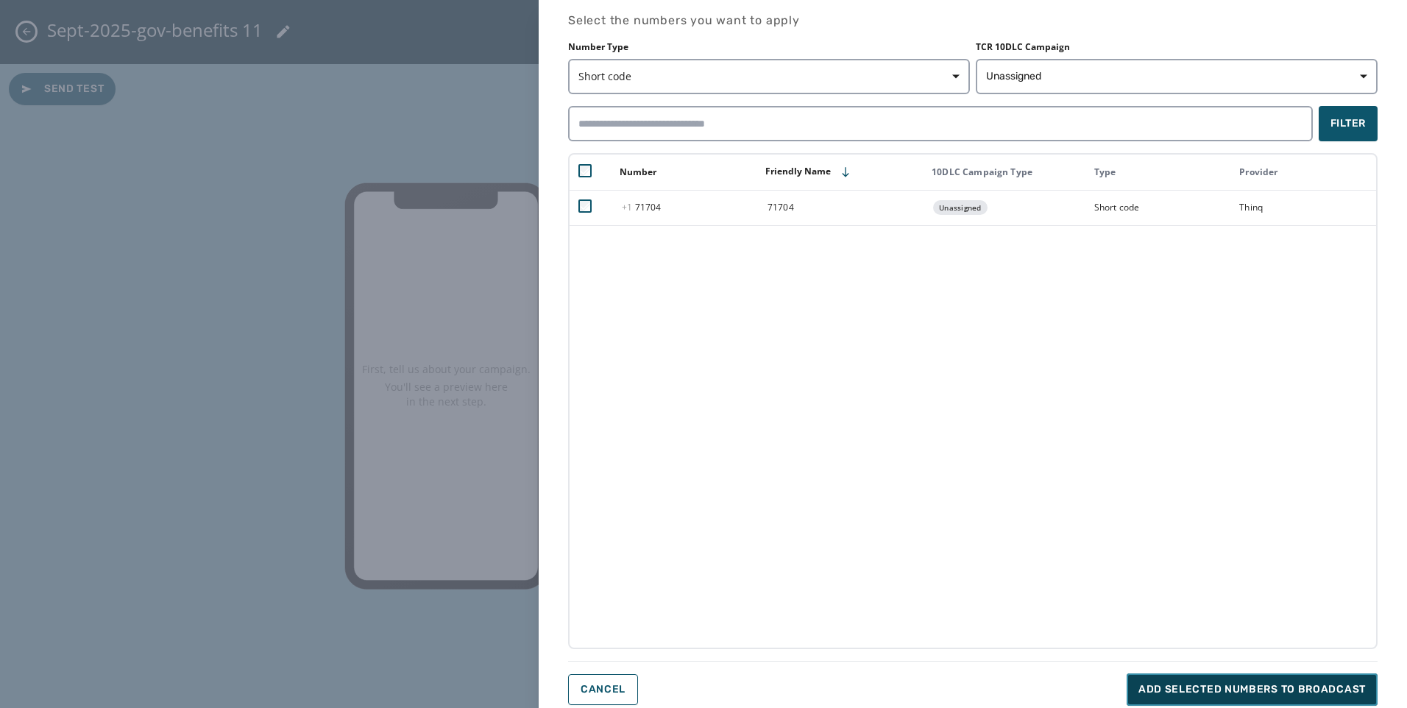
click at [1165, 701] on button "Add selected numbers to broadcast" at bounding box center [1252, 689] width 251 height 32
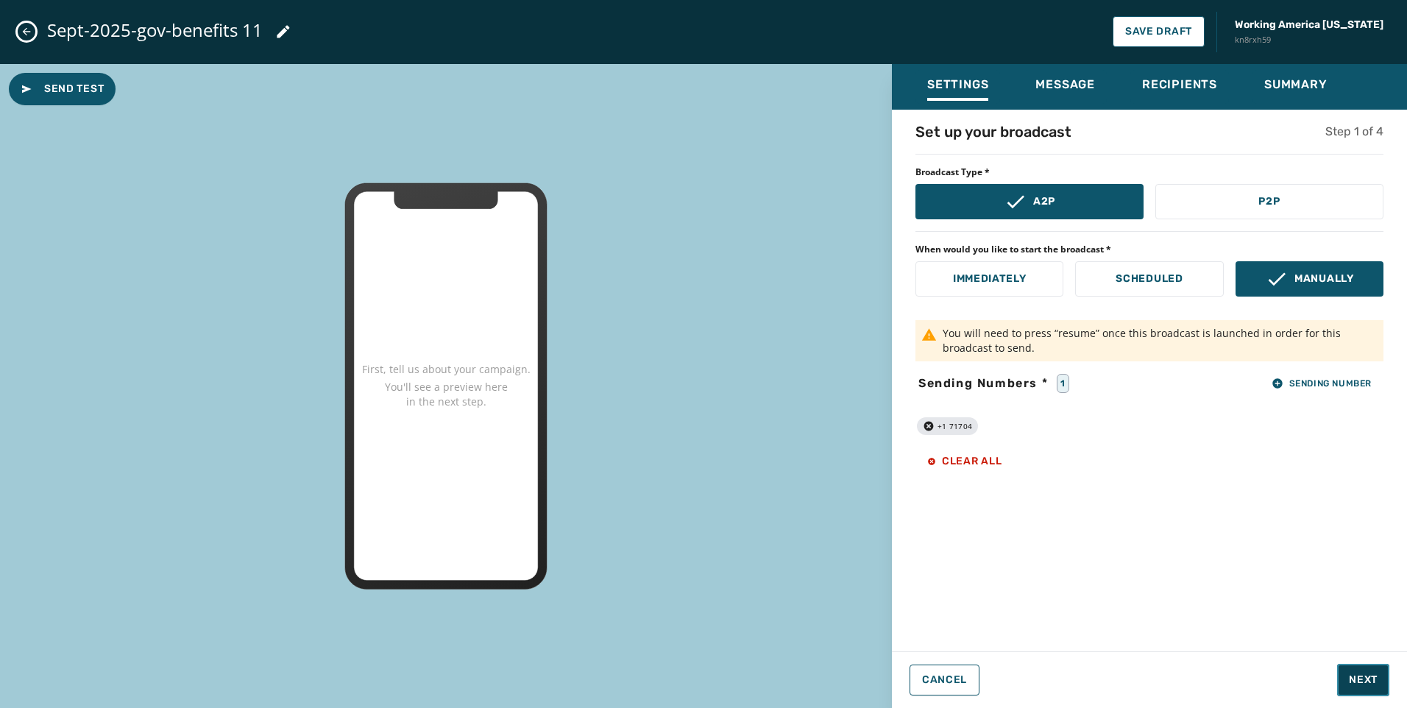
click at [1363, 682] on span "Next" at bounding box center [1363, 680] width 29 height 15
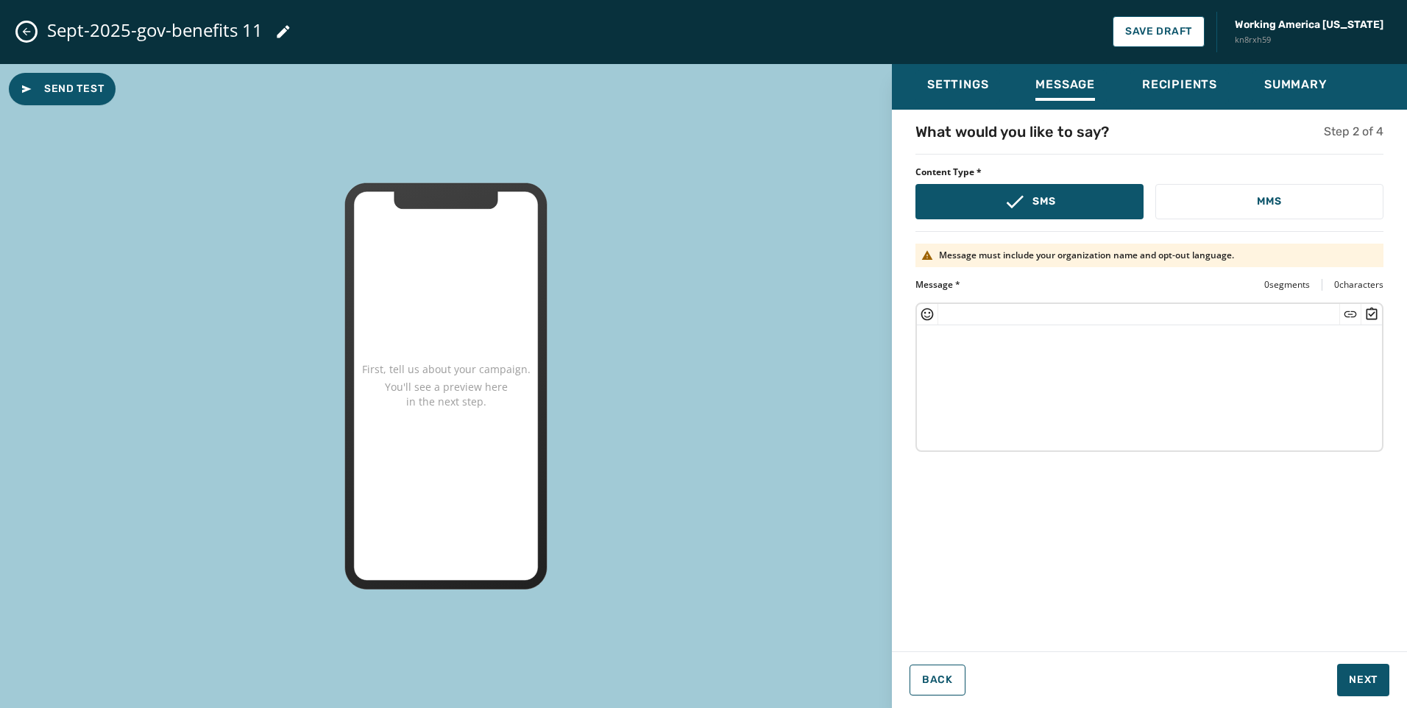
click at [1079, 439] on textarea at bounding box center [1149, 385] width 465 height 121
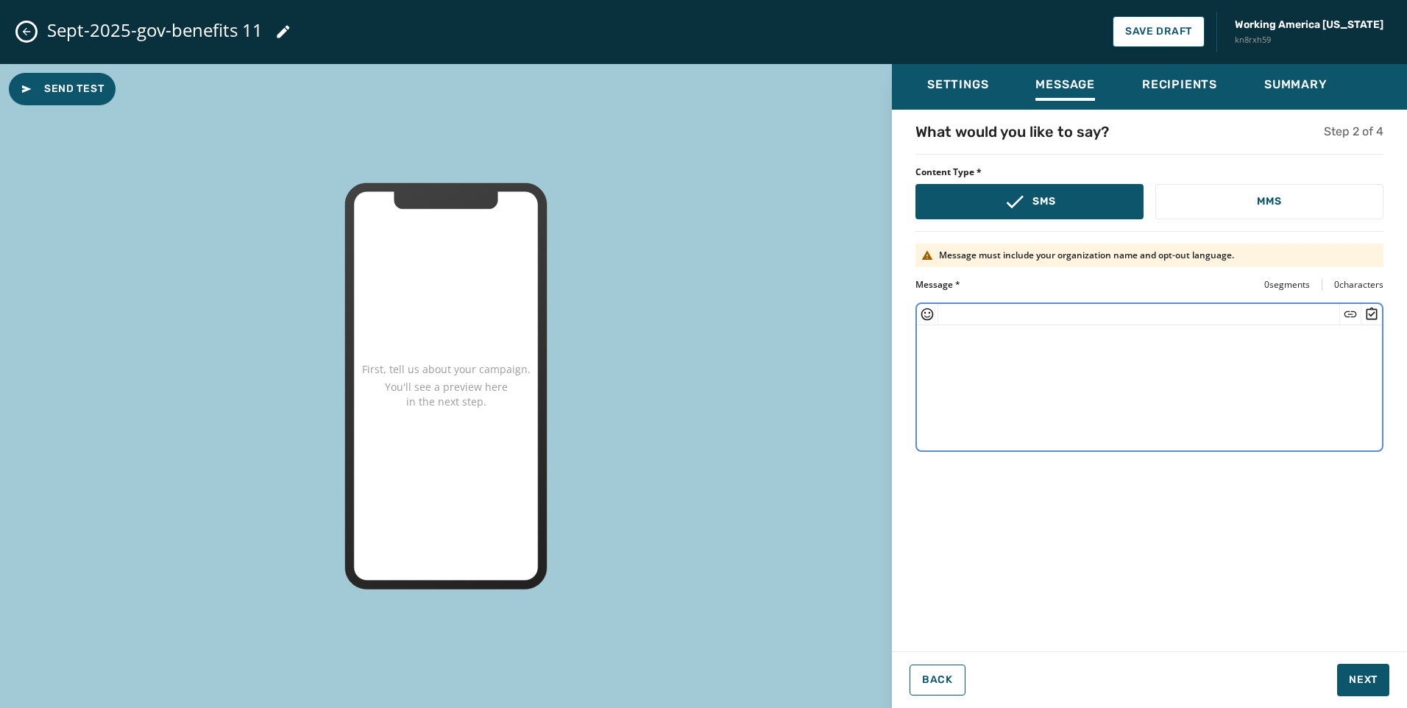
paste textarea "**********"
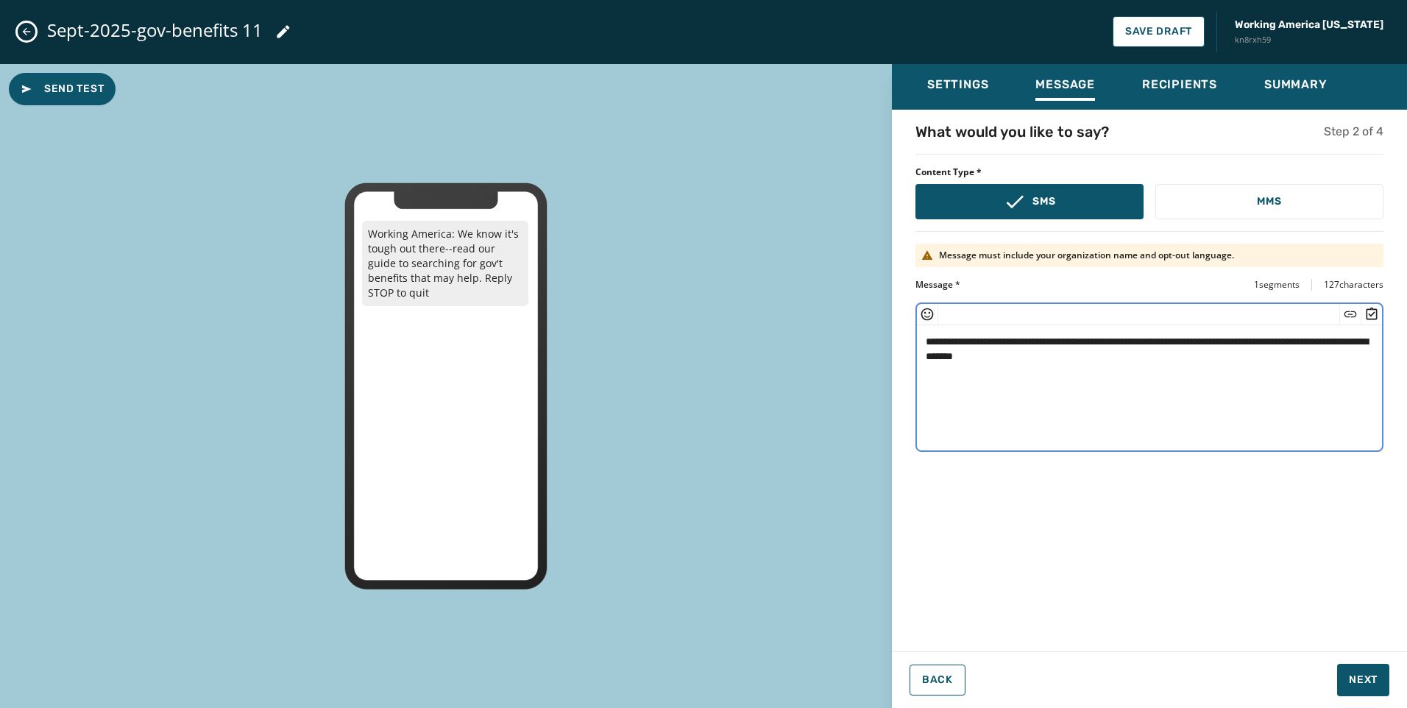
click at [1038, 359] on textarea "**********" at bounding box center [1149, 385] width 465 height 121
click at [1350, 313] on icon "Insert Short Link" at bounding box center [1350, 314] width 15 height 15
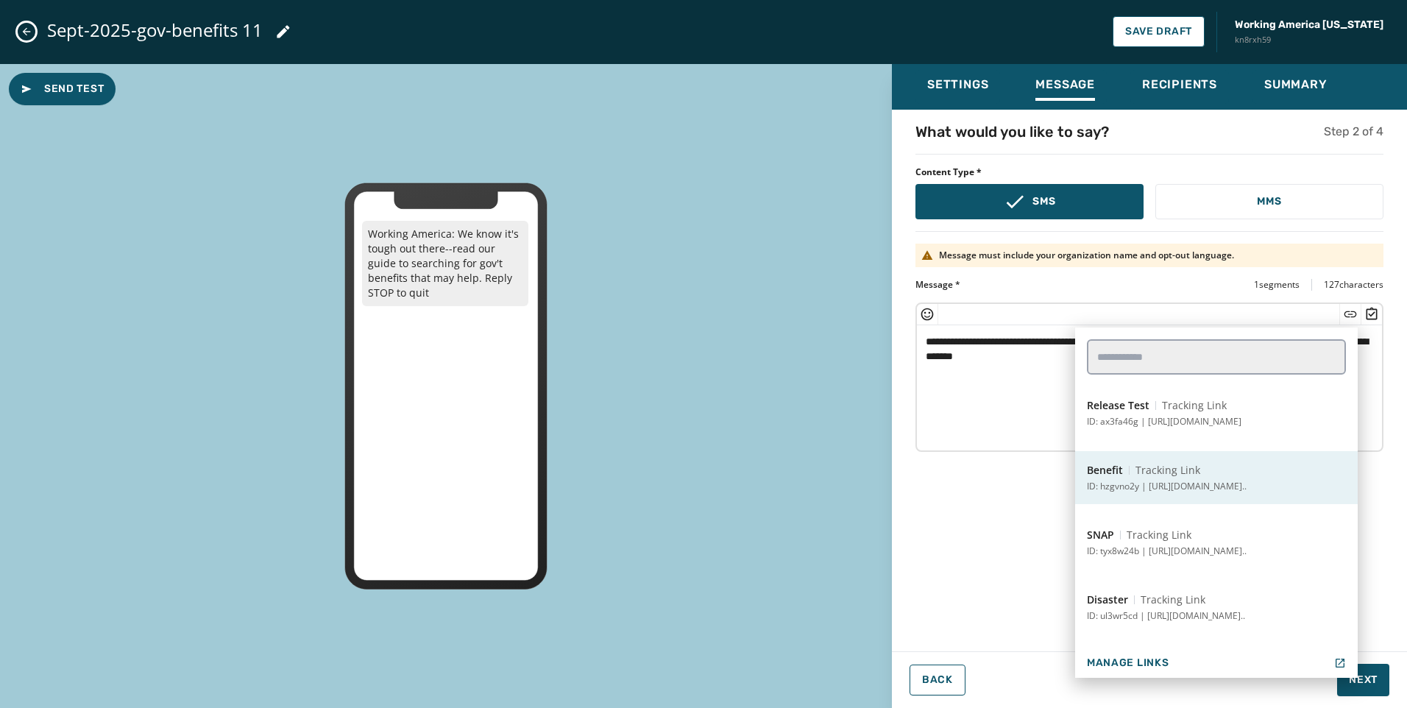
click at [1153, 489] on p "ID: hzgvno2y | [URL][DOMAIN_NAME].." at bounding box center [1167, 487] width 160 height 12
type textarea "**********"
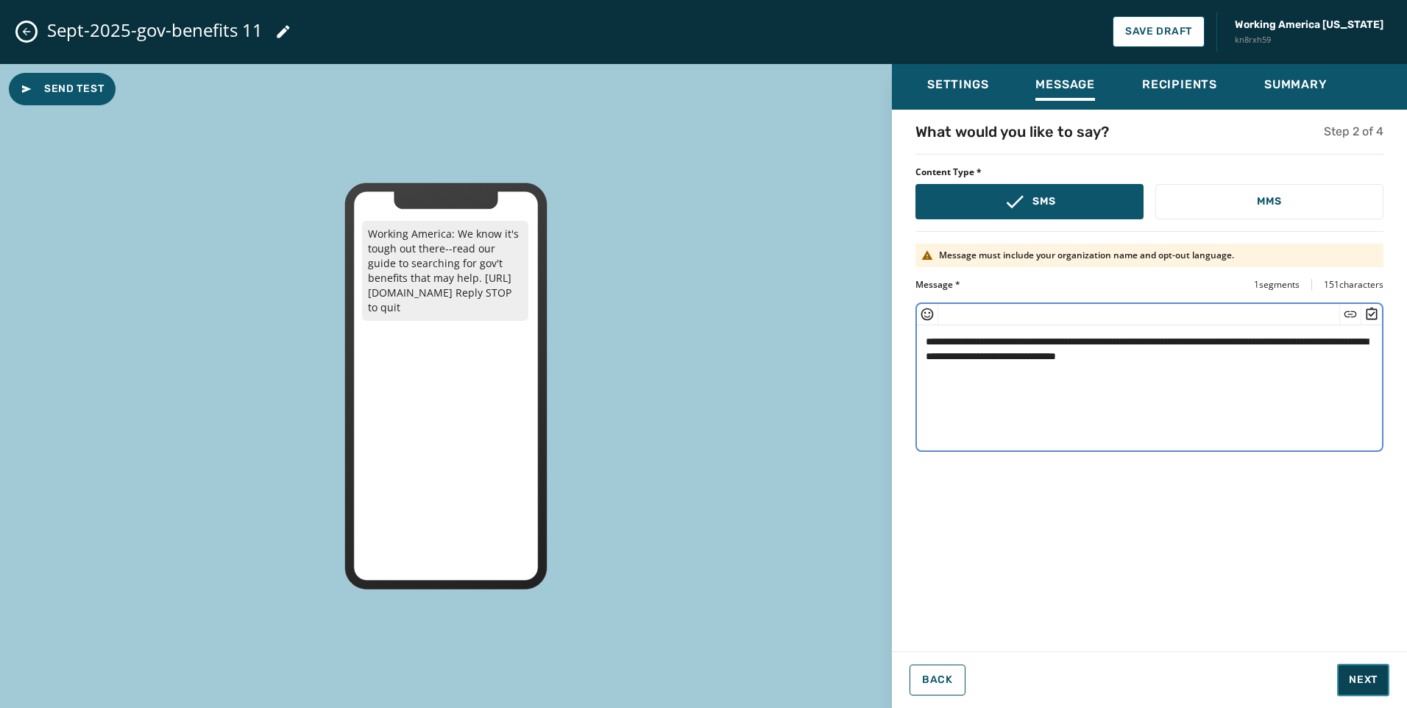
click at [1368, 680] on span "Next" at bounding box center [1363, 680] width 29 height 15
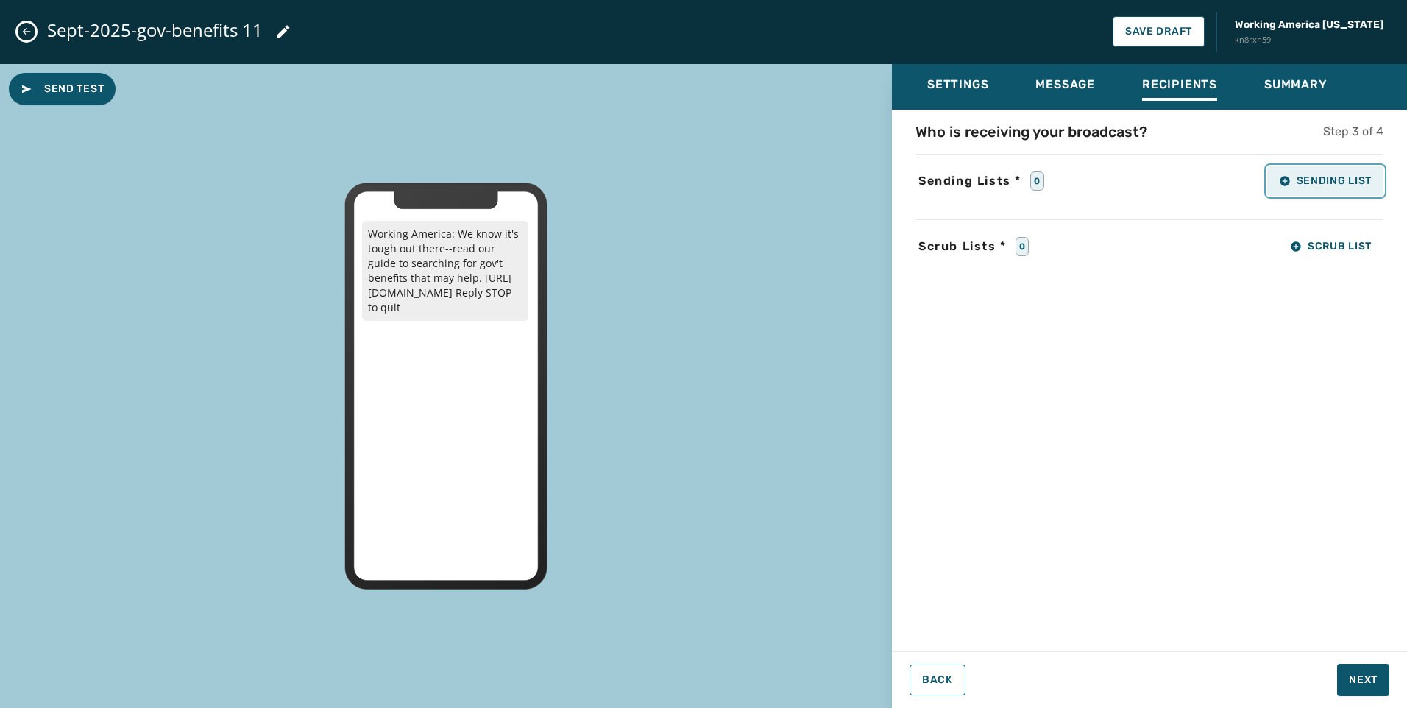
click at [1332, 189] on button "Sending List" at bounding box center [1325, 180] width 116 height 29
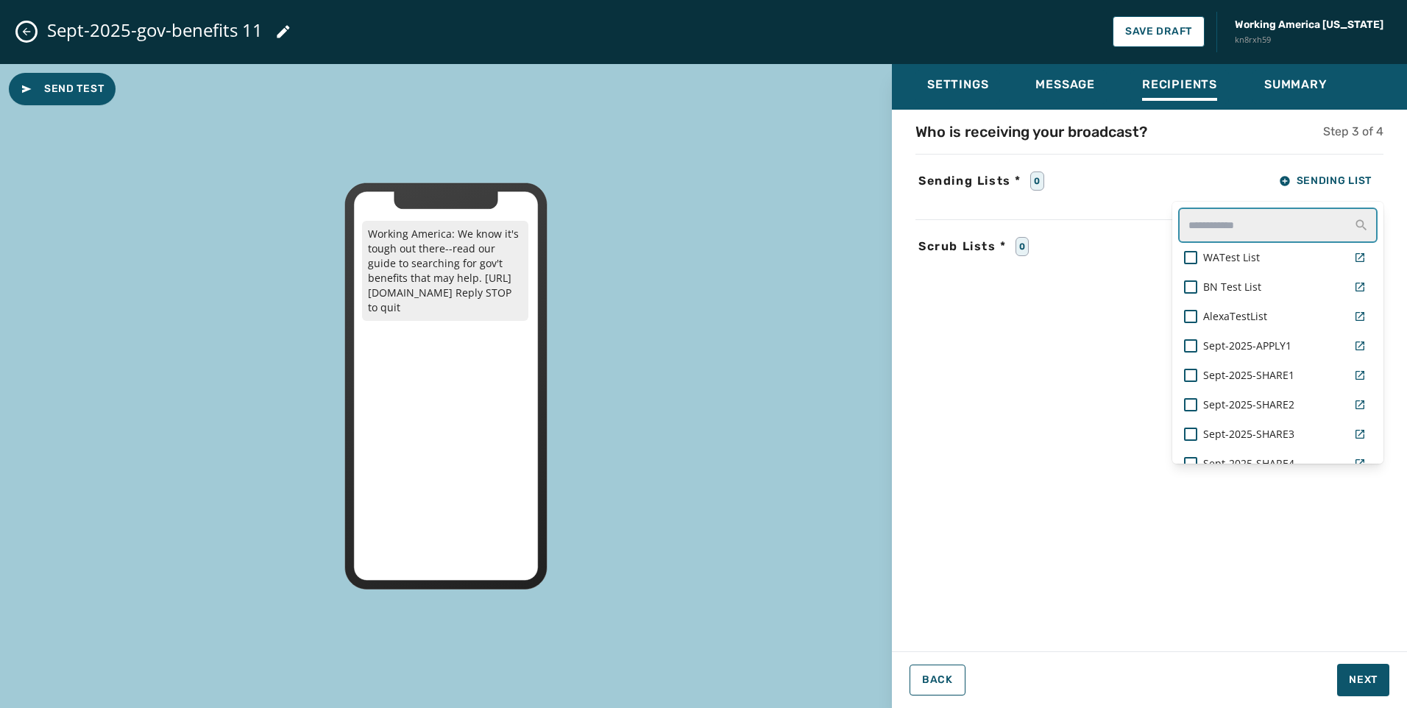
click at [1241, 227] on input "text" at bounding box center [1277, 225] width 199 height 35
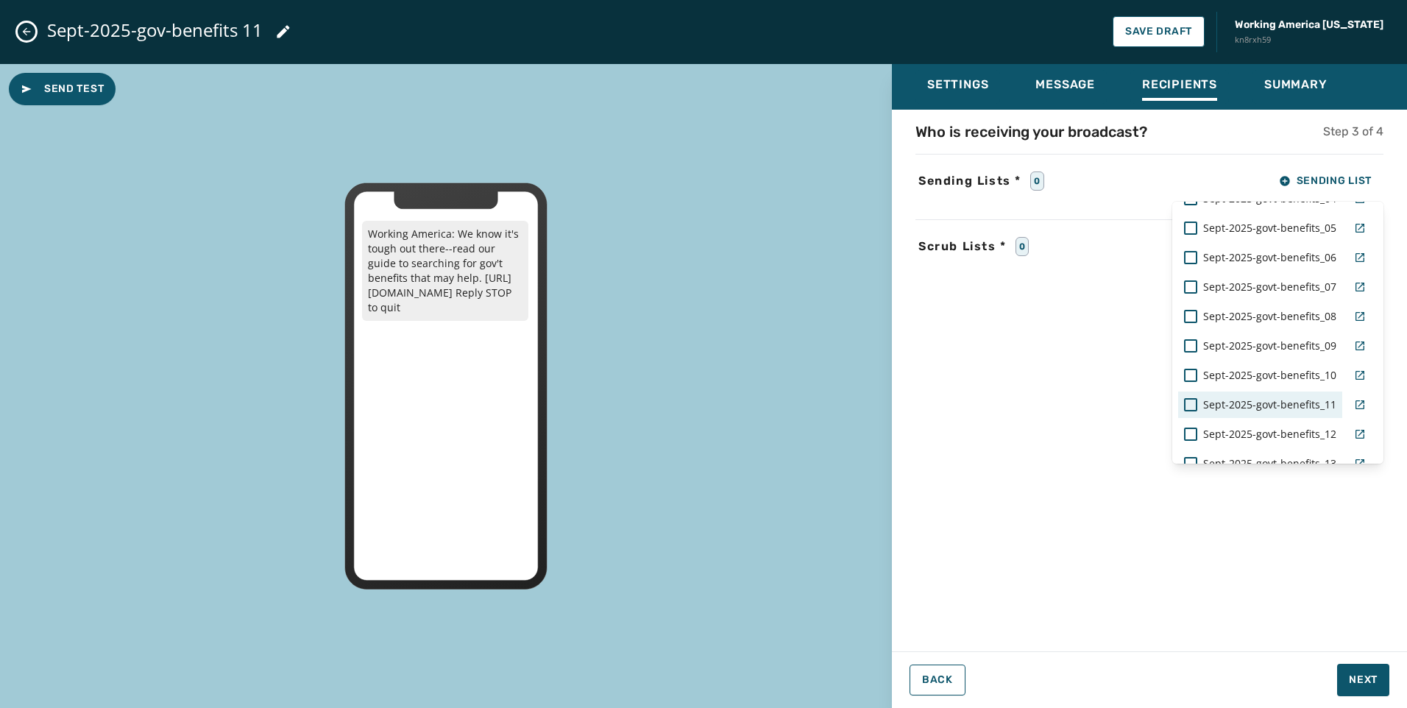
type input "****"
click at [1280, 404] on span "Sept-2025-govt-benefits_11" at bounding box center [1269, 404] width 133 height 15
click at [992, 402] on div "Who is receiving your broadcast? Step 3 of 4 Sending Lists * 1 Sending List ***…" at bounding box center [1149, 375] width 515 height 509
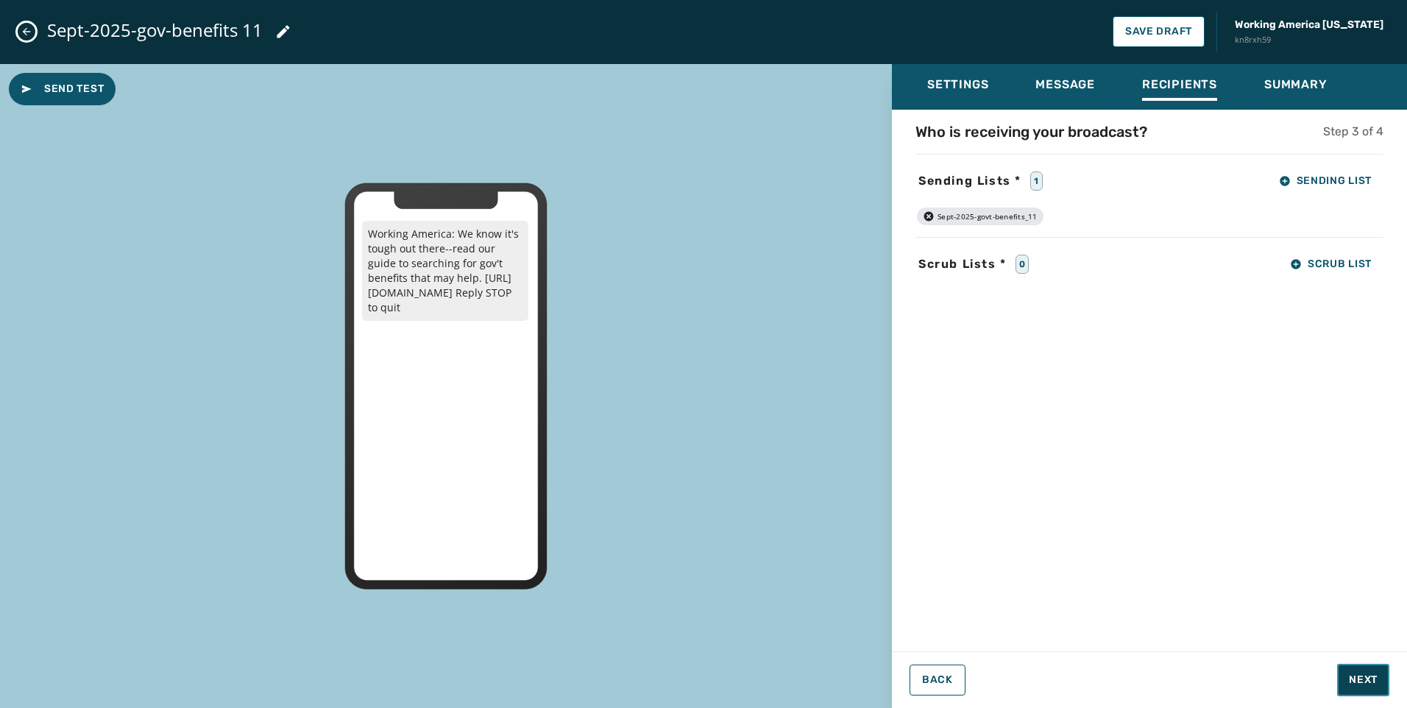
click at [1367, 673] on span "Next" at bounding box center [1363, 680] width 29 height 15
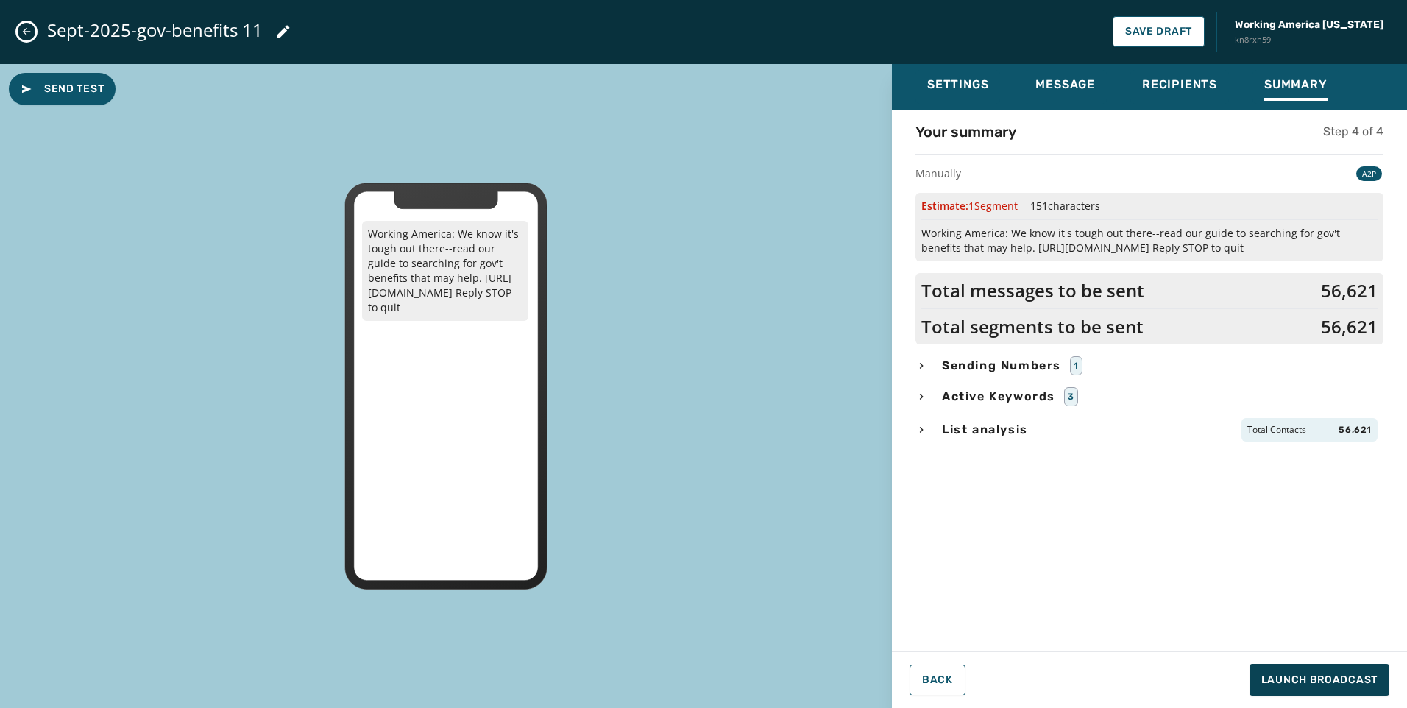
click at [932, 361] on div "Sending Numbers 1" at bounding box center [1149, 365] width 468 height 19
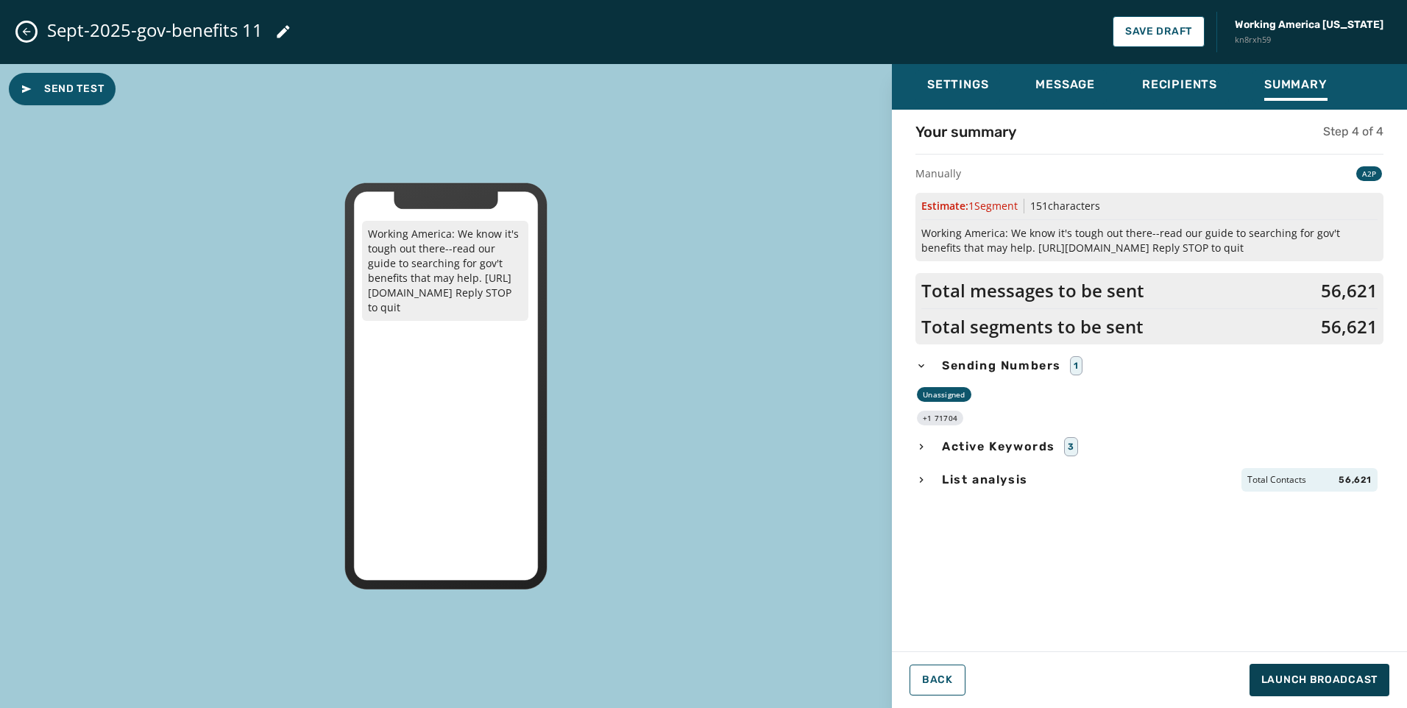
click at [932, 477] on div "List analysis Total Contacts 56,621" at bounding box center [1149, 480] width 468 height 24
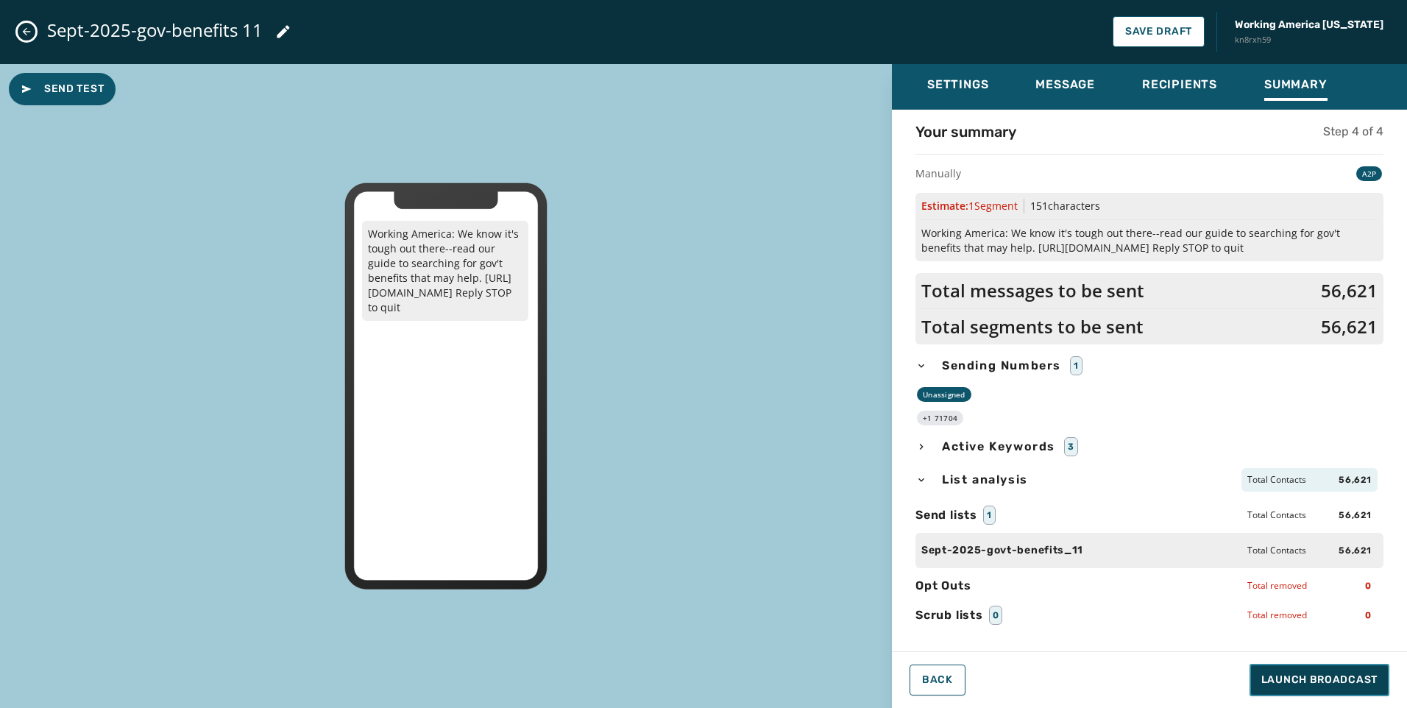
click at [1304, 685] on span "Launch Broadcast" at bounding box center [1319, 680] width 116 height 15
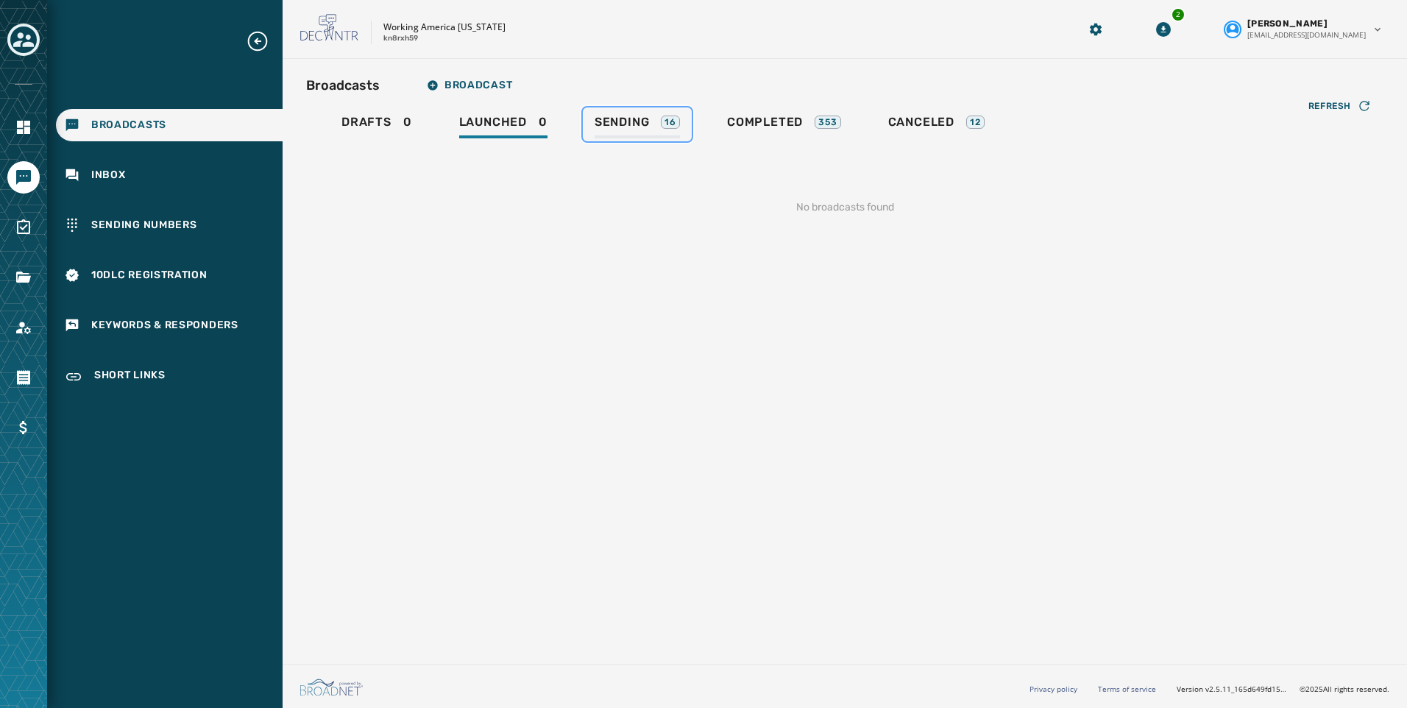
click at [608, 136] on div "Sending 16" at bounding box center [637, 127] width 85 height 24
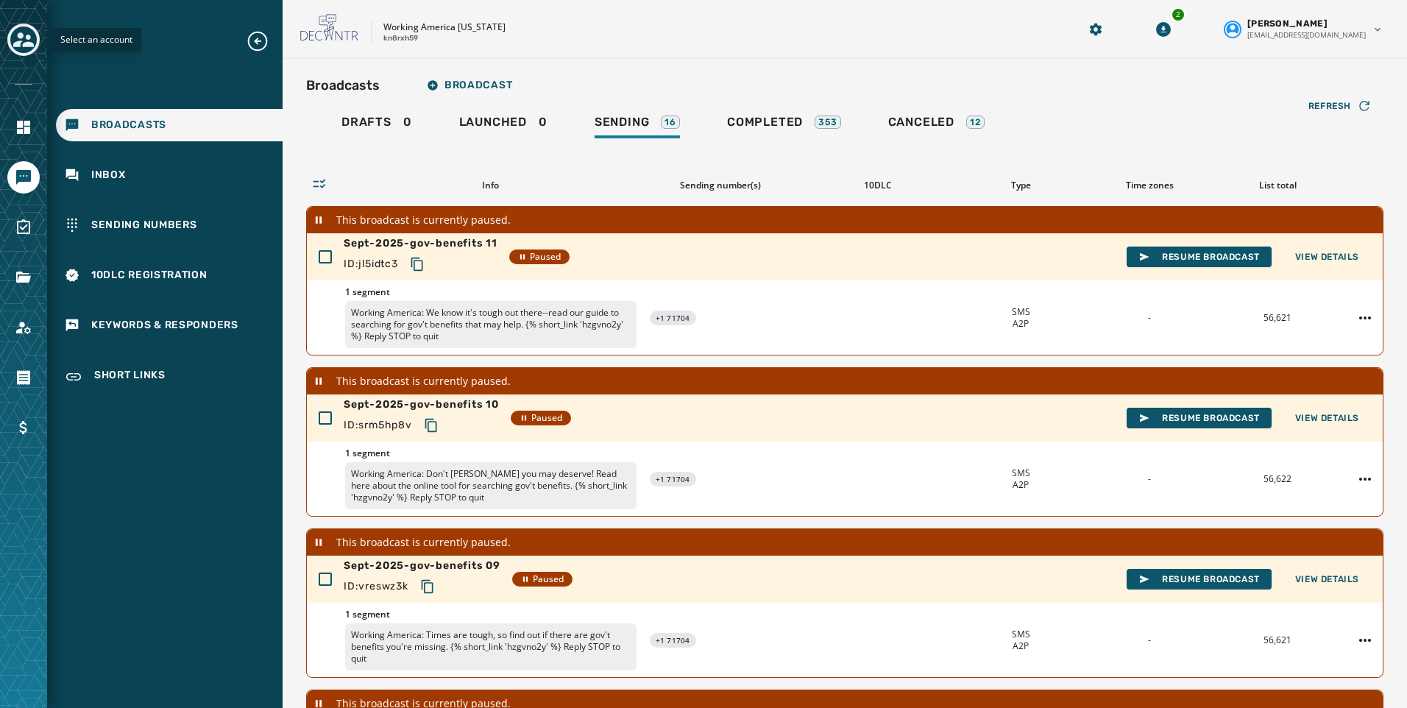
click at [36, 35] on div "Toggle account select drawer" at bounding box center [23, 39] width 26 height 26
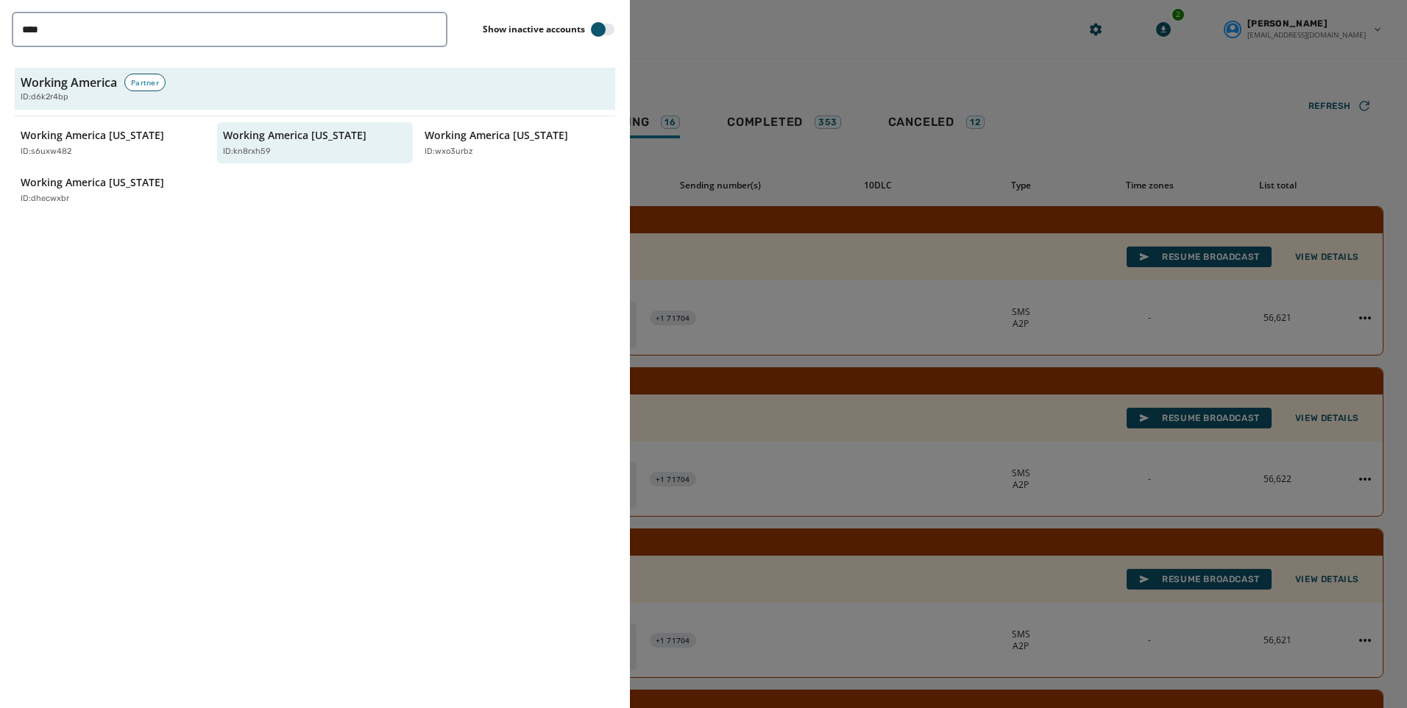
click at [921, 179] on div at bounding box center [703, 354] width 1407 height 708
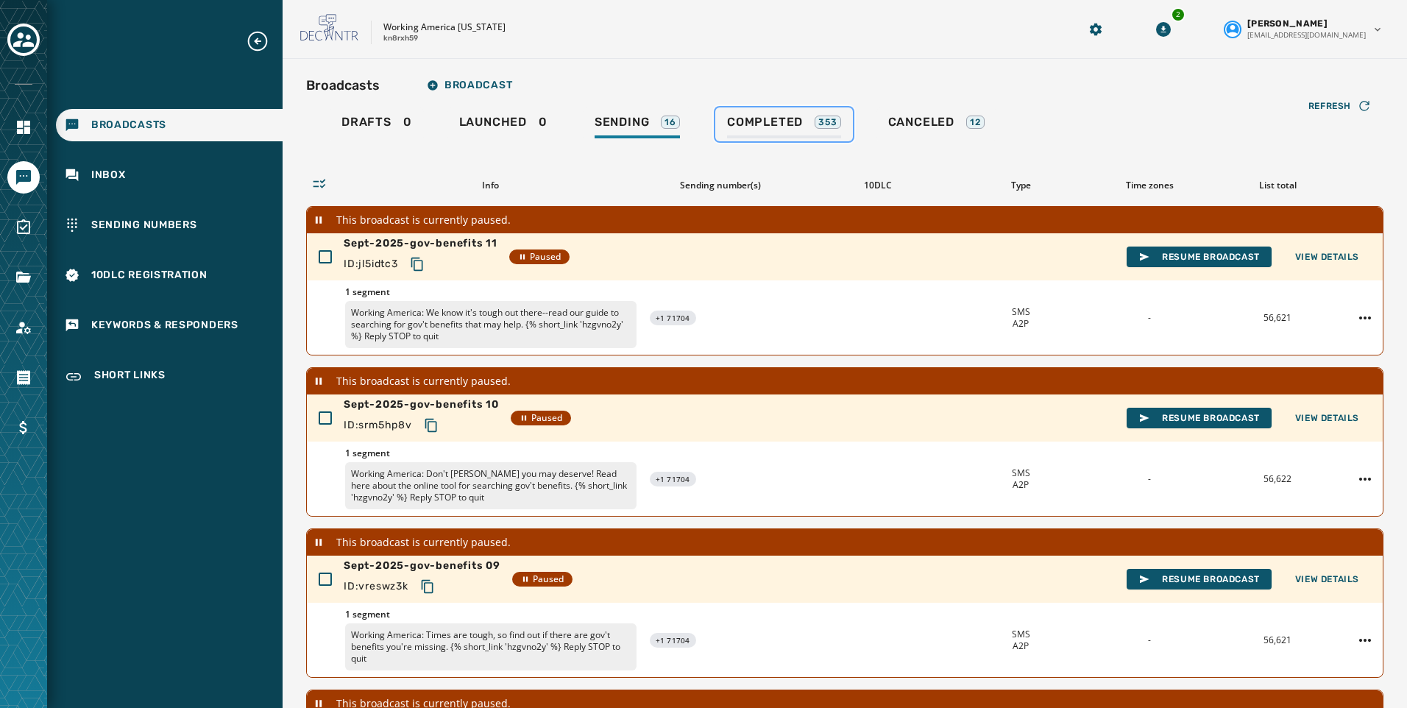
click at [743, 124] on span "Completed" at bounding box center [765, 122] width 76 height 15
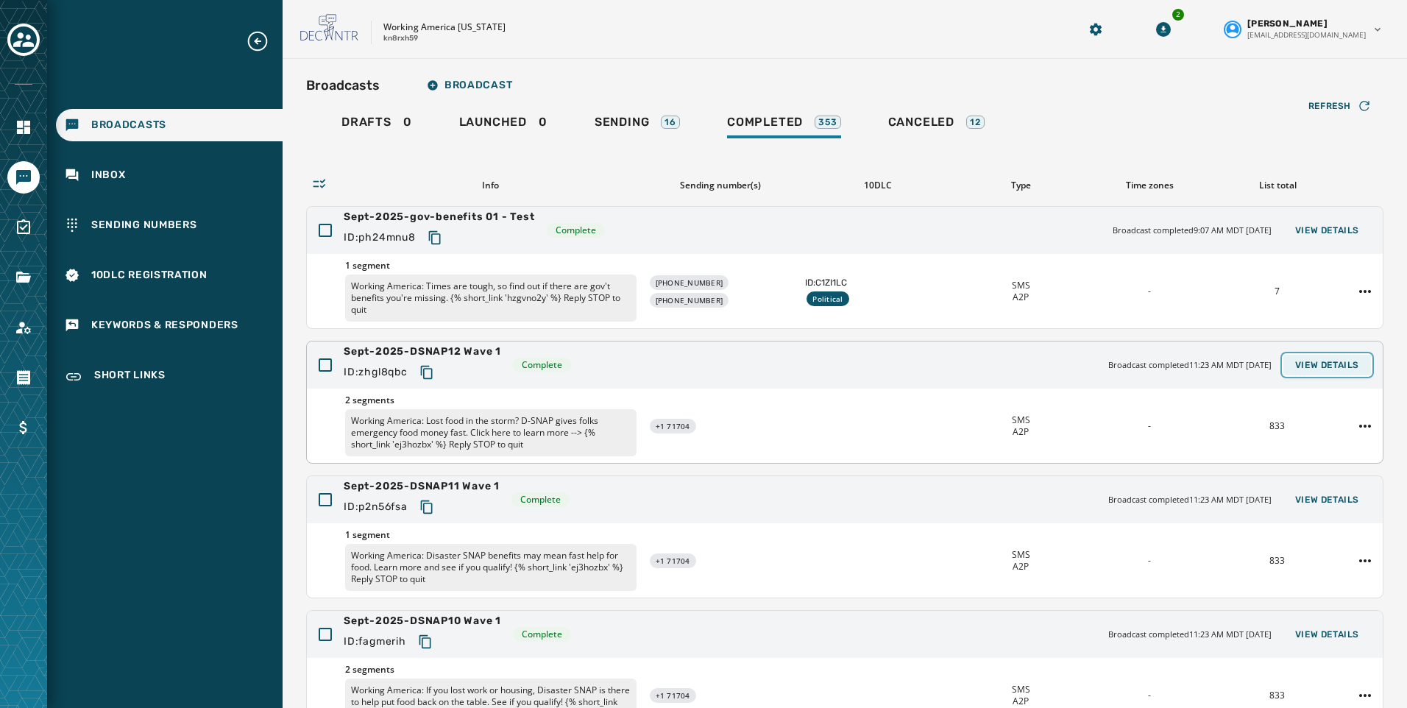
click at [1329, 364] on span "View Details" at bounding box center [1327, 365] width 64 height 12
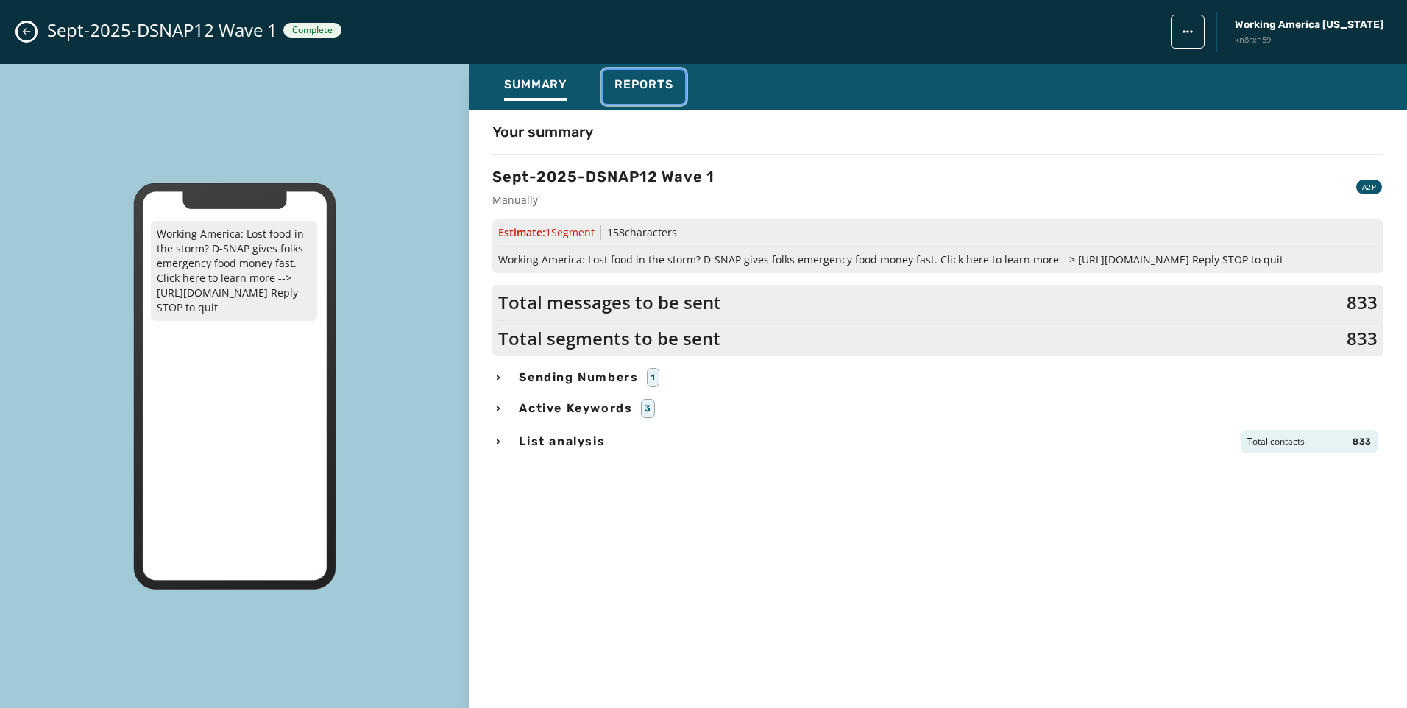
click at [668, 75] on button "Reports" at bounding box center [644, 87] width 82 height 34
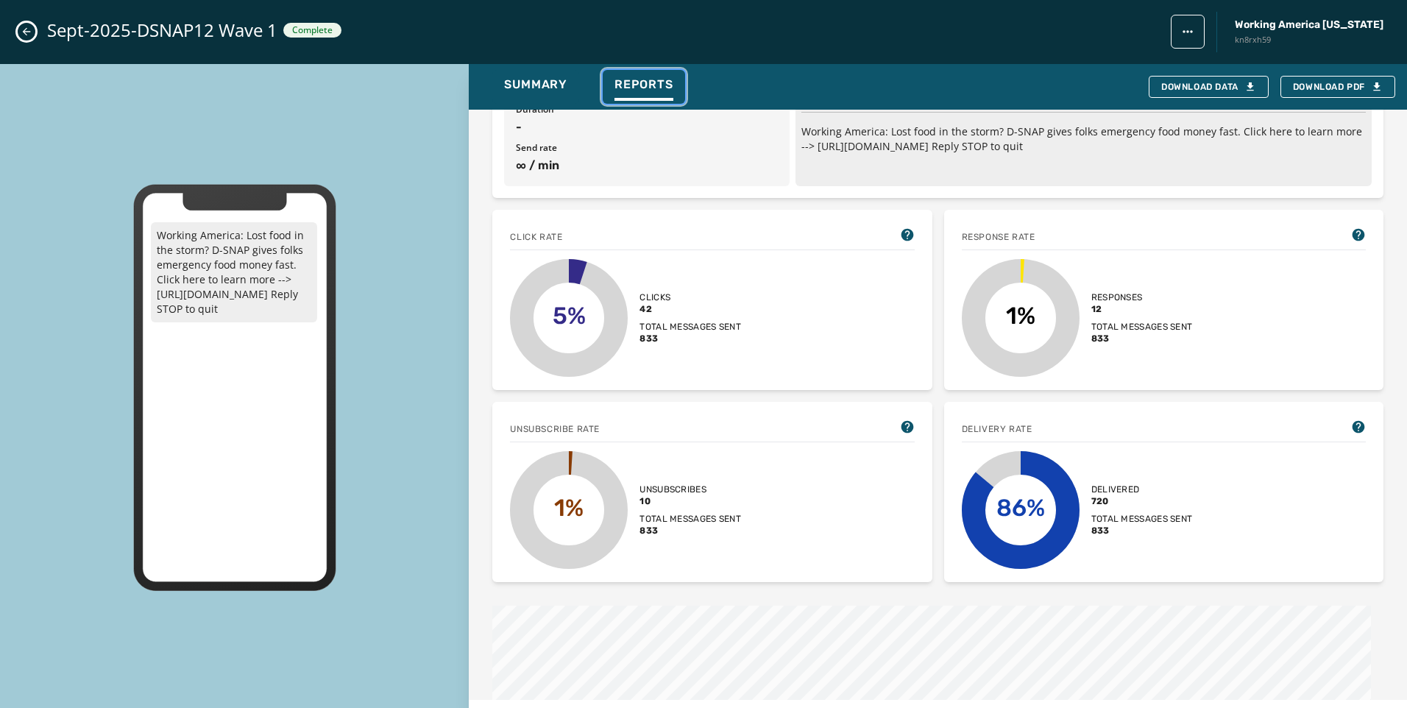
scroll to position [221, 0]
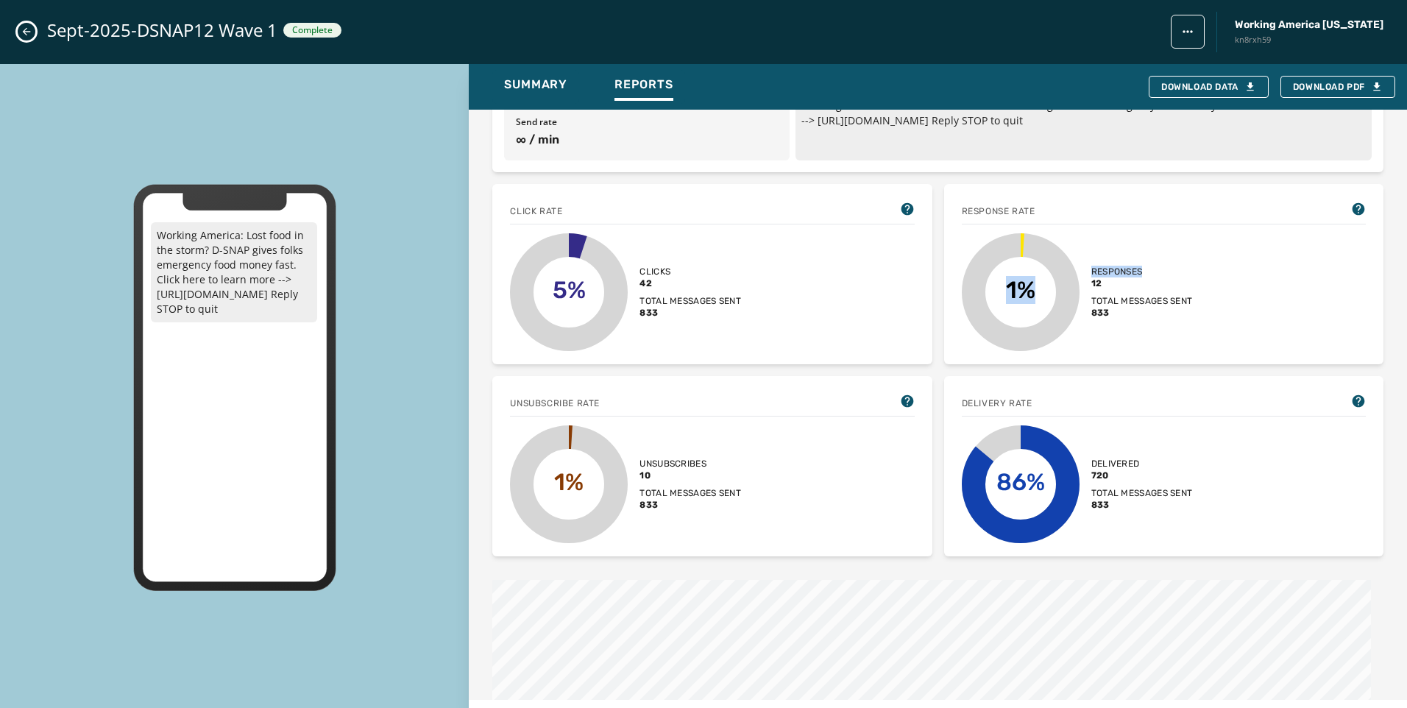
drag, startPoint x: 1158, startPoint y: 268, endPoint x: 1065, endPoint y: 268, distance: 93.5
click at [1065, 268] on div "1% Responses 12 Total messages sent 833" at bounding box center [1164, 292] width 404 height 118
click at [1166, 283] on span "12" at bounding box center [1142, 283] width 102 height 12
drag, startPoint x: 1150, startPoint y: 269, endPoint x: 1075, endPoint y: 269, distance: 75.1
click at [1075, 269] on div "1% Responses 12 Total messages sent 833" at bounding box center [1164, 292] width 404 height 118
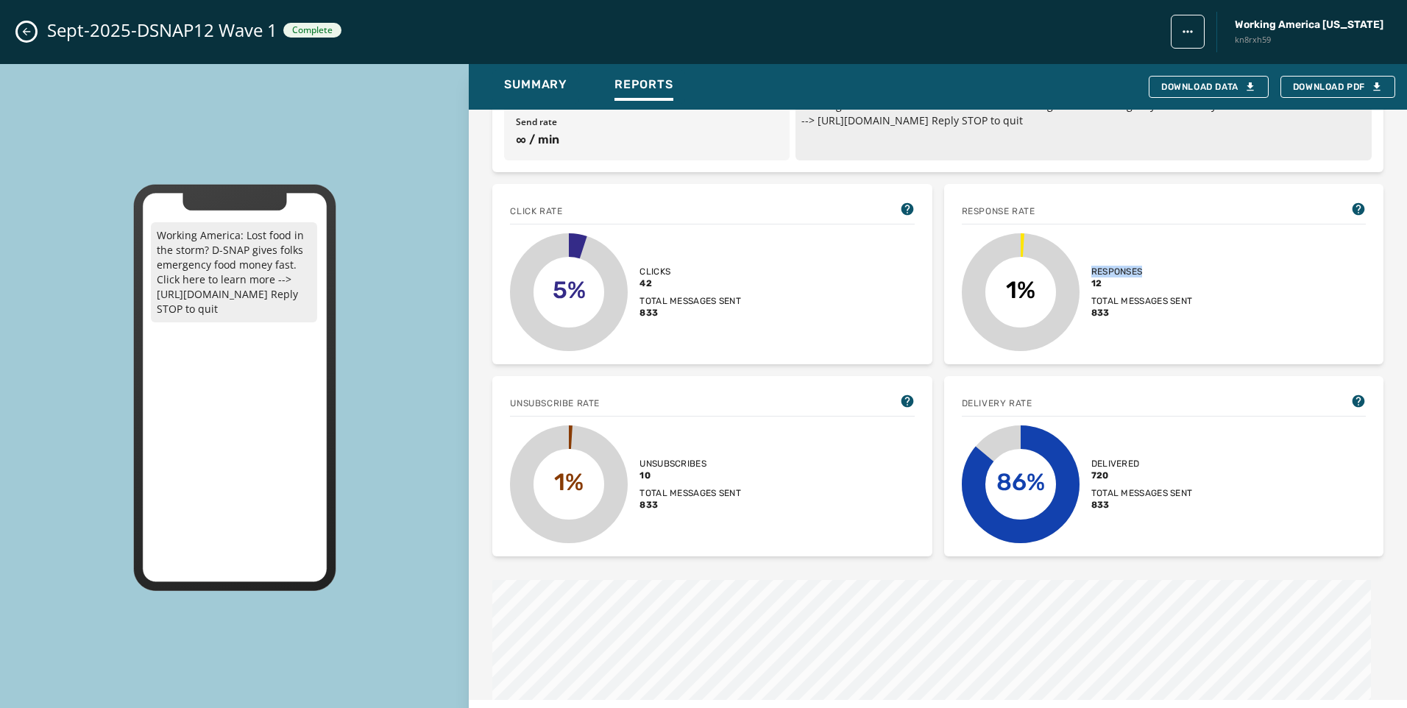
click at [1115, 274] on span "Responses" at bounding box center [1142, 272] width 102 height 12
drag, startPoint x: 1149, startPoint y: 266, endPoint x: 1075, endPoint y: 269, distance: 73.7
click at [1075, 269] on div "1% Responses 12 Total messages sent 833" at bounding box center [1164, 292] width 404 height 118
click at [1106, 288] on span "12" at bounding box center [1142, 283] width 102 height 12
drag, startPoint x: 1144, startPoint y: 269, endPoint x: 1085, endPoint y: 267, distance: 58.2
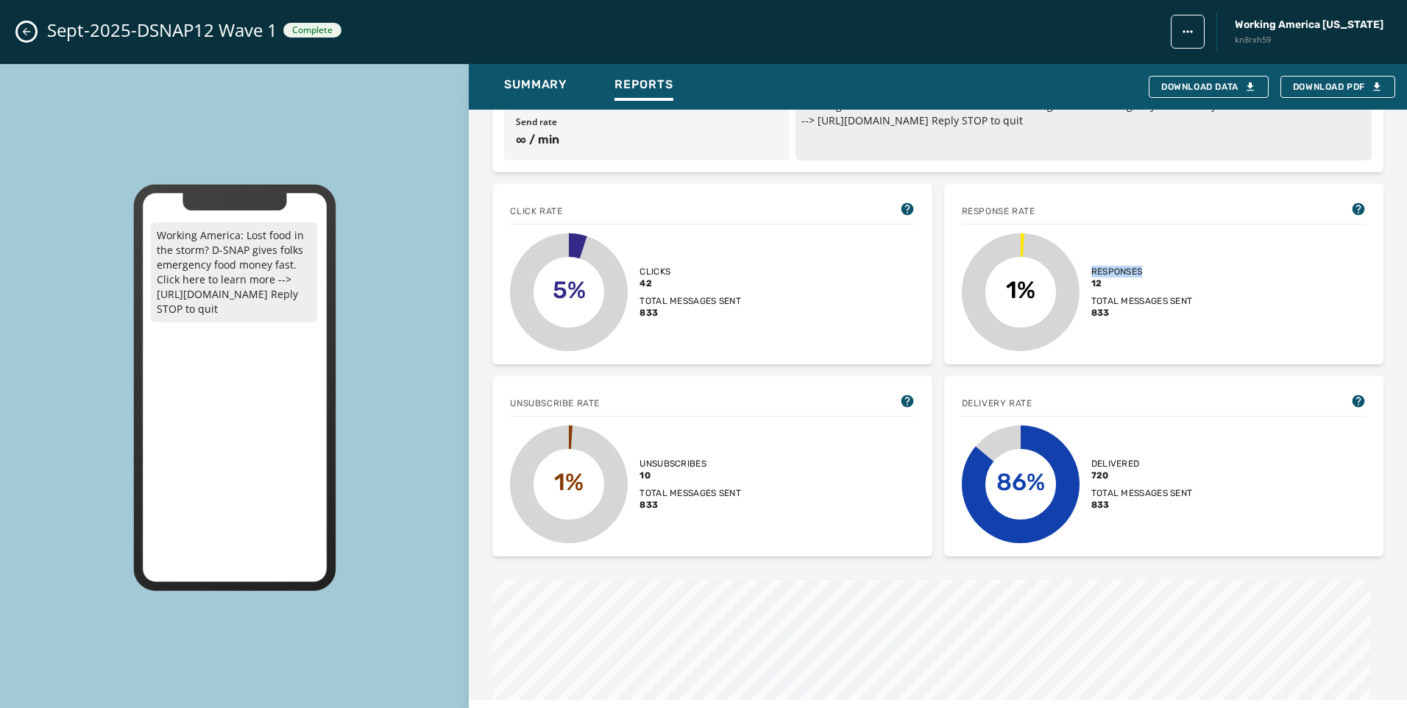
click at [1091, 267] on span "Responses" at bounding box center [1142, 272] width 102 height 12
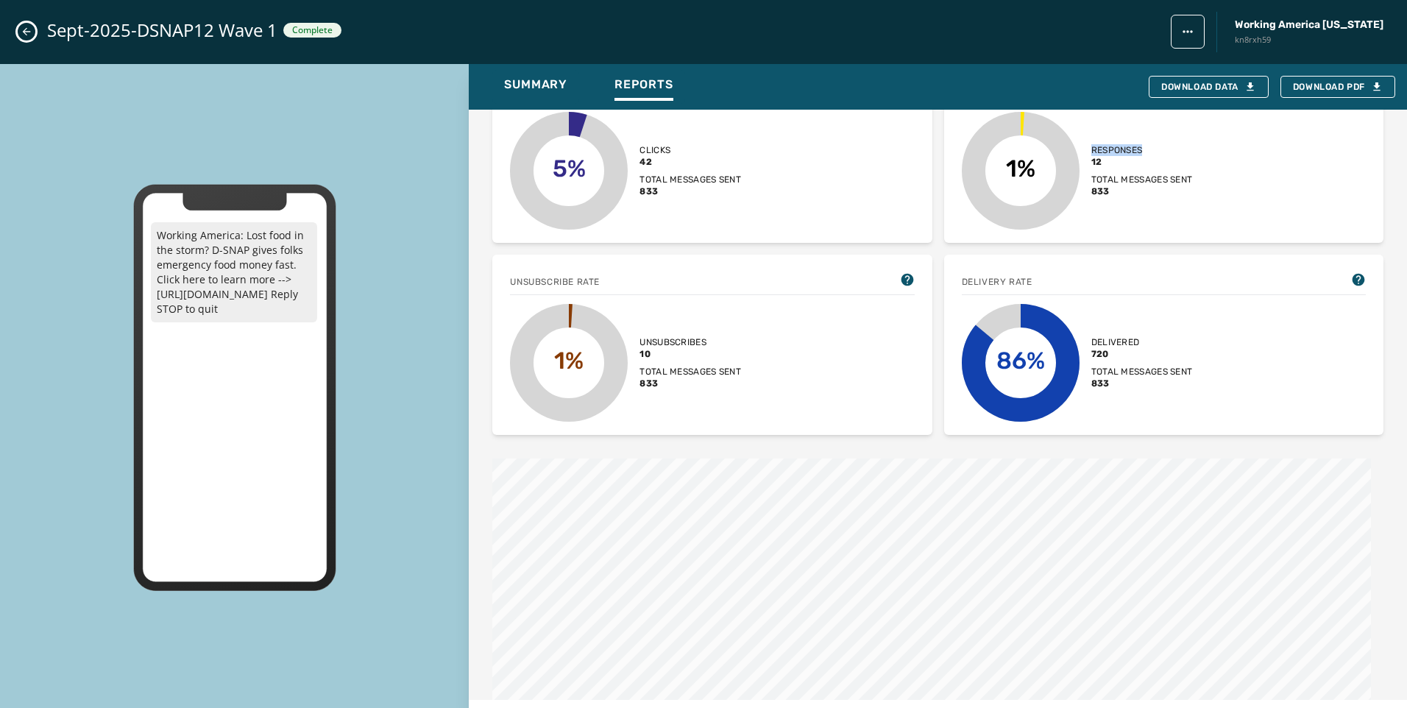
scroll to position [368, 0]
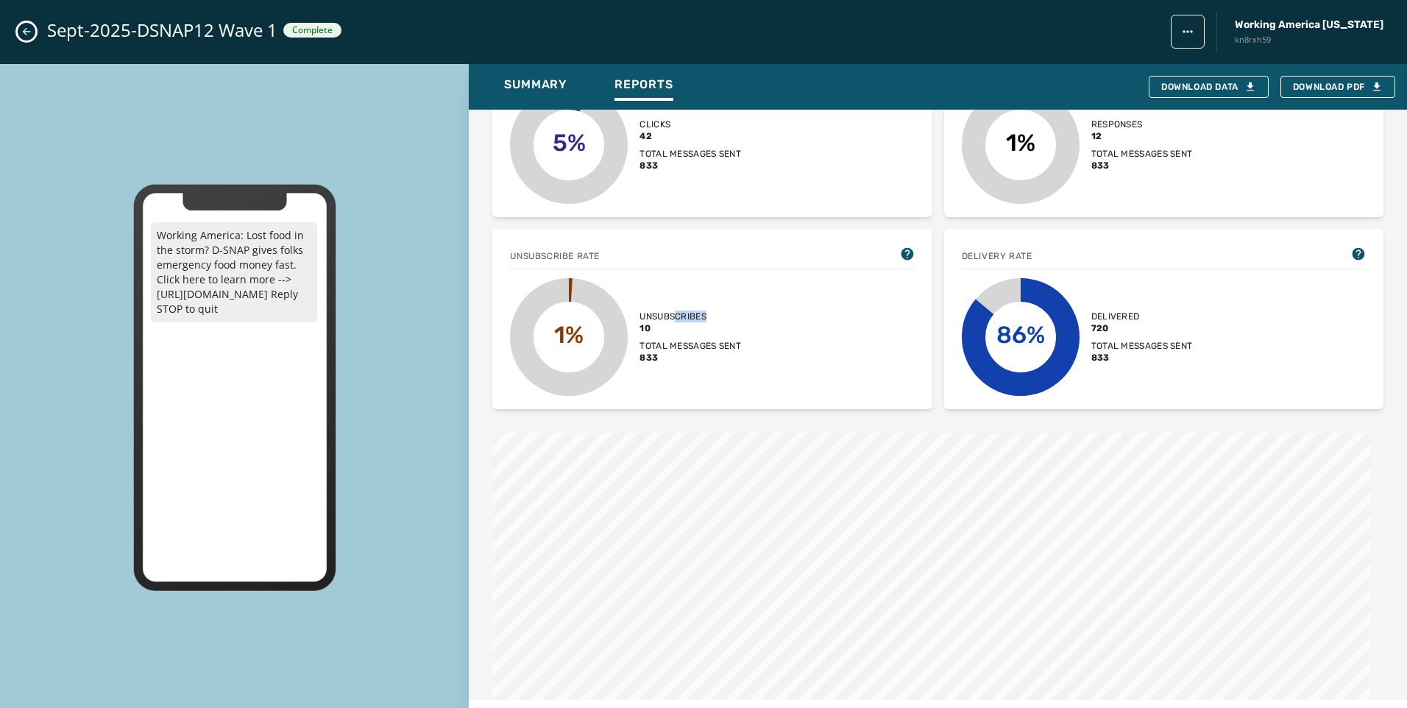
drag, startPoint x: 731, startPoint y: 311, endPoint x: 675, endPoint y: 313, distance: 56.7
click at [675, 313] on span "Unsubscribes" at bounding box center [690, 317] width 102 height 12
drag, startPoint x: 1183, startPoint y: 316, endPoint x: 1050, endPoint y: 322, distance: 132.6
click at [1103, 319] on span "Delivered" at bounding box center [1142, 317] width 102 height 12
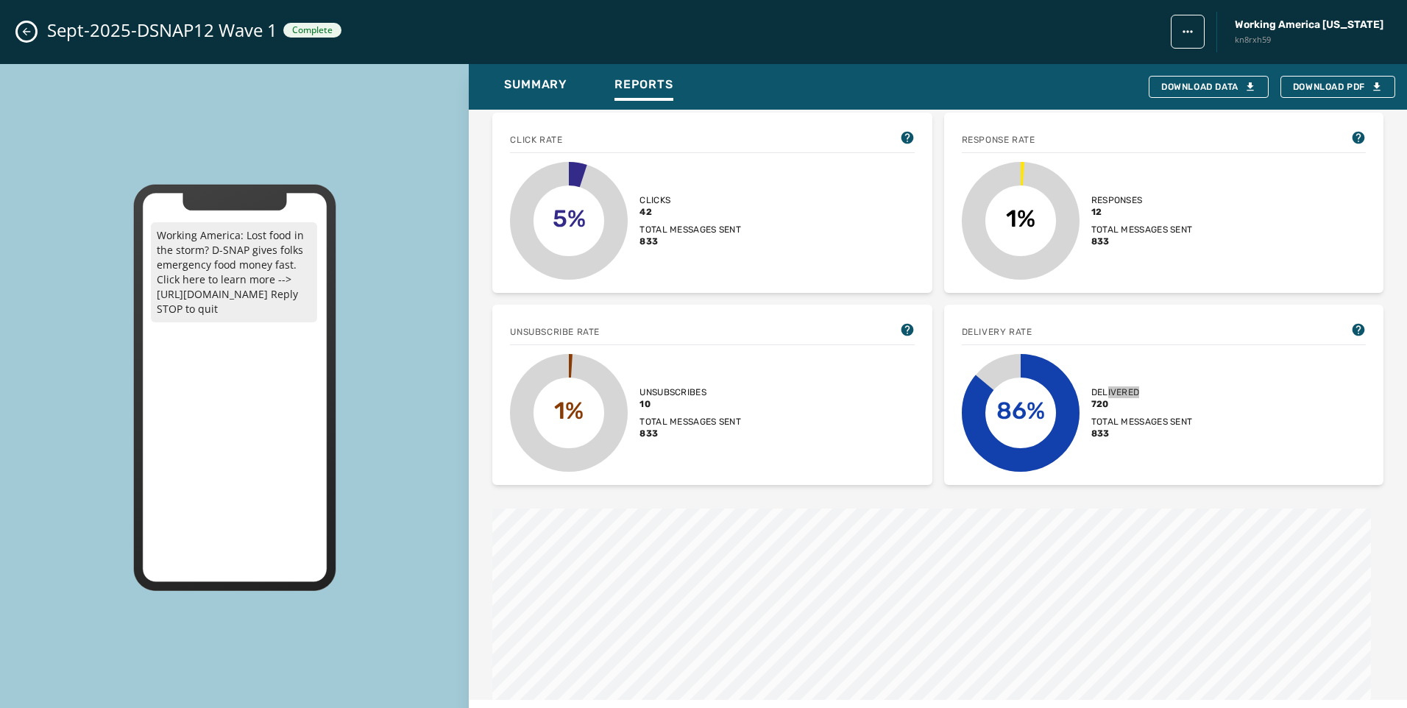
scroll to position [221, 0]
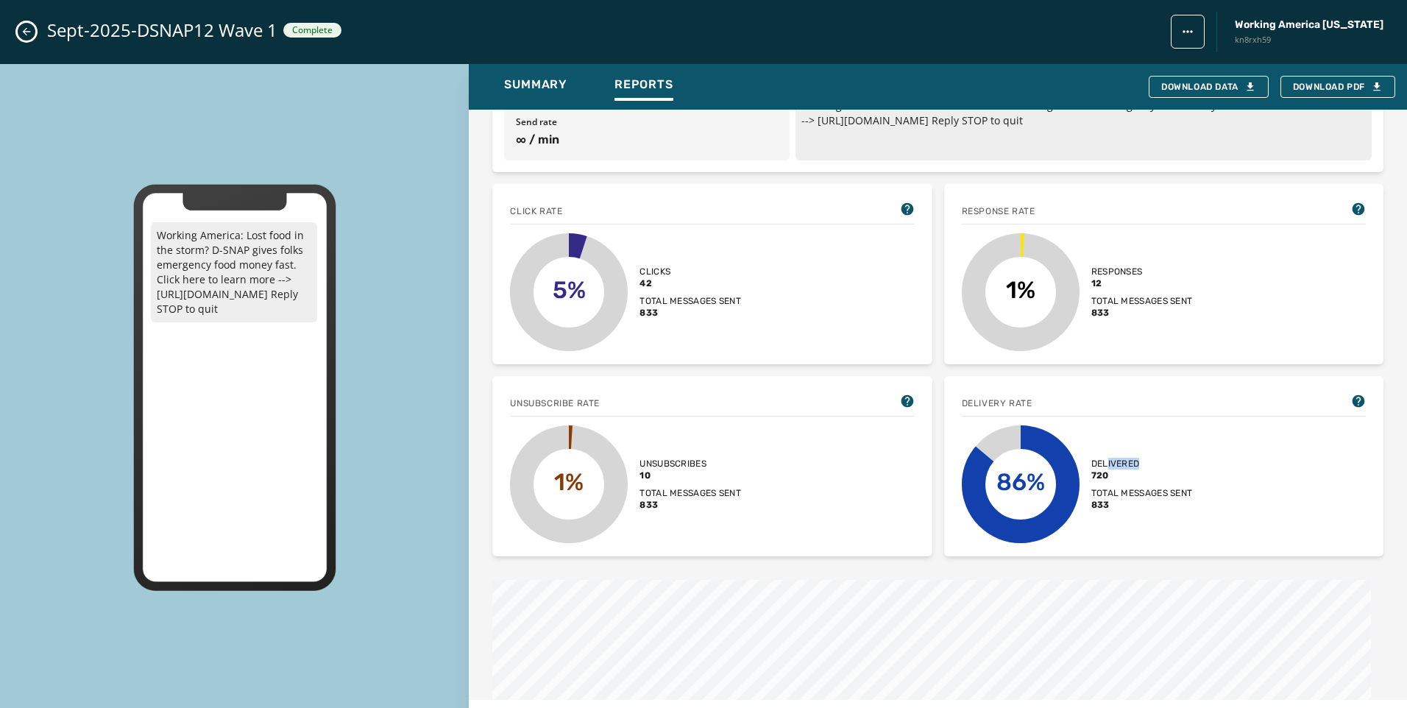
click at [38, 29] on div "Sept-2025-DSNAP12 Wave 1 Complete Working America Ohio kn8rxh59" at bounding box center [703, 32] width 1407 height 64
click at [29, 34] on icon "Close admin drawer" at bounding box center [27, 32] width 12 height 12
